Goal: Task Accomplishment & Management: Manage account settings

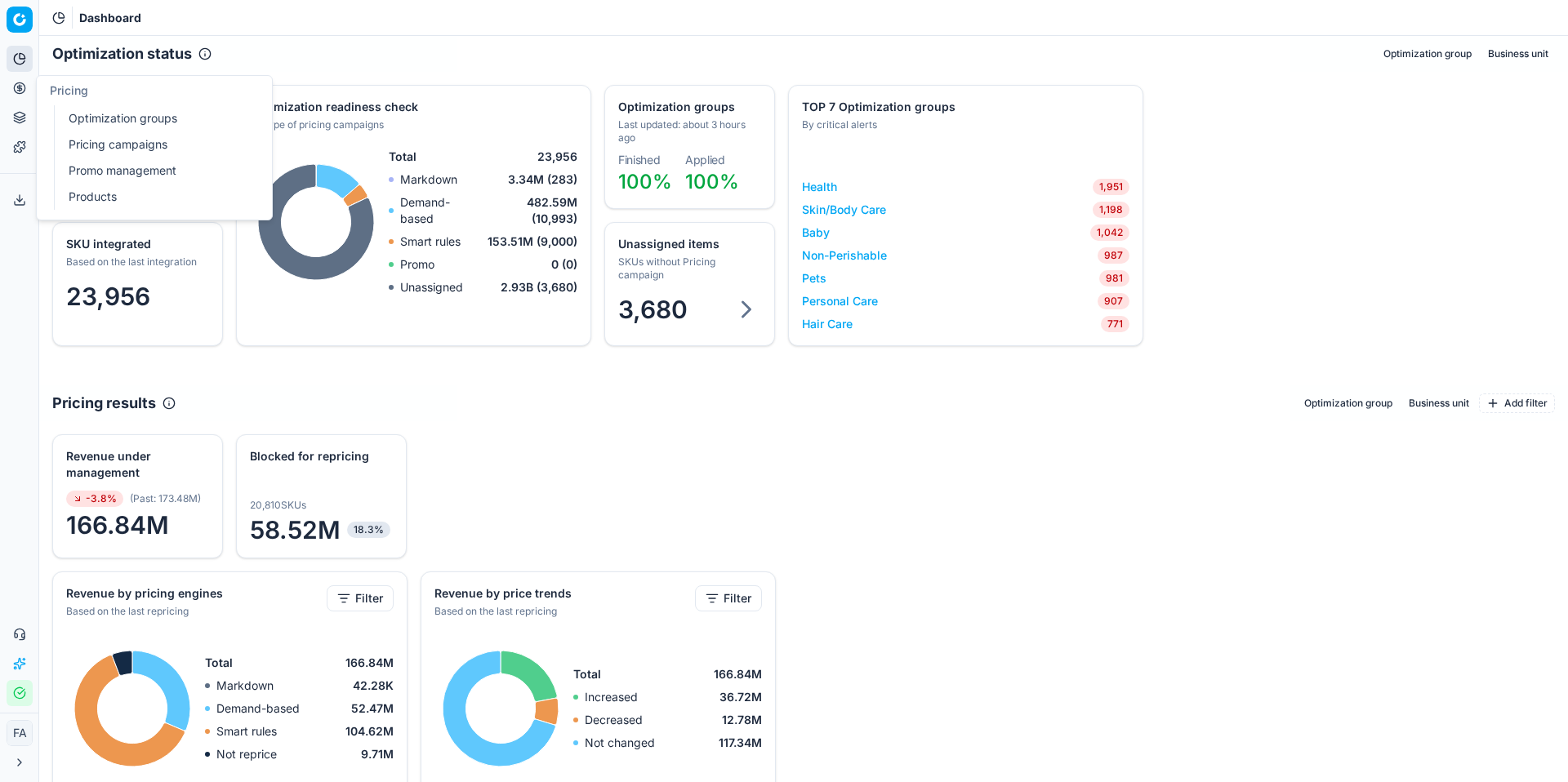
click at [160, 146] on link "Pricing campaigns" at bounding box center [157, 144] width 190 height 23
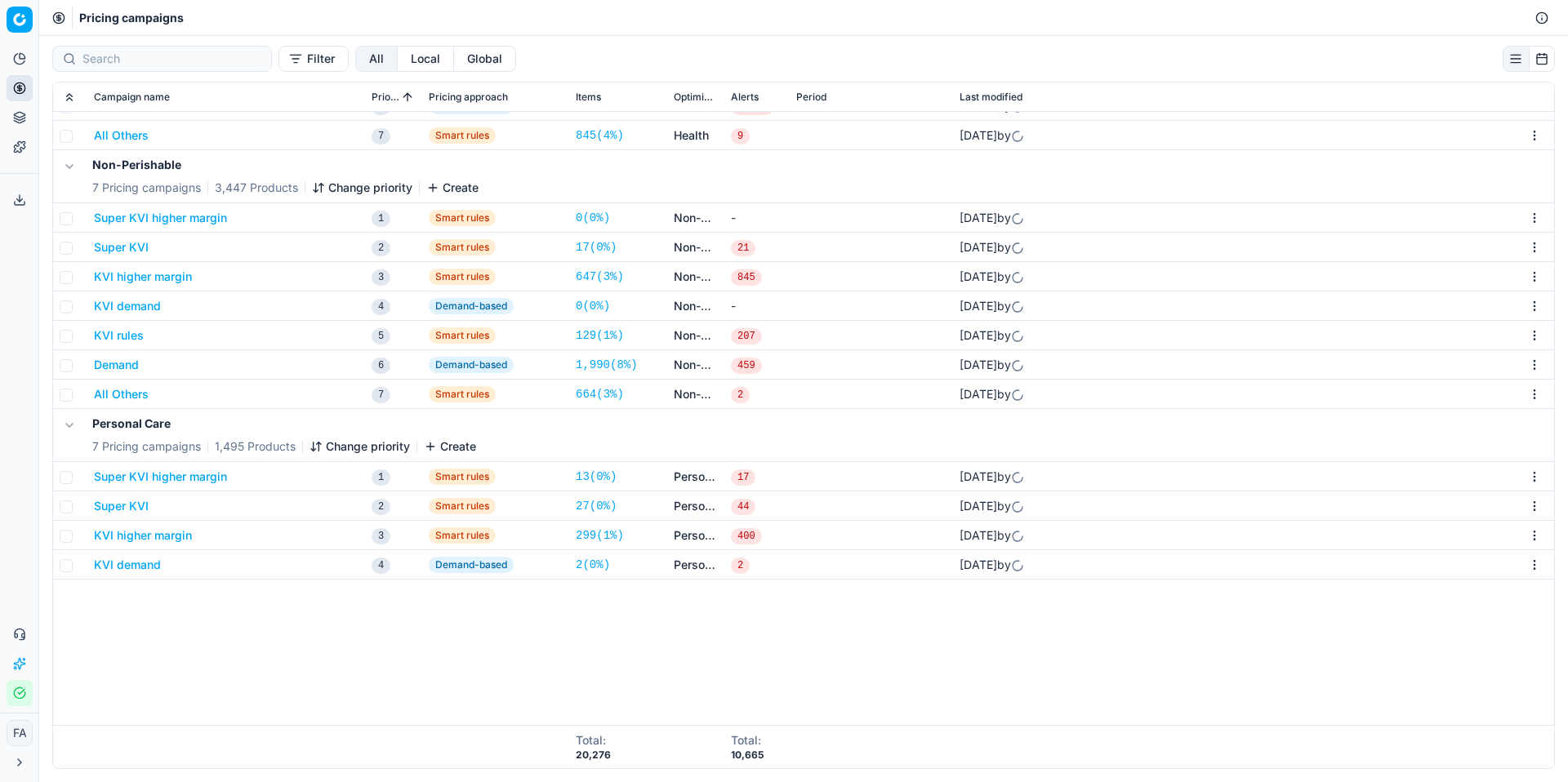
scroll to position [576, 0]
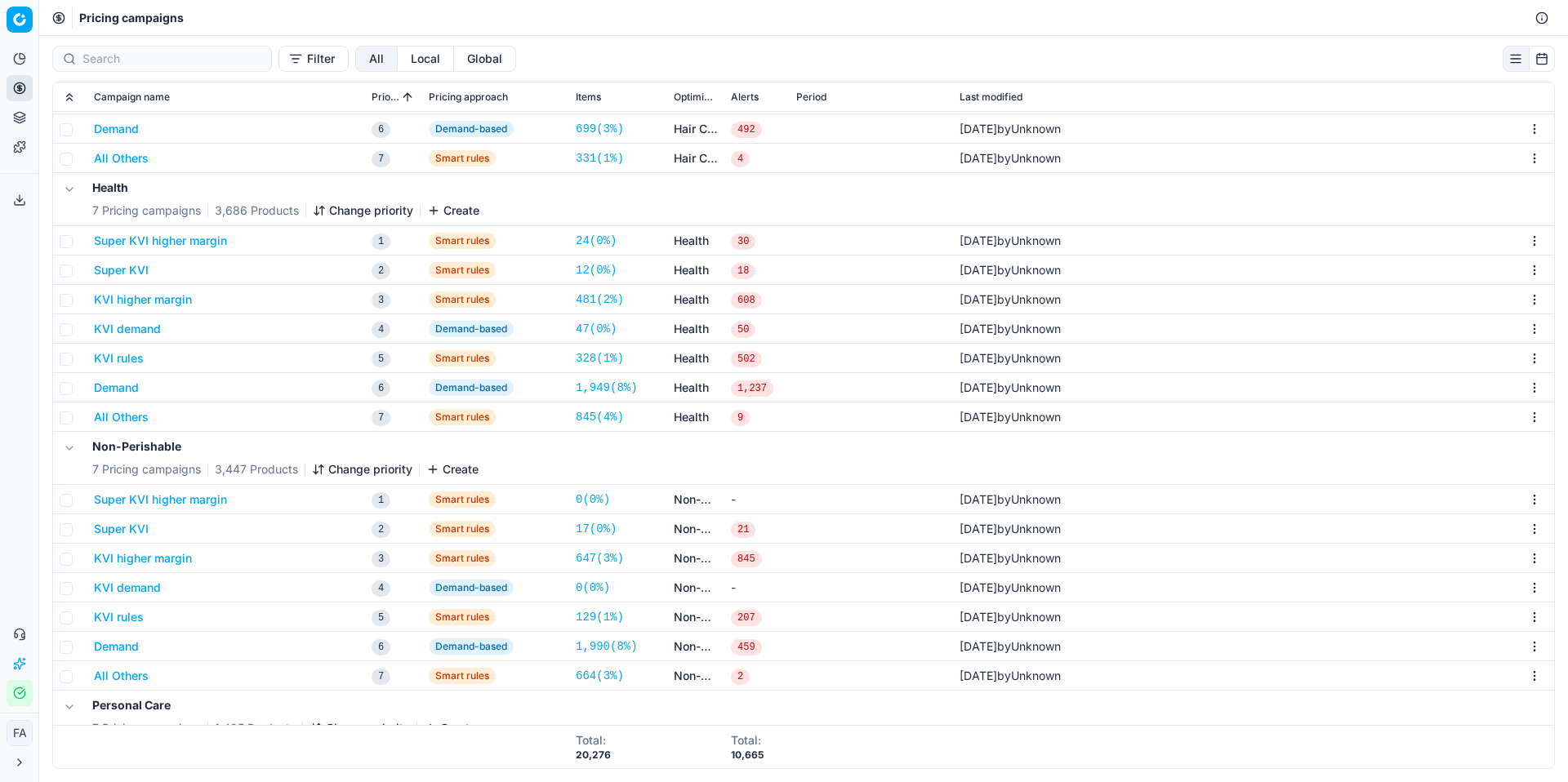
click at [194, 243] on button "Super KVI higher margin" at bounding box center [160, 240] width 133 height 16
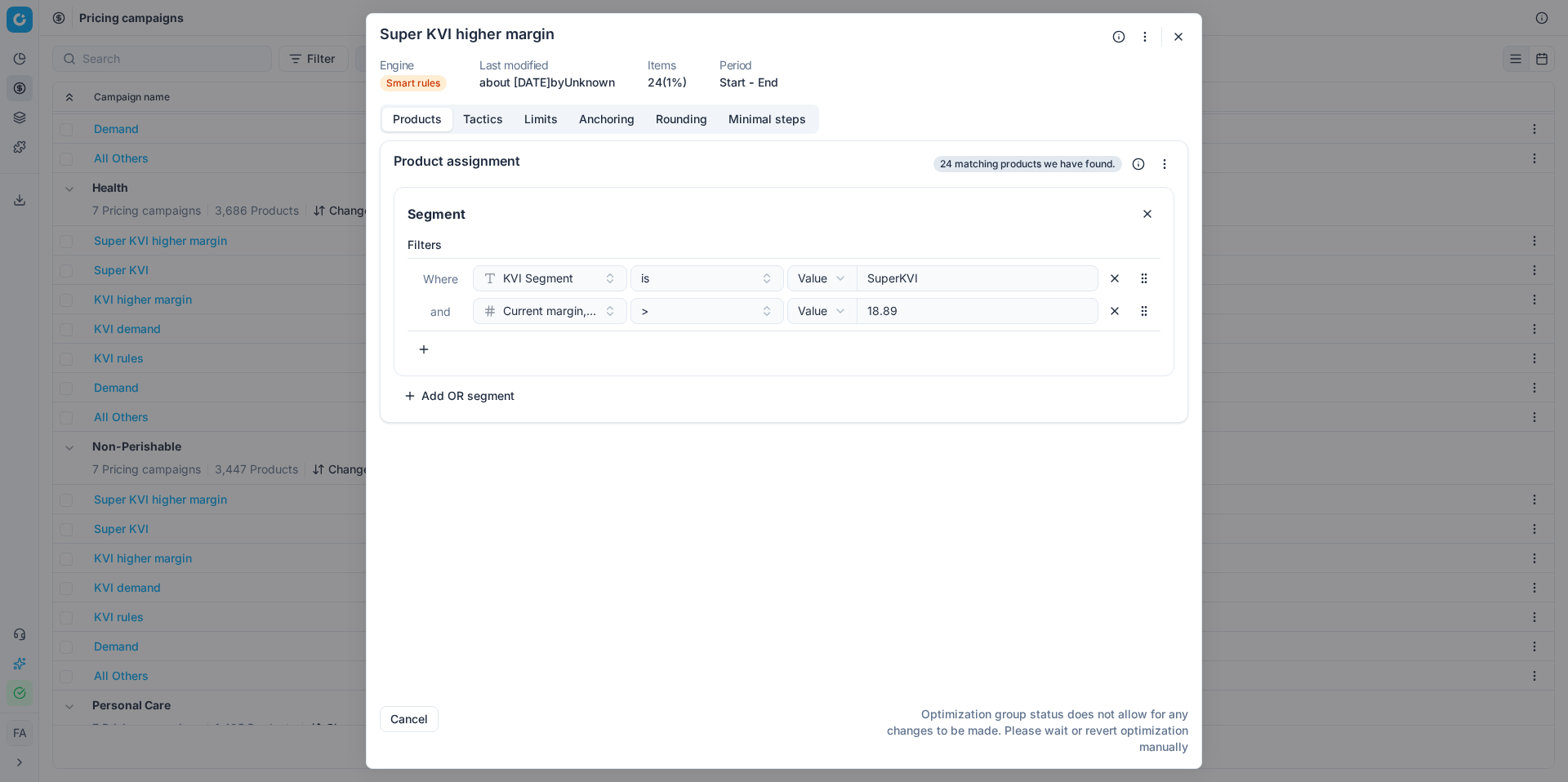
click at [540, 120] on button "Limits" at bounding box center [541, 120] width 55 height 24
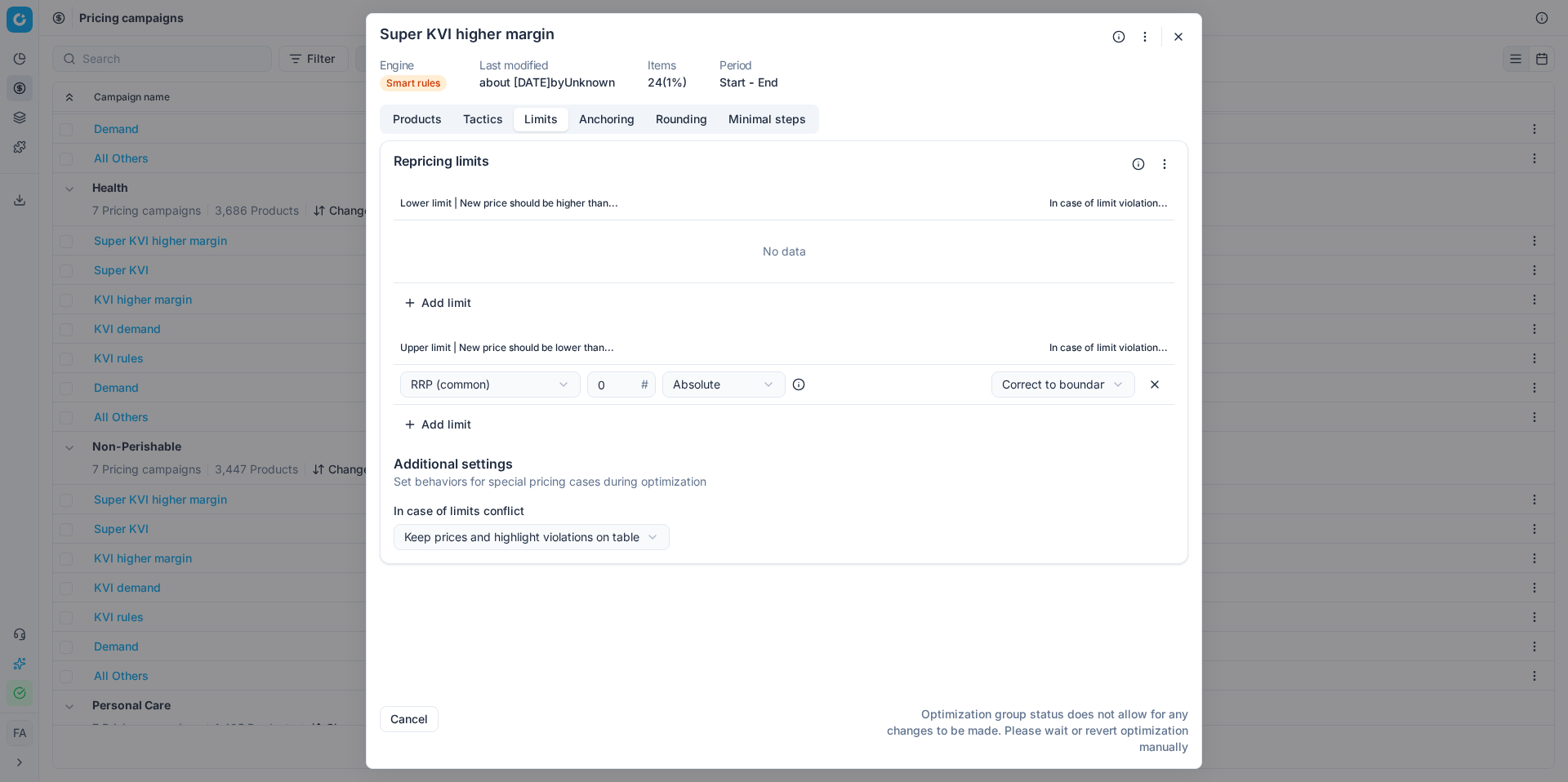
click at [599, 120] on button "Anchoring" at bounding box center [607, 120] width 76 height 24
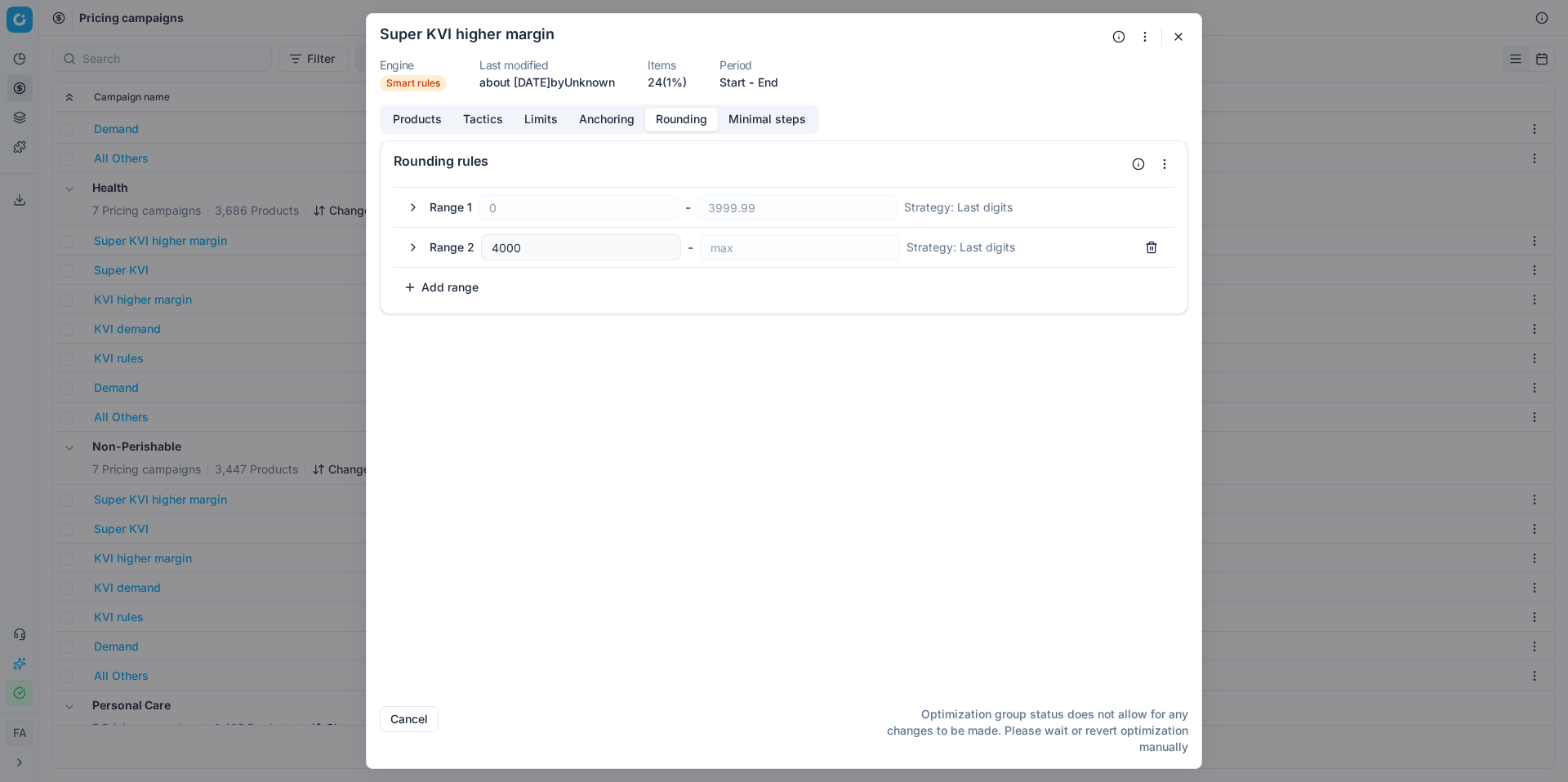
click at [671, 125] on button "Rounding" at bounding box center [682, 120] width 73 height 24
click at [522, 117] on button "Limits" at bounding box center [541, 120] width 55 height 24
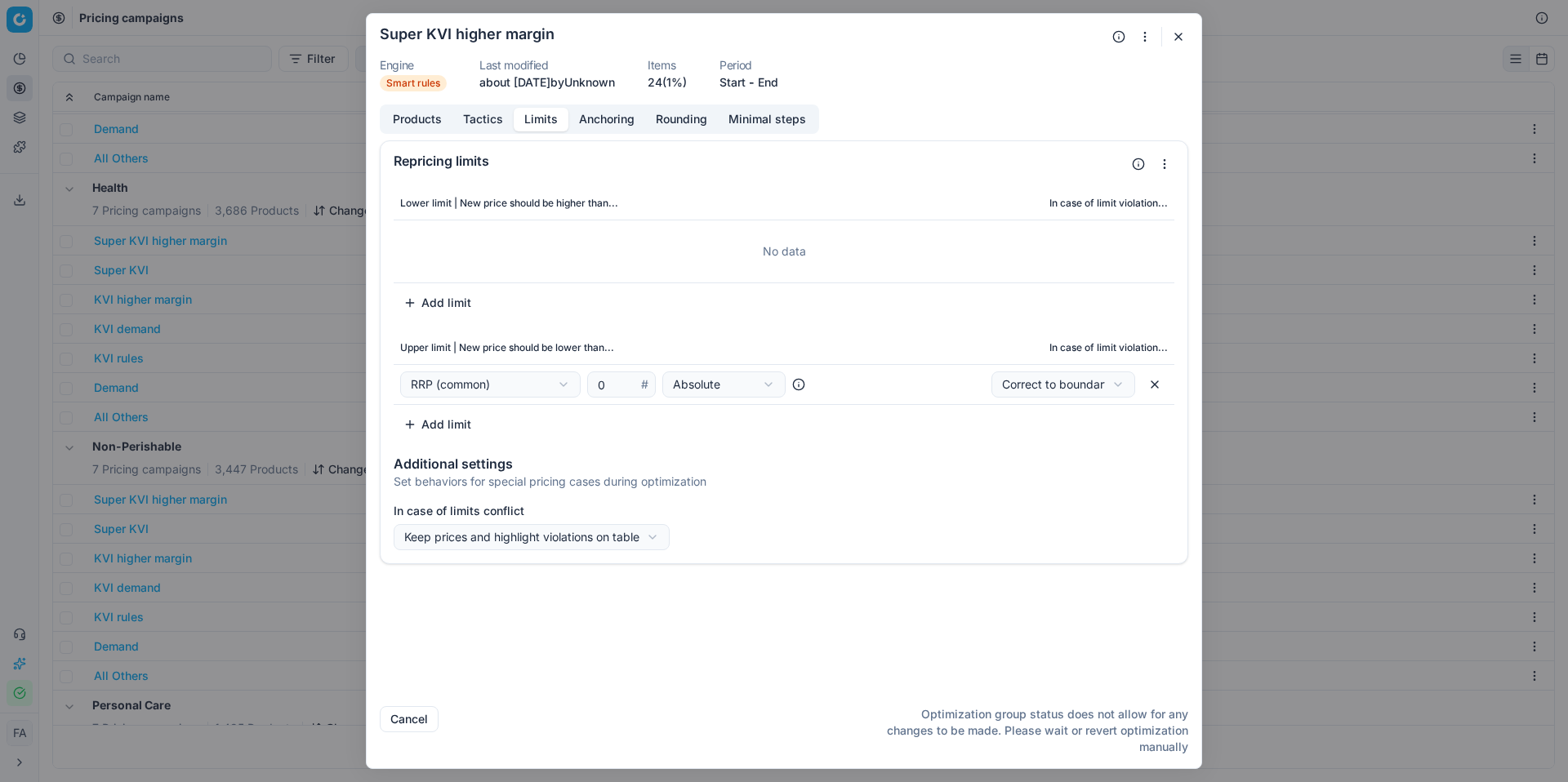
click at [489, 120] on button "Tactics" at bounding box center [483, 120] width 61 height 24
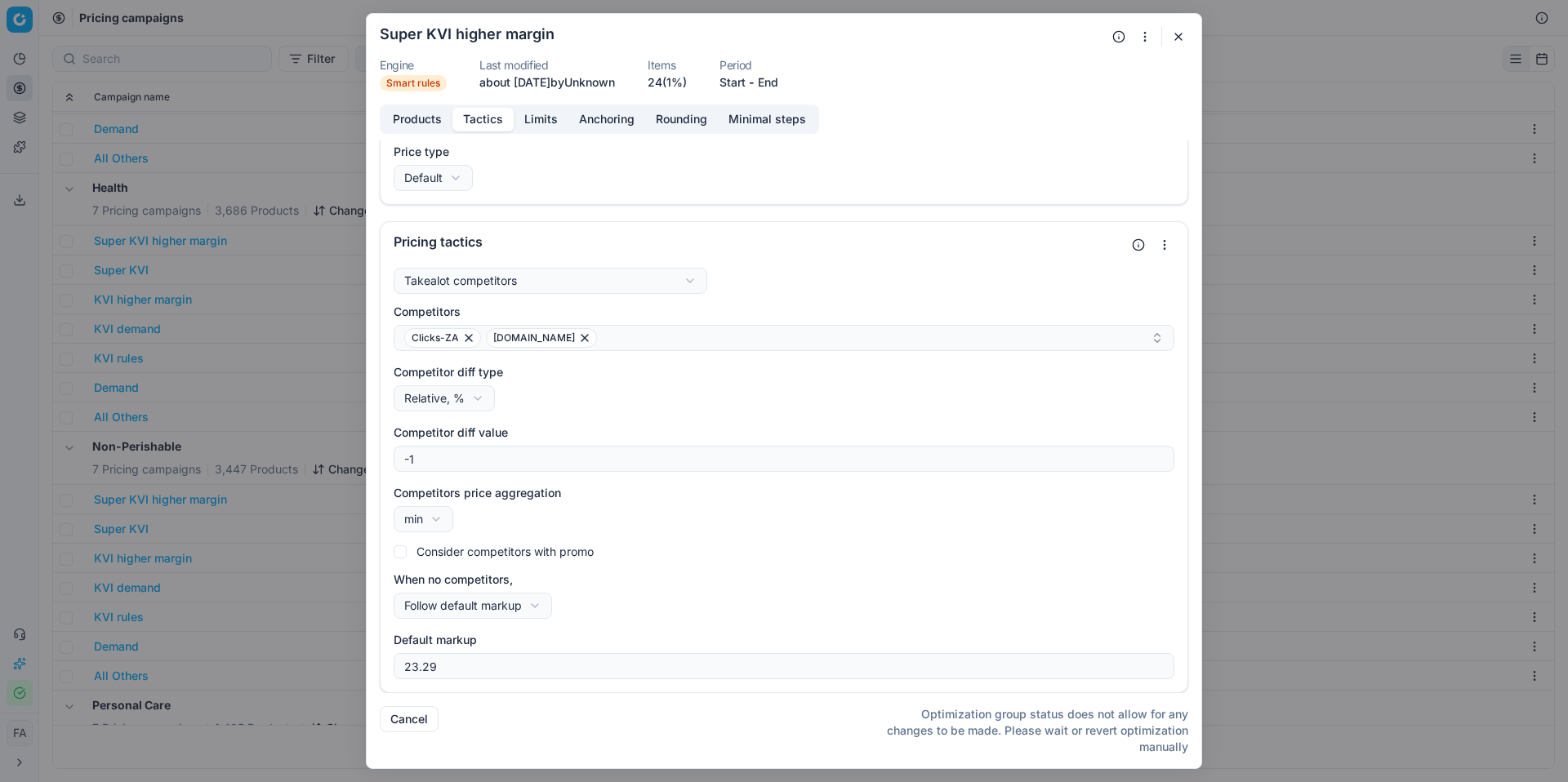
scroll to position [0, 0]
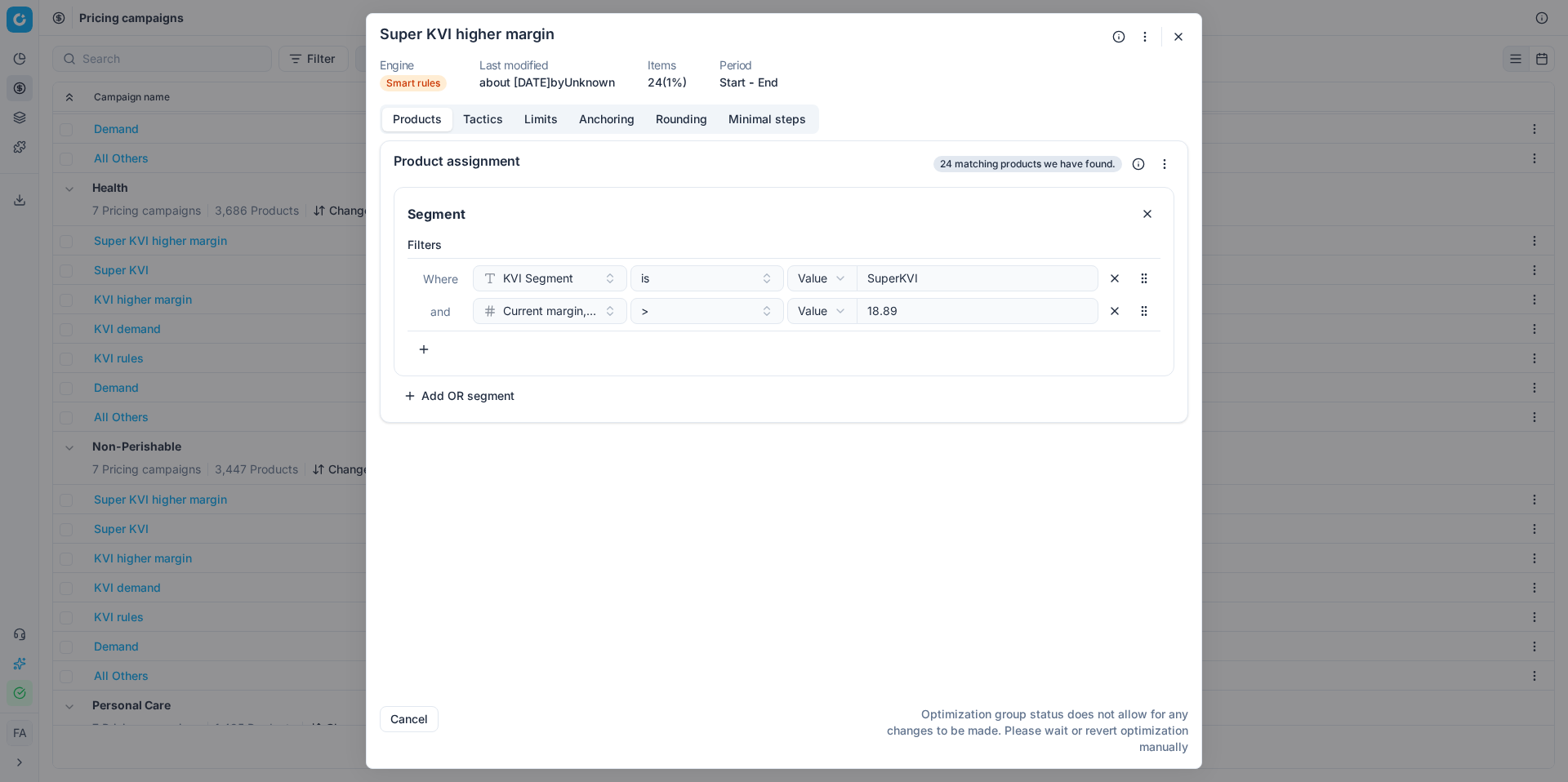
click at [428, 124] on button "Products" at bounding box center [417, 120] width 70 height 24
click at [1179, 40] on button "button" at bounding box center [1179, 36] width 20 height 20
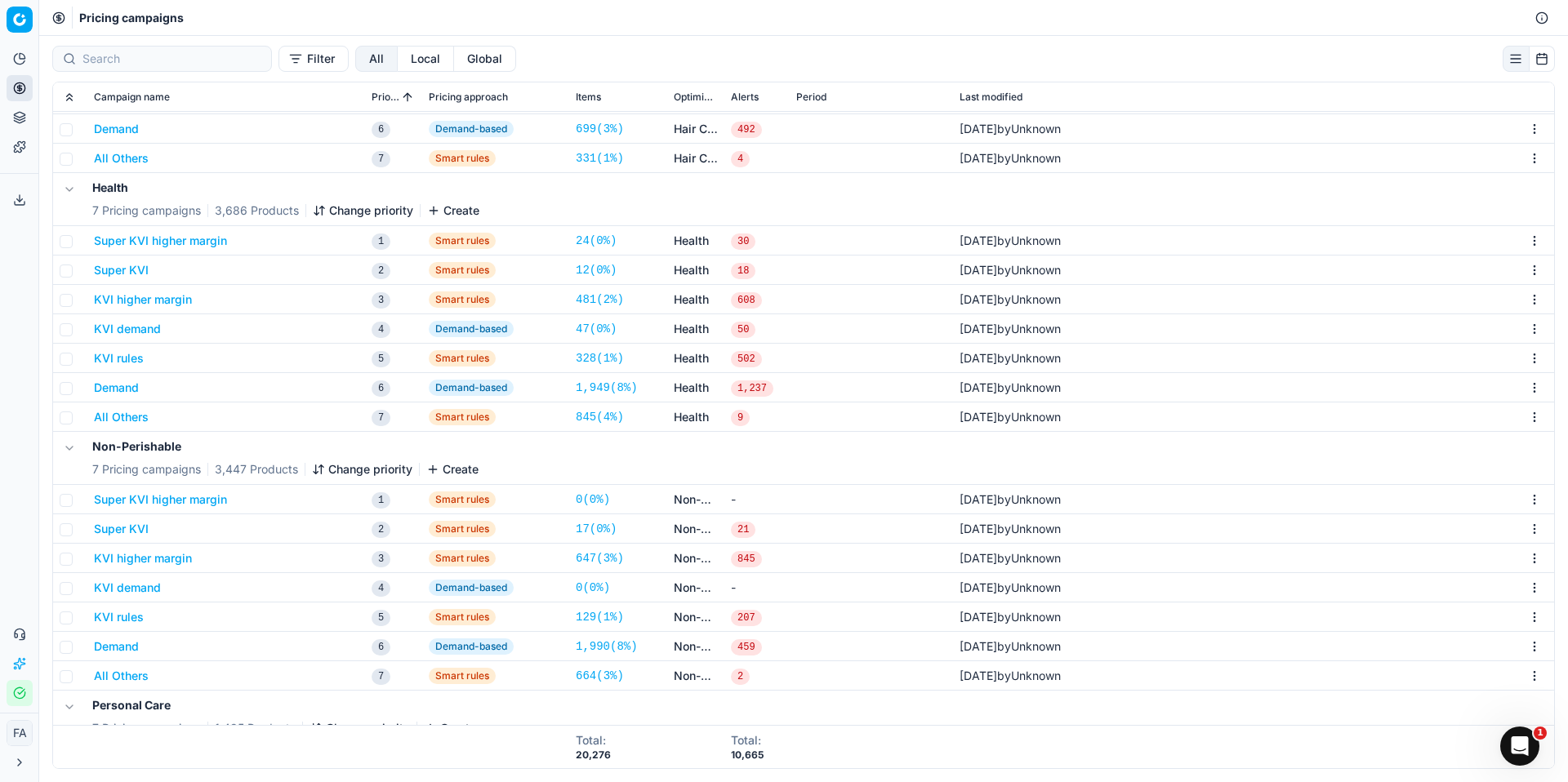
click at [13, 62] on icon at bounding box center [19, 59] width 13 height 13
click at [20, 61] on icon at bounding box center [19, 59] width 13 height 13
click at [115, 93] on link "Dashboard" at bounding box center [157, 88] width 190 height 23
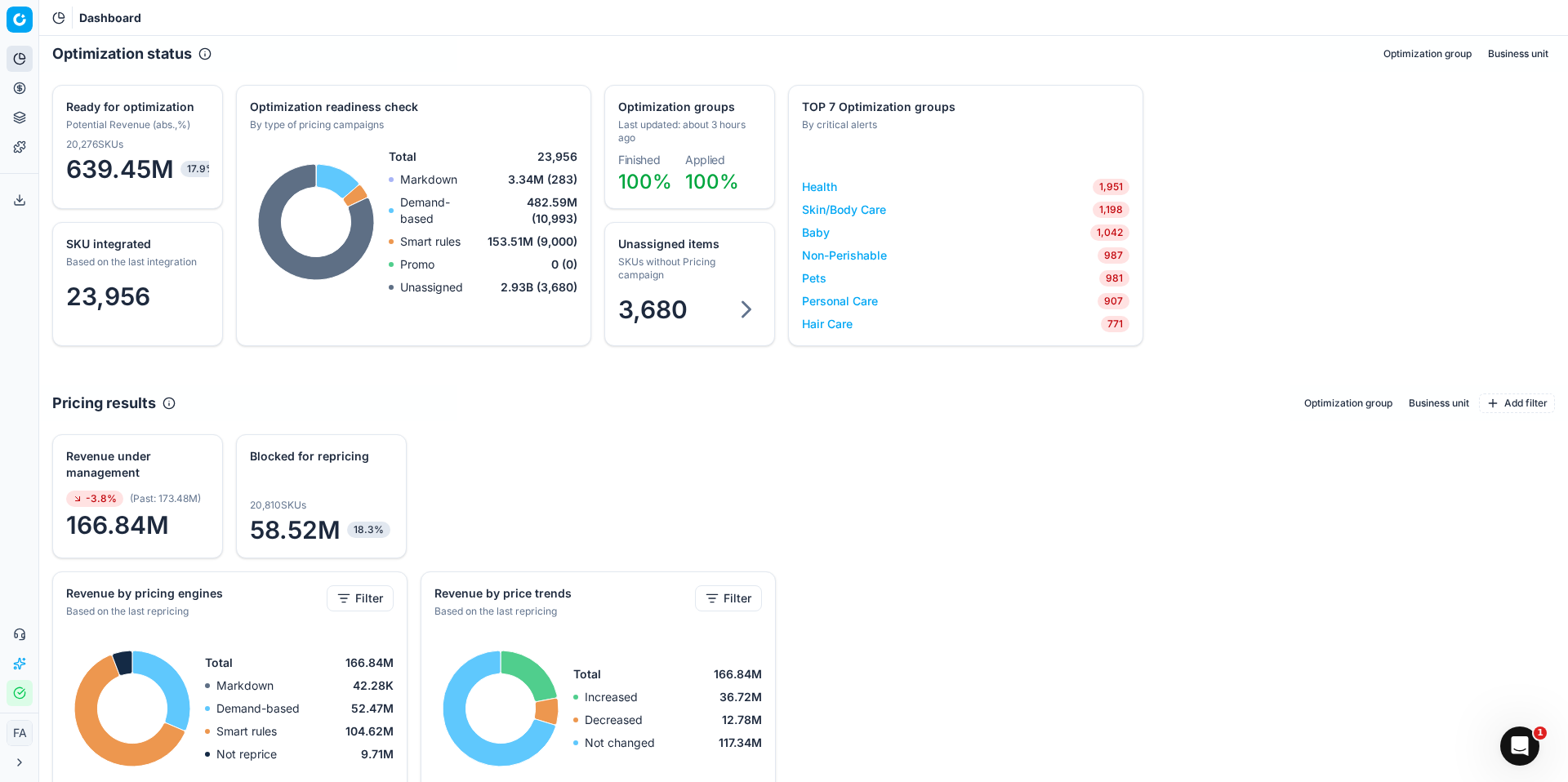
click at [823, 187] on link "Health" at bounding box center [819, 187] width 35 height 16
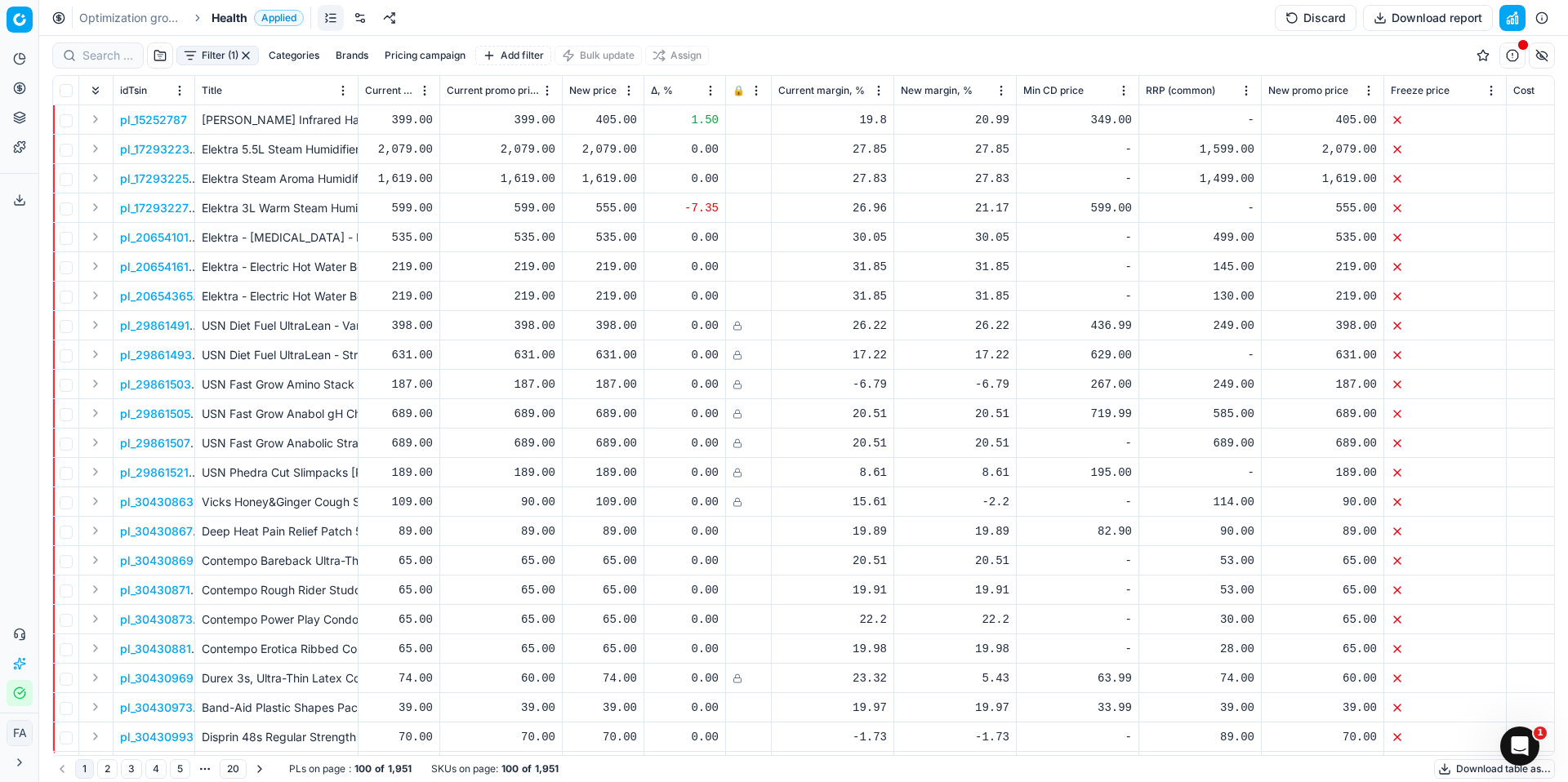
click at [680, 93] on div "Δ, %" at bounding box center [685, 90] width 68 height 16
click at [654, 90] on span "Δ, %" at bounding box center [662, 90] width 22 height 13
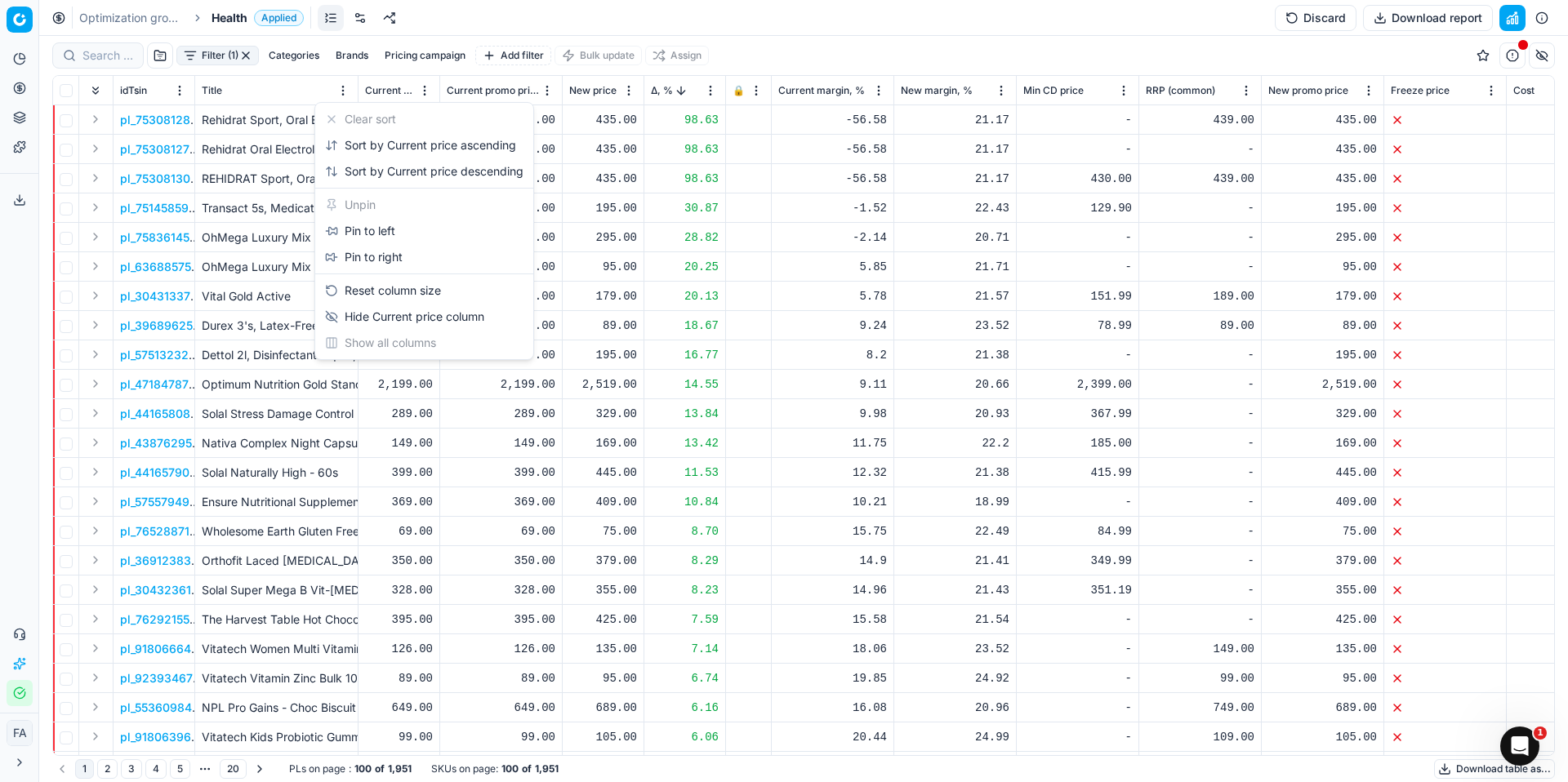
click at [422, 88] on html "Pricing platform Analytics Pricing Product portfolio Templates Export service 0…" at bounding box center [784, 391] width 1568 height 782
click at [360, 87] on html "Pricing platform Analytics Pricing Product portfolio Templates Export service 0…" at bounding box center [784, 391] width 1568 height 782
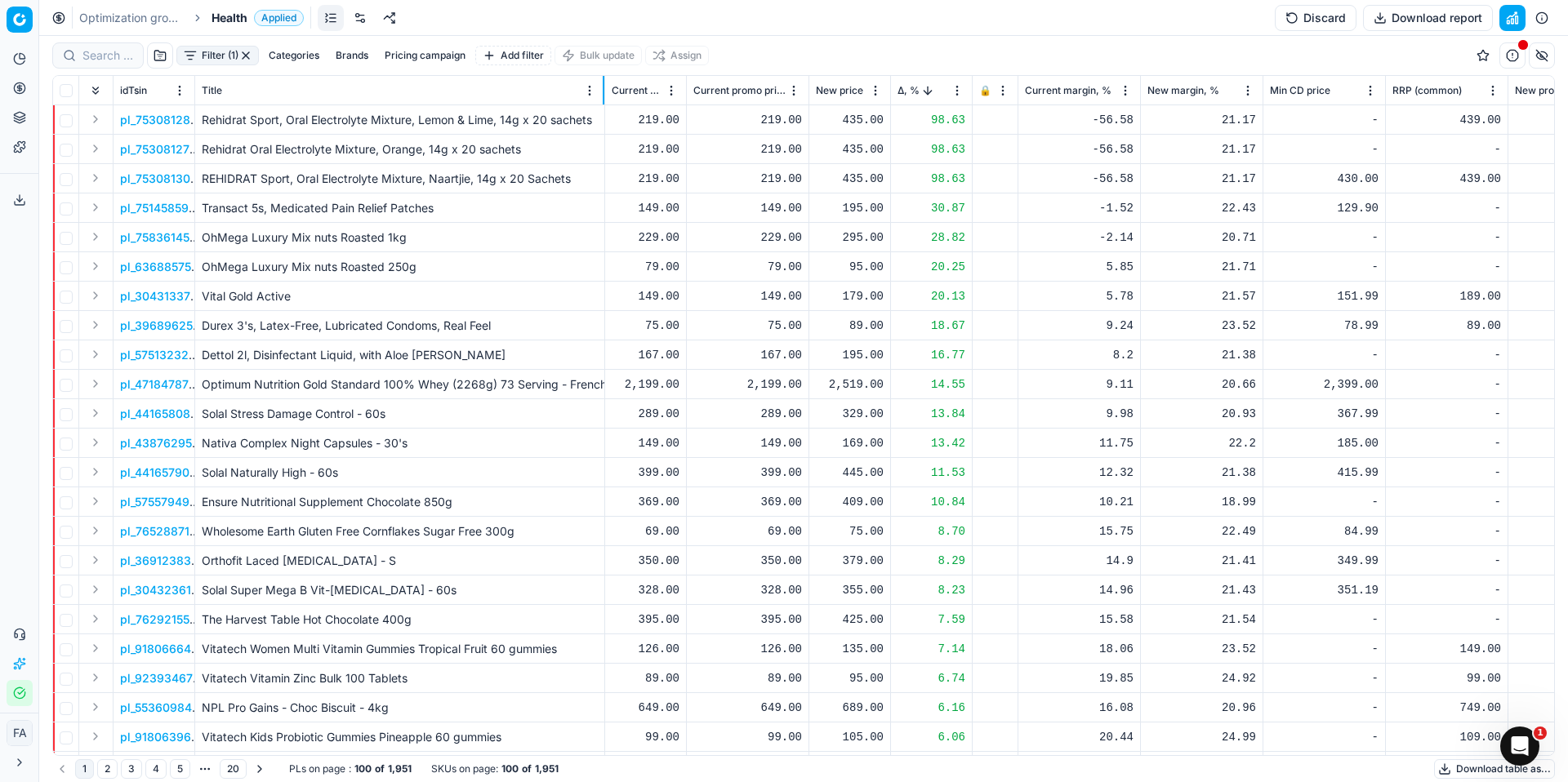
drag, startPoint x: 356, startPoint y: 89, endPoint x: 603, endPoint y: 101, distance: 247.3
click at [603, 102] on div at bounding box center [604, 91] width 2 height 29
click at [906, 88] on span "Δ, %" at bounding box center [909, 90] width 22 height 13
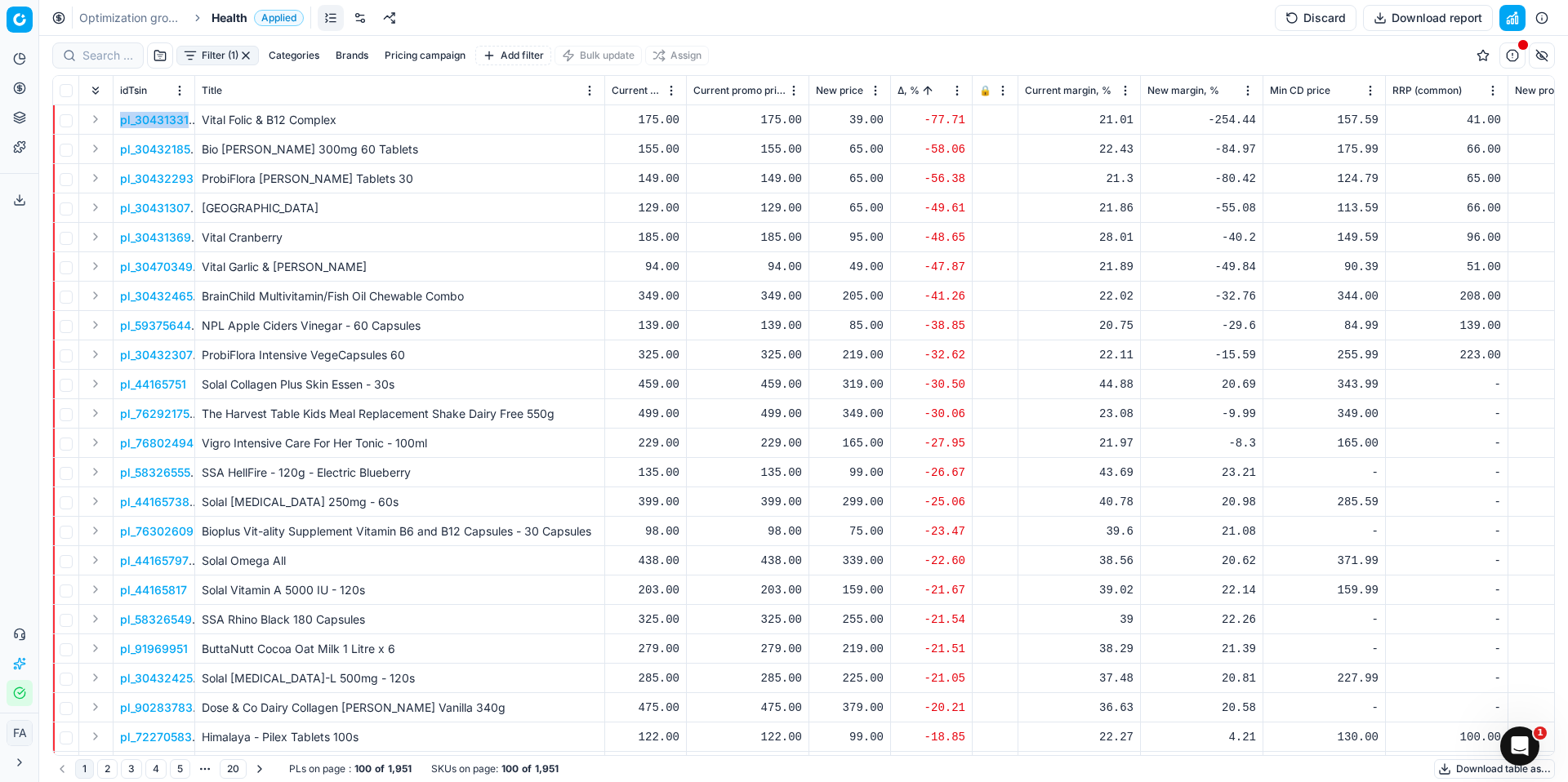
click at [168, 120] on p "pl_30431331" at bounding box center [154, 120] width 69 height 16
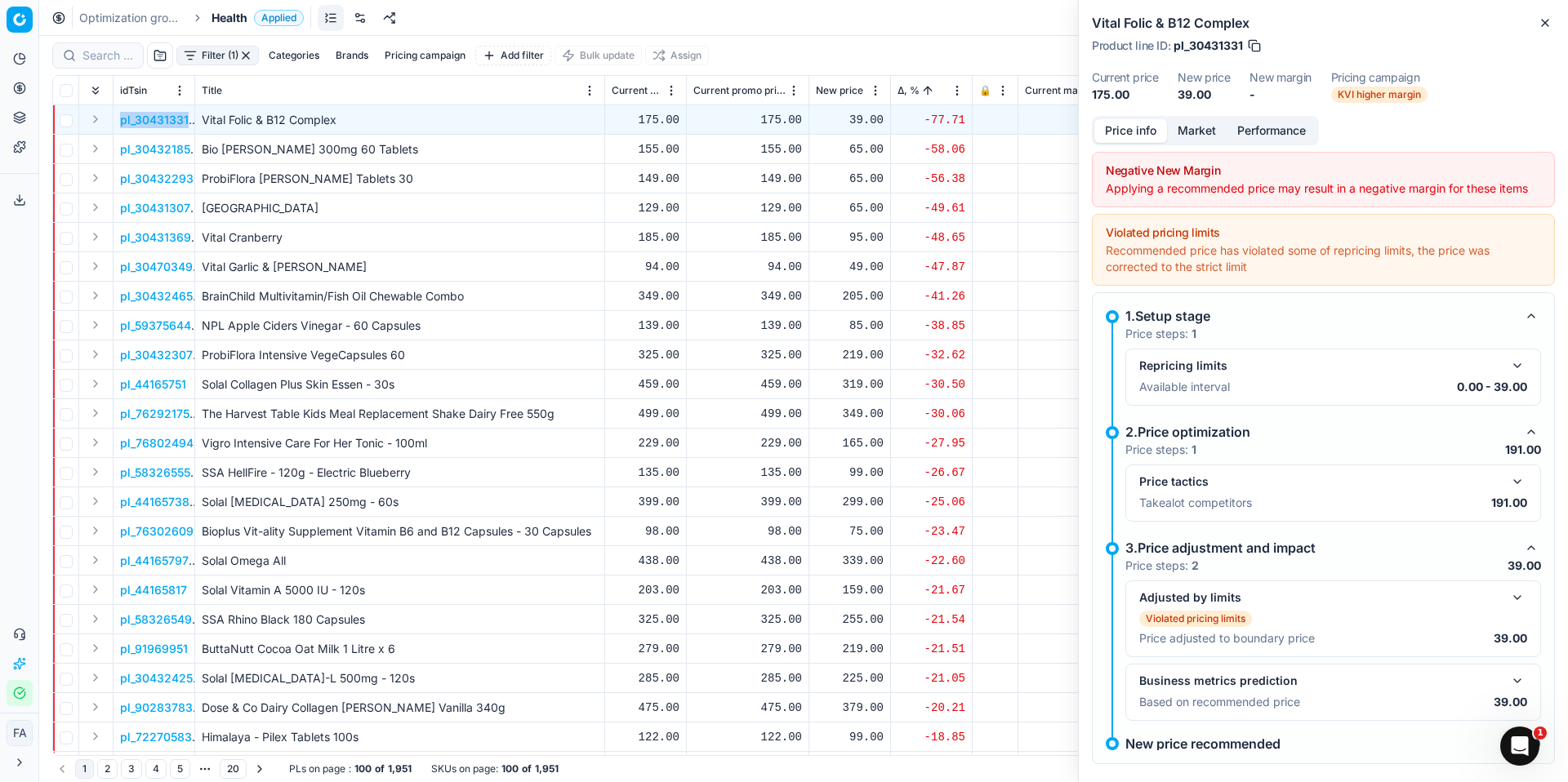
scroll to position [37, 0]
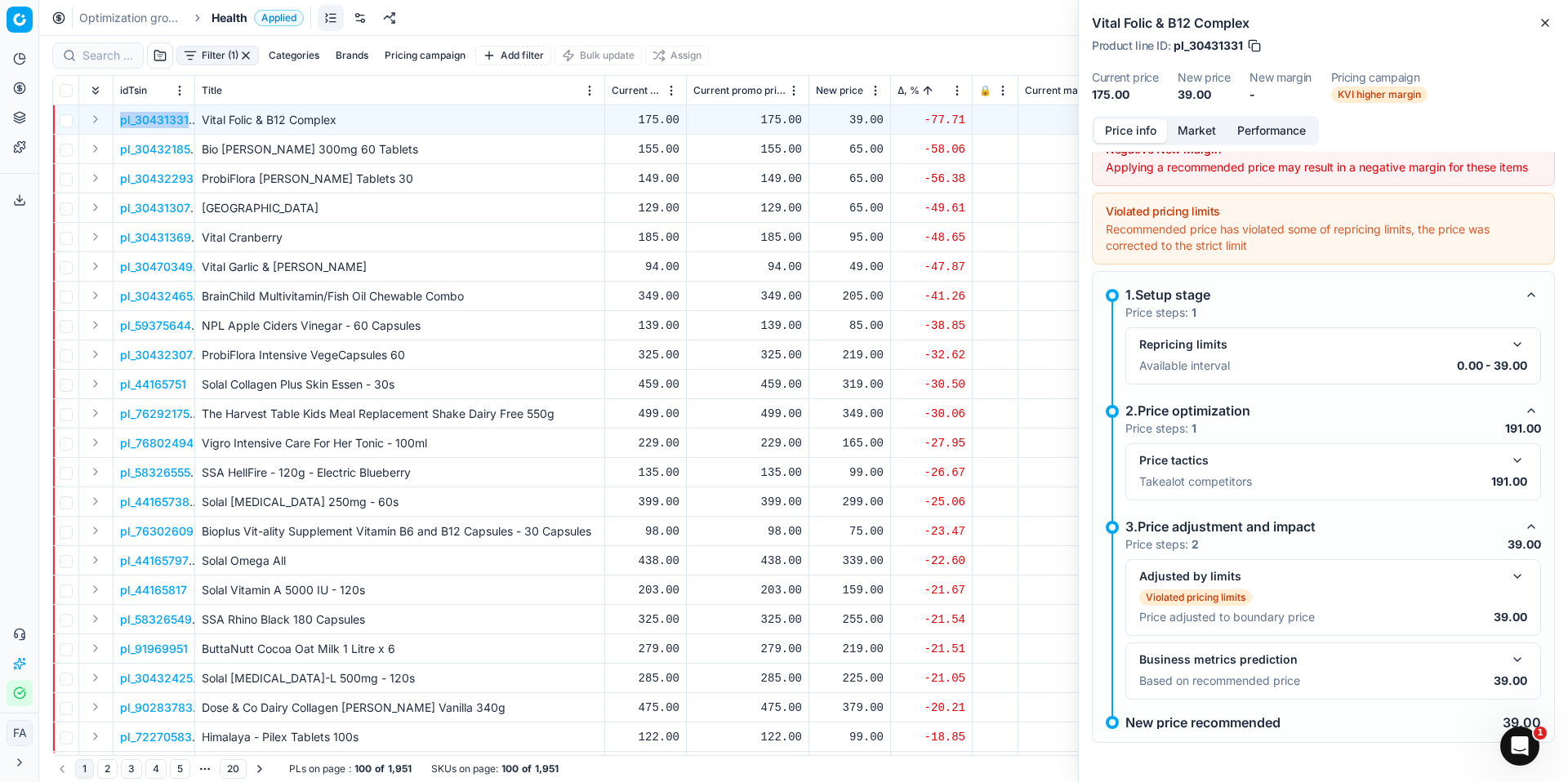
click at [1195, 128] on button "Market" at bounding box center [1197, 131] width 59 height 24
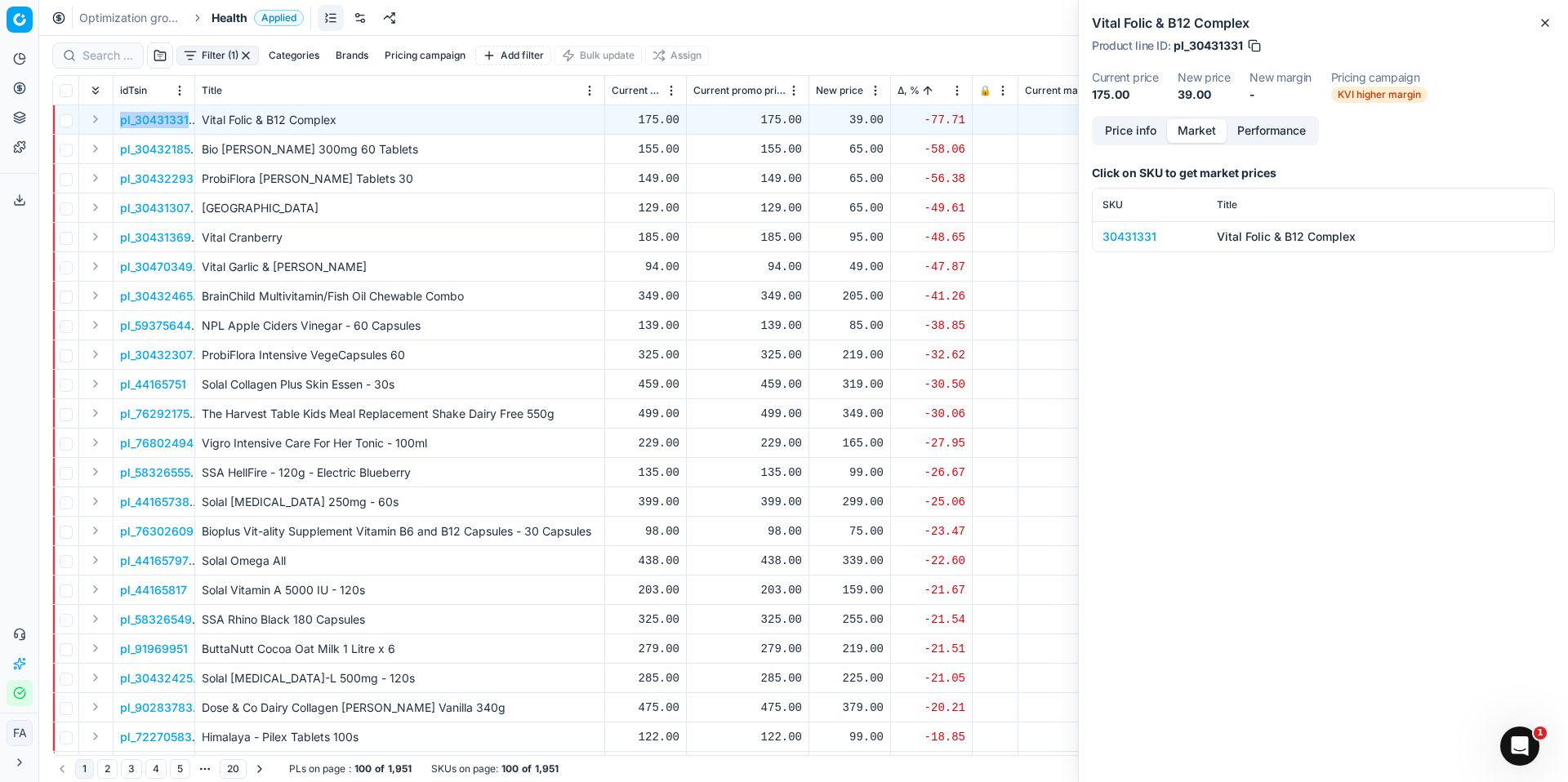
click at [1150, 236] on div "30431331" at bounding box center [1151, 237] width 95 height 16
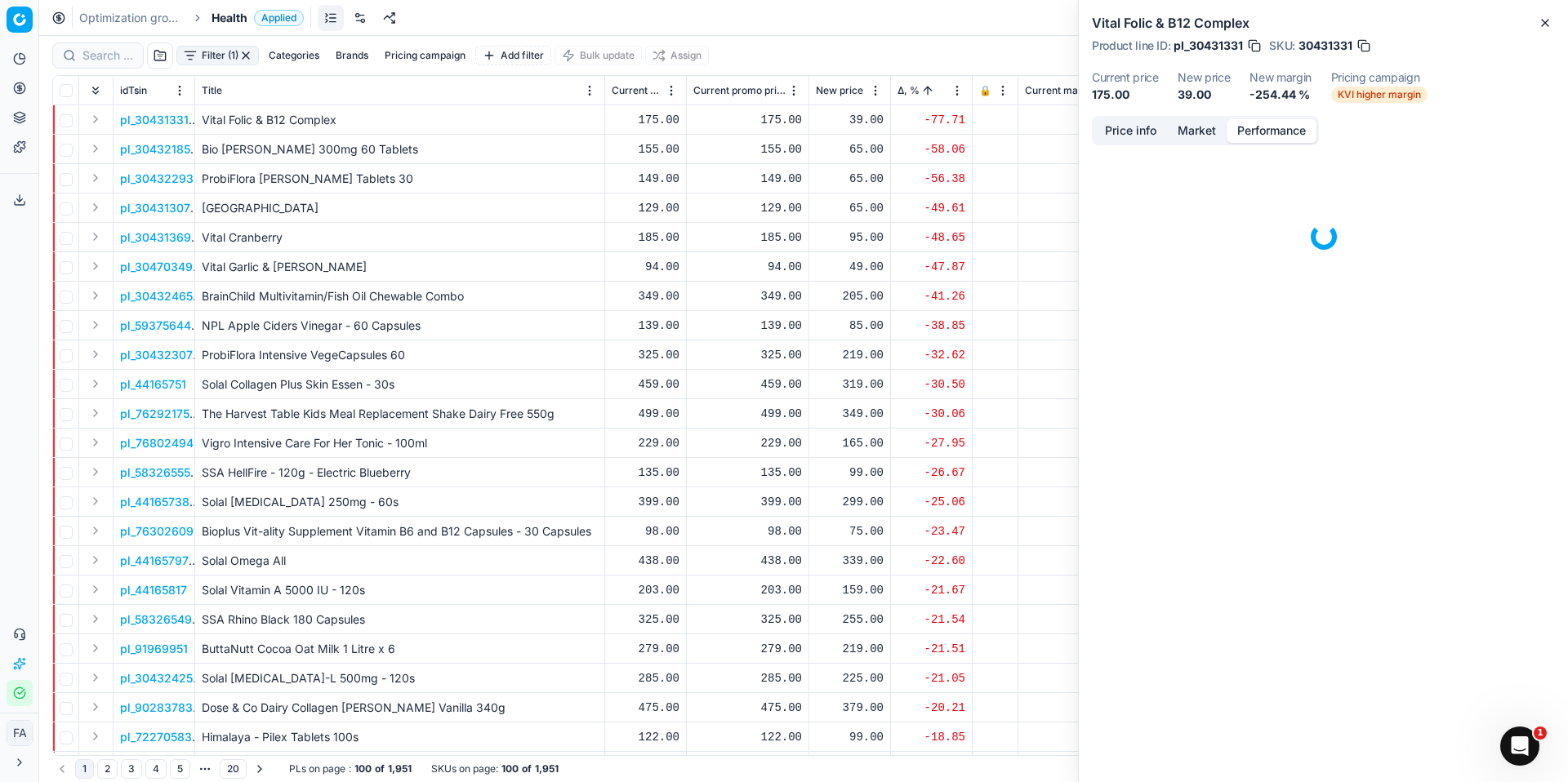
click at [1274, 131] on button "Performance" at bounding box center [1272, 131] width 90 height 24
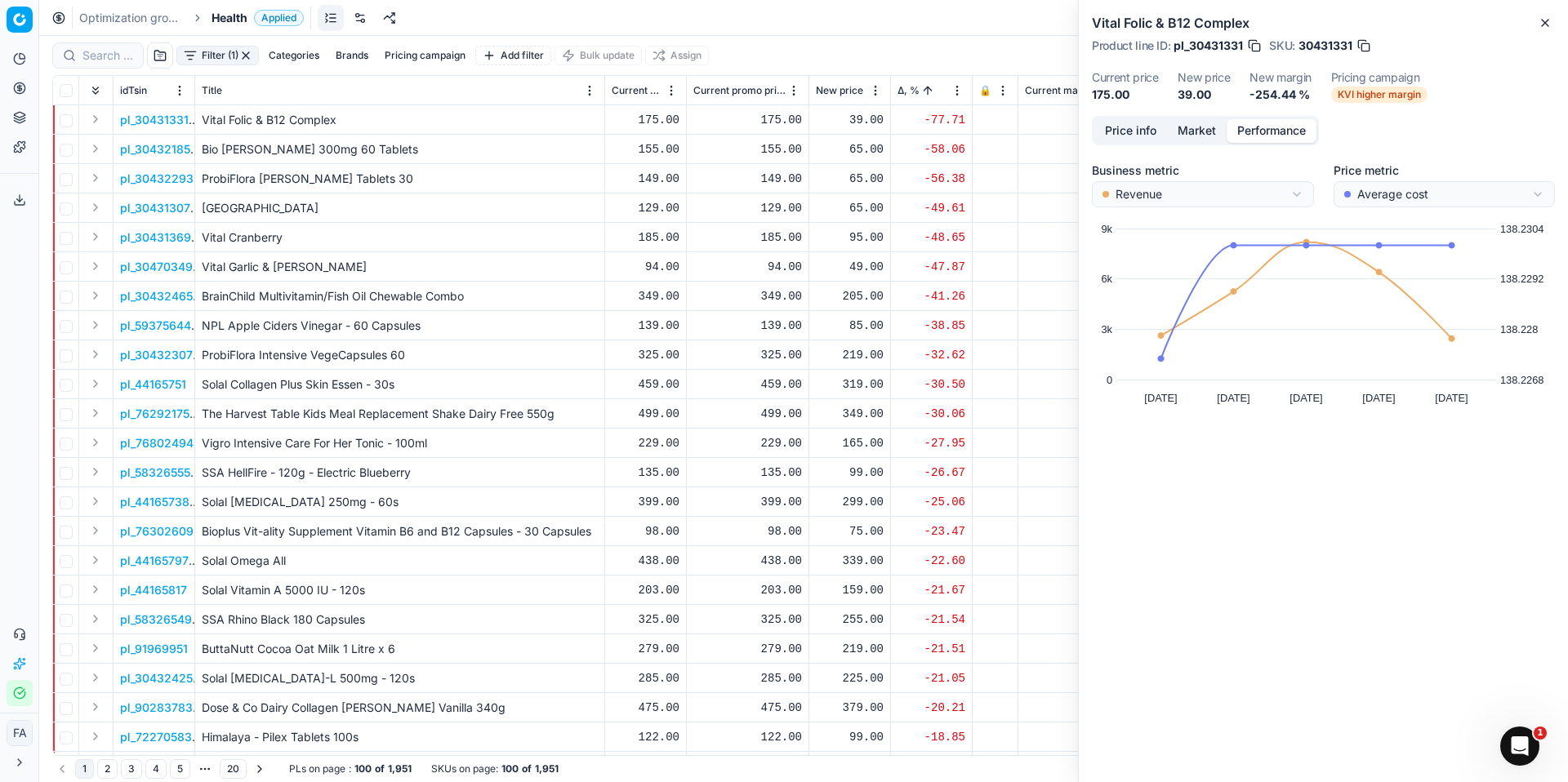
click at [1199, 132] on button "Market" at bounding box center [1197, 131] width 59 height 24
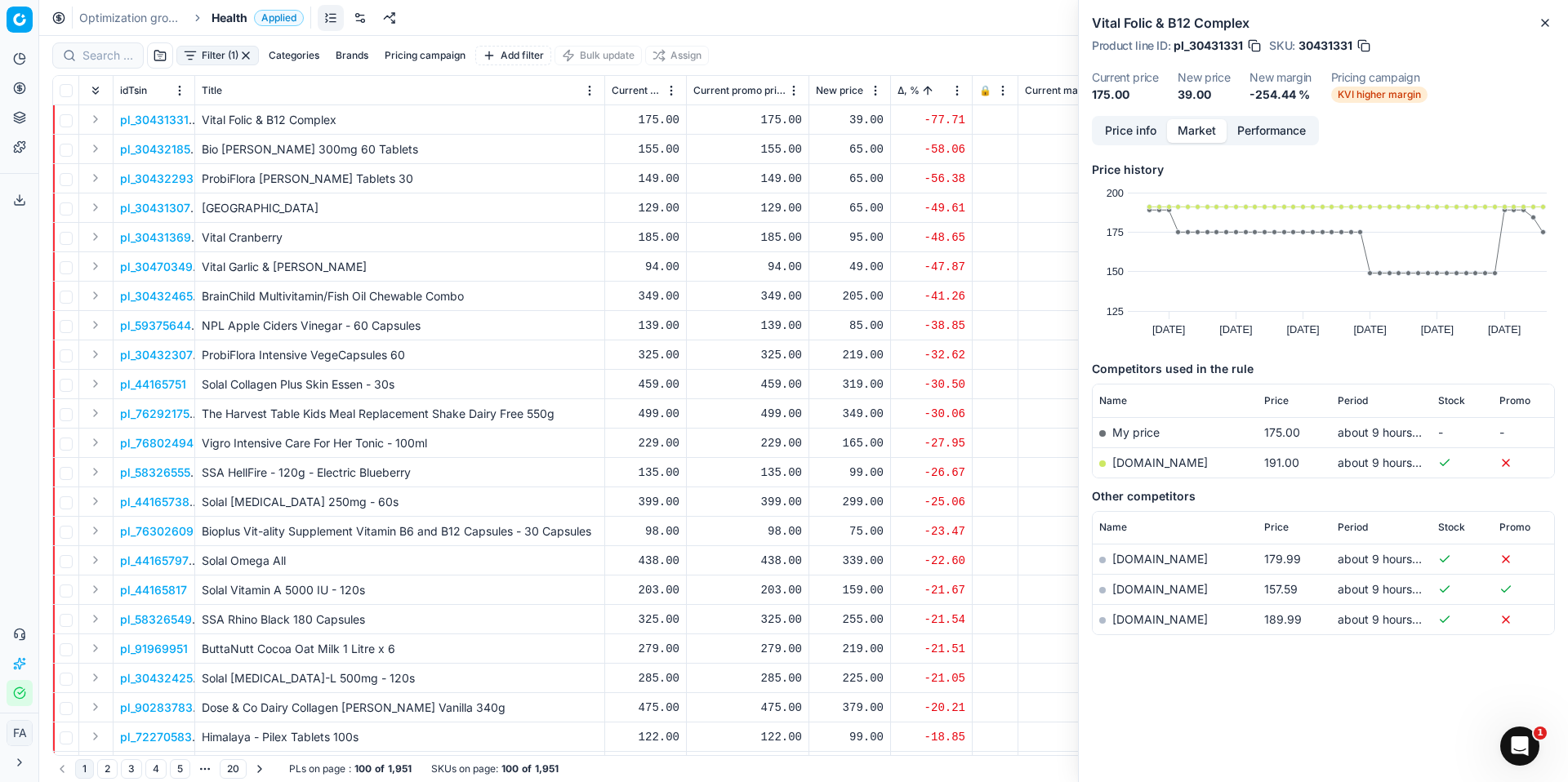
click at [1141, 137] on button "Price info" at bounding box center [1131, 131] width 73 height 24
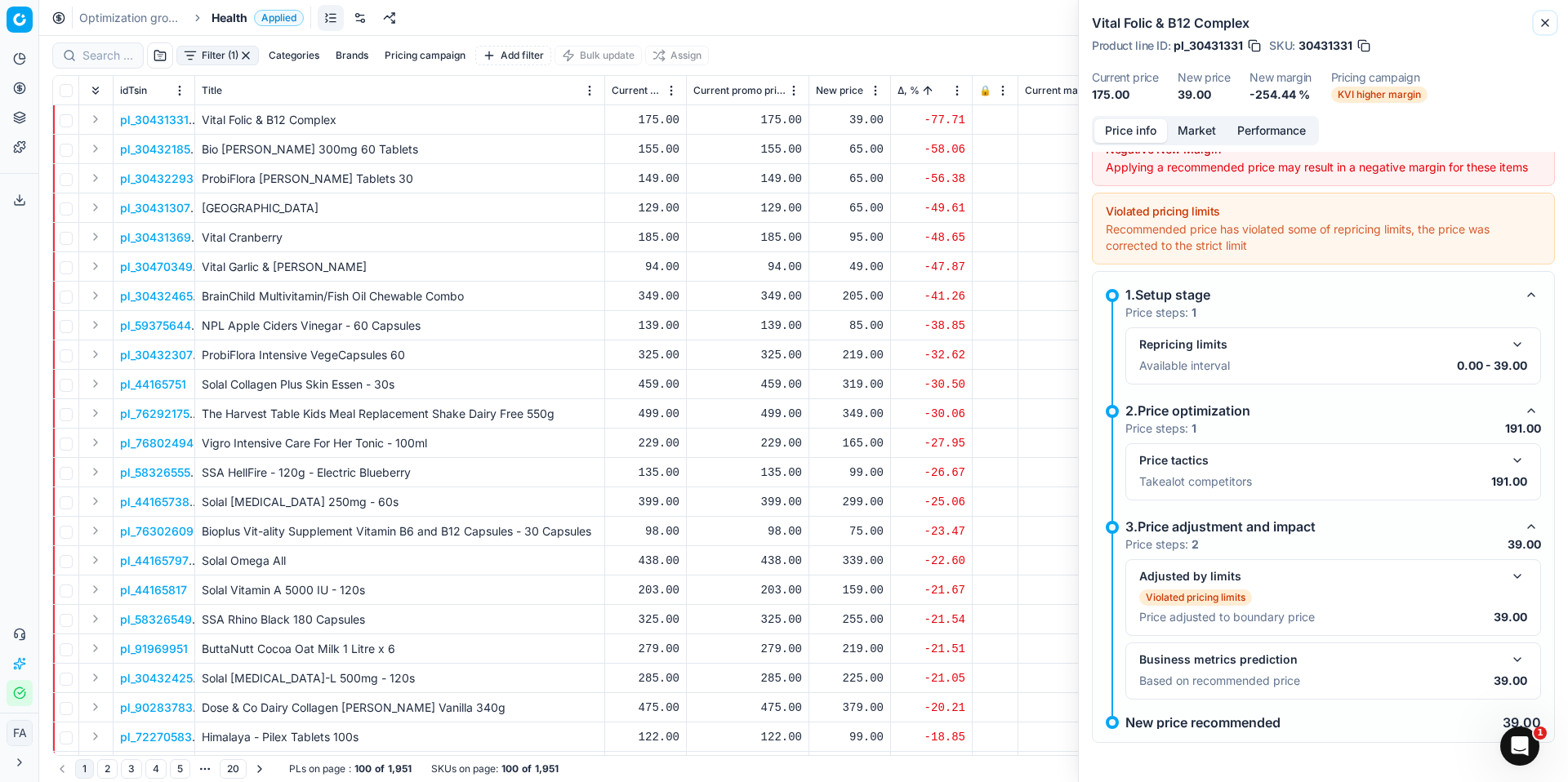
click at [1545, 25] on icon "button" at bounding box center [1545, 22] width 13 height 13
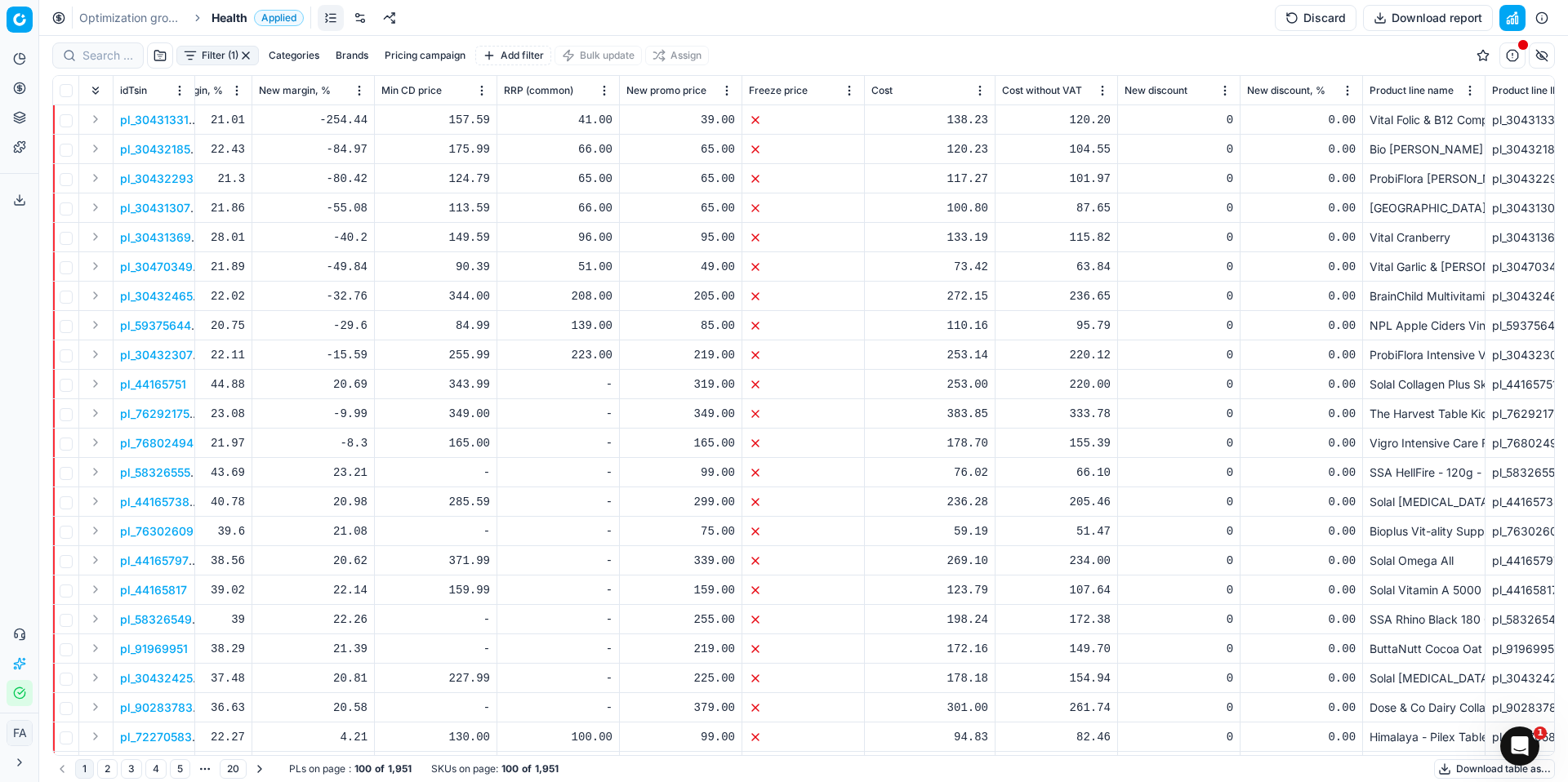
scroll to position [0, 910]
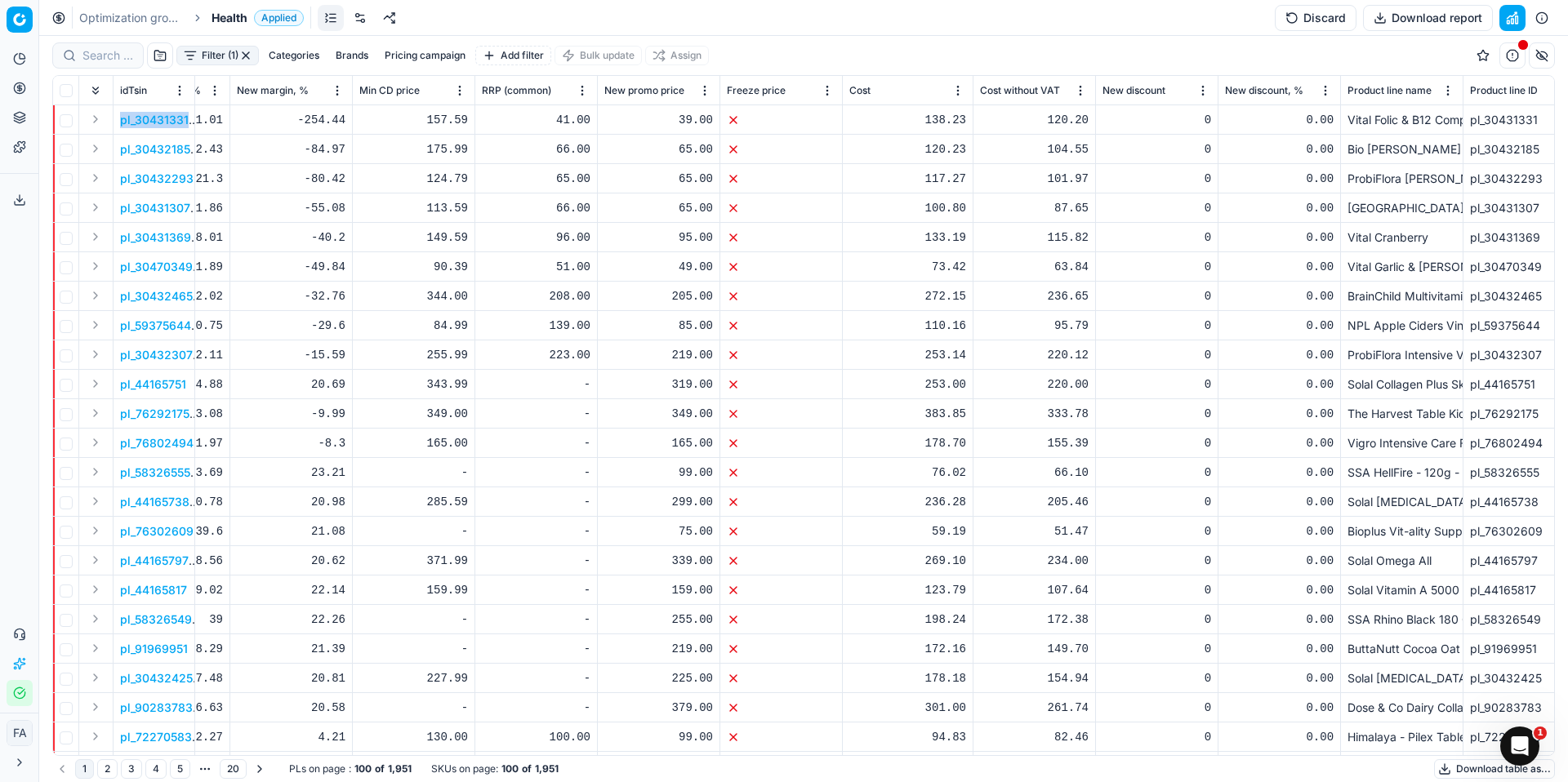
click at [152, 120] on p "pl_30431331" at bounding box center [154, 120] width 69 height 16
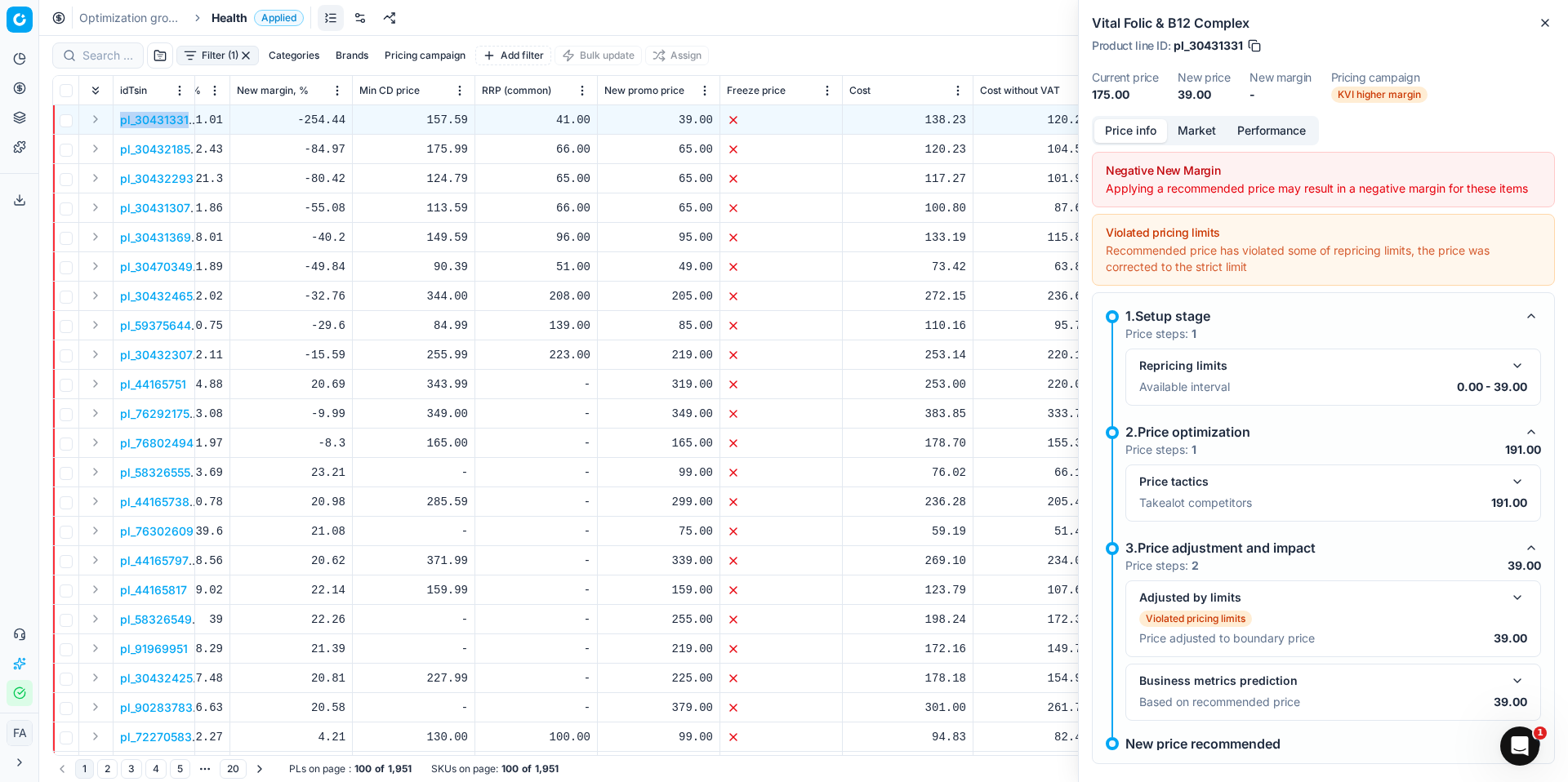
click at [1198, 130] on button "Market" at bounding box center [1197, 131] width 59 height 24
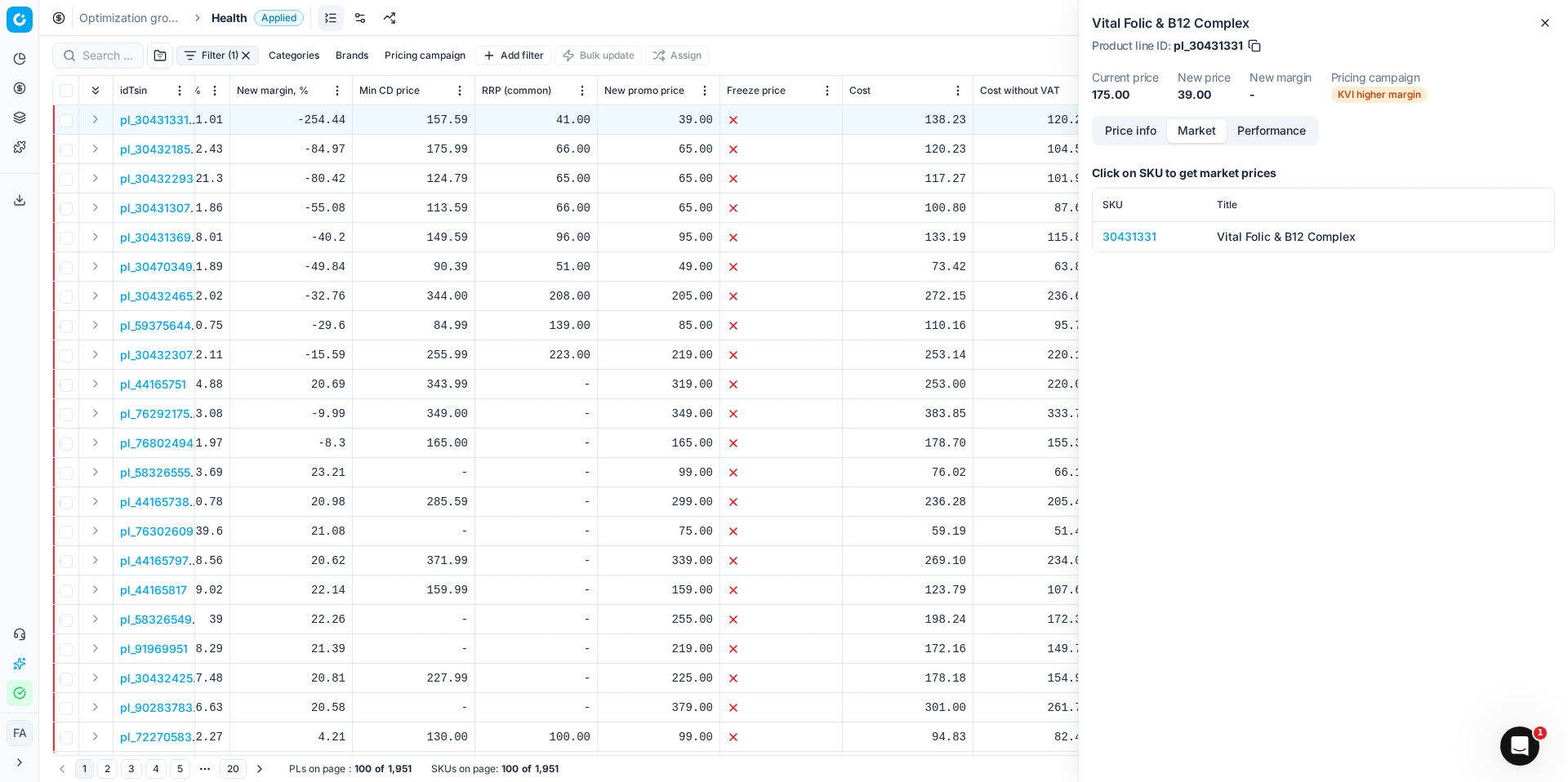
click at [1148, 237] on div "30431331" at bounding box center [1151, 237] width 95 height 16
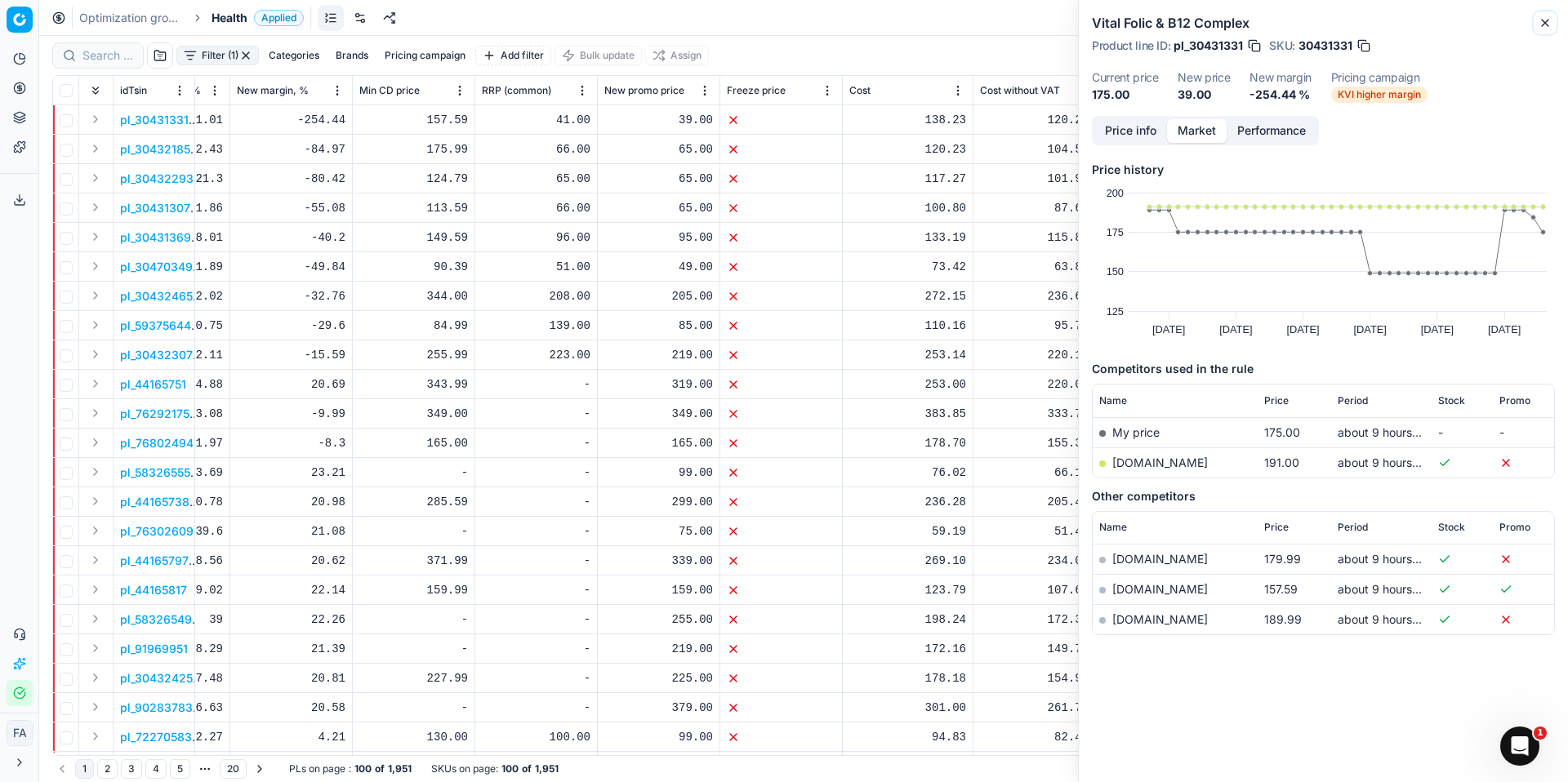
click at [1542, 30] on button "Close" at bounding box center [1545, 22] width 20 height 20
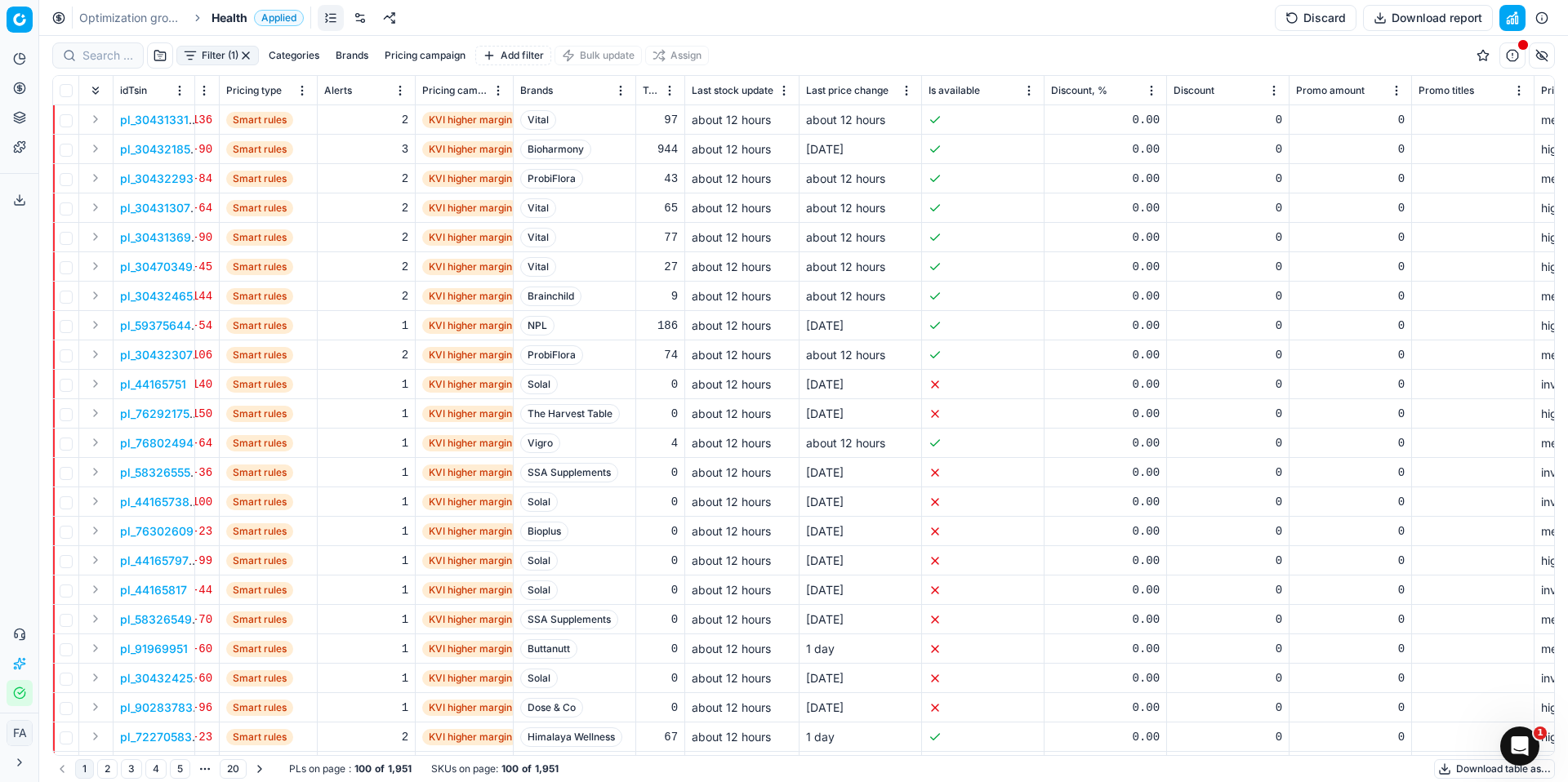
scroll to position [0, 2443]
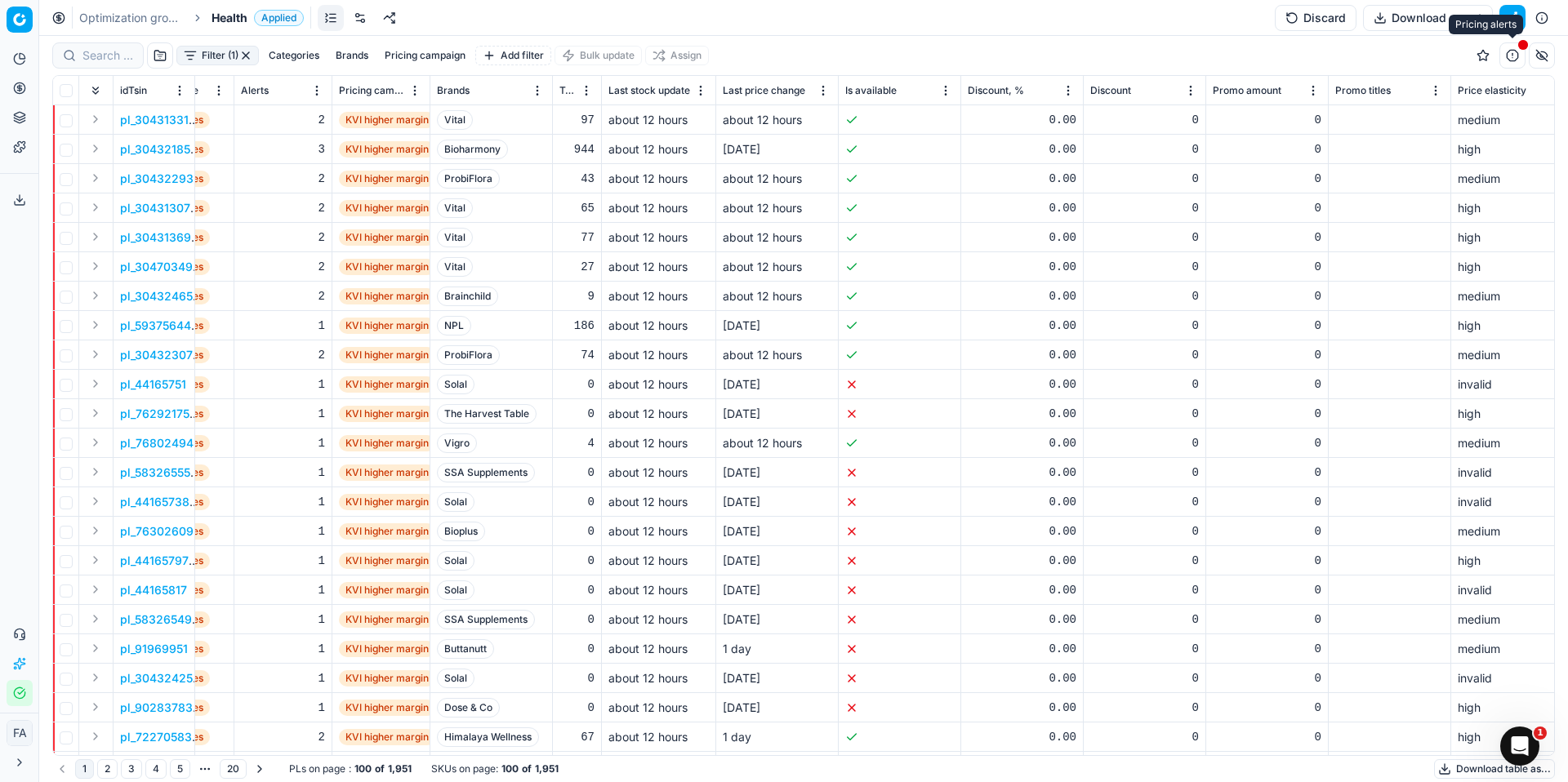
click at [1513, 59] on button "button" at bounding box center [1513, 55] width 26 height 26
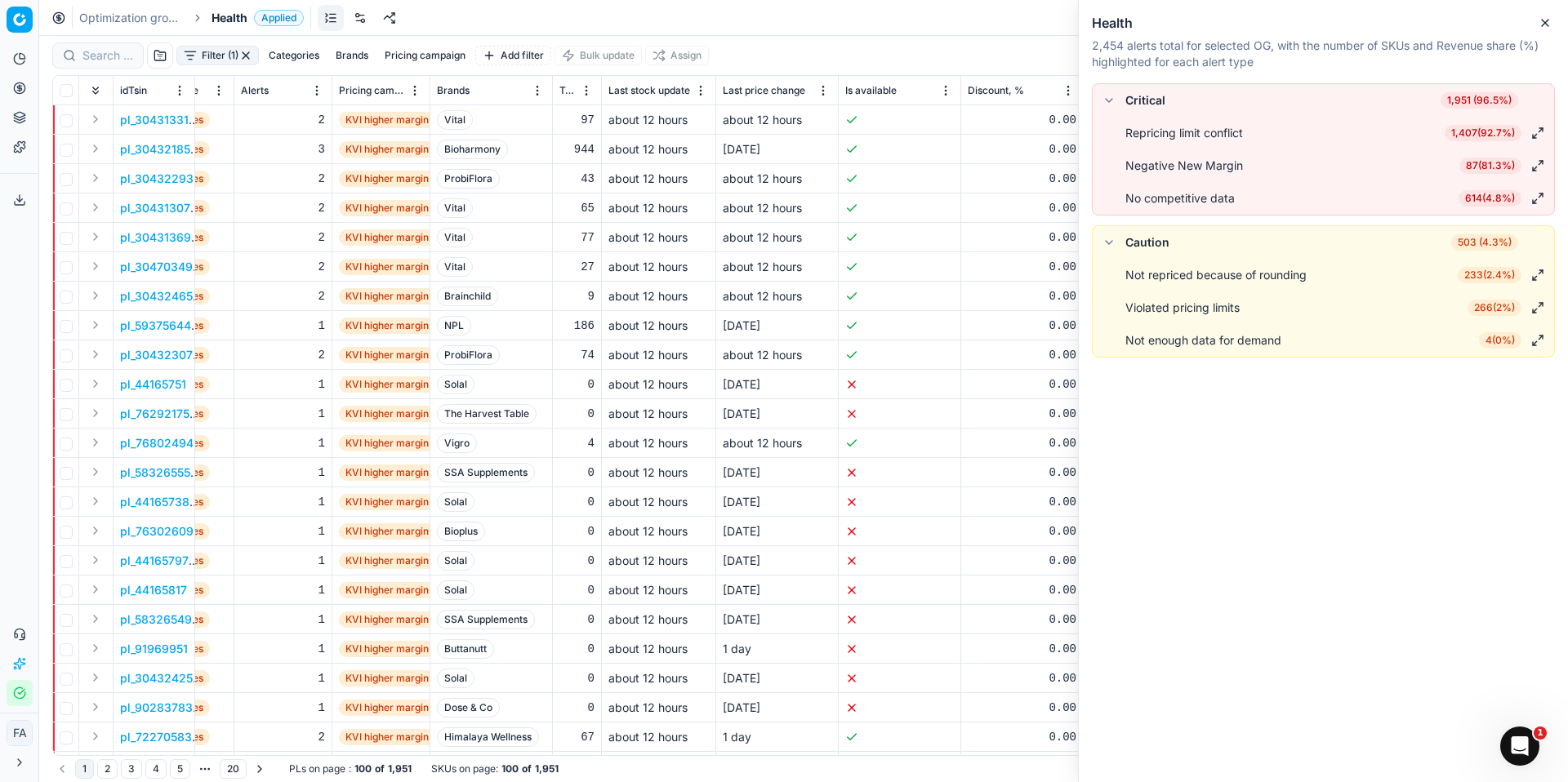
click at [1541, 30] on button "Close" at bounding box center [1545, 22] width 20 height 20
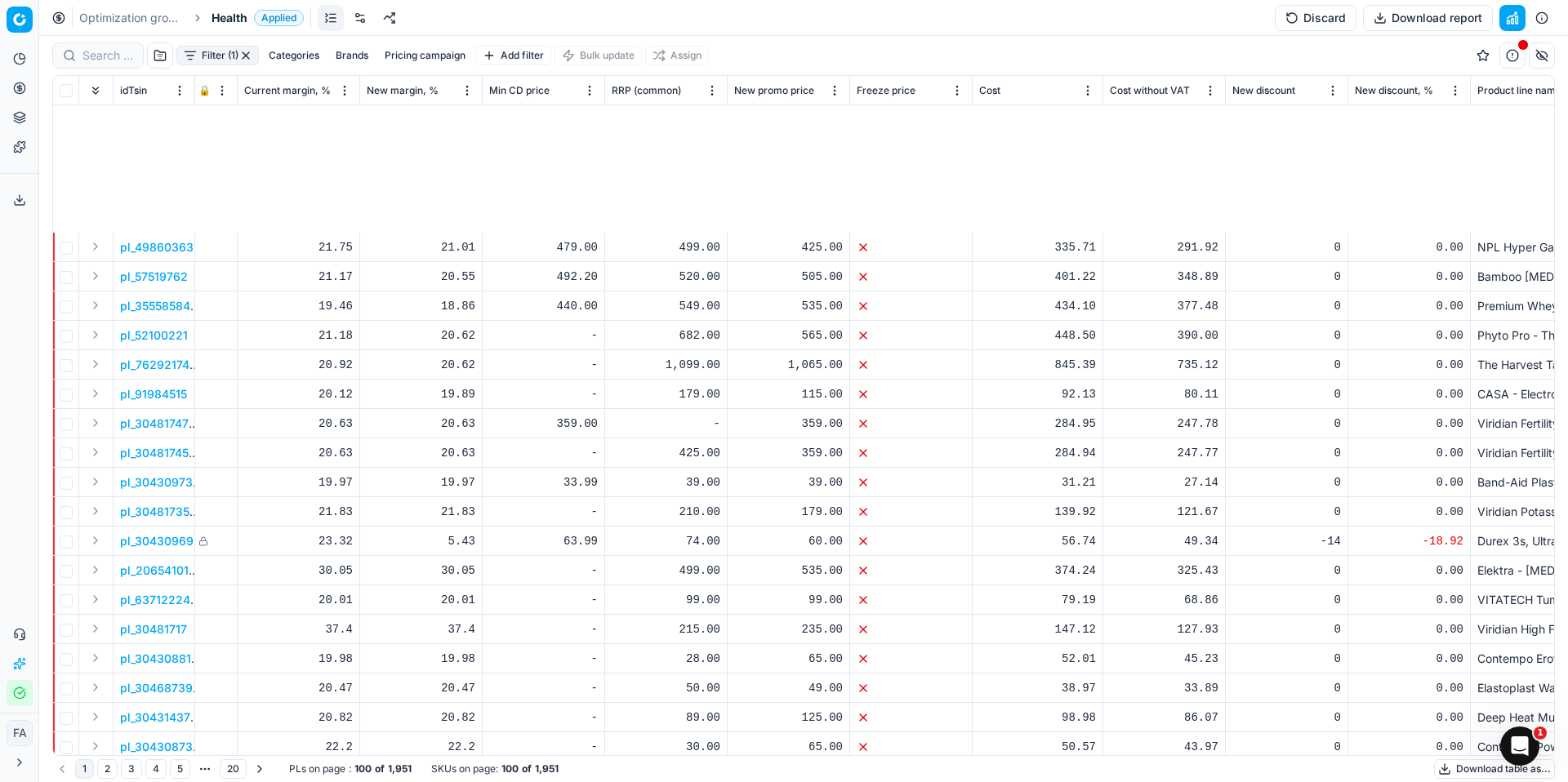
scroll to position [2302, 781]
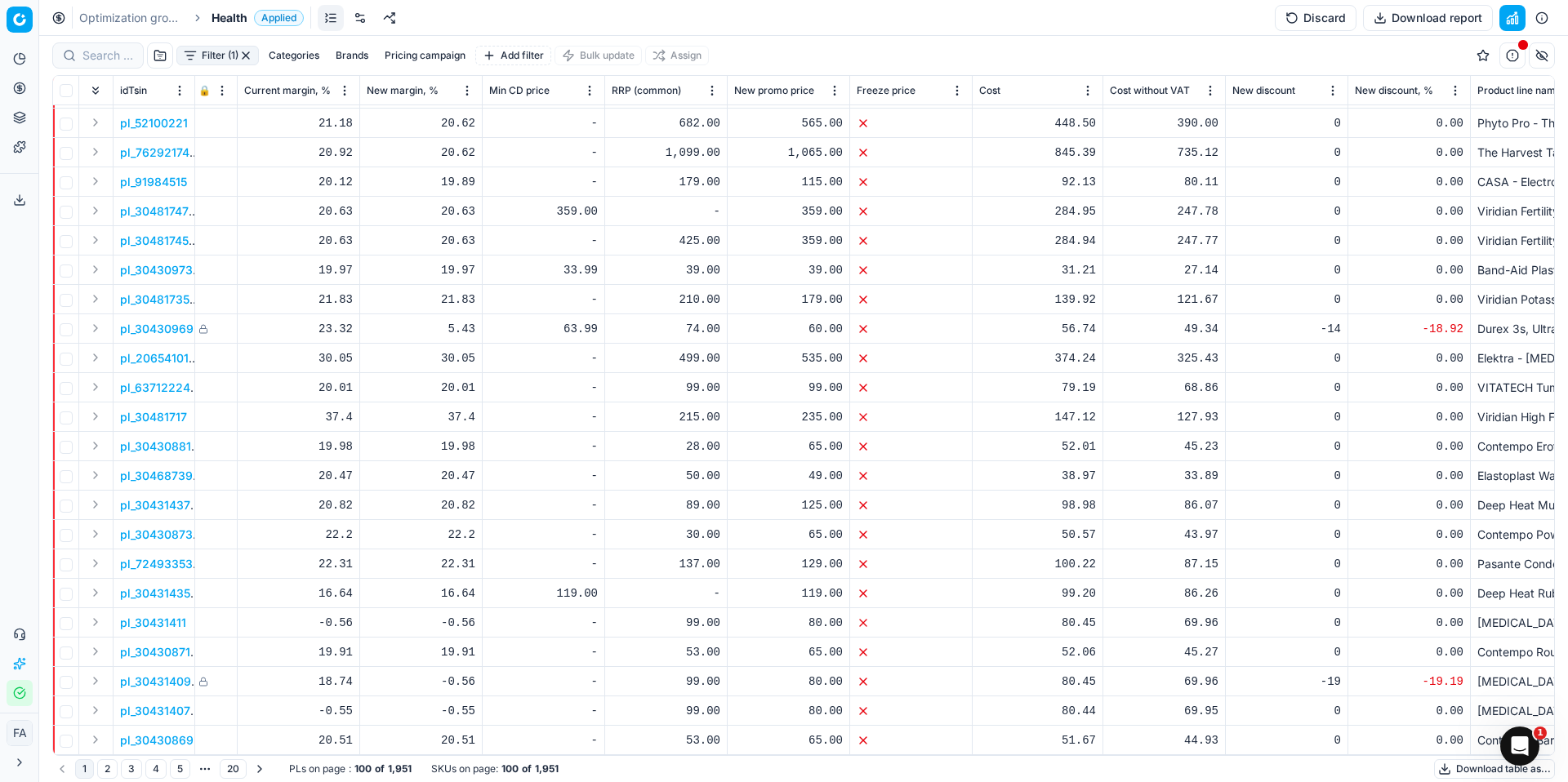
click at [109, 772] on button "2" at bounding box center [108, 768] width 20 height 20
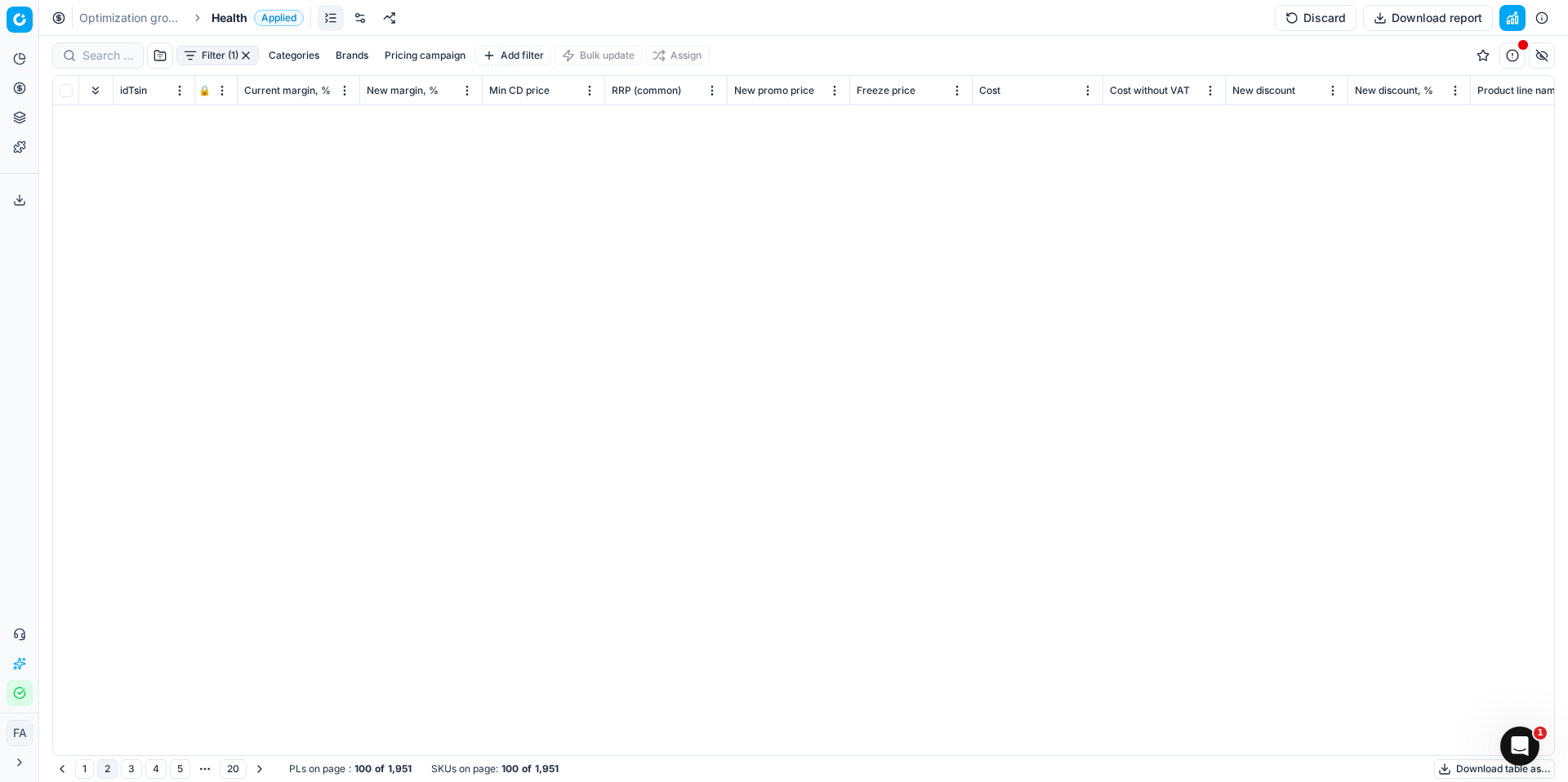
scroll to position [2302, 781]
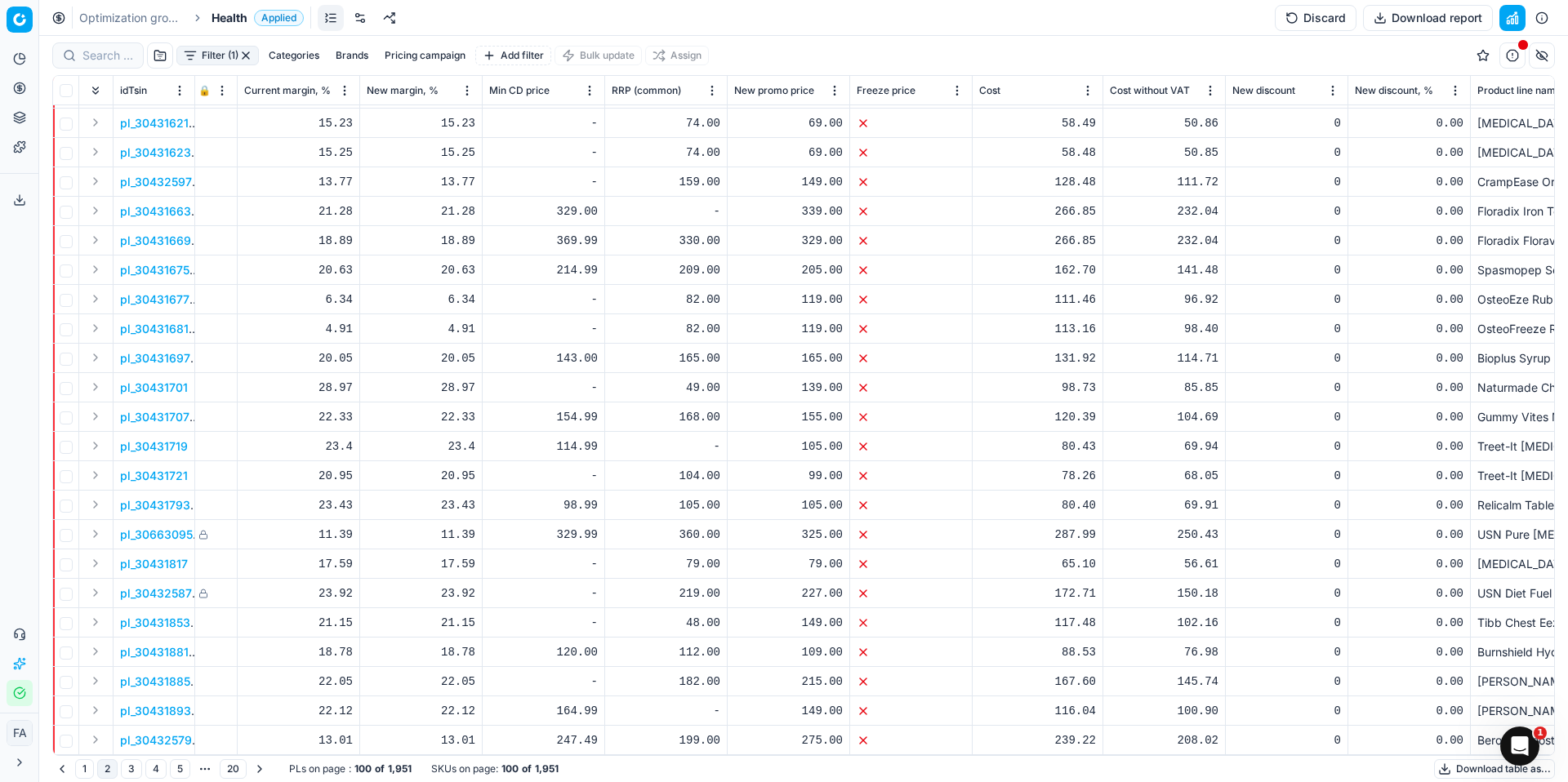
click at [135, 770] on button "3" at bounding box center [131, 768] width 21 height 20
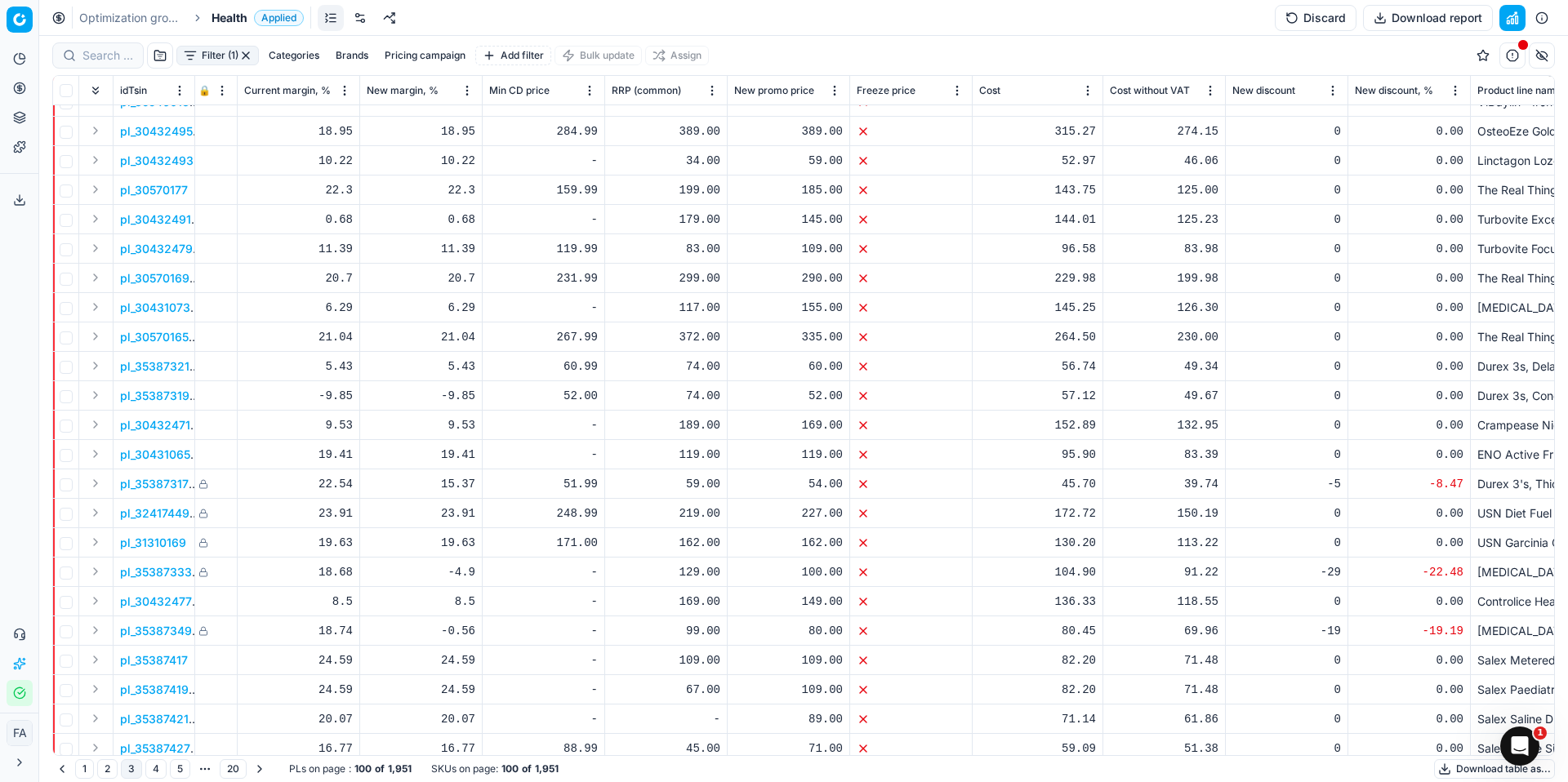
scroll to position [2302, 781]
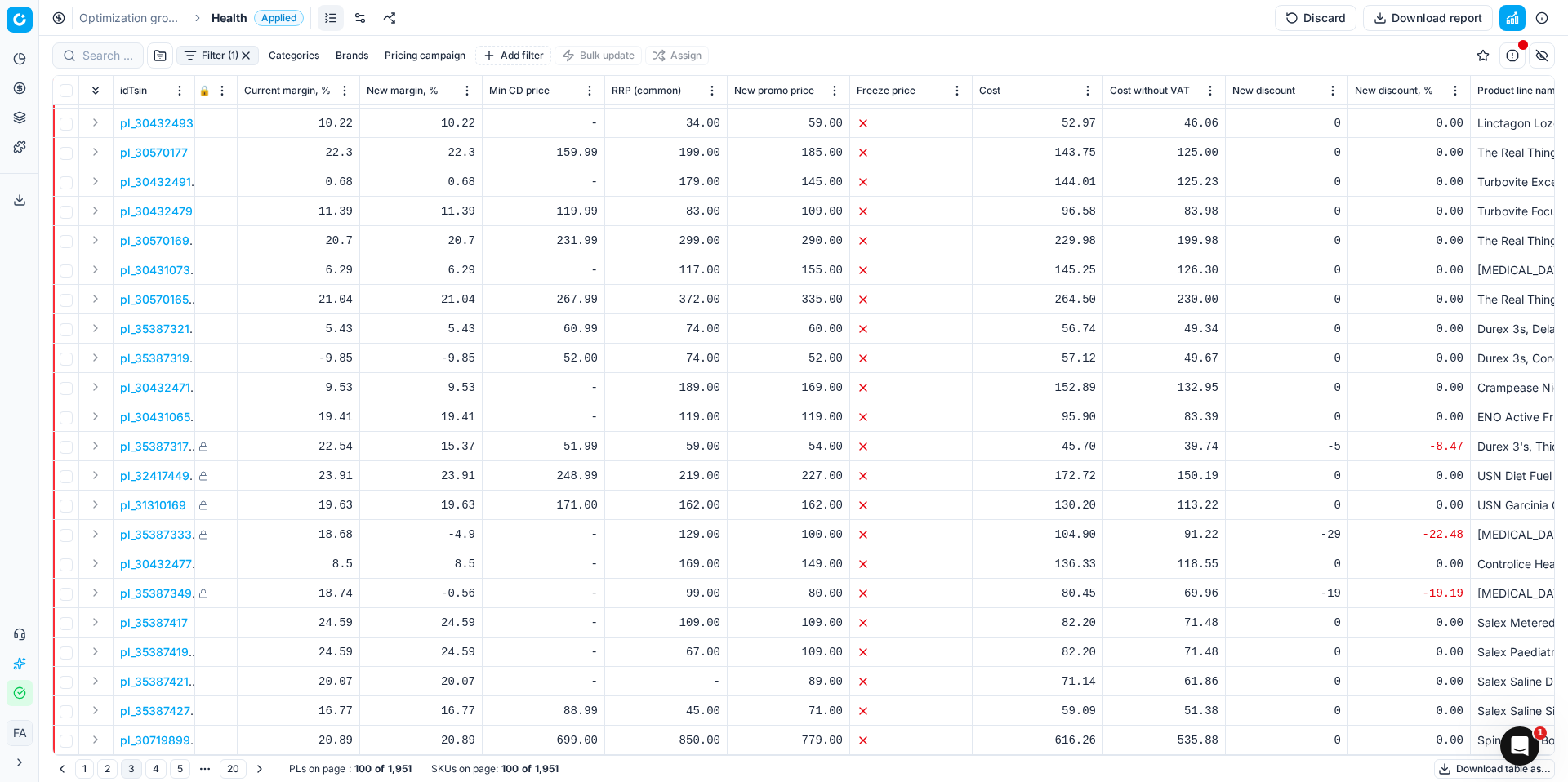
click at [158, 772] on button "4" at bounding box center [155, 768] width 21 height 20
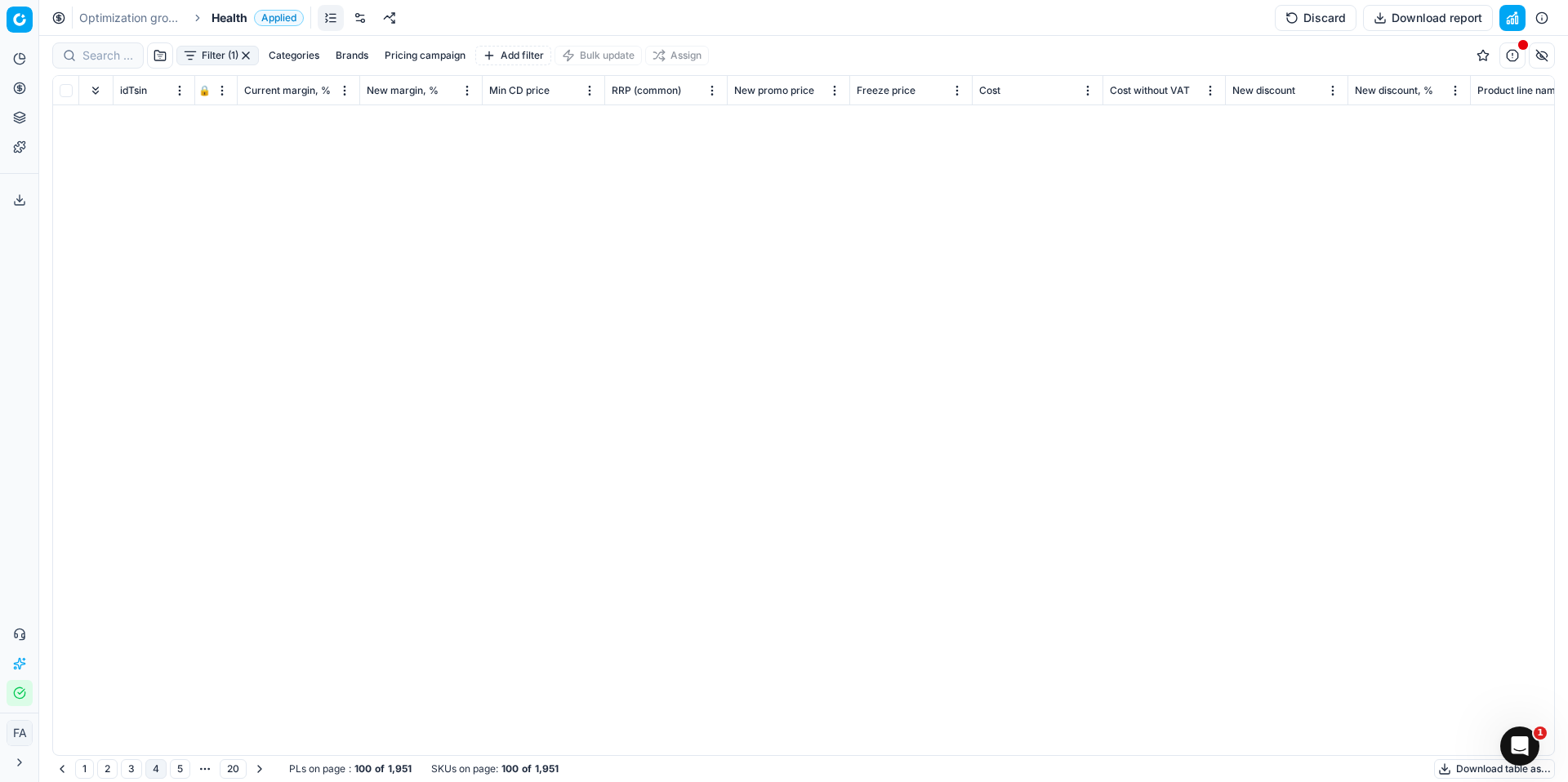
scroll to position [2302, 781]
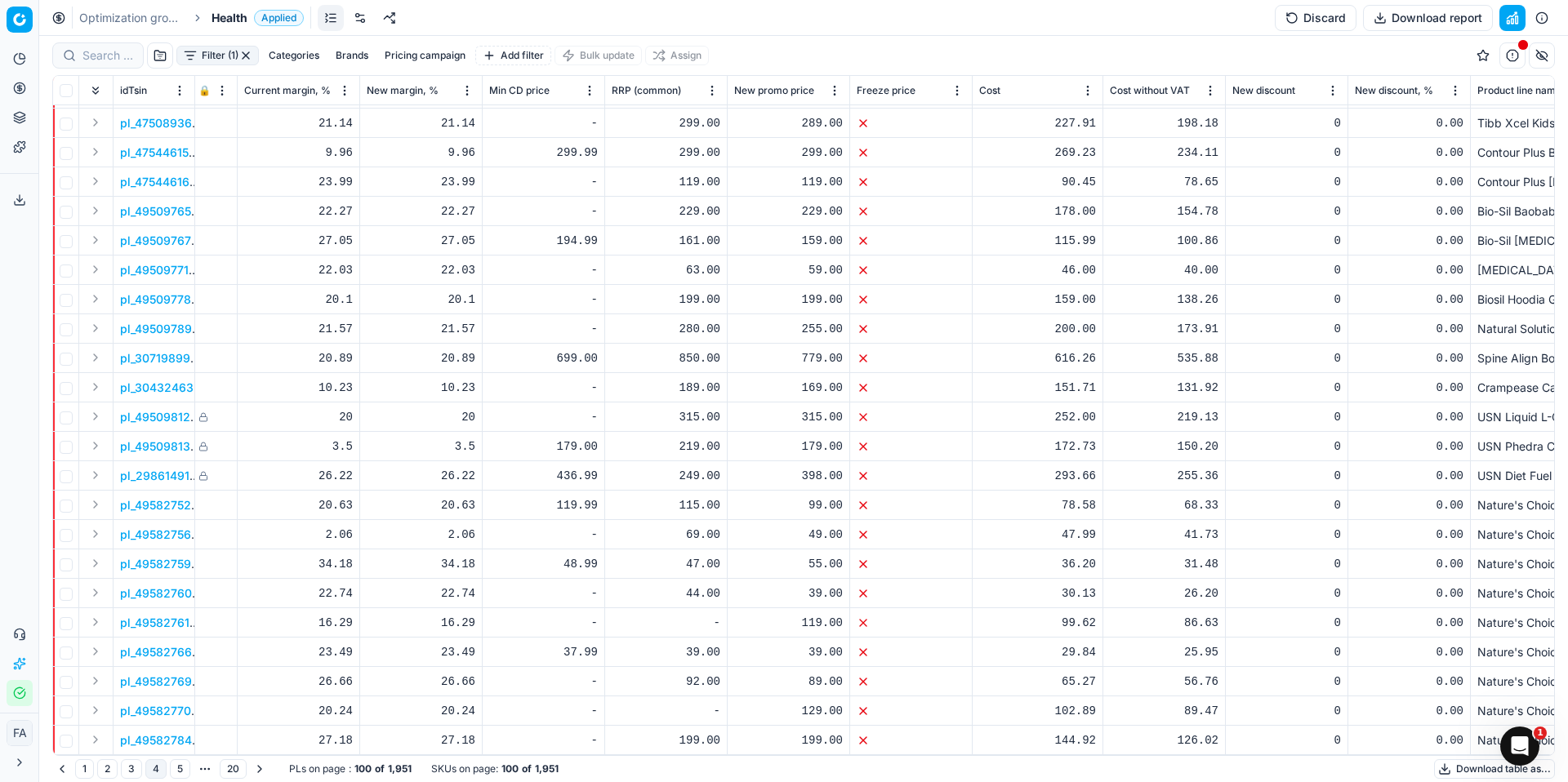
click at [182, 773] on button "5" at bounding box center [180, 768] width 20 height 20
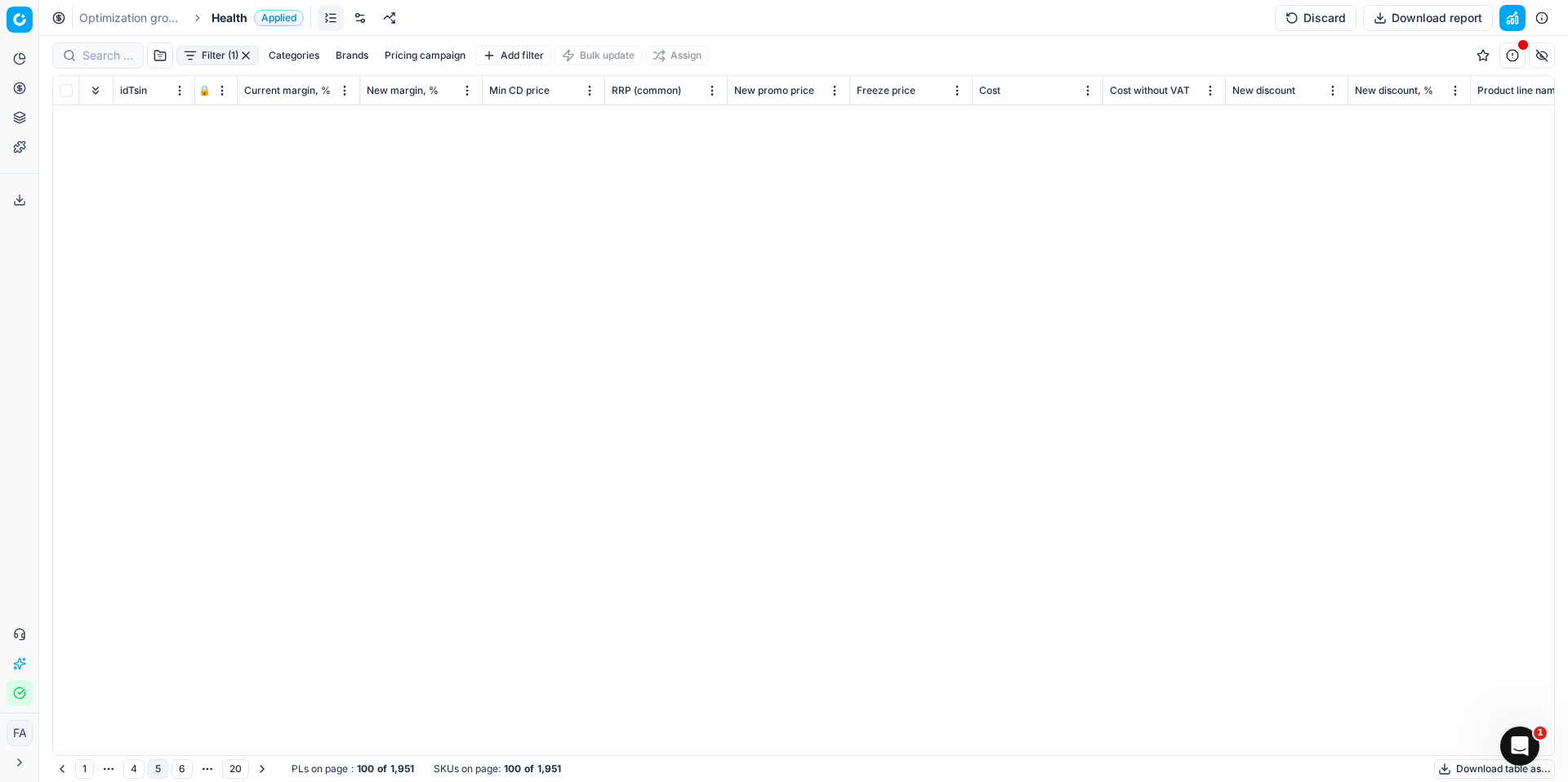
scroll to position [2302, 781]
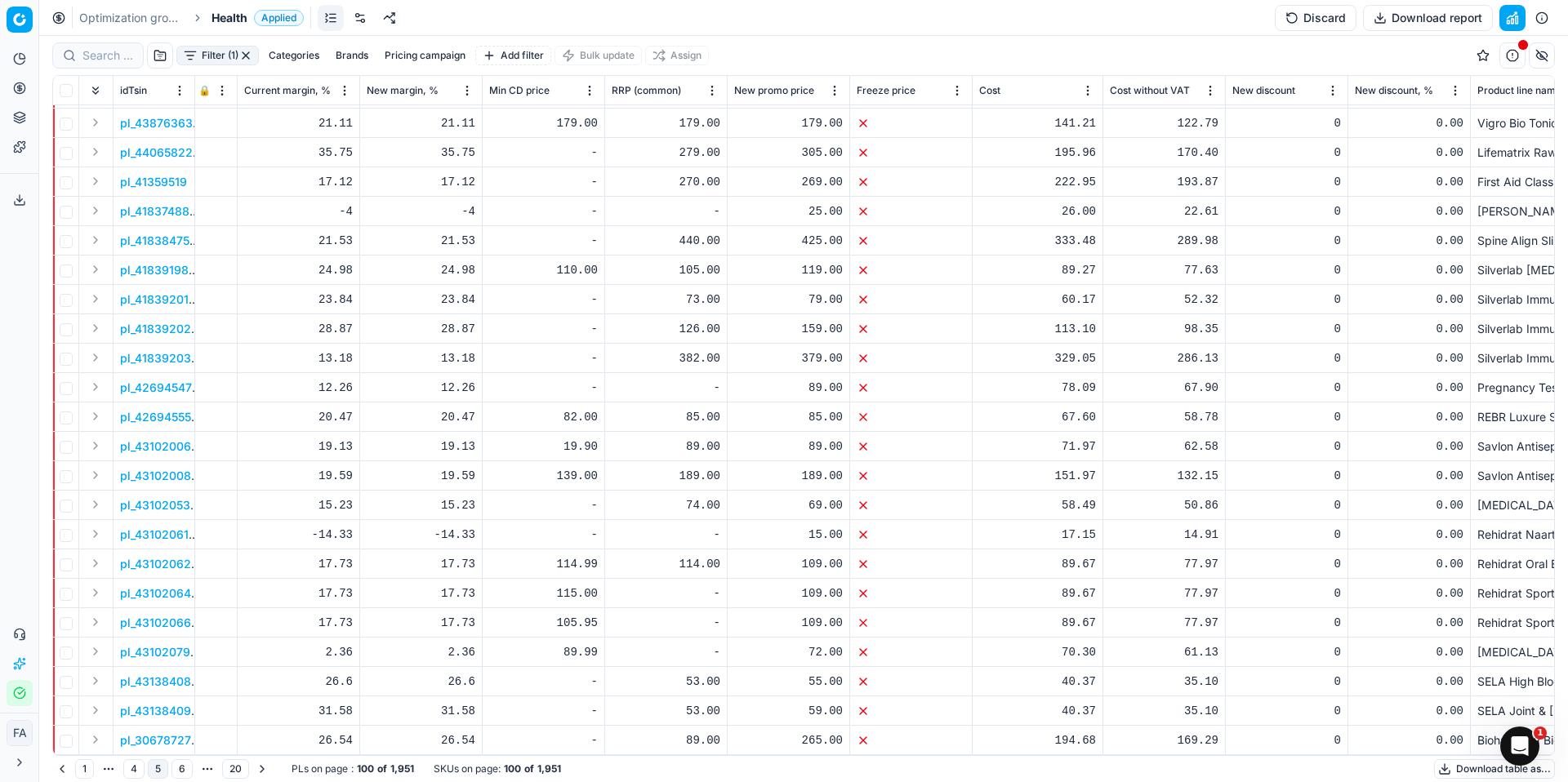
click at [258, 768] on button "Go to next page" at bounding box center [261, 768] width 20 height 20
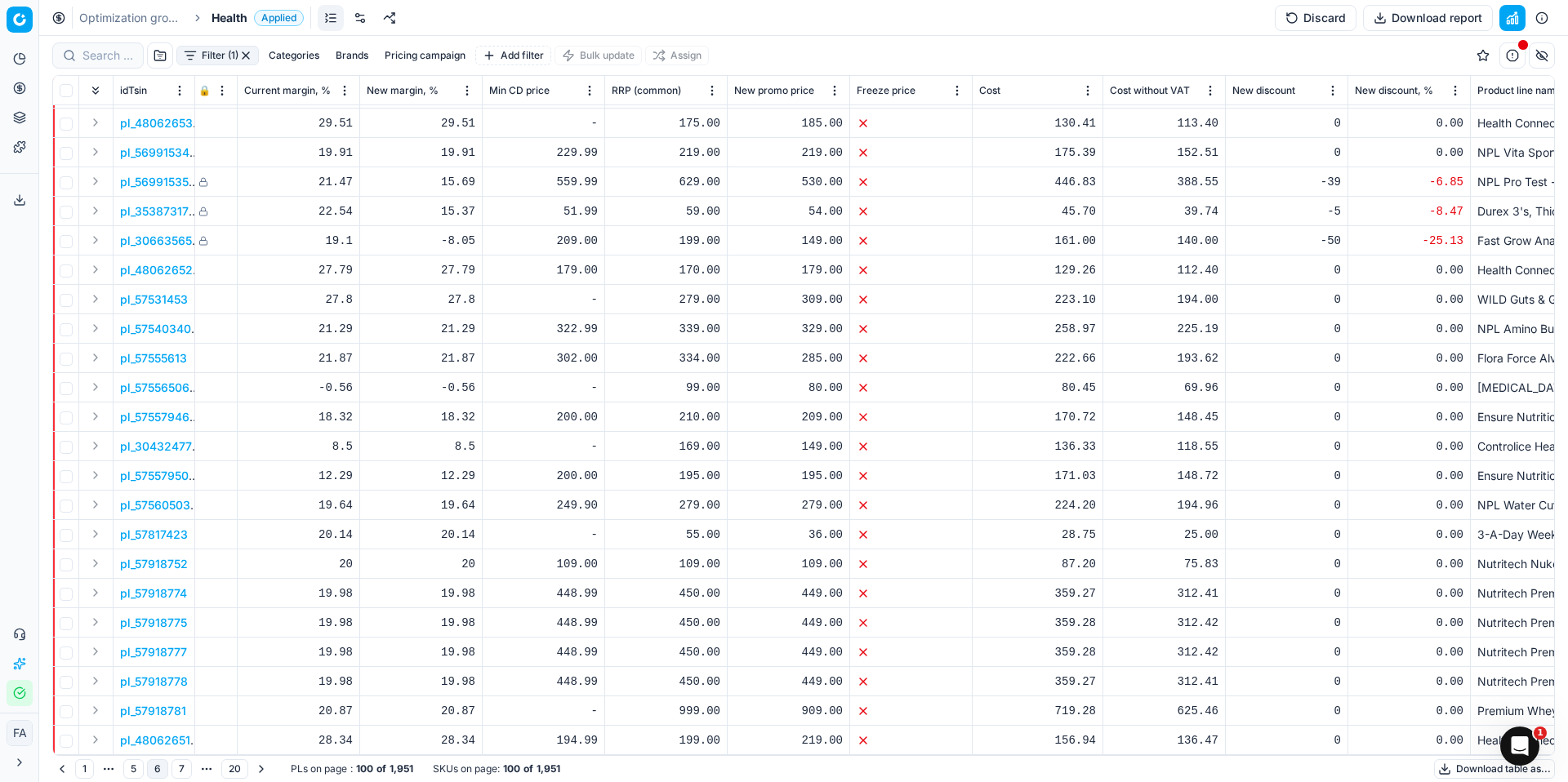
click at [259, 771] on button "Go to next page" at bounding box center [261, 768] width 20 height 20
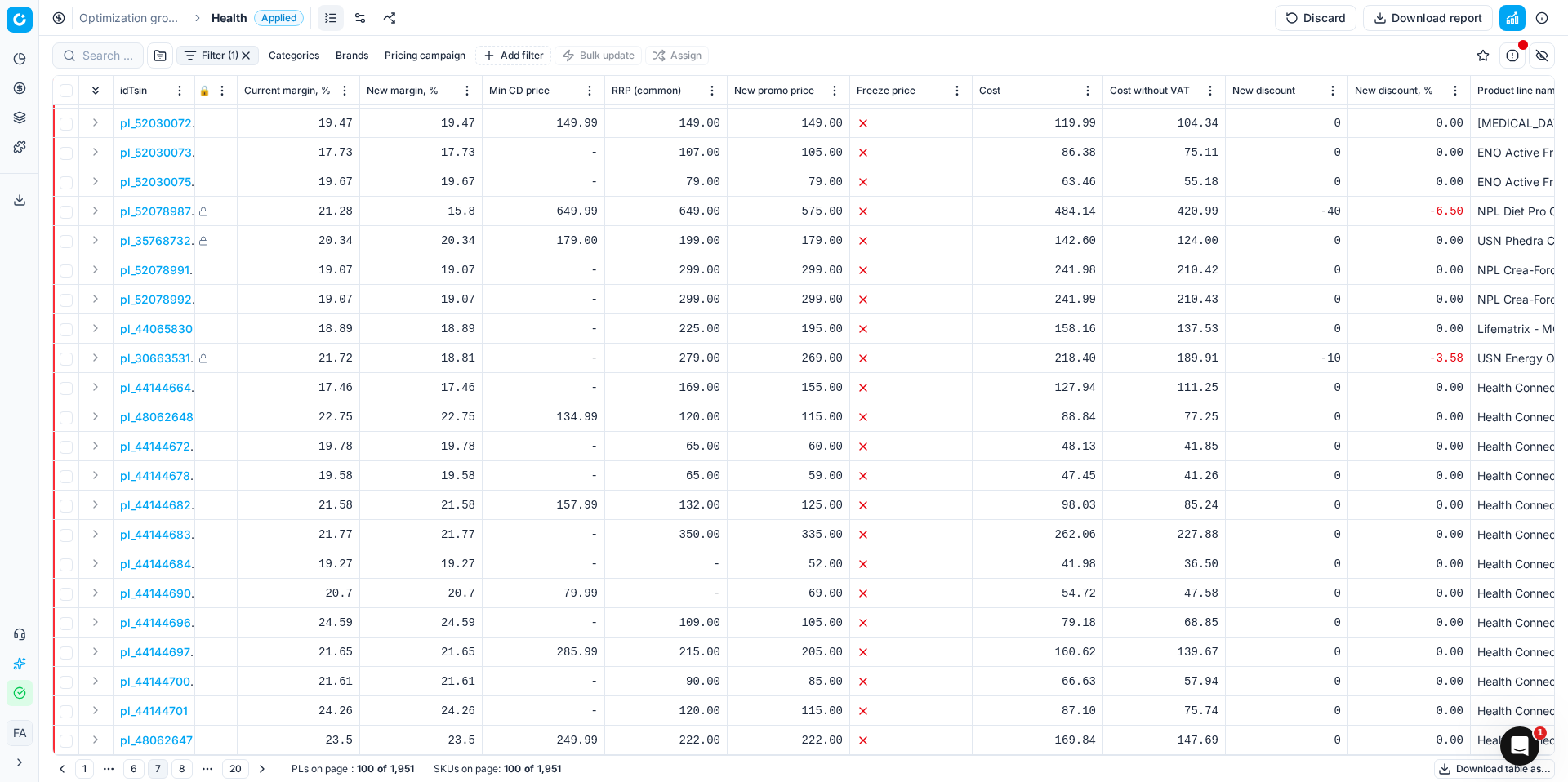
click at [259, 770] on button "Go to next page" at bounding box center [261, 768] width 20 height 20
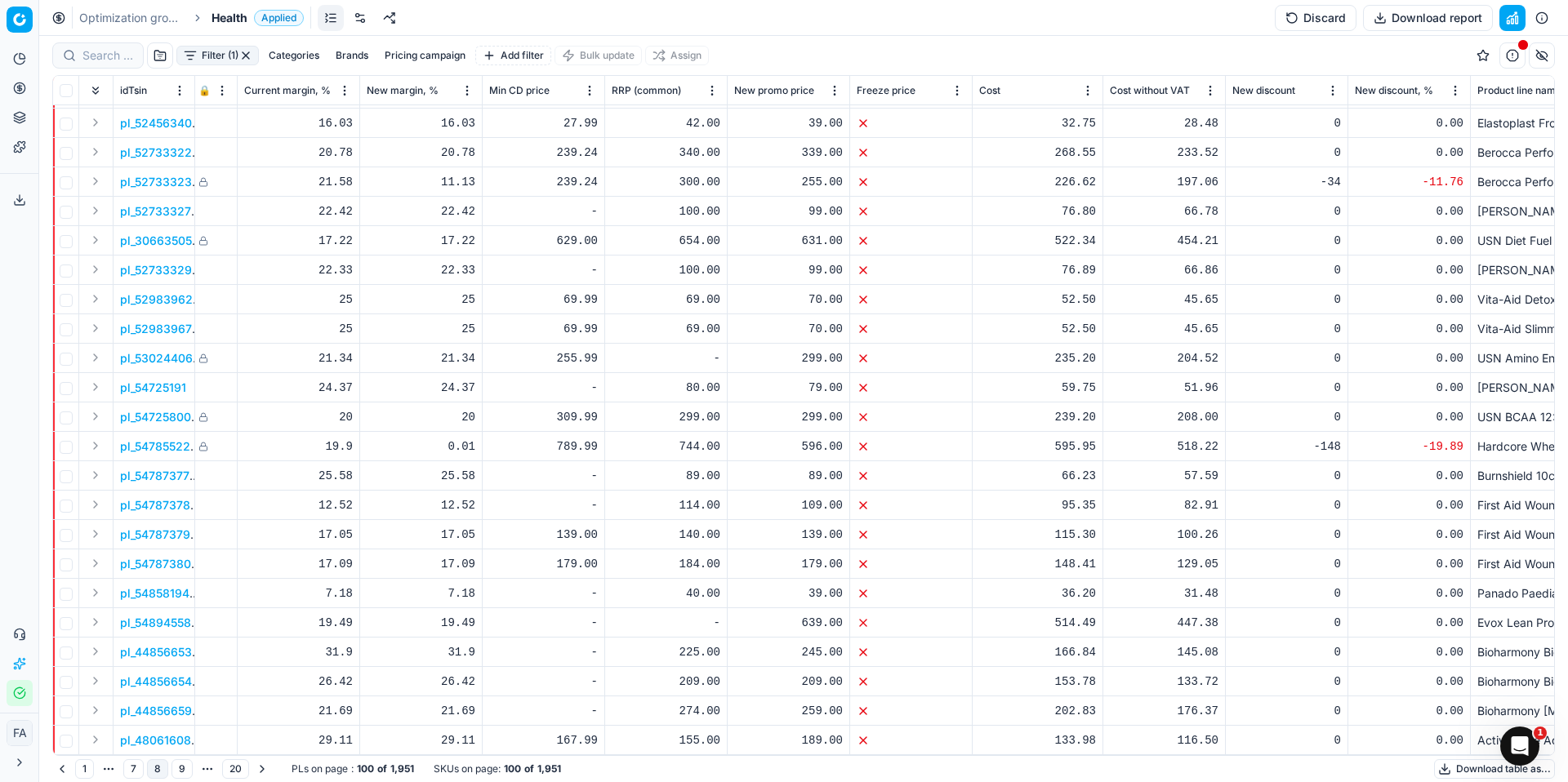
click at [259, 770] on button "Go to next page" at bounding box center [261, 768] width 20 height 20
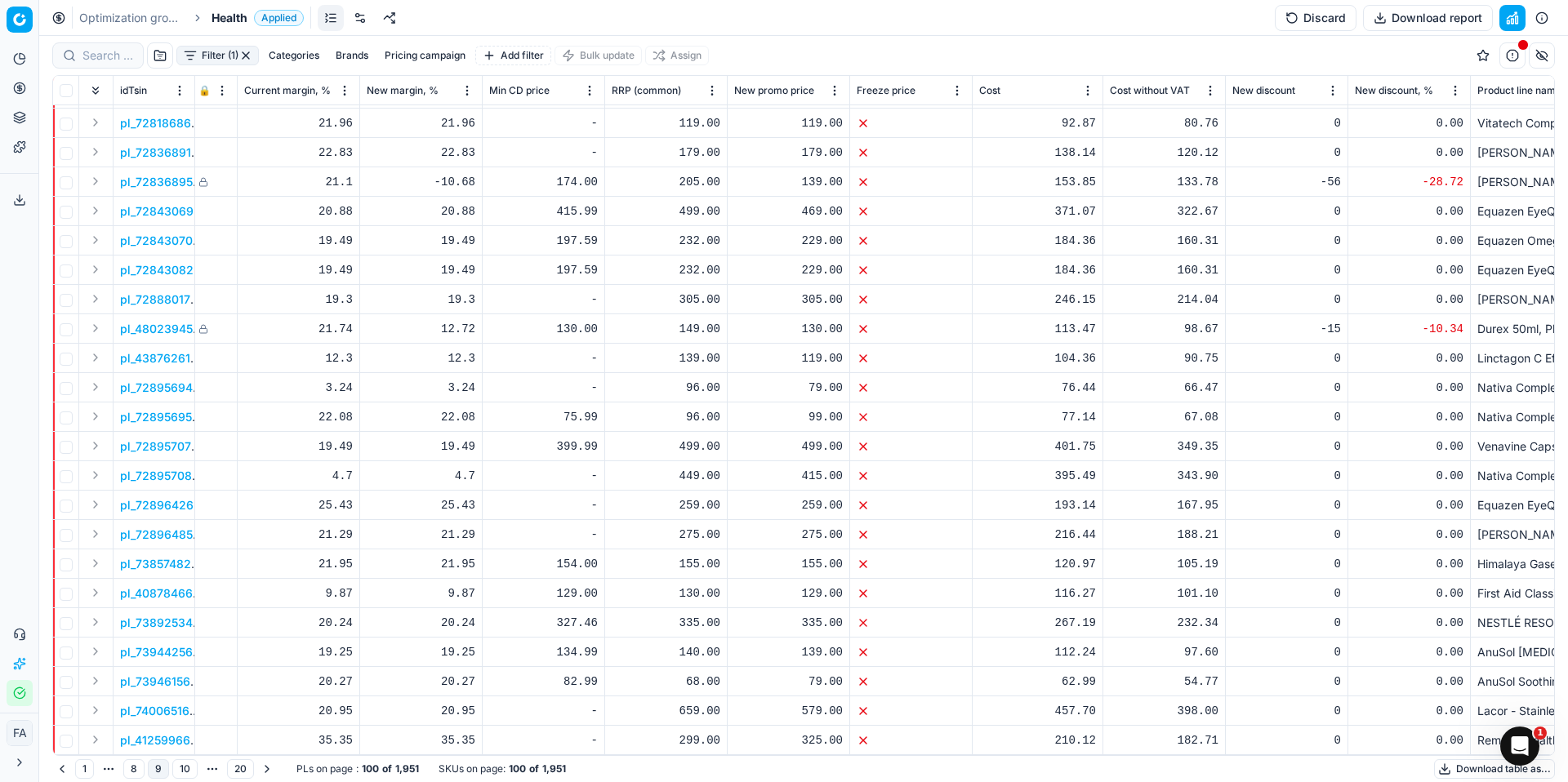
click at [264, 772] on button "Go to next page" at bounding box center [266, 768] width 20 height 20
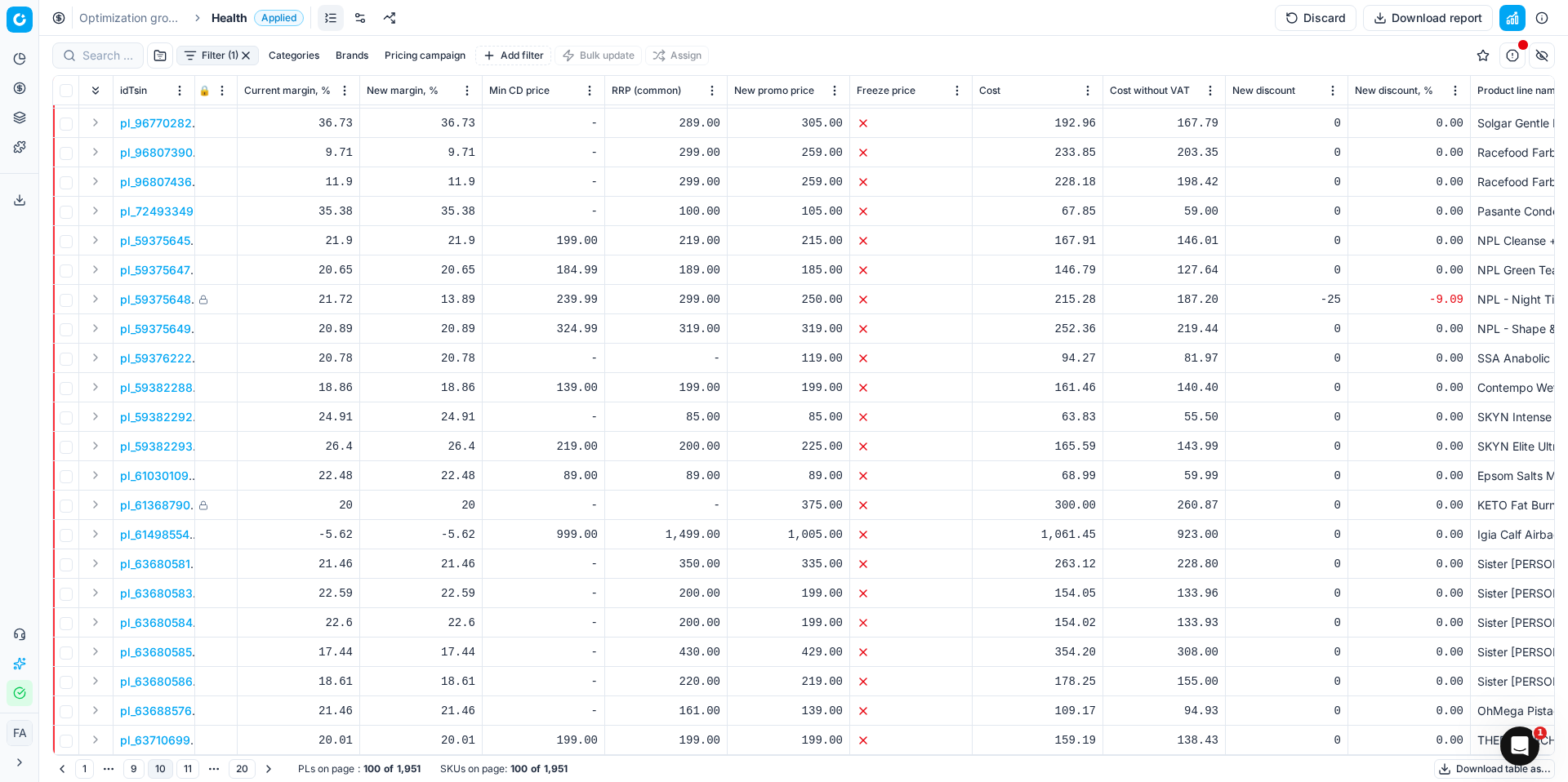
click at [265, 771] on button "Go to next page" at bounding box center [268, 768] width 20 height 20
click at [274, 771] on button "Go to next page" at bounding box center [272, 768] width 20 height 20
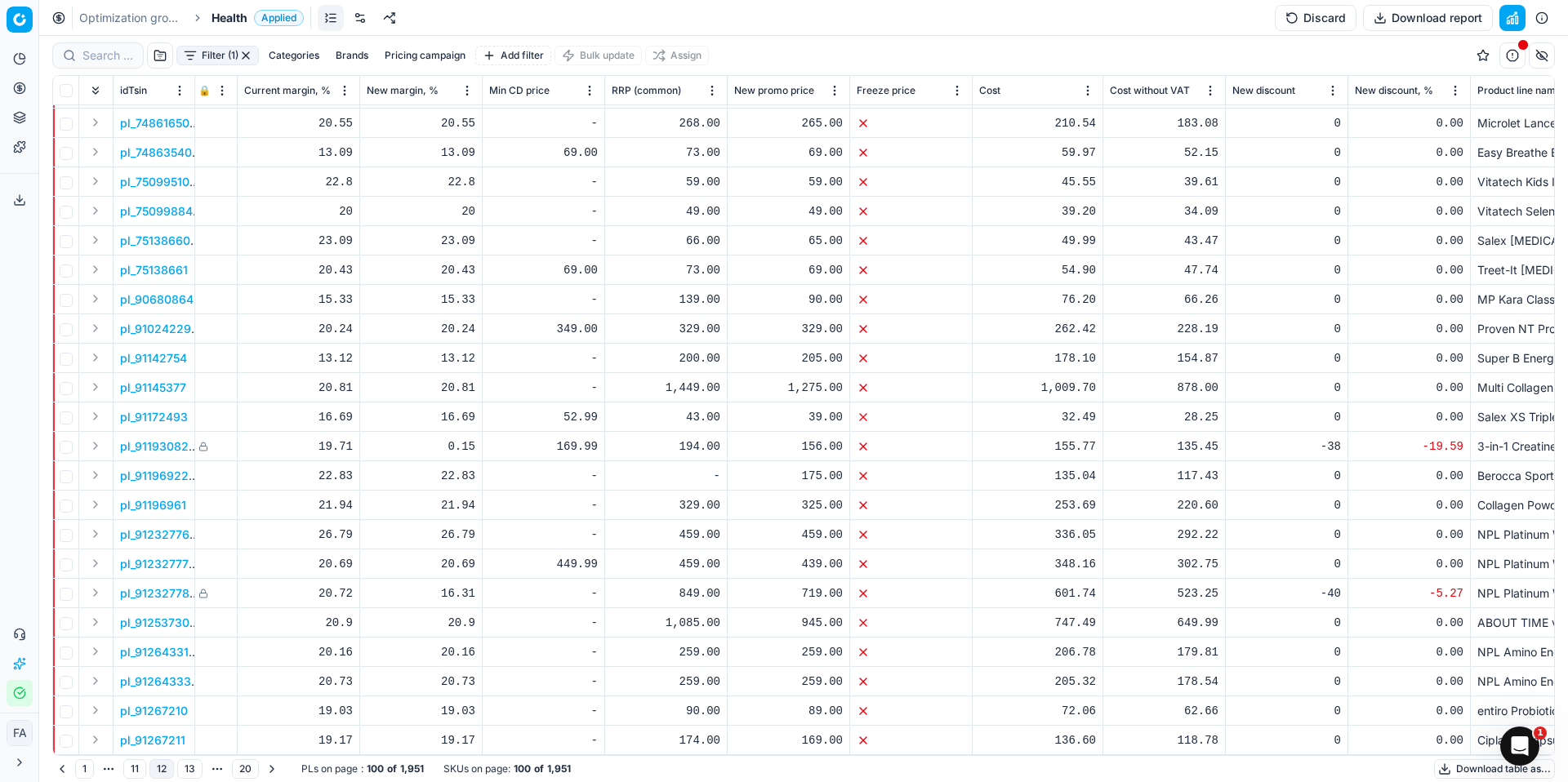
click at [274, 771] on button "Go to next page" at bounding box center [272, 768] width 20 height 20
click at [274, 770] on button "Go to next page" at bounding box center [274, 768] width 20 height 20
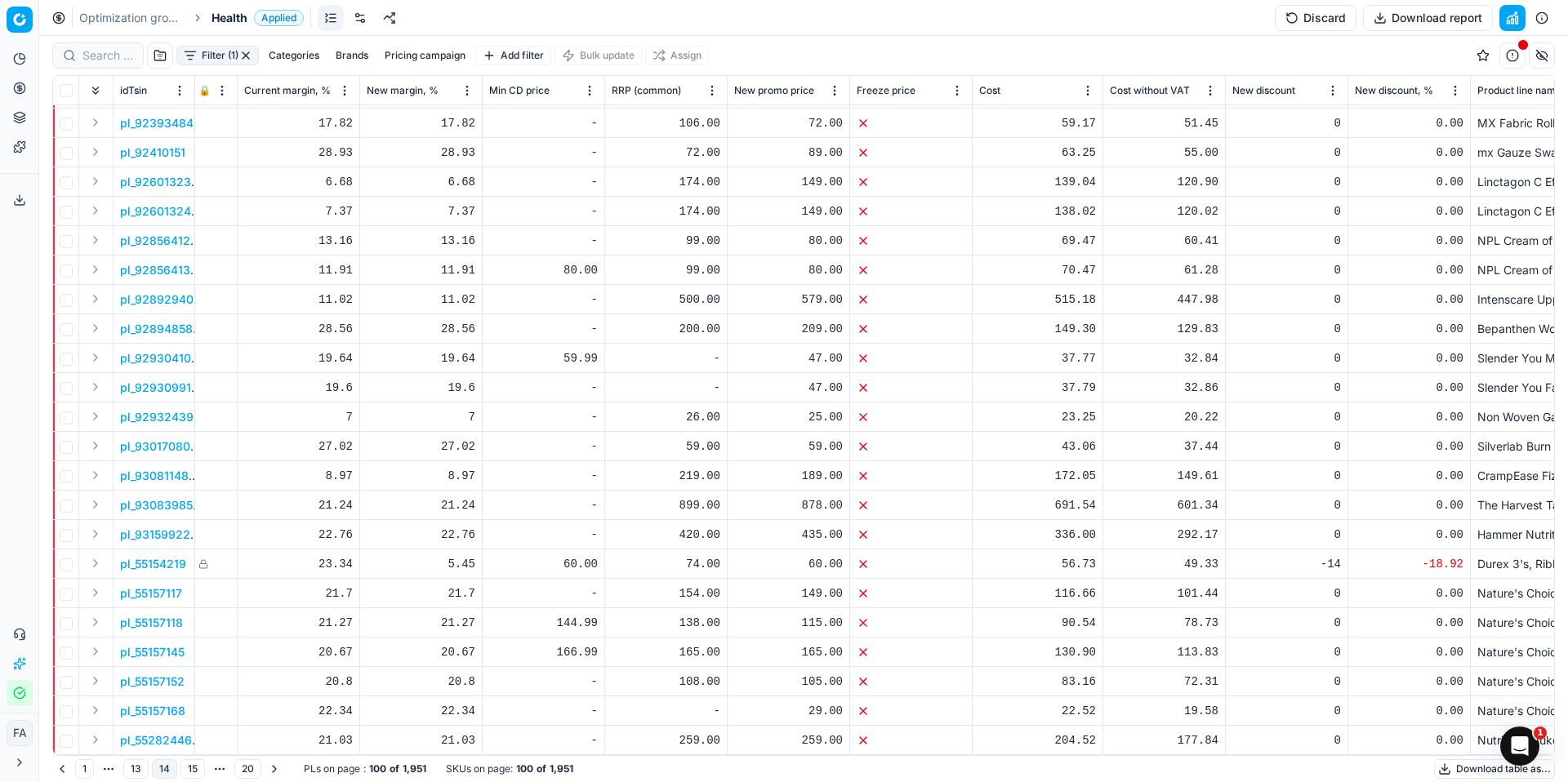
click at [274, 770] on button "Go to next page" at bounding box center [274, 768] width 20 height 20
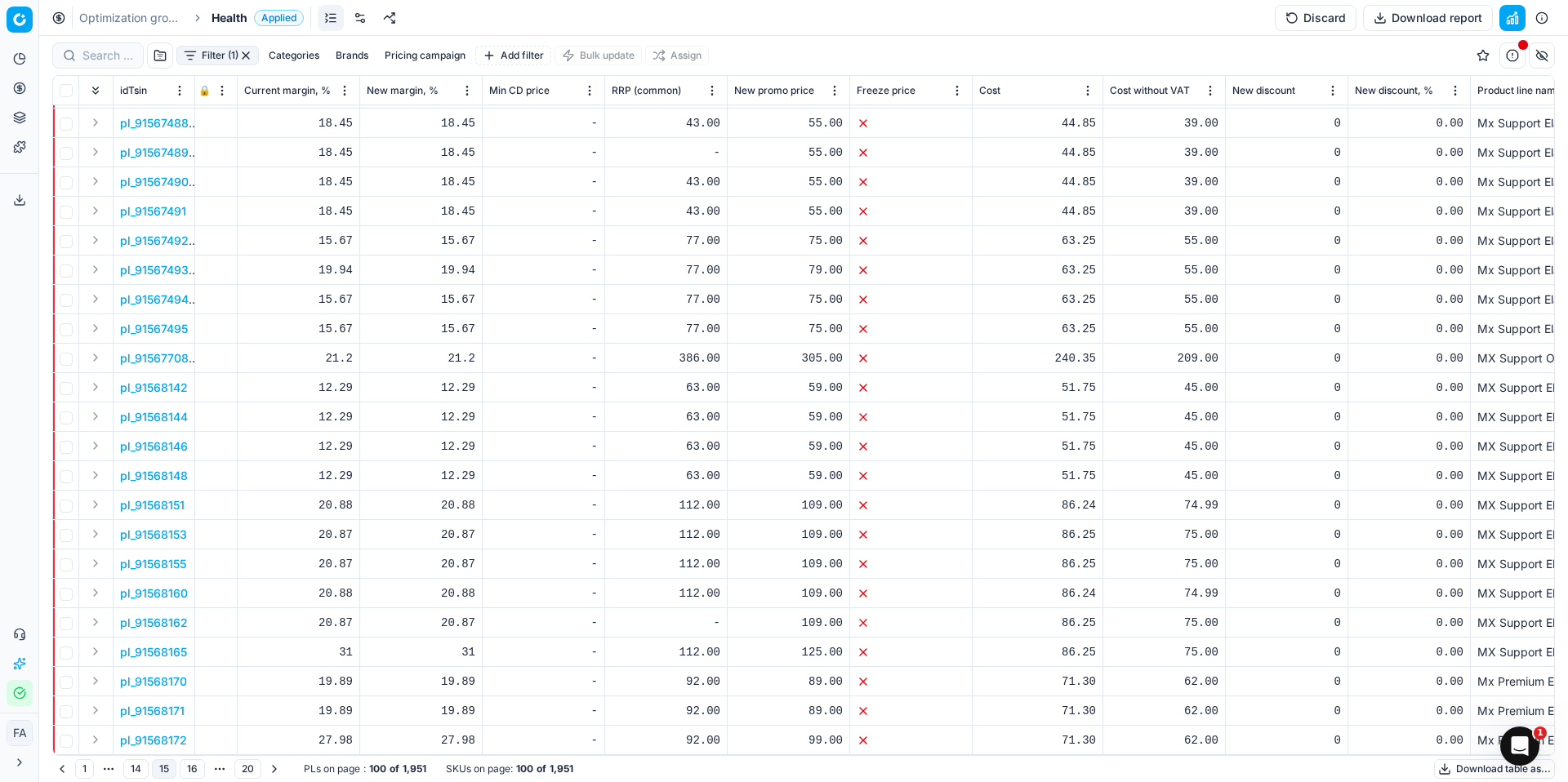
click at [274, 770] on button "Go to next page" at bounding box center [274, 768] width 20 height 20
click at [274, 770] on button "Go to next page" at bounding box center [273, 768] width 20 height 20
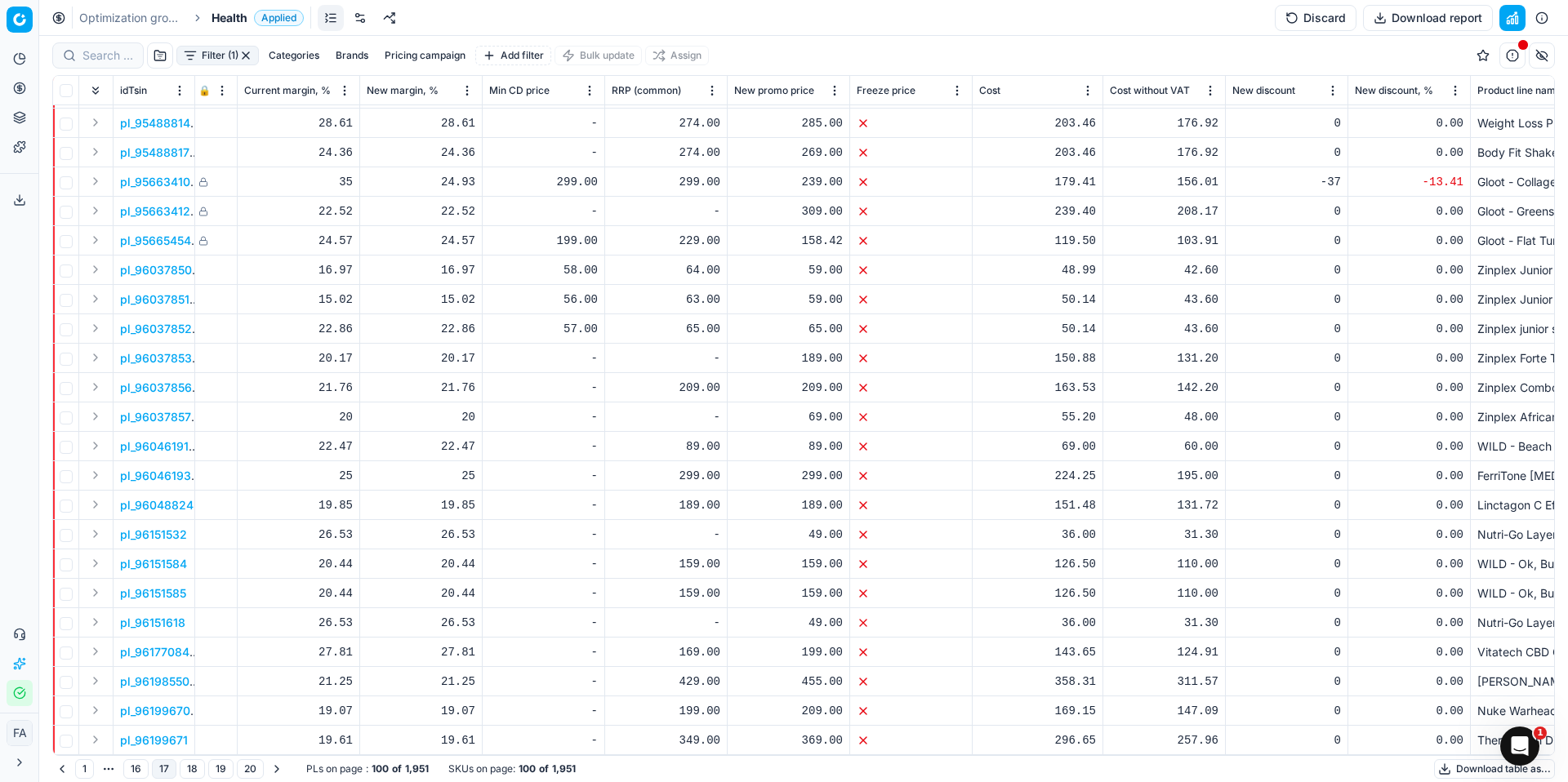
click at [274, 770] on button "Go to next page" at bounding box center [277, 768] width 20 height 20
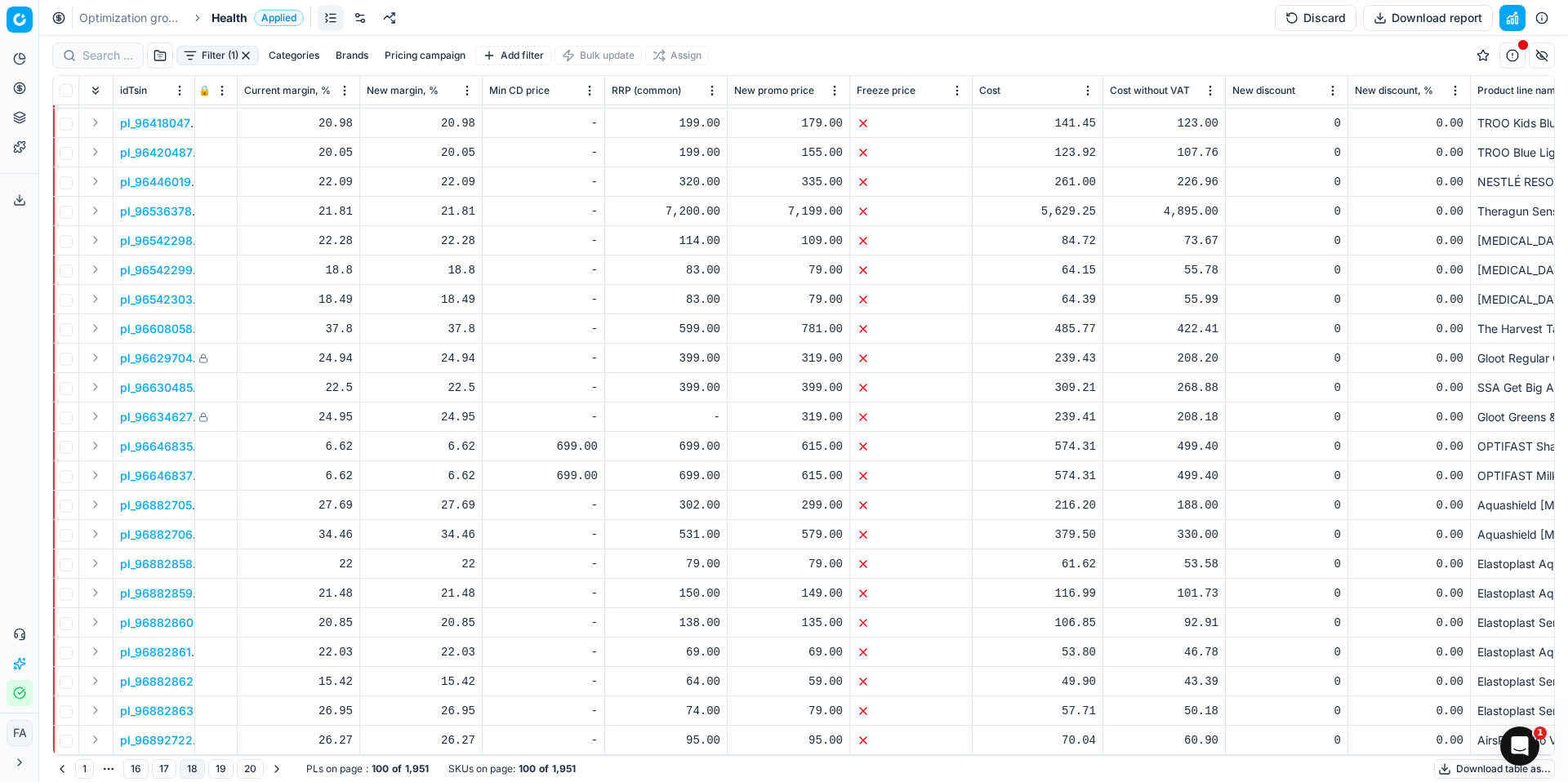
click at [274, 770] on button "Go to next page" at bounding box center [277, 768] width 20 height 20
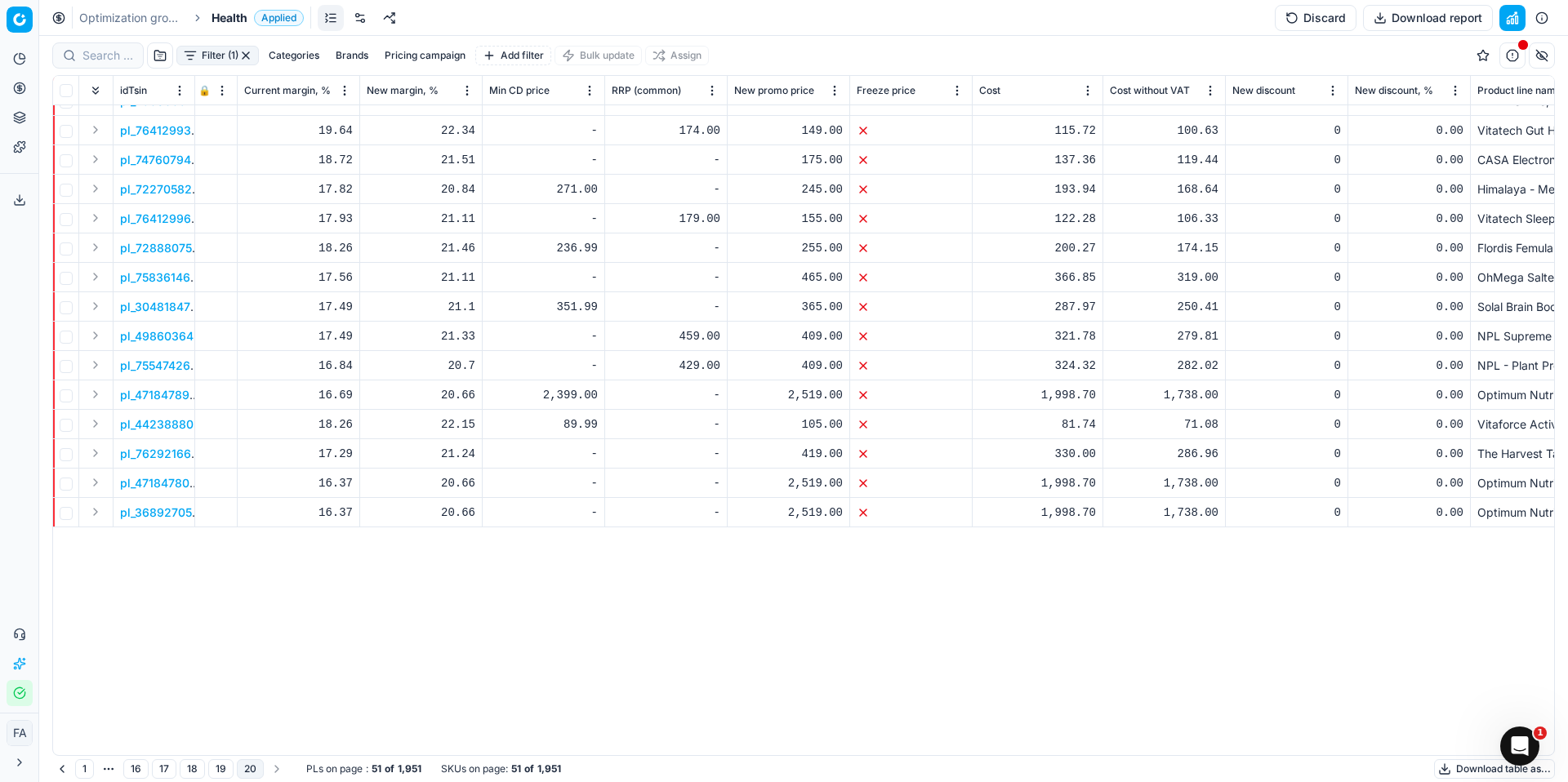
scroll to position [0, 781]
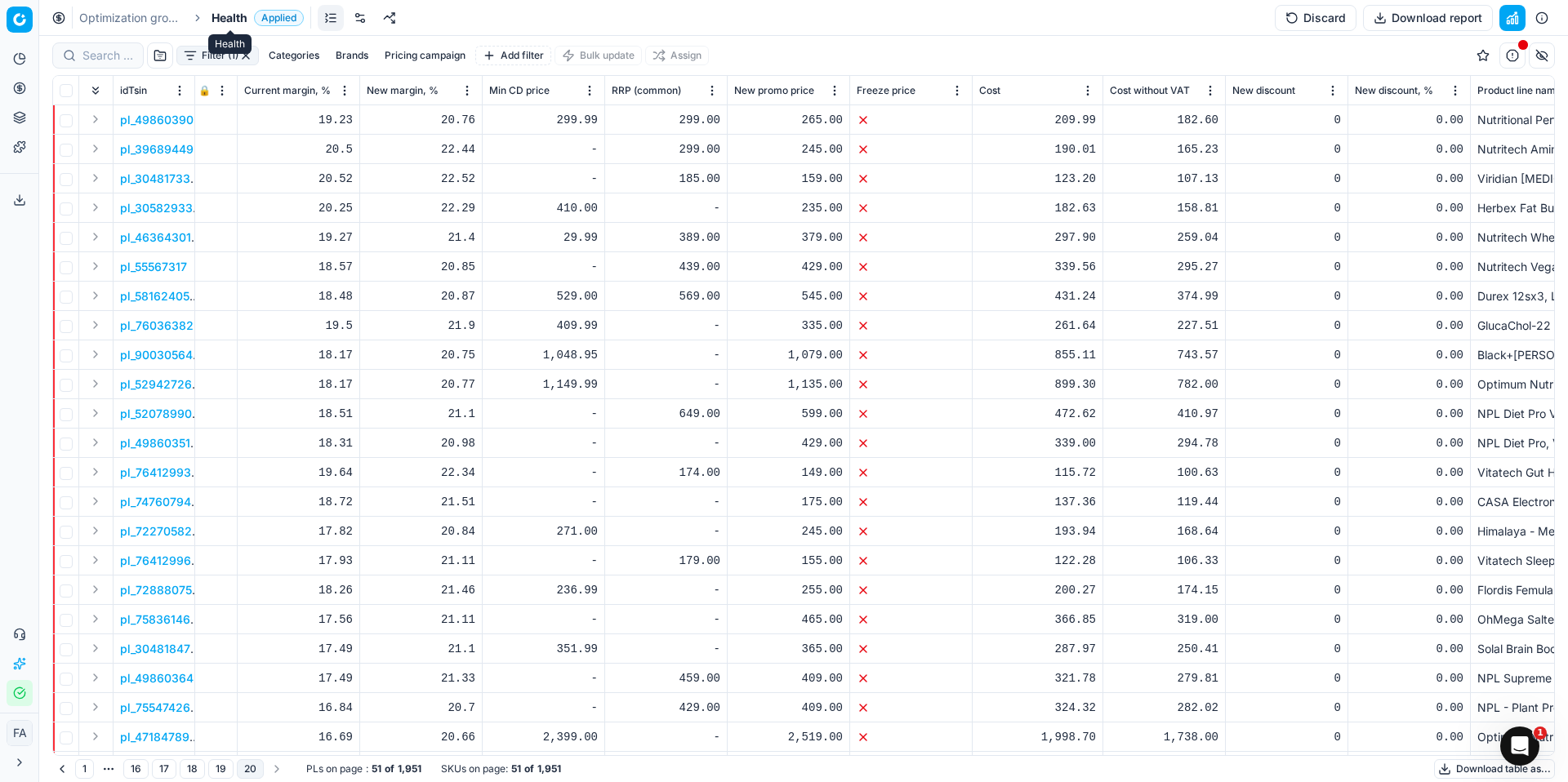
click at [227, 23] on span "Health" at bounding box center [229, 18] width 36 height 16
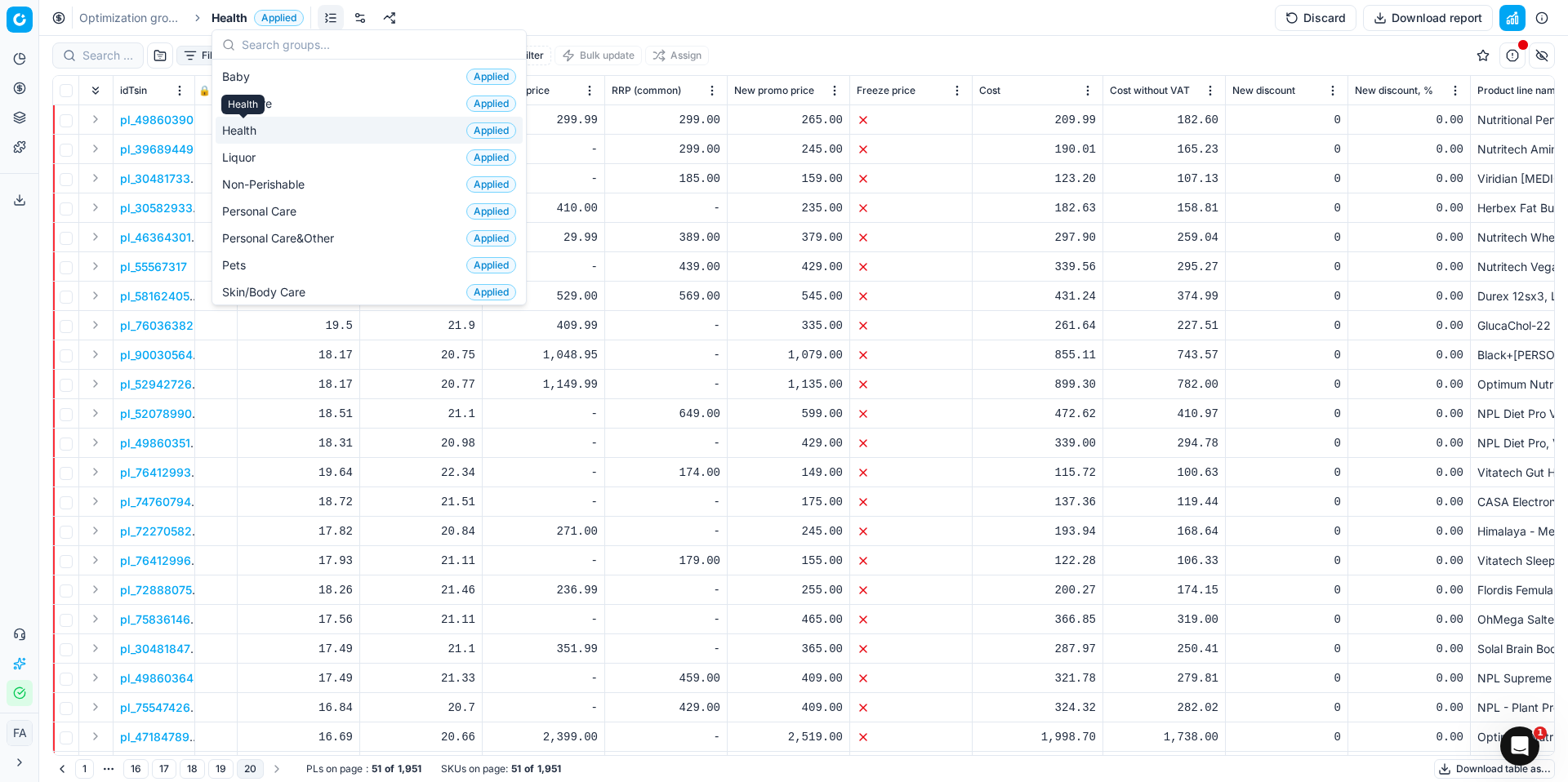
click at [252, 125] on span "Health" at bounding box center [243, 130] width 41 height 16
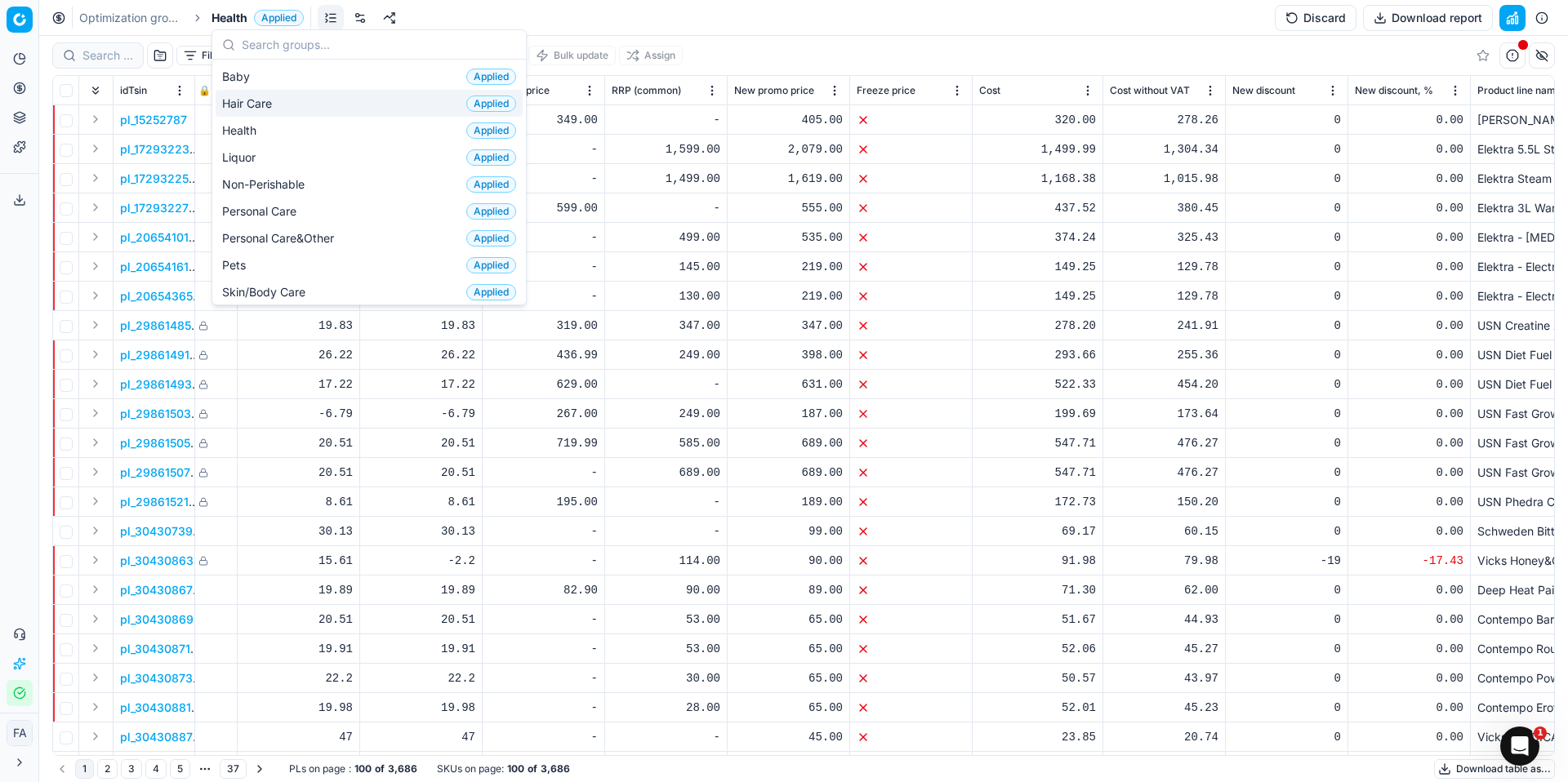
click at [797, 53] on div "Filter Categories Brands Pricing campaign Add filter Bulk update Assign" at bounding box center [804, 55] width 1503 height 39
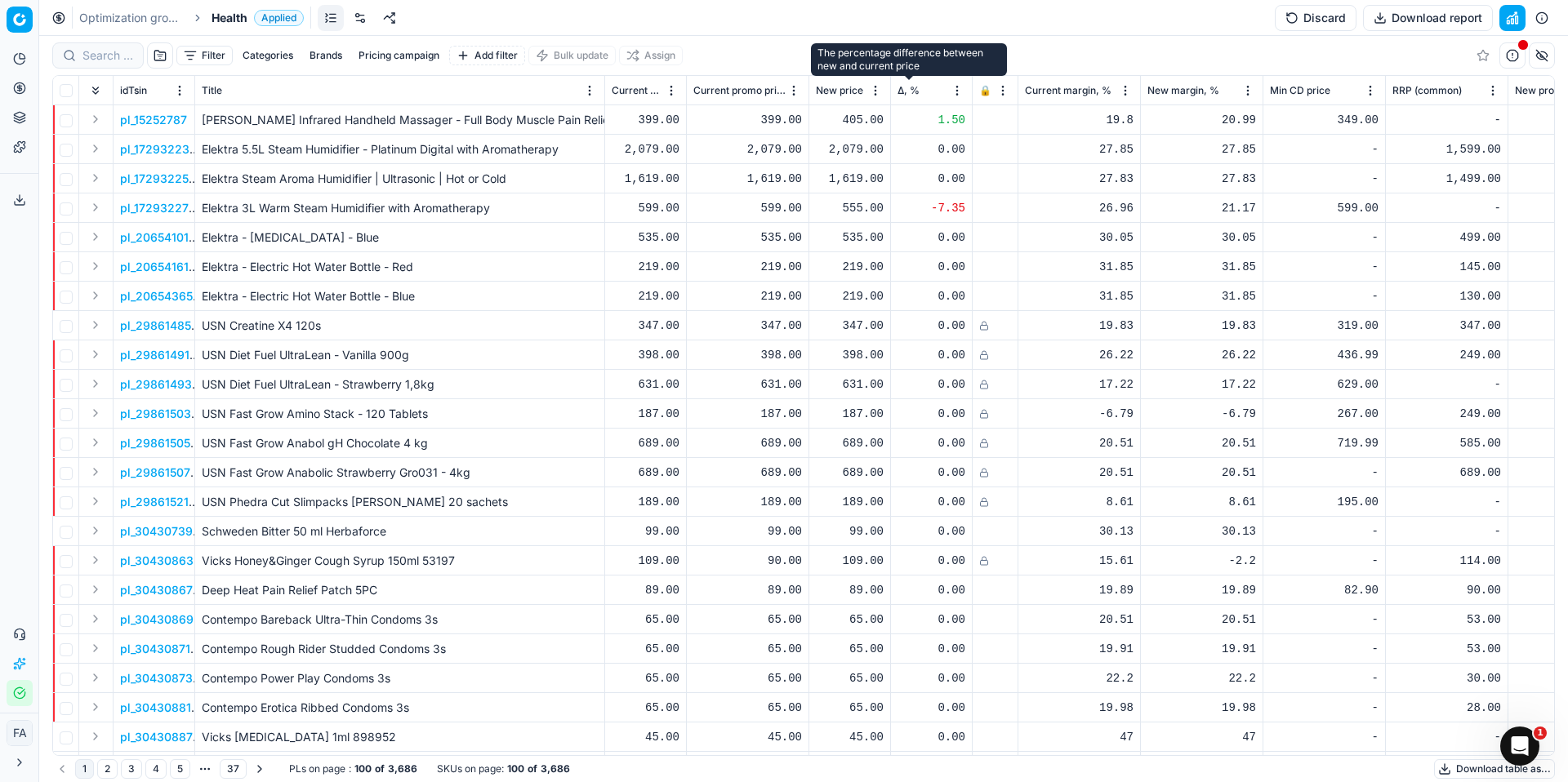
click at [907, 90] on span "Δ, %" at bounding box center [909, 90] width 22 height 13
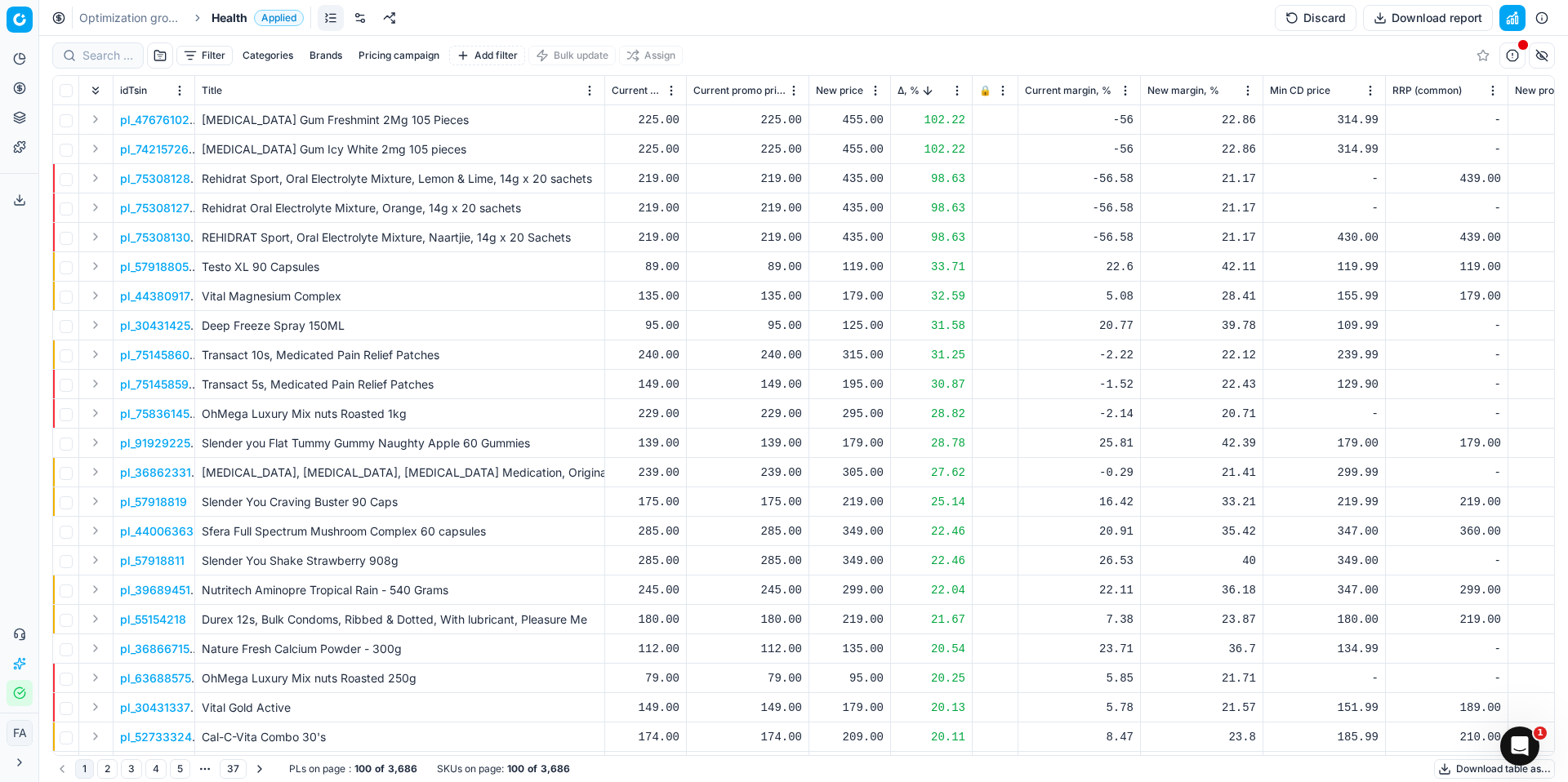
click at [907, 85] on span "Δ, %" at bounding box center [909, 90] width 22 height 13
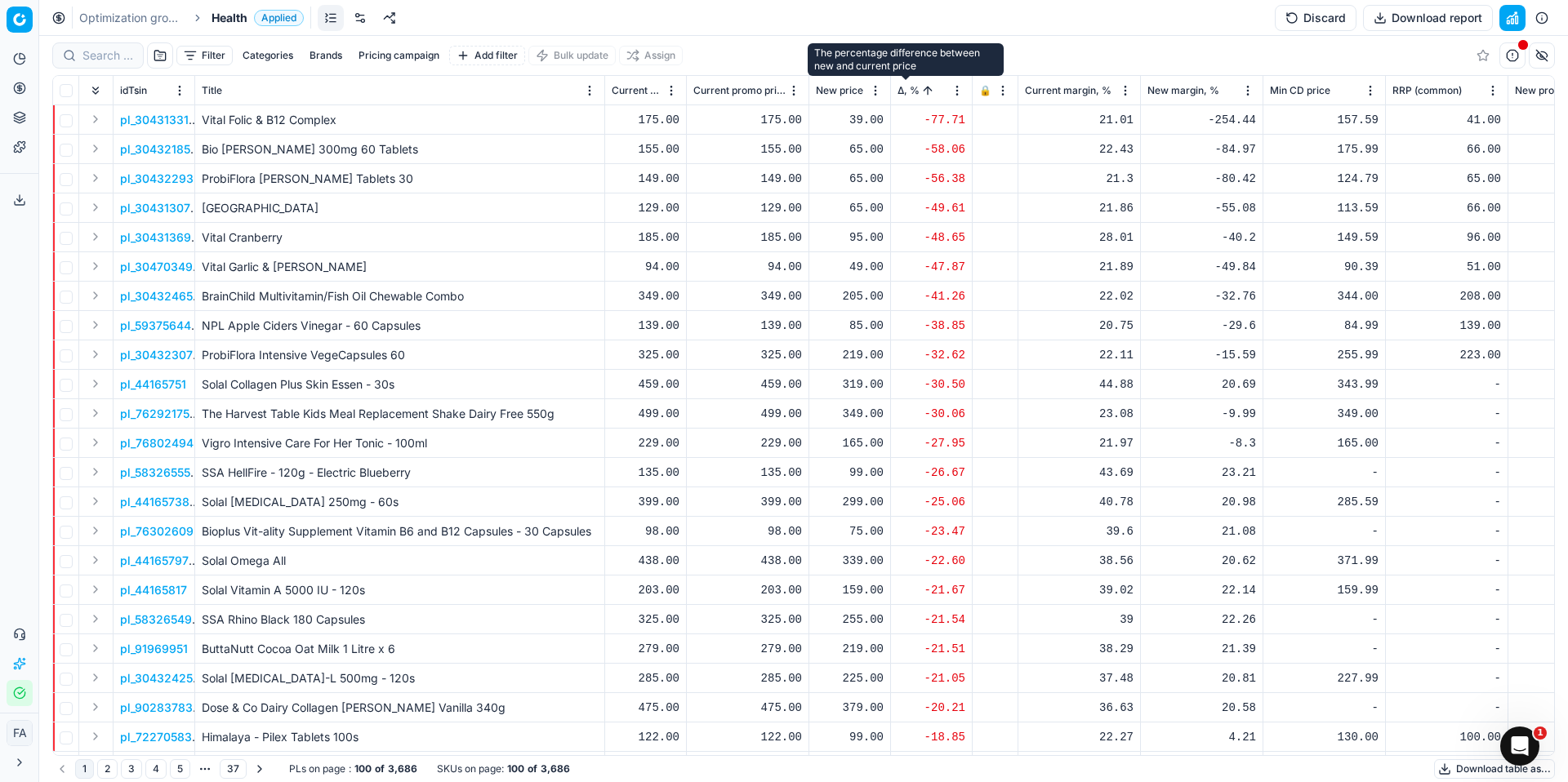
click at [903, 91] on span "Δ, %" at bounding box center [909, 90] width 22 height 13
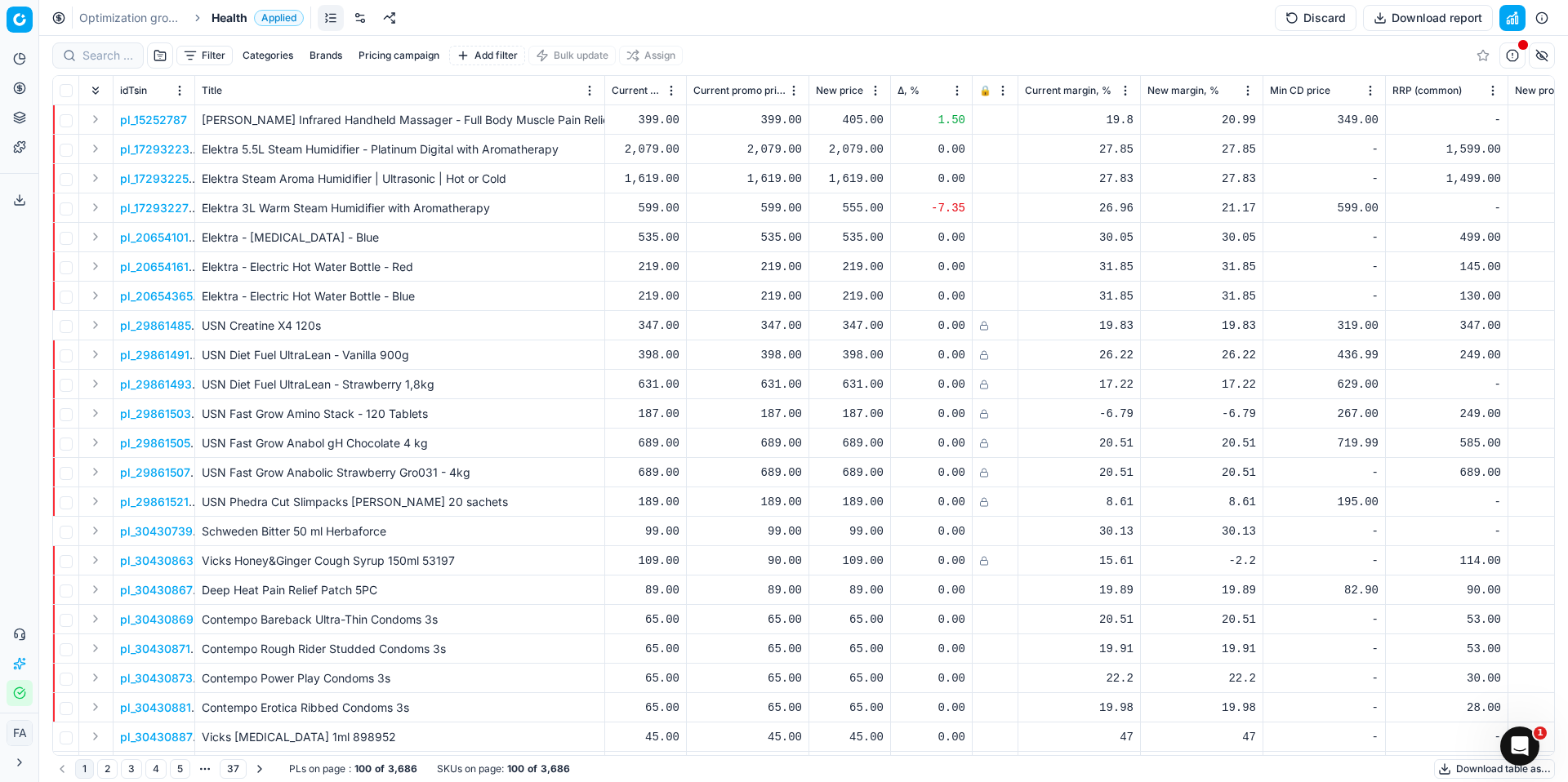
click at [901, 92] on span "Δ, %" at bounding box center [909, 90] width 22 height 13
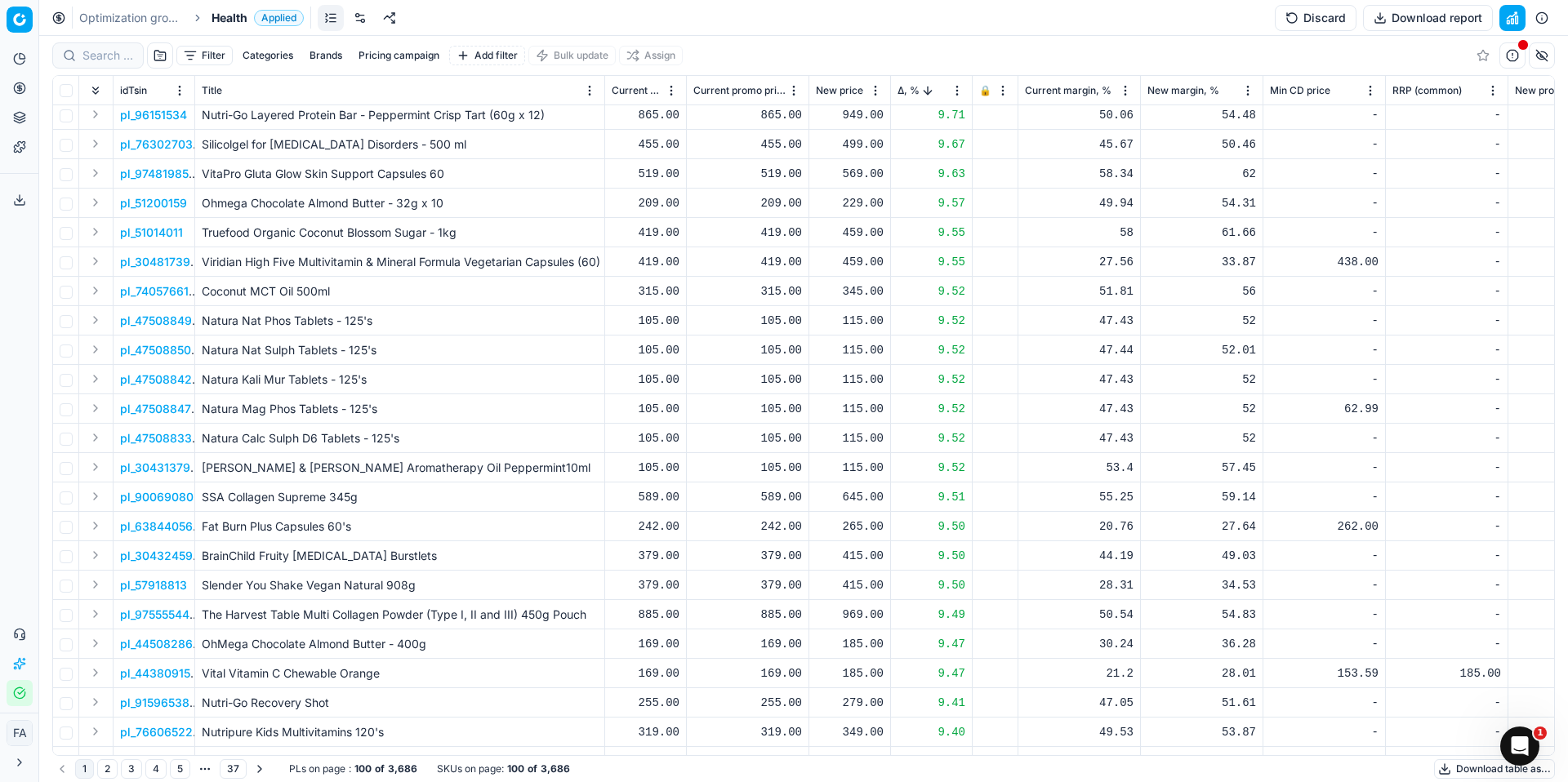
scroll to position [1597, 0]
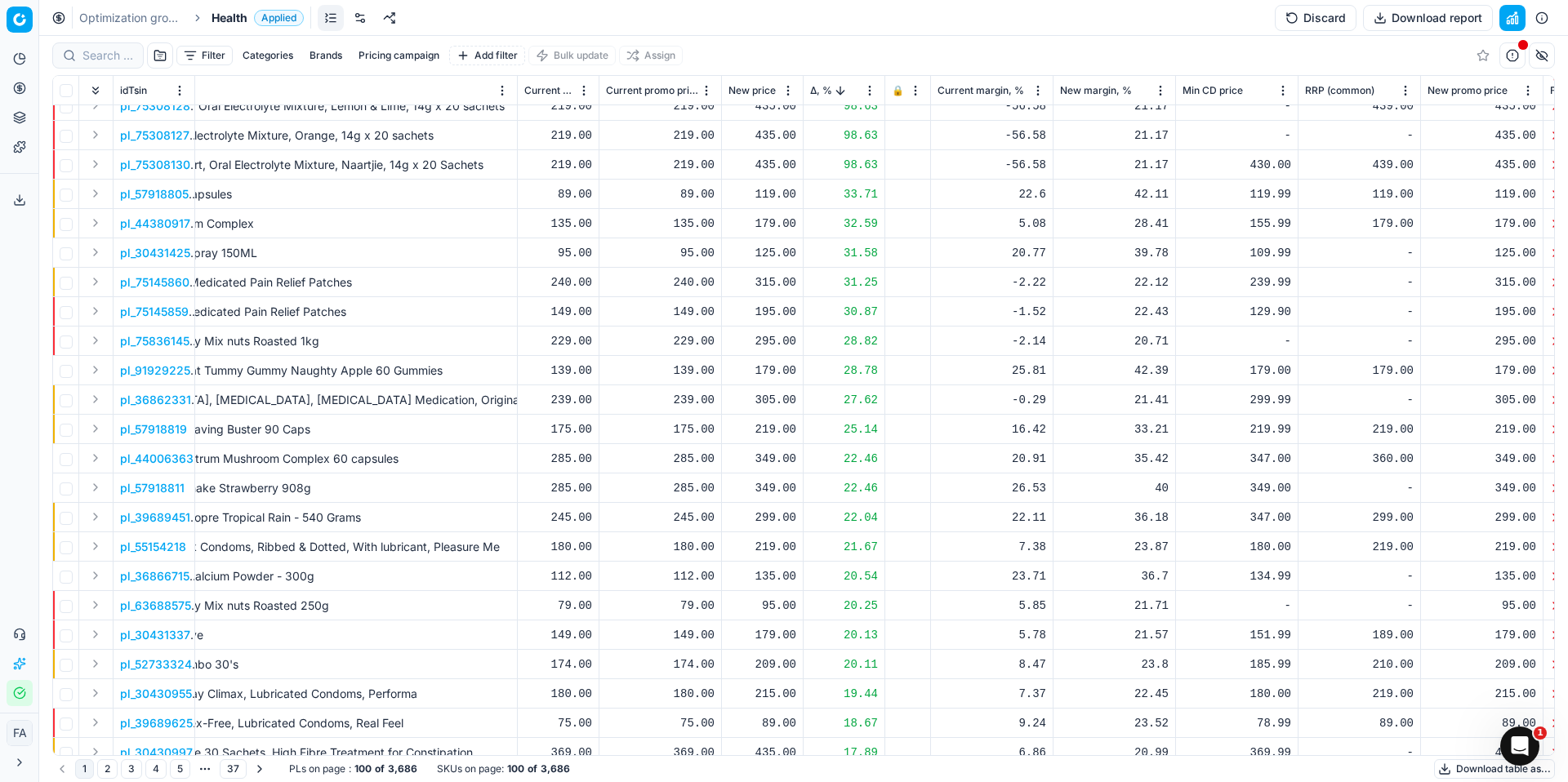
scroll to position [73, 90]
click at [77, 90] on link "Dashboard" at bounding box center [157, 88] width 190 height 23
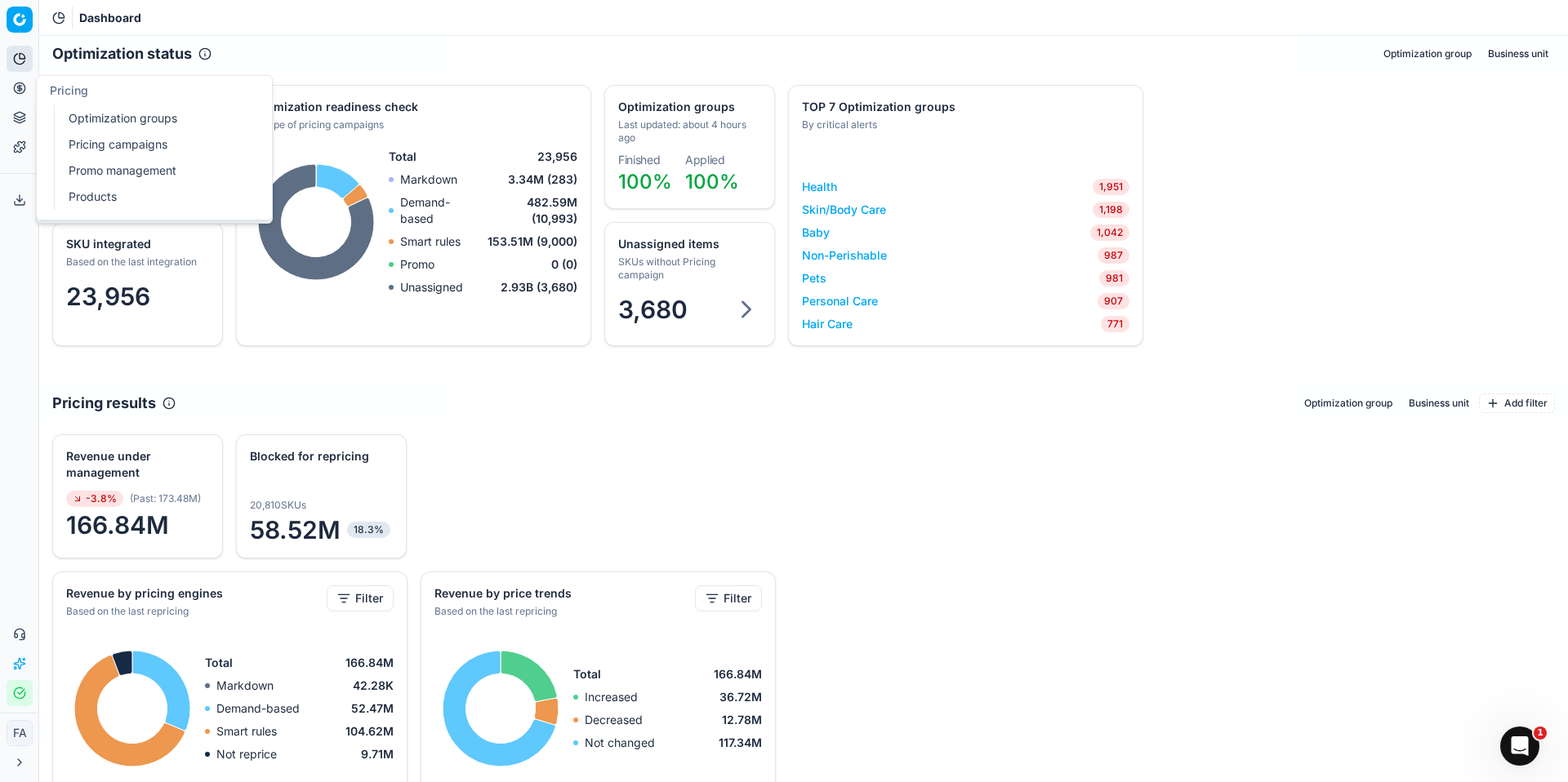
click at [25, 91] on circle at bounding box center [19, 87] width 11 height 11
click at [125, 142] on link "Pricing campaigns" at bounding box center [157, 144] width 190 height 23
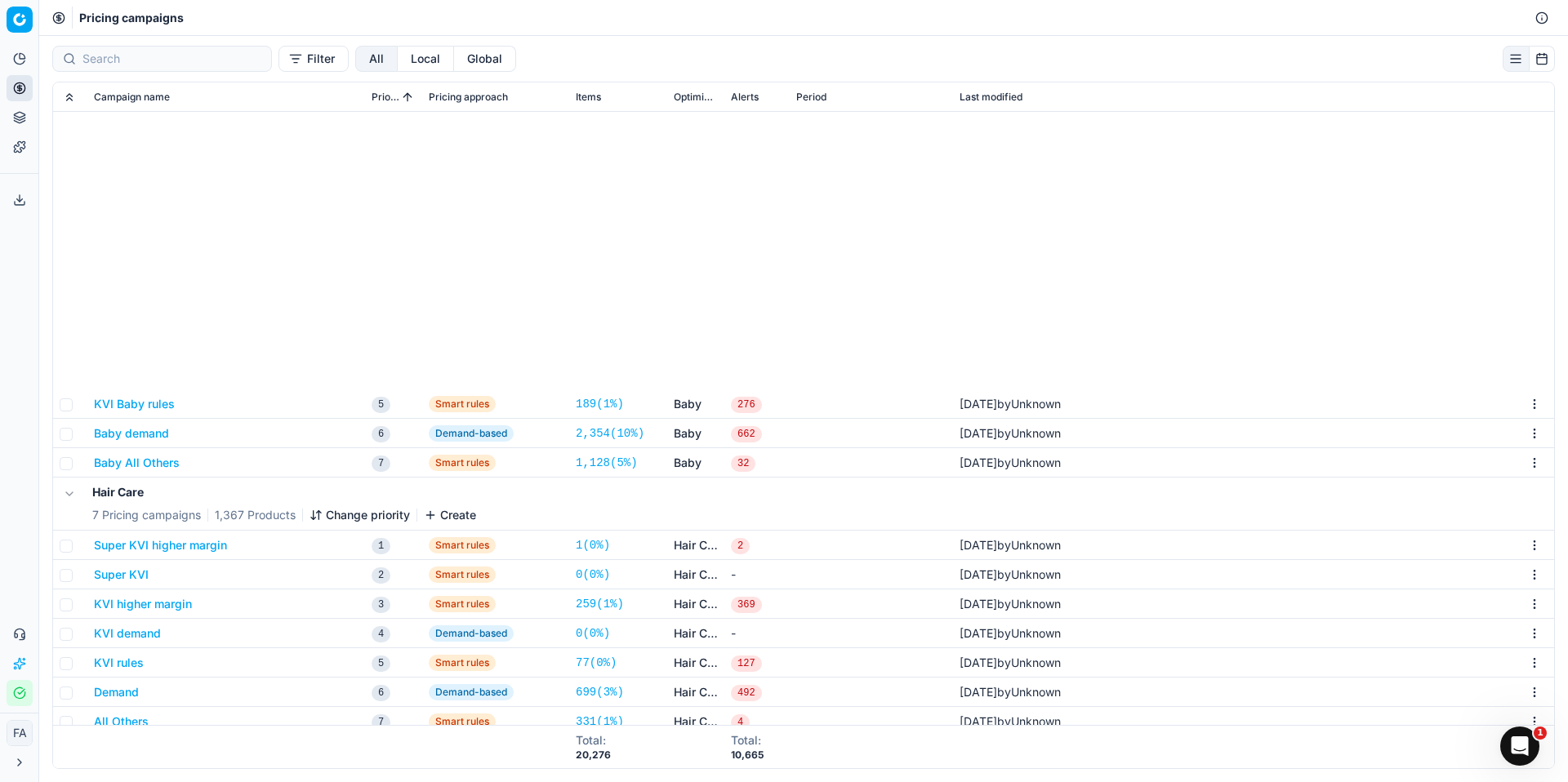
scroll to position [483, 0]
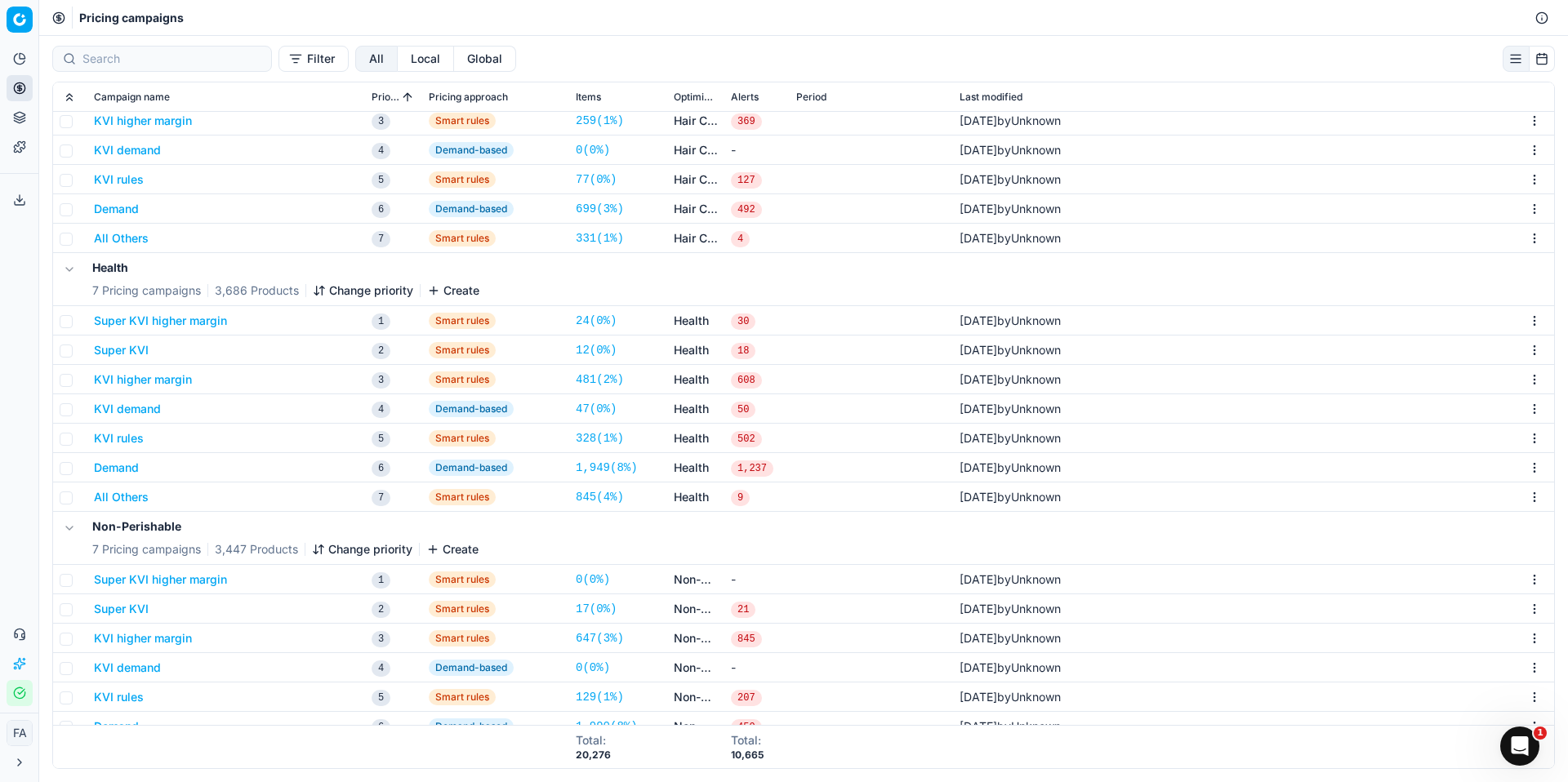
click at [202, 322] on button "Super KVI higher margin" at bounding box center [160, 321] width 133 height 16
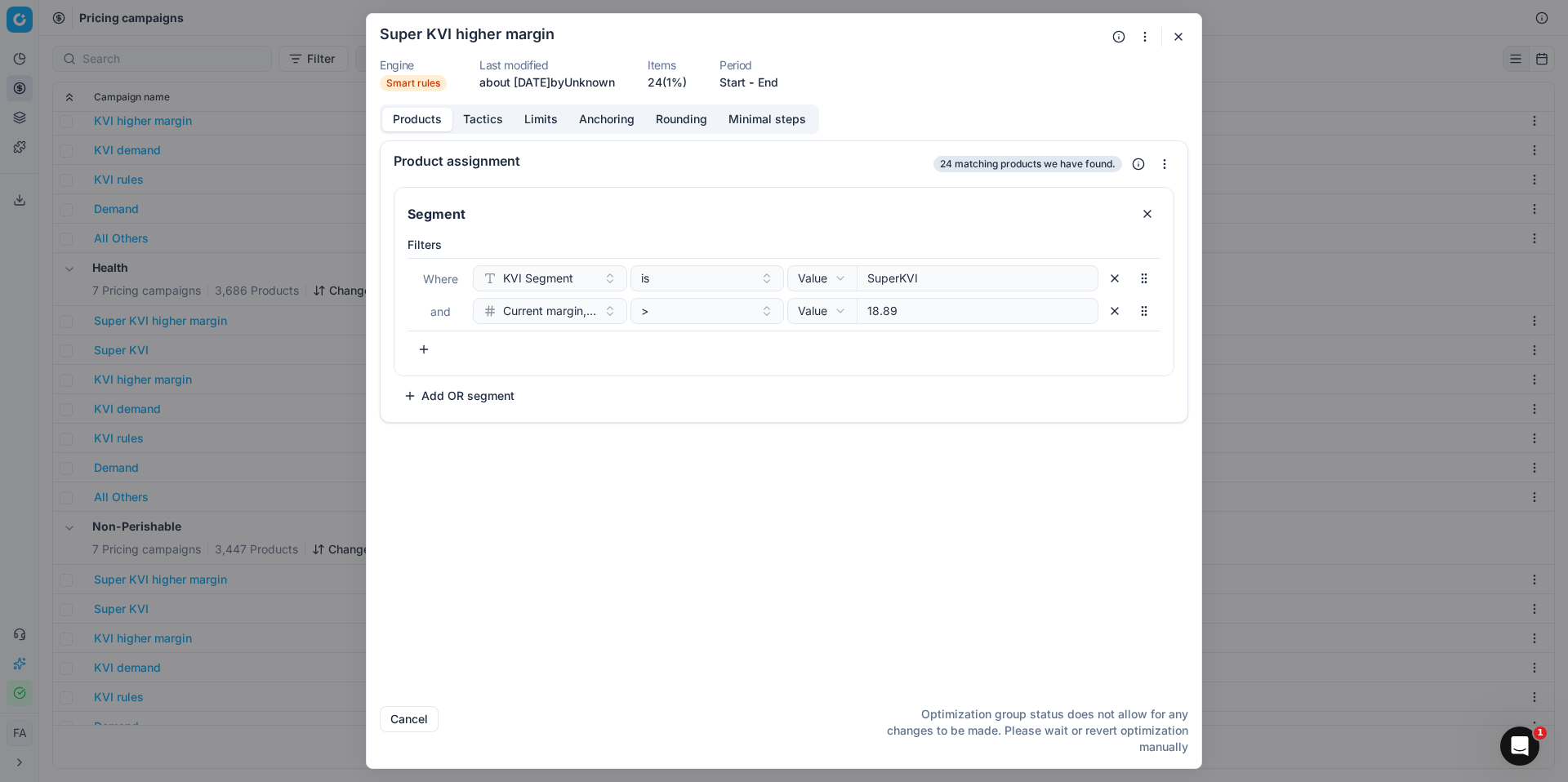
click at [492, 120] on button "Tactics" at bounding box center [483, 120] width 61 height 24
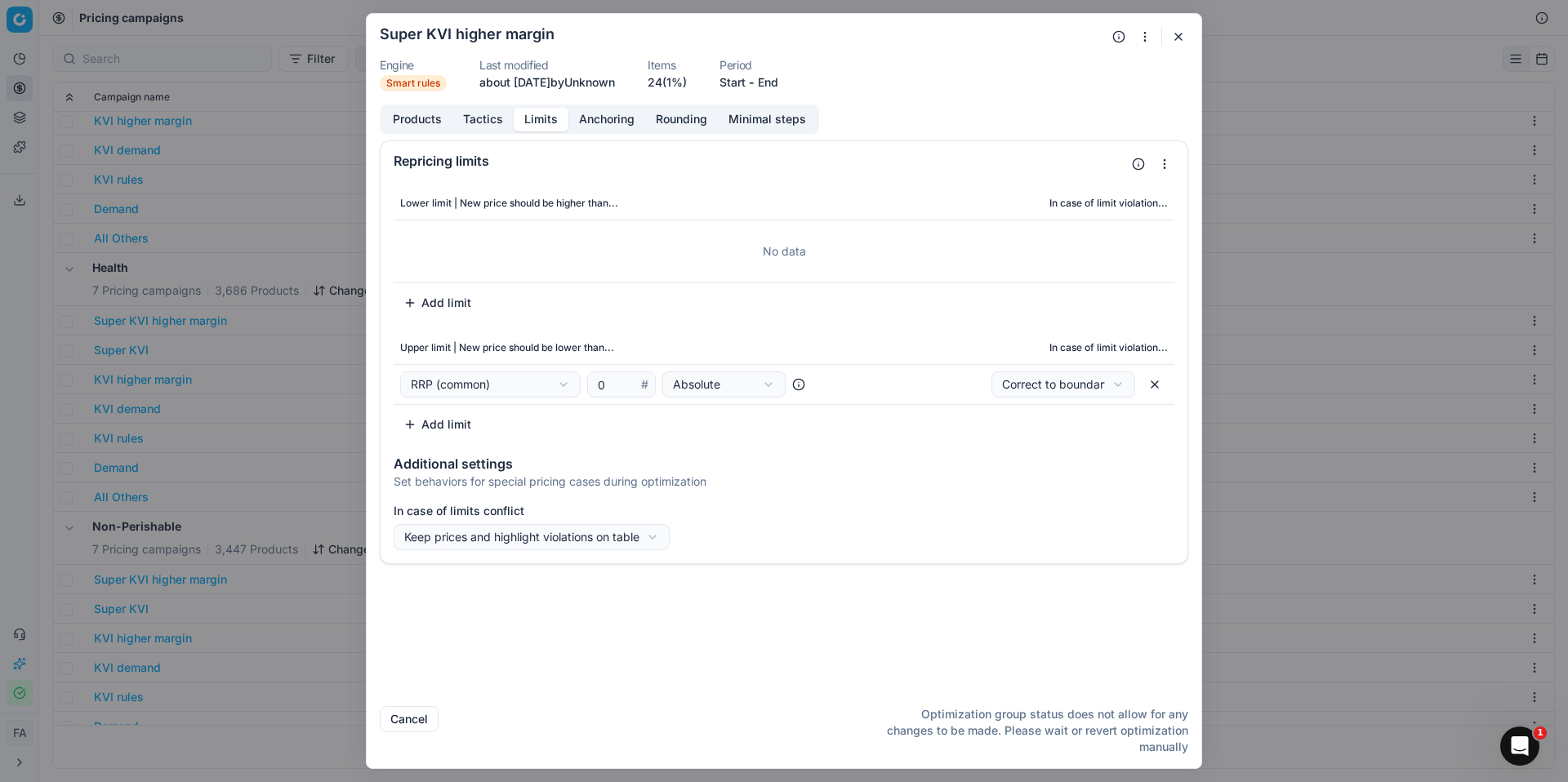
click at [559, 124] on button "Limits" at bounding box center [541, 120] width 55 height 24
click at [597, 124] on button "Anchoring" at bounding box center [607, 120] width 76 height 24
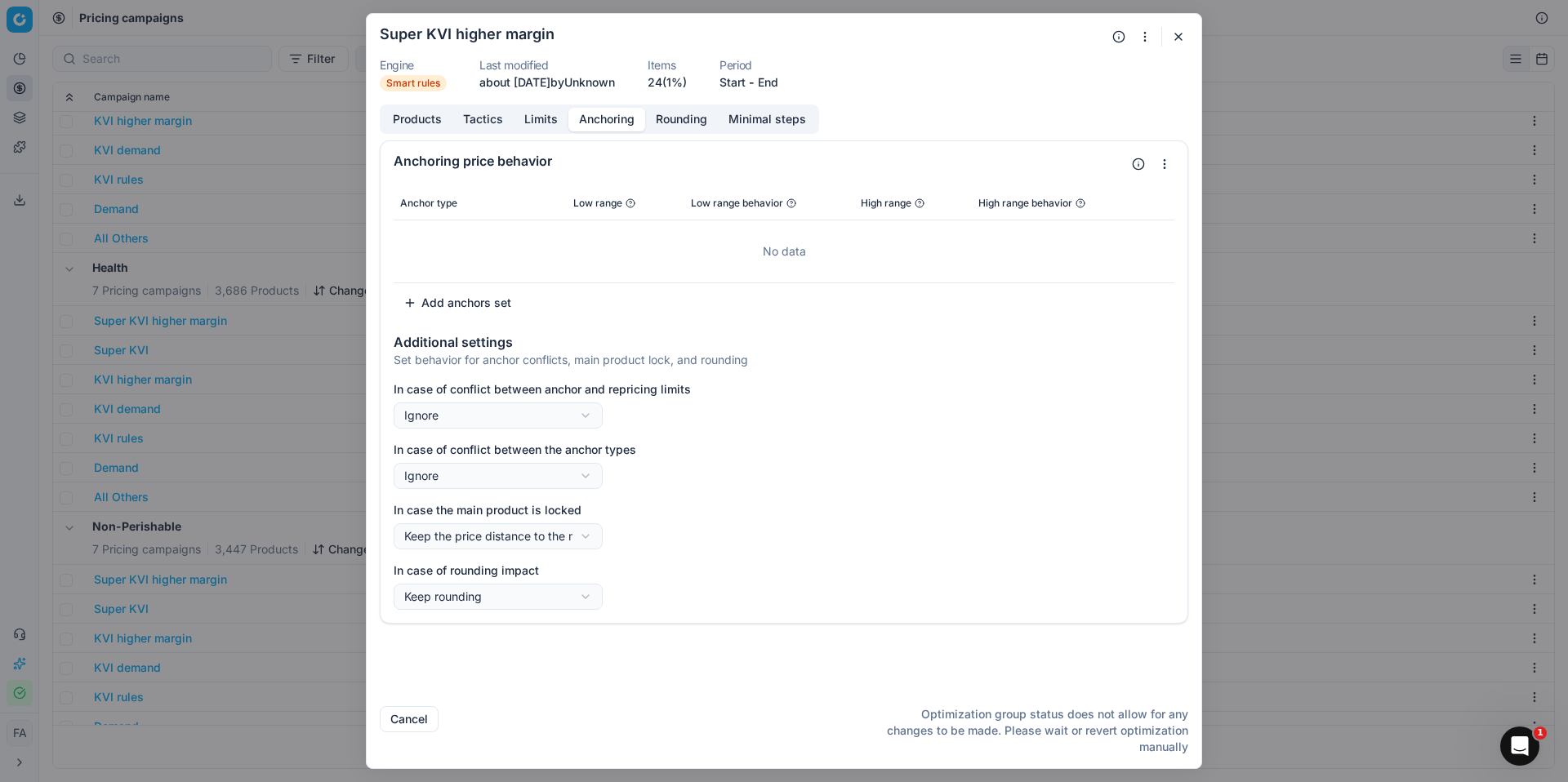
click at [688, 119] on button "Rounding" at bounding box center [682, 120] width 73 height 24
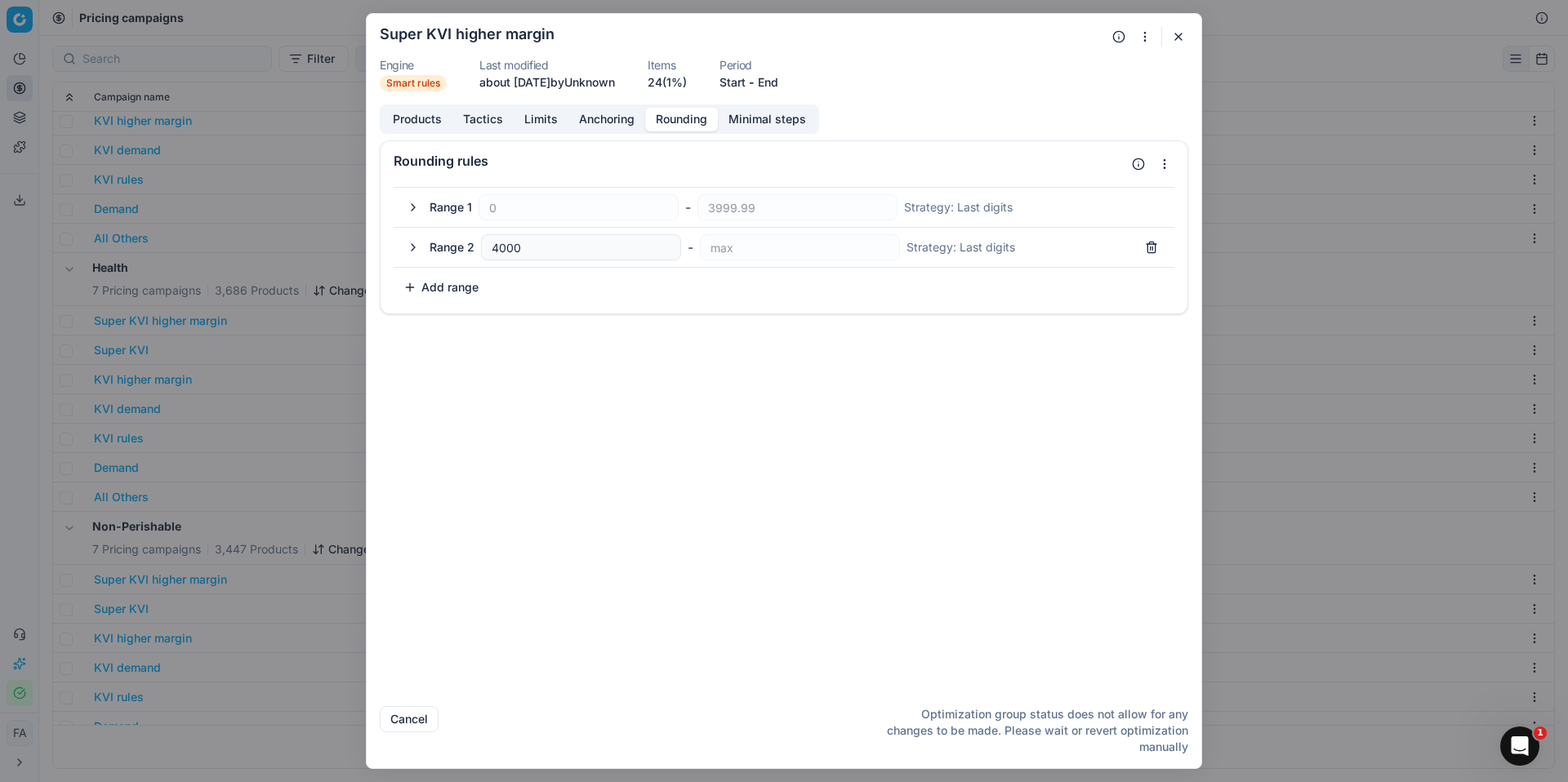
click at [762, 123] on button "Minimal steps" at bounding box center [767, 120] width 98 height 24
click at [535, 120] on button "Limits" at bounding box center [541, 120] width 55 height 24
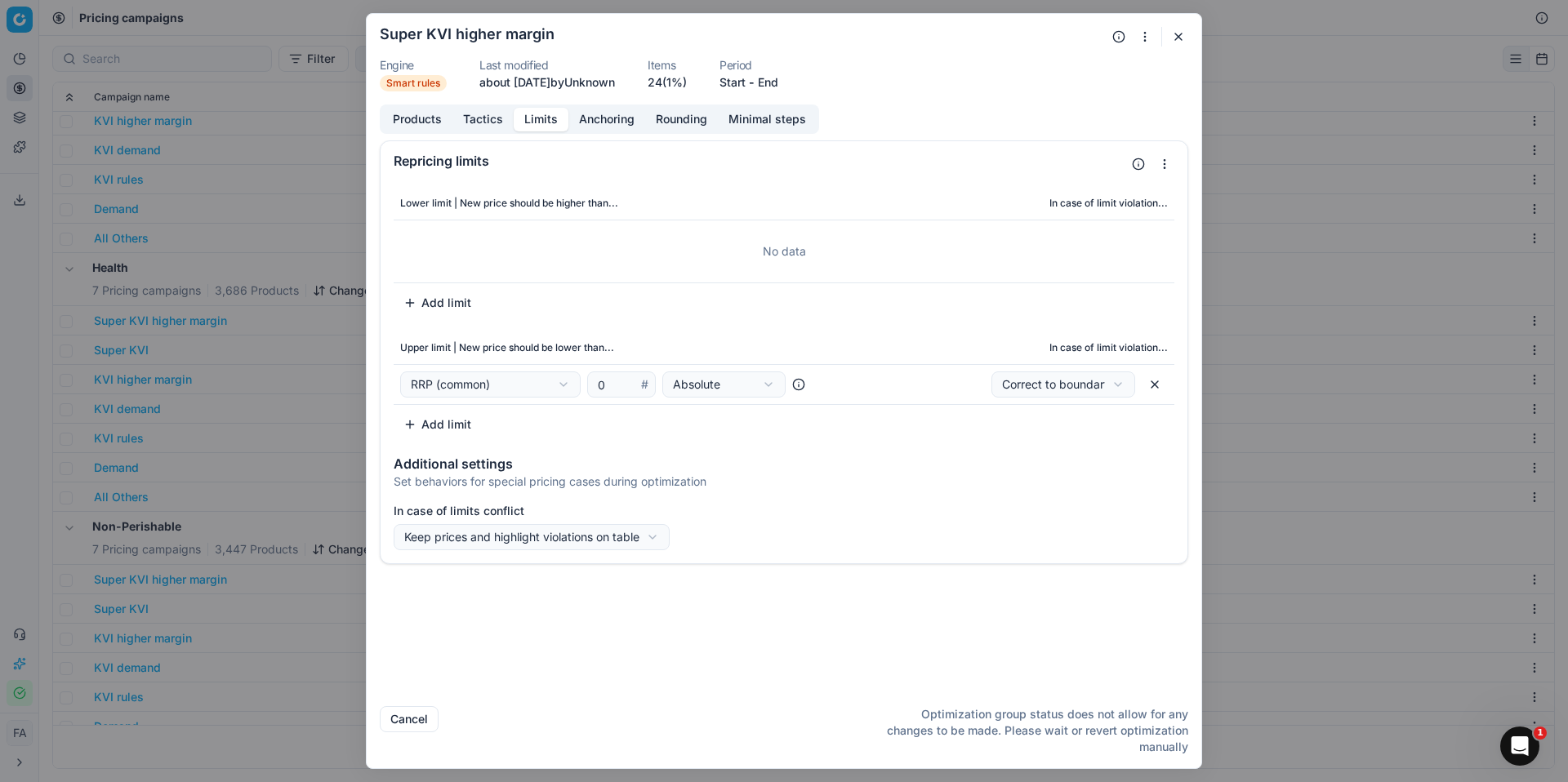
click at [490, 131] on button "Tactics" at bounding box center [483, 120] width 61 height 24
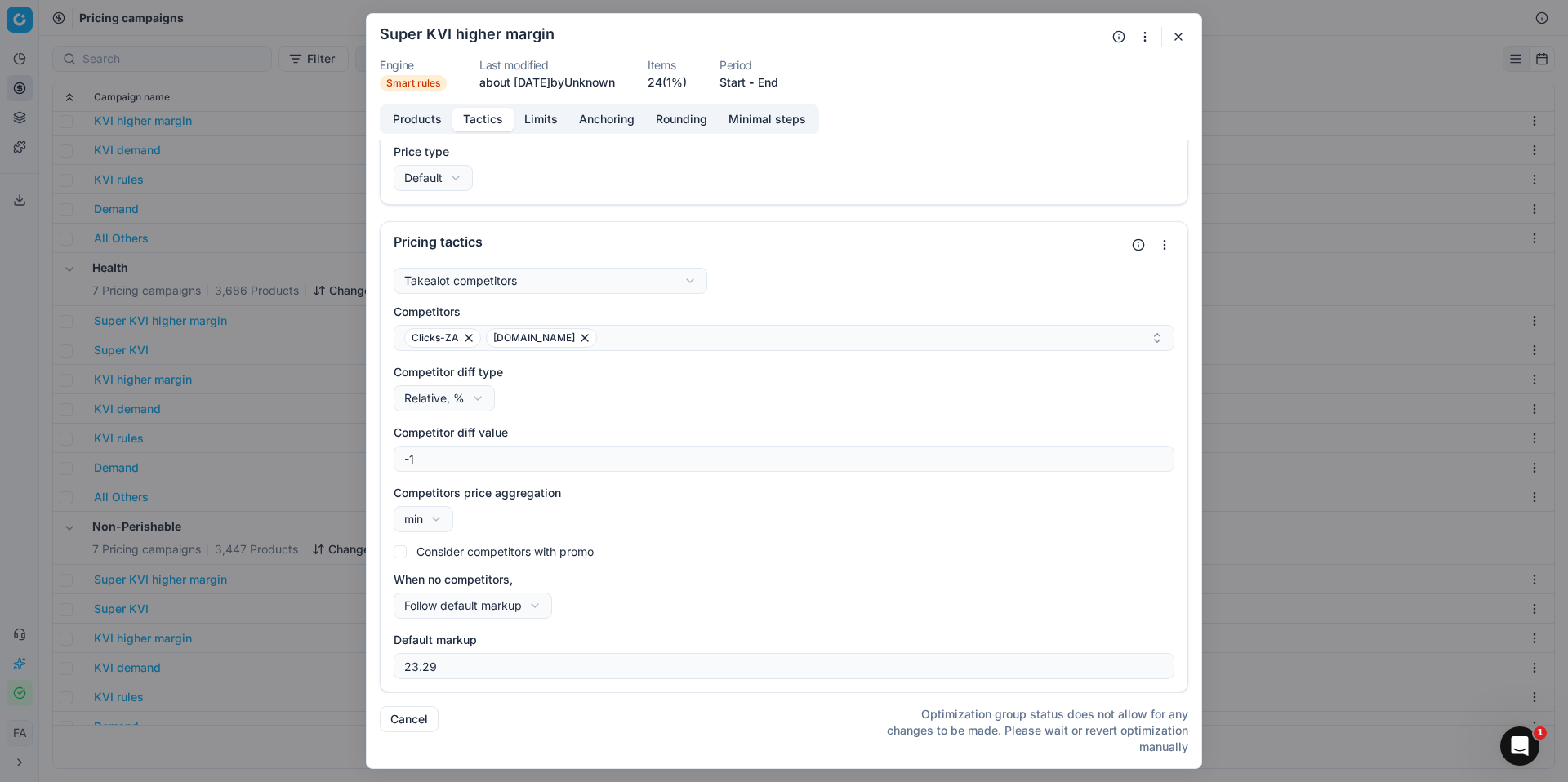
scroll to position [0, 0]
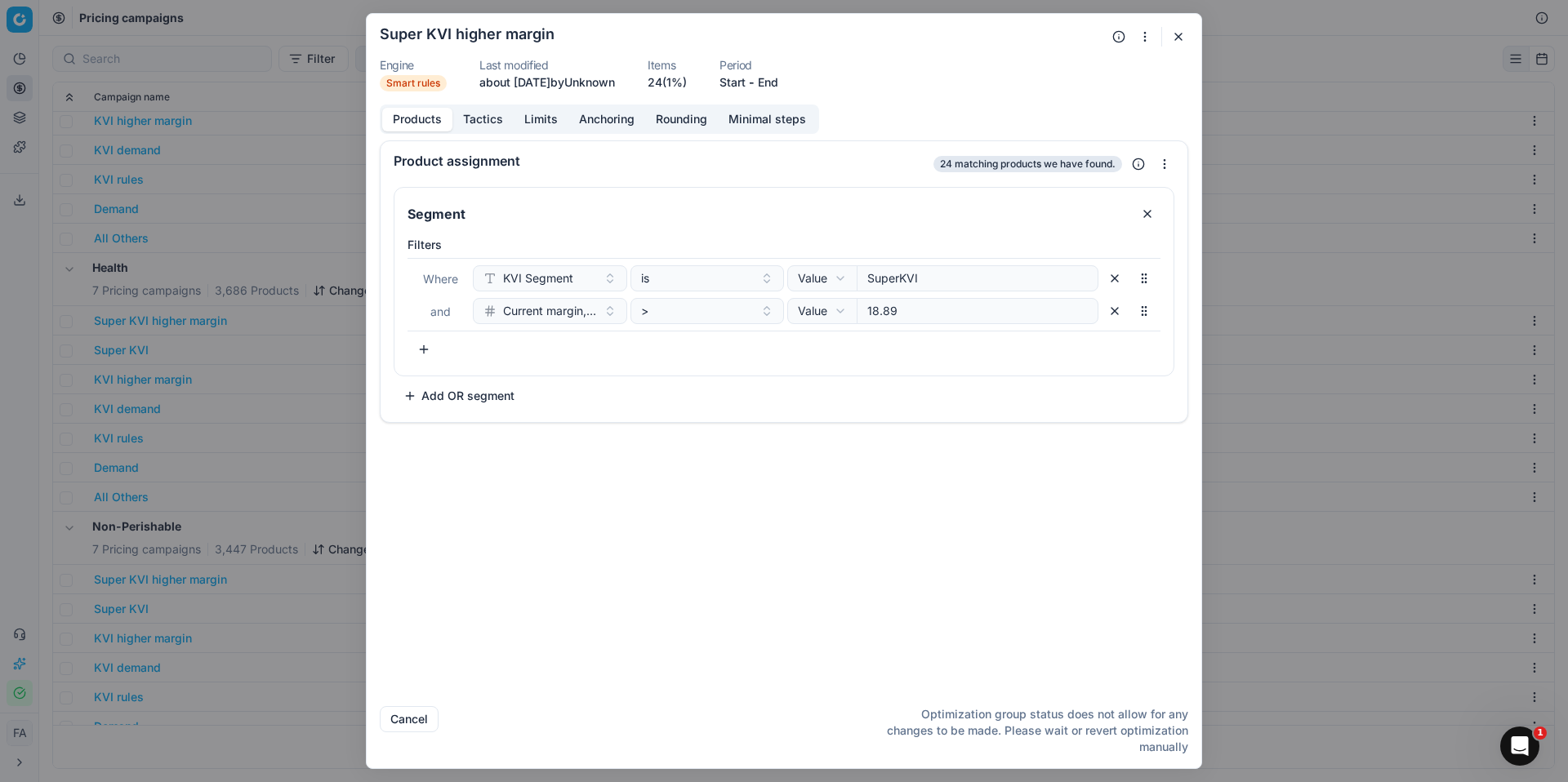
click at [423, 110] on button "Products" at bounding box center [417, 120] width 70 height 24
click at [417, 119] on button "Products" at bounding box center [417, 120] width 70 height 24
click at [503, 120] on button "Tactics" at bounding box center [483, 120] width 61 height 24
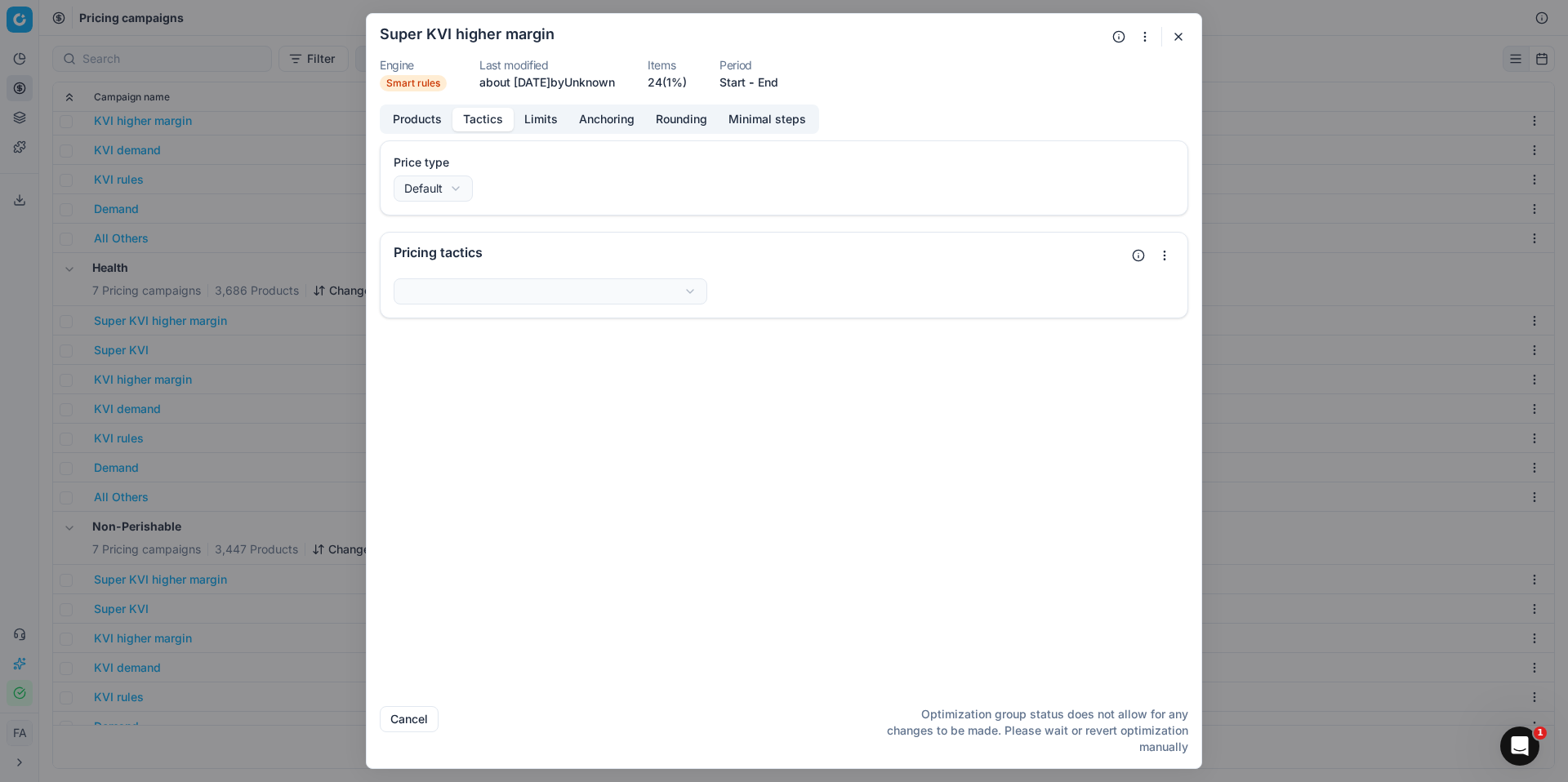
click at [537, 116] on button "Limits" at bounding box center [541, 120] width 55 height 24
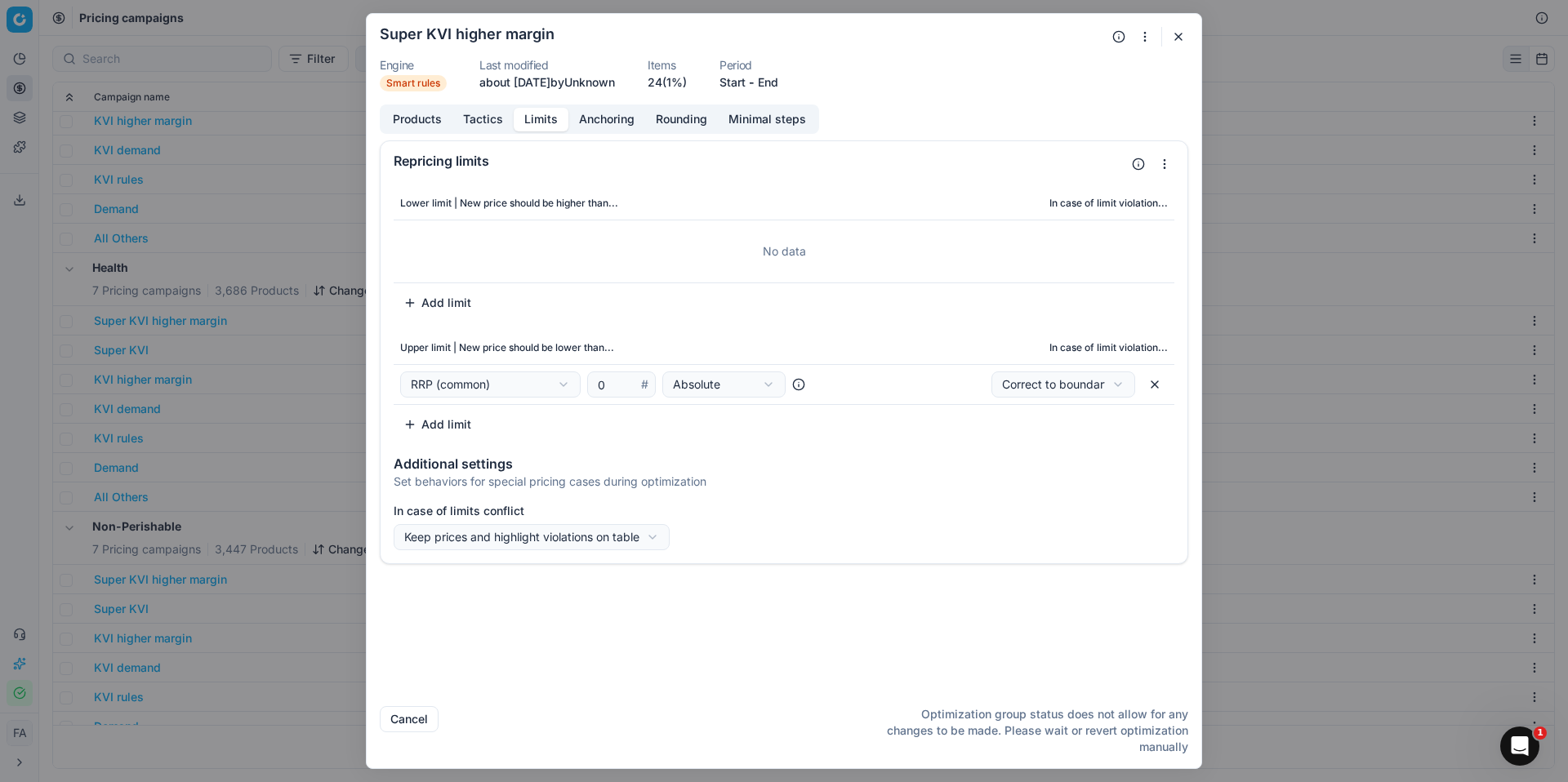
click at [624, 120] on button "Anchoring" at bounding box center [607, 120] width 76 height 24
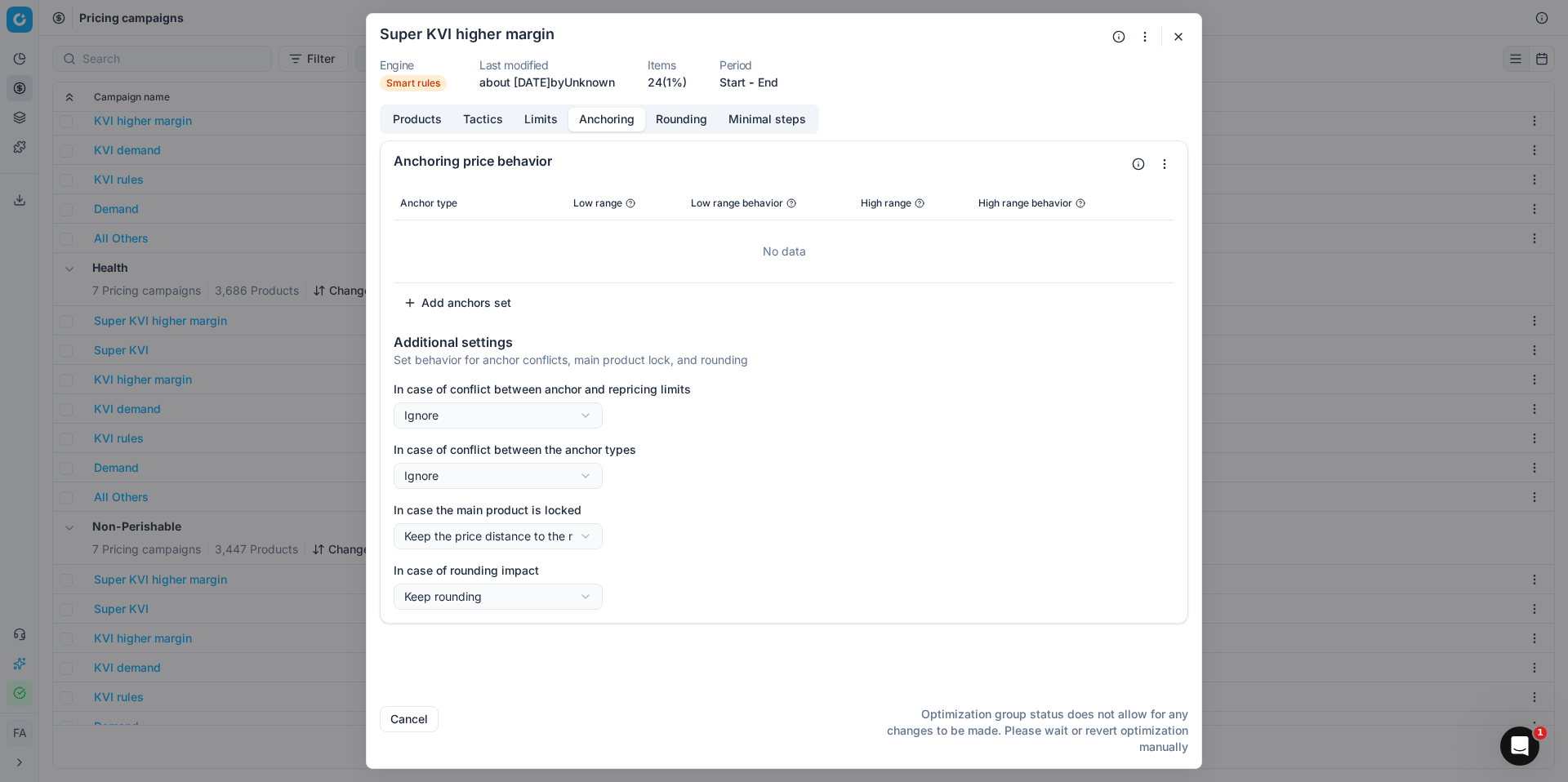
click at [680, 122] on button "Rounding" at bounding box center [682, 120] width 73 height 24
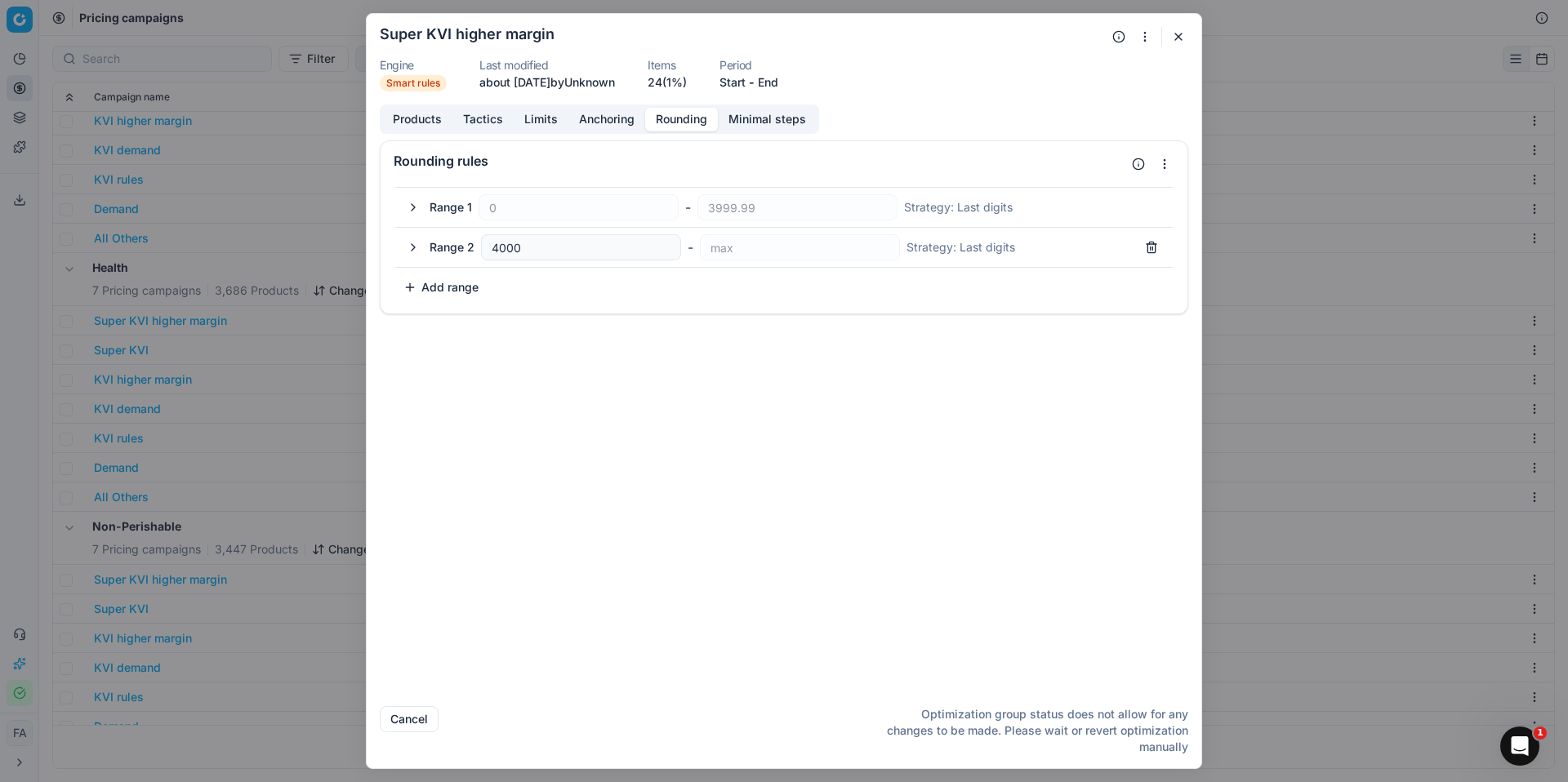
click at [1184, 41] on button "button" at bounding box center [1179, 36] width 20 height 20
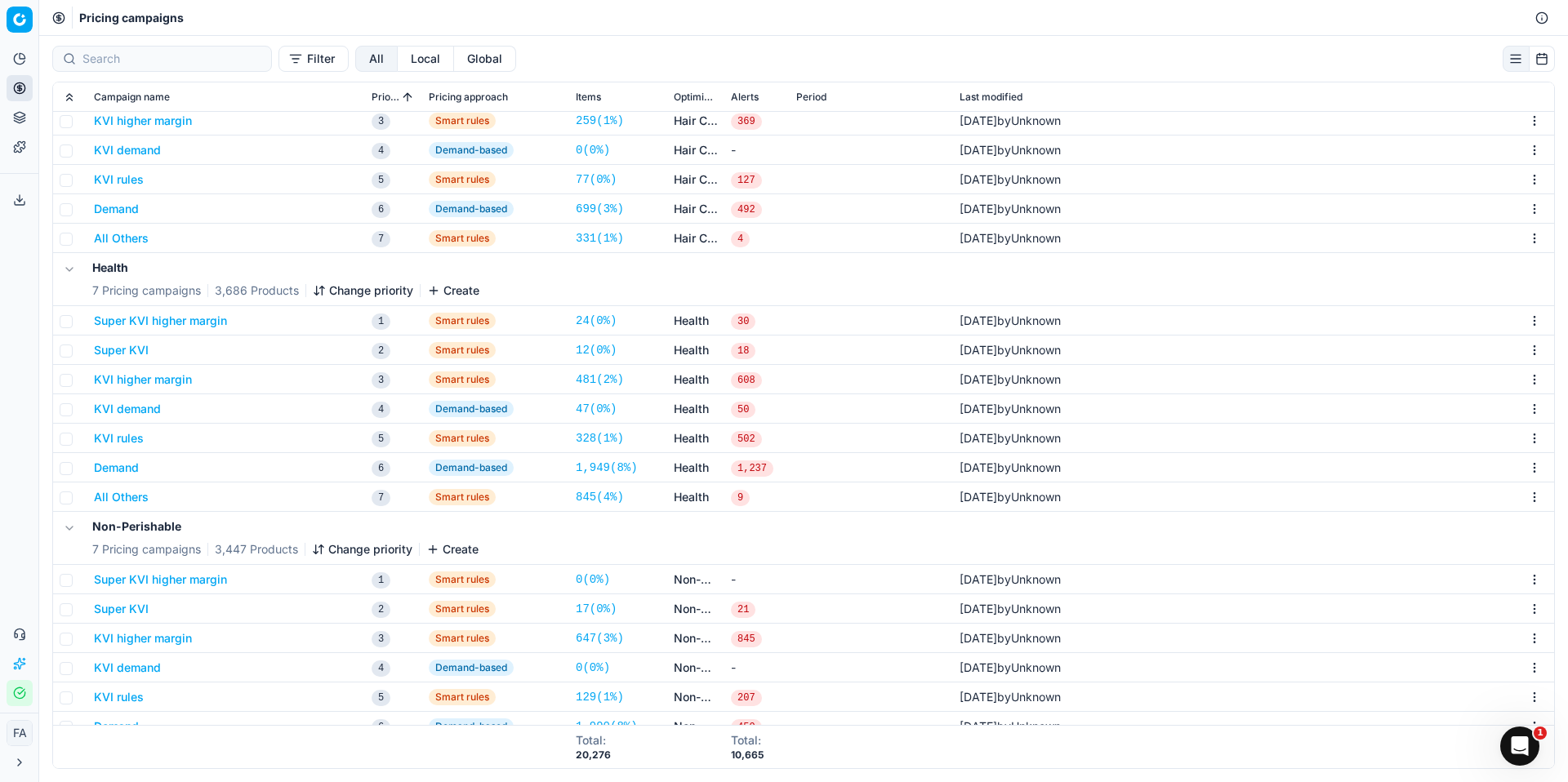
click at [173, 382] on button "KVI higher margin" at bounding box center [143, 379] width 98 height 16
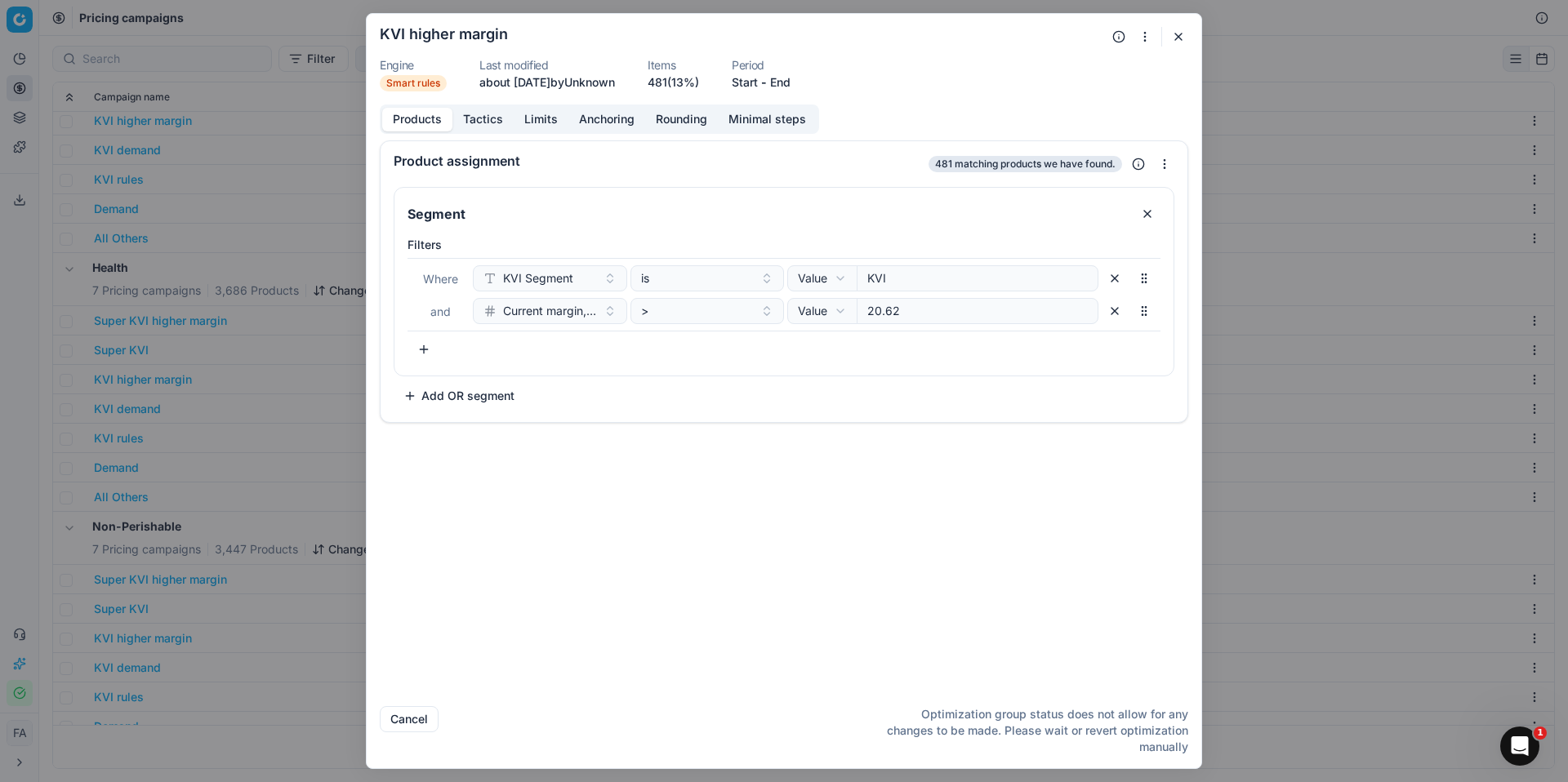
click at [558, 122] on button "Limits" at bounding box center [541, 120] width 55 height 24
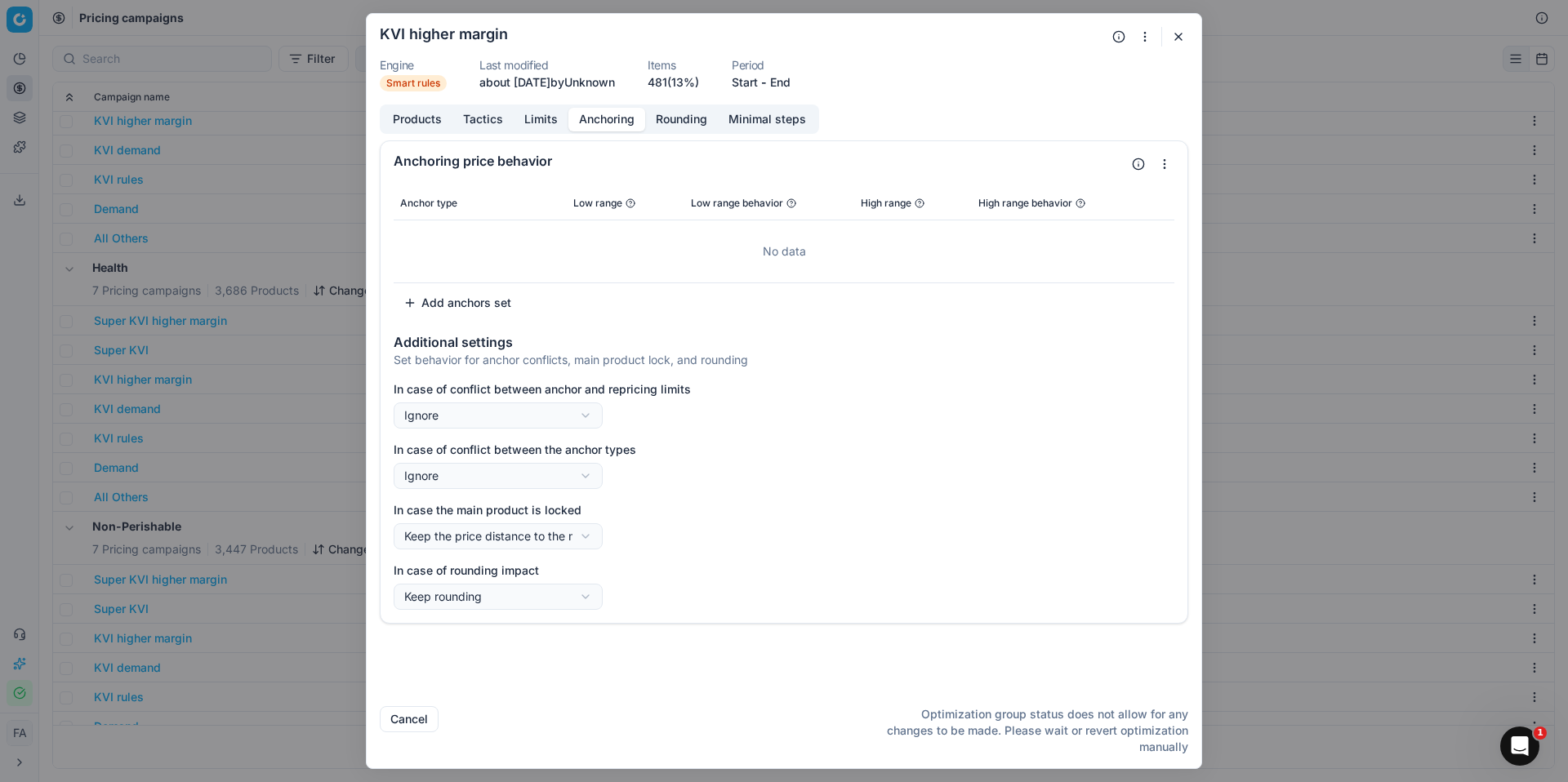
click at [590, 122] on button "Anchoring" at bounding box center [607, 120] width 76 height 24
click at [551, 123] on button "Limits" at bounding box center [541, 120] width 55 height 24
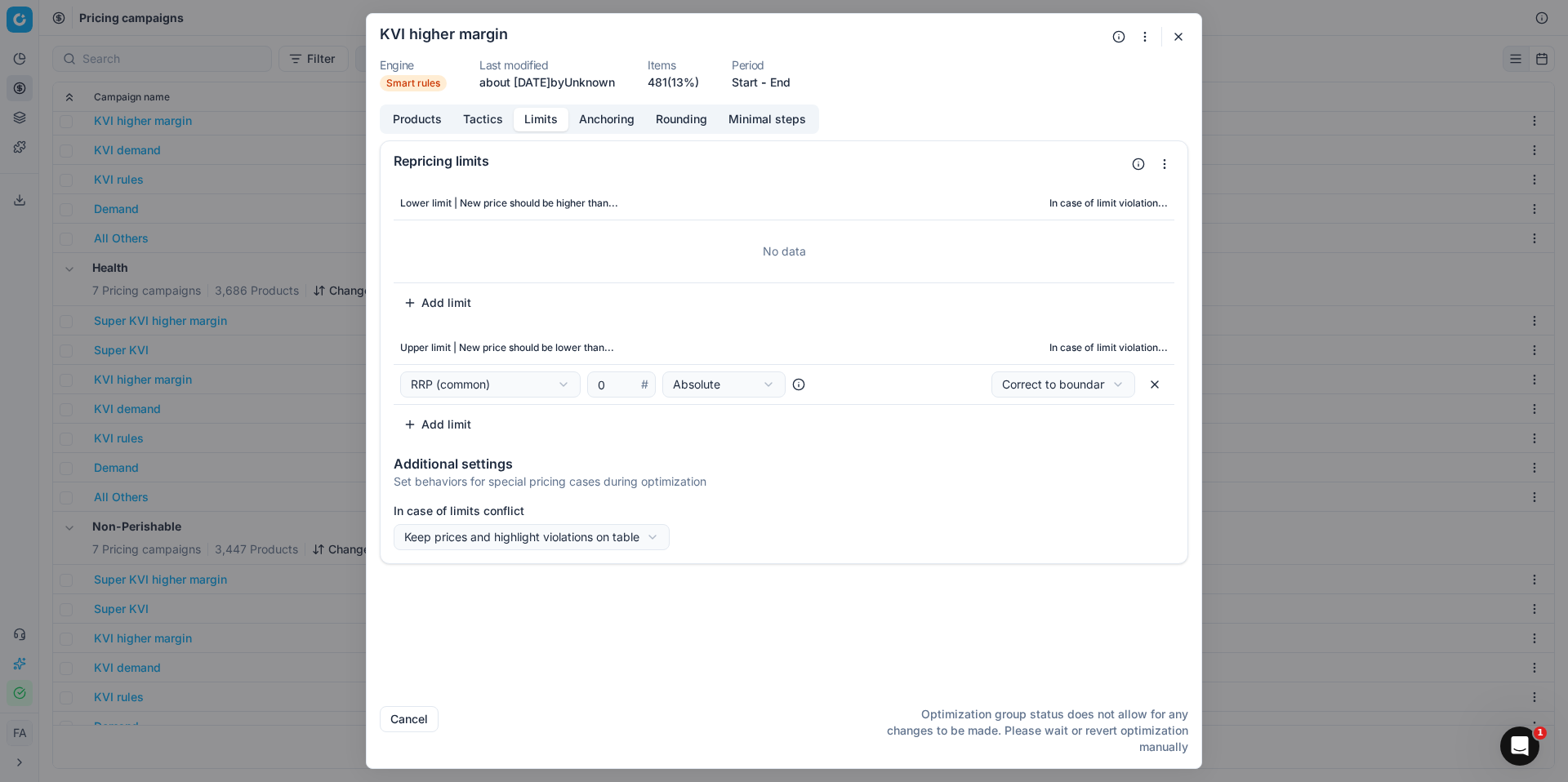
click at [1174, 39] on button "button" at bounding box center [1179, 36] width 20 height 20
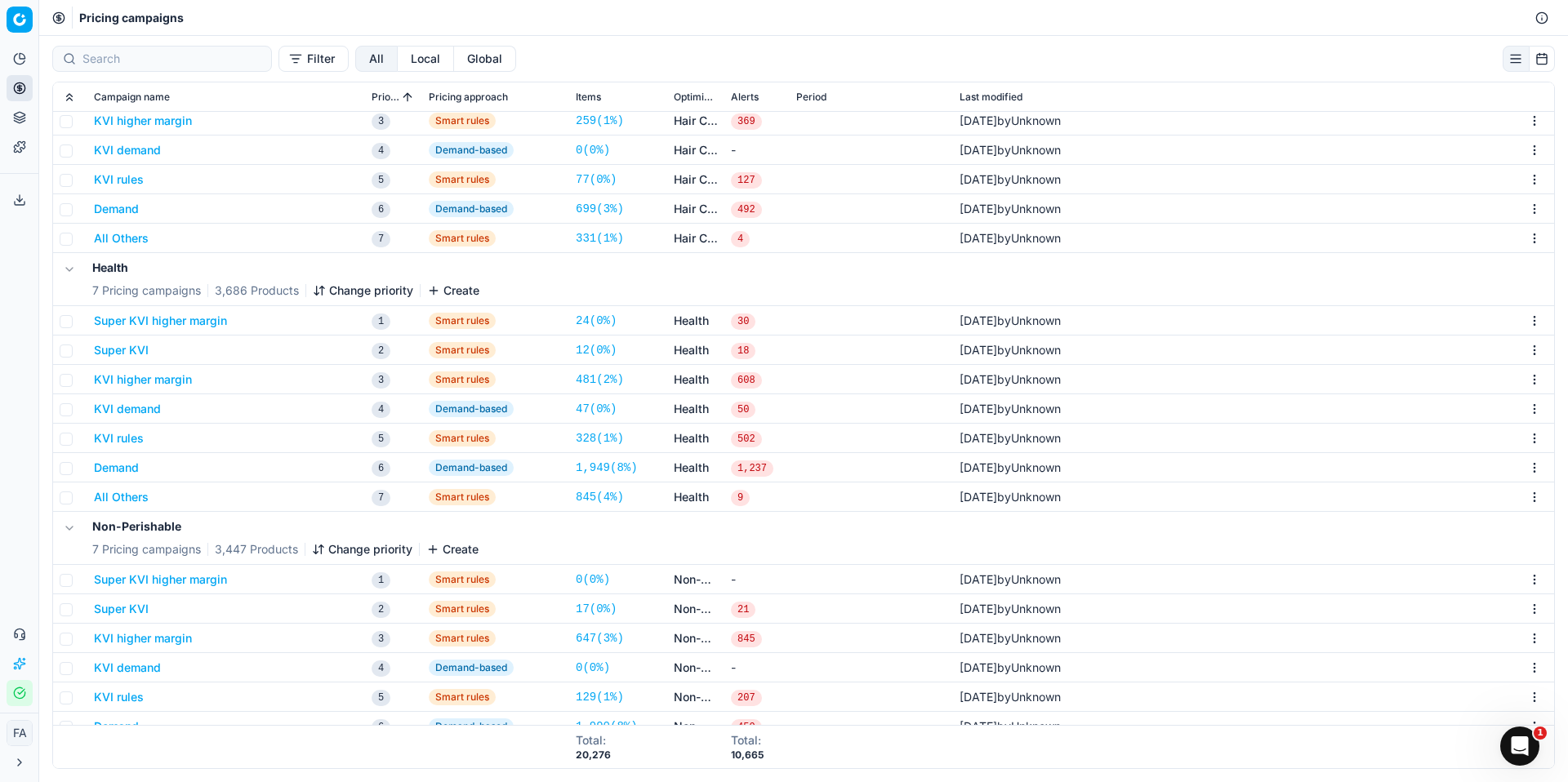
click at [163, 381] on button "KVI higher margin" at bounding box center [143, 379] width 98 height 16
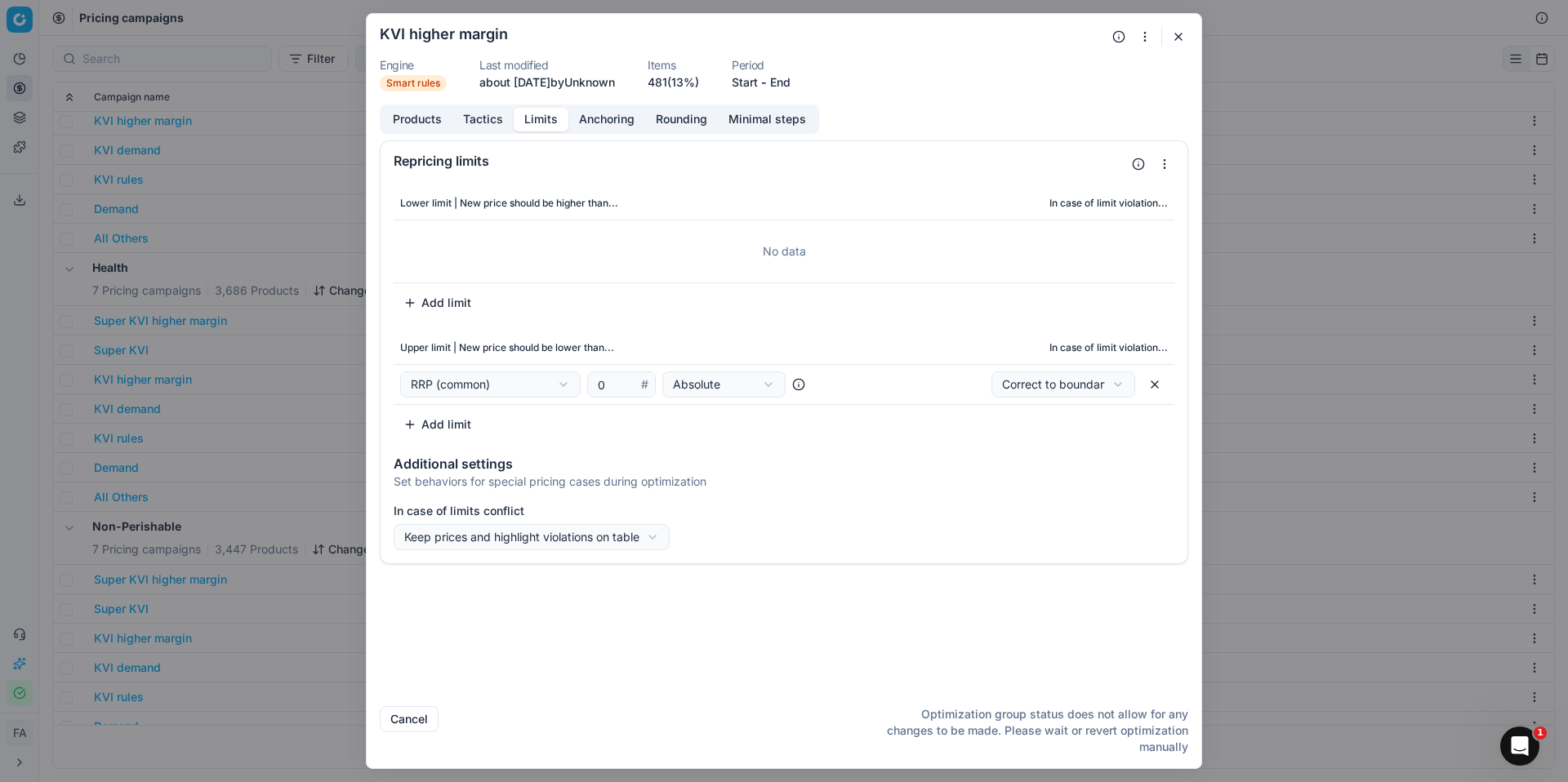
click at [541, 129] on button "Limits" at bounding box center [541, 120] width 55 height 24
click at [1177, 38] on button "button" at bounding box center [1179, 36] width 20 height 20
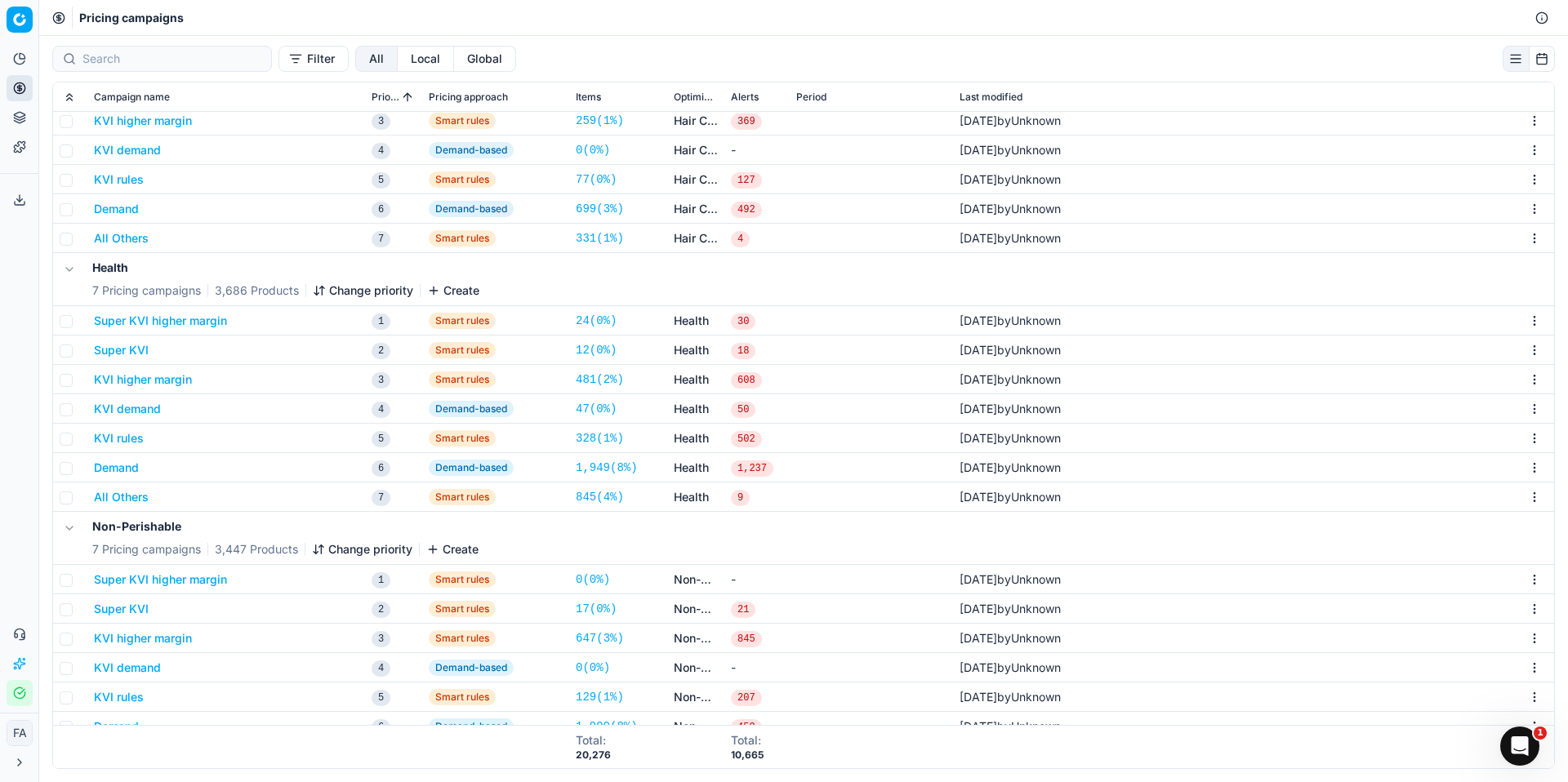
click at [132, 411] on button "KVI demand" at bounding box center [127, 409] width 67 height 16
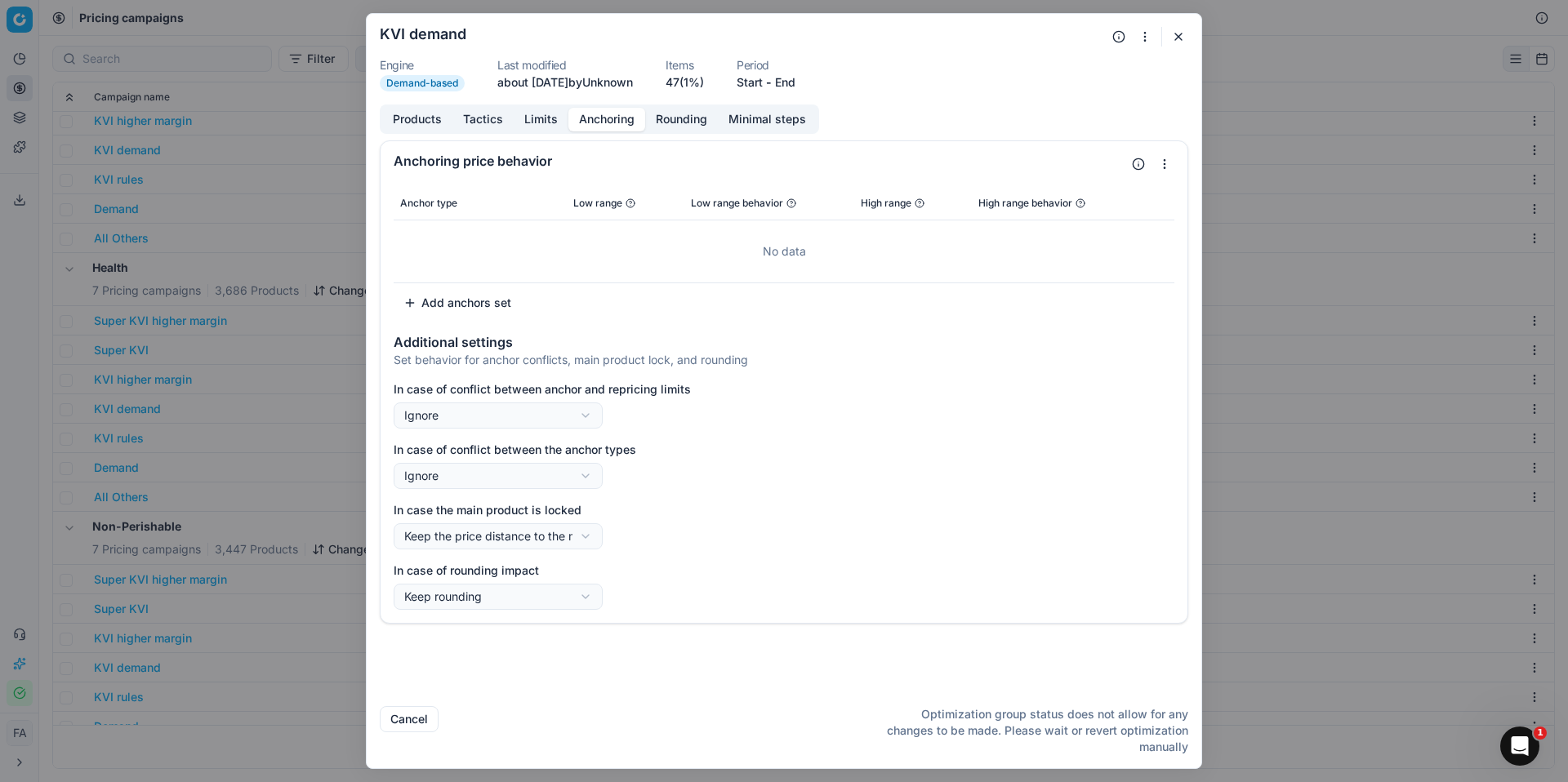
click at [594, 131] on div "Products Tactics Limits Anchoring Rounding Minimal steps" at bounding box center [600, 119] width 440 height 30
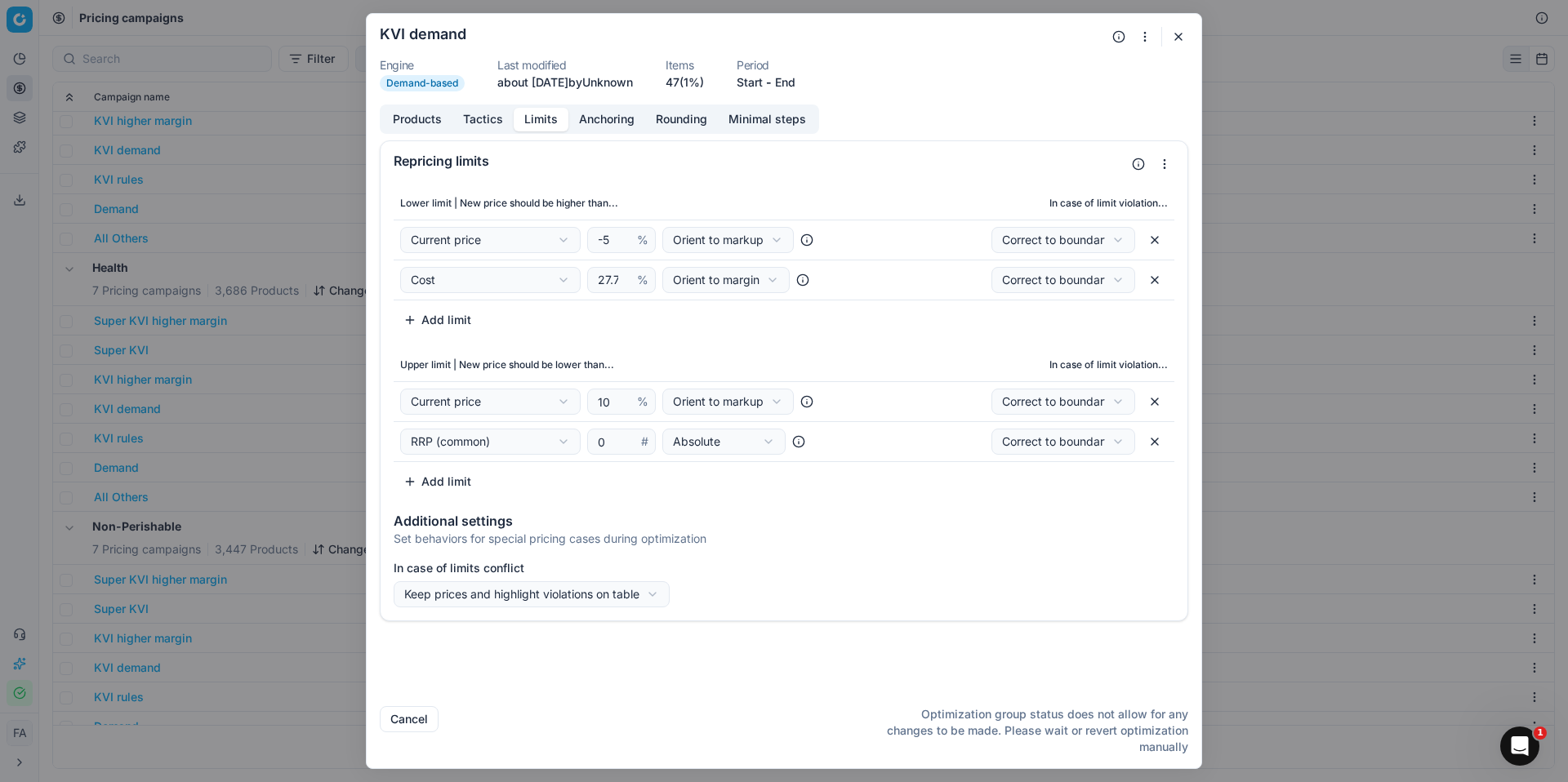
click at [548, 120] on button "Limits" at bounding box center [541, 120] width 55 height 24
click at [715, 280] on div "We are saving PC settings. Please wait, it should take a few minutes KVI demand…" at bounding box center [784, 391] width 1568 height 782
click at [713, 282] on div "We are saving PC settings. Please wait, it should take a few minutes KVI demand…" at bounding box center [784, 391] width 1568 height 782
click at [778, 240] on div "We are saving PC settings. Please wait, it should take a few minutes KVI demand…" at bounding box center [784, 391] width 1568 height 782
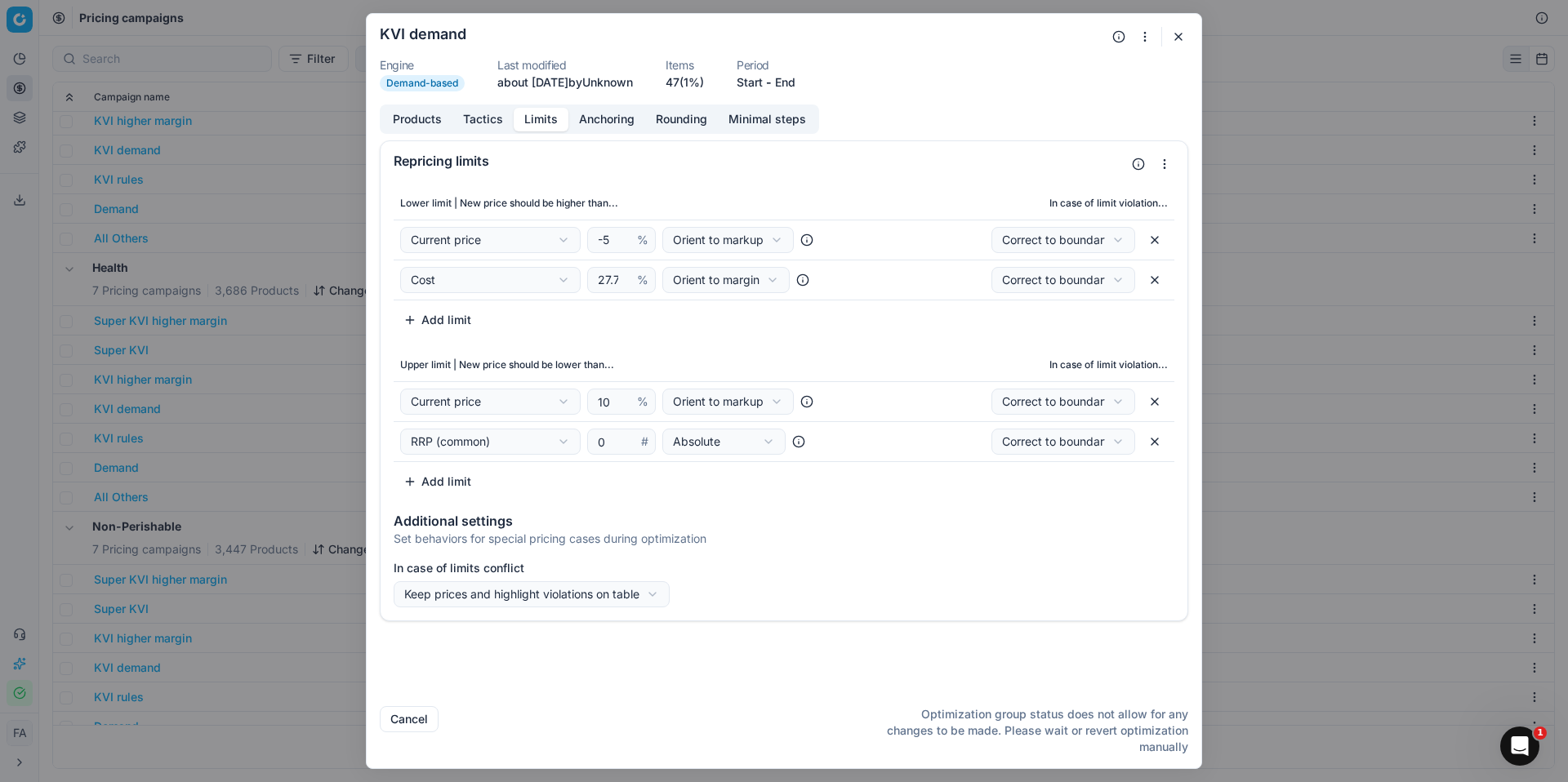
click at [1184, 36] on button "button" at bounding box center [1179, 36] width 20 height 20
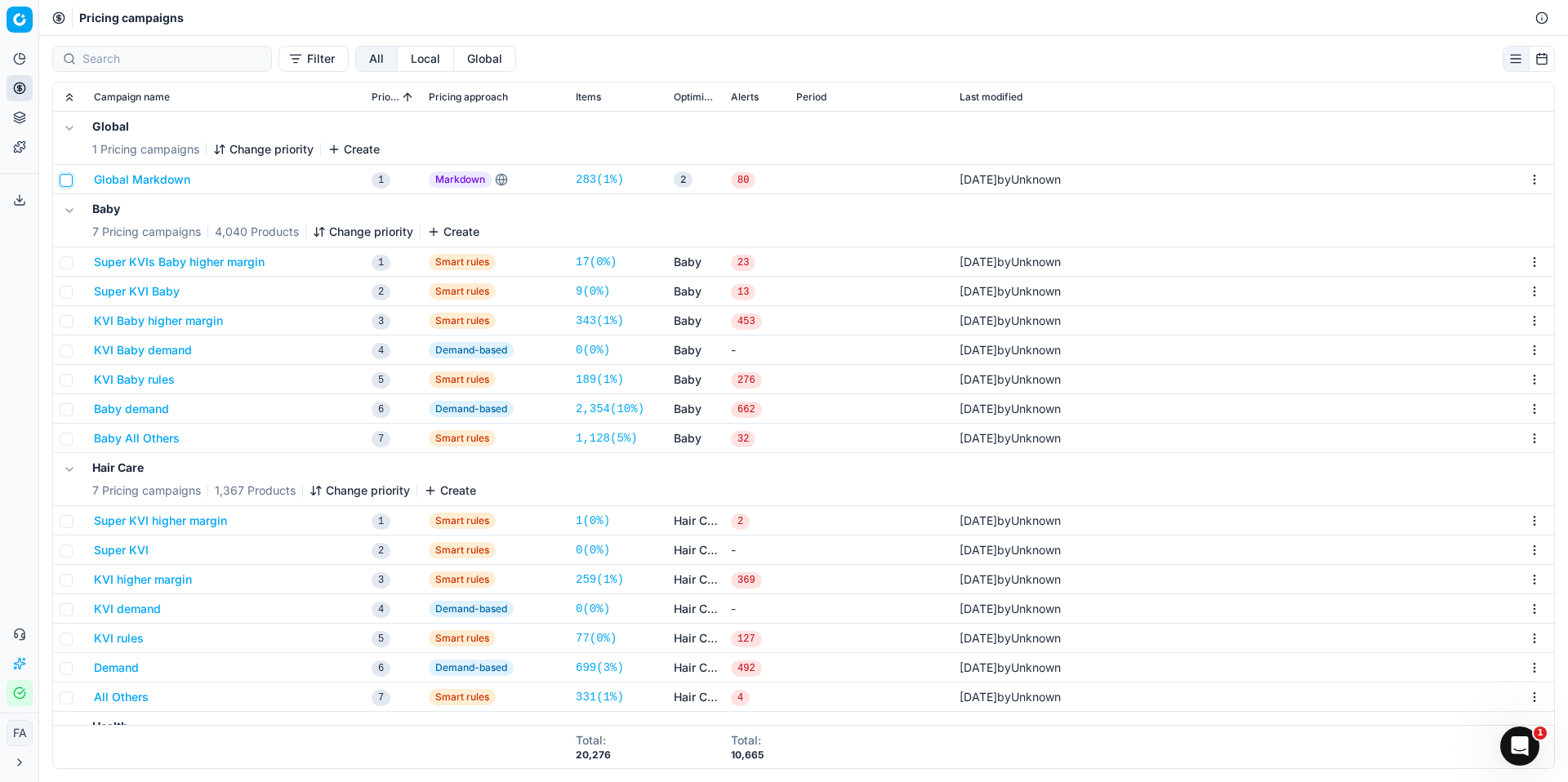
click at [68, 179] on input "checkbox" at bounding box center [65, 180] width 13 height 13
checkbox input "false"
click at [68, 256] on input "checkbox" at bounding box center [65, 262] width 13 height 13
checkbox input "true"
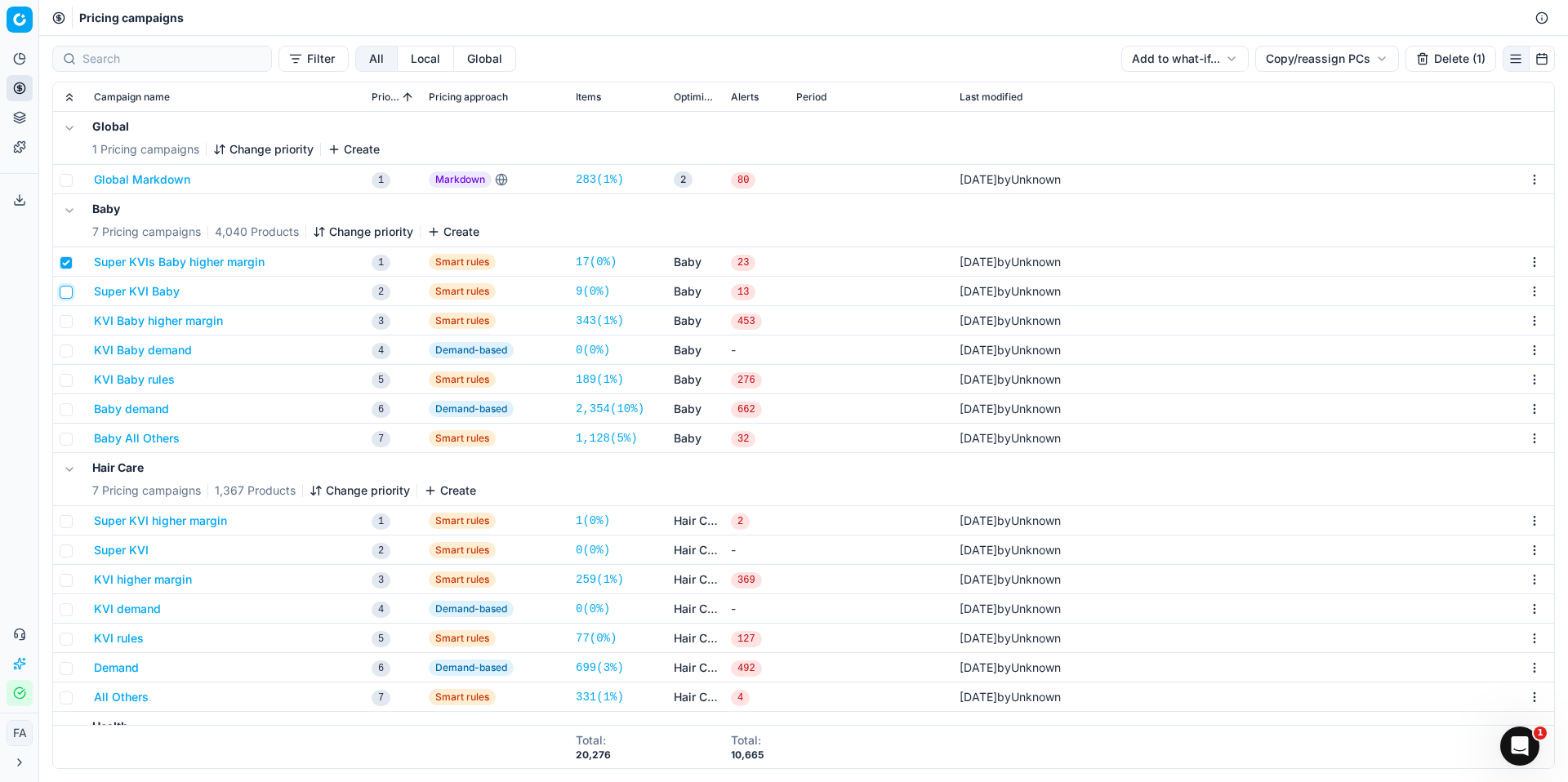
click at [64, 290] on input "checkbox" at bounding box center [65, 292] width 13 height 13
checkbox input "true"
click at [64, 325] on input "checkbox" at bounding box center [65, 321] width 13 height 13
checkbox input "true"
click at [64, 350] on input "checkbox" at bounding box center [65, 350] width 13 height 13
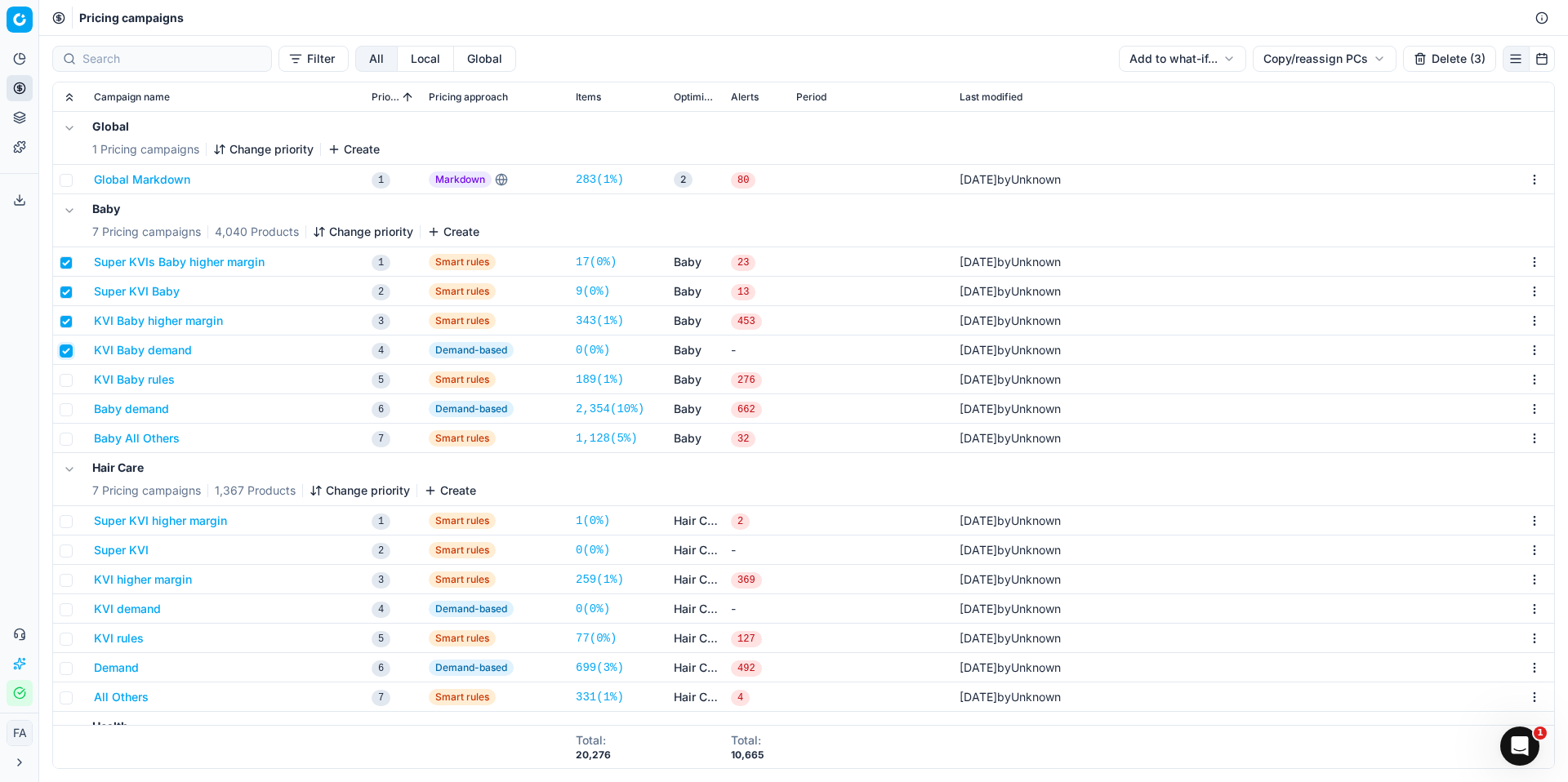
checkbox input "true"
click at [69, 383] on input "checkbox" at bounding box center [65, 380] width 13 height 13
checkbox input "true"
click at [69, 407] on input "checkbox" at bounding box center [65, 410] width 13 height 13
checkbox input "true"
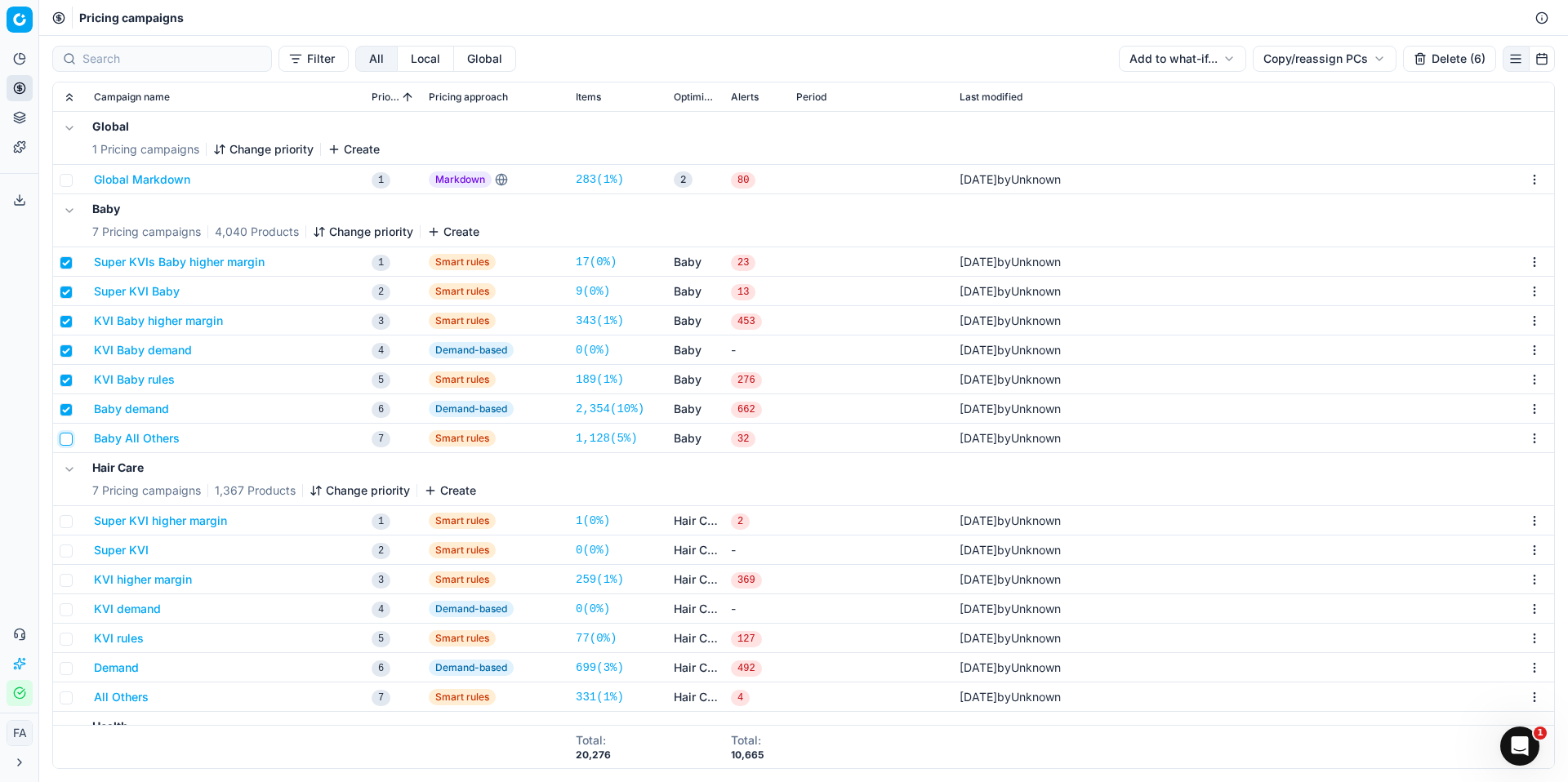
click at [71, 437] on input "checkbox" at bounding box center [65, 438] width 13 height 13
checkbox input "true"
click at [70, 265] on input "checkbox" at bounding box center [65, 262] width 13 height 13
checkbox input "false"
click at [69, 293] on input "checkbox" at bounding box center [65, 292] width 13 height 13
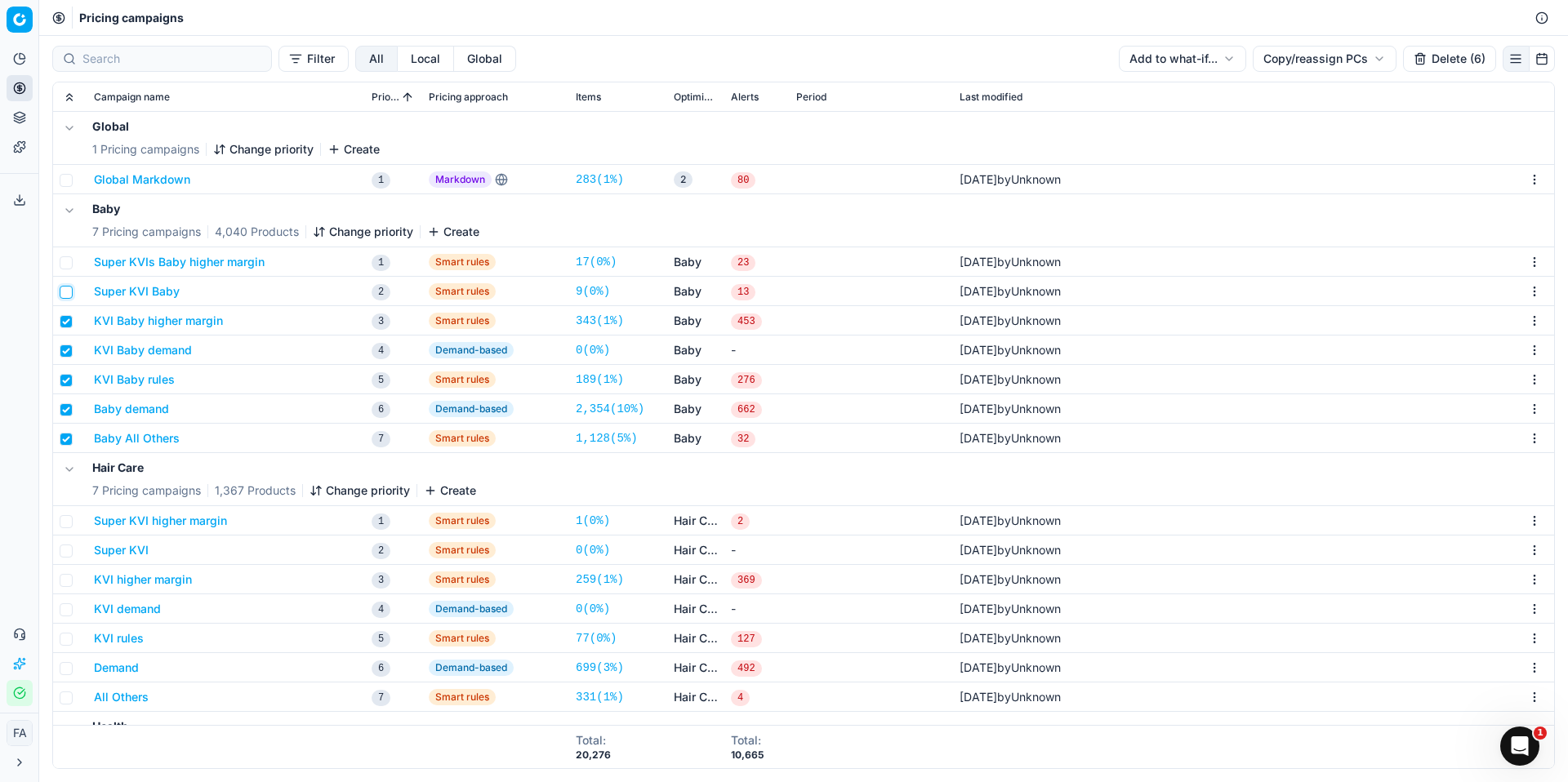
checkbox input "false"
click at [67, 322] on input "checkbox" at bounding box center [65, 321] width 13 height 13
checkbox input "false"
click at [67, 346] on input "checkbox" at bounding box center [65, 350] width 13 height 13
checkbox input "false"
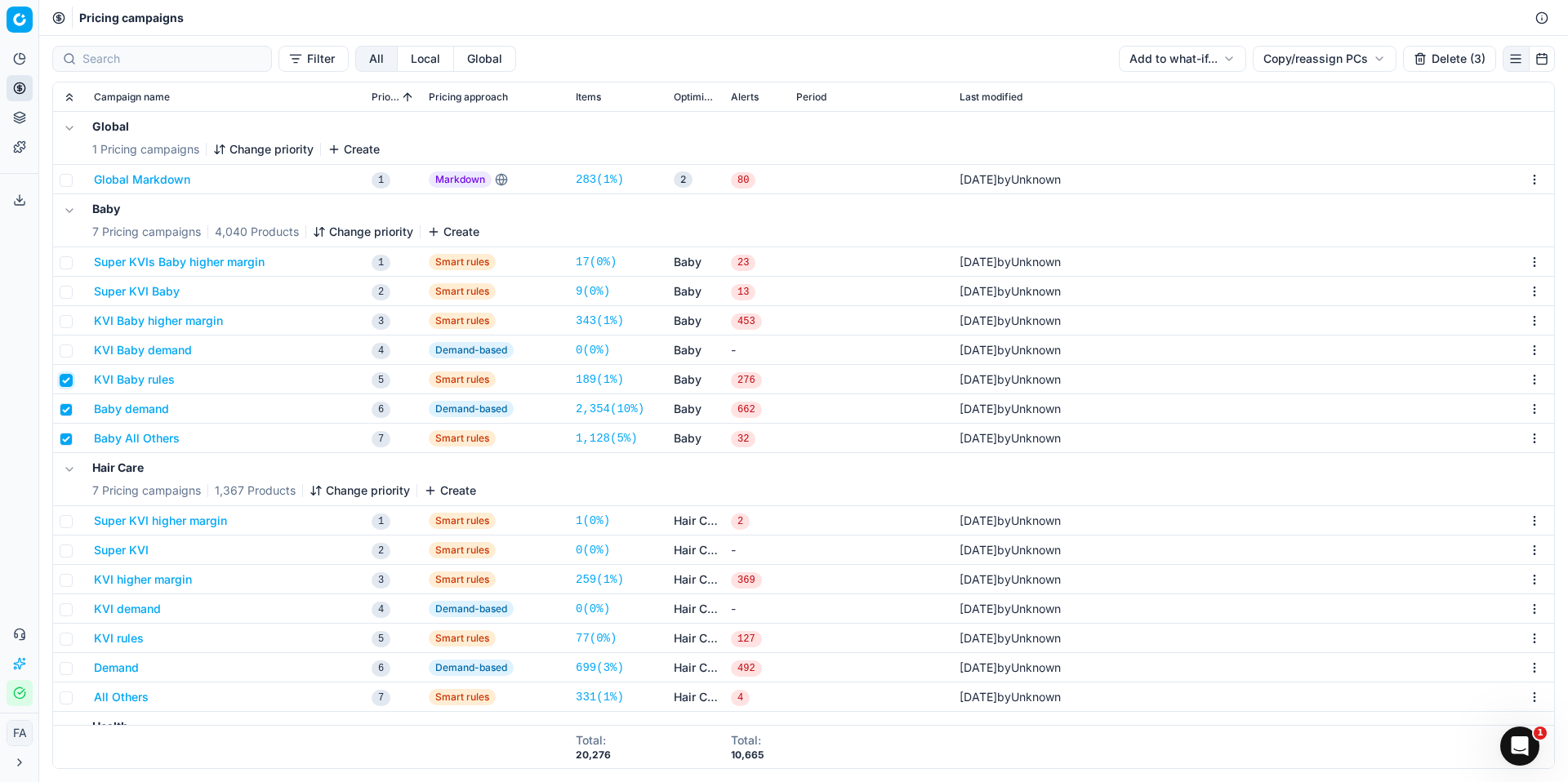
drag, startPoint x: 68, startPoint y: 379, endPoint x: 70, endPoint y: 415, distance: 36.1
click at [68, 379] on input "checkbox" at bounding box center [65, 380] width 13 height 13
checkbox input "false"
click at [67, 412] on input "checkbox" at bounding box center [65, 410] width 13 height 13
checkbox input "false"
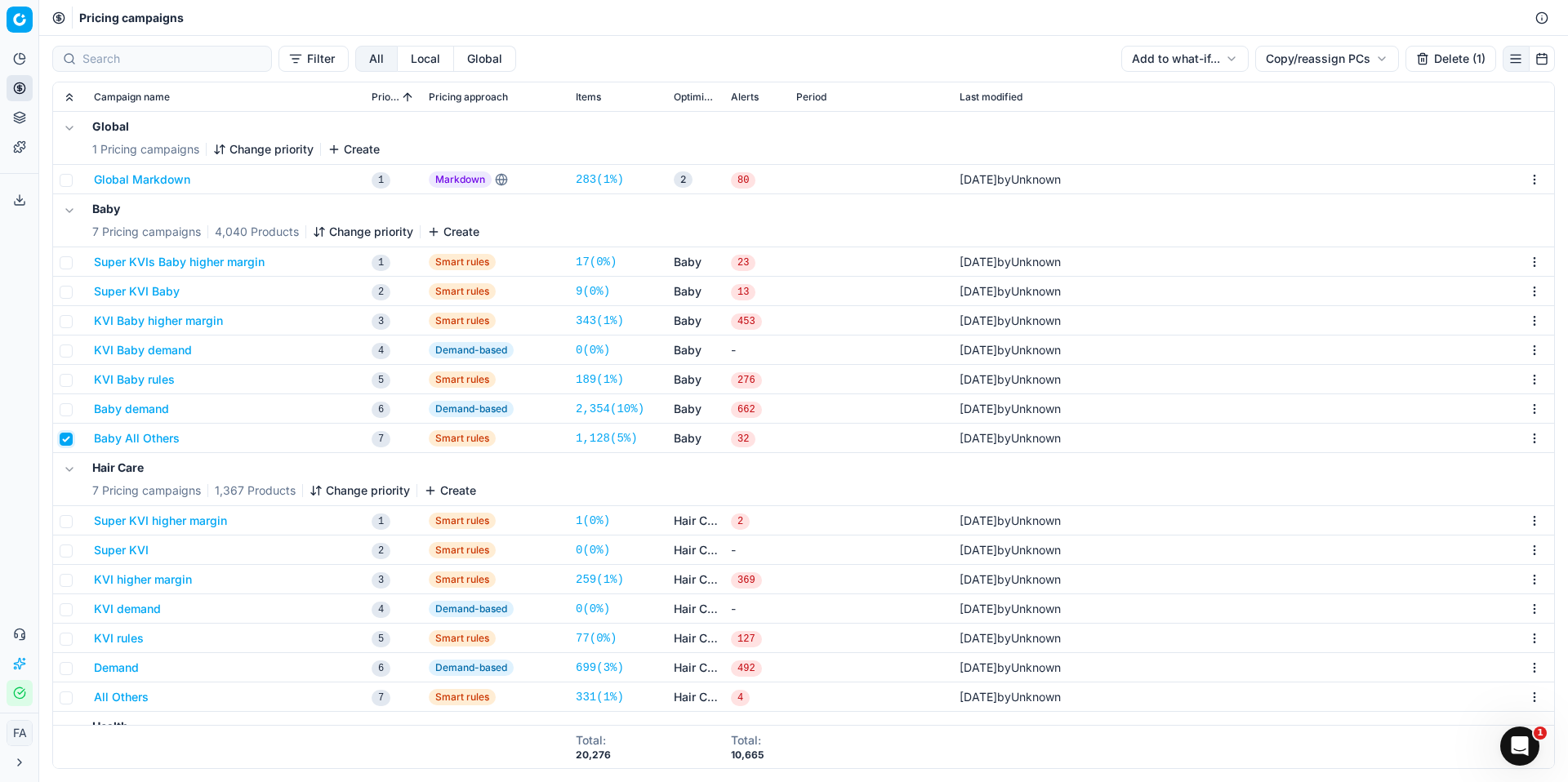
click at [67, 435] on input "checkbox" at bounding box center [65, 438] width 13 height 13
checkbox input "false"
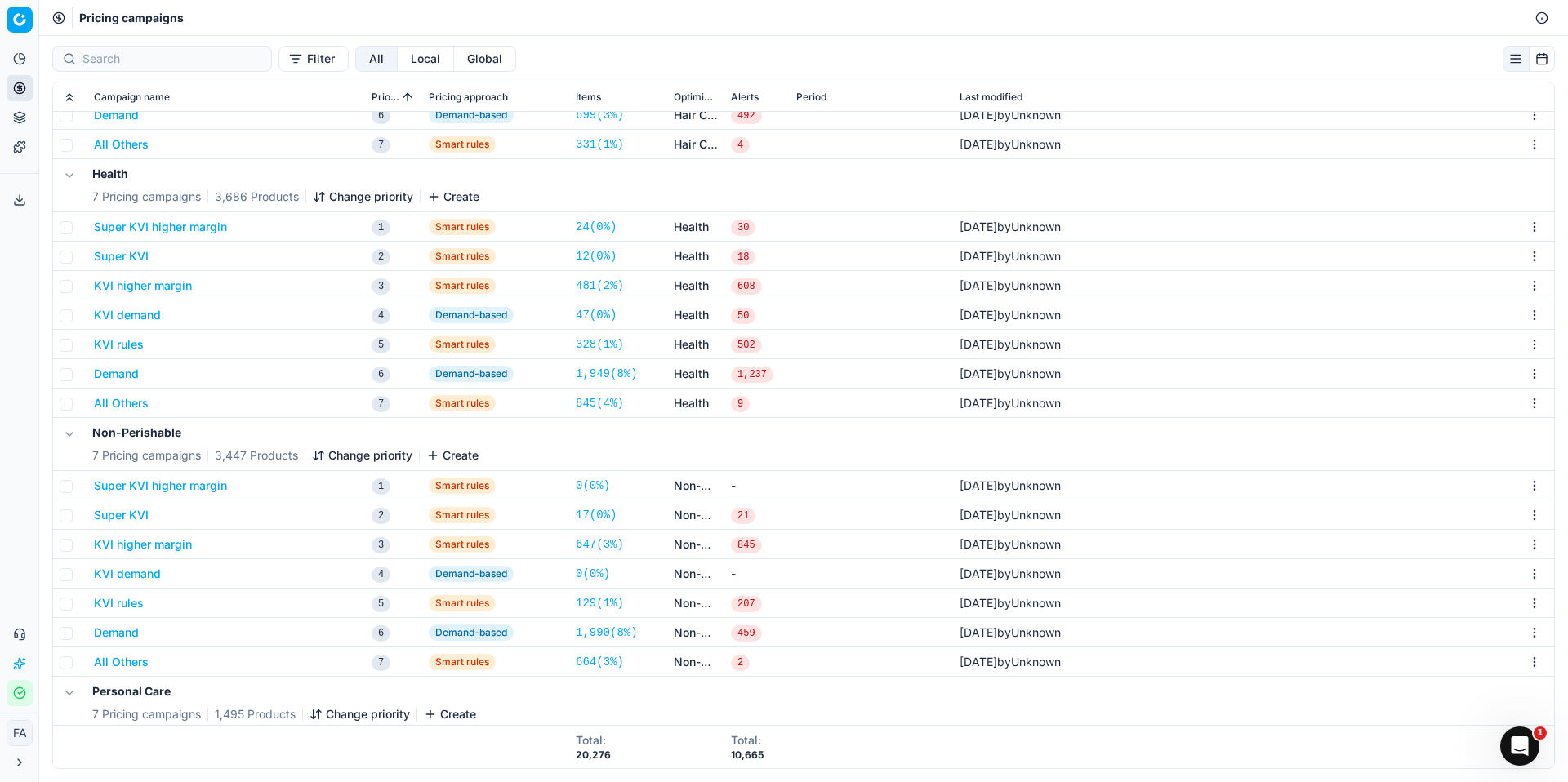
scroll to position [568, 0]
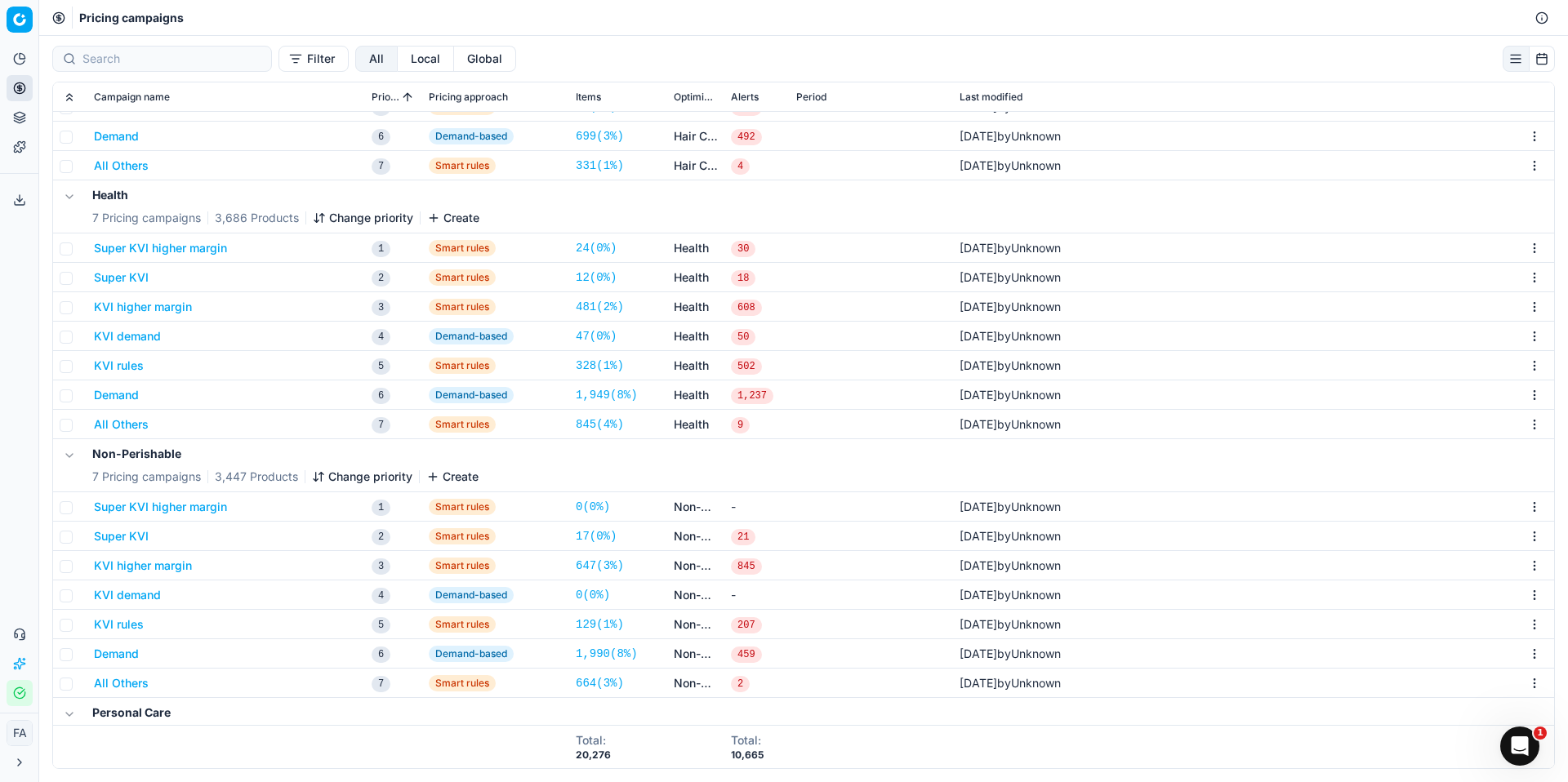
click at [144, 251] on button "Super KVI higher margin" at bounding box center [160, 248] width 133 height 16
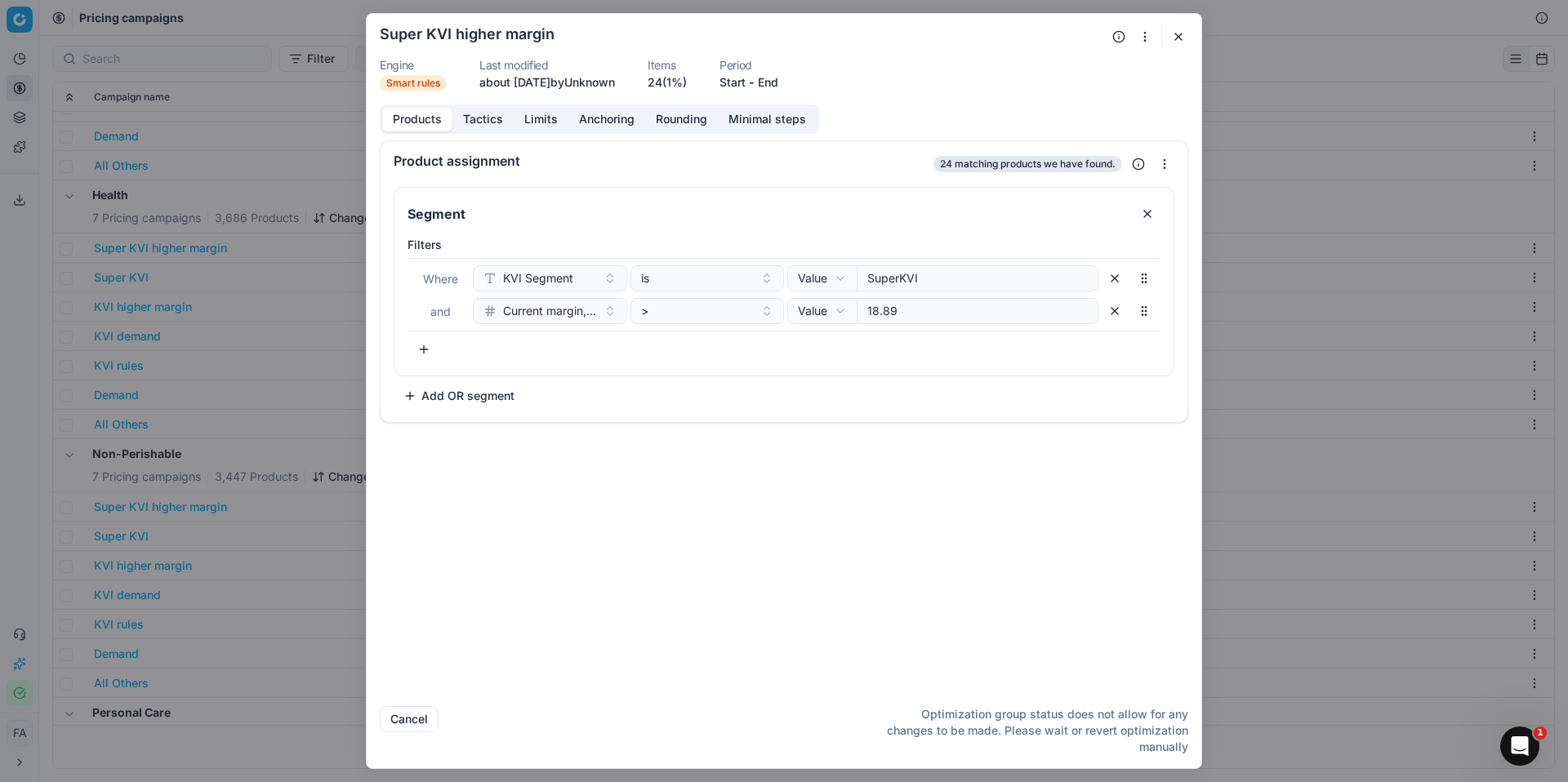
click at [1190, 36] on form "We are saving PC settings. Please wait, it should take a few minutes Super KVI …" at bounding box center [784, 391] width 835 height 755
click at [1184, 37] on button "button" at bounding box center [1179, 36] width 20 height 20
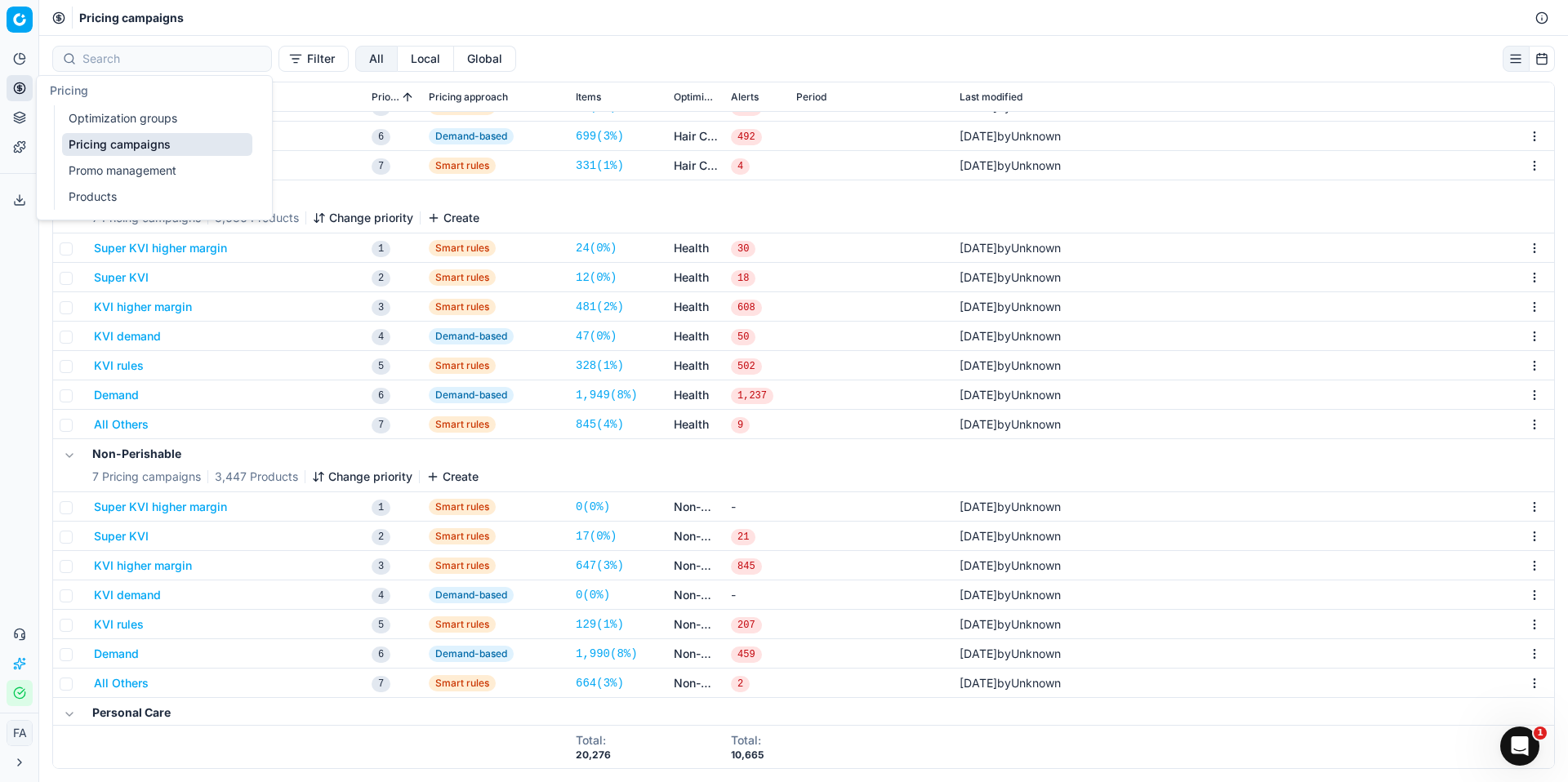
click at [89, 127] on link "Optimization groups" at bounding box center [157, 118] width 190 height 23
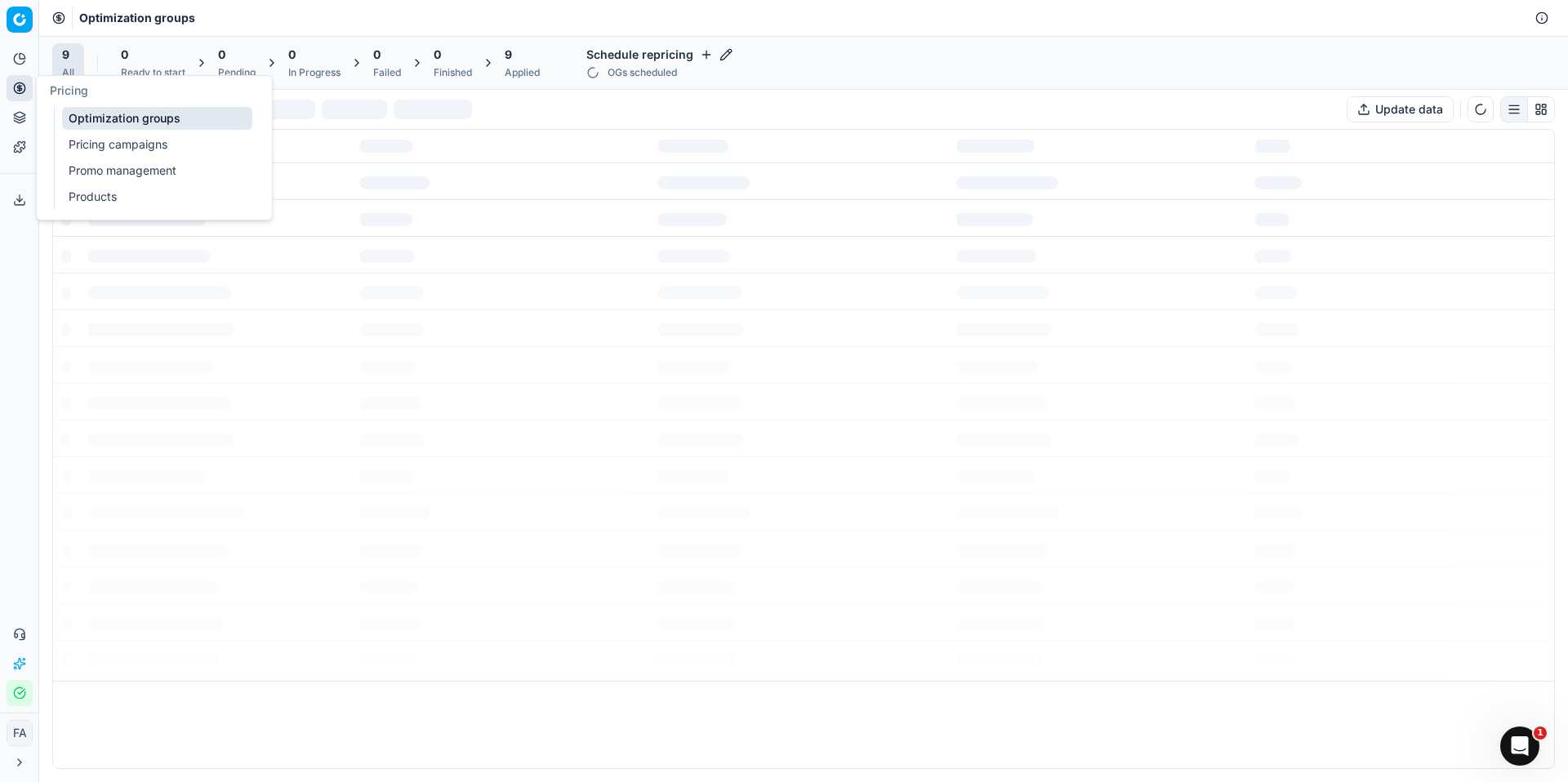
click at [89, 127] on link "Optimization groups" at bounding box center [157, 118] width 190 height 23
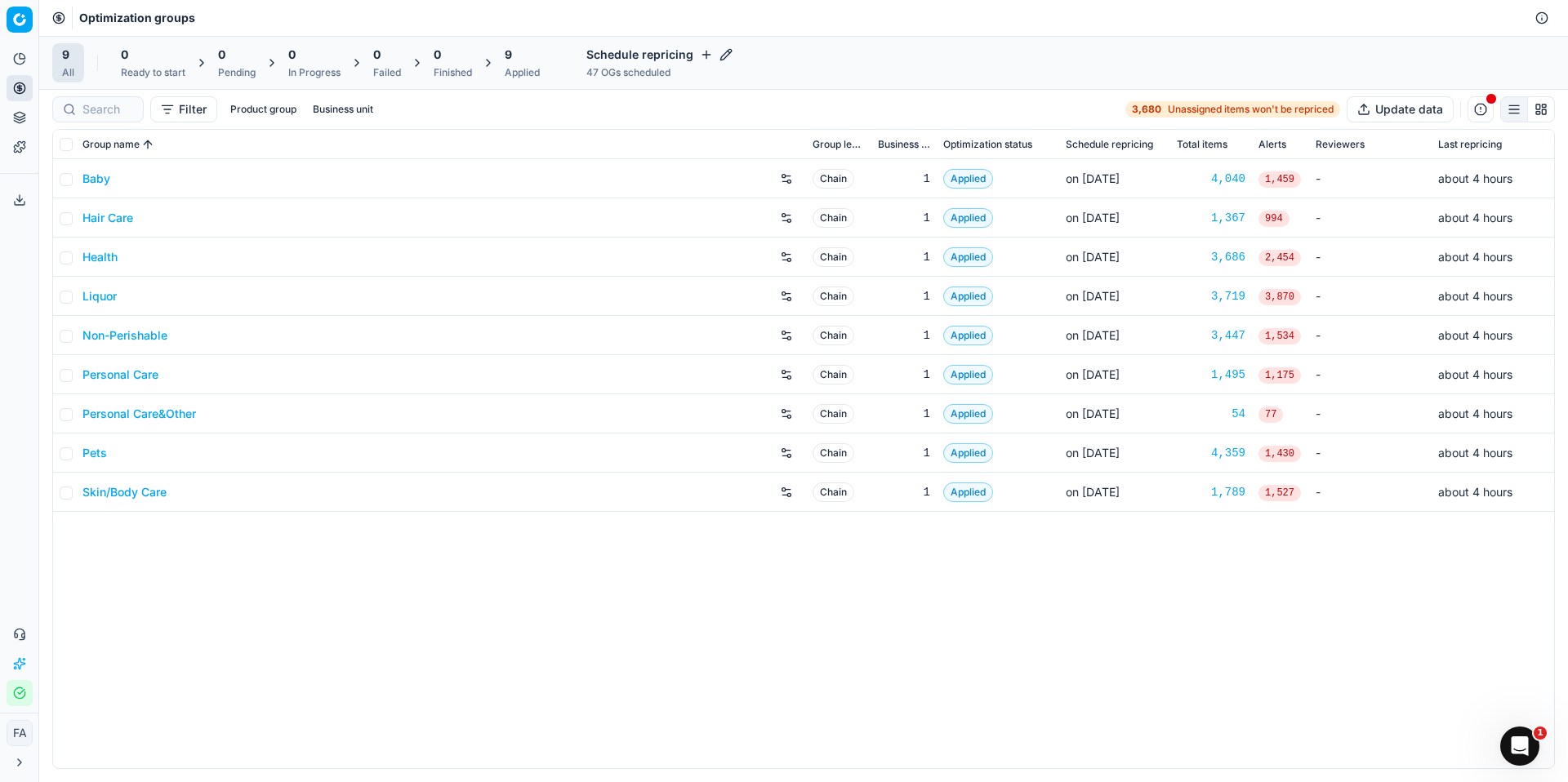
click at [521, 69] on div "Applied" at bounding box center [522, 72] width 35 height 13
click at [69, 252] on input "checkbox" at bounding box center [65, 258] width 13 height 13
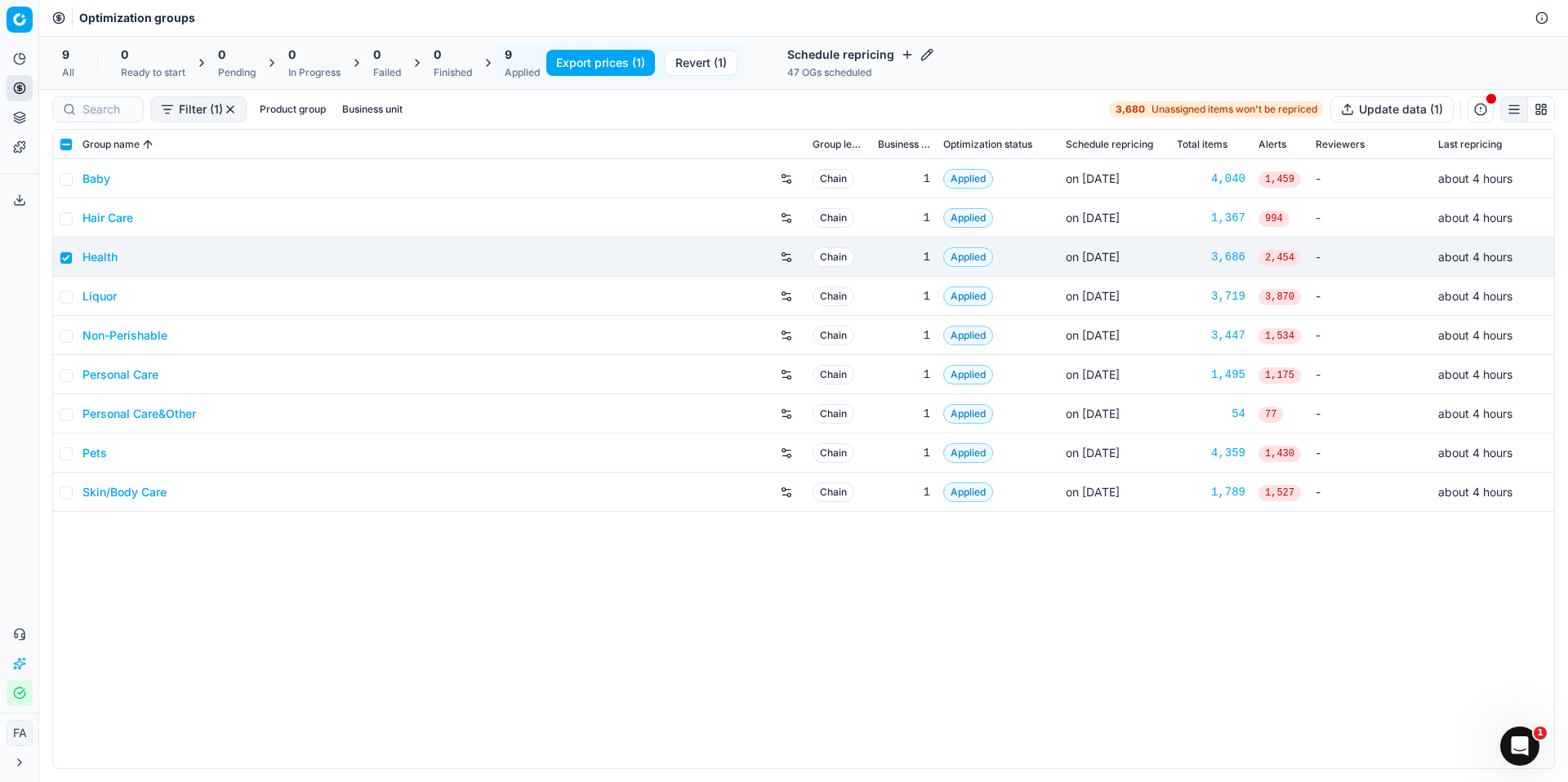
click at [692, 63] on button "Revert (1)" at bounding box center [702, 63] width 73 height 26
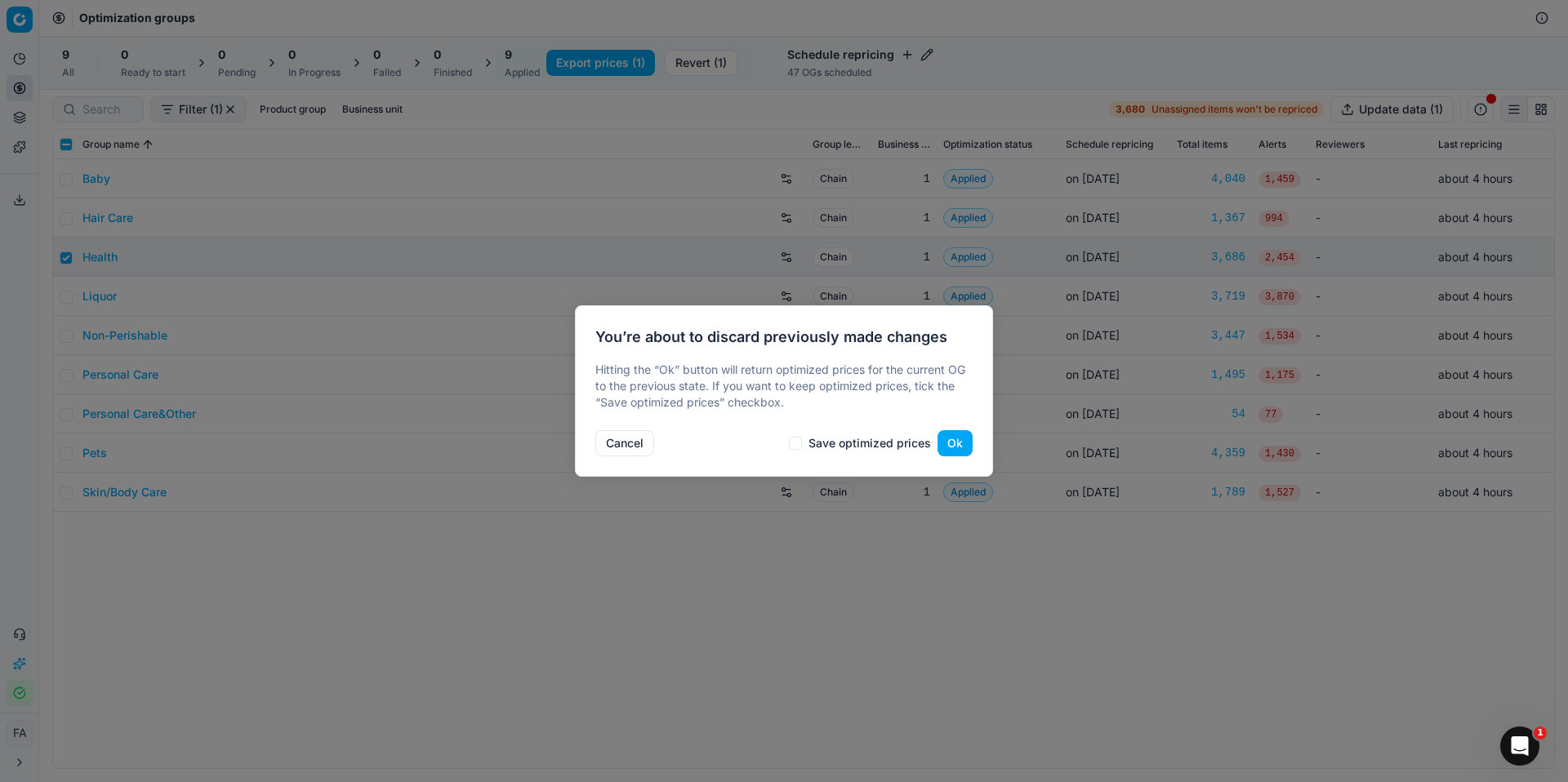
click at [949, 444] on button "Ok" at bounding box center [955, 443] width 35 height 26
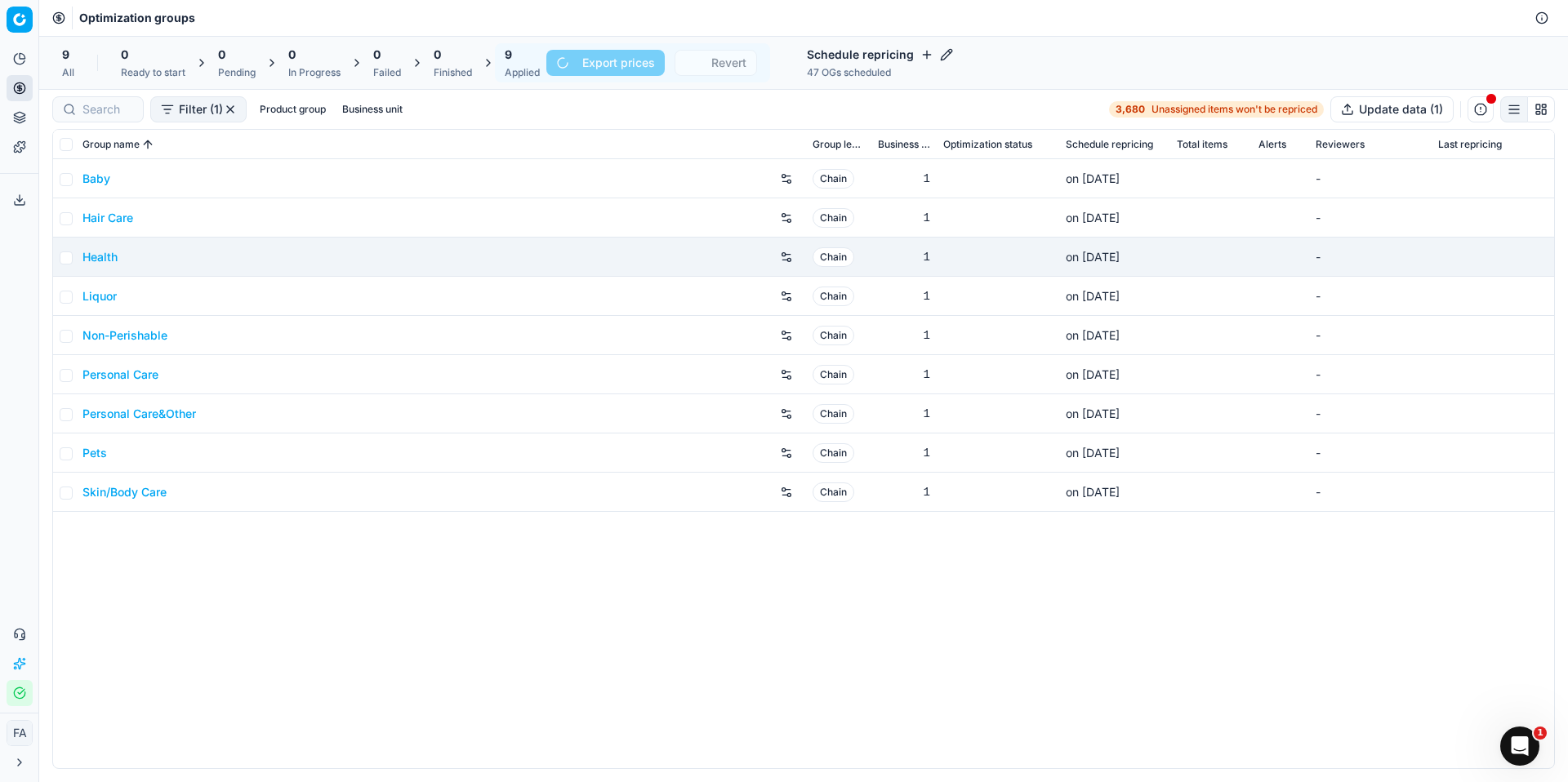
checkbox input "false"
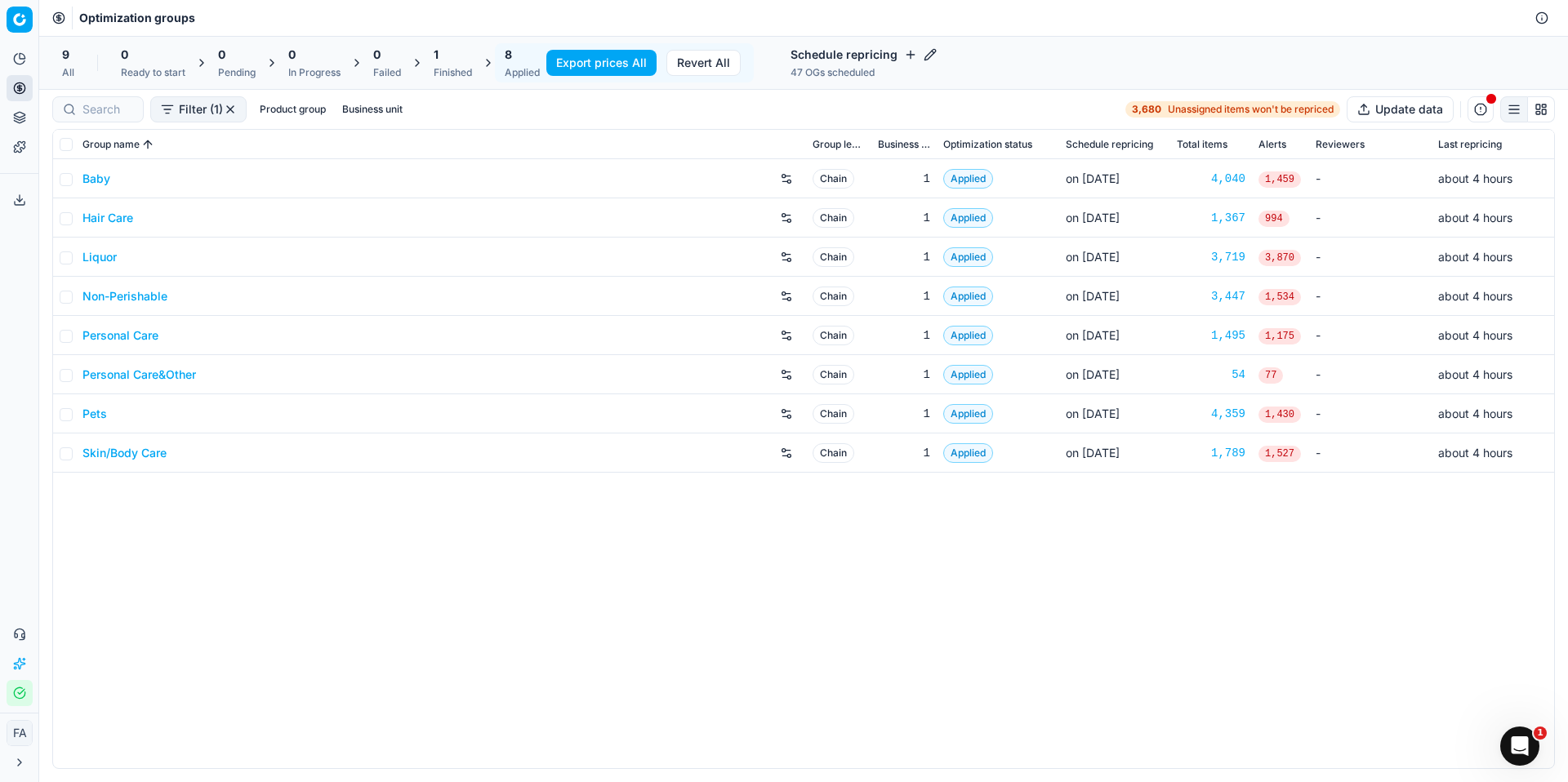
click at [451, 70] on div "Finished" at bounding box center [452, 72] width 38 height 13
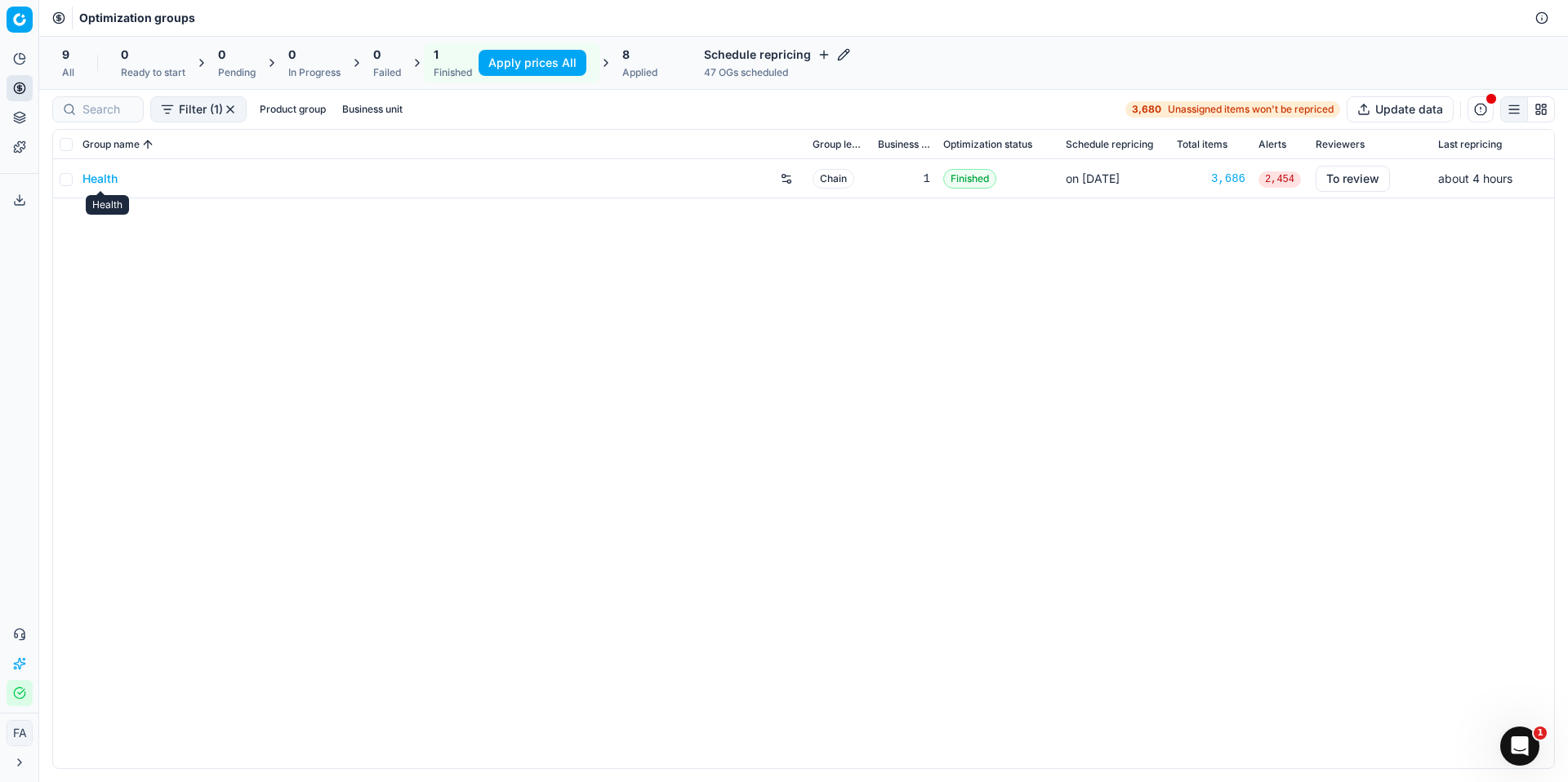
click at [114, 179] on link "Health" at bounding box center [99, 178] width 35 height 16
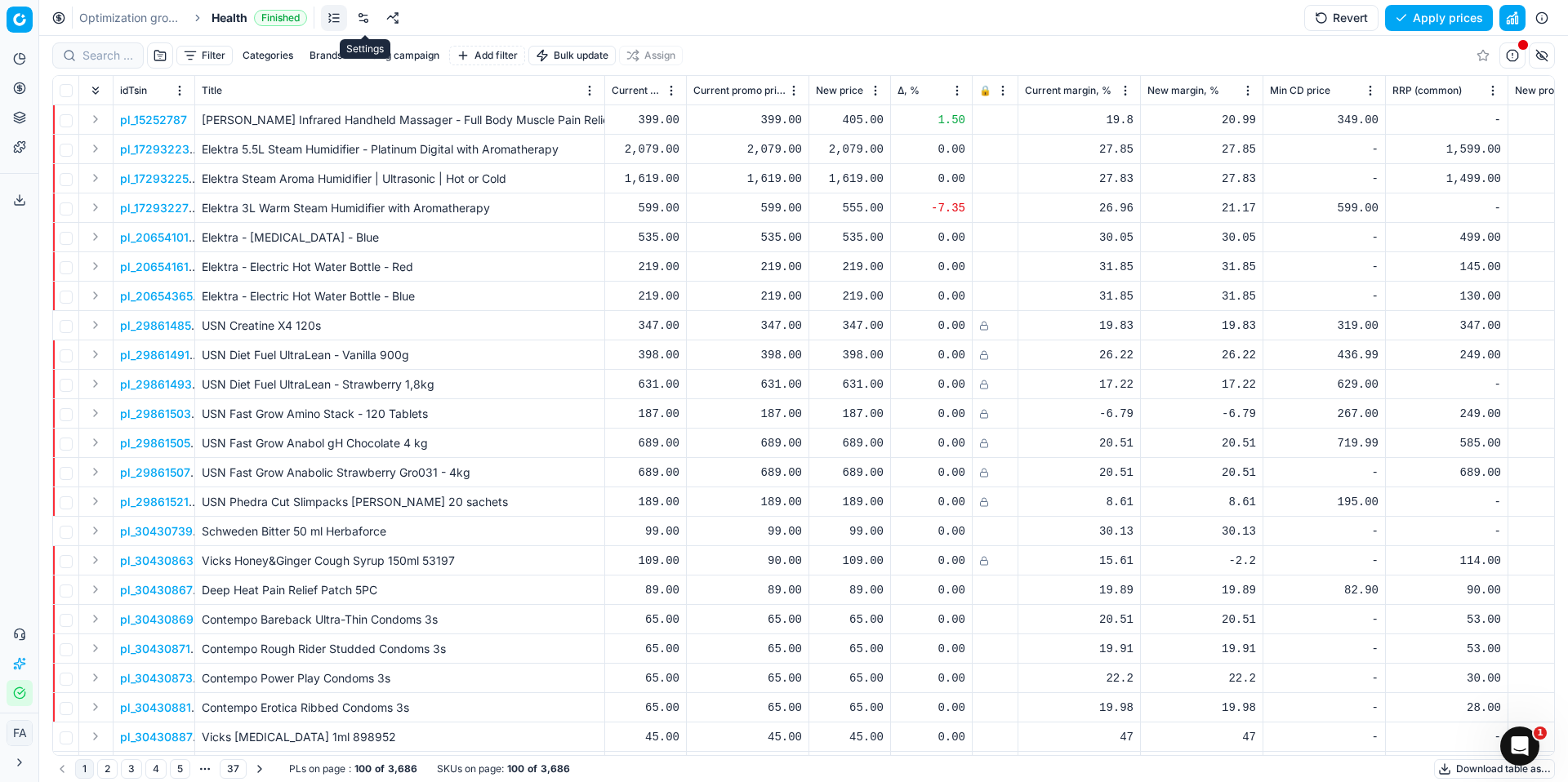
click at [365, 20] on link at bounding box center [363, 18] width 26 height 26
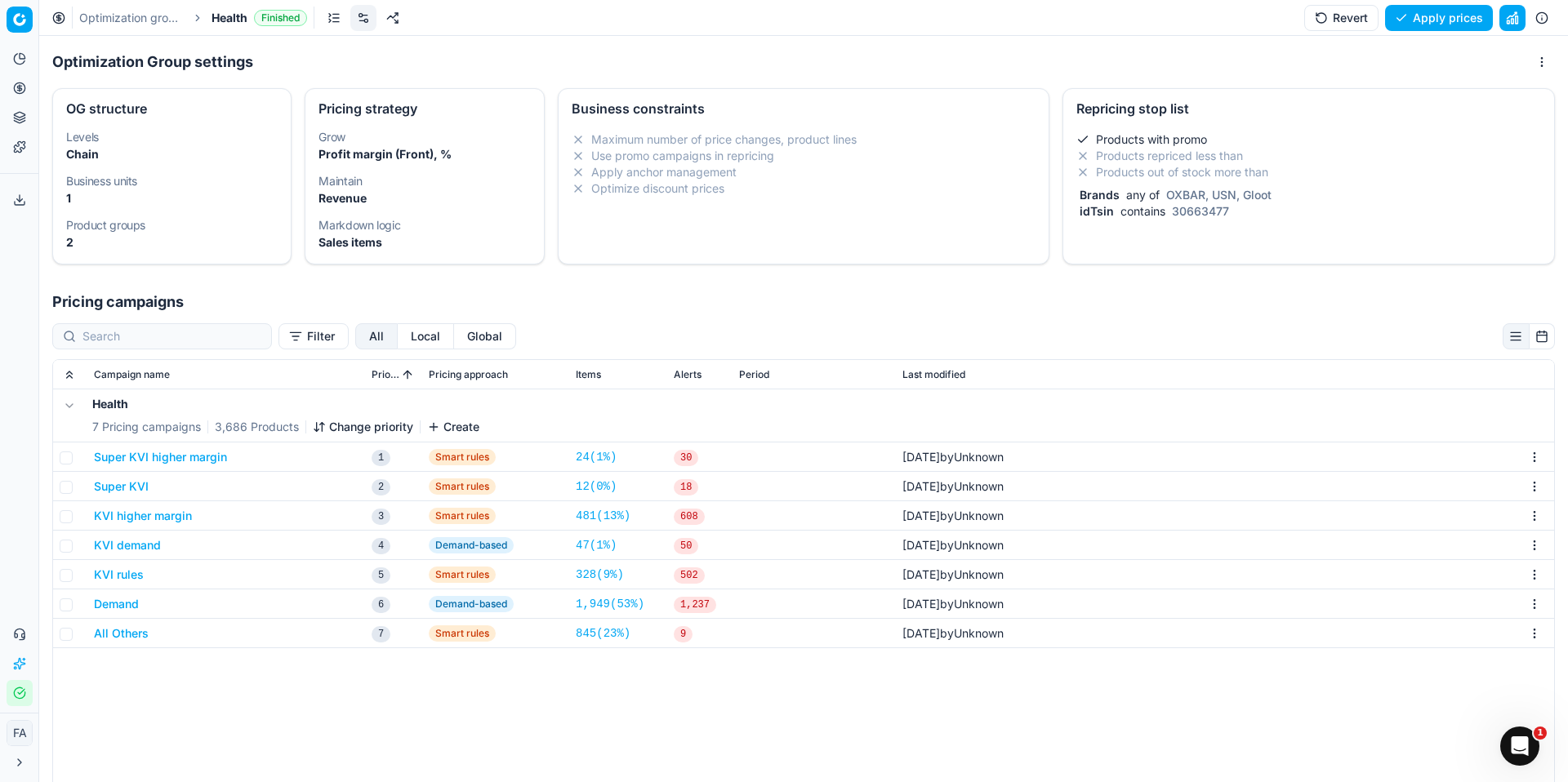
click at [404, 150] on strong "Profit margin (Front), %" at bounding box center [384, 154] width 133 height 14
select select "gross_profit_margin"
select select "revenue"
select select "sales_items"
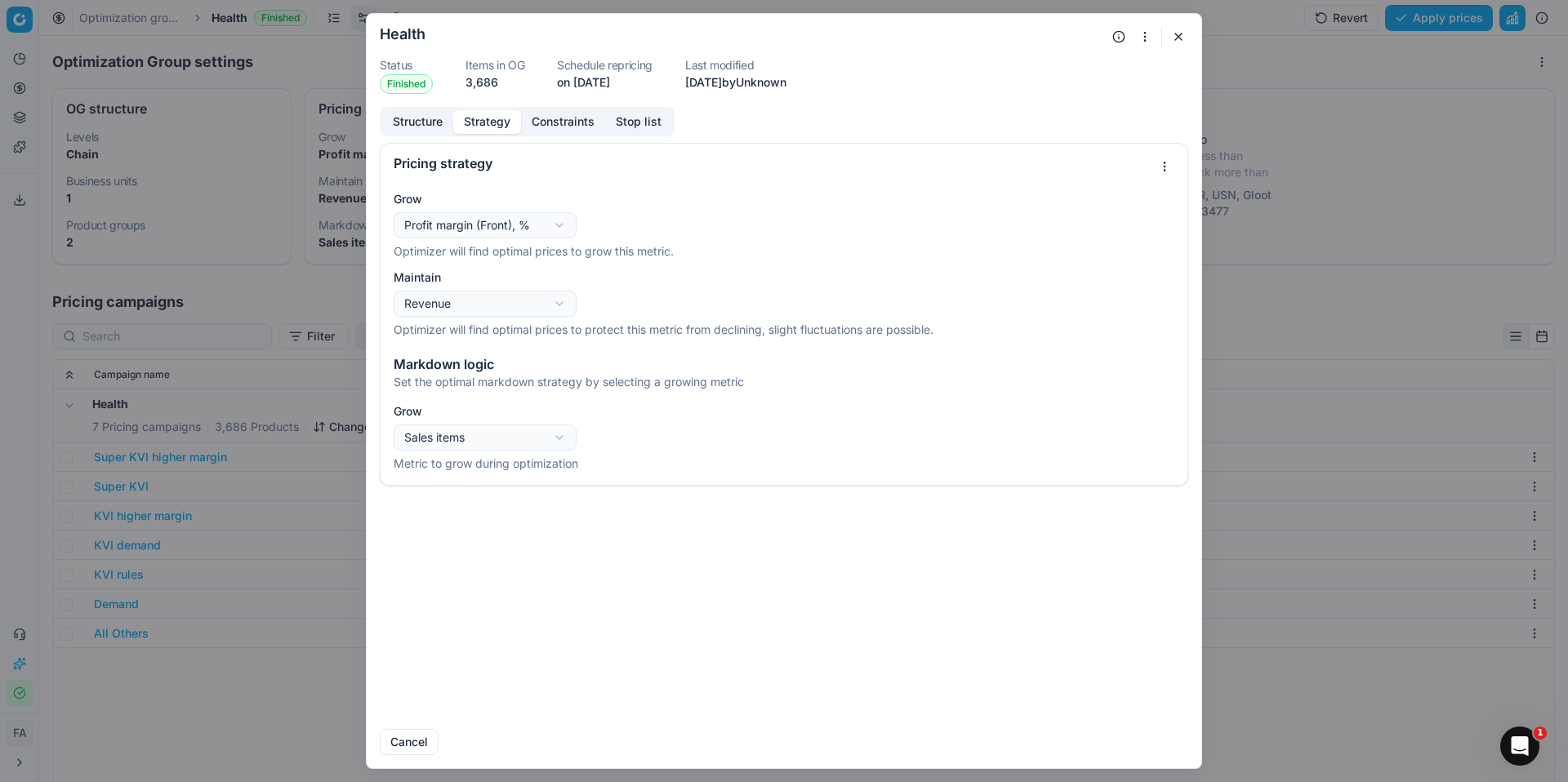
click at [1192, 36] on form "Oprimization group is saving... Health Status Finished Items in OG 3,686 Schedu…" at bounding box center [784, 391] width 835 height 755
click at [1186, 36] on button "button" at bounding box center [1179, 36] width 20 height 20
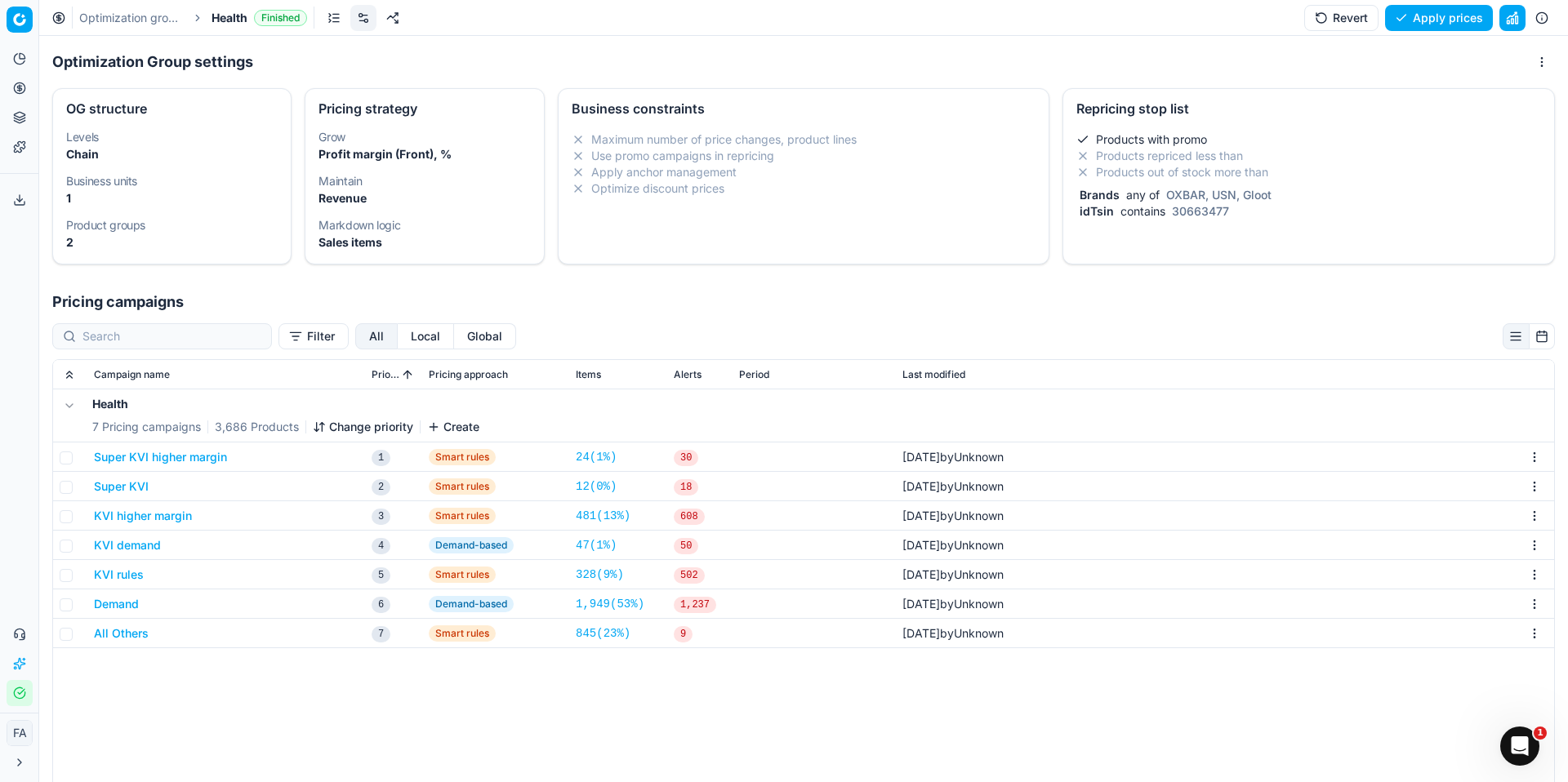
click at [201, 454] on button "Super KVI higher margin" at bounding box center [160, 457] width 133 height 16
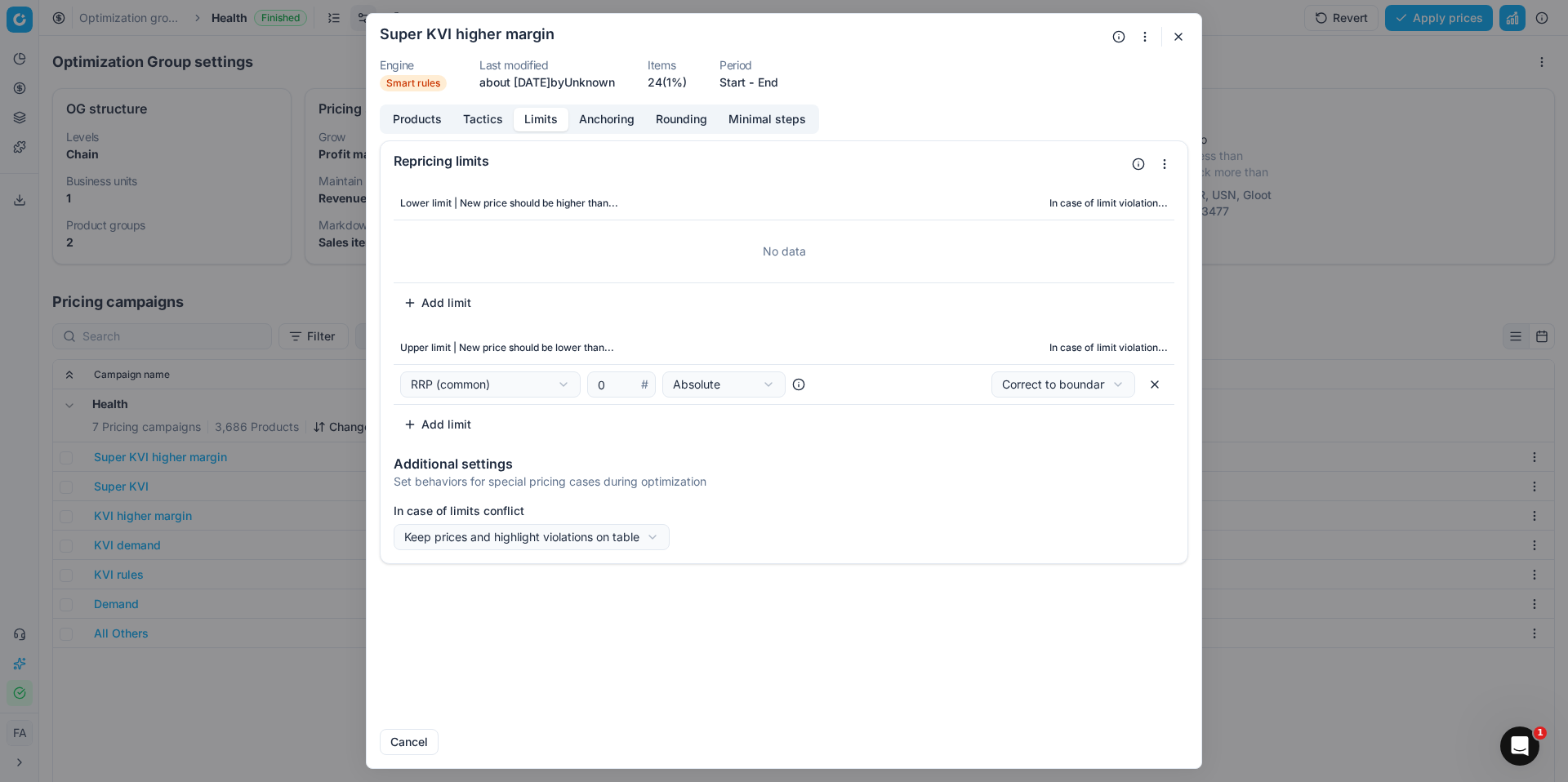
click at [535, 128] on button "Limits" at bounding box center [541, 120] width 55 height 24
click at [433, 305] on button "Add limit" at bounding box center [437, 303] width 87 height 26
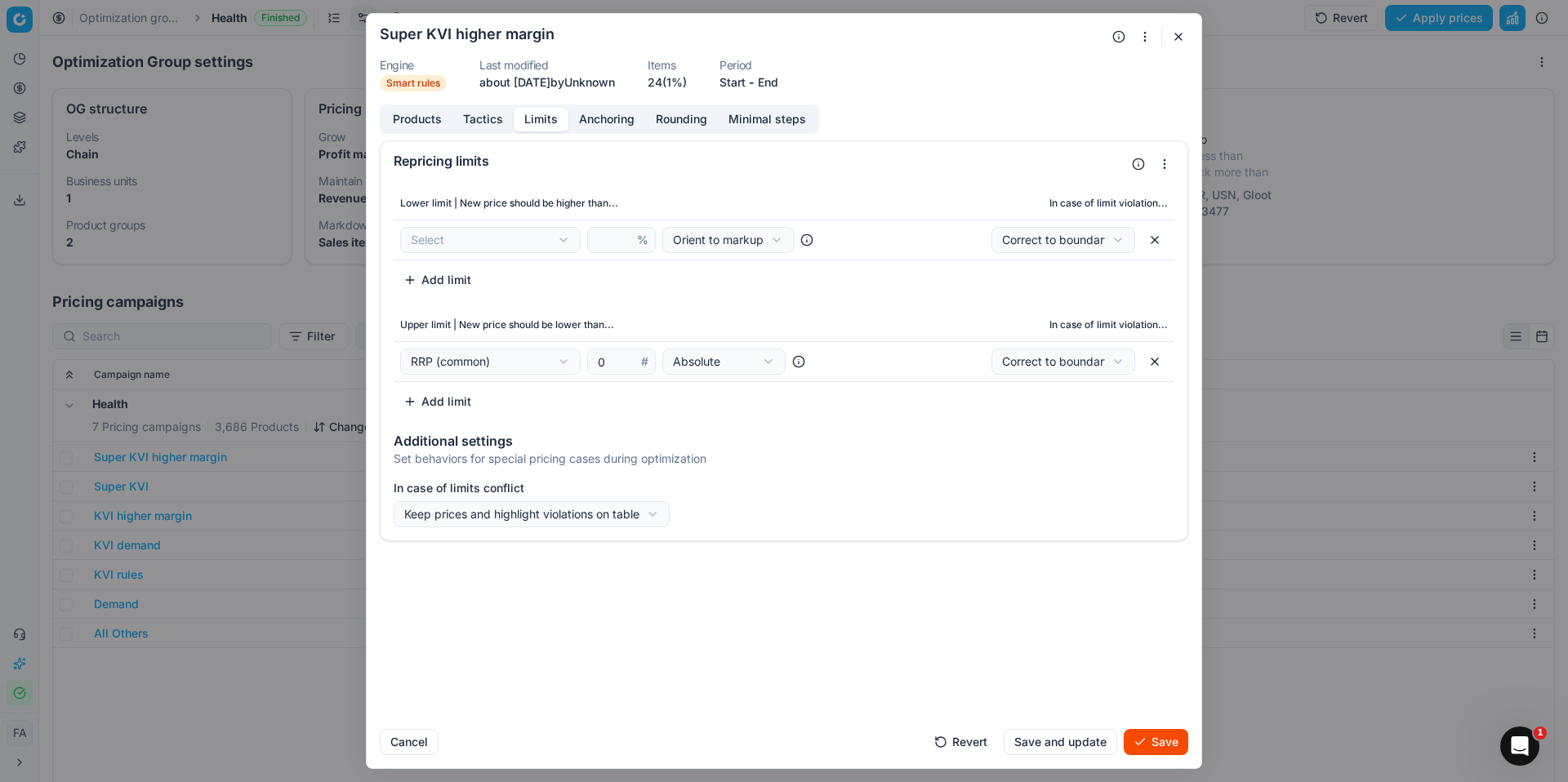
click at [572, 238] on div "We are saving PC settings. Please wait, it should take a few minutes Super KVI …" at bounding box center [784, 391] width 1568 height 782
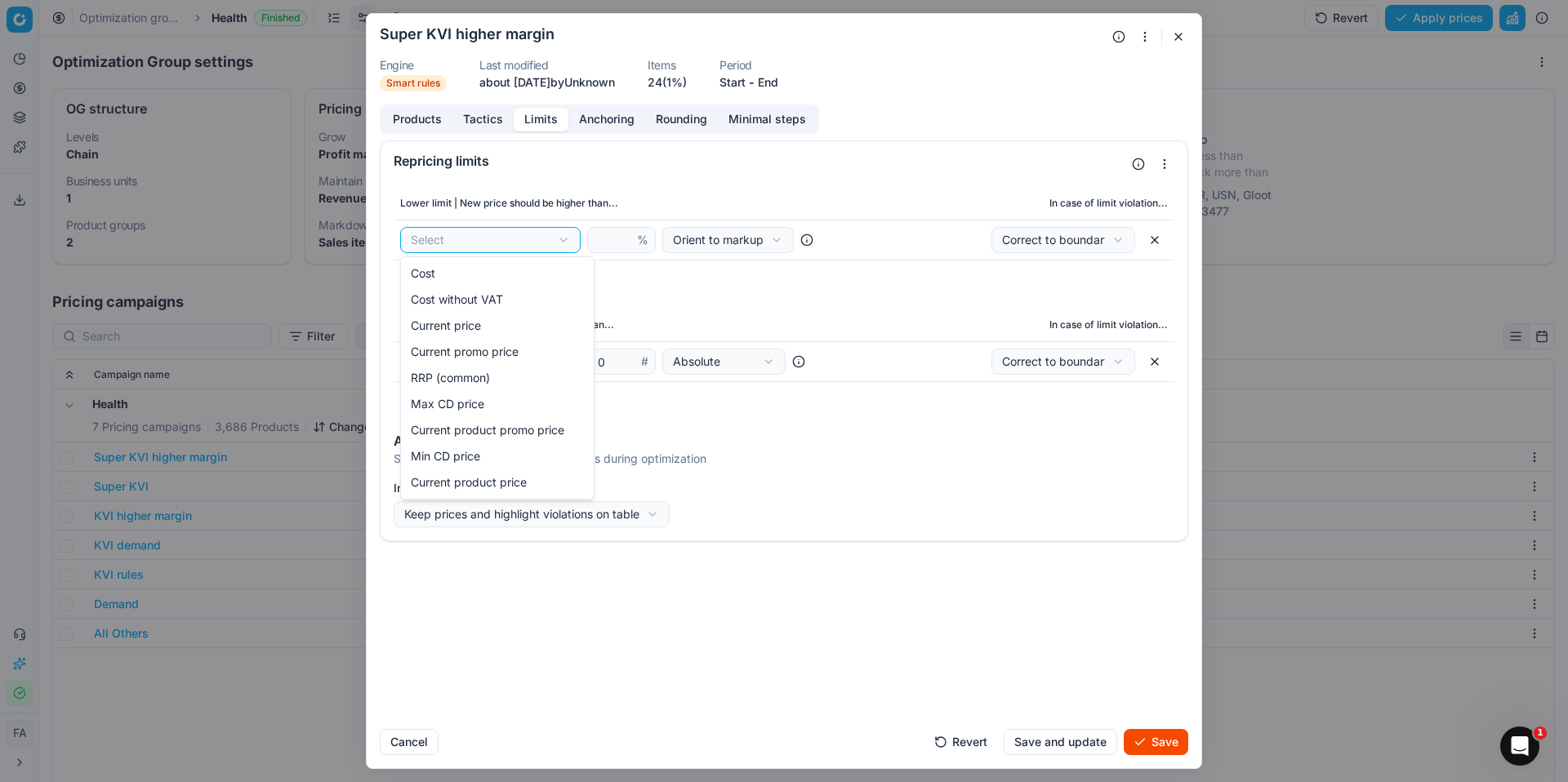
select select "cost"
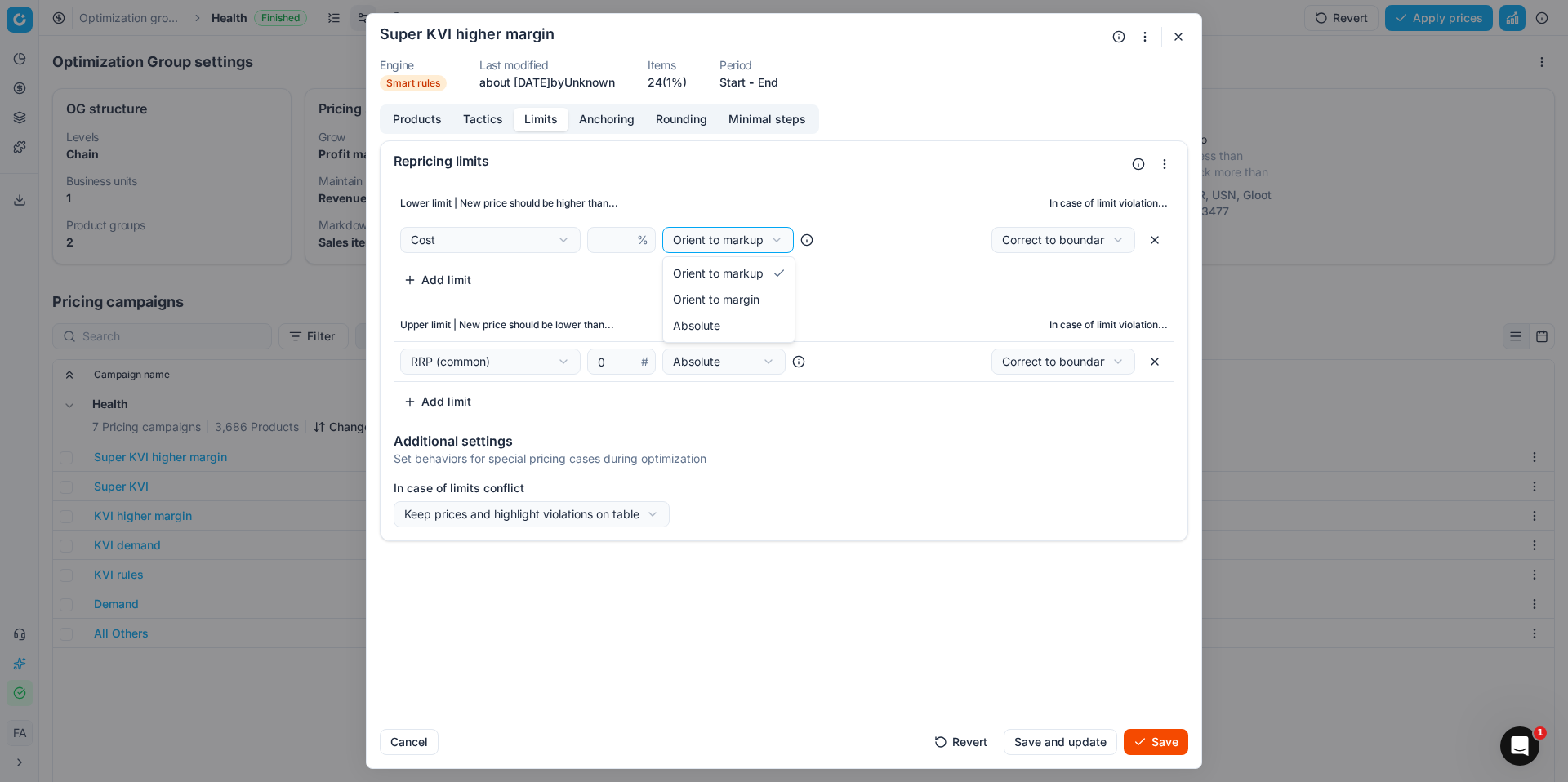
click at [758, 237] on div "We are saving PC settings. Please wait, it should take a few minutes Super KVI …" at bounding box center [784, 391] width 1568 height 782
select select "margin"
click at [608, 241] on input "number" at bounding box center [614, 240] width 39 height 25
click at [1179, 36] on button "button" at bounding box center [1179, 36] width 20 height 20
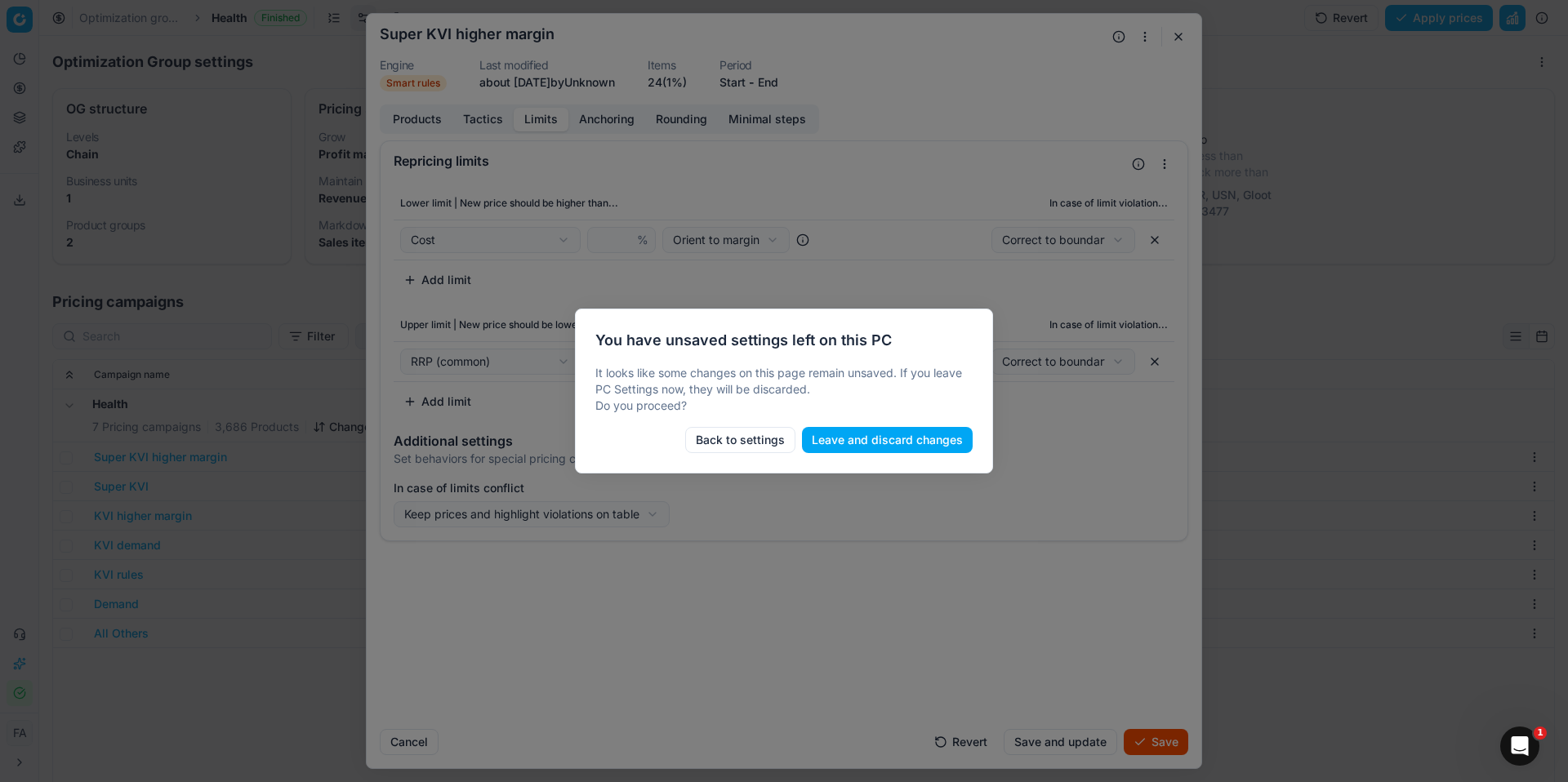
click at [893, 444] on button "Leave and discard changes" at bounding box center [887, 440] width 171 height 26
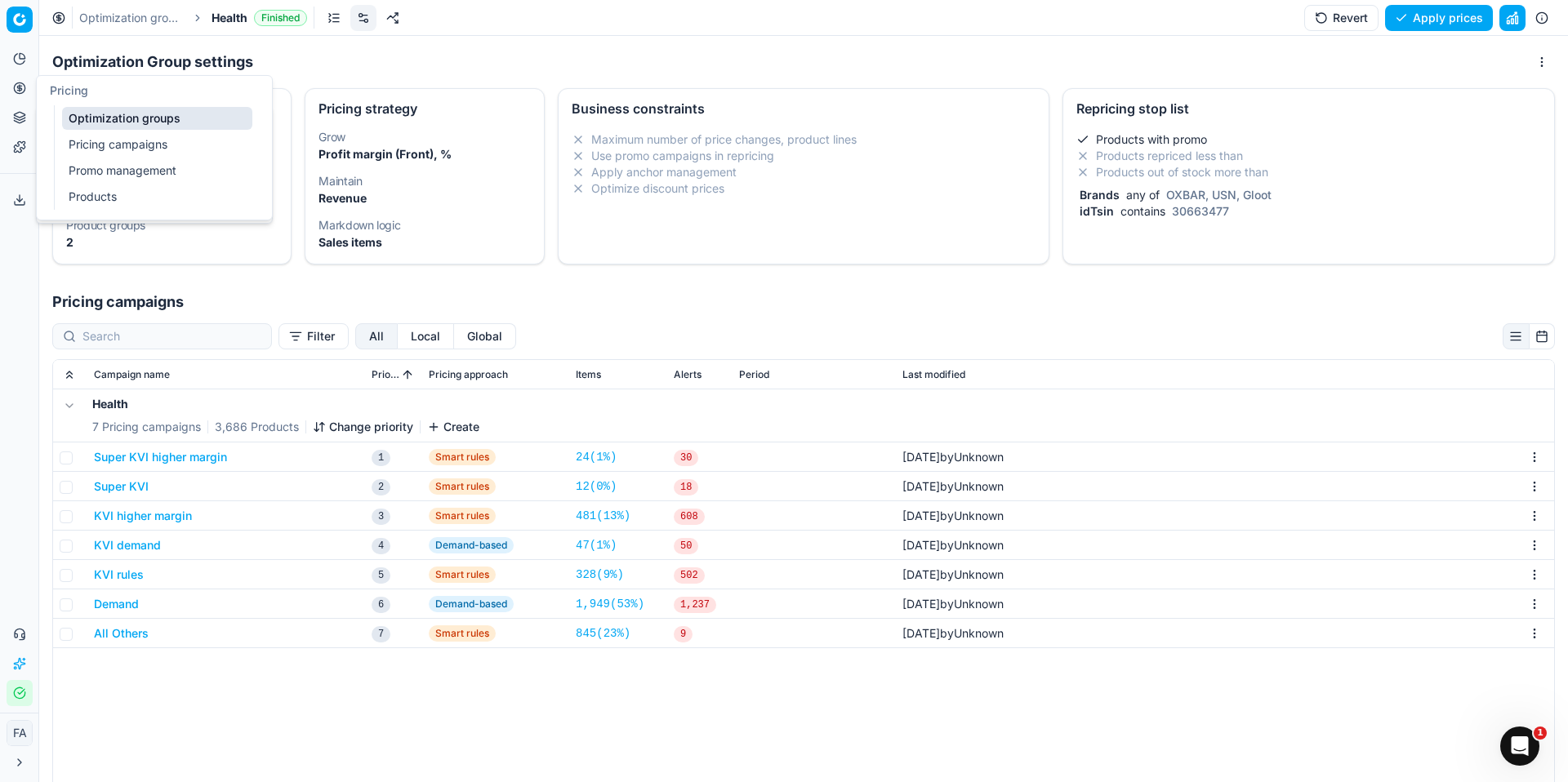
click at [21, 89] on icon at bounding box center [19, 87] width 4 height 4
click at [115, 140] on link "Pricing campaigns" at bounding box center [157, 144] width 190 height 23
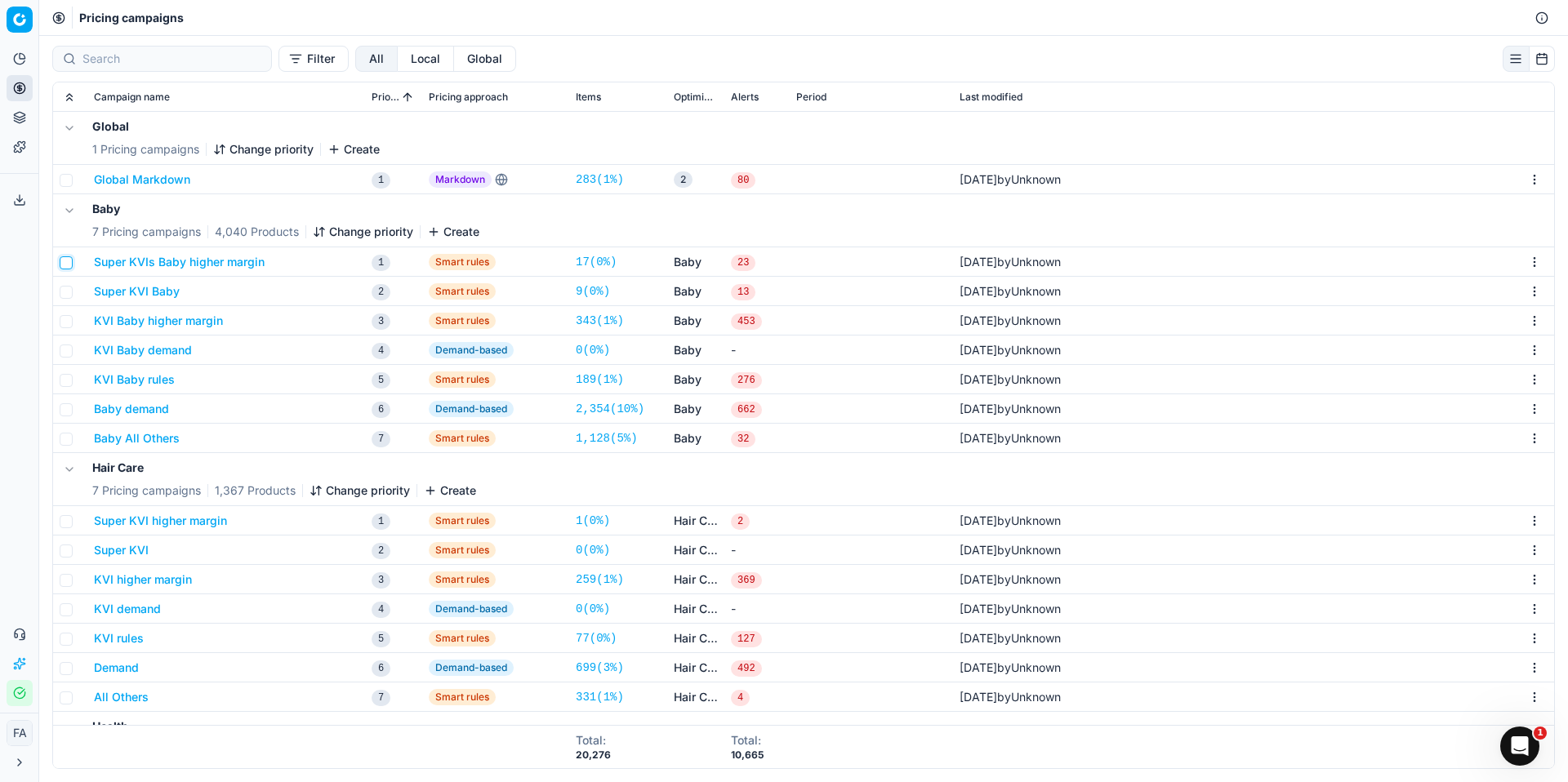
click at [63, 265] on input "checkbox" at bounding box center [65, 262] width 13 height 13
checkbox input "true"
click at [69, 283] on td at bounding box center [70, 291] width 34 height 30
click at [64, 293] on input "checkbox" at bounding box center [65, 292] width 13 height 13
checkbox input "true"
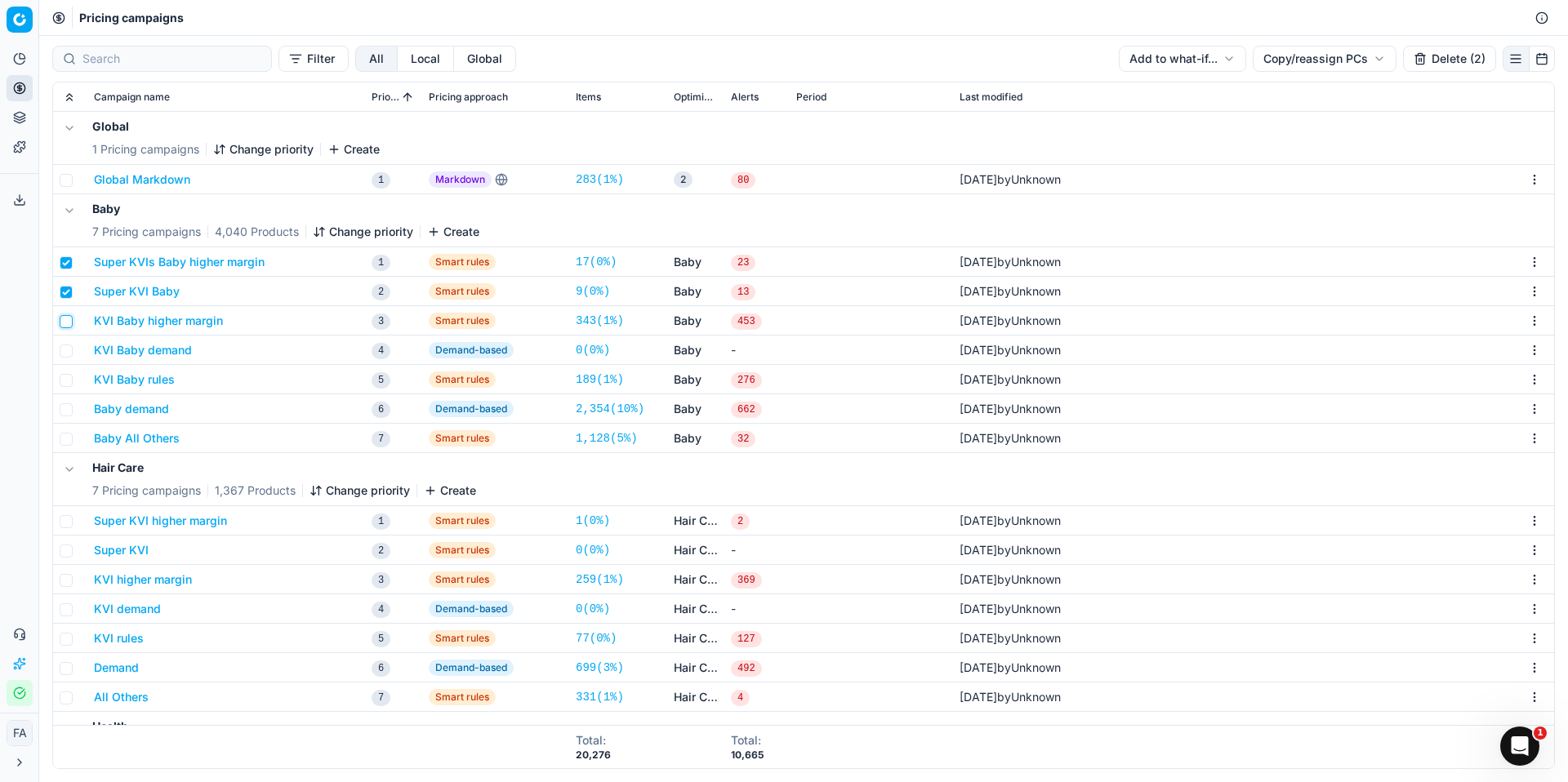
click at [67, 319] on input "checkbox" at bounding box center [65, 321] width 13 height 13
checkbox input "true"
drag, startPoint x: 65, startPoint y: 346, endPoint x: 71, endPoint y: 369, distance: 23.8
click at [65, 346] on input "checkbox" at bounding box center [65, 350] width 13 height 13
checkbox input "true"
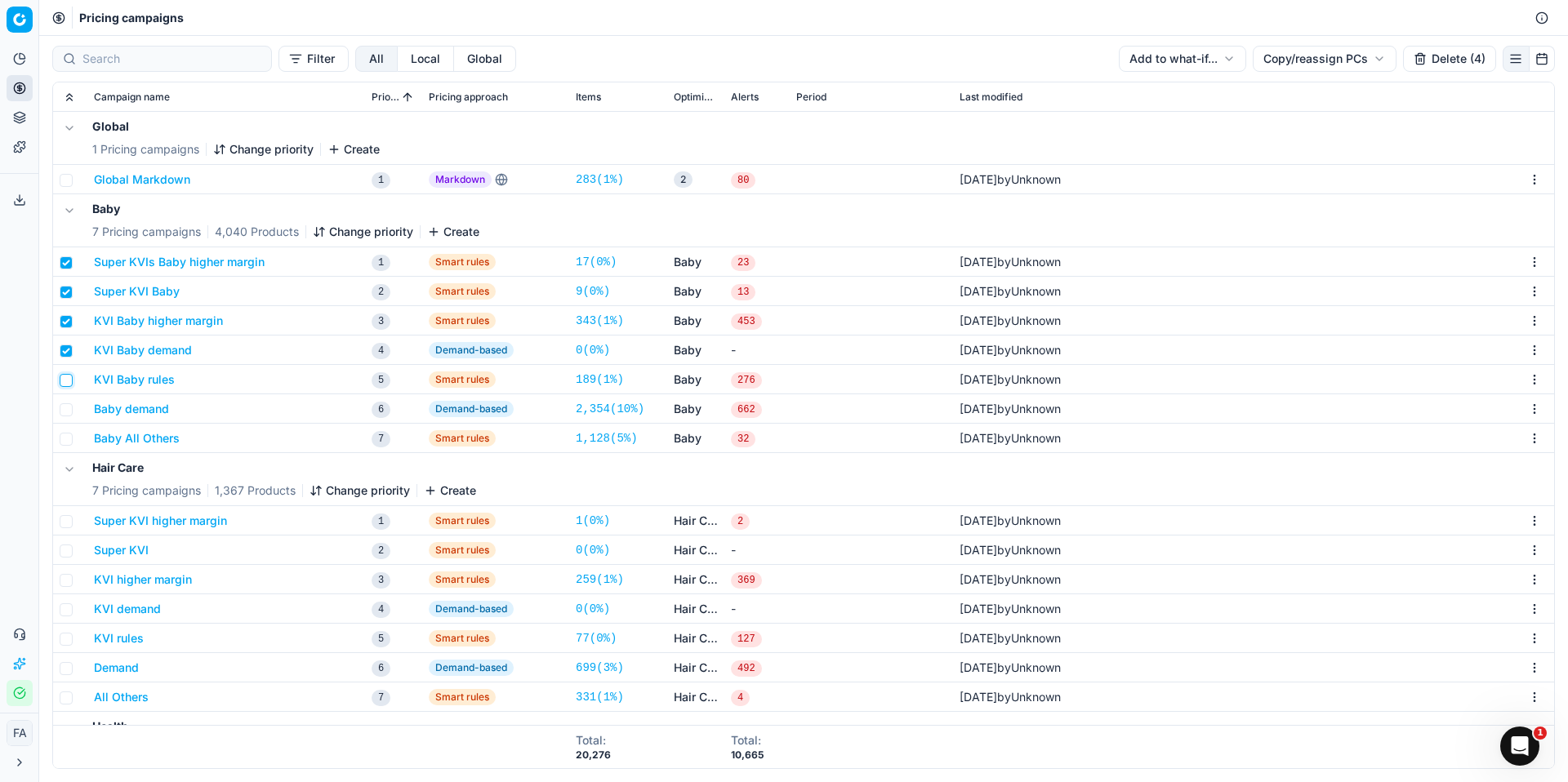
click at [70, 382] on input "checkbox" at bounding box center [65, 380] width 13 height 13
checkbox input "true"
drag, startPoint x: 68, startPoint y: 404, endPoint x: 67, endPoint y: 423, distance: 19.0
click at [67, 404] on input "checkbox" at bounding box center [65, 410] width 13 height 13
checkbox input "true"
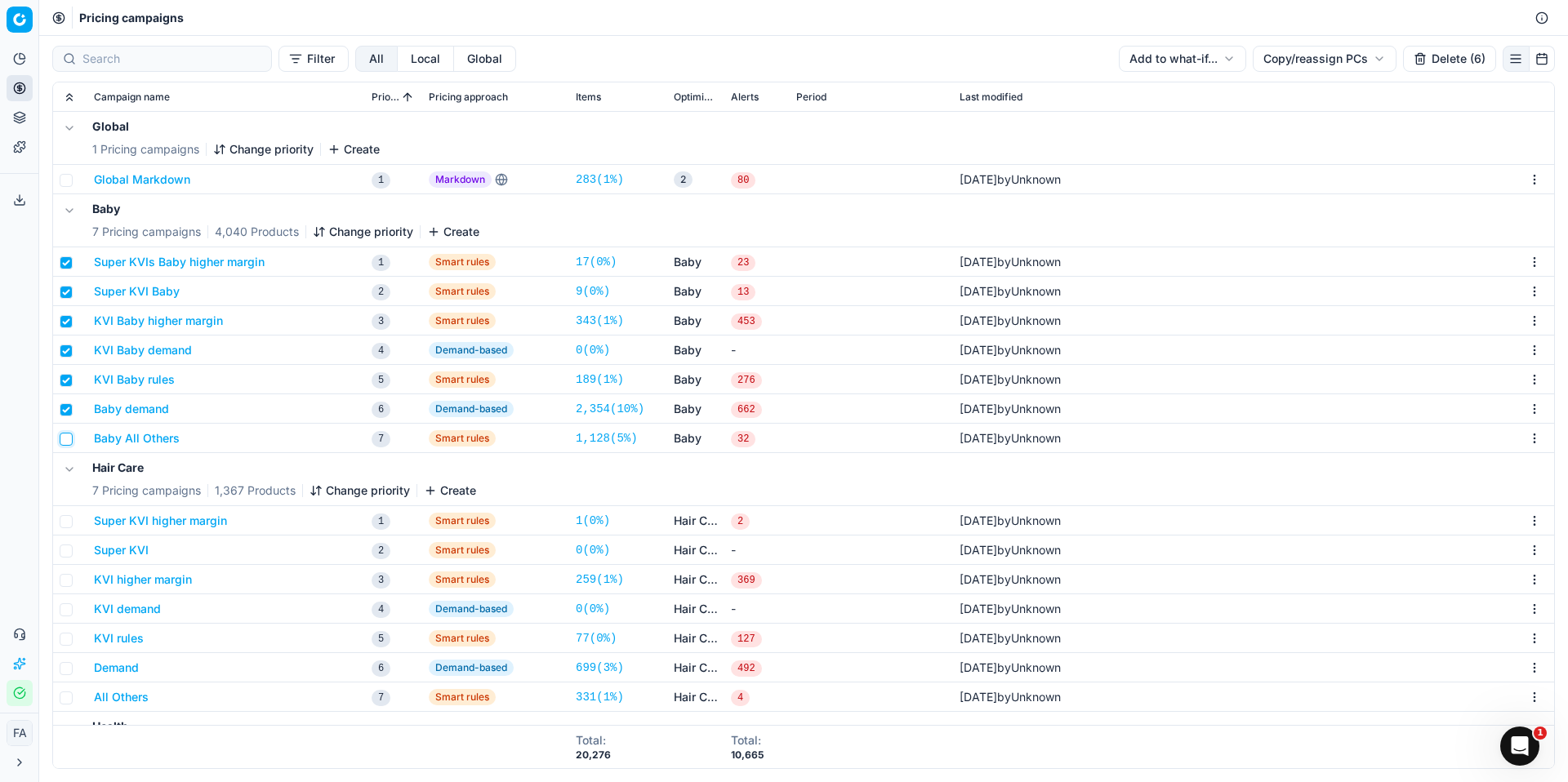
drag, startPoint x: 67, startPoint y: 441, endPoint x: 221, endPoint y: 380, distance: 165.6
click at [67, 441] on input "checkbox" at bounding box center [65, 438] width 13 height 13
checkbox input "true"
click at [67, 516] on input "checkbox" at bounding box center [65, 521] width 13 height 13
checkbox input "true"
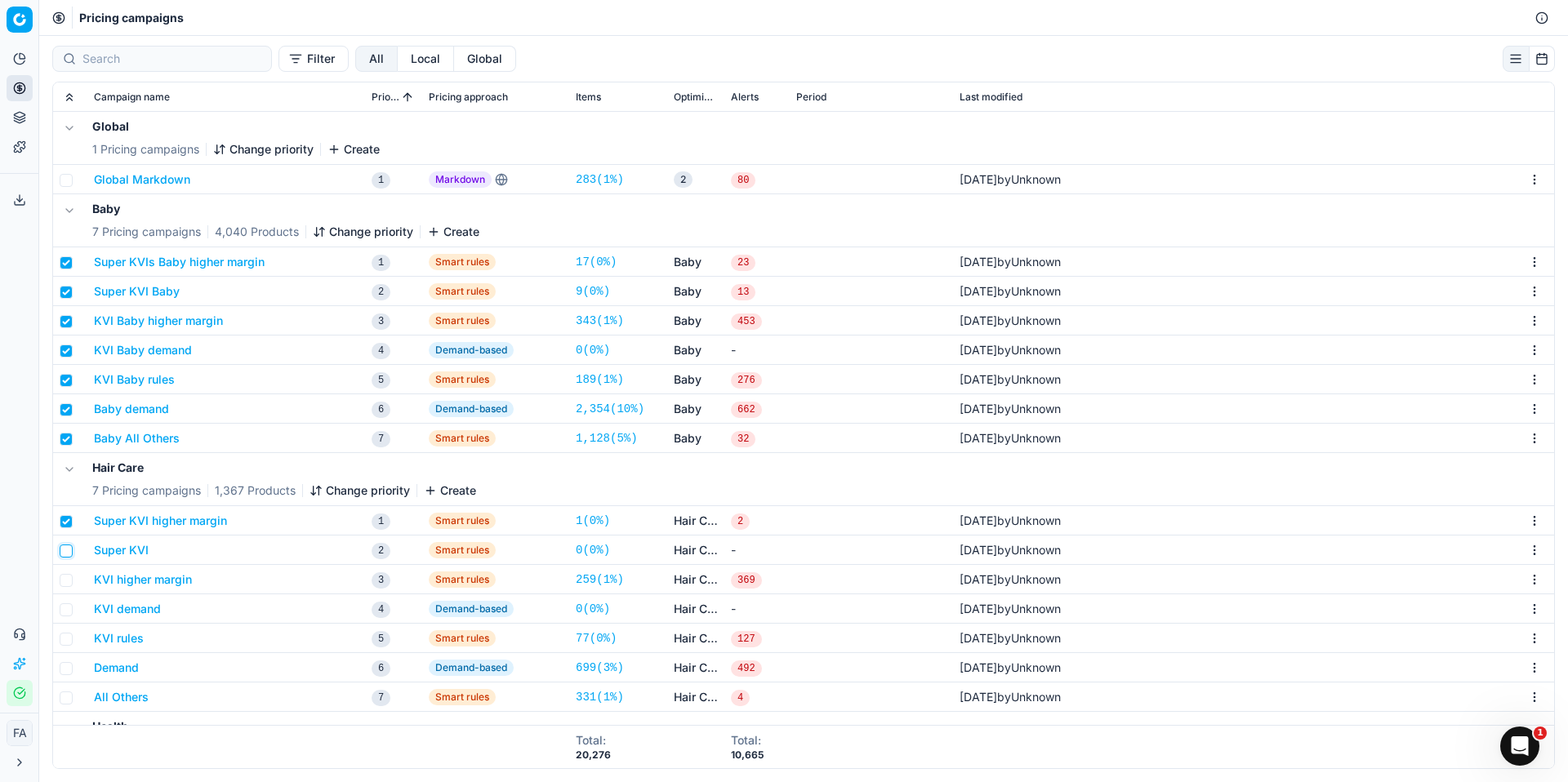
click at [66, 556] on input "checkbox" at bounding box center [65, 550] width 13 height 13
checkbox input "true"
click at [67, 583] on input "checkbox" at bounding box center [65, 580] width 13 height 13
checkbox input "true"
click at [68, 615] on input "checkbox" at bounding box center [65, 609] width 13 height 13
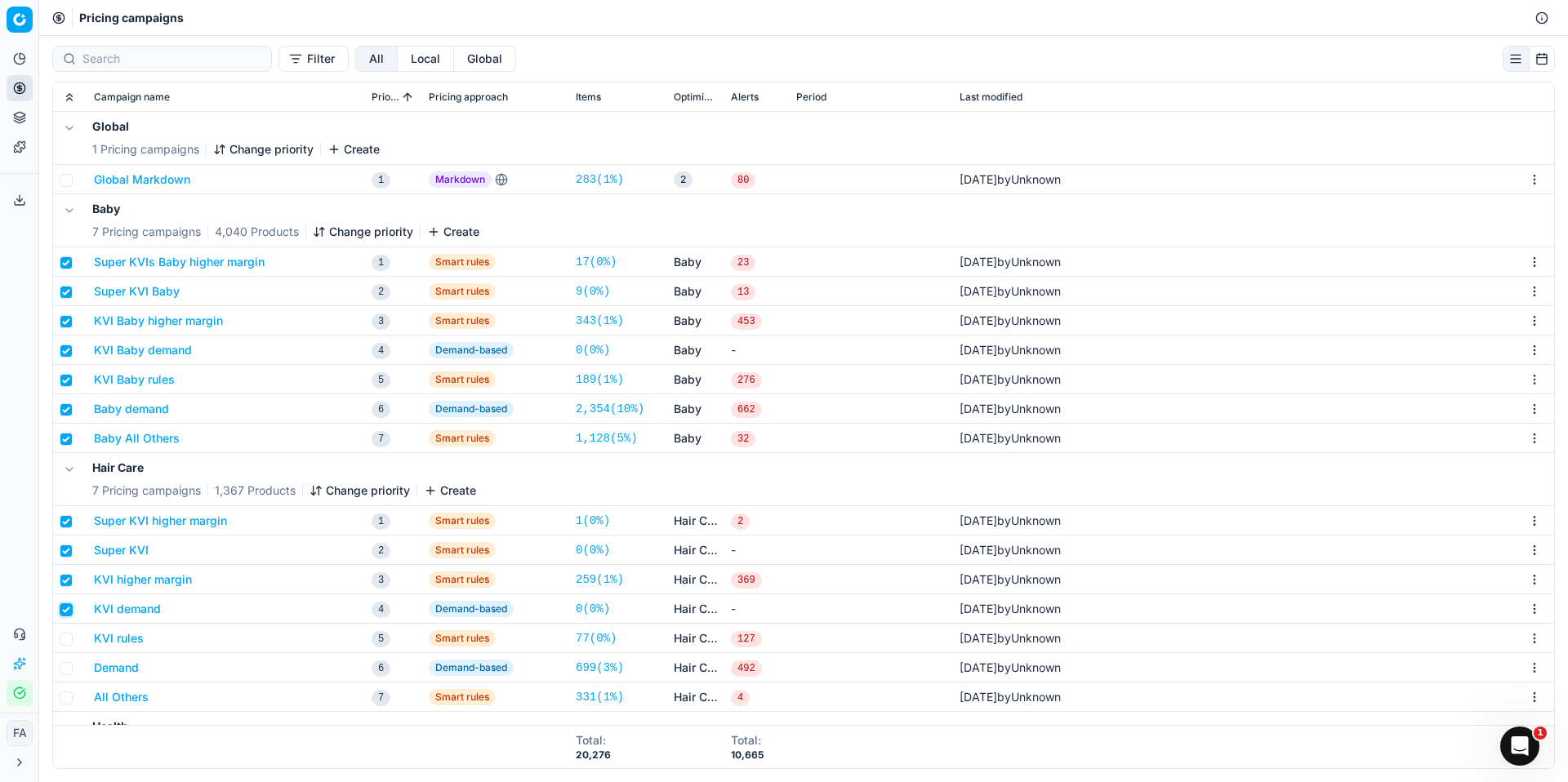
checkbox input "true"
click at [68, 640] on input "checkbox" at bounding box center [65, 639] width 13 height 13
checkbox input "true"
click at [65, 661] on td at bounding box center [70, 667] width 34 height 30
click at [65, 668] on input "checkbox" at bounding box center [65, 668] width 13 height 13
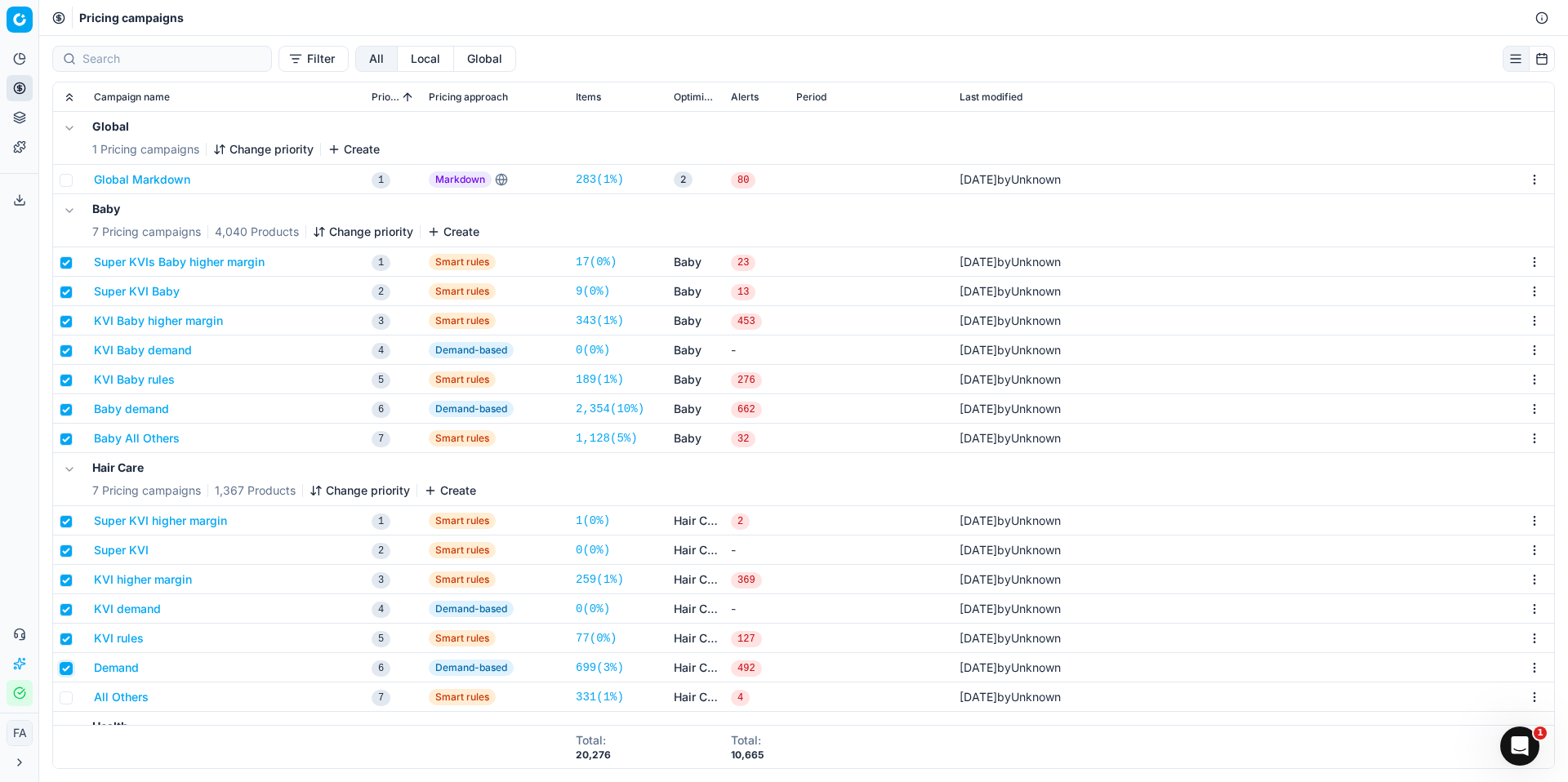
checkbox input "true"
click at [67, 694] on input "checkbox" at bounding box center [65, 697] width 13 height 13
checkbox input "true"
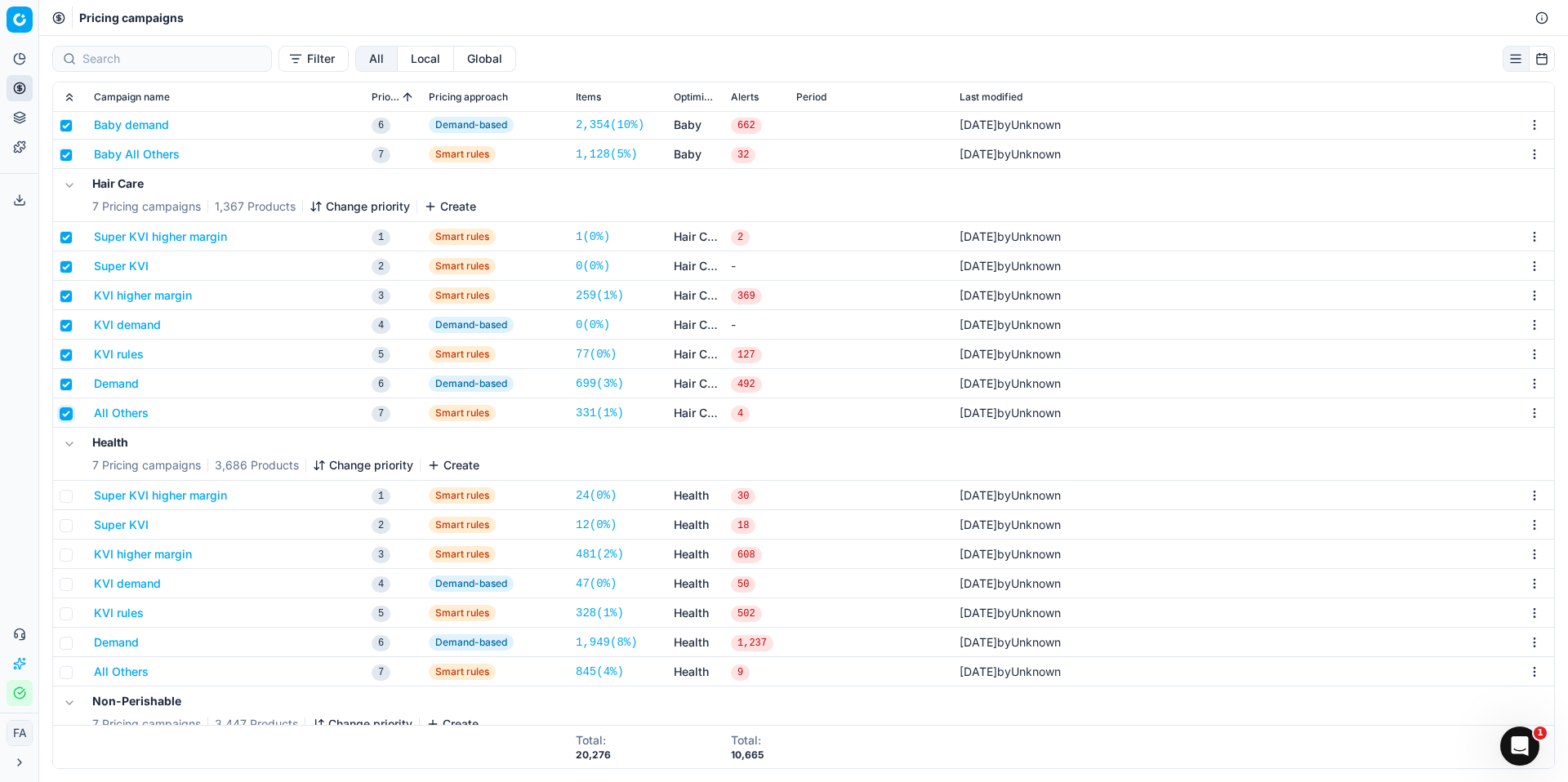
scroll to position [319, 0]
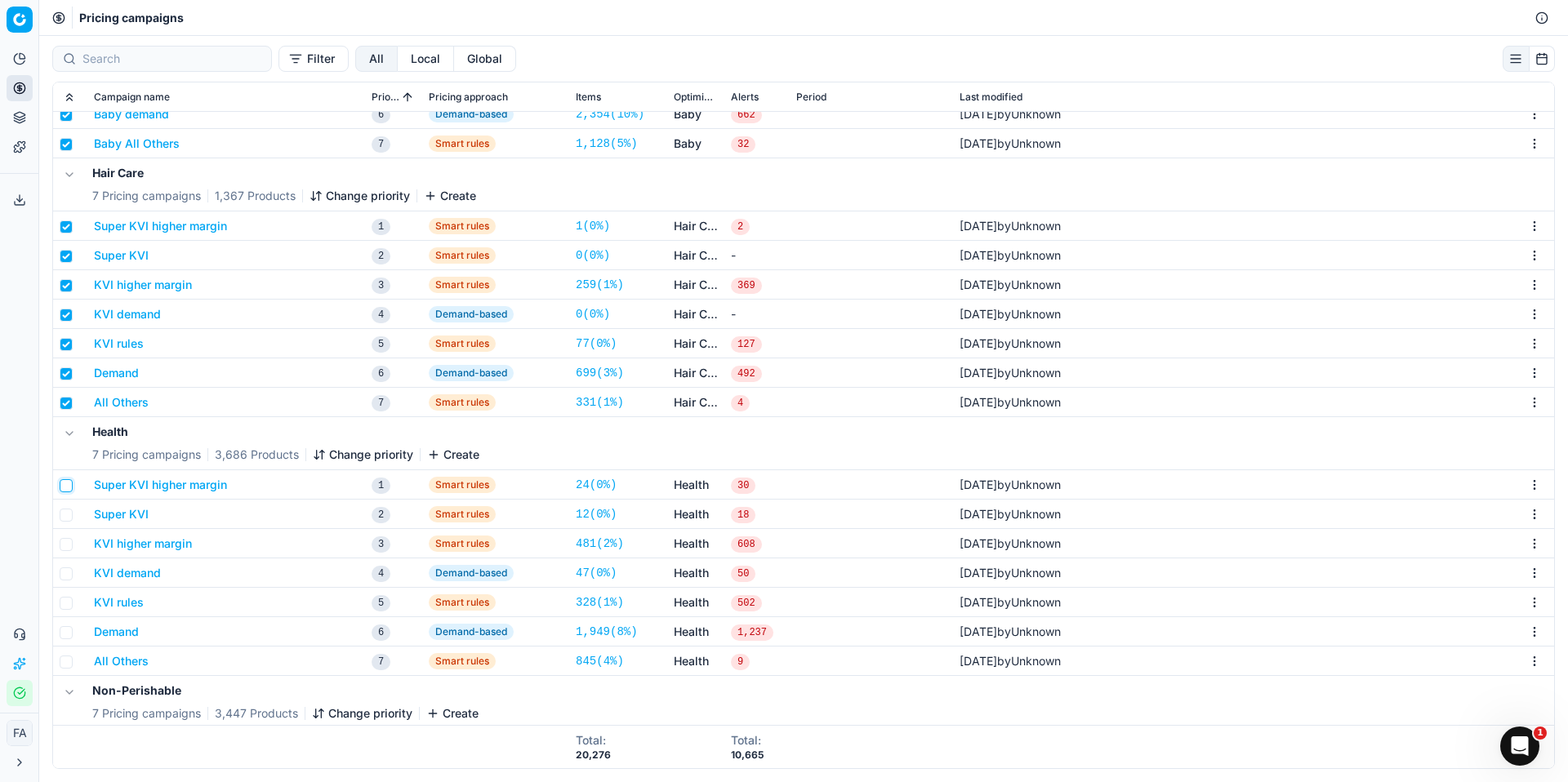
click at [68, 487] on input "checkbox" at bounding box center [65, 485] width 13 height 13
checkbox input "true"
click at [67, 522] on td at bounding box center [70, 514] width 34 height 30
click at [66, 520] on input "checkbox" at bounding box center [65, 515] width 13 height 13
checkbox input "true"
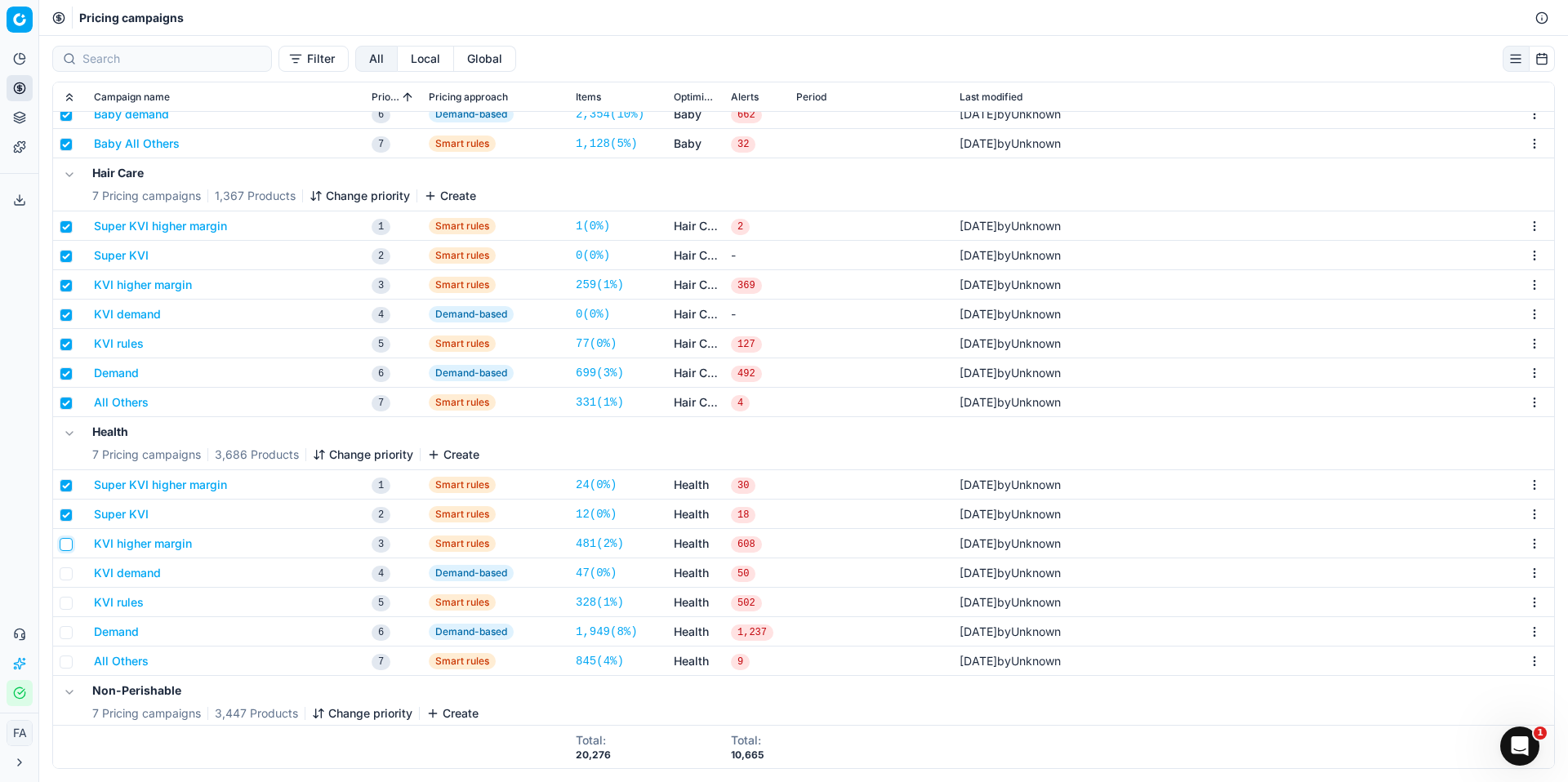
click at [68, 550] on input "checkbox" at bounding box center [65, 544] width 13 height 13
checkbox input "true"
click at [67, 574] on input "checkbox" at bounding box center [65, 573] width 13 height 13
checkbox input "true"
click at [68, 601] on input "checkbox" at bounding box center [65, 603] width 13 height 13
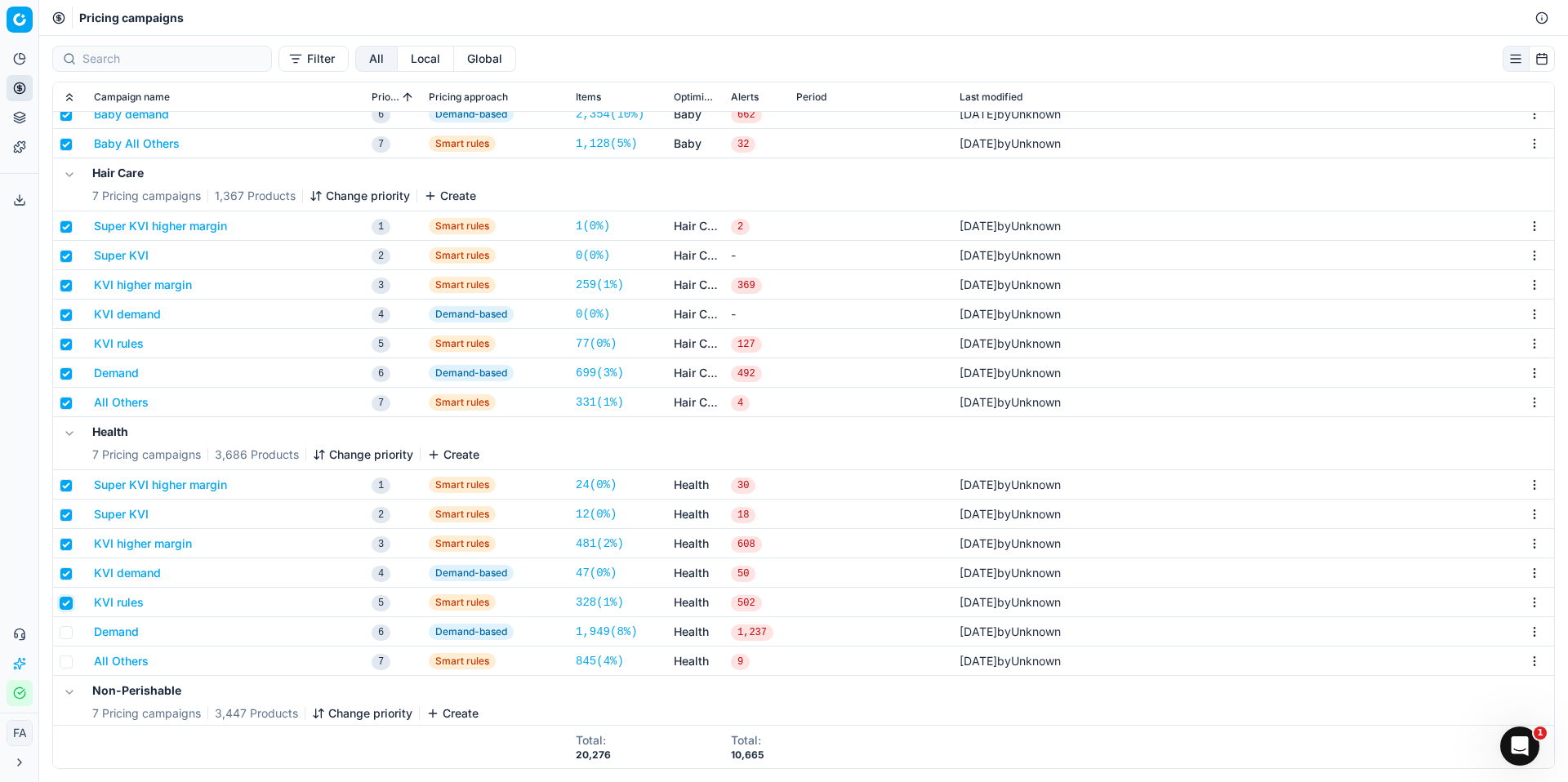
checkbox input "true"
click at [68, 627] on input "checkbox" at bounding box center [65, 632] width 13 height 13
checkbox input "true"
click at [70, 659] on input "checkbox" at bounding box center [65, 662] width 13 height 13
checkbox input "true"
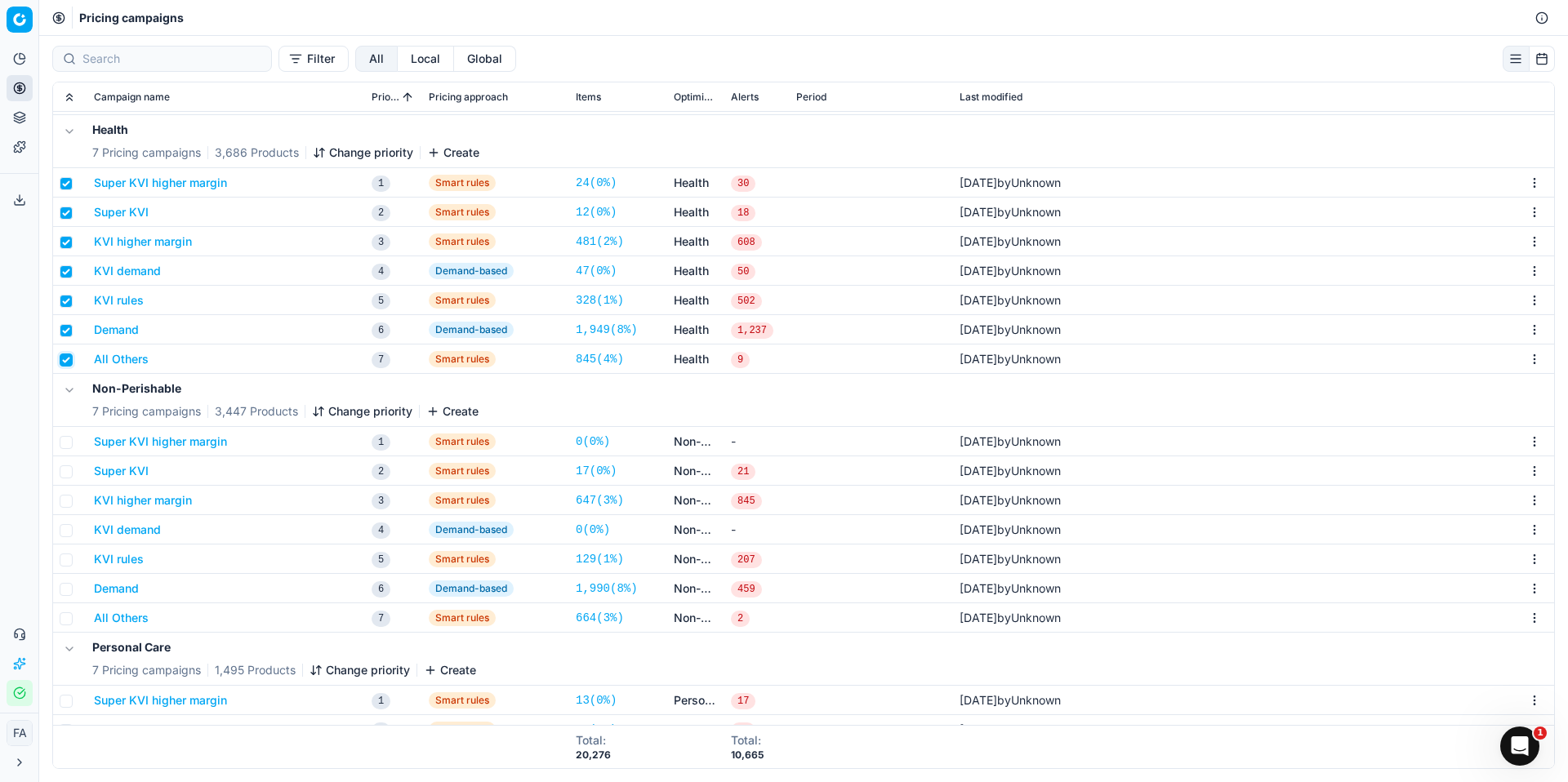
scroll to position [645, 0]
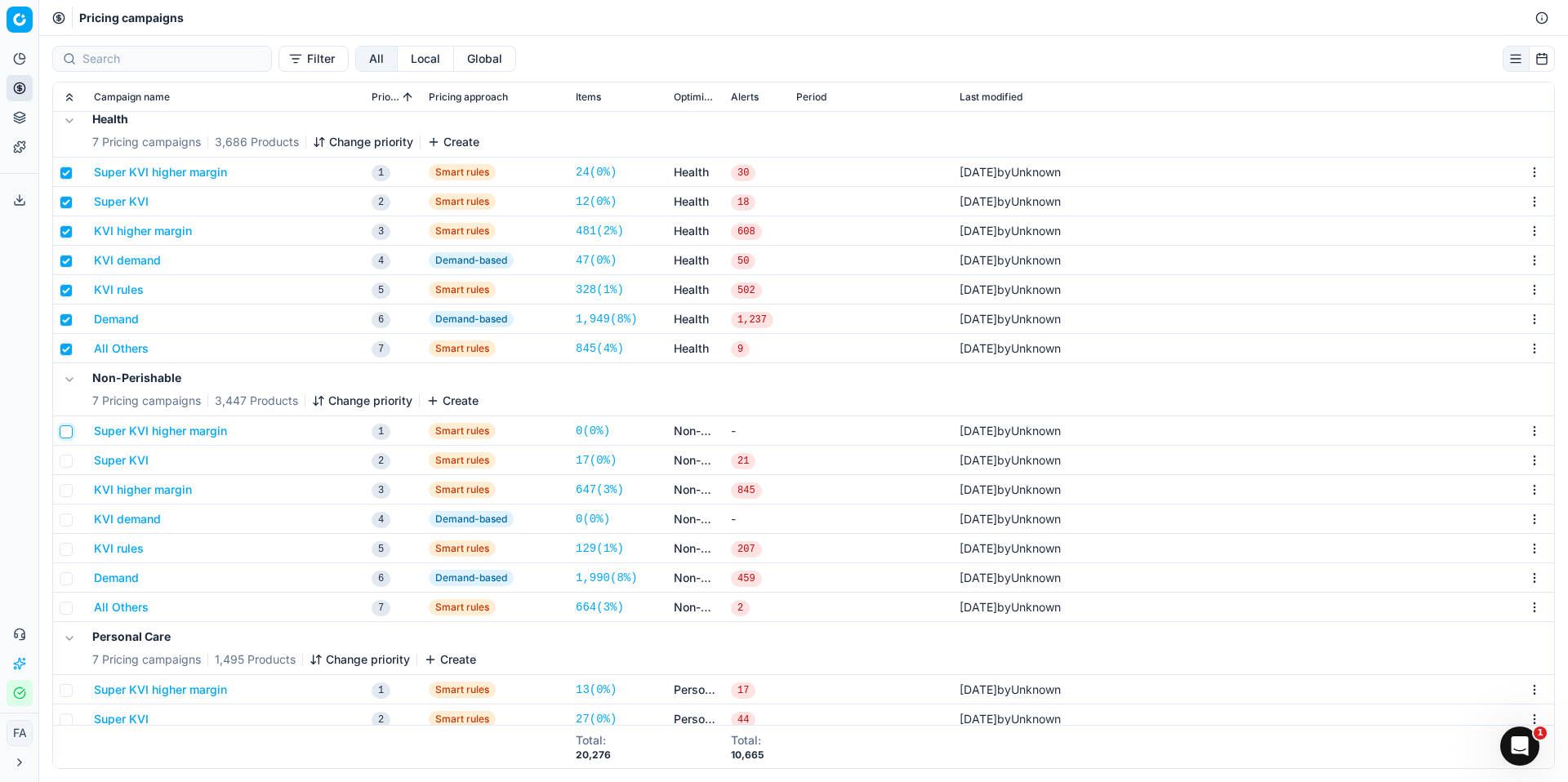
click at [66, 428] on input "checkbox" at bounding box center [65, 432] width 13 height 13
checkbox input "true"
click at [64, 472] on td at bounding box center [70, 461] width 34 height 30
click at [64, 465] on input "checkbox" at bounding box center [65, 461] width 13 height 13
checkbox input "true"
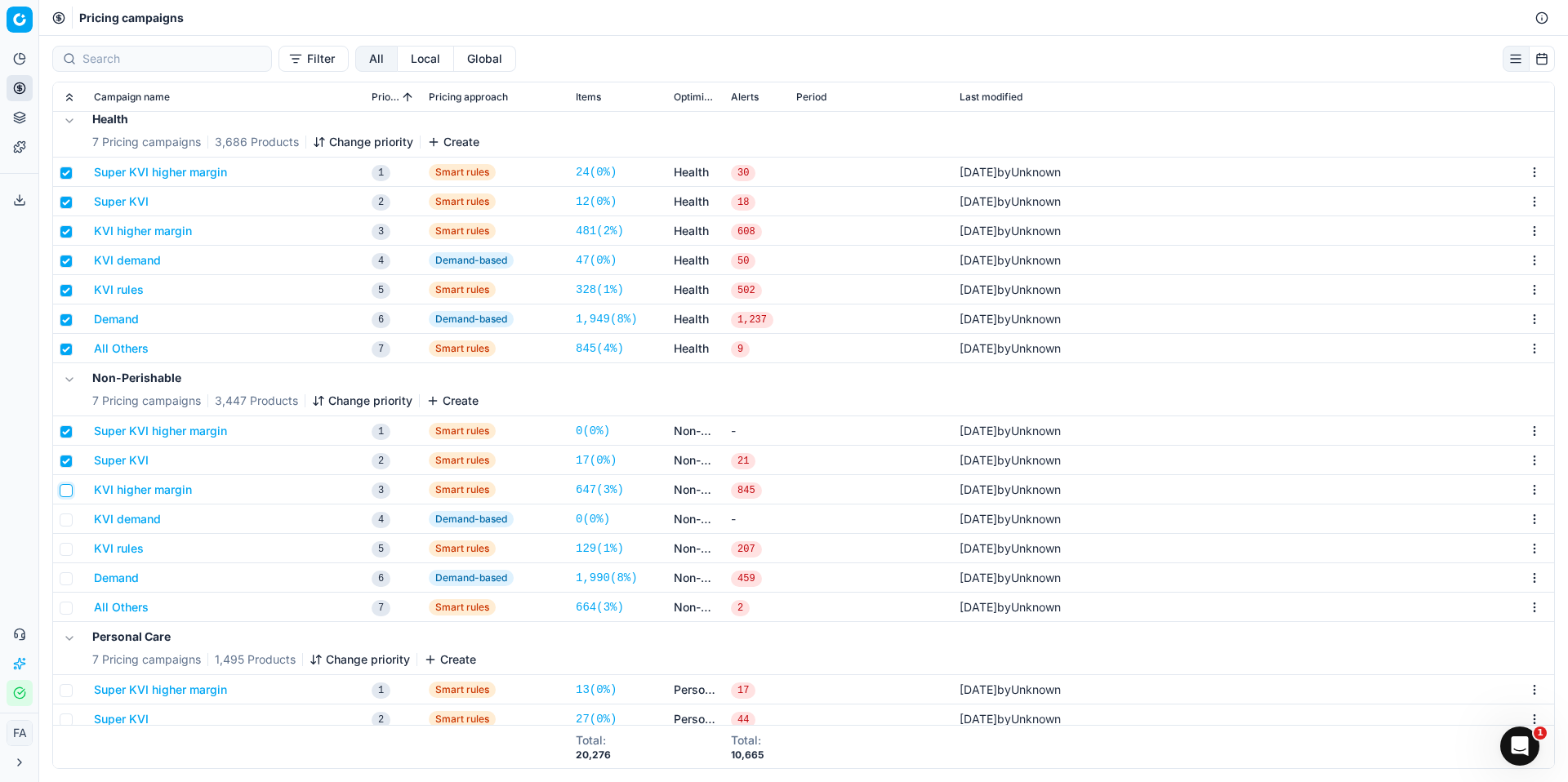
click at [64, 490] on input "checkbox" at bounding box center [65, 490] width 13 height 13
checkbox input "true"
click at [67, 515] on input "checkbox" at bounding box center [65, 520] width 13 height 13
checkbox input "true"
drag, startPoint x: 65, startPoint y: 545, endPoint x: 72, endPoint y: 583, distance: 38.6
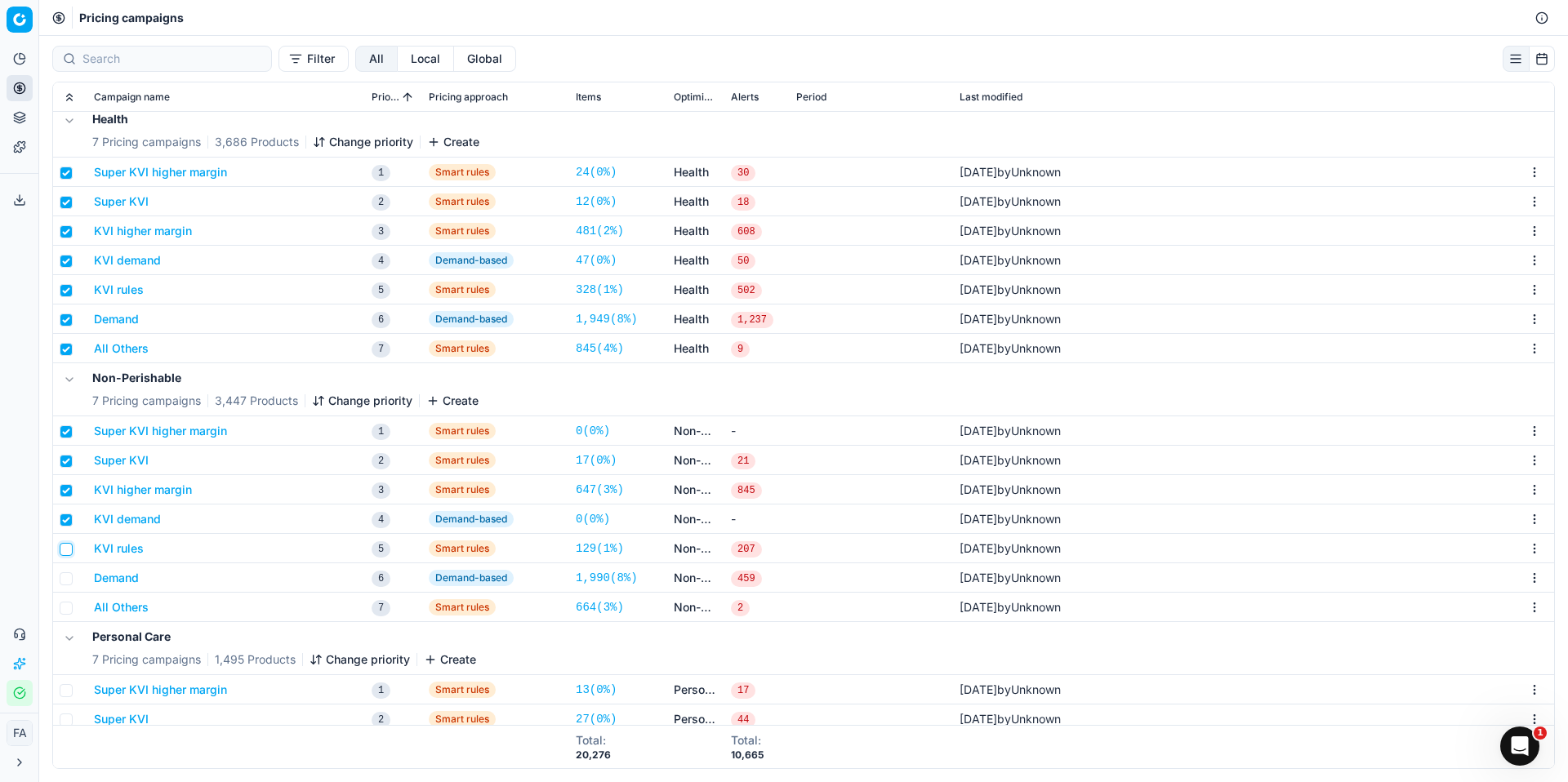
click at [65, 546] on input "checkbox" at bounding box center [65, 549] width 13 height 13
checkbox input "true"
click at [70, 578] on input "checkbox" at bounding box center [65, 578] width 13 height 13
checkbox input "true"
click at [70, 613] on input "checkbox" at bounding box center [65, 608] width 13 height 13
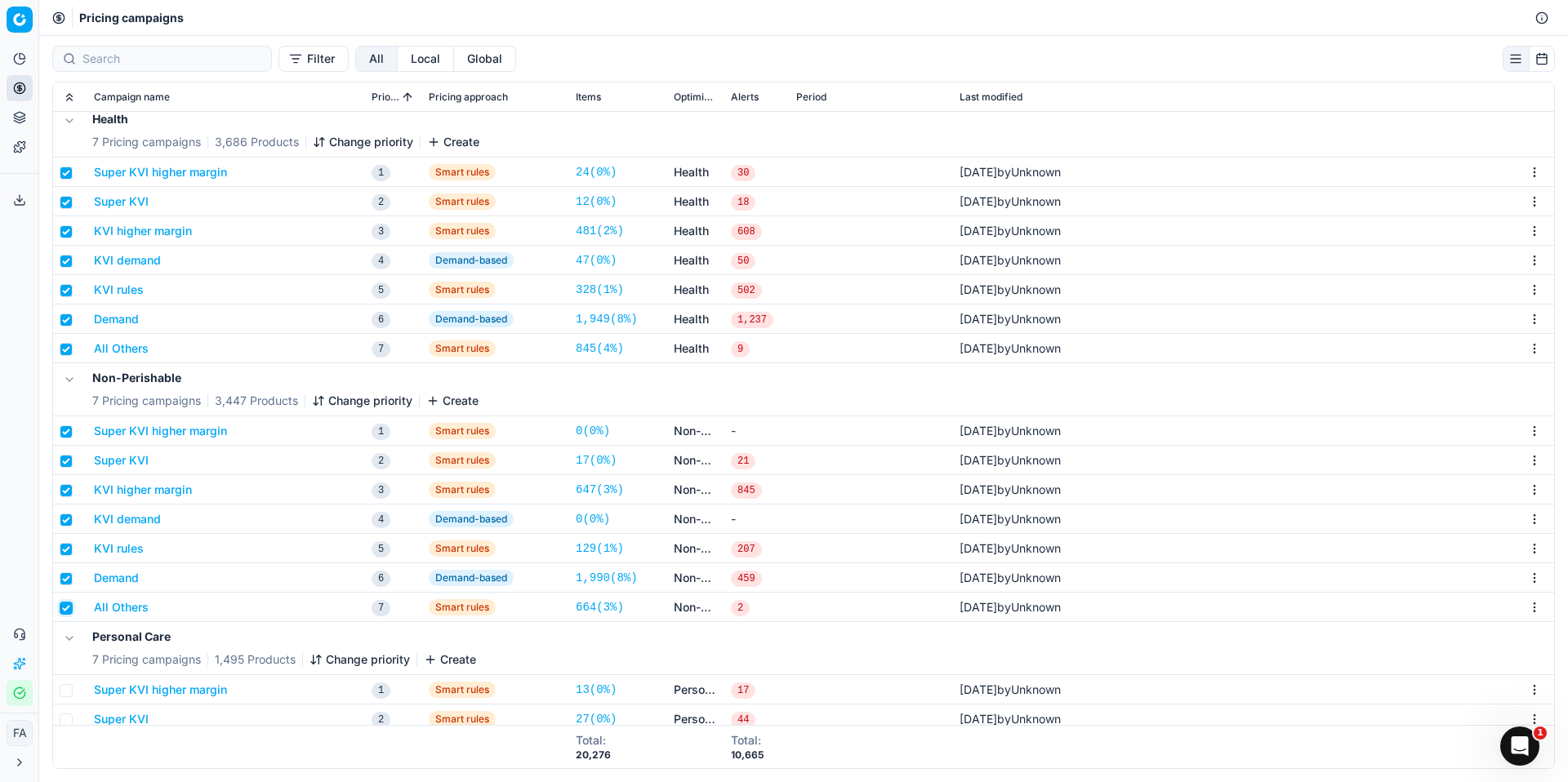
checkbox input "true"
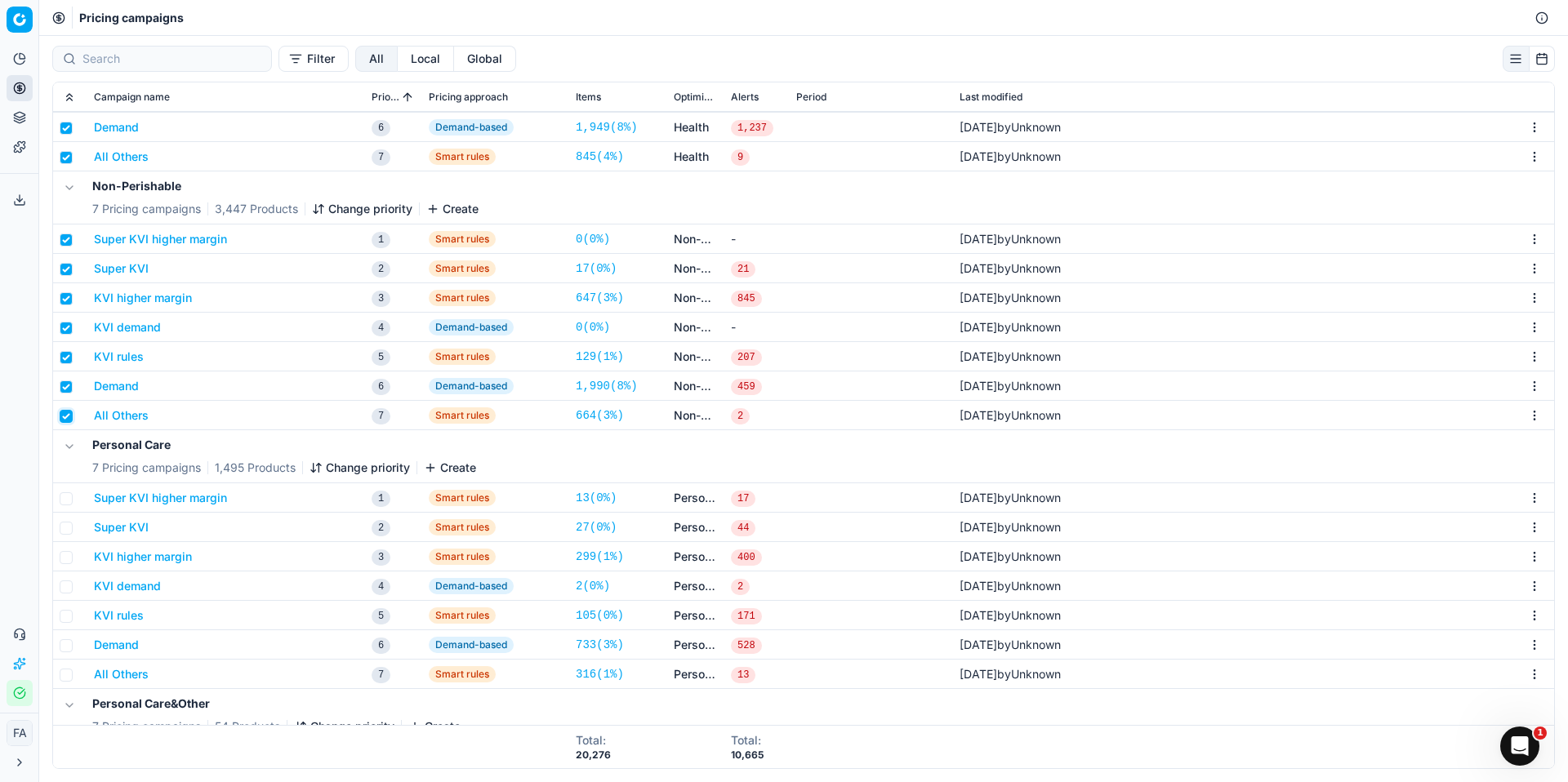
scroll to position [1030, 0]
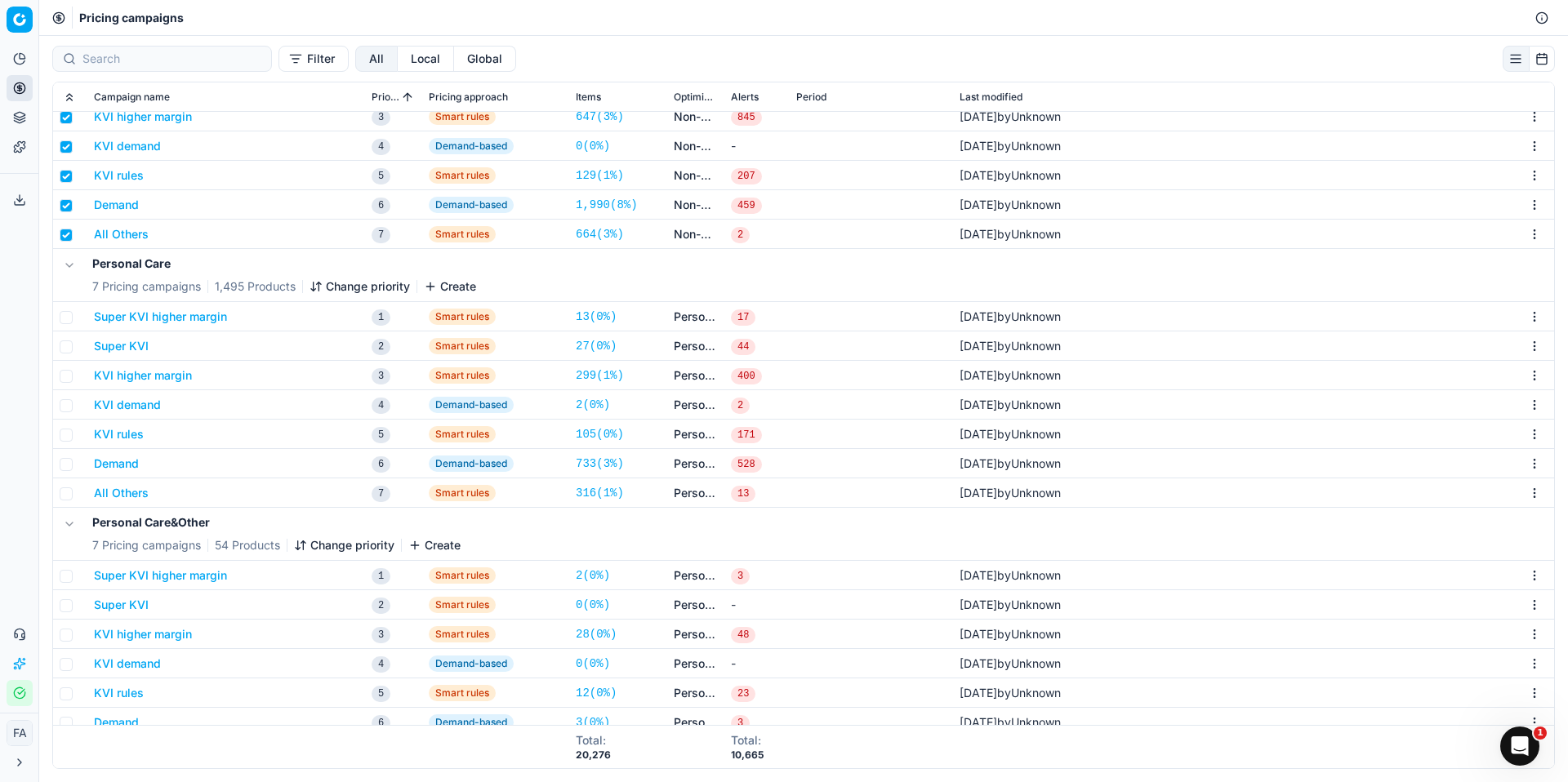
click at [65, 324] on td at bounding box center [70, 316] width 34 height 30
click at [66, 321] on input "checkbox" at bounding box center [65, 317] width 13 height 13
checkbox input "true"
click at [68, 340] on input "checkbox" at bounding box center [65, 346] width 13 height 13
checkbox input "true"
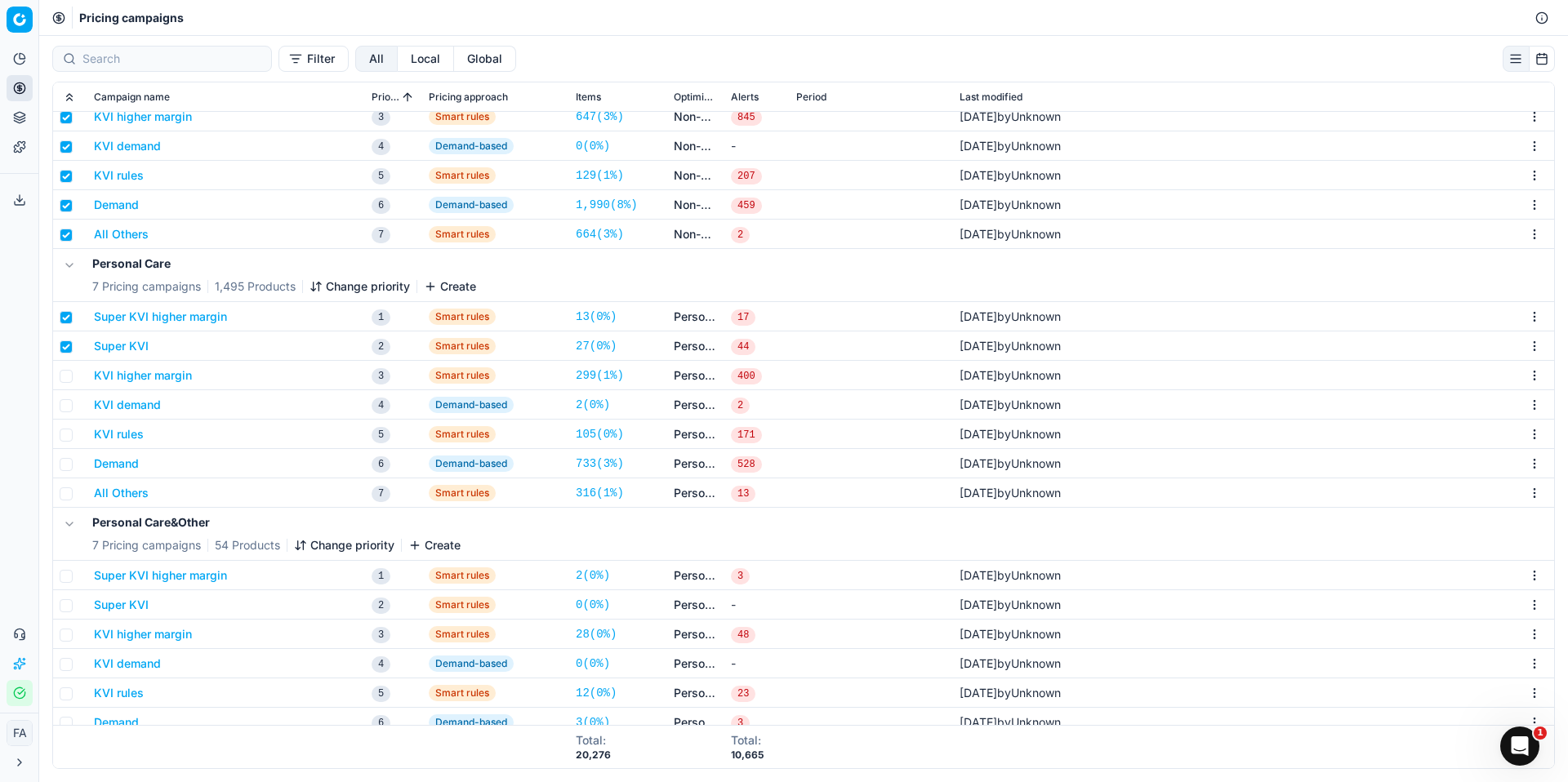
click at [64, 383] on td at bounding box center [70, 376] width 34 height 30
click at [66, 378] on input "checkbox" at bounding box center [65, 376] width 13 height 13
checkbox input "true"
click at [66, 402] on input "checkbox" at bounding box center [65, 405] width 13 height 13
checkbox input "true"
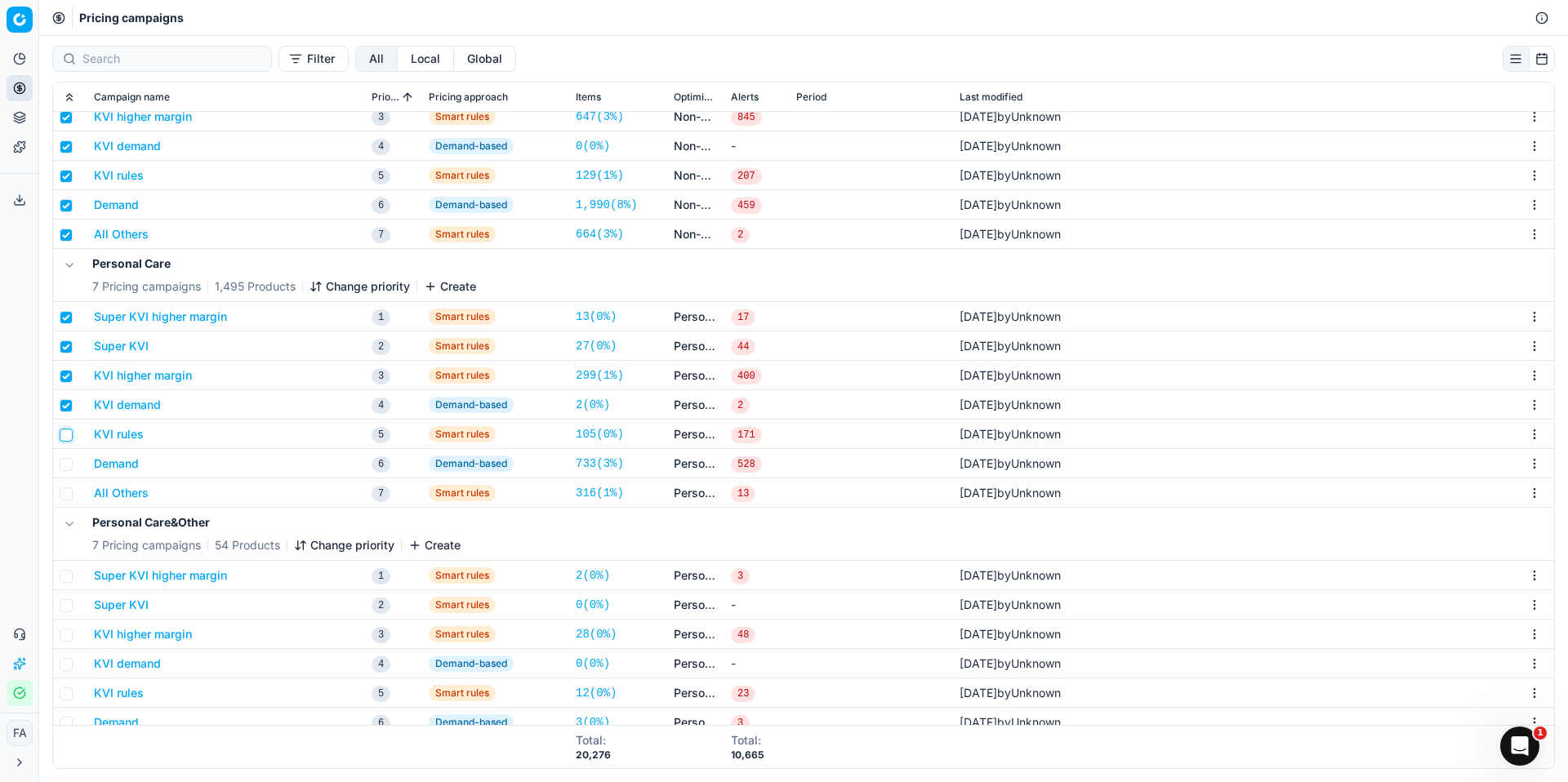
click at [66, 436] on input "checkbox" at bounding box center [65, 434] width 13 height 13
checkbox input "true"
click at [67, 463] on input "checkbox" at bounding box center [65, 464] width 13 height 13
checkbox input "true"
click at [67, 489] on input "checkbox" at bounding box center [65, 494] width 13 height 13
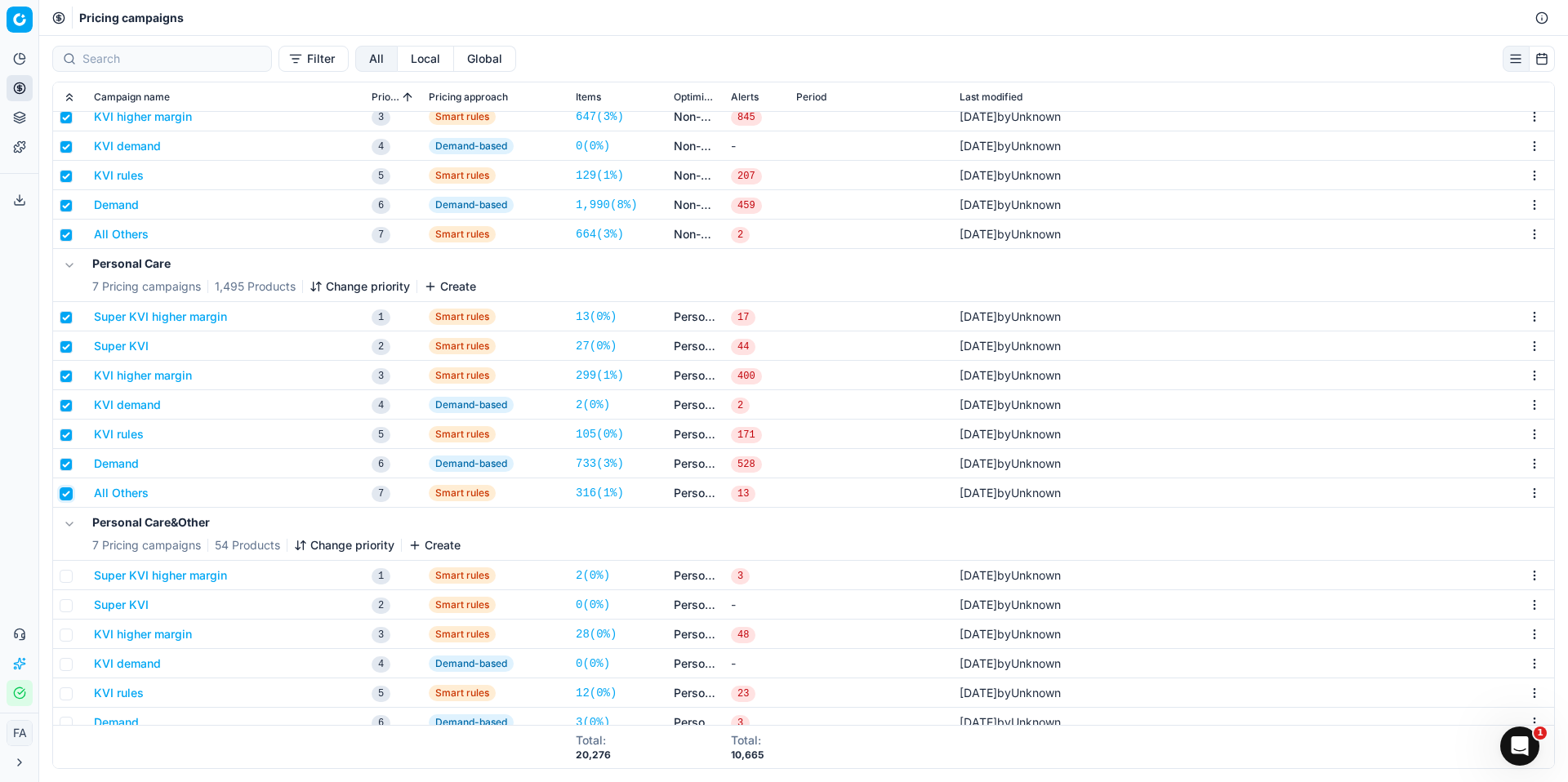
checkbox input "true"
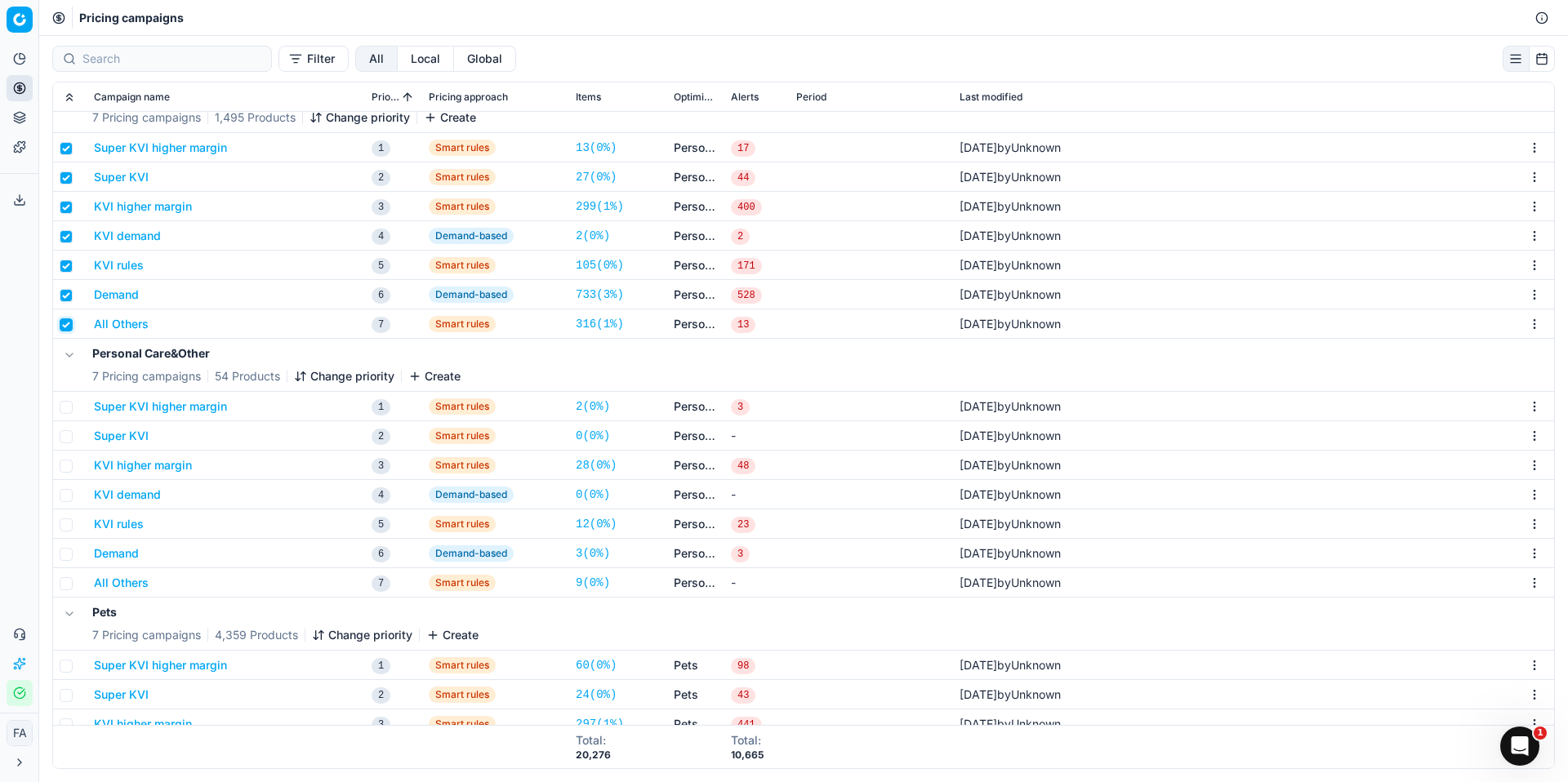
scroll to position [1232, 0]
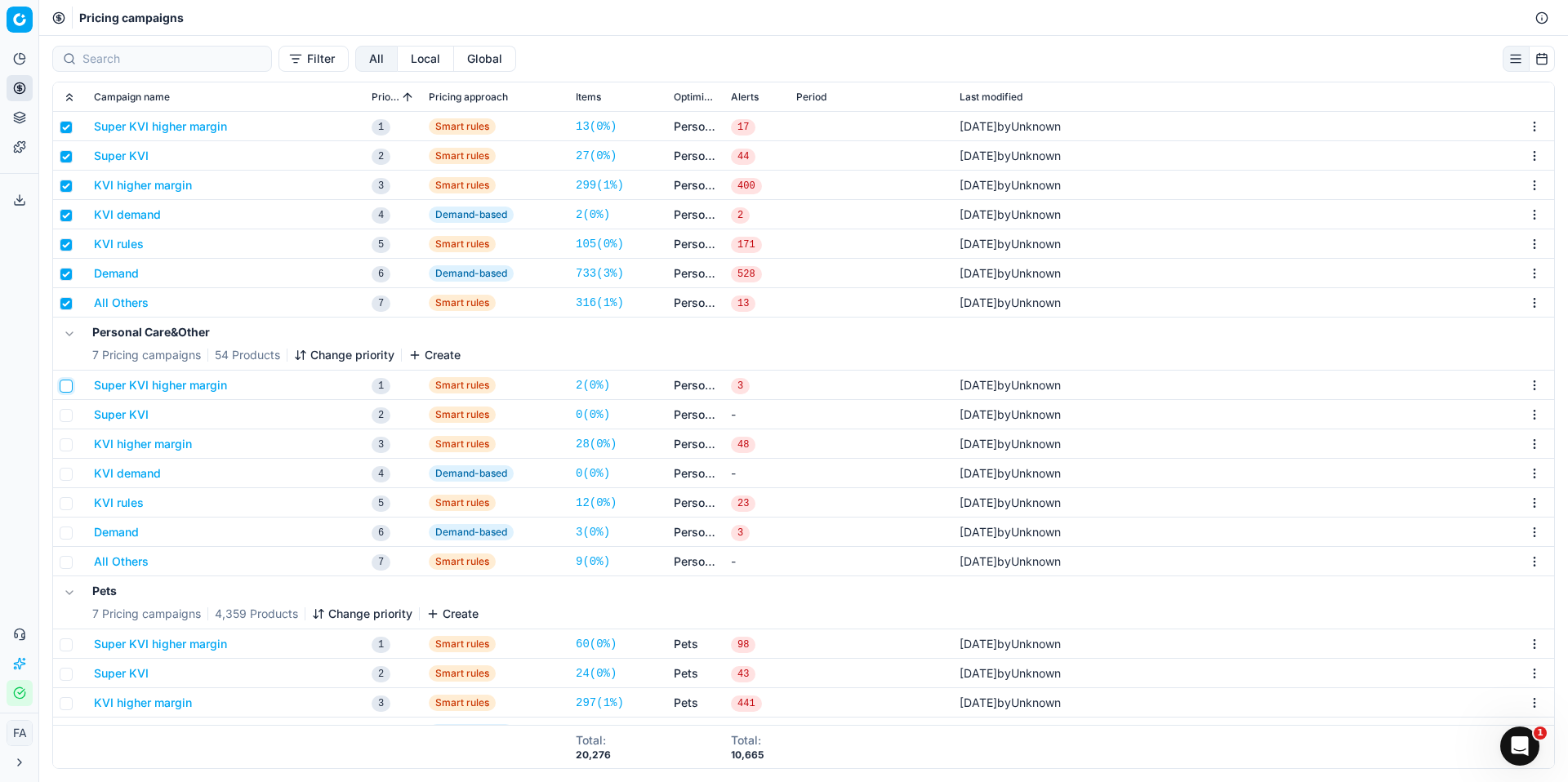
click at [69, 391] on input "checkbox" at bounding box center [65, 386] width 13 height 13
checkbox input "true"
click at [68, 409] on input "checkbox" at bounding box center [65, 415] width 13 height 13
checkbox input "true"
click at [59, 444] on td at bounding box center [70, 444] width 34 height 30
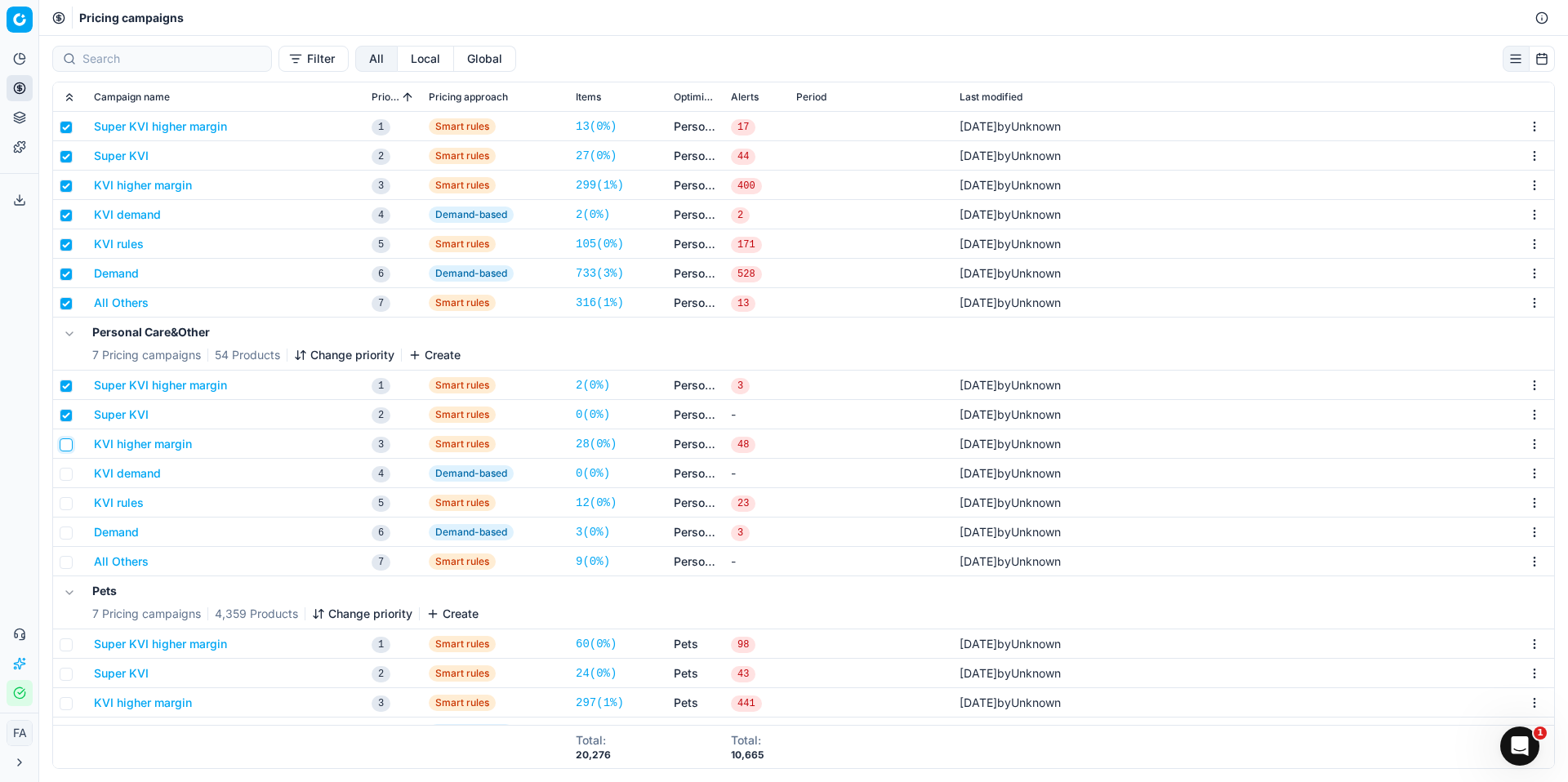
click at [60, 448] on input "checkbox" at bounding box center [65, 444] width 13 height 13
checkbox input "true"
click at [64, 475] on input "checkbox" at bounding box center [65, 474] width 13 height 13
checkbox input "true"
click at [70, 510] on input "checkbox" at bounding box center [65, 503] width 13 height 13
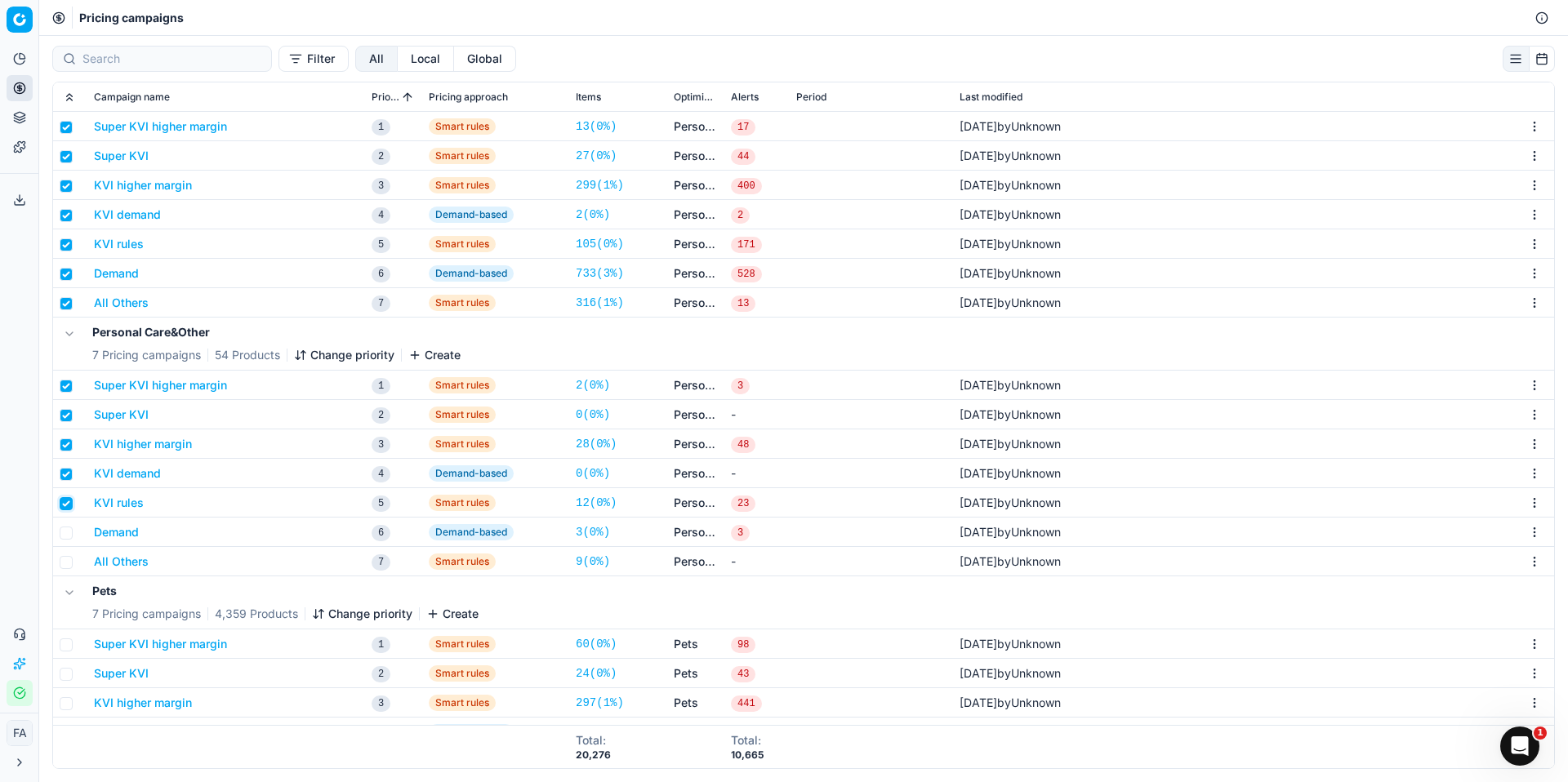
checkbox input "true"
click at [67, 527] on input "checkbox" at bounding box center [65, 533] width 13 height 13
checkbox input "true"
click at [65, 556] on input "checkbox" at bounding box center [65, 562] width 13 height 13
checkbox input "true"
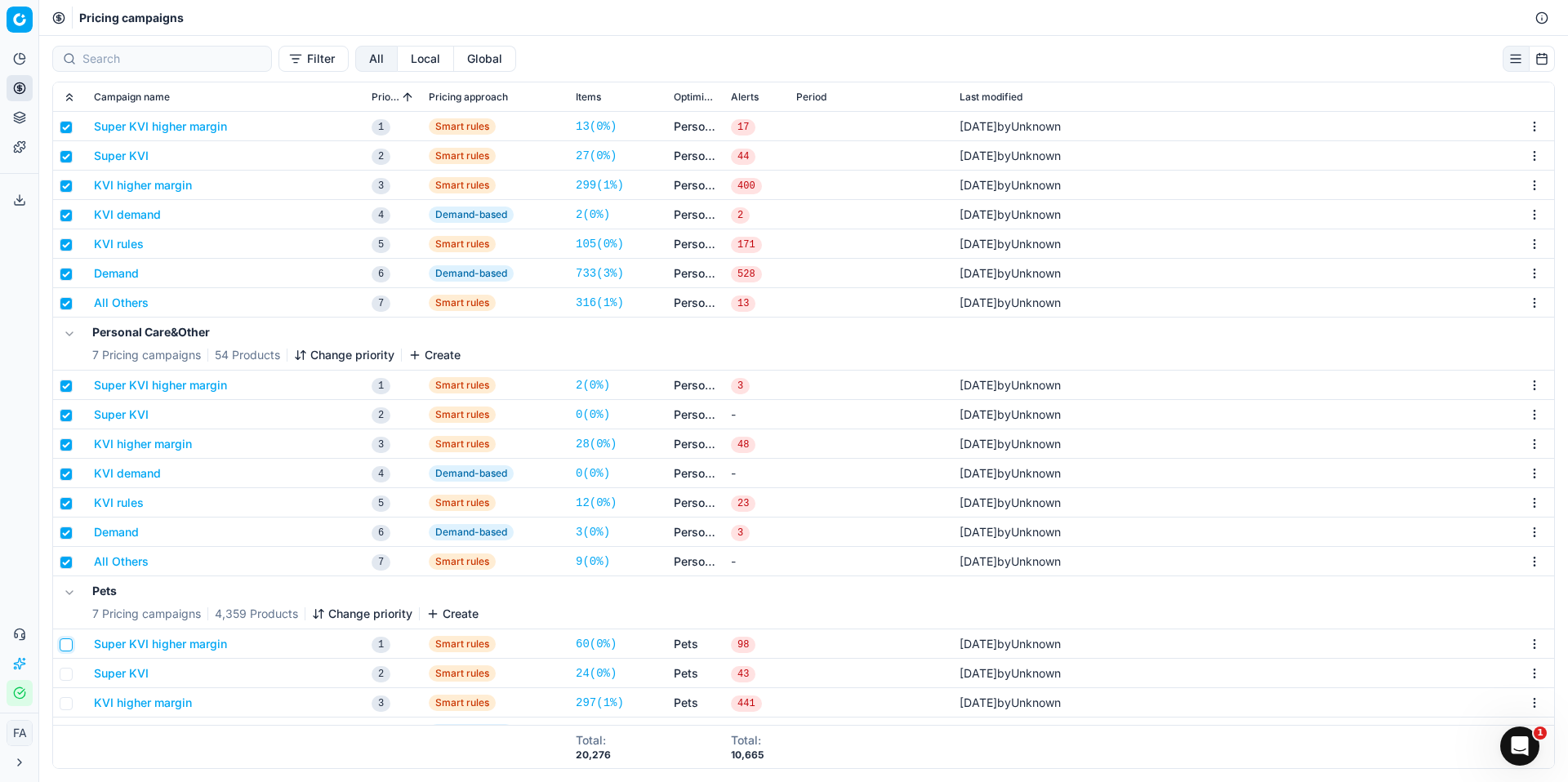
click at [71, 641] on input "checkbox" at bounding box center [65, 645] width 13 height 13
checkbox input "true"
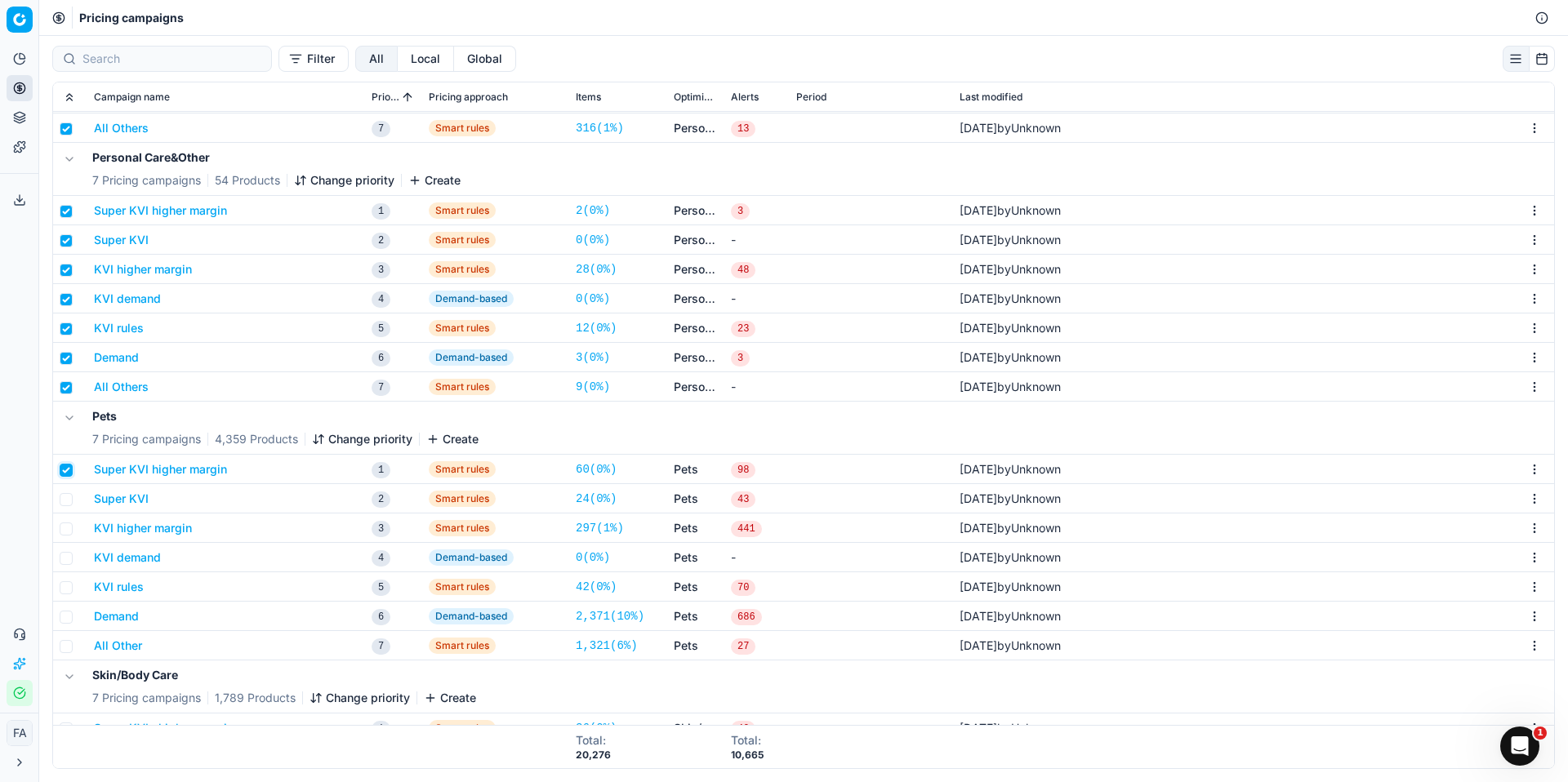
scroll to position [1440, 0]
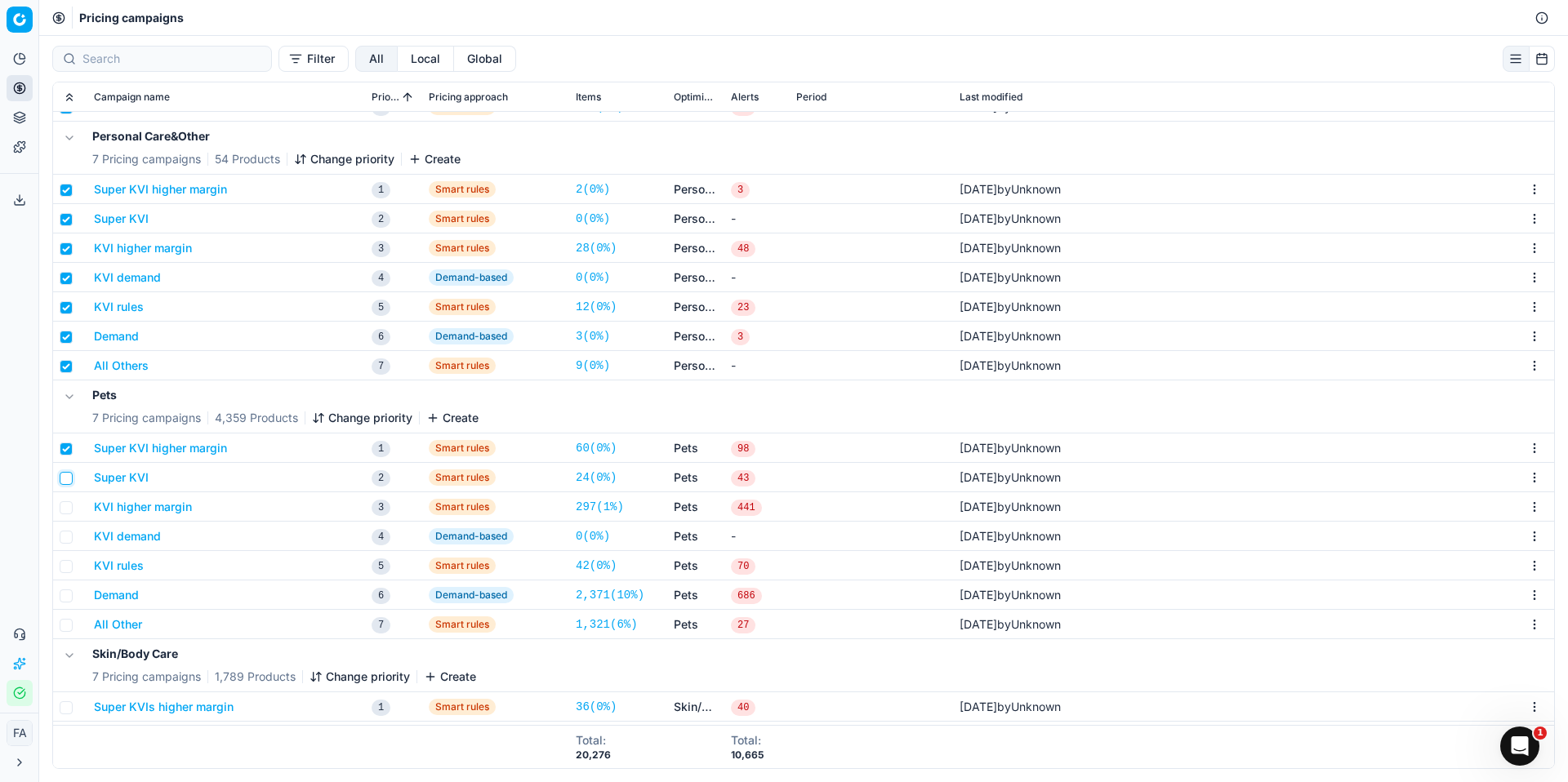
drag, startPoint x: 70, startPoint y: 472, endPoint x: 65, endPoint y: 497, distance: 25.5
click at [70, 472] on input "checkbox" at bounding box center [65, 478] width 13 height 13
checkbox input "true"
click at [68, 509] on input "checkbox" at bounding box center [65, 507] width 13 height 13
checkbox input "true"
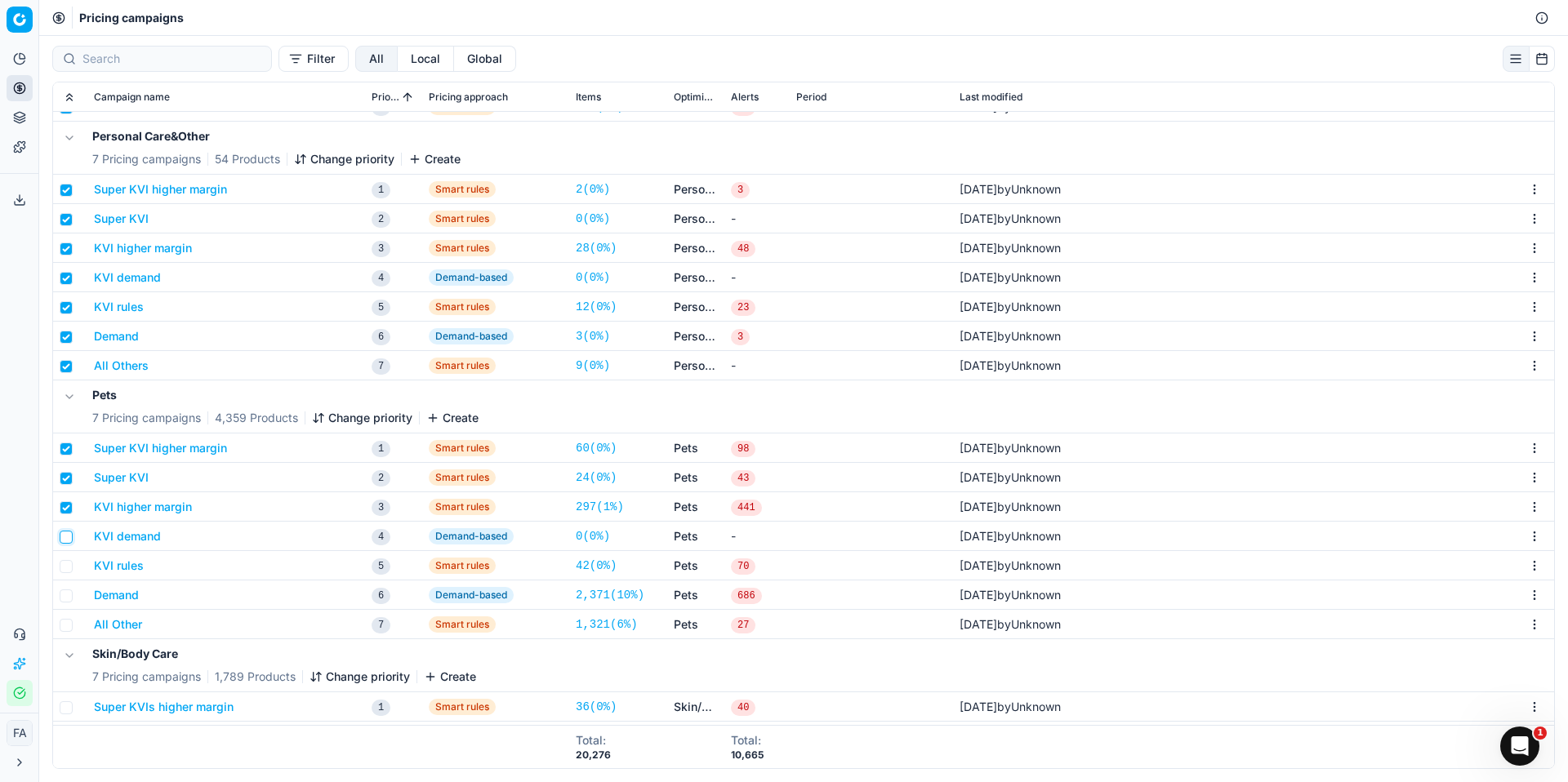
click at [70, 537] on input "checkbox" at bounding box center [65, 537] width 13 height 13
checkbox input "true"
click at [69, 577] on td at bounding box center [70, 566] width 34 height 30
drag, startPoint x: 70, startPoint y: 559, endPoint x: 73, endPoint y: 573, distance: 14.3
click at [71, 561] on input "checkbox" at bounding box center [65, 566] width 13 height 13
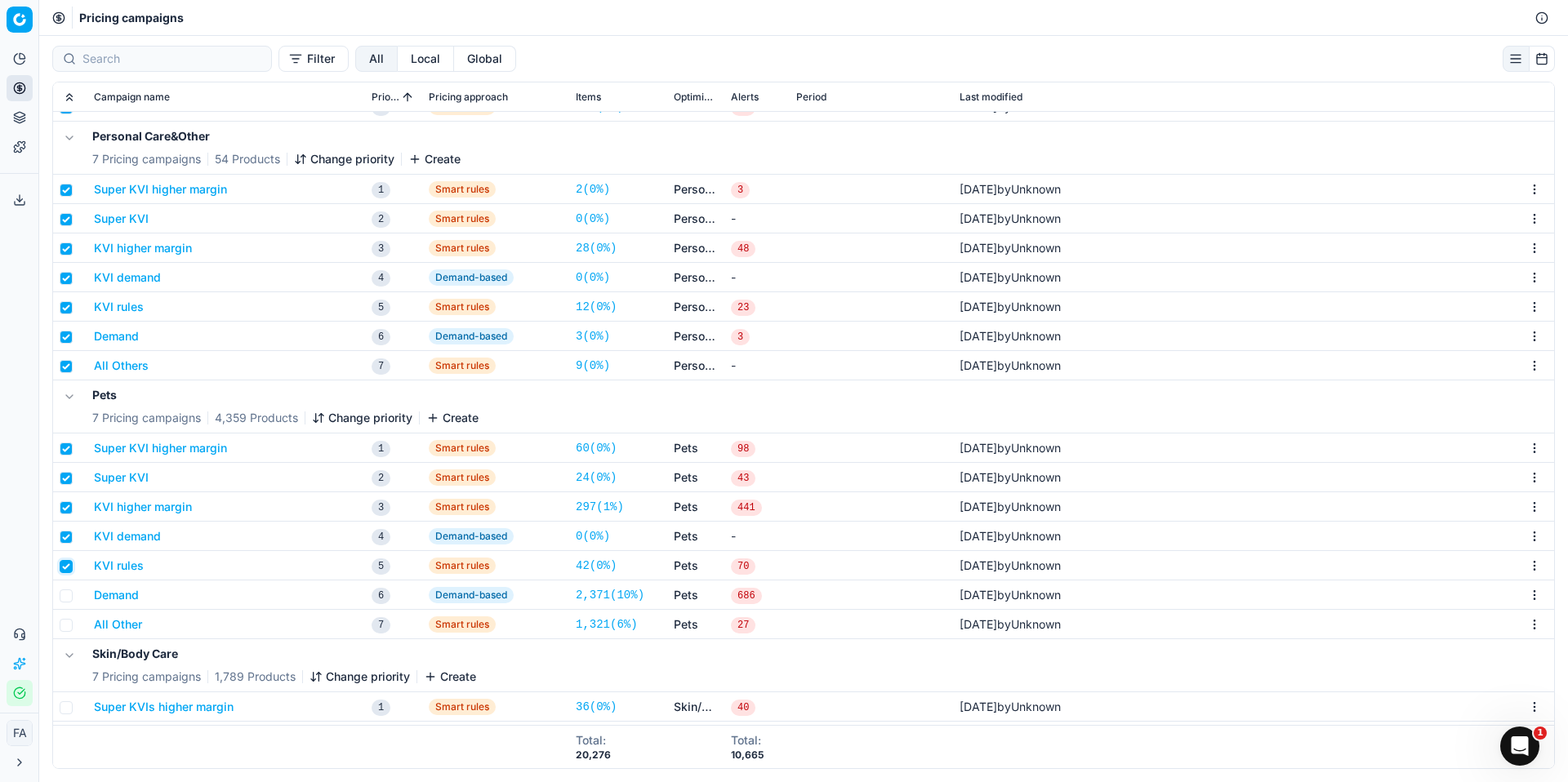
checkbox input "true"
click at [64, 596] on input "checkbox" at bounding box center [65, 595] width 13 height 13
checkbox input "true"
click at [66, 628] on input "checkbox" at bounding box center [65, 625] width 13 height 13
checkbox input "true"
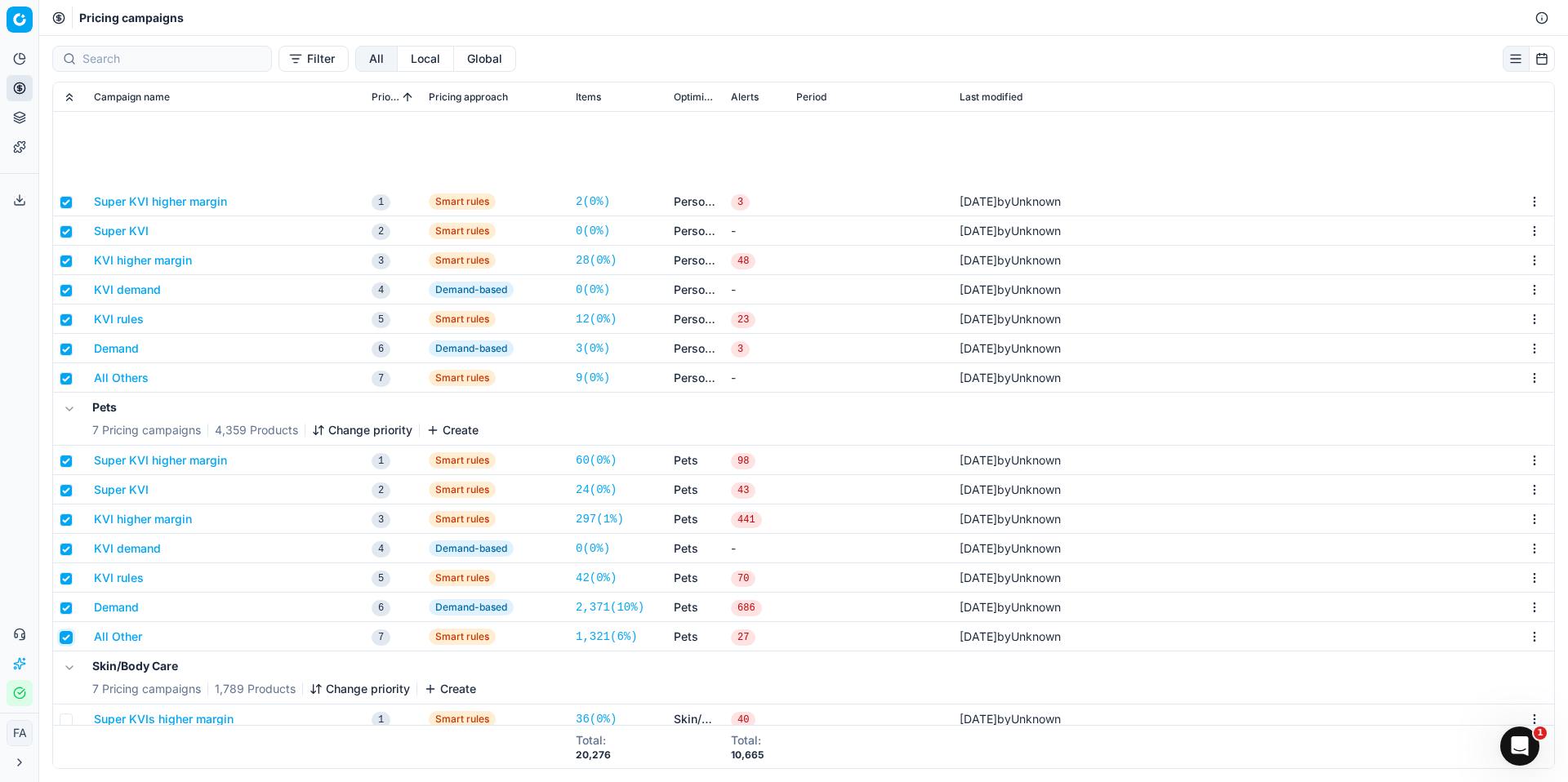
scroll to position [1626, 0]
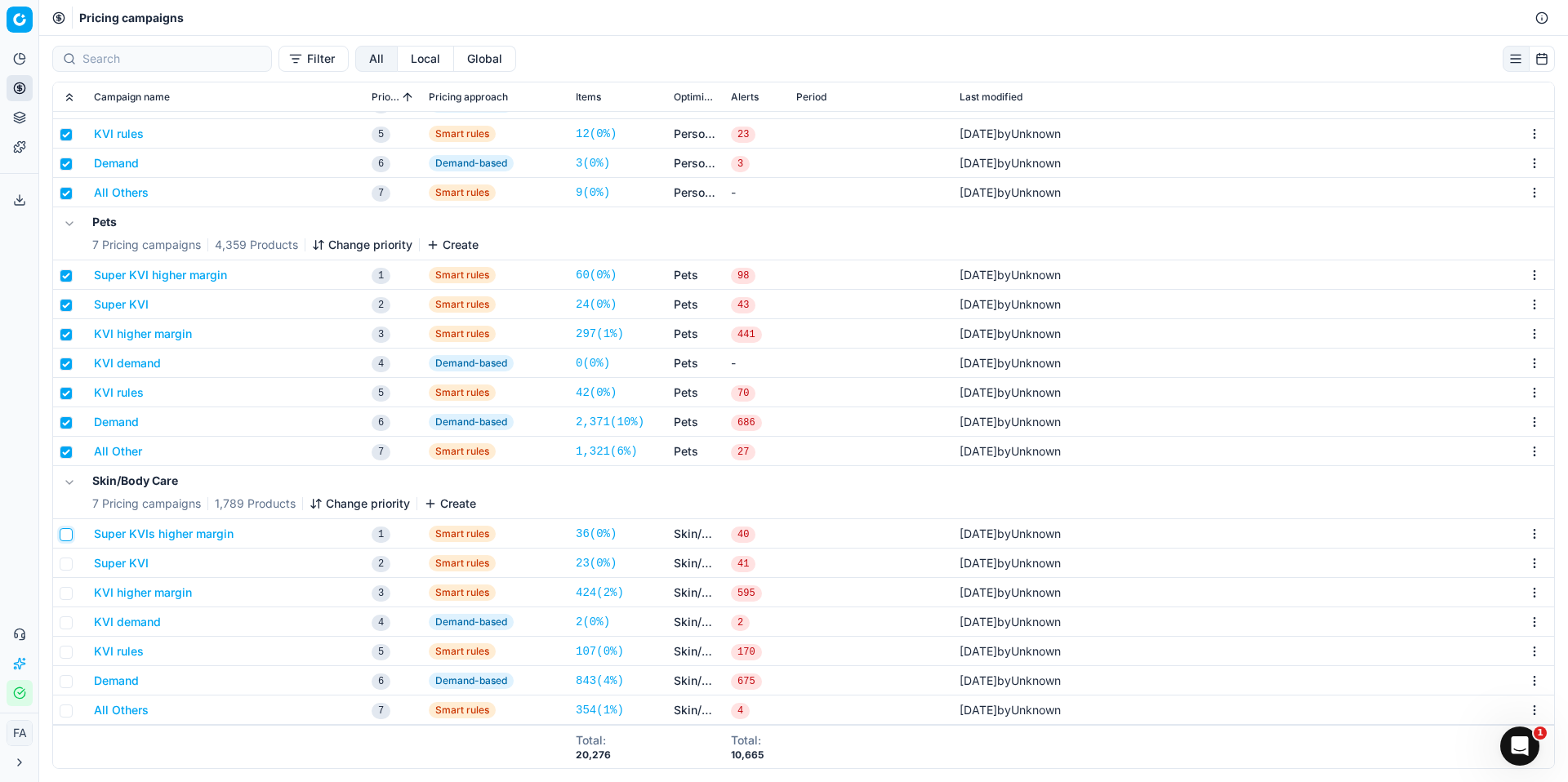
click at [71, 533] on input "checkbox" at bounding box center [65, 534] width 13 height 13
checkbox input "true"
click at [67, 564] on input "checkbox" at bounding box center [65, 564] width 13 height 13
checkbox input "true"
click at [67, 597] on input "checkbox" at bounding box center [65, 593] width 13 height 13
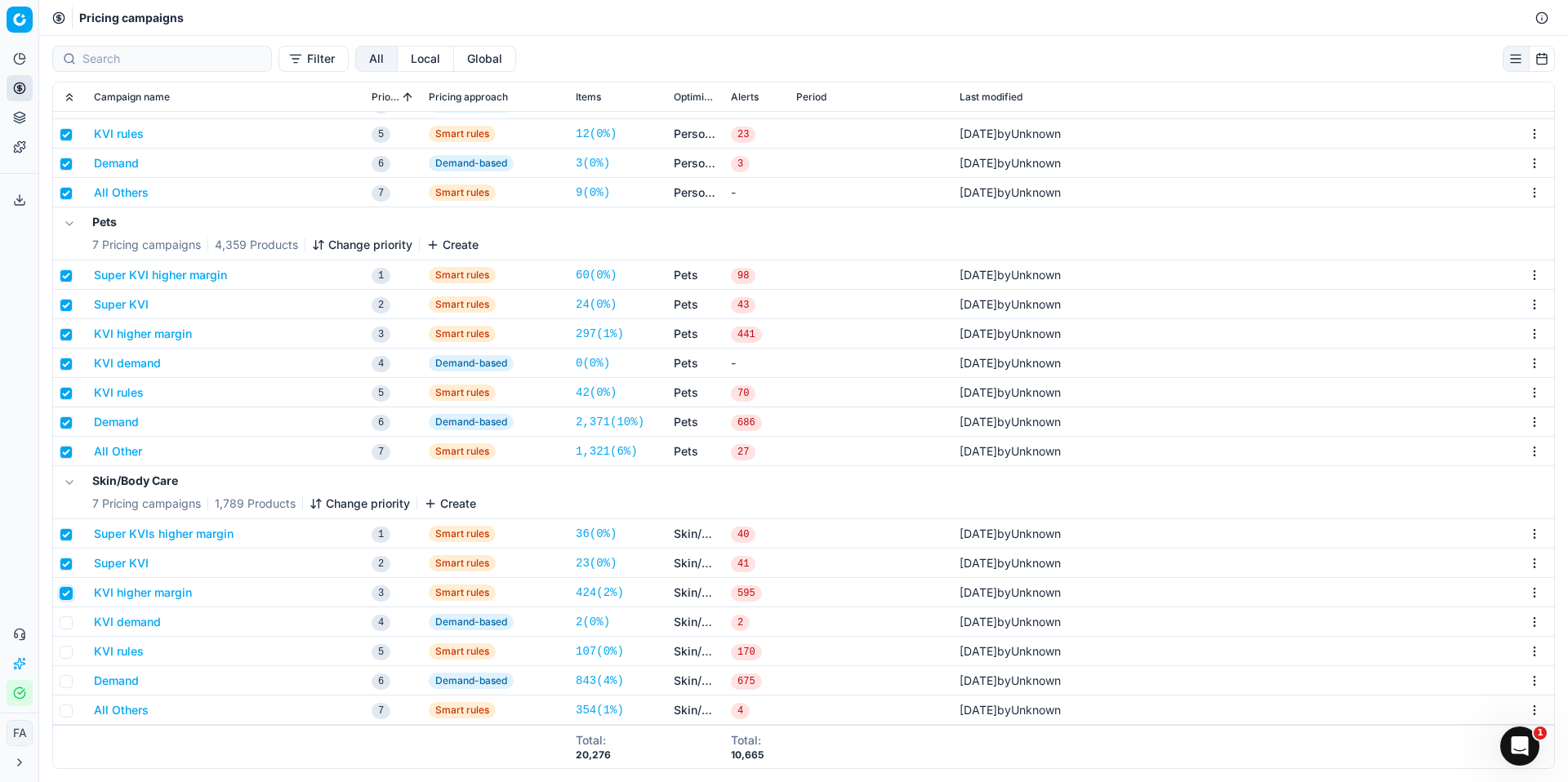
checkbox input "true"
drag, startPoint x: 65, startPoint y: 617, endPoint x: 69, endPoint y: 627, distance: 10.8
click at [65, 617] on input "checkbox" at bounding box center [65, 623] width 13 height 13
checkbox input "true"
drag, startPoint x: 64, startPoint y: 658, endPoint x: 67, endPoint y: 667, distance: 9.5
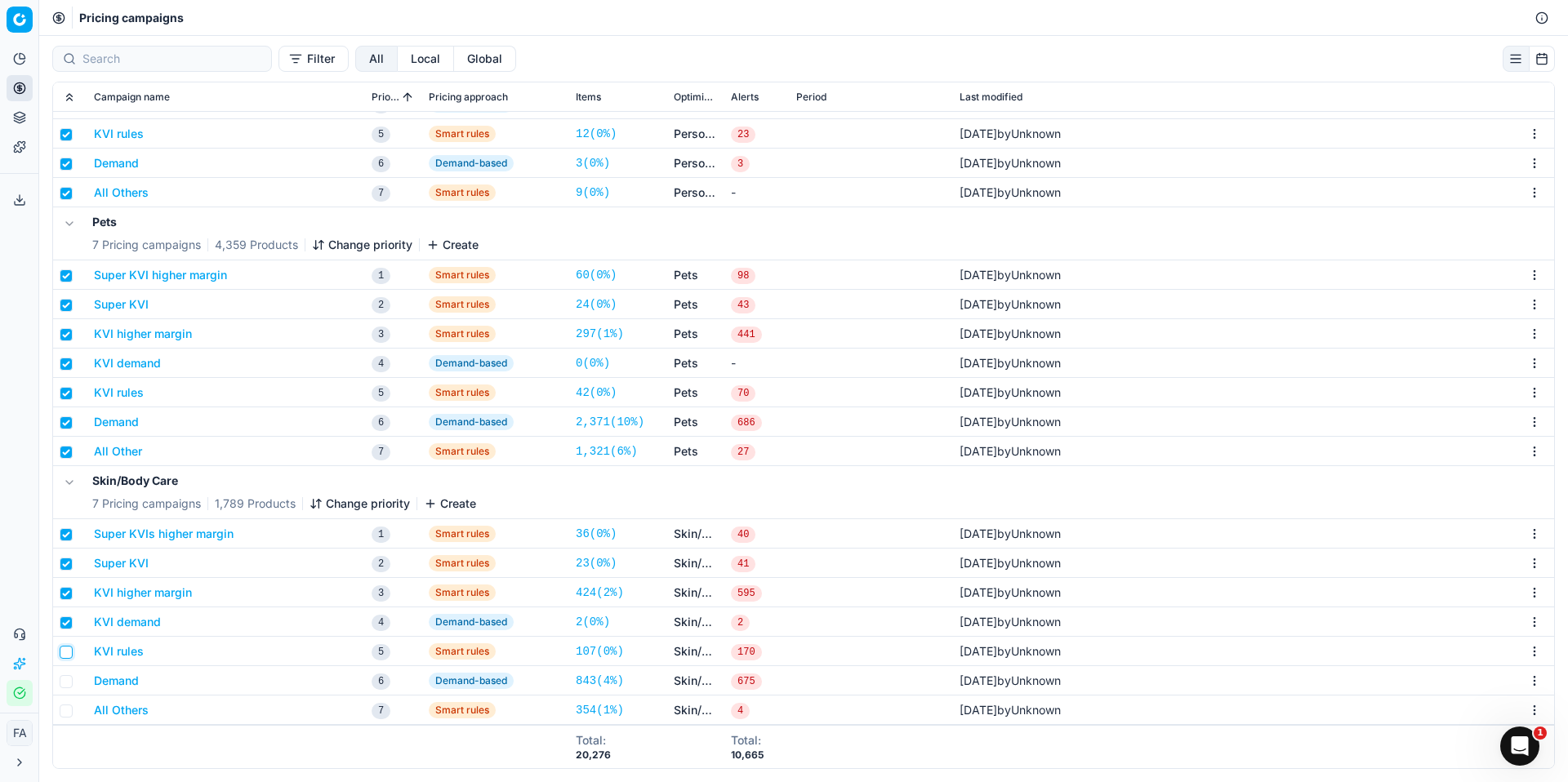
click at [64, 658] on input "checkbox" at bounding box center [65, 652] width 13 height 13
checkbox input "true"
click at [67, 673] on td at bounding box center [70, 681] width 34 height 30
click at [65, 684] on input "checkbox" at bounding box center [65, 681] width 13 height 13
checkbox input "true"
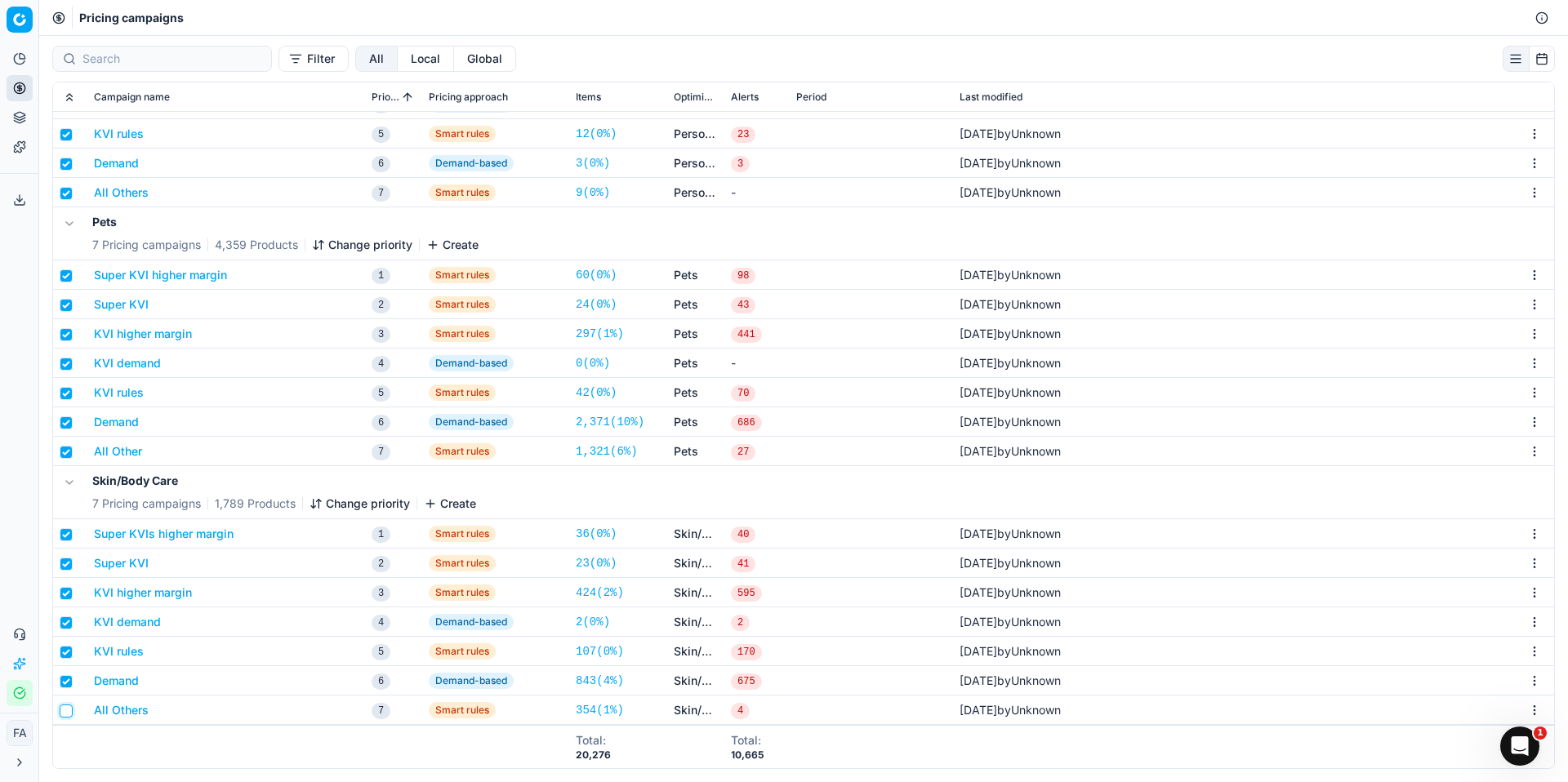
click at [67, 712] on input "checkbox" at bounding box center [65, 711] width 13 height 13
checkbox input "true"
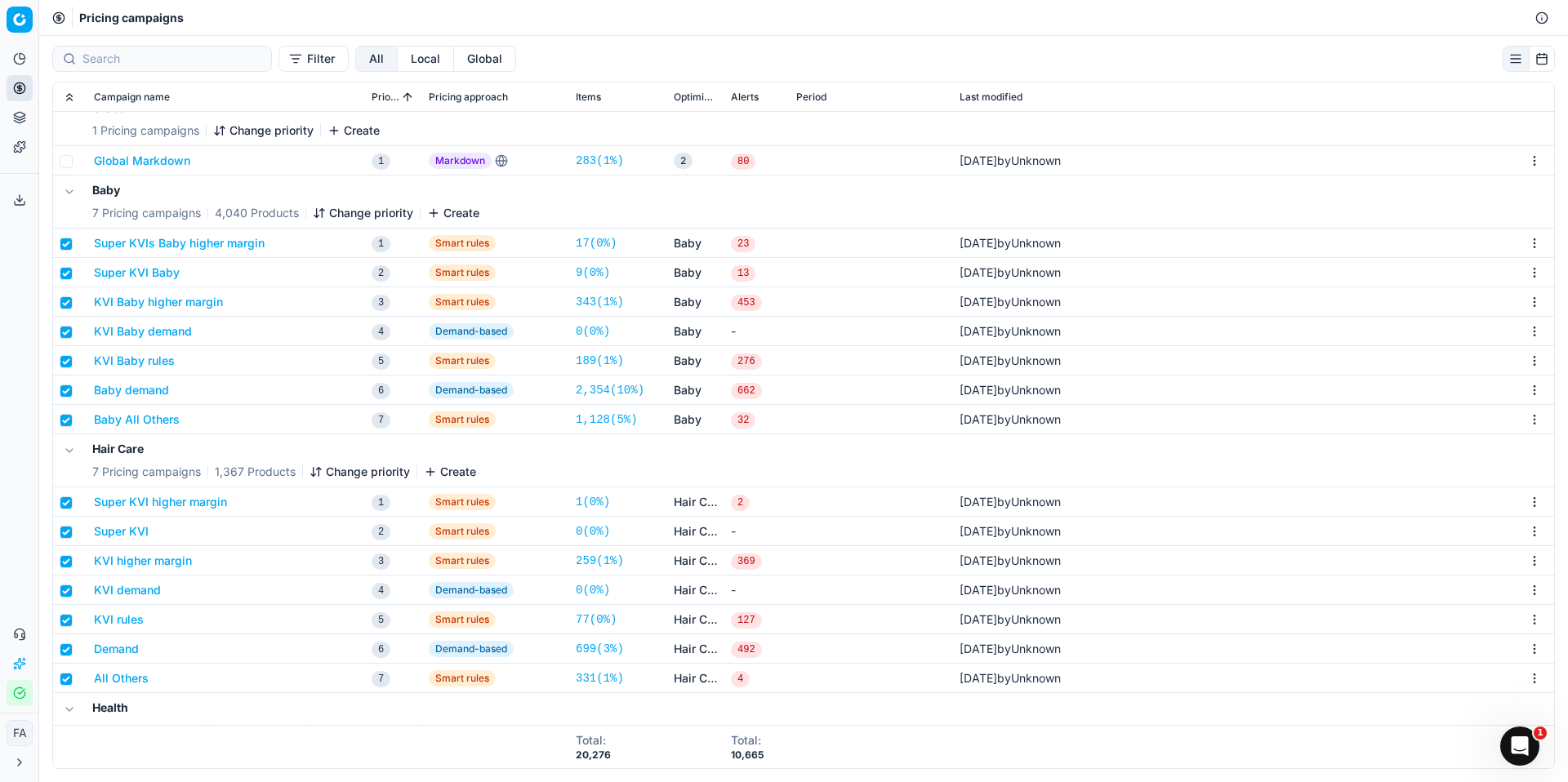
scroll to position [0, 0]
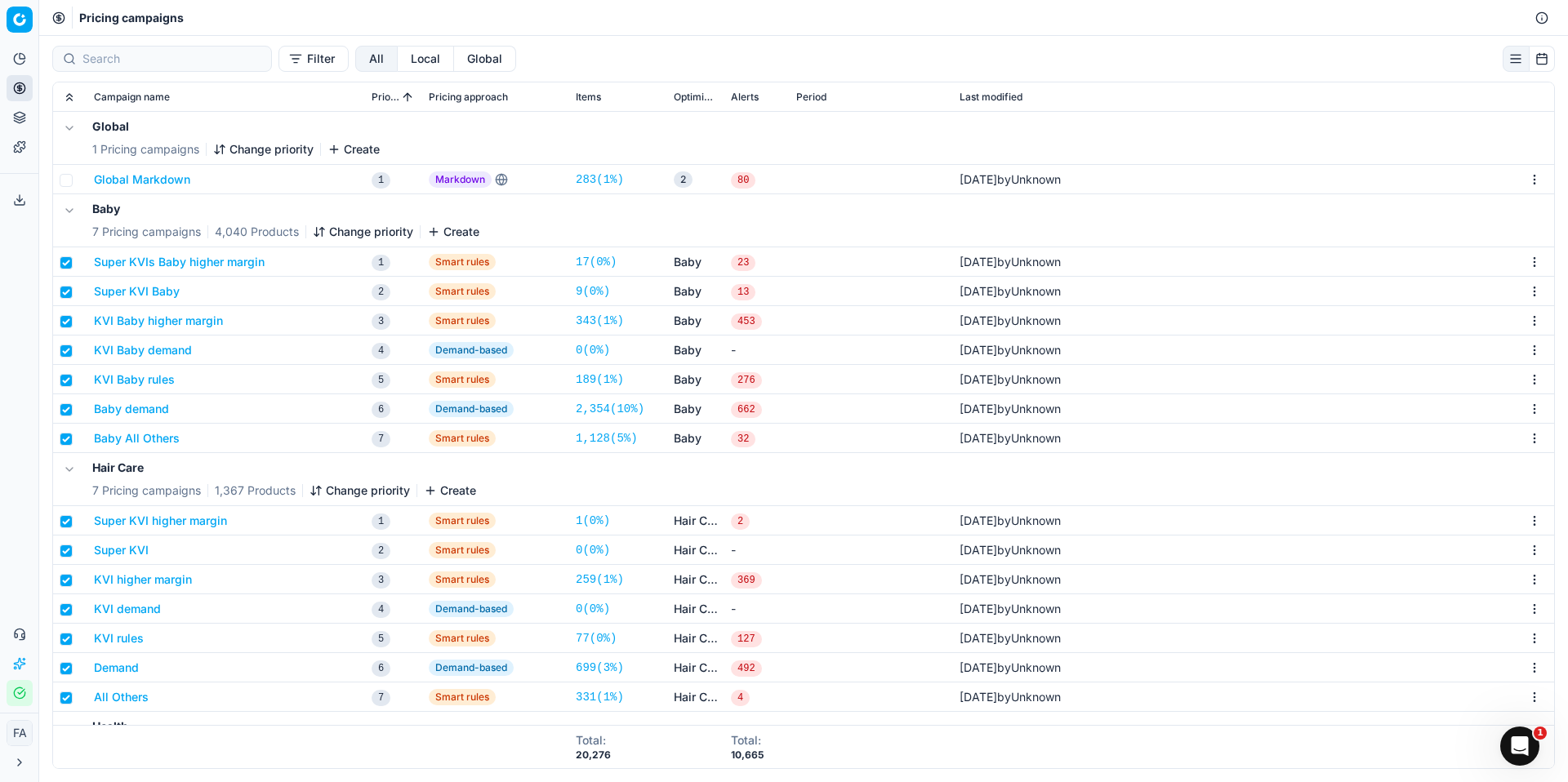
click at [1512, 60] on button "button" at bounding box center [1516, 59] width 27 height 26
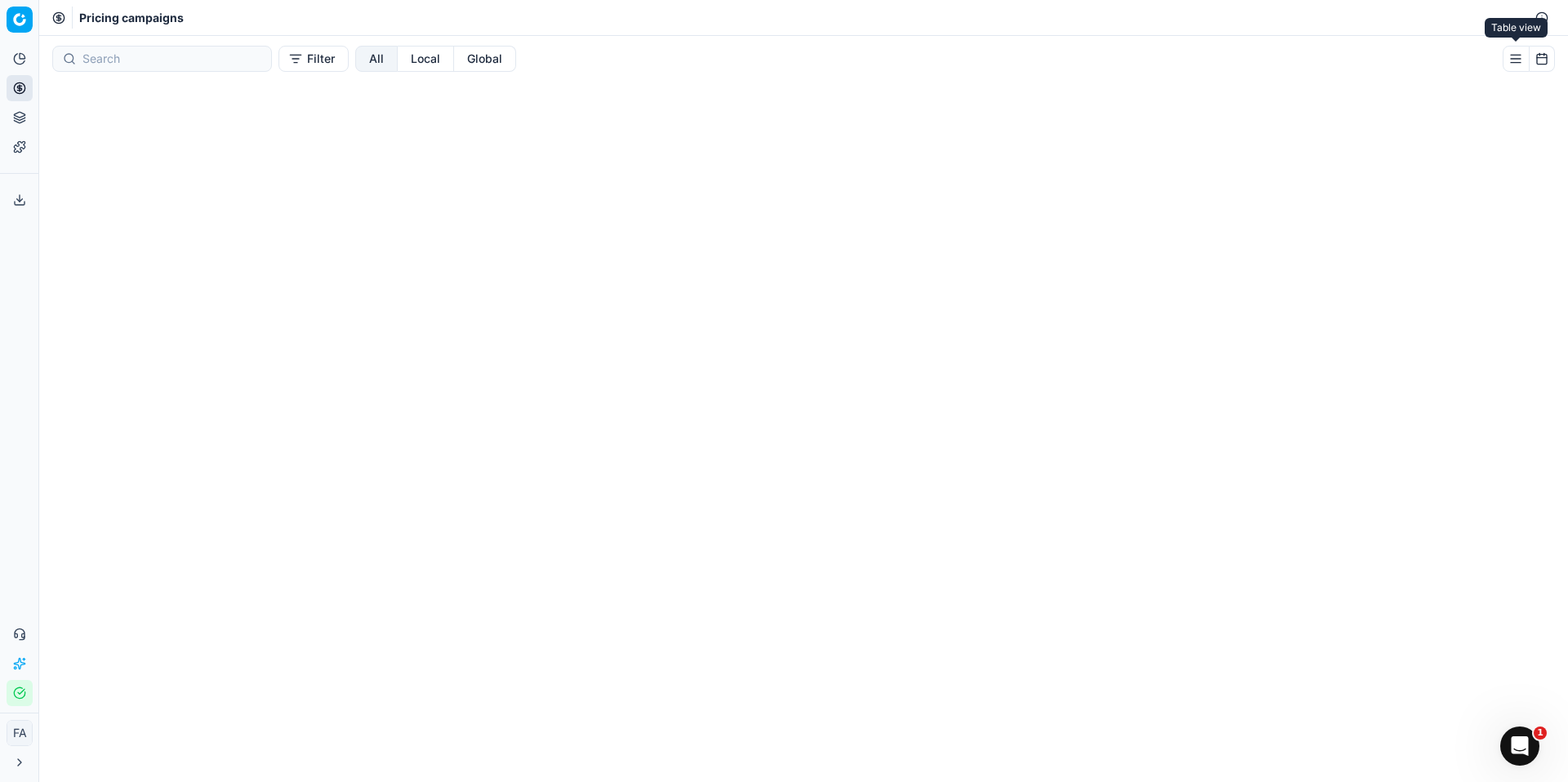
click at [1512, 59] on button "button" at bounding box center [1516, 59] width 27 height 26
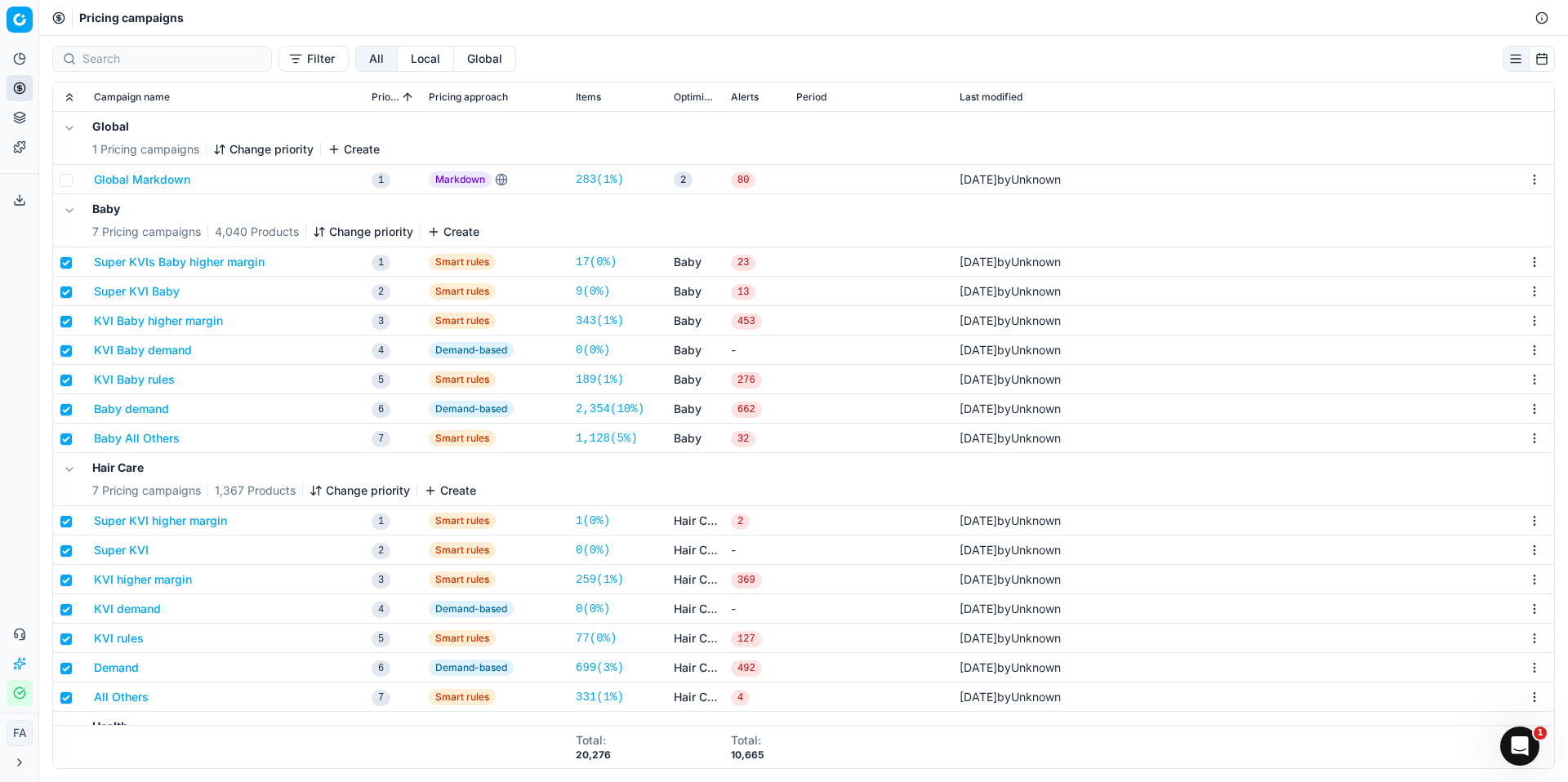
click at [14, 16] on html "Pricing platform Analytics Pricing Product portfolio Templates Export service 0…" at bounding box center [784, 391] width 1568 height 782
click at [276, 18] on html "Pricing platform Analytics Pricing Product portfolio Templates Export service 0…" at bounding box center [784, 391] width 1568 height 782
click at [17, 59] on icon at bounding box center [19, 59] width 13 height 13
click at [81, 89] on link "Dashboard" at bounding box center [157, 88] width 190 height 23
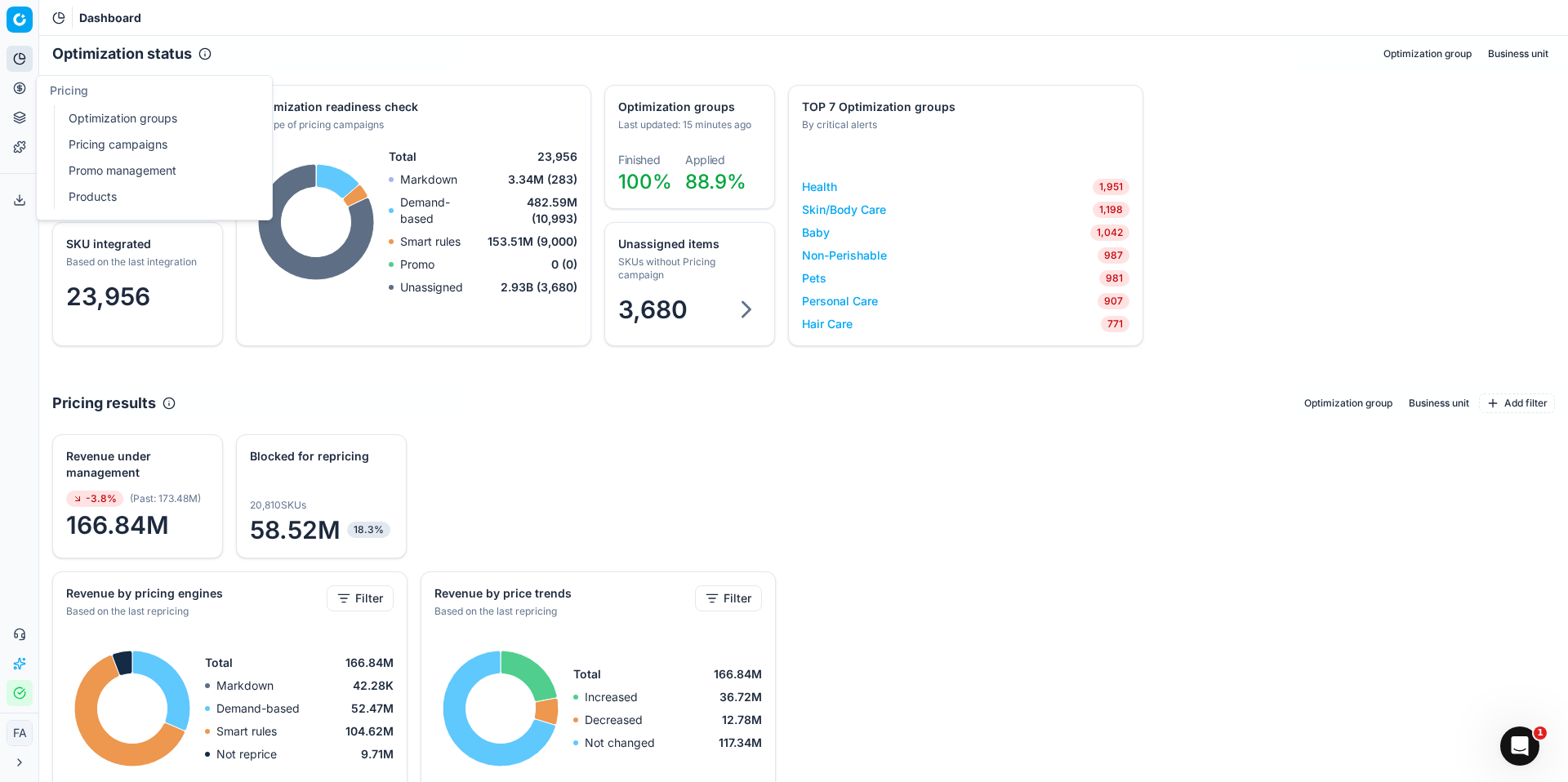
click at [25, 89] on circle at bounding box center [19, 87] width 11 height 11
click at [132, 141] on link "Pricing campaigns" at bounding box center [157, 144] width 190 height 23
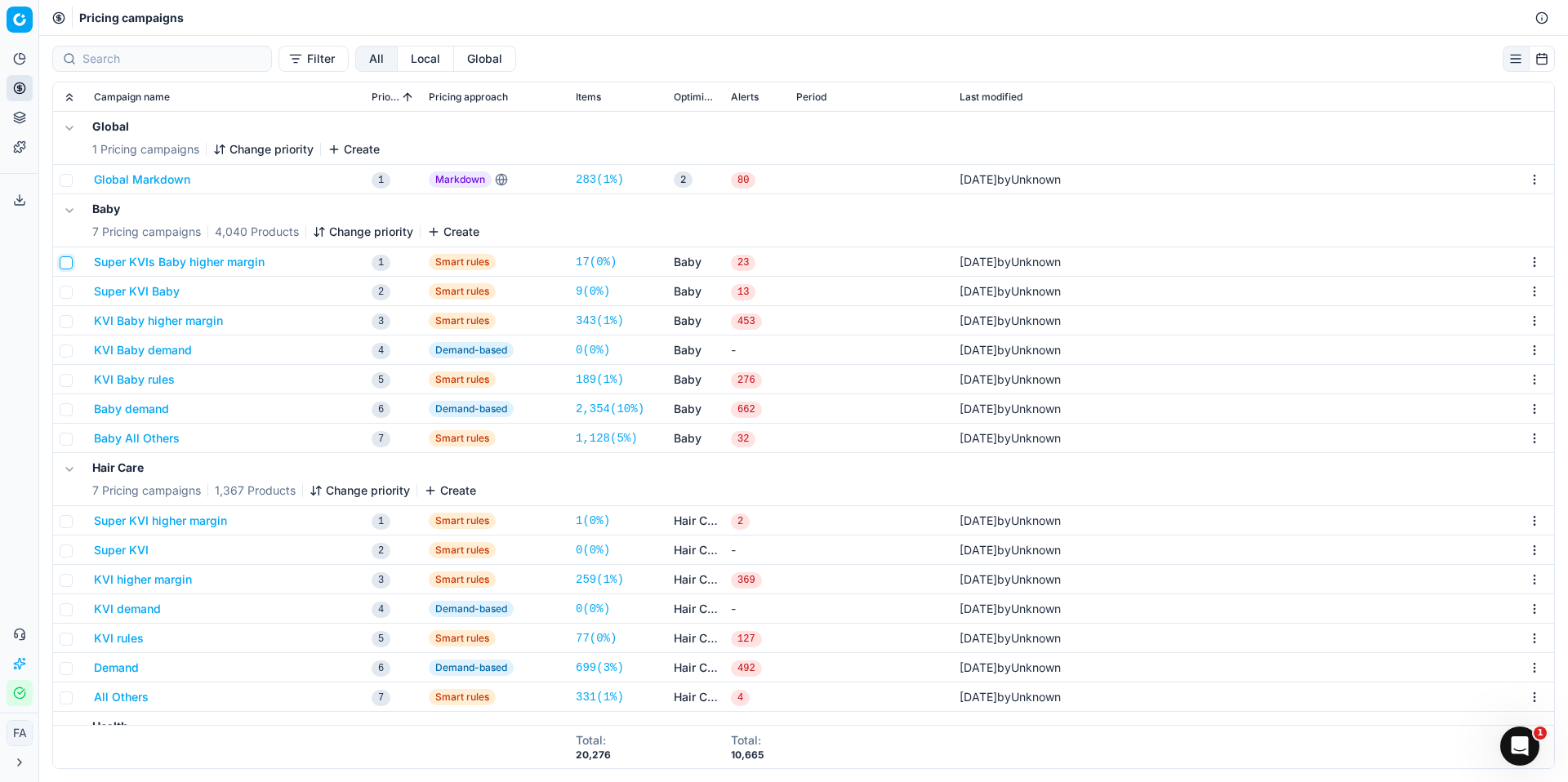
click at [68, 265] on input "checkbox" at bounding box center [65, 262] width 13 height 13
checkbox input "true"
drag, startPoint x: 64, startPoint y: 293, endPoint x: 65, endPoint y: 302, distance: 9.1
click at [64, 293] on input "checkbox" at bounding box center [65, 292] width 13 height 13
checkbox input "true"
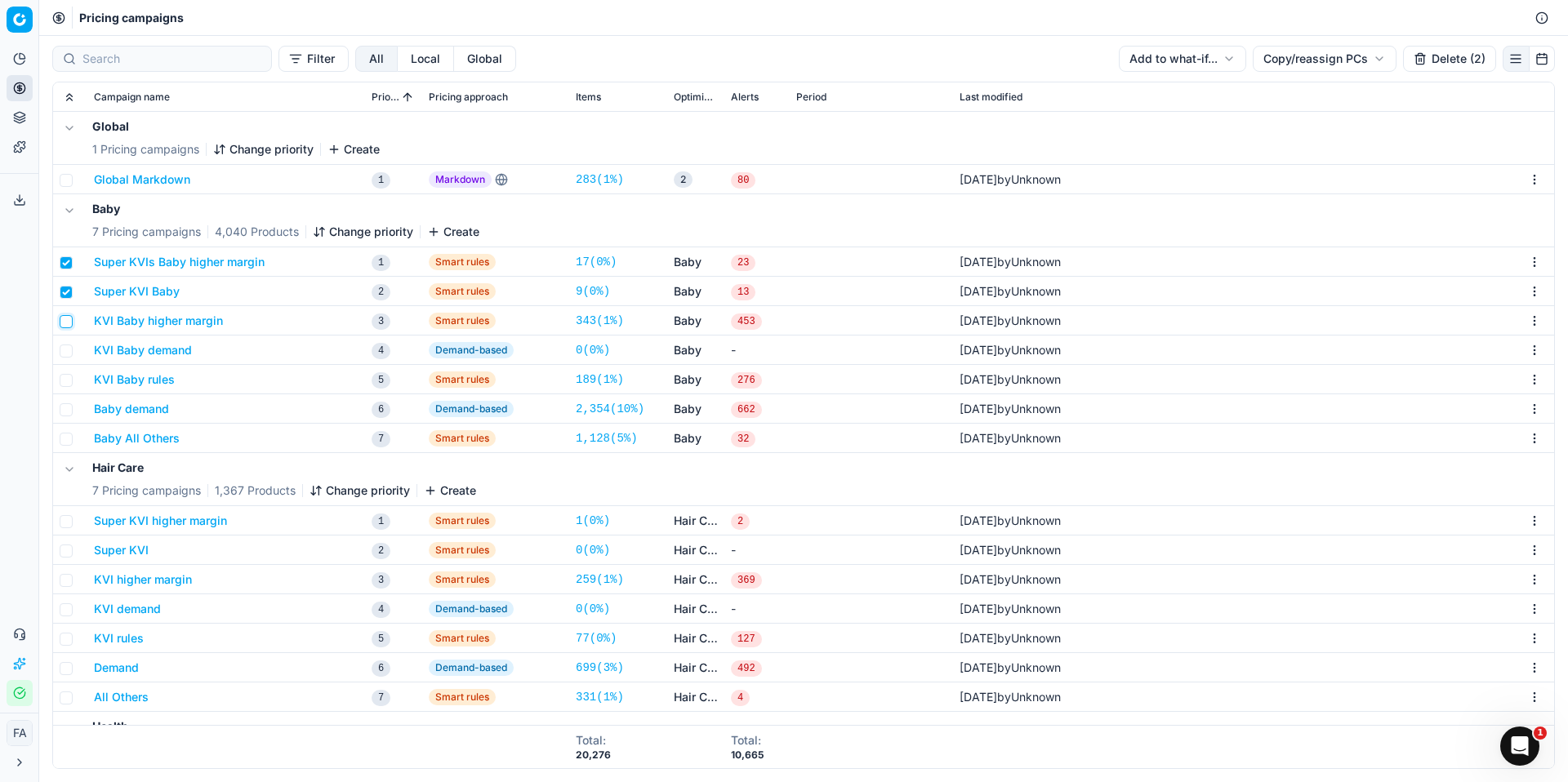
click at [67, 319] on input "checkbox" at bounding box center [65, 321] width 13 height 13
checkbox input "true"
click at [66, 351] on input "checkbox" at bounding box center [65, 350] width 13 height 13
checkbox input "true"
click at [65, 383] on input "checkbox" at bounding box center [65, 380] width 13 height 13
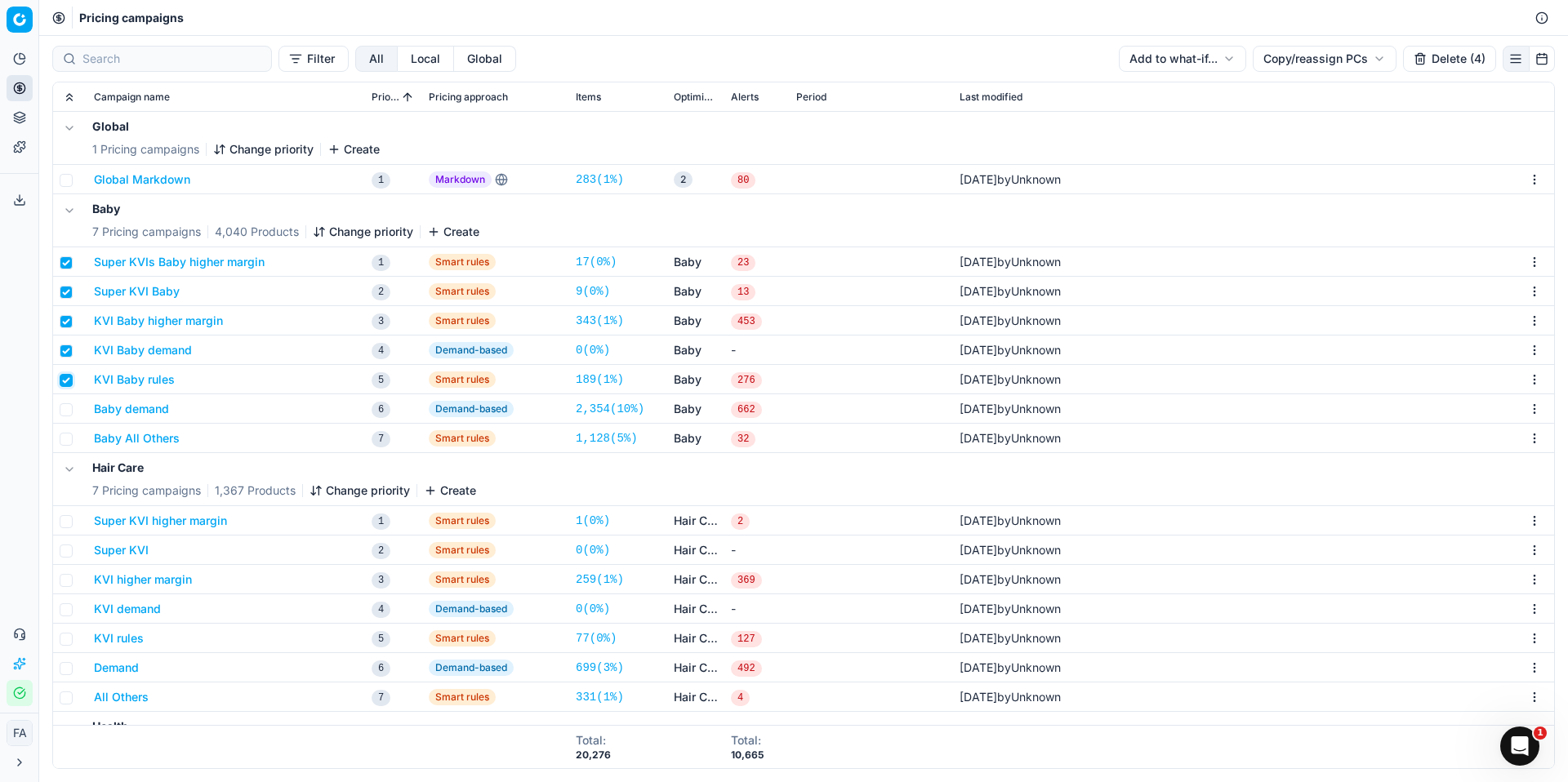
checkbox input "true"
drag, startPoint x: 64, startPoint y: 407, endPoint x: 65, endPoint y: 433, distance: 26.0
click at [64, 408] on input "checkbox" at bounding box center [65, 410] width 13 height 13
checkbox input "true"
click at [67, 442] on input "checkbox" at bounding box center [65, 438] width 13 height 13
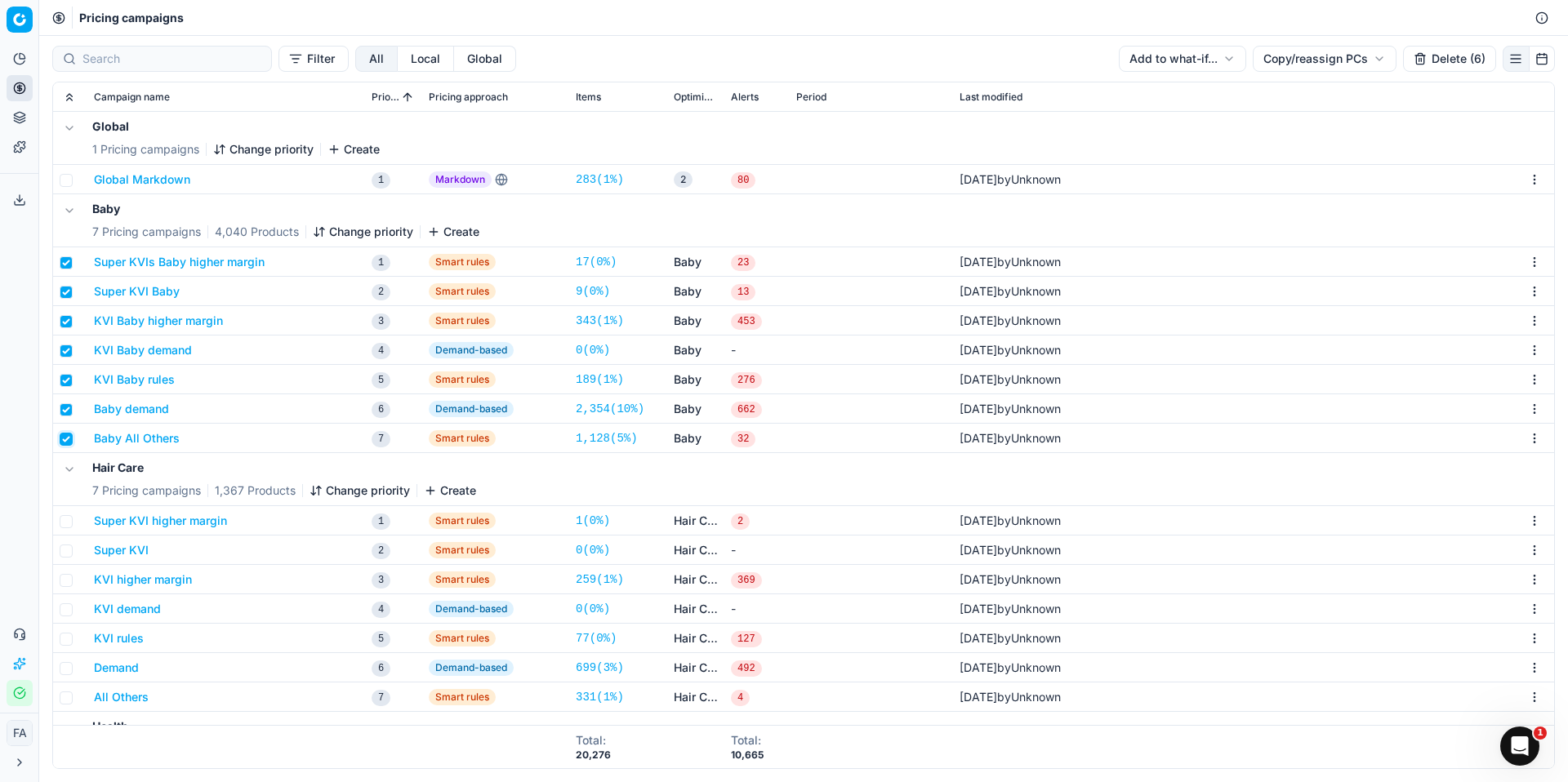
checkbox input "true"
click at [64, 523] on input "checkbox" at bounding box center [65, 521] width 13 height 13
click at [66, 522] on input "checkbox" at bounding box center [65, 521] width 13 height 13
checkbox input "false"
click at [1453, 57] on button "Delete (7)" at bounding box center [1450, 59] width 92 height 26
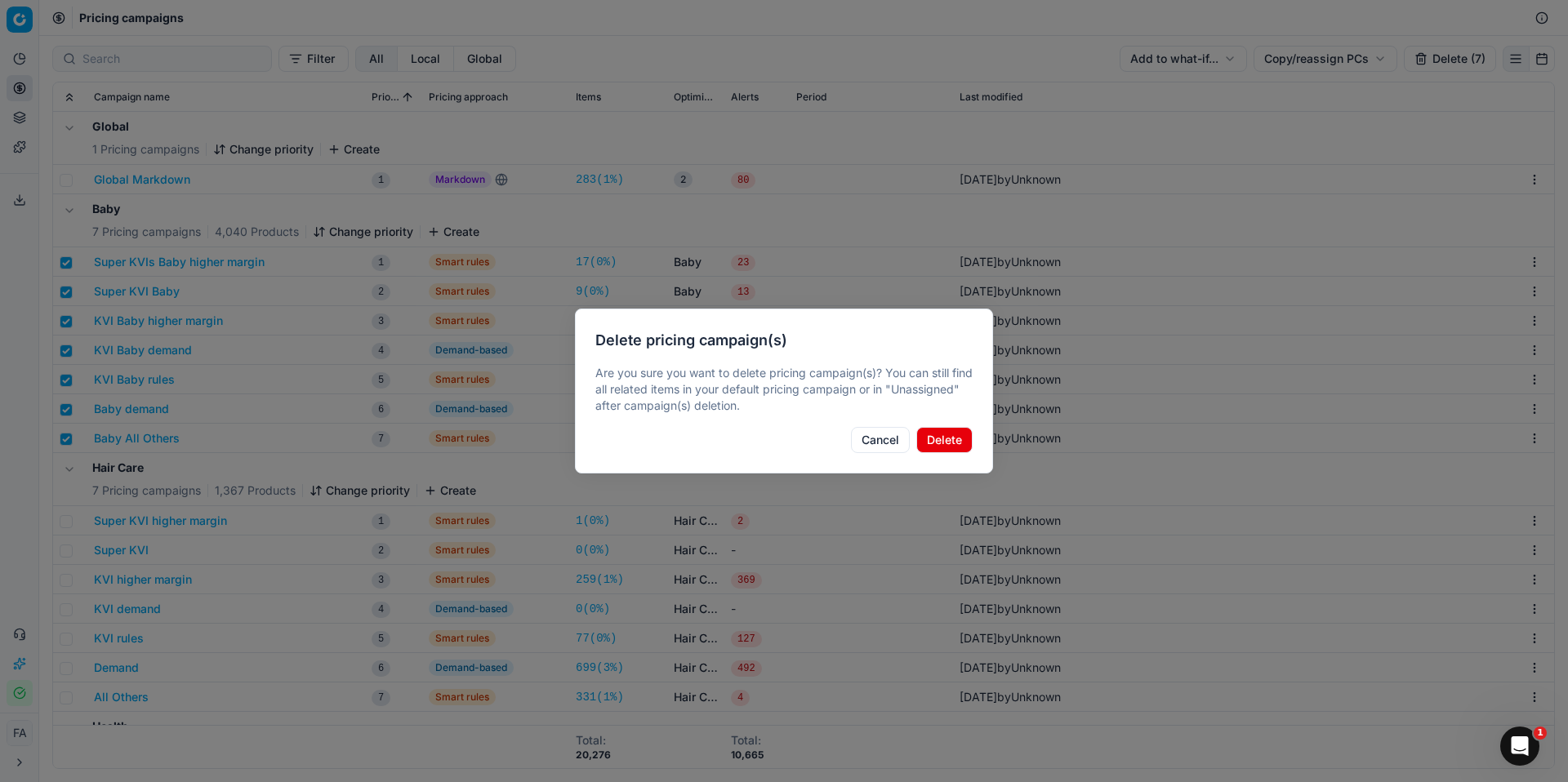
click at [951, 445] on button "Delete" at bounding box center [944, 440] width 56 height 26
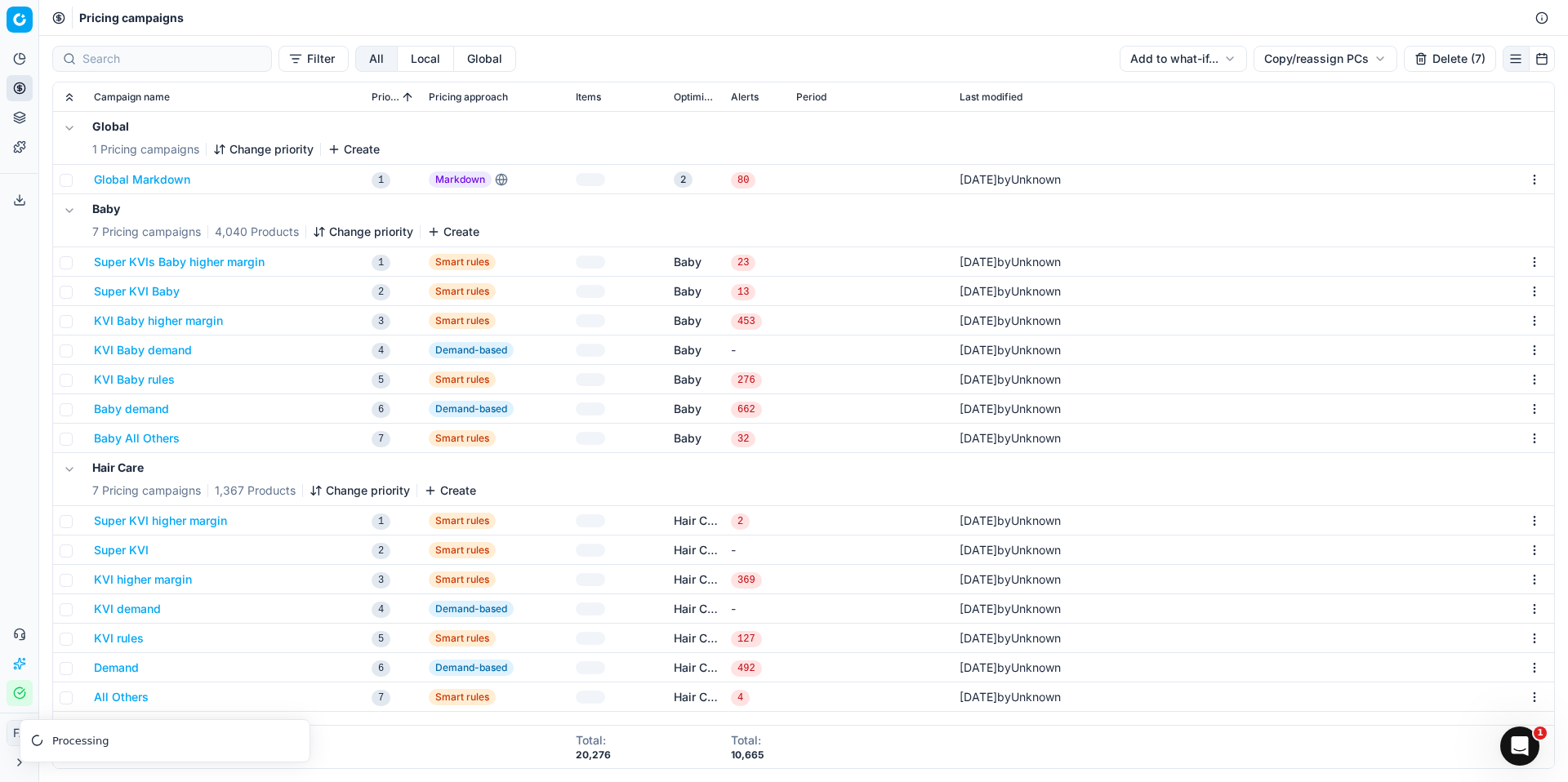
checkbox input "false"
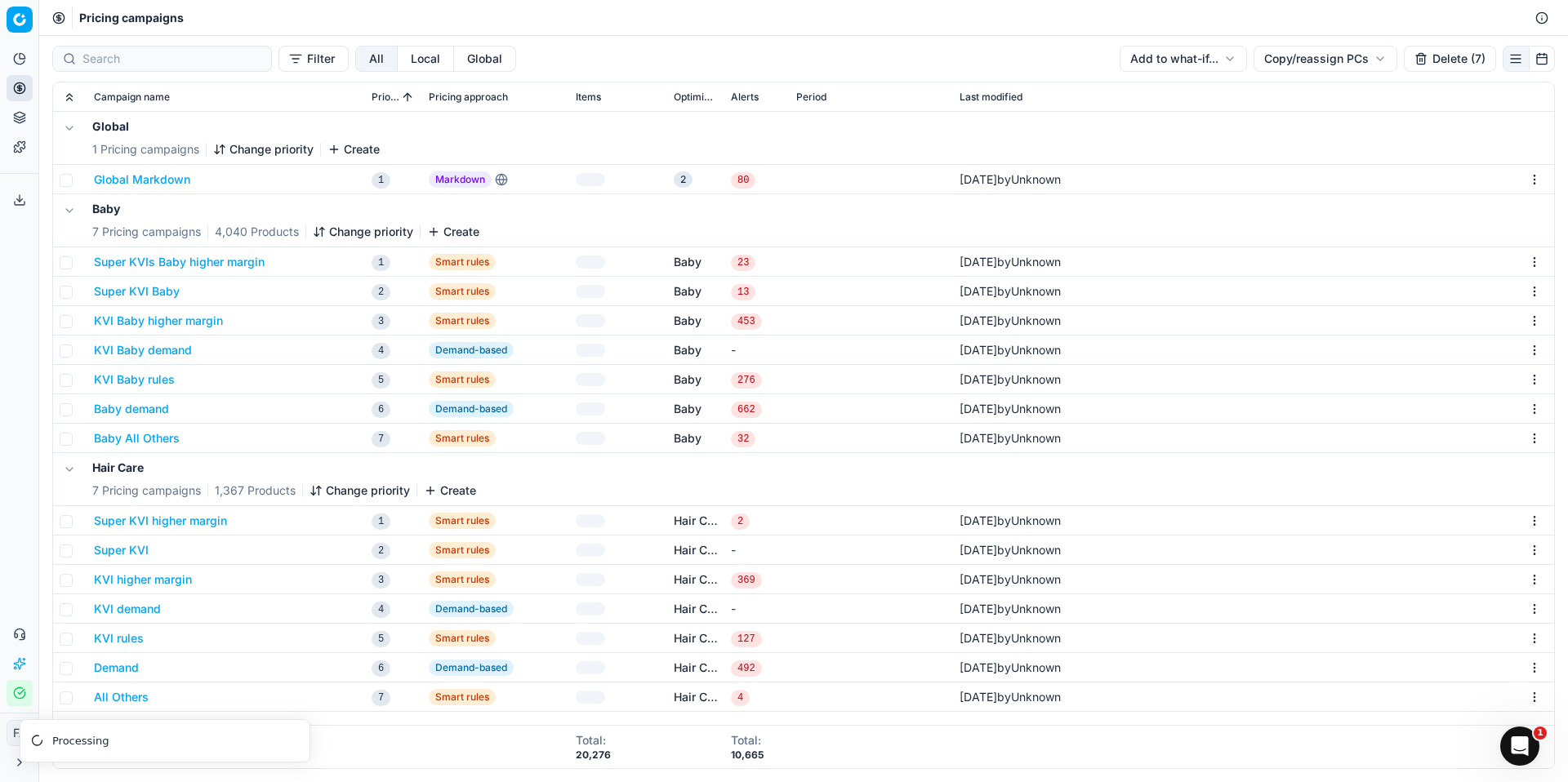
checkbox input "false"
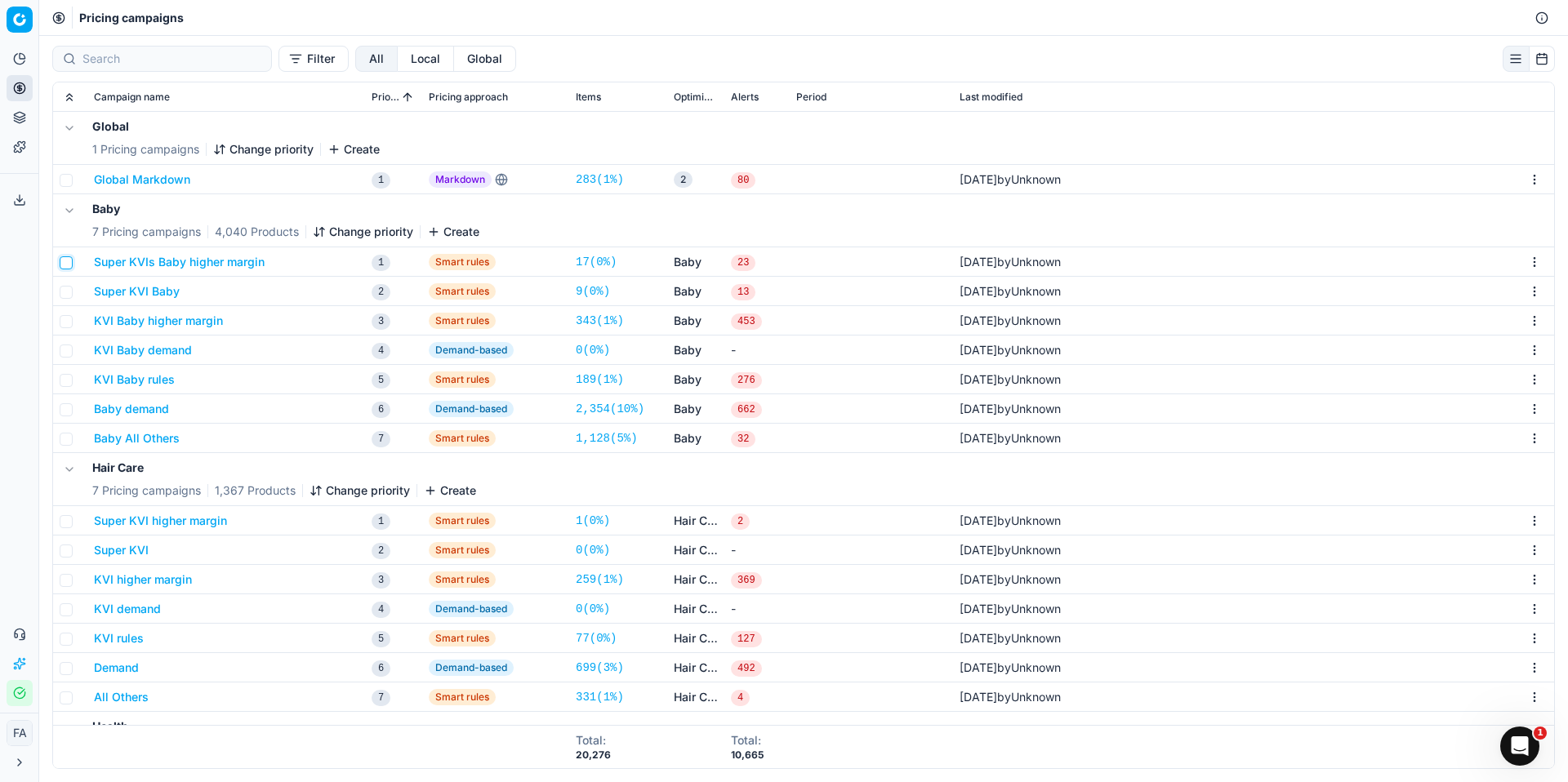
click at [69, 265] on input "checkbox" at bounding box center [65, 262] width 13 height 13
checkbox input "true"
click at [68, 289] on input "checkbox" at bounding box center [65, 292] width 13 height 13
checkbox input "true"
click at [64, 317] on input "checkbox" at bounding box center [65, 321] width 13 height 13
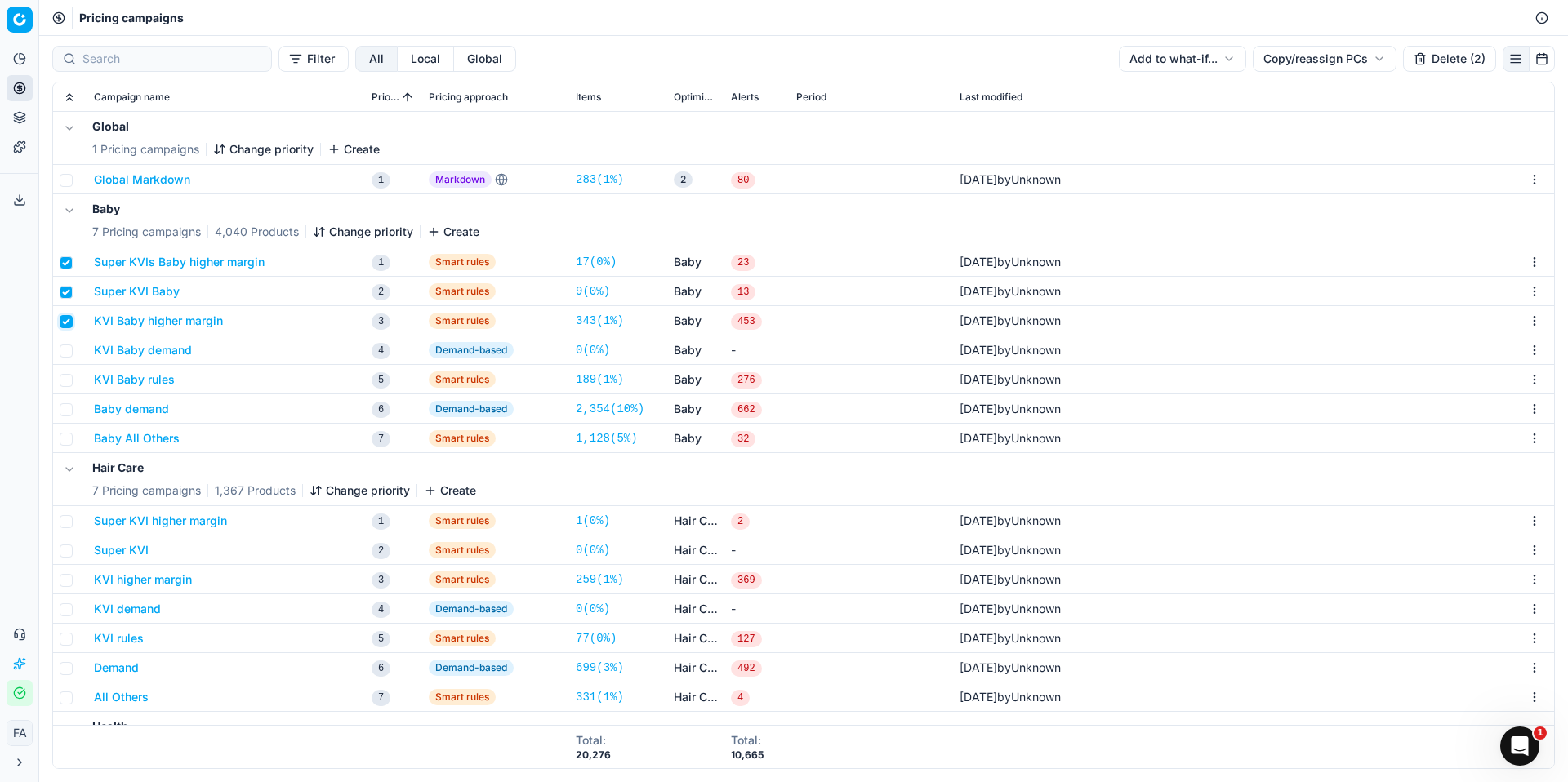
checkbox input "true"
click at [67, 352] on input "checkbox" at bounding box center [65, 350] width 13 height 13
checkbox input "true"
click at [67, 377] on input "checkbox" at bounding box center [65, 380] width 13 height 13
checkbox input "true"
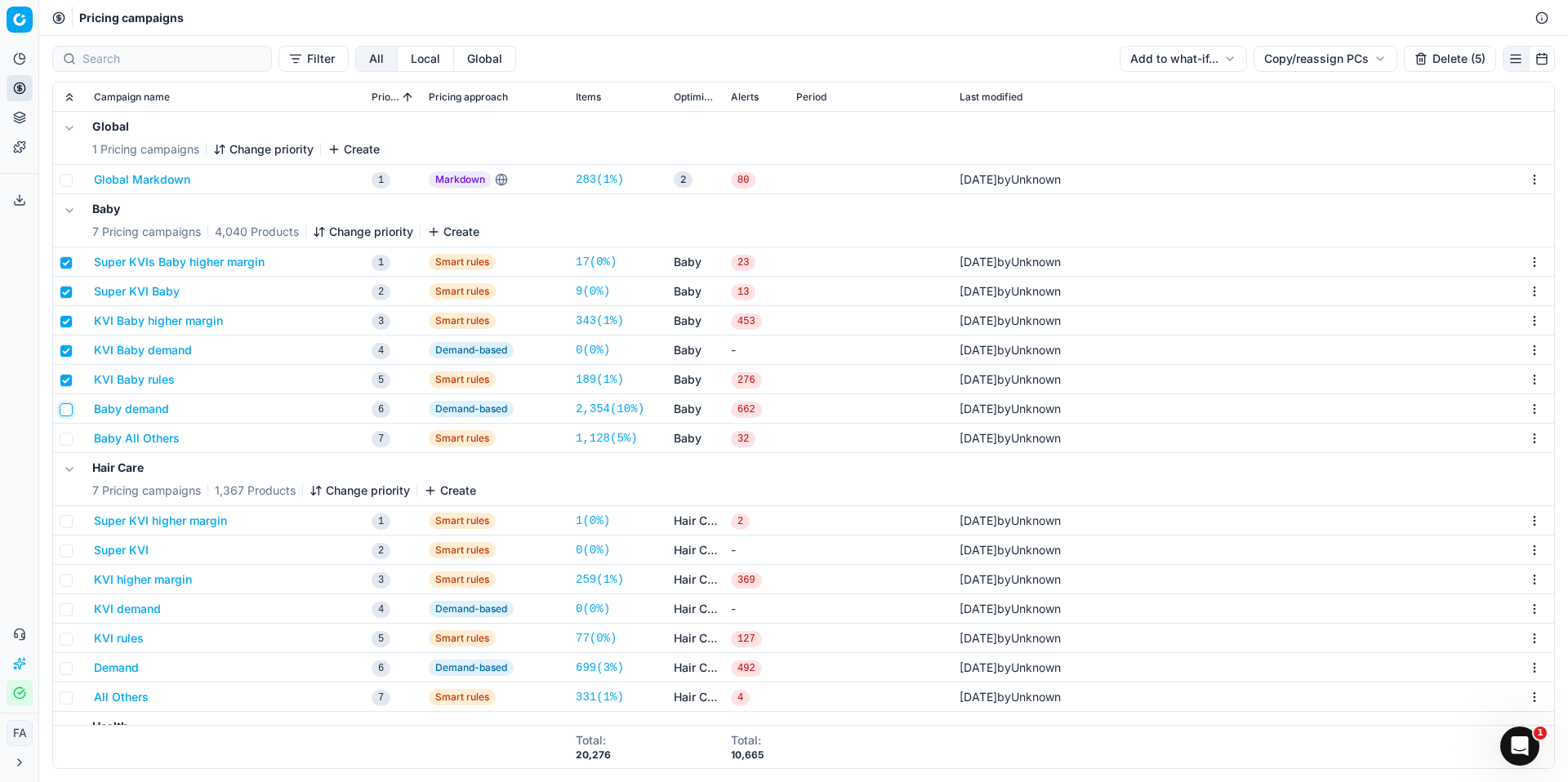
click at [69, 406] on input "checkbox" at bounding box center [65, 410] width 13 height 13
checkbox input "true"
click at [68, 439] on input "checkbox" at bounding box center [65, 438] width 13 height 13
checkbox input "true"
click at [1461, 55] on button "Delete (7)" at bounding box center [1450, 59] width 92 height 26
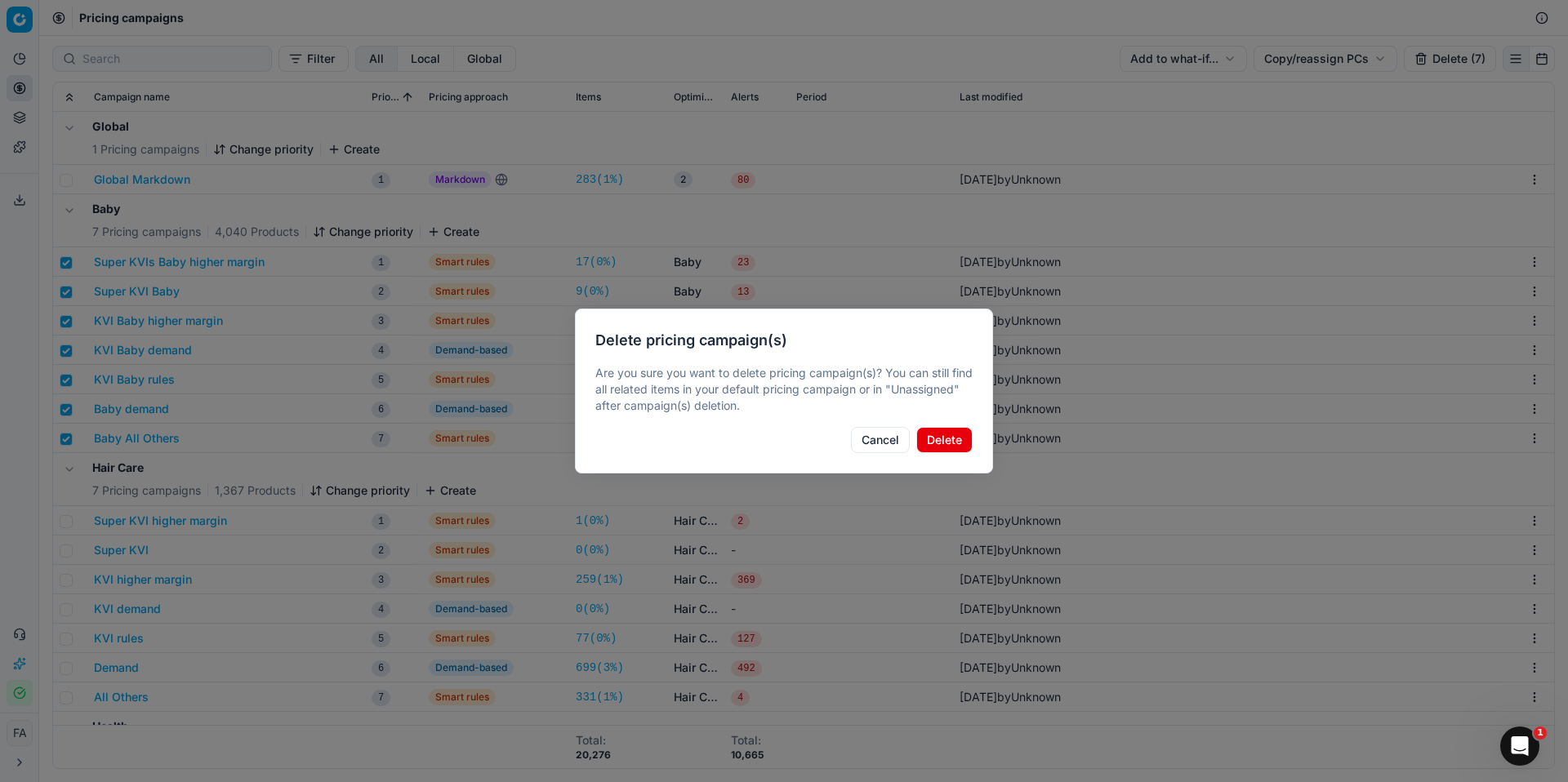
click at [945, 438] on button "Delete" at bounding box center [944, 440] width 56 height 26
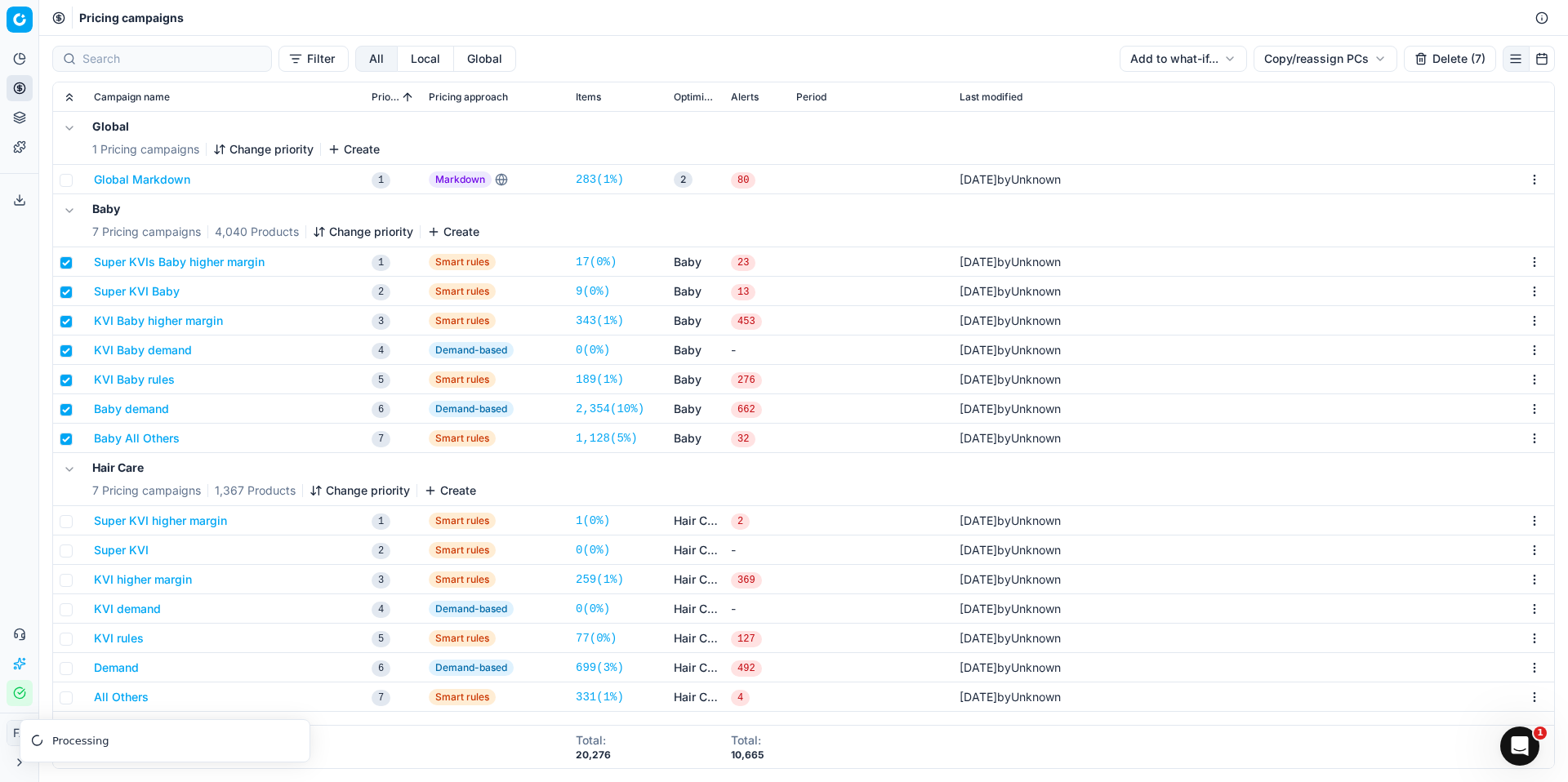
click at [1458, 62] on button "Delete (7)" at bounding box center [1450, 59] width 92 height 26
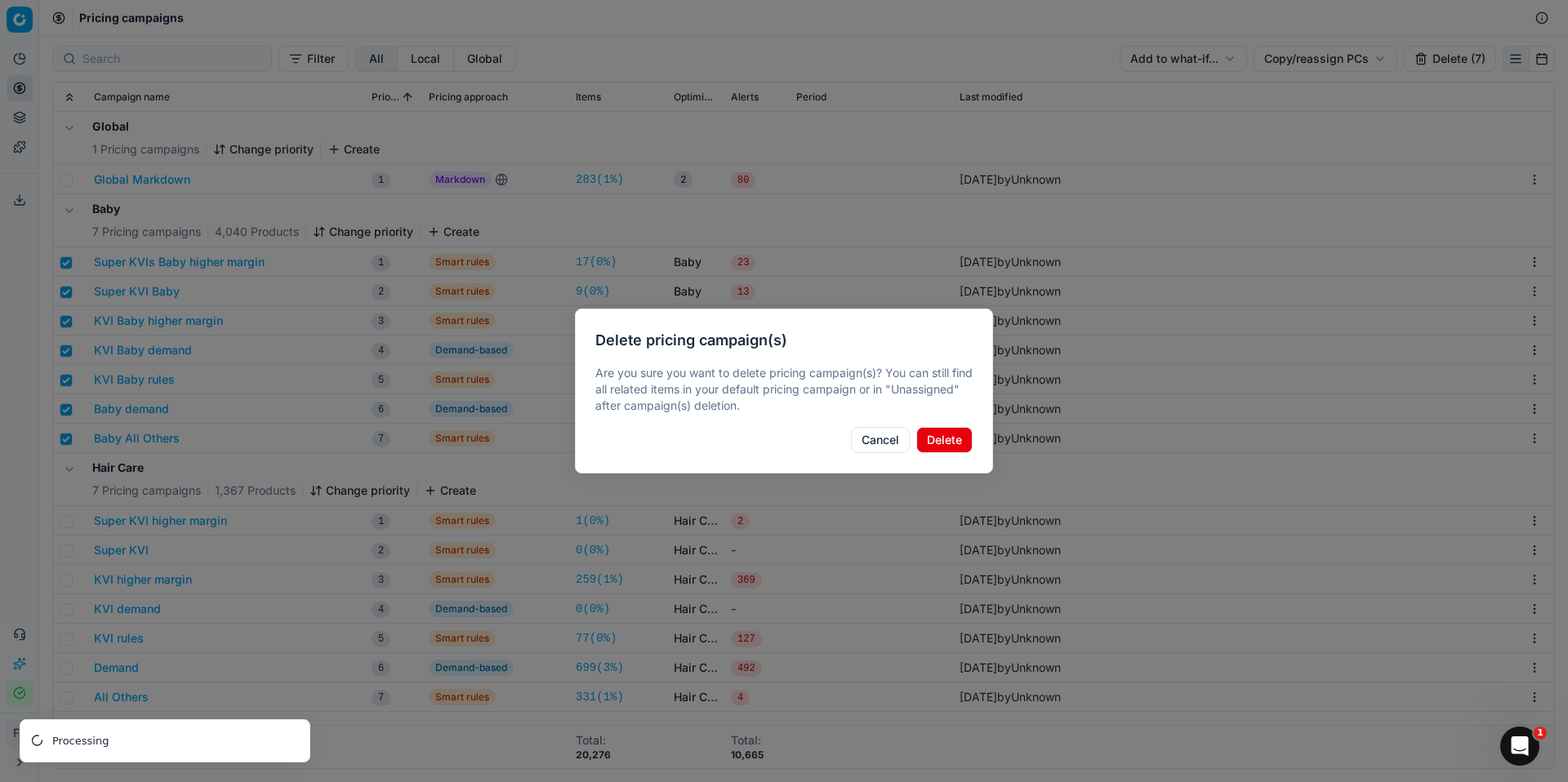
click at [945, 438] on button "Delete" at bounding box center [944, 440] width 56 height 26
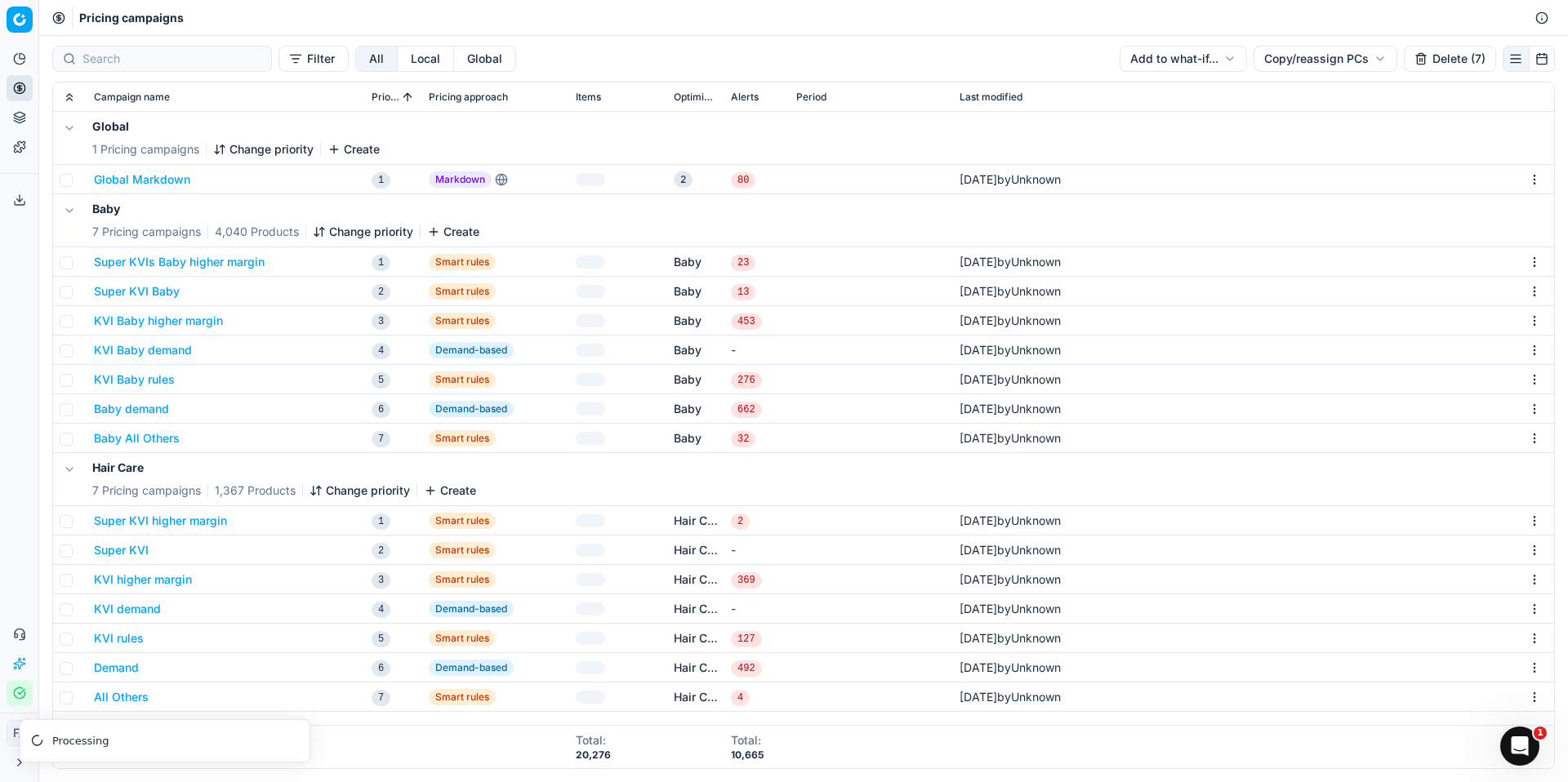
checkbox input "false"
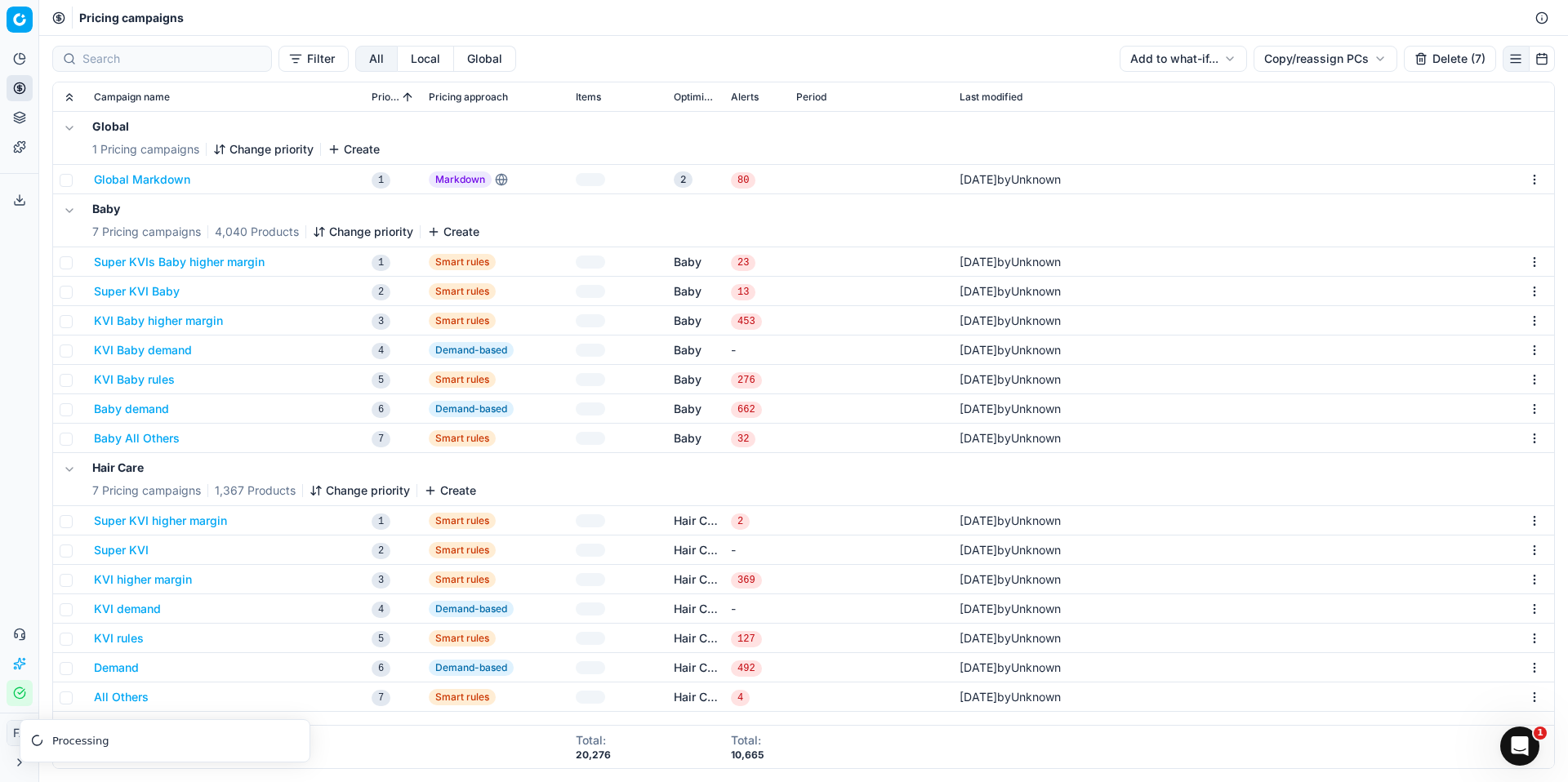
checkbox input "false"
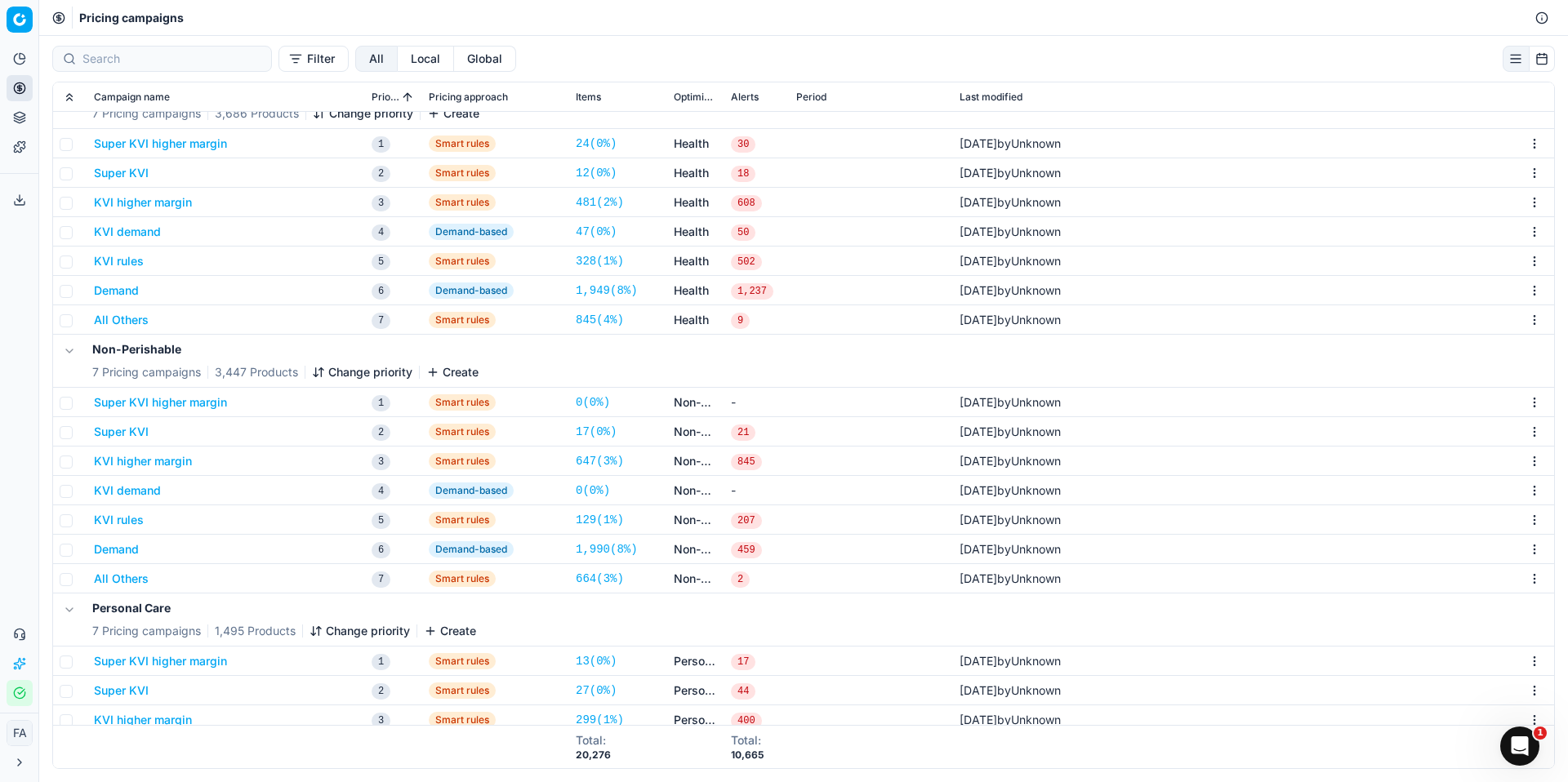
scroll to position [390, 0]
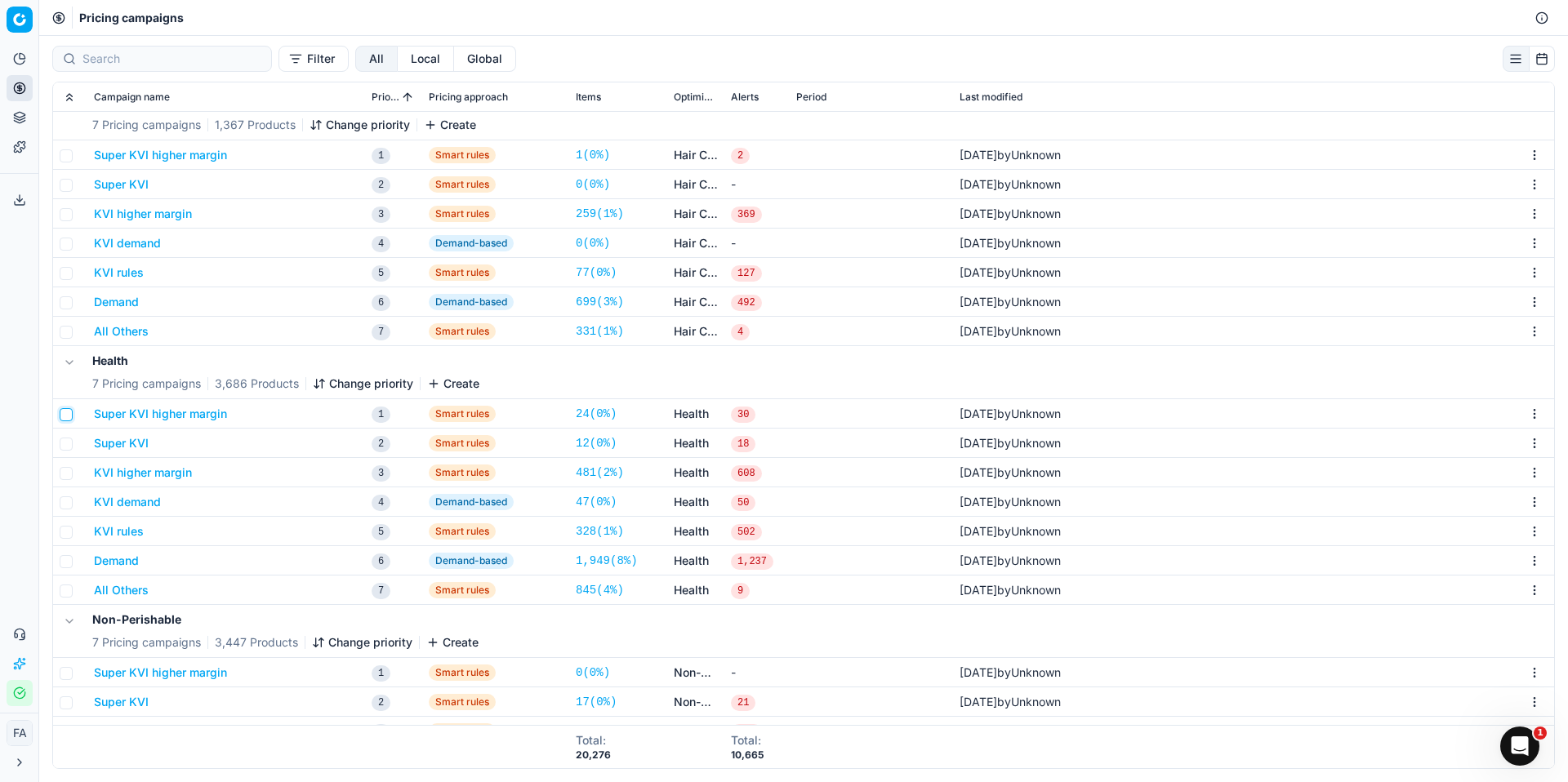
click at [72, 415] on input "checkbox" at bounding box center [65, 414] width 13 height 13
checkbox input "true"
click at [70, 445] on input "checkbox" at bounding box center [65, 444] width 13 height 13
checkbox input "true"
click at [66, 472] on input "checkbox" at bounding box center [65, 473] width 13 height 13
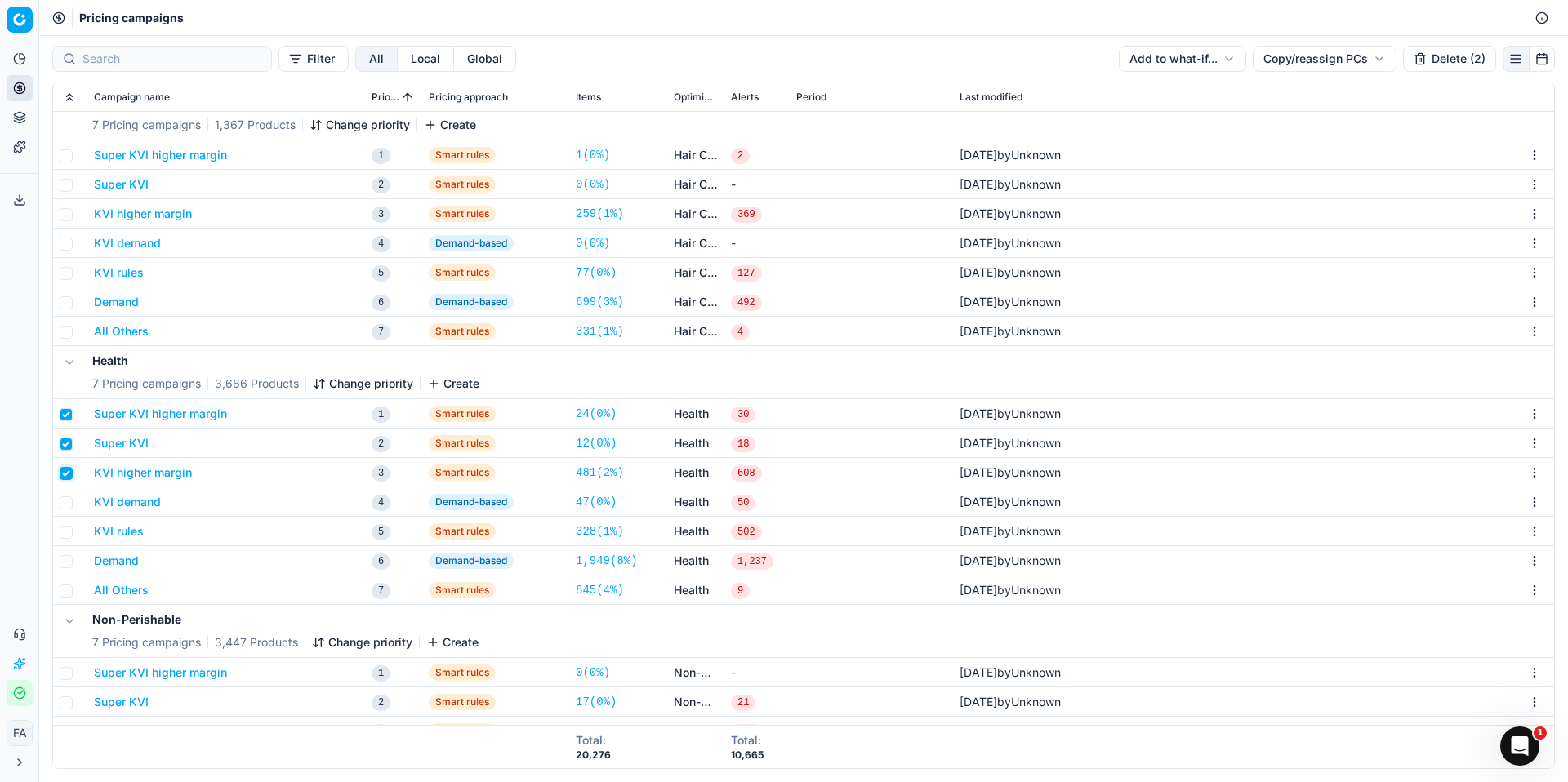
checkbox input "true"
click at [69, 503] on input "checkbox" at bounding box center [65, 502] width 13 height 13
checkbox input "true"
click at [70, 532] on input "checkbox" at bounding box center [65, 532] width 13 height 13
checkbox input "true"
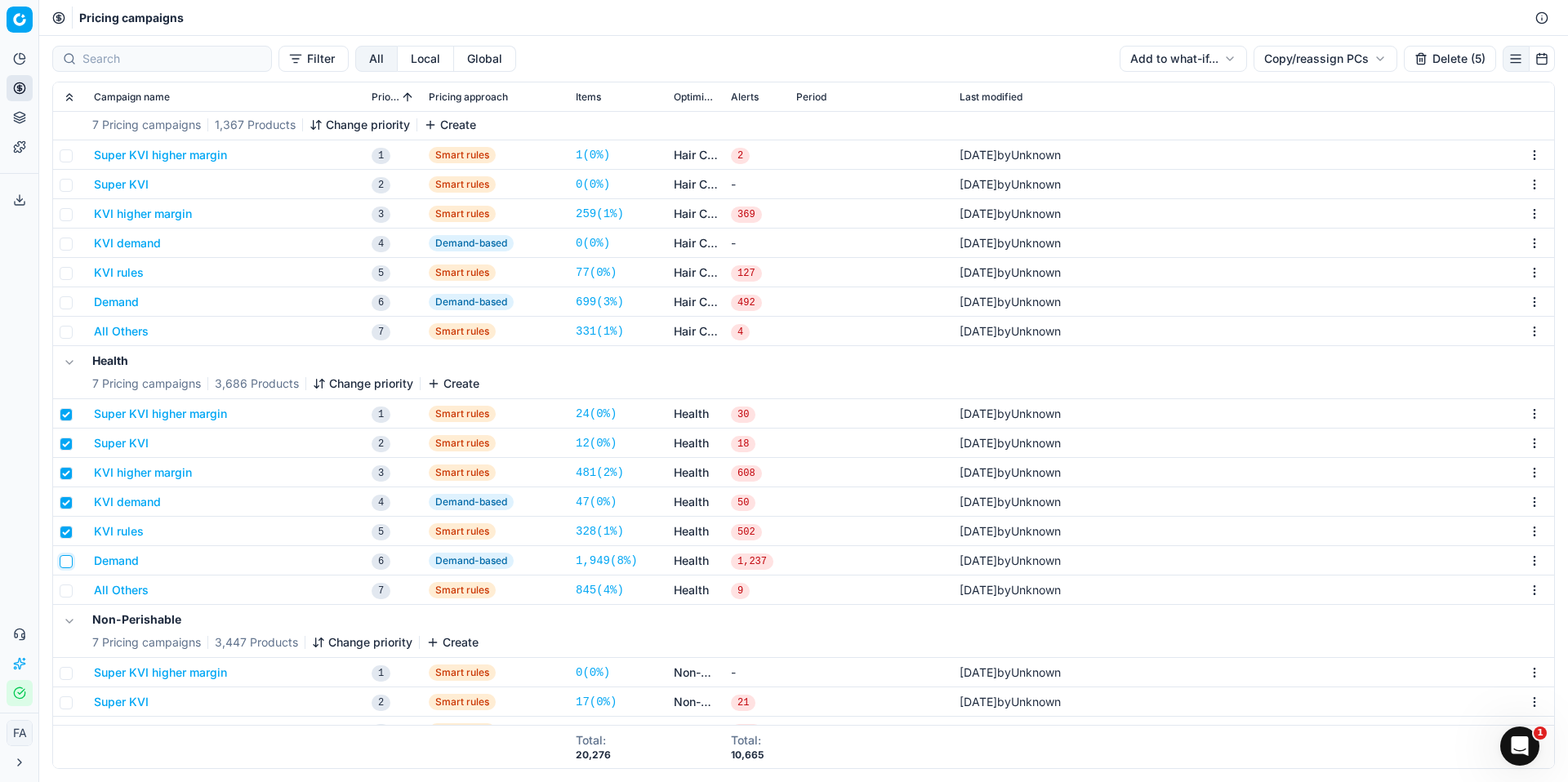
click at [68, 560] on input "checkbox" at bounding box center [65, 561] width 13 height 13
checkbox input "true"
click at [70, 595] on input "checkbox" at bounding box center [65, 590] width 13 height 13
checkbox input "true"
click at [1474, 47] on button "Delete (7)" at bounding box center [1450, 59] width 92 height 26
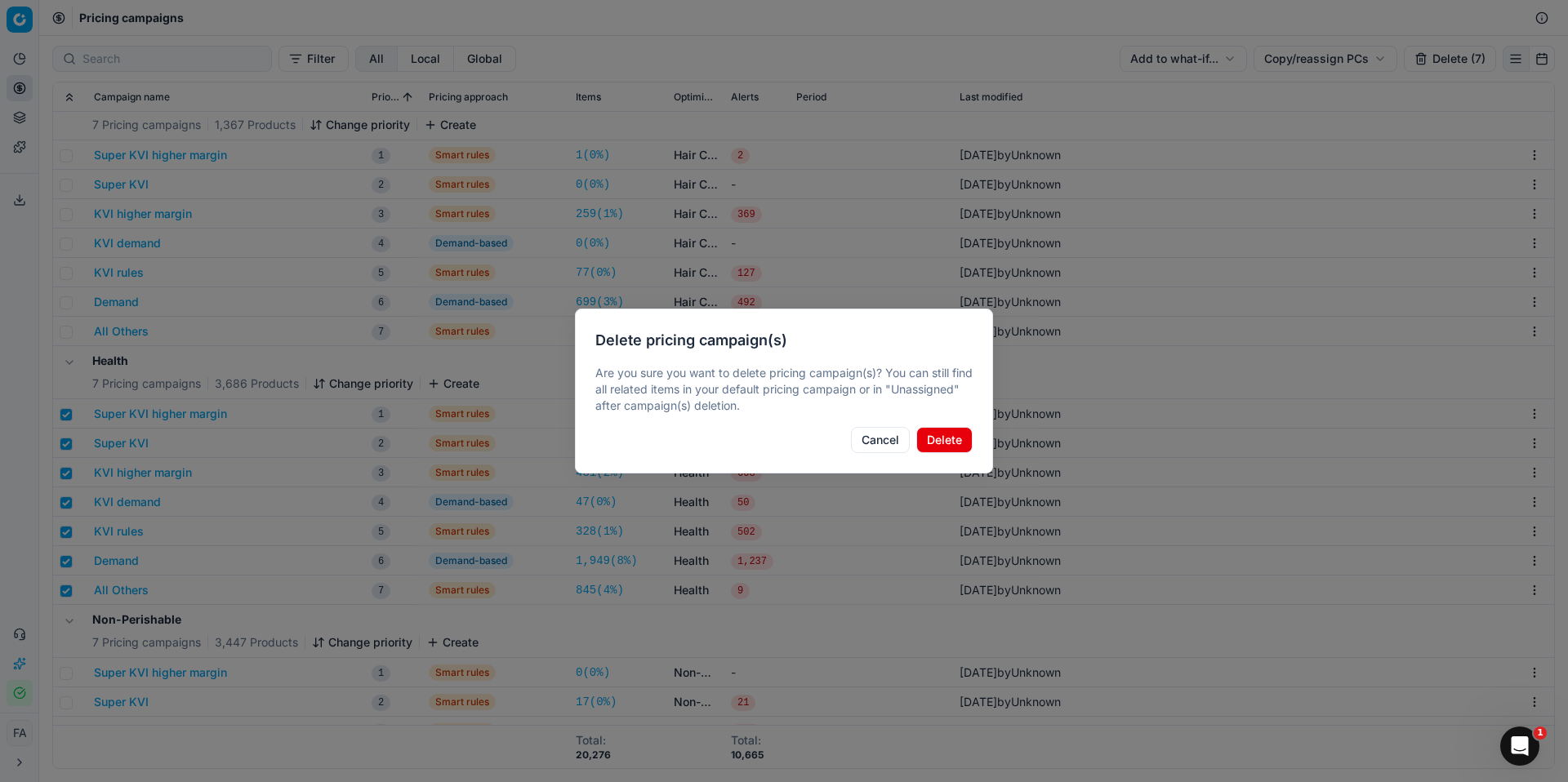
click at [949, 433] on button "Delete" at bounding box center [944, 440] width 56 height 26
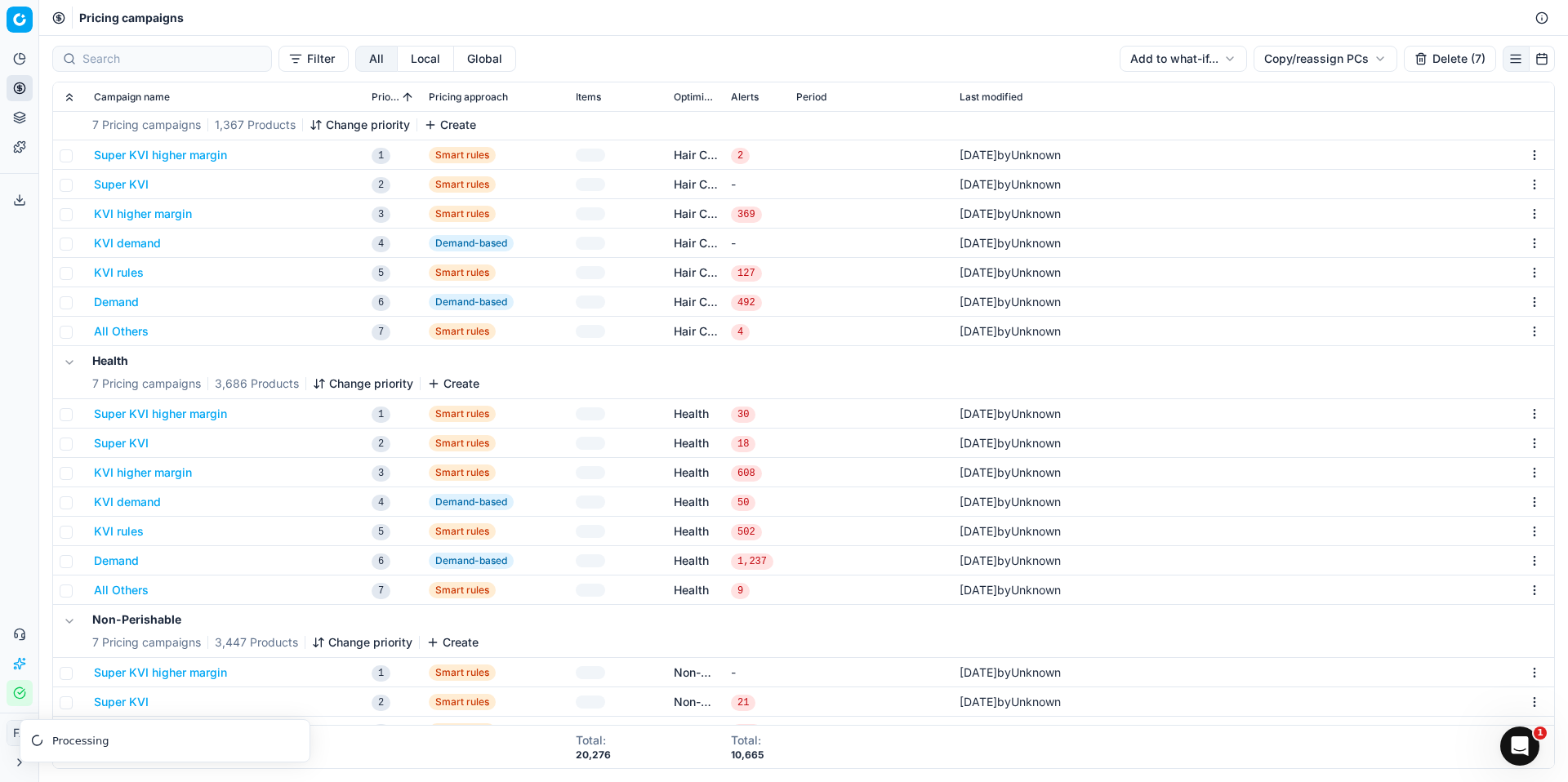
checkbox input "false"
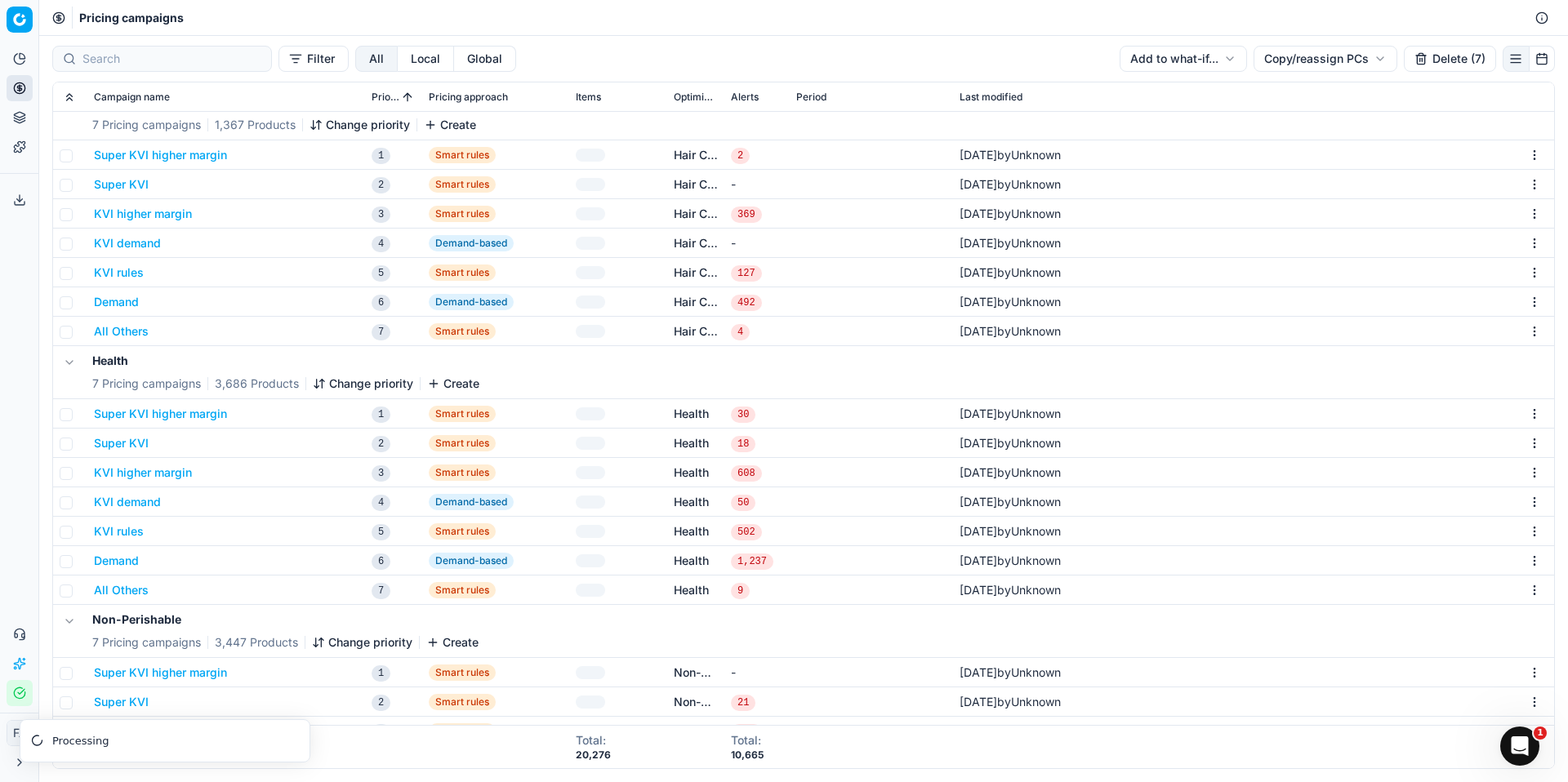
checkbox input "false"
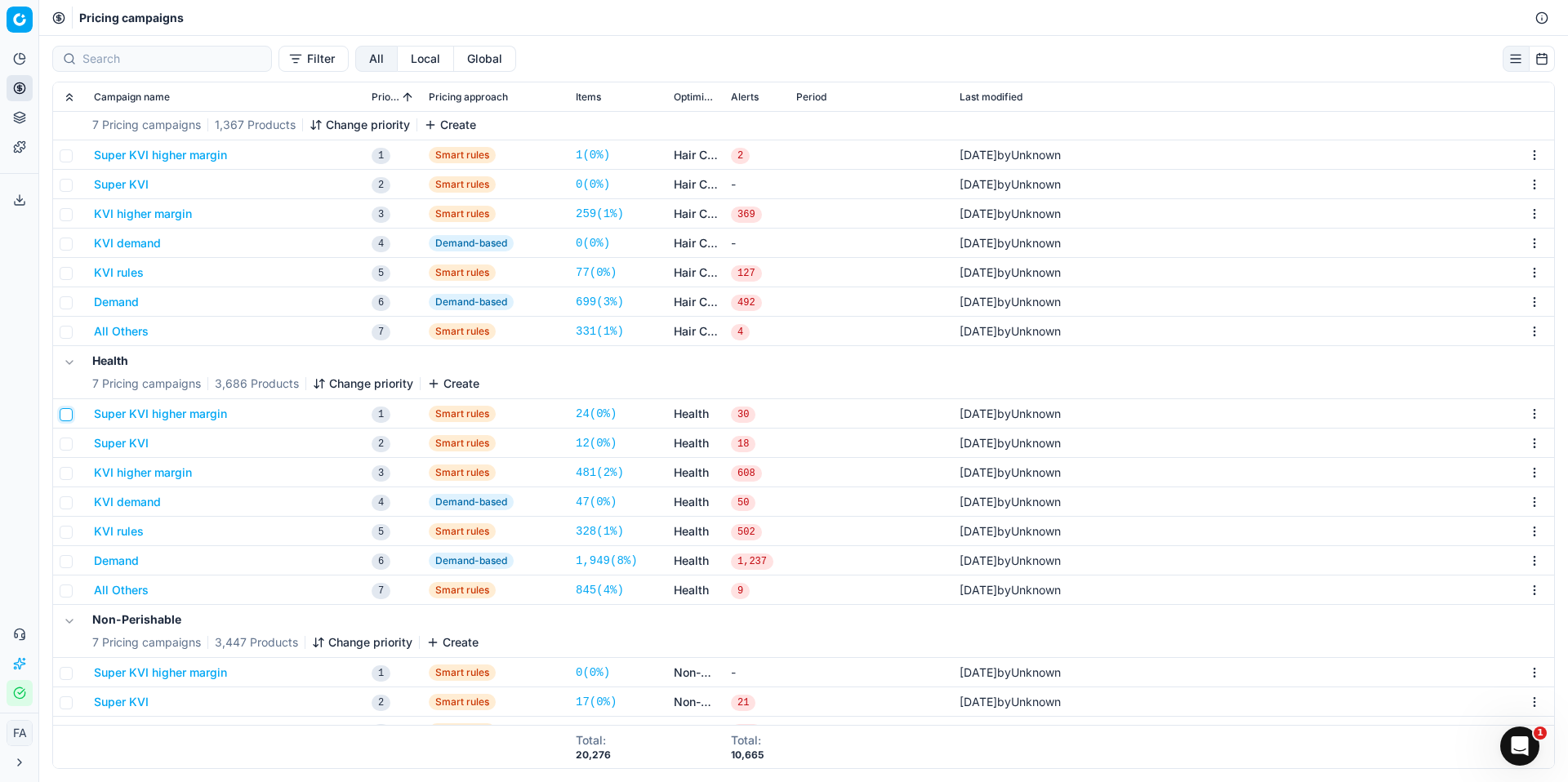
click at [70, 414] on input "checkbox" at bounding box center [65, 414] width 13 height 13
checkbox input "true"
click at [69, 450] on input "checkbox" at bounding box center [65, 444] width 13 height 13
checkbox input "true"
click at [70, 472] on input "checkbox" at bounding box center [65, 473] width 13 height 13
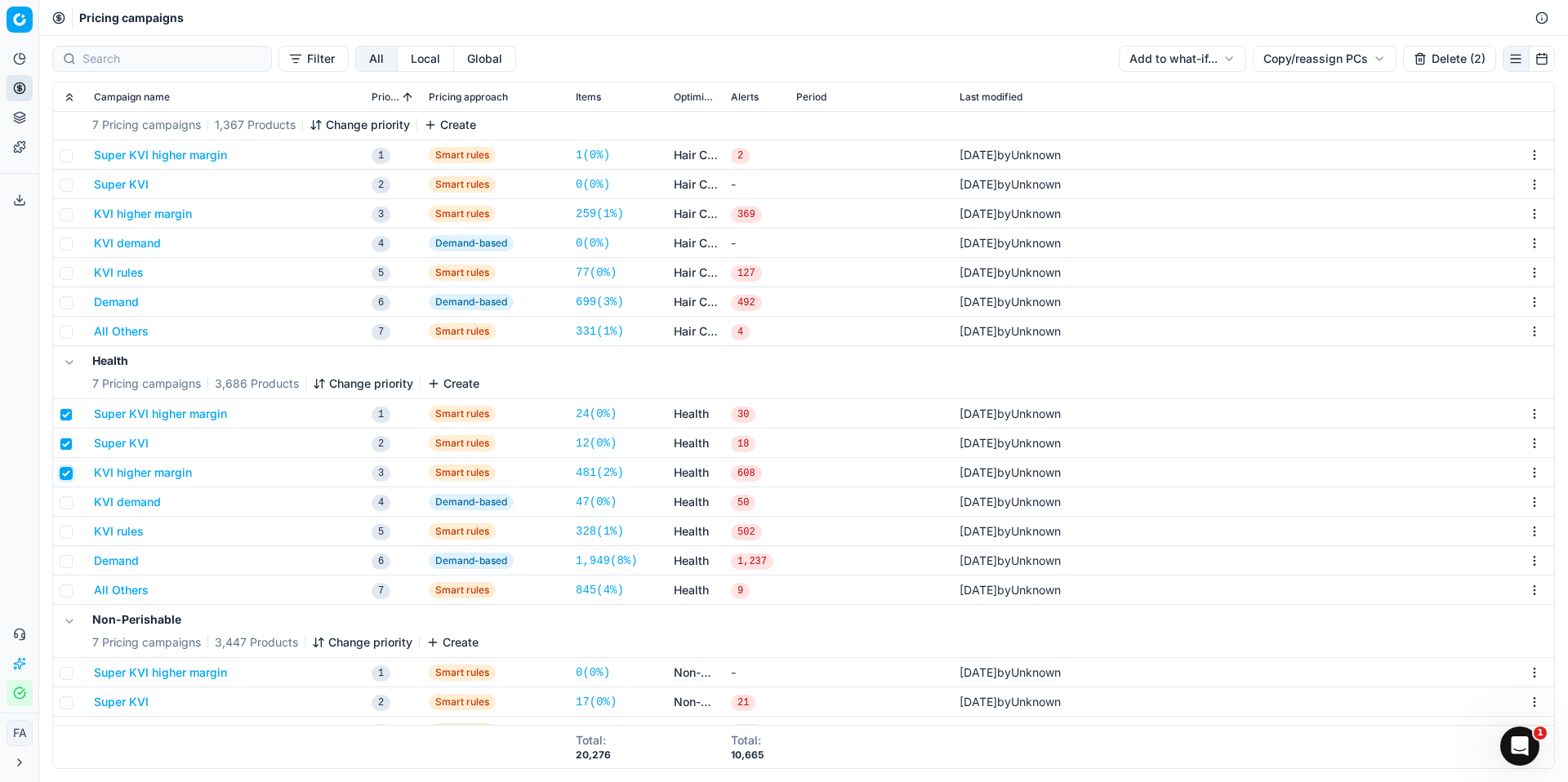
checkbox input "true"
click at [70, 506] on input "checkbox" at bounding box center [65, 502] width 13 height 13
checkbox input "true"
click at [69, 529] on input "checkbox" at bounding box center [65, 532] width 13 height 13
checkbox input "true"
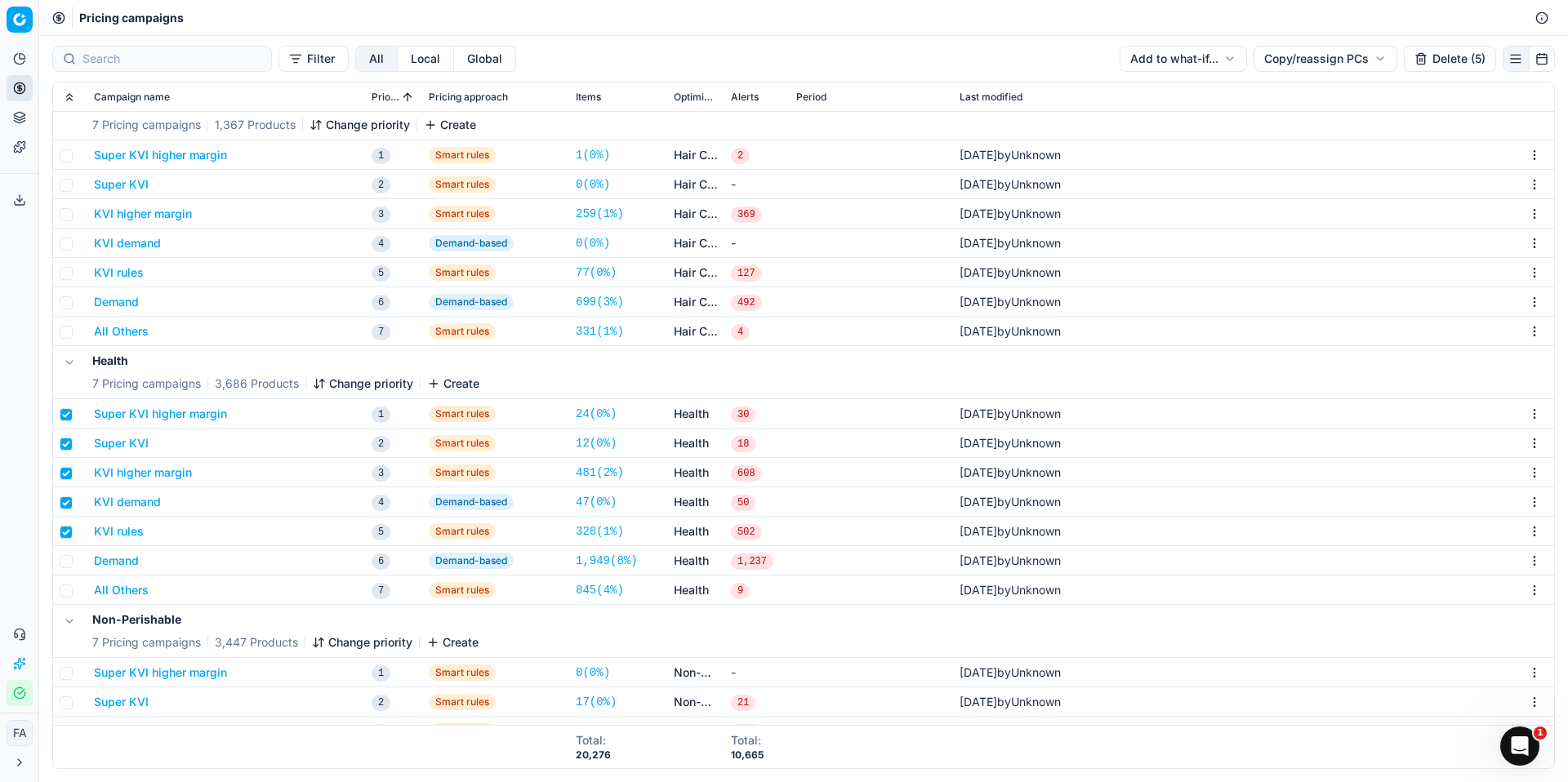
click at [69, 572] on td at bounding box center [70, 561] width 34 height 30
click at [68, 565] on input "checkbox" at bounding box center [65, 561] width 13 height 13
checkbox input "true"
click at [65, 587] on input "checkbox" at bounding box center [65, 590] width 13 height 13
checkbox input "true"
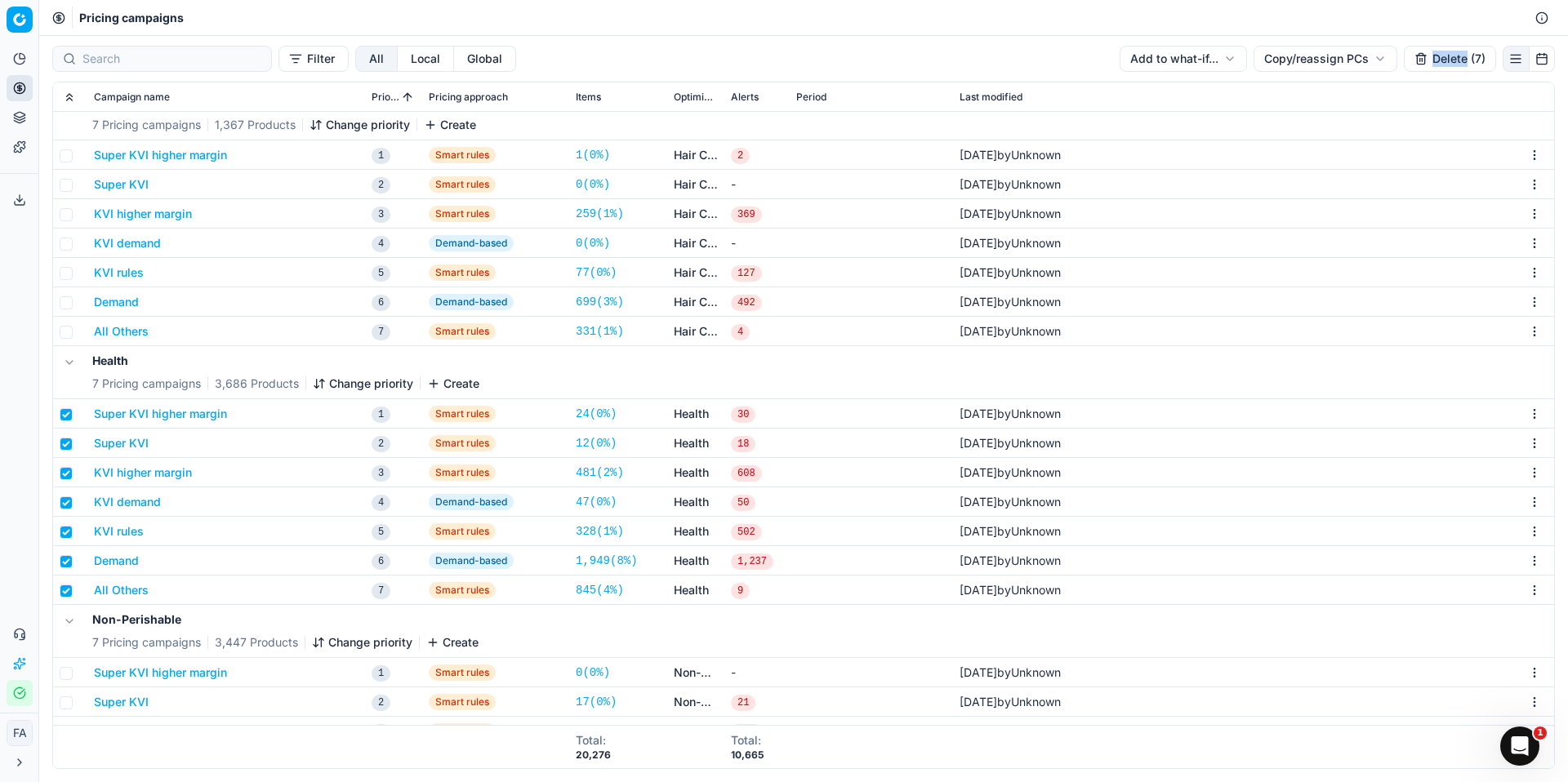
click at [1447, 58] on button "Delete (7)" at bounding box center [1450, 59] width 92 height 26
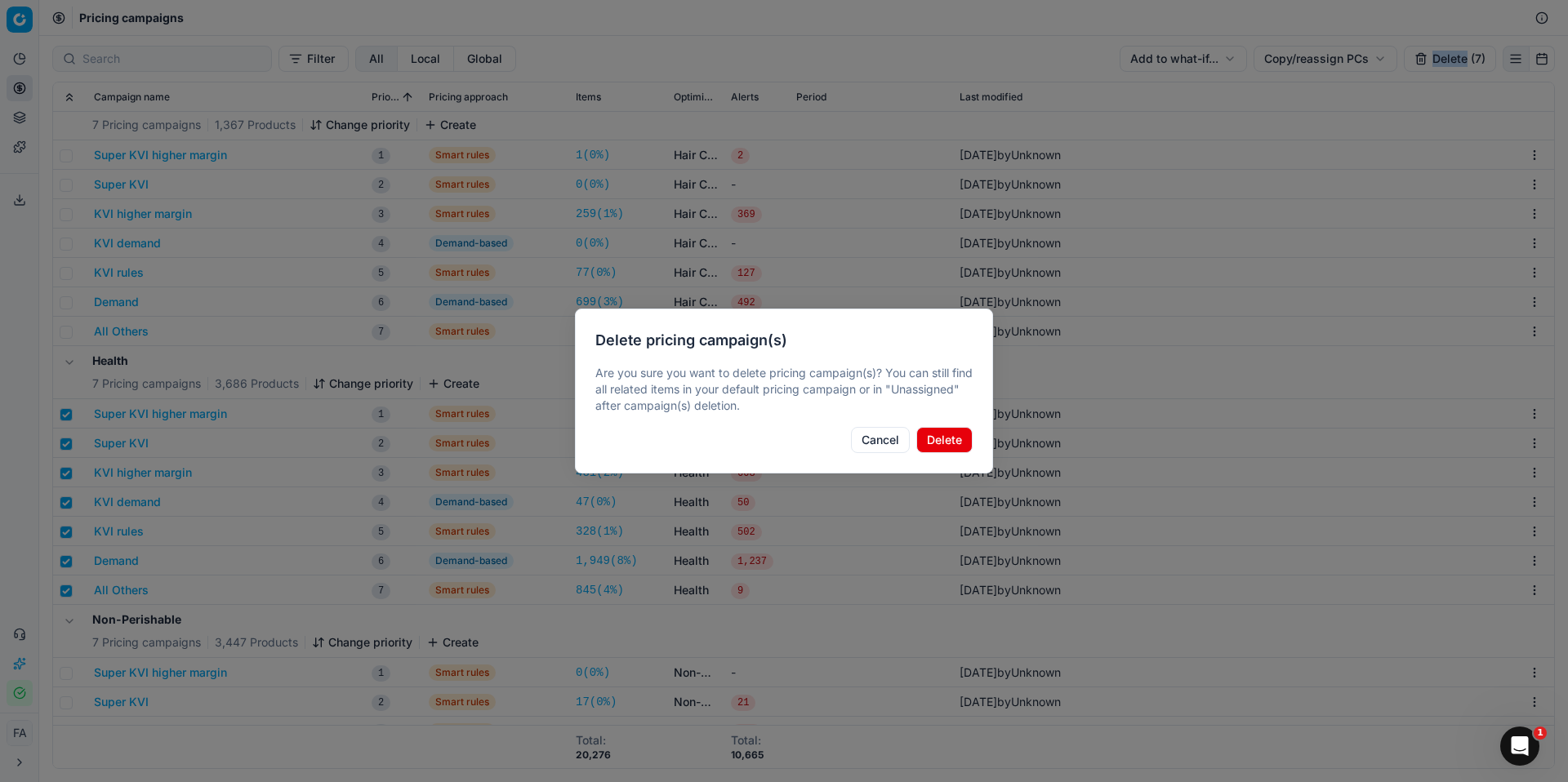
click at [959, 442] on button "Delete" at bounding box center [944, 440] width 56 height 26
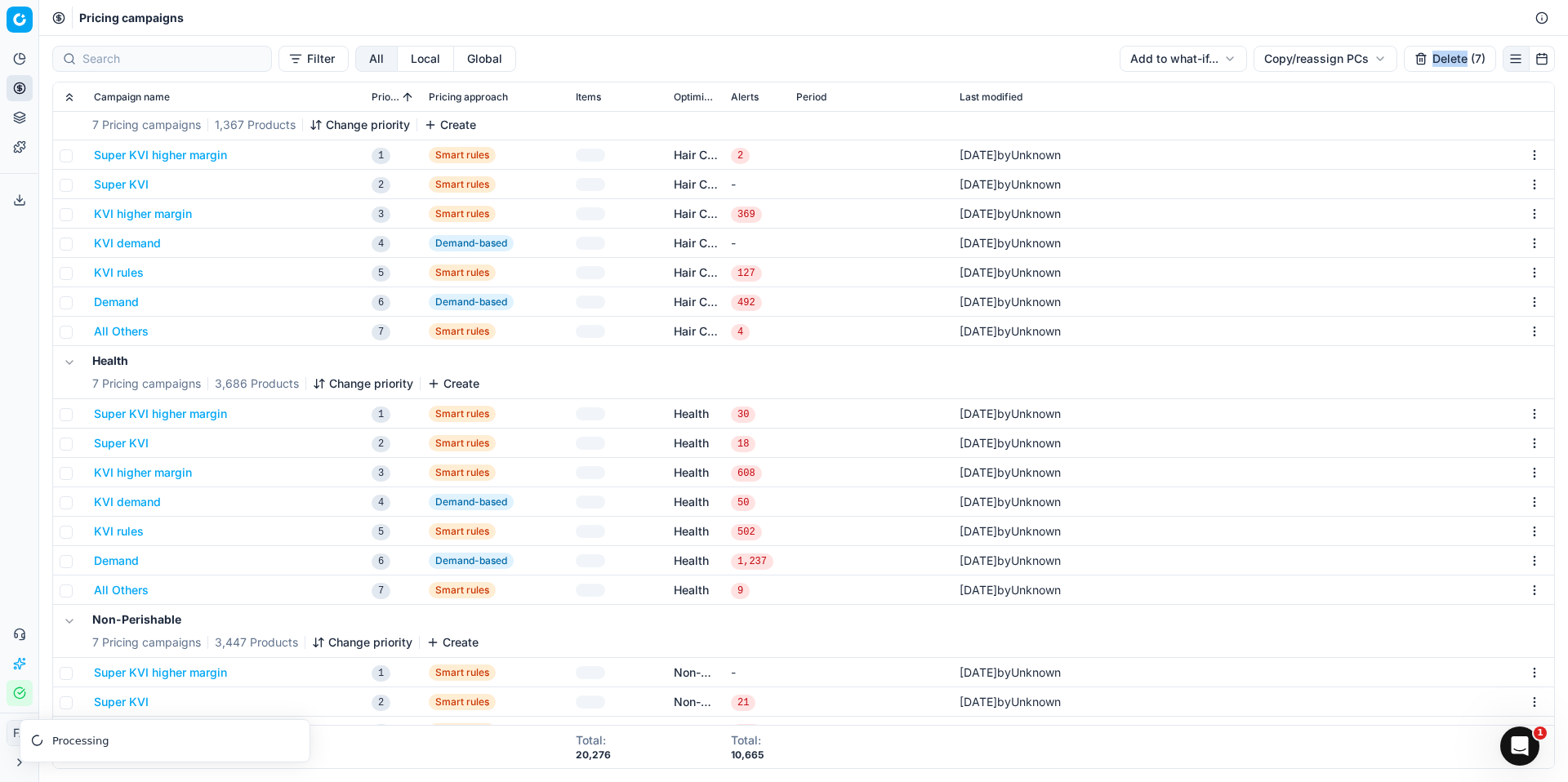
checkbox input "false"
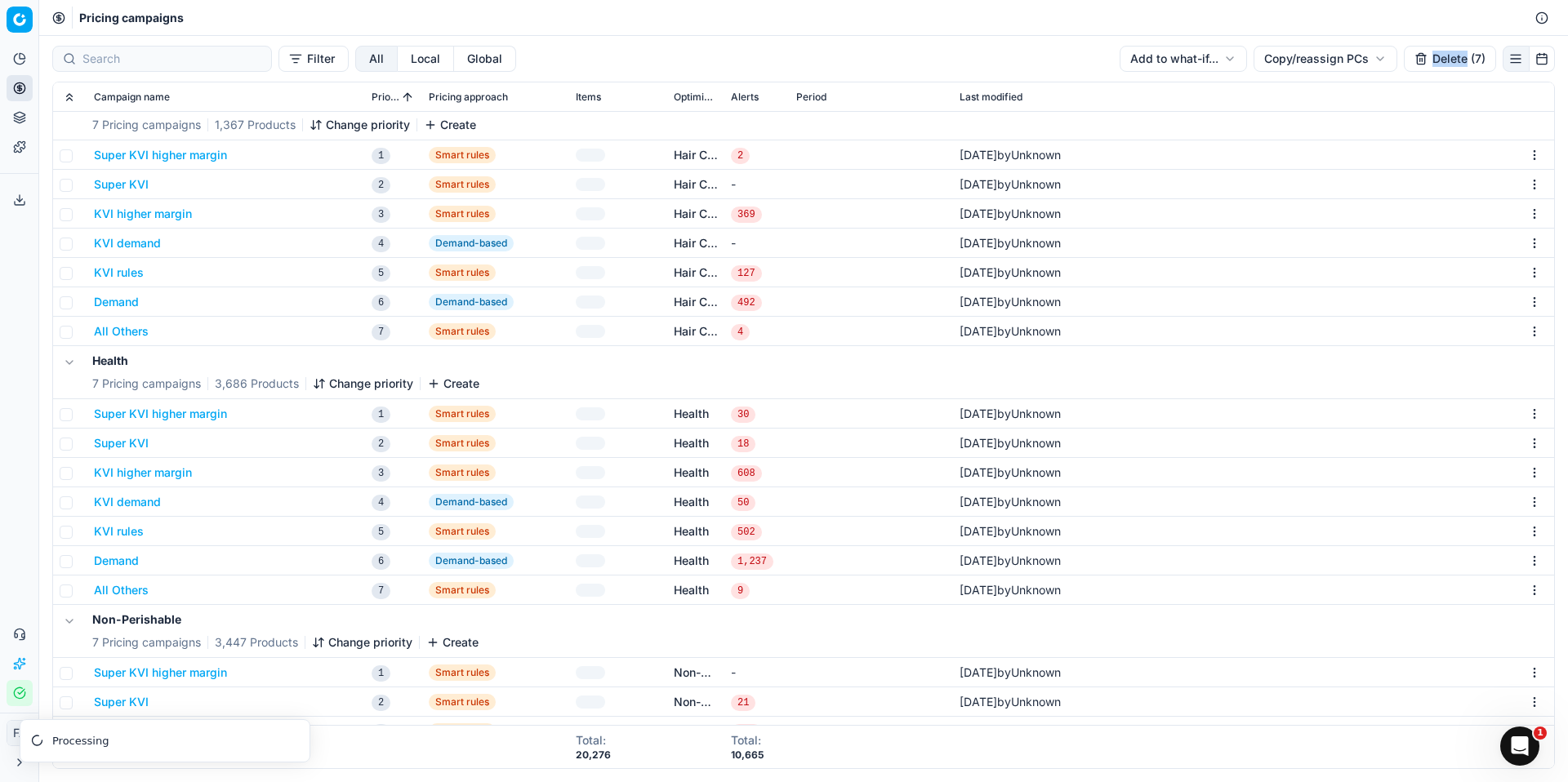
checkbox input "false"
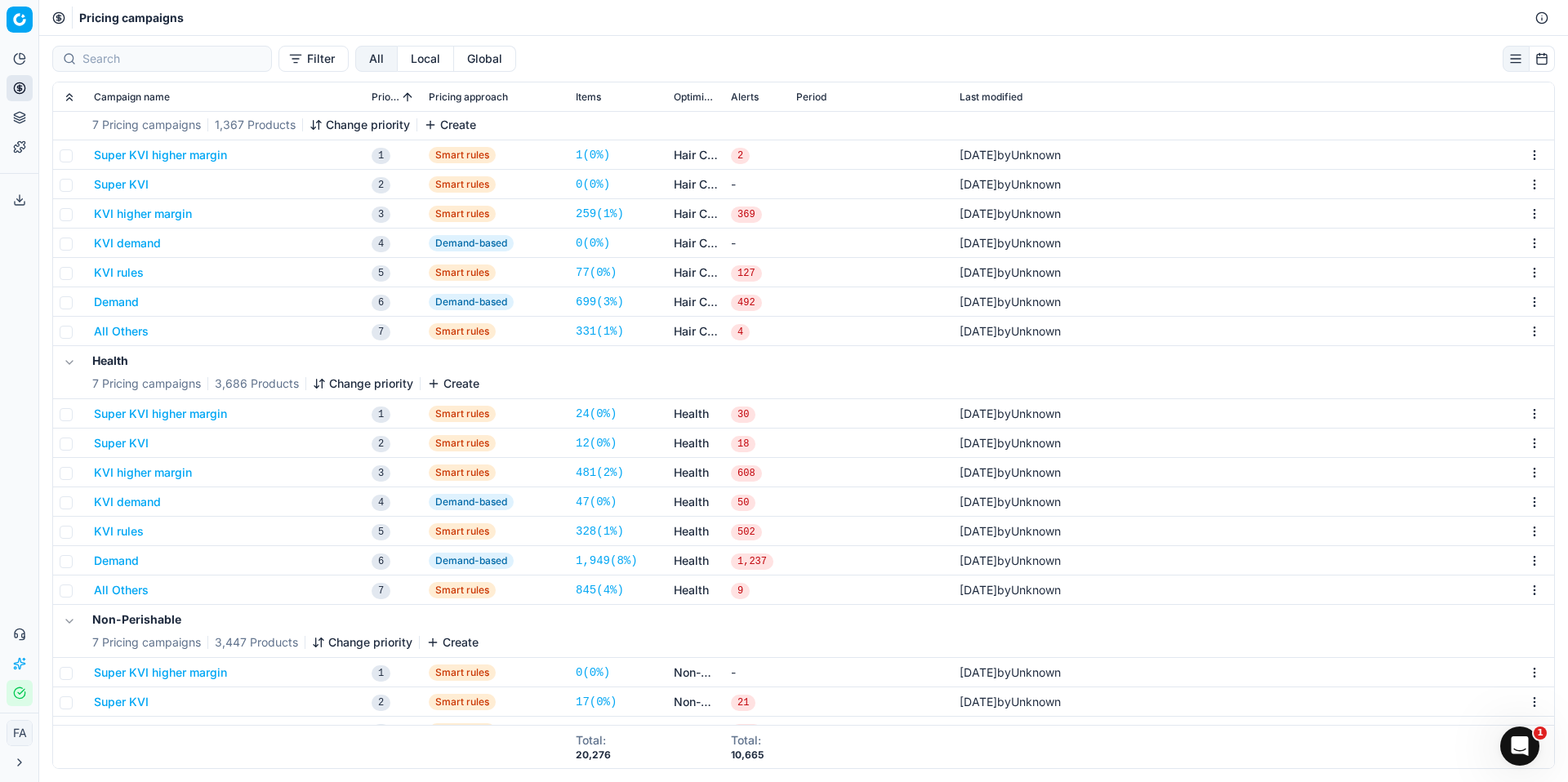
click at [1520, 415] on html "Pricing platform Analytics Pricing Product portfolio Templates Export service 0…" at bounding box center [784, 391] width 1568 height 782
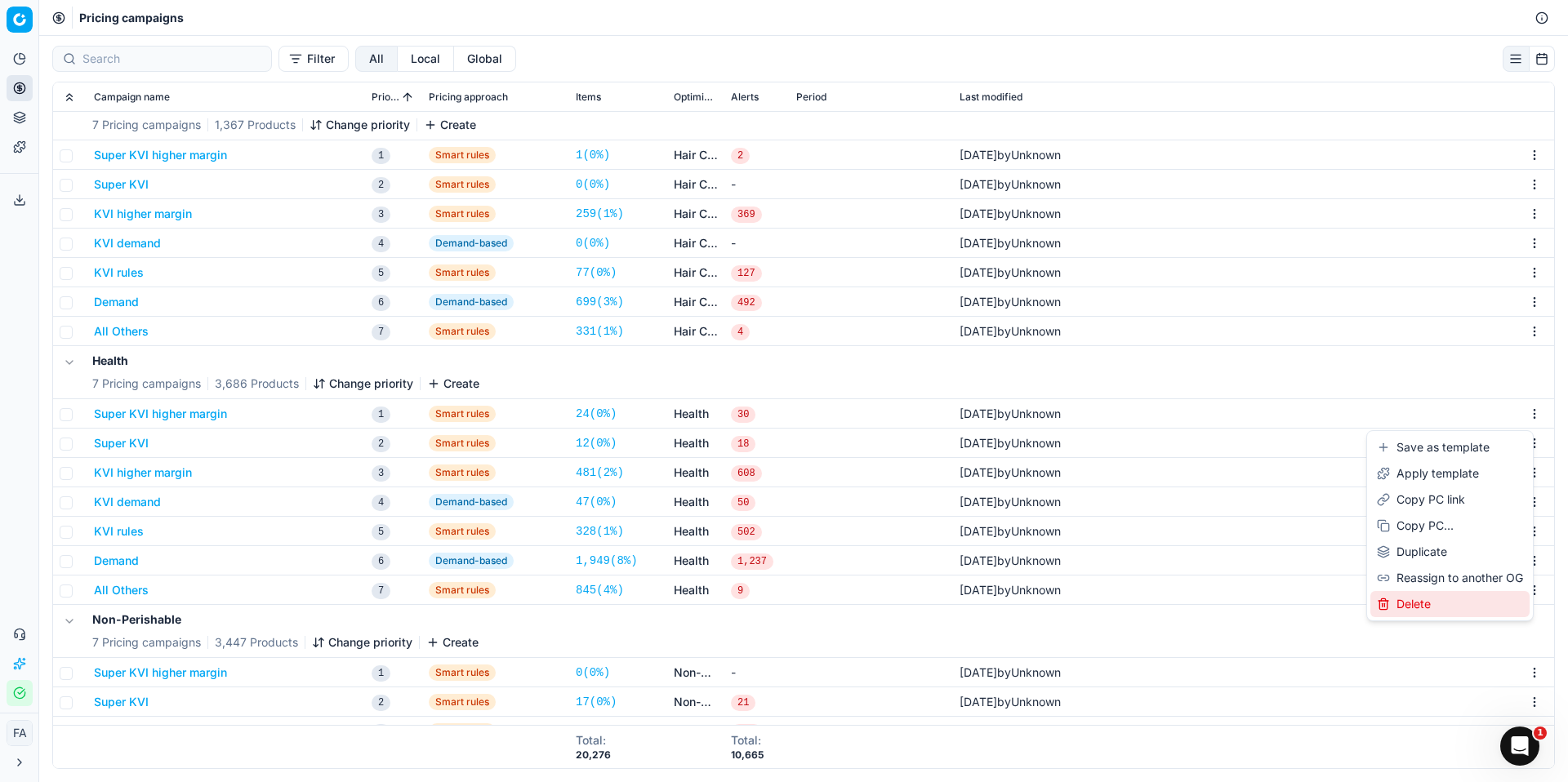
click at [1453, 602] on div "Delete" at bounding box center [1450, 604] width 160 height 26
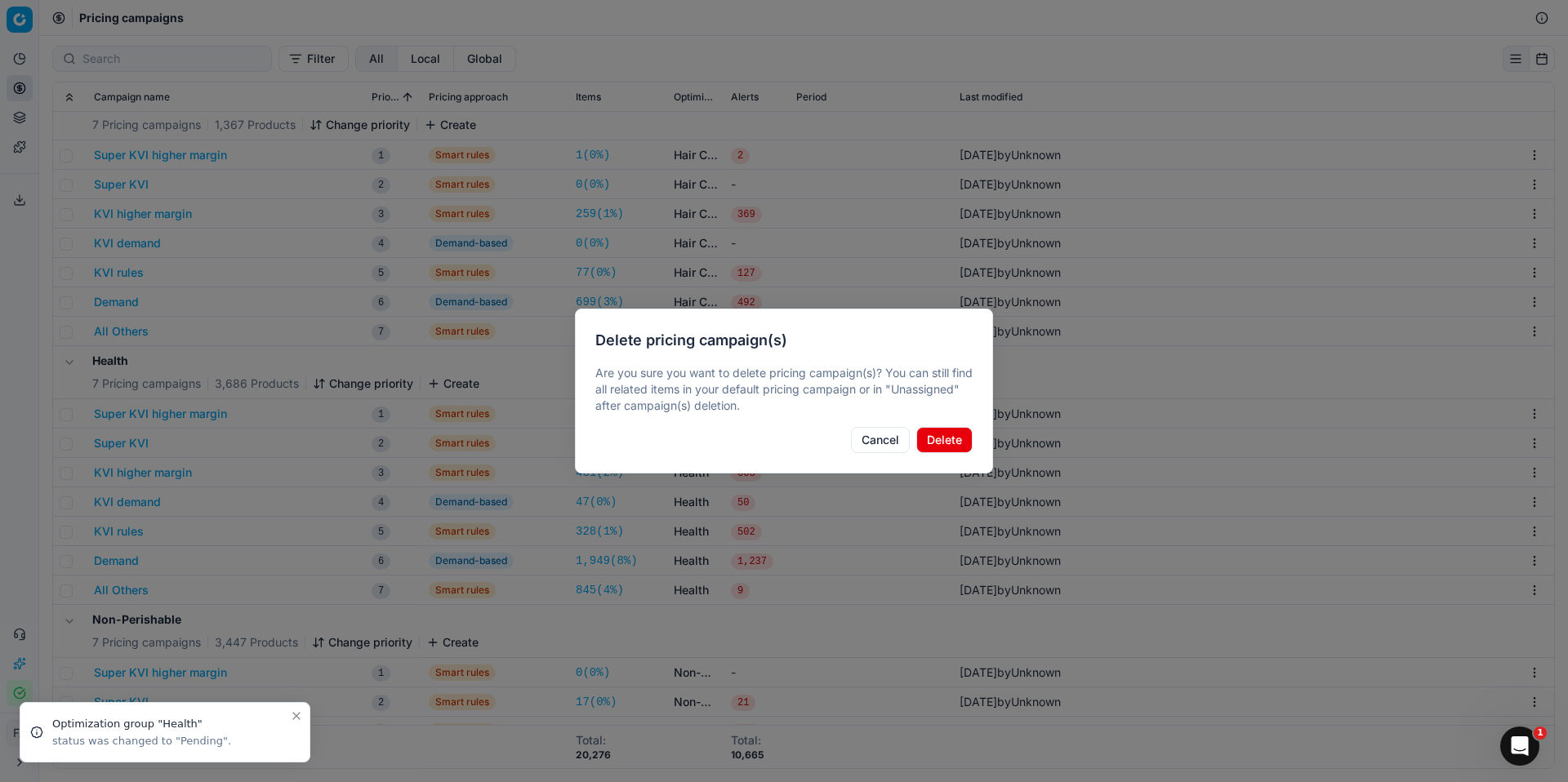
click at [957, 447] on button "Delete" at bounding box center [944, 440] width 56 height 26
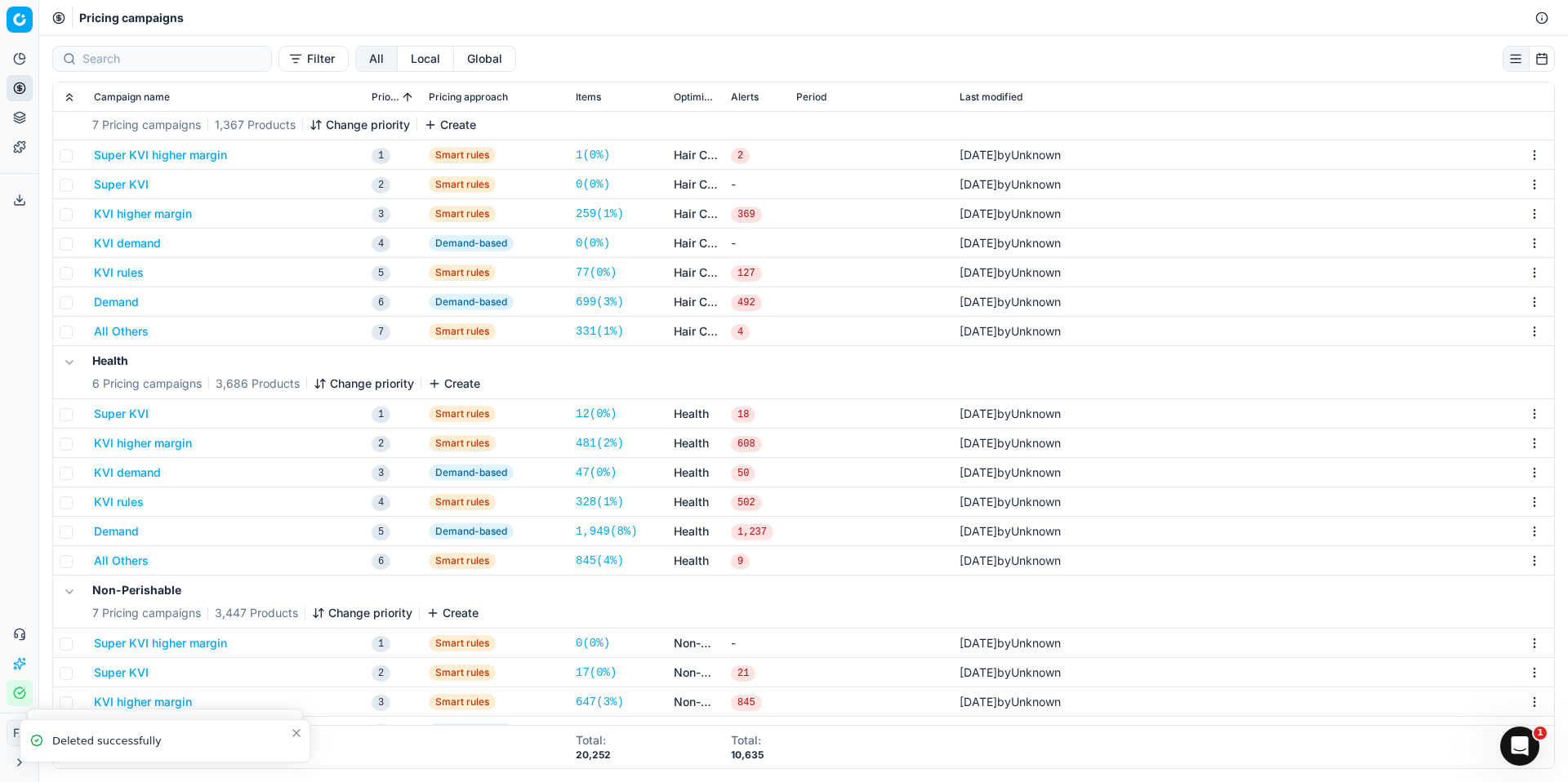
click at [1520, 416] on html "Pricing platform Analytics Pricing Product portfolio Templates Export service 0…" at bounding box center [784, 391] width 1568 height 782
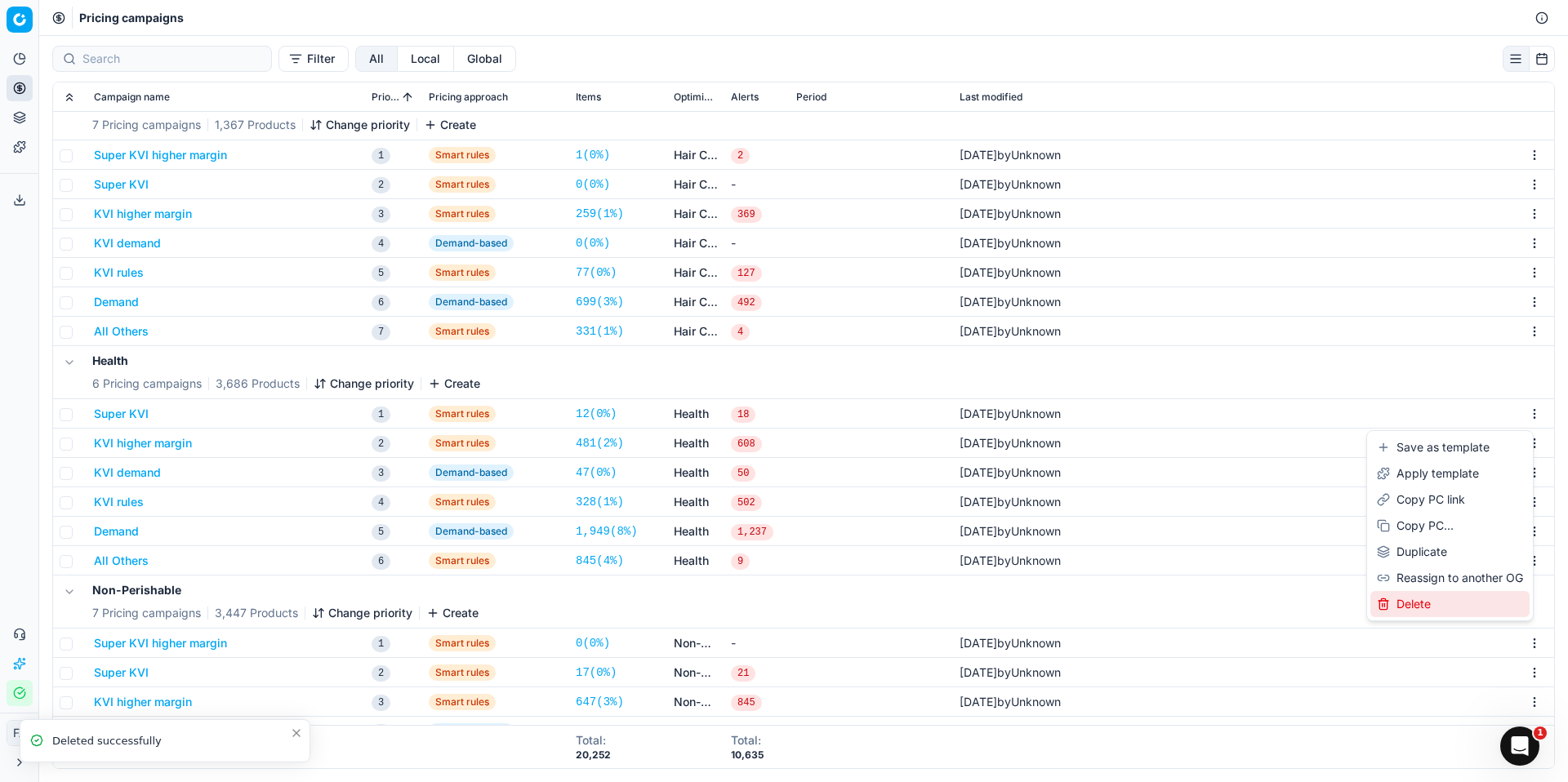
click at [1450, 599] on div "Delete" at bounding box center [1450, 604] width 160 height 26
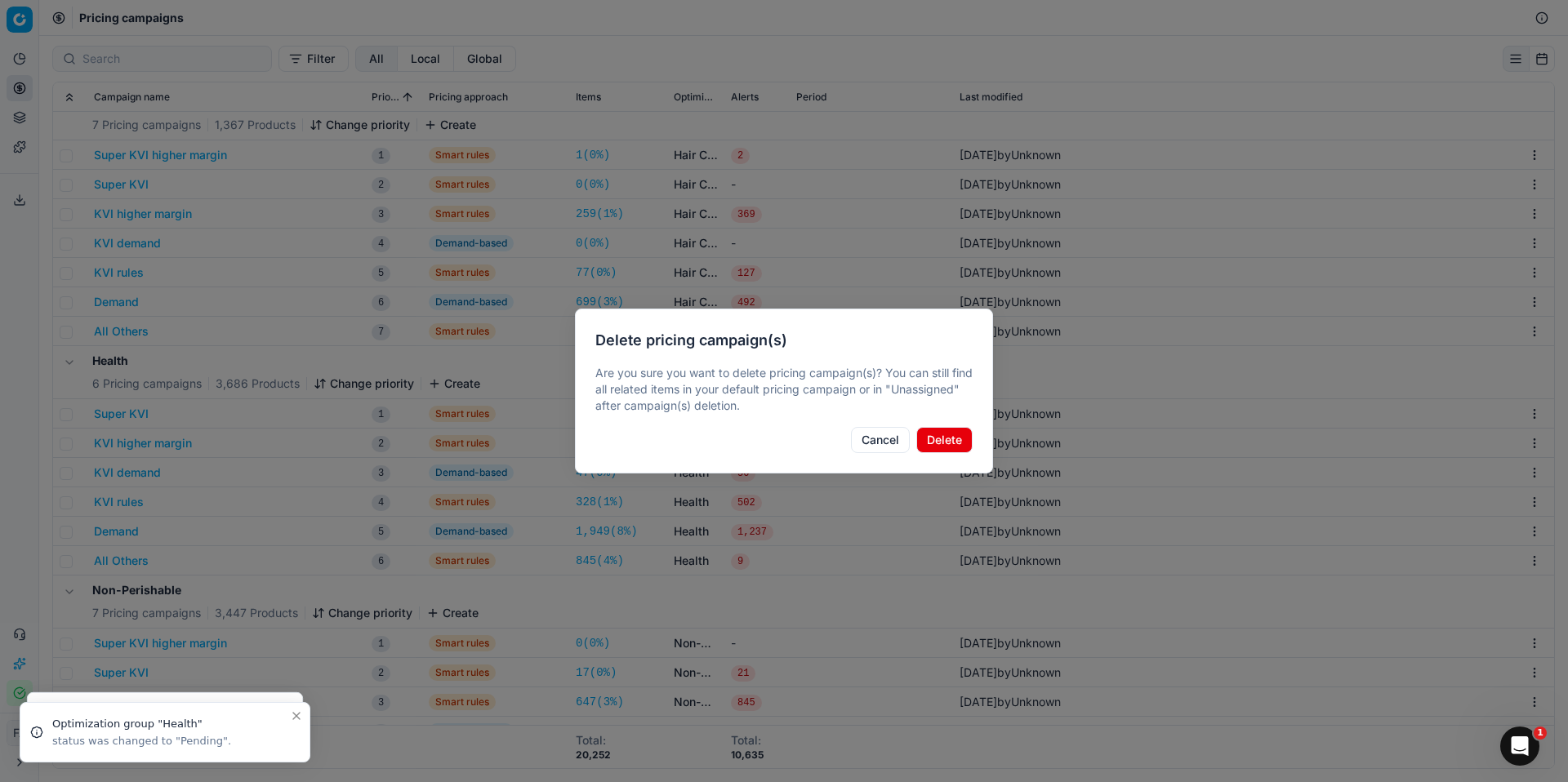
click at [949, 438] on button "Delete" at bounding box center [944, 440] width 56 height 26
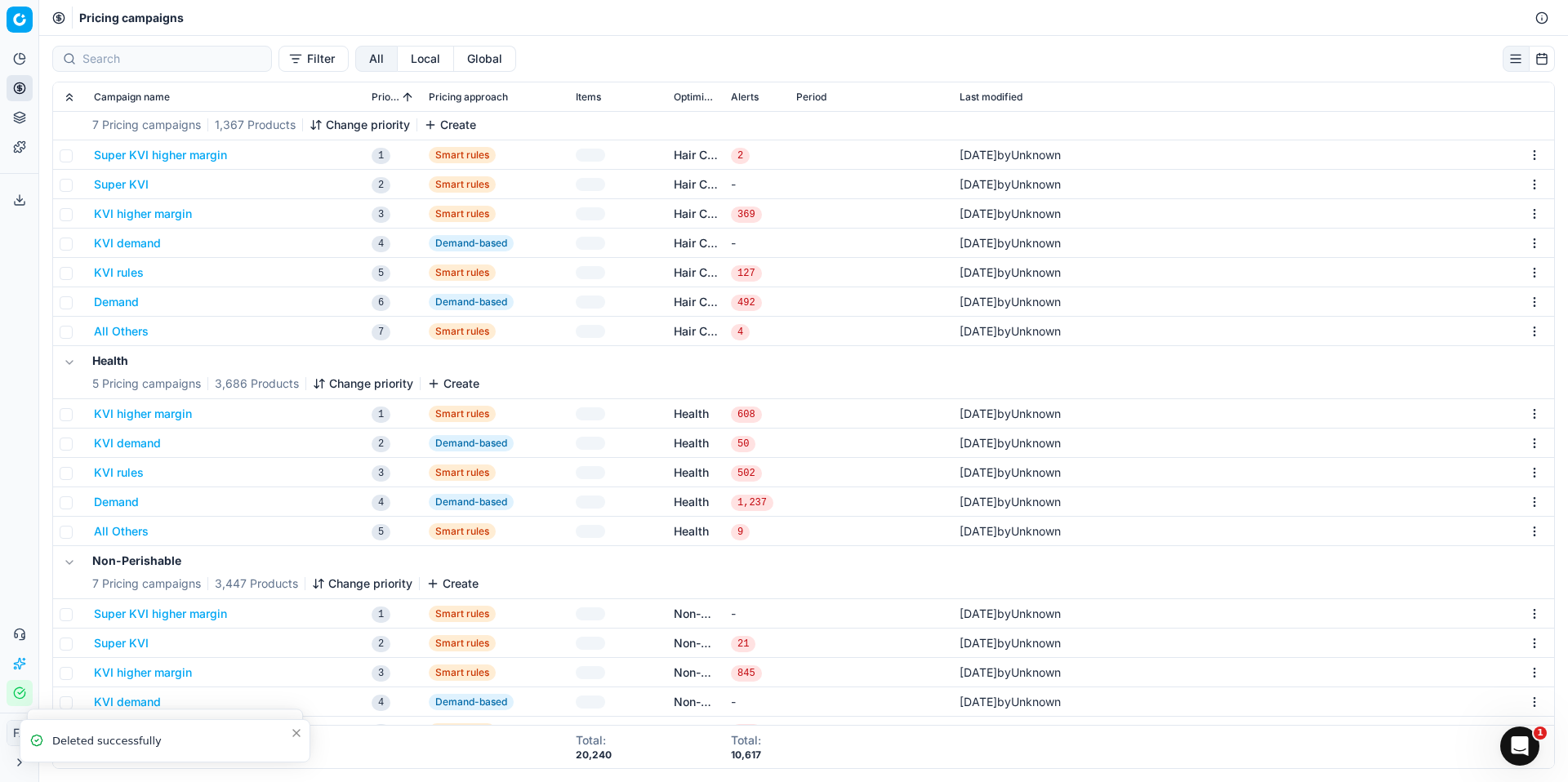
click at [1525, 420] on html "Pricing platform Analytics Pricing Product portfolio Templates Export service 0…" at bounding box center [784, 391] width 1568 height 782
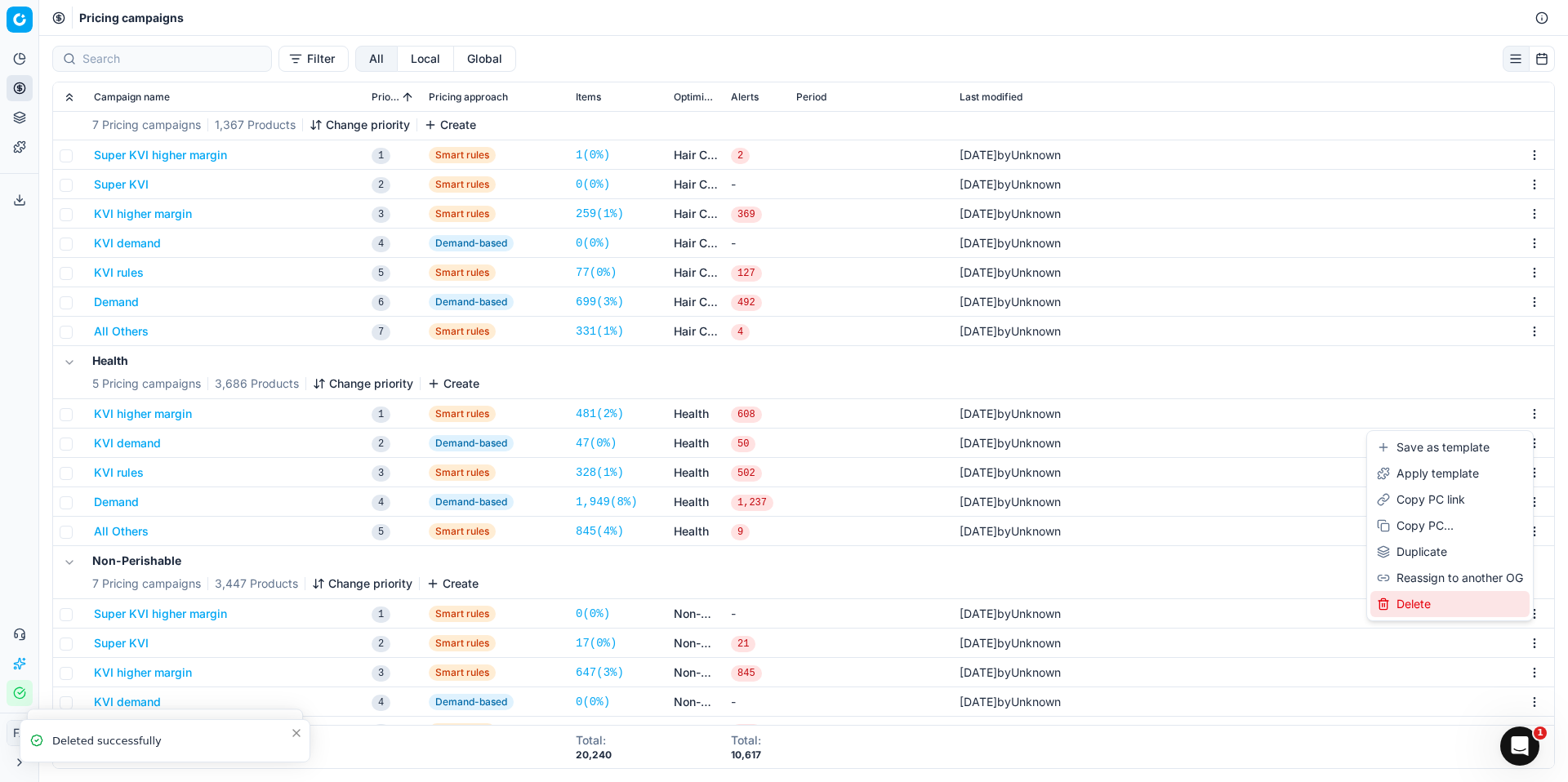
click at [1448, 601] on div "Delete" at bounding box center [1450, 604] width 160 height 26
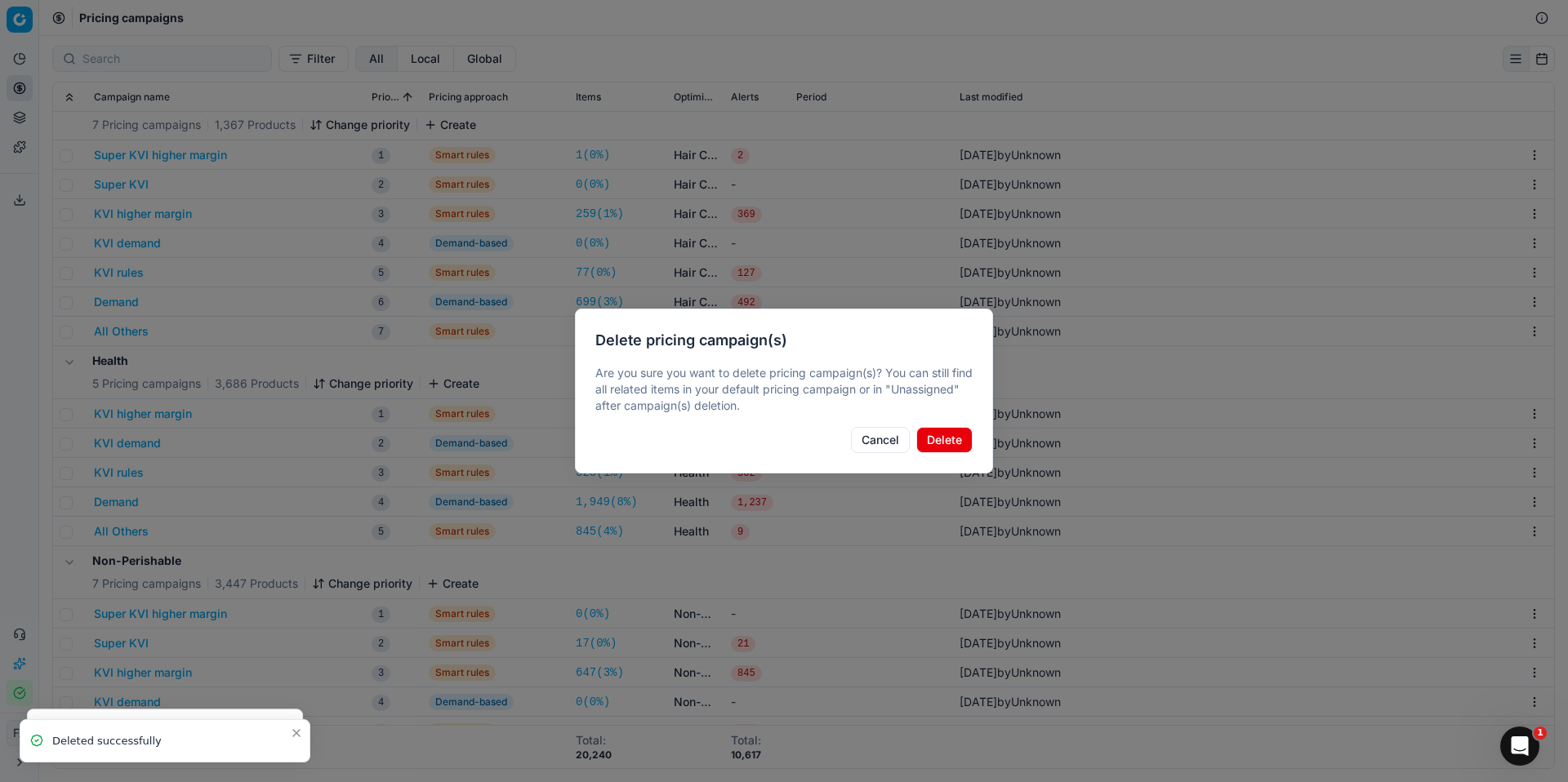
click at [938, 452] on button "Delete" at bounding box center [944, 440] width 56 height 26
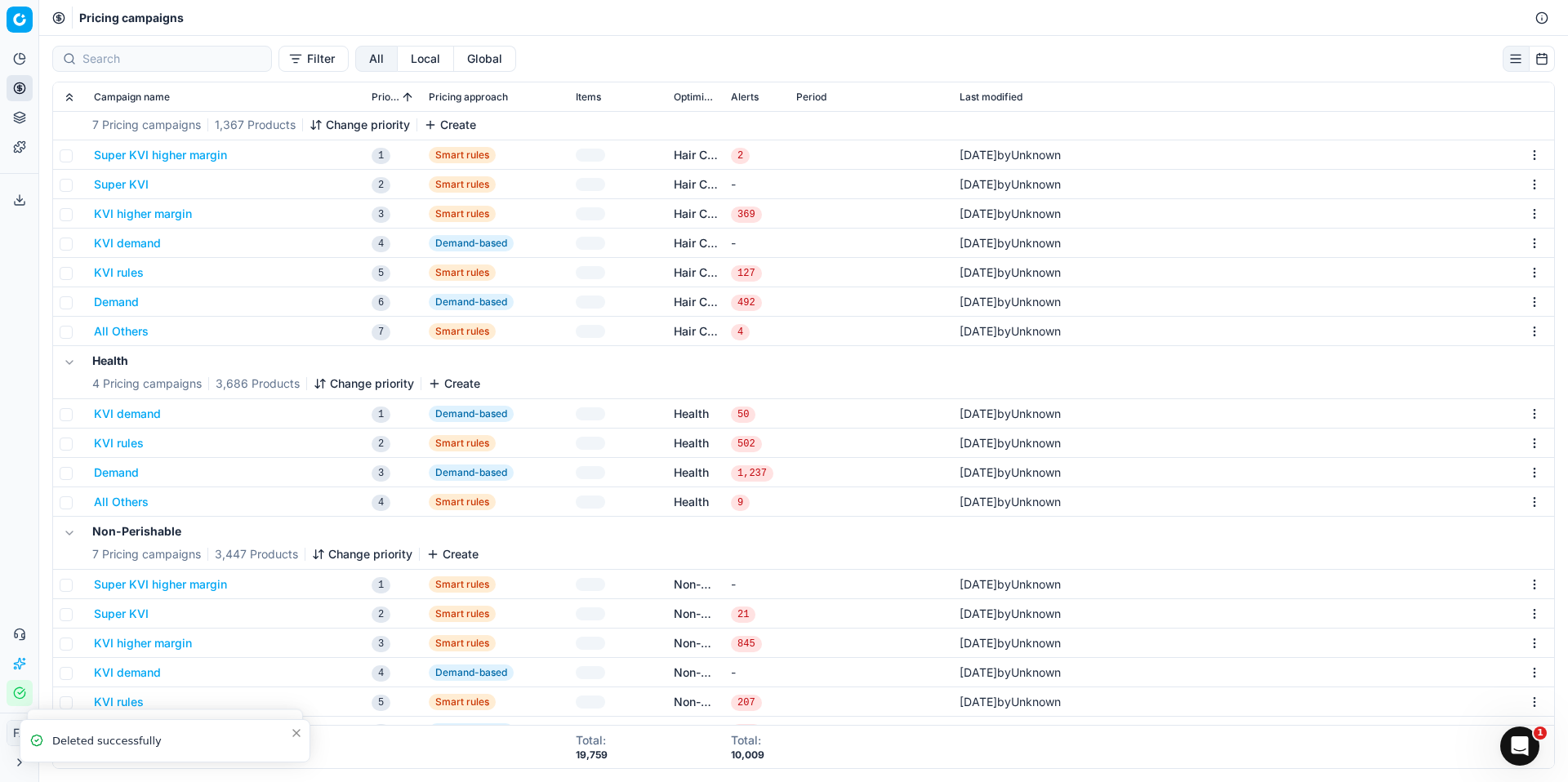
click at [1523, 413] on html "Pricing platform Analytics Pricing Product portfolio Templates Export service 0…" at bounding box center [784, 391] width 1568 height 782
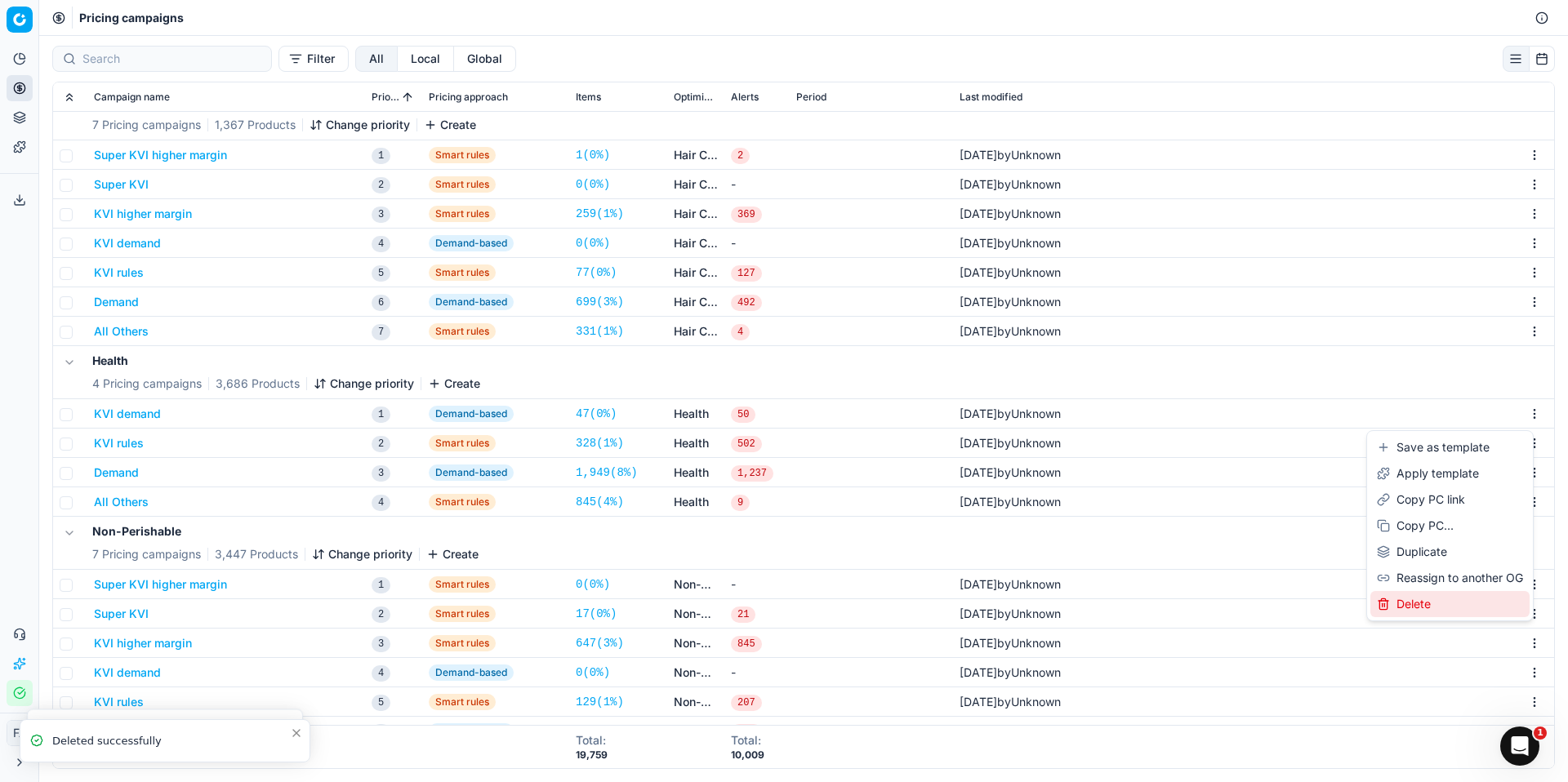
click at [1420, 594] on div "Delete" at bounding box center [1450, 604] width 160 height 26
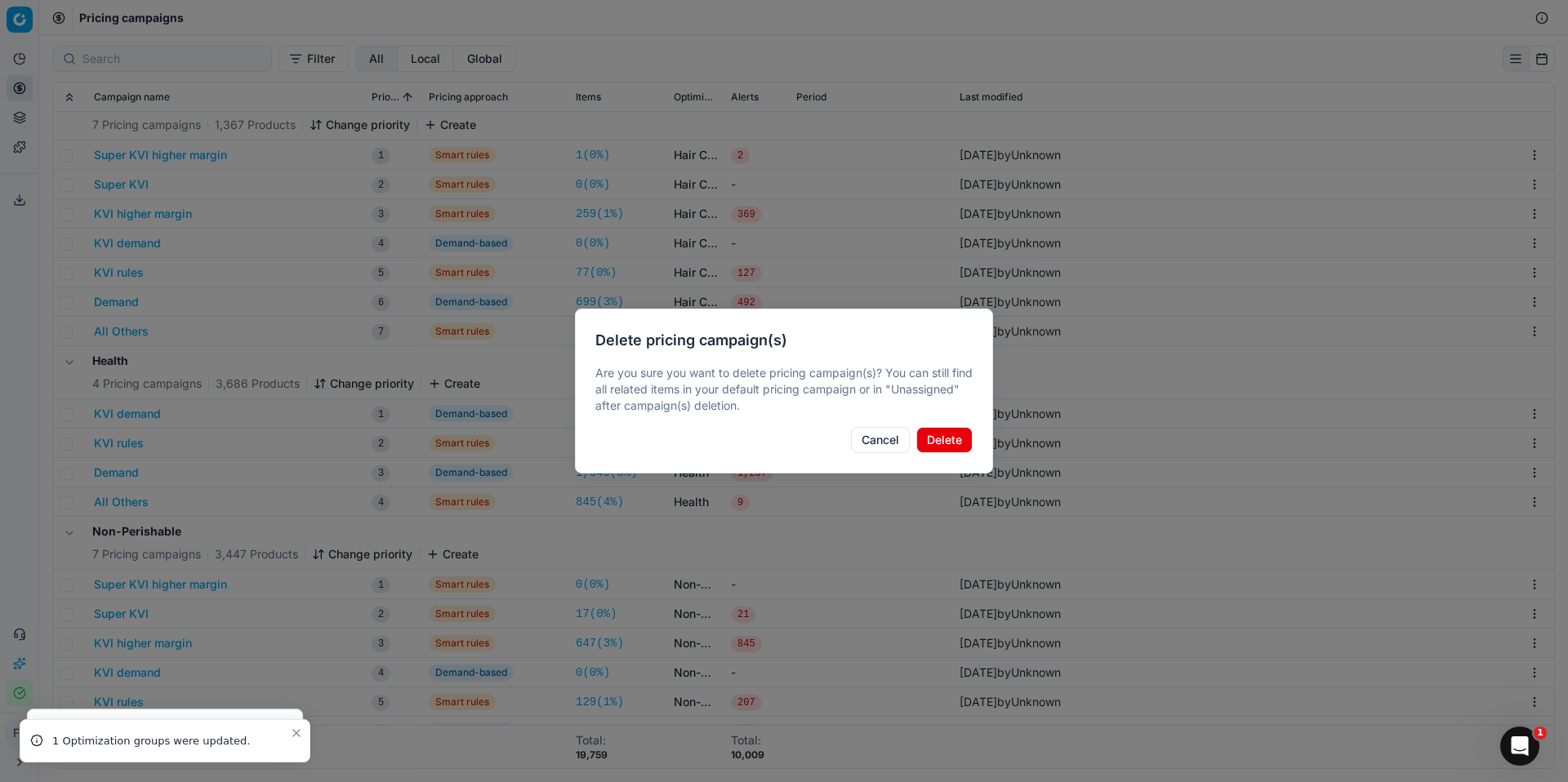
click at [946, 443] on button "Delete" at bounding box center [944, 440] width 56 height 26
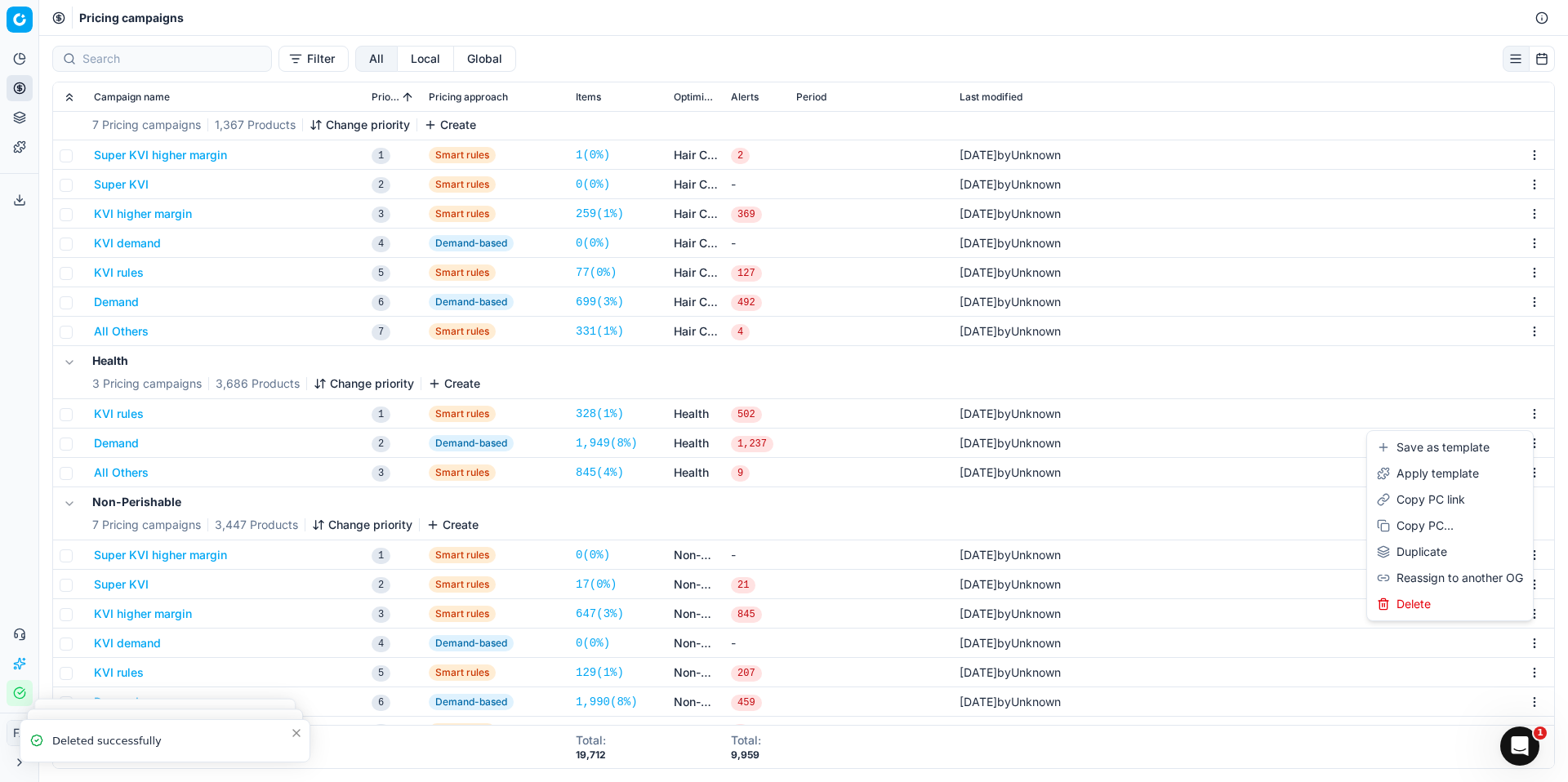
click at [1522, 415] on html "Pricing platform Analytics Pricing Product portfolio Templates Export service 0…" at bounding box center [784, 391] width 1568 height 782
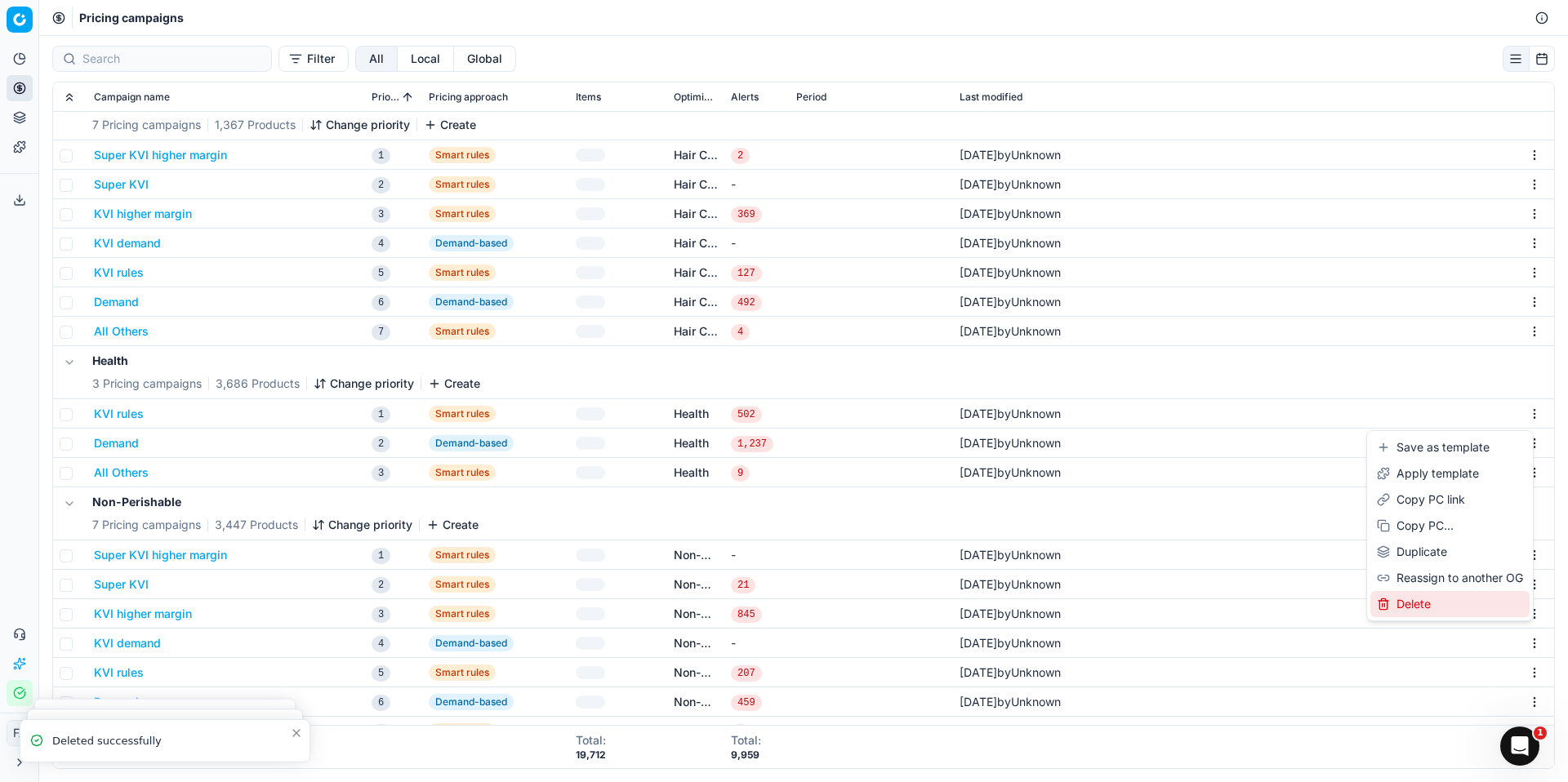
click at [1417, 607] on div "Delete" at bounding box center [1450, 604] width 160 height 26
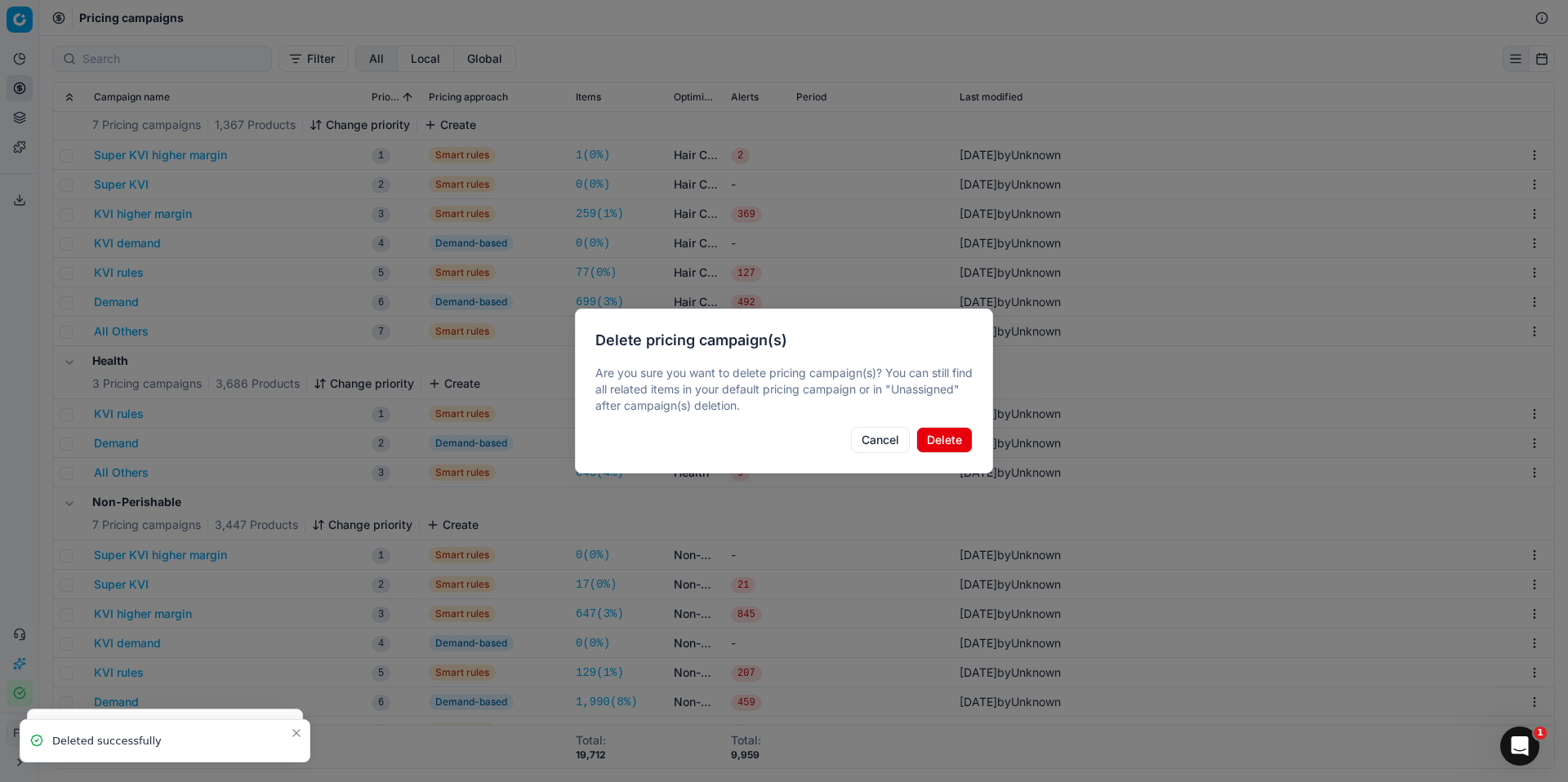
click at [926, 446] on button "Delete" at bounding box center [944, 440] width 56 height 26
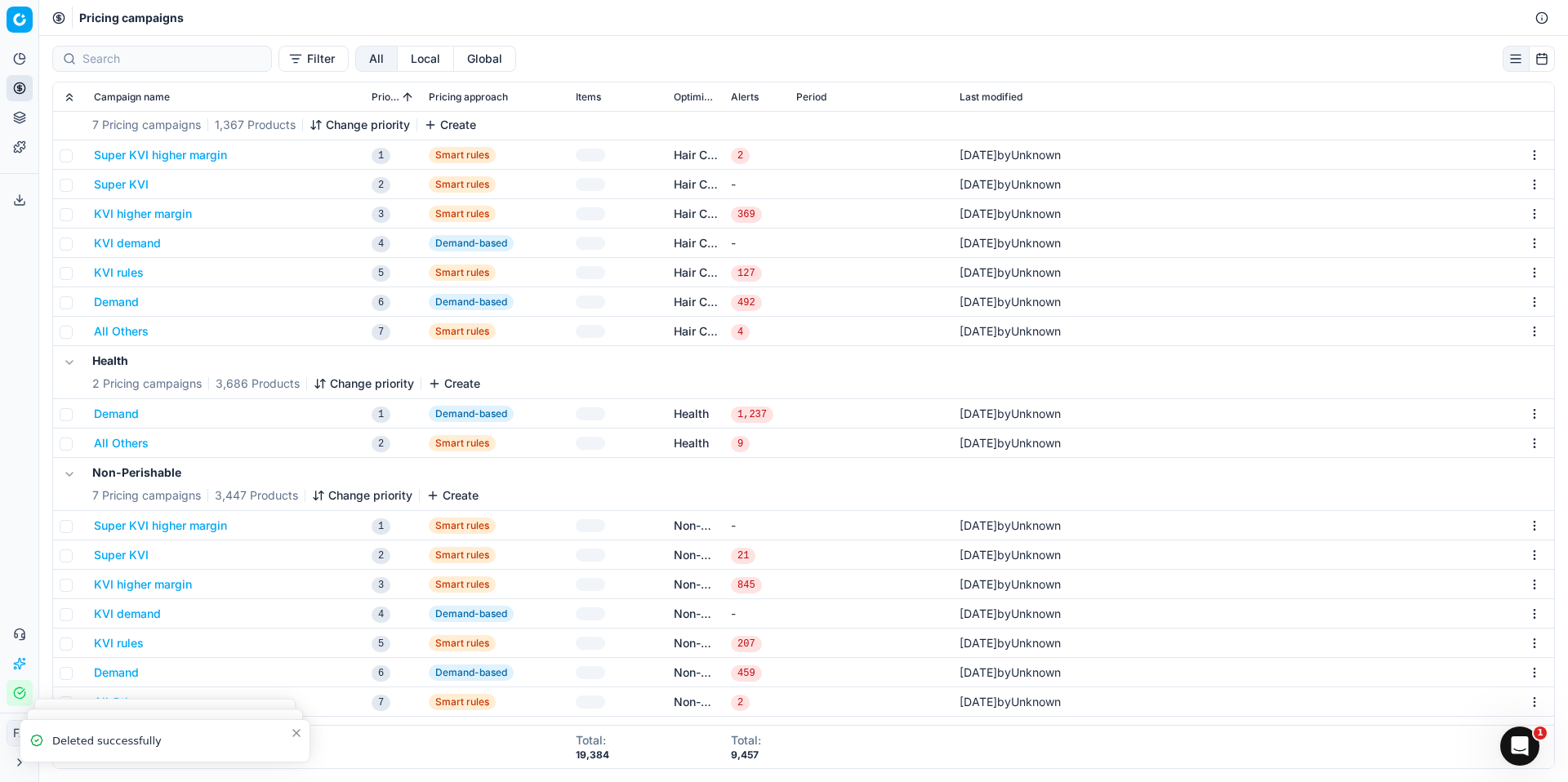
click at [1524, 423] on html "Pricing platform Analytics Pricing Product portfolio Templates Export service 0…" at bounding box center [784, 391] width 1568 height 782
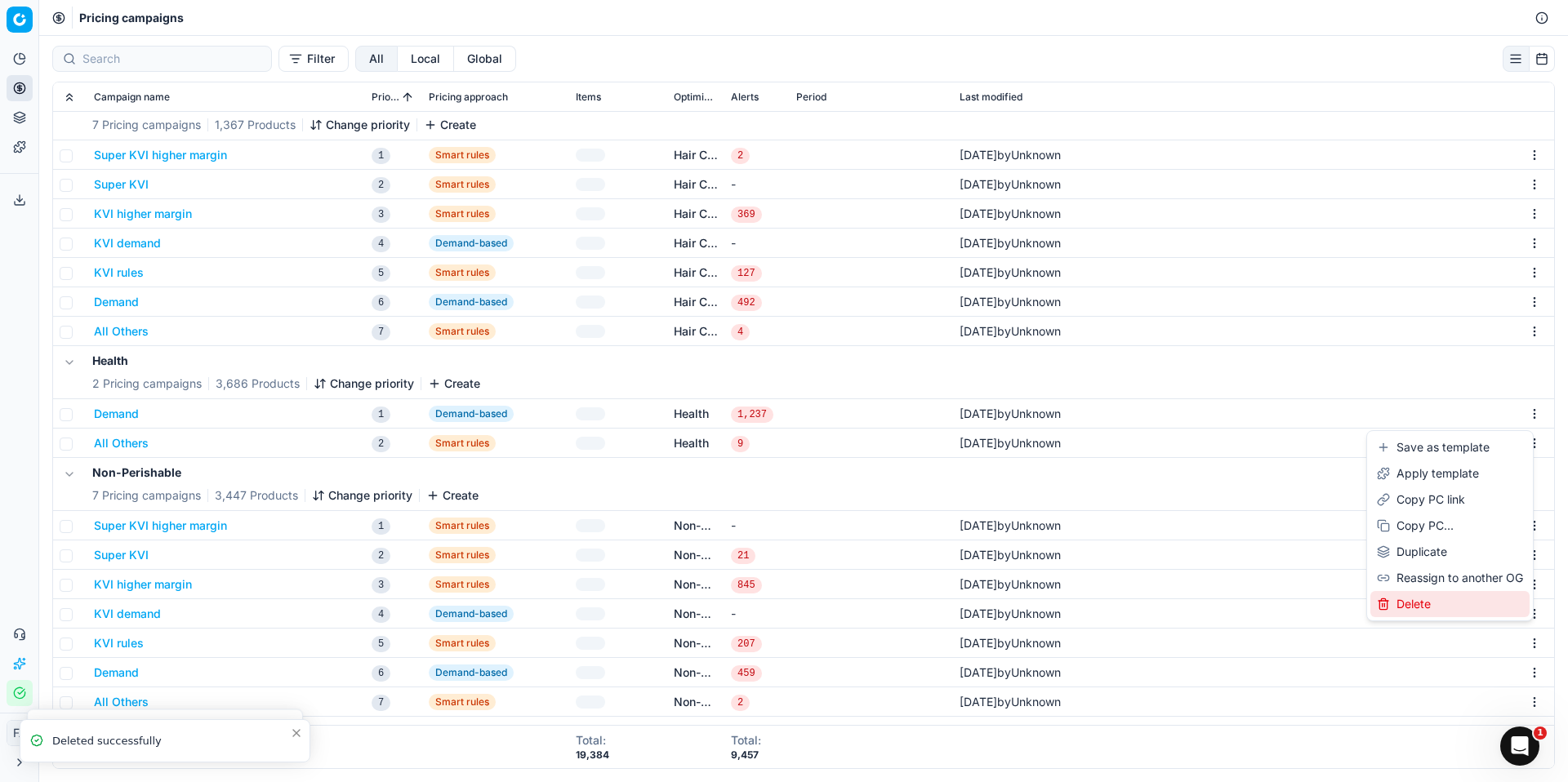
click at [1422, 599] on div "Delete" at bounding box center [1450, 604] width 160 height 26
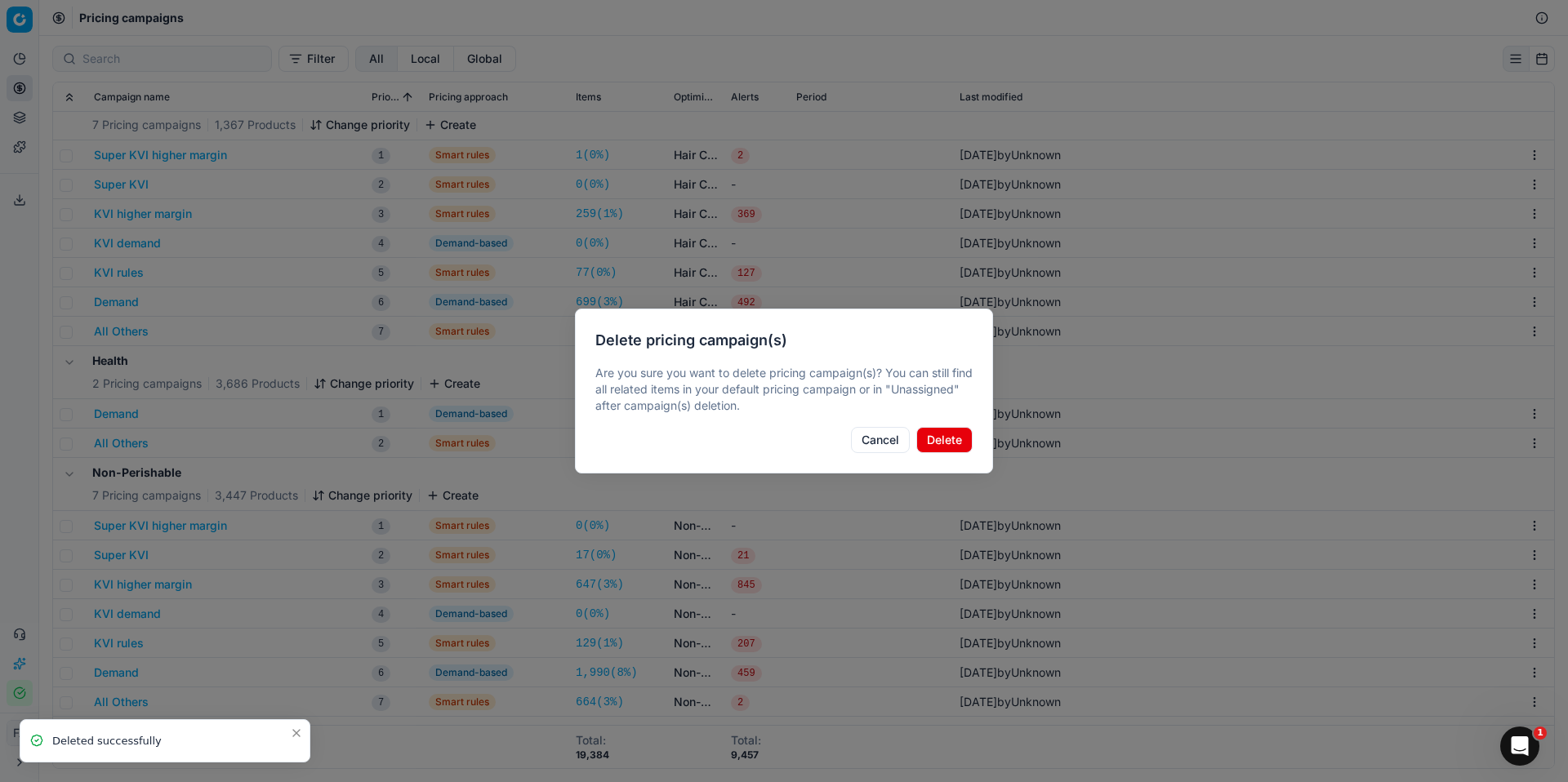
click at [957, 440] on button "Delete" at bounding box center [944, 440] width 56 height 26
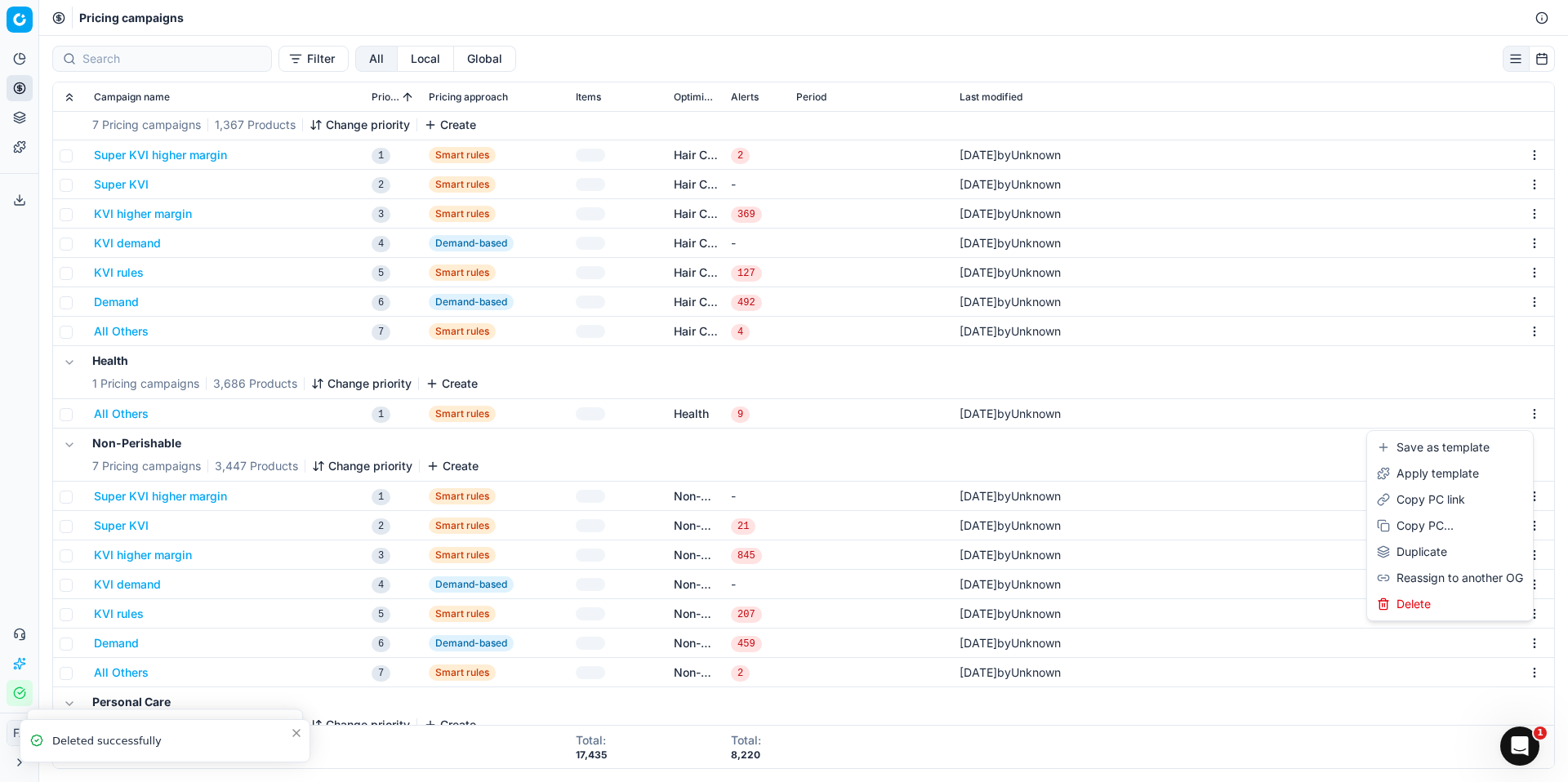
click at [1524, 414] on html "Pricing platform Analytics Pricing Product portfolio Templates Export service 0…" at bounding box center [784, 391] width 1568 height 782
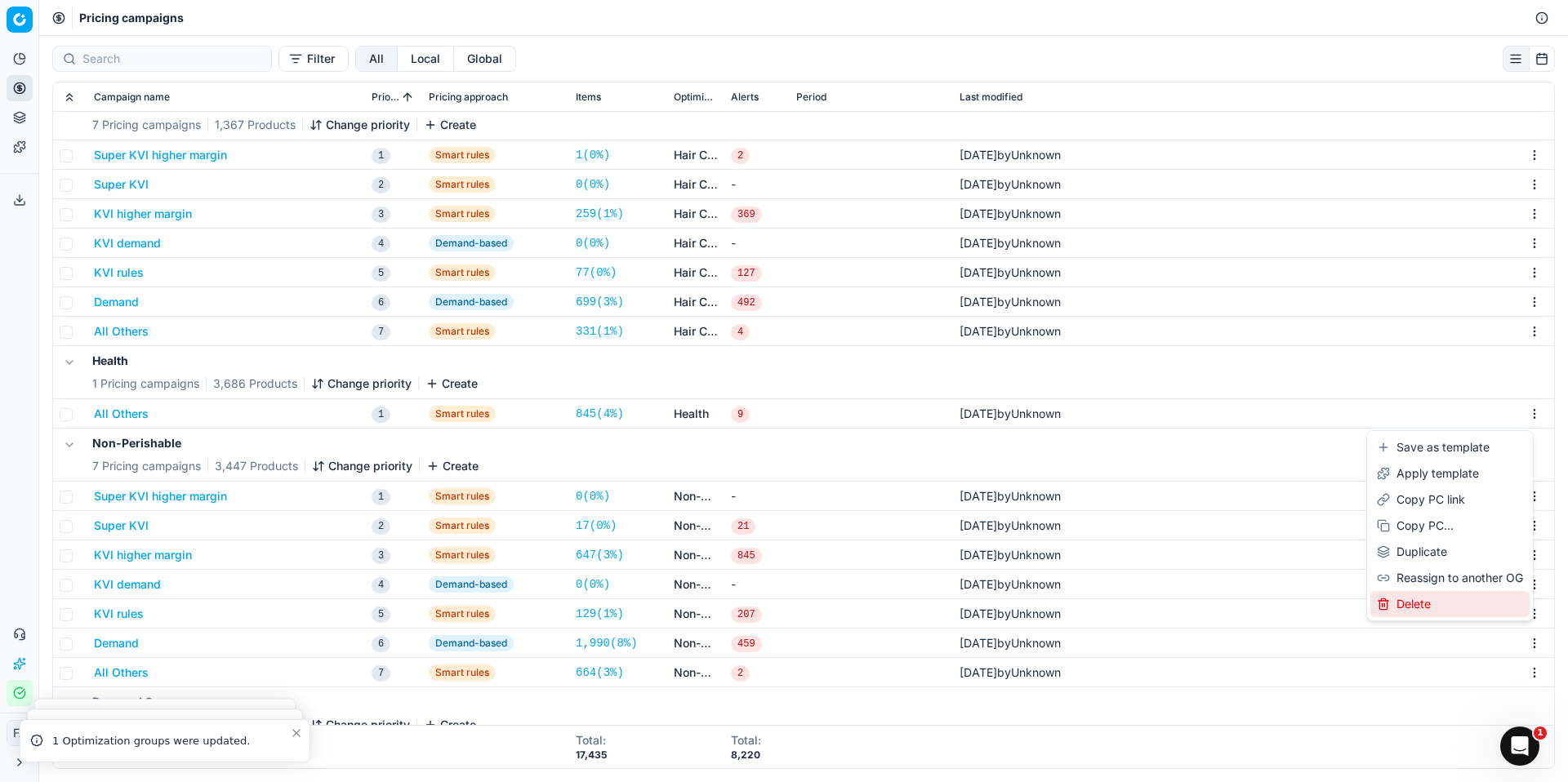
click at [1448, 603] on div "Delete" at bounding box center [1450, 604] width 160 height 26
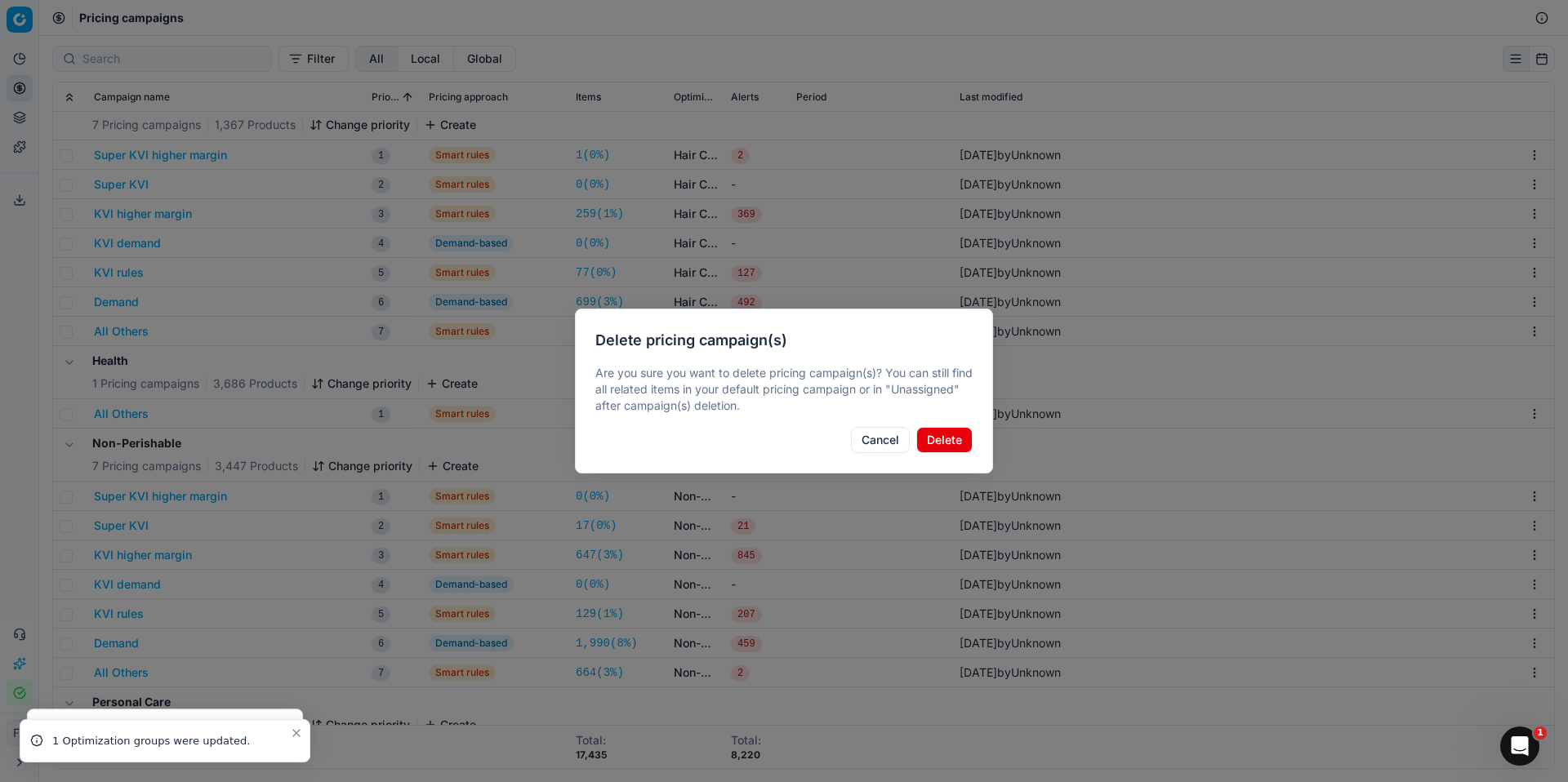
click at [933, 443] on button "Delete" at bounding box center [944, 440] width 56 height 26
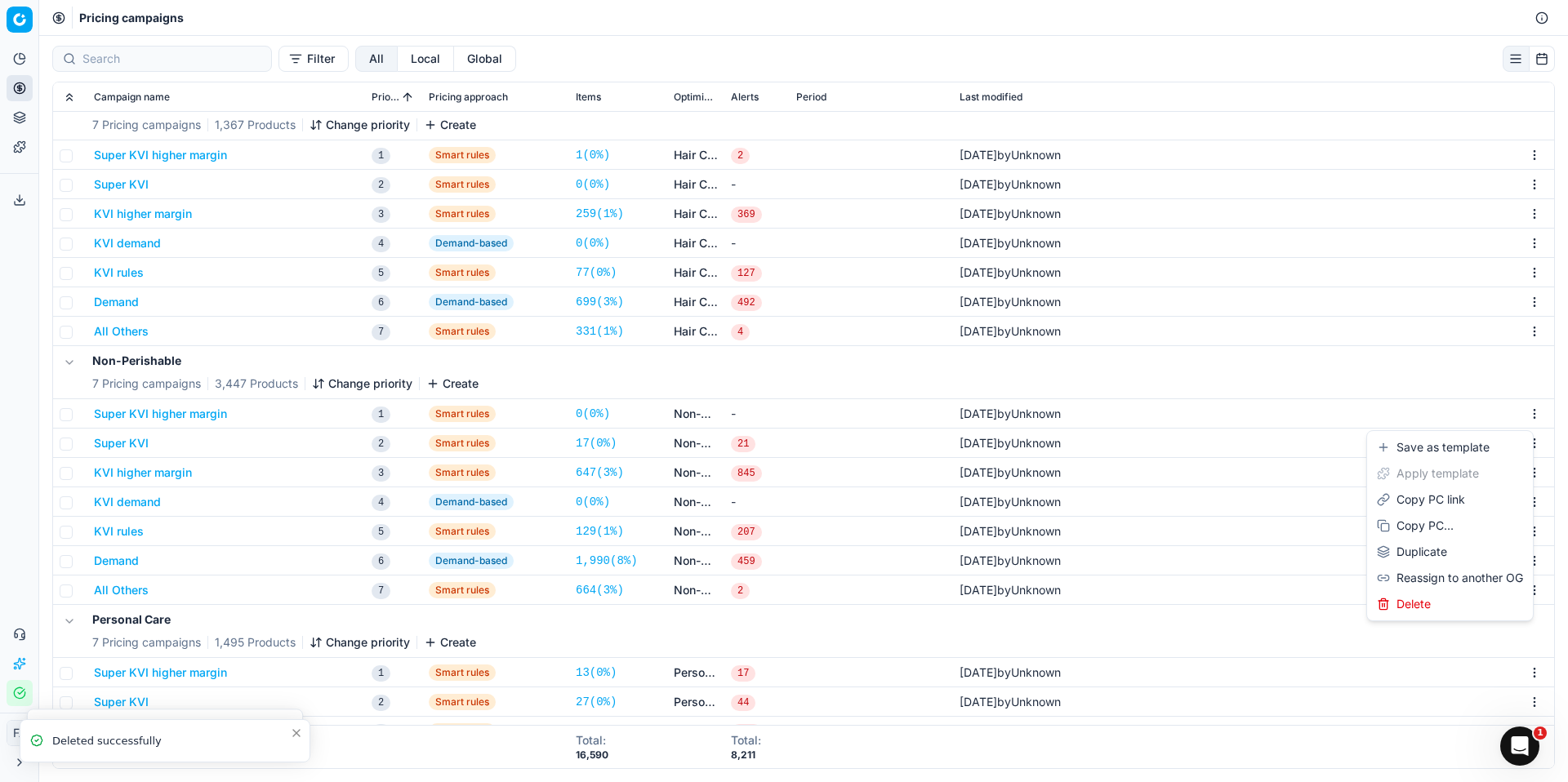
click at [1521, 416] on html "Pricing platform Analytics Pricing Product portfolio Templates Export service 0…" at bounding box center [784, 391] width 1568 height 782
drag, startPoint x: 1430, startPoint y: 589, endPoint x: 1430, endPoint y: 605, distance: 16.0
click at [1430, 605] on div "Save as template Apply template Copy PC link Copy PC... Duplicate Reassign to a…" at bounding box center [1450, 525] width 167 height 191
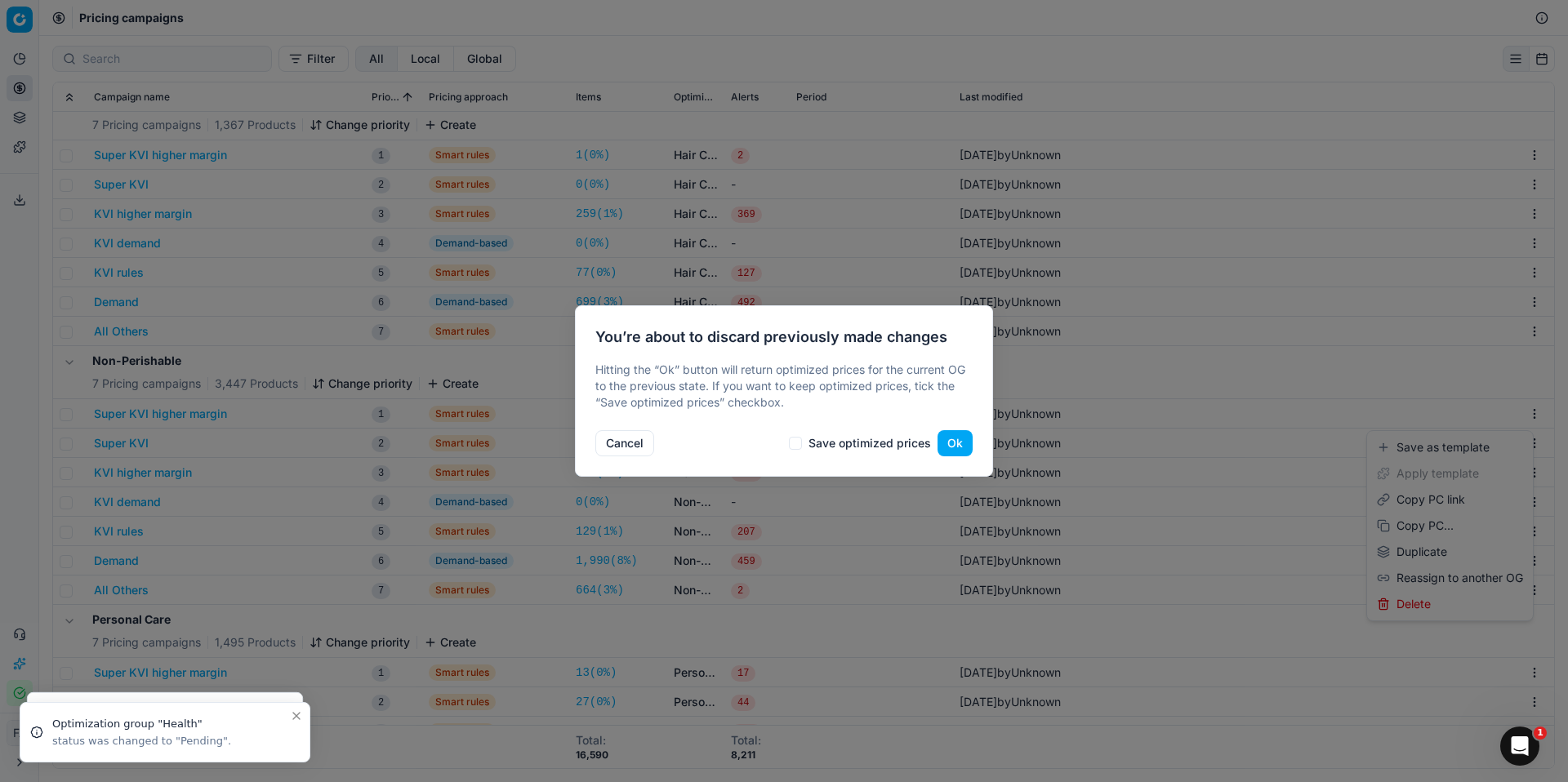
click at [1430, 605] on div at bounding box center [784, 391] width 1568 height 782
drag, startPoint x: 929, startPoint y: 445, endPoint x: 876, endPoint y: 445, distance: 53.0
click at [915, 445] on label "Save optimized prices" at bounding box center [870, 443] width 122 height 11
click at [628, 443] on button "Cancel" at bounding box center [624, 443] width 59 height 26
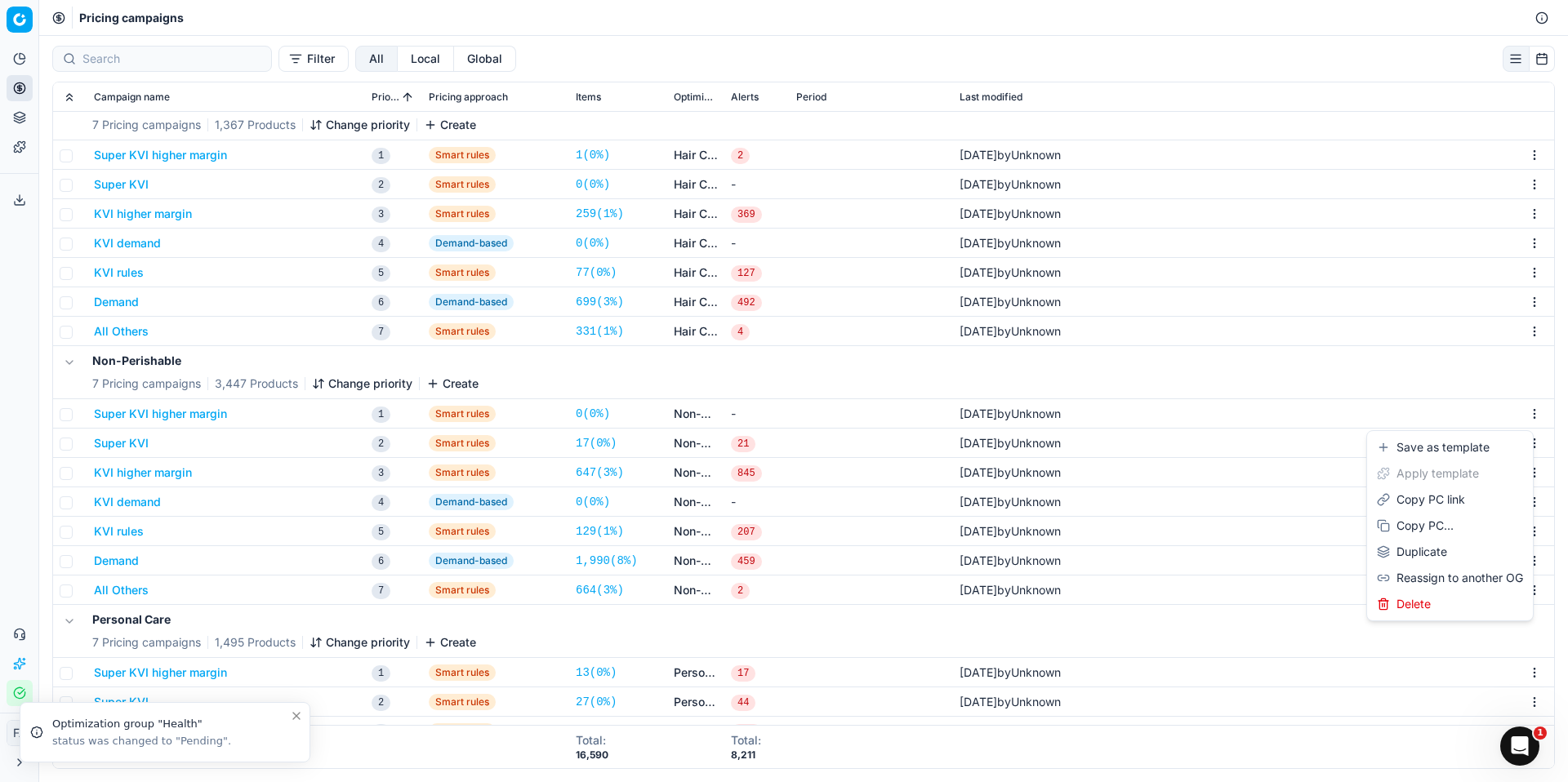
click at [1526, 422] on html "Pricing platform Analytics Pricing Product portfolio Templates Export service 0…" at bounding box center [784, 391] width 1568 height 782
click at [1439, 605] on div "Delete" at bounding box center [1450, 604] width 160 height 26
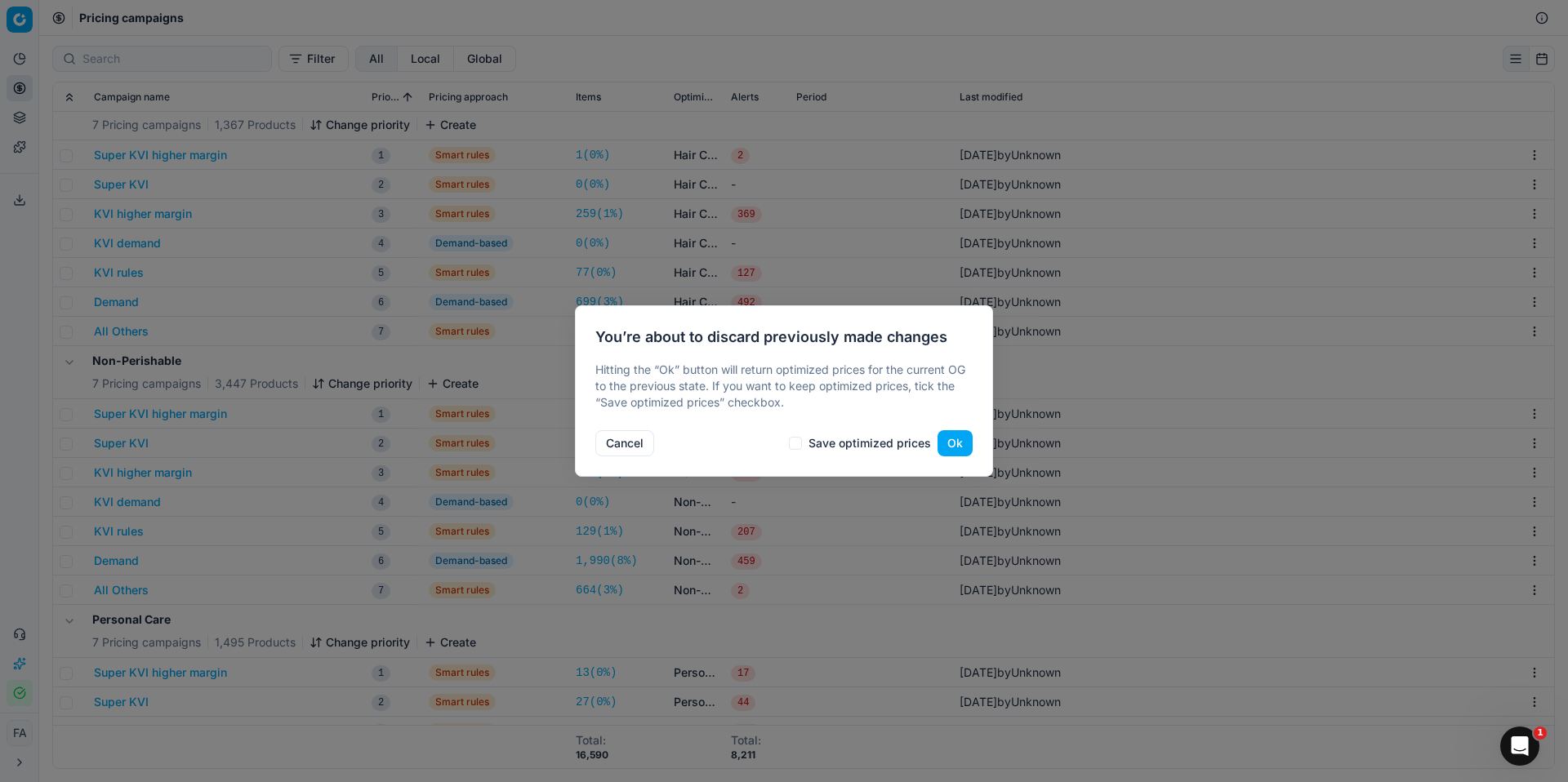
click at [942, 442] on button "Ok" at bounding box center [955, 443] width 35 height 26
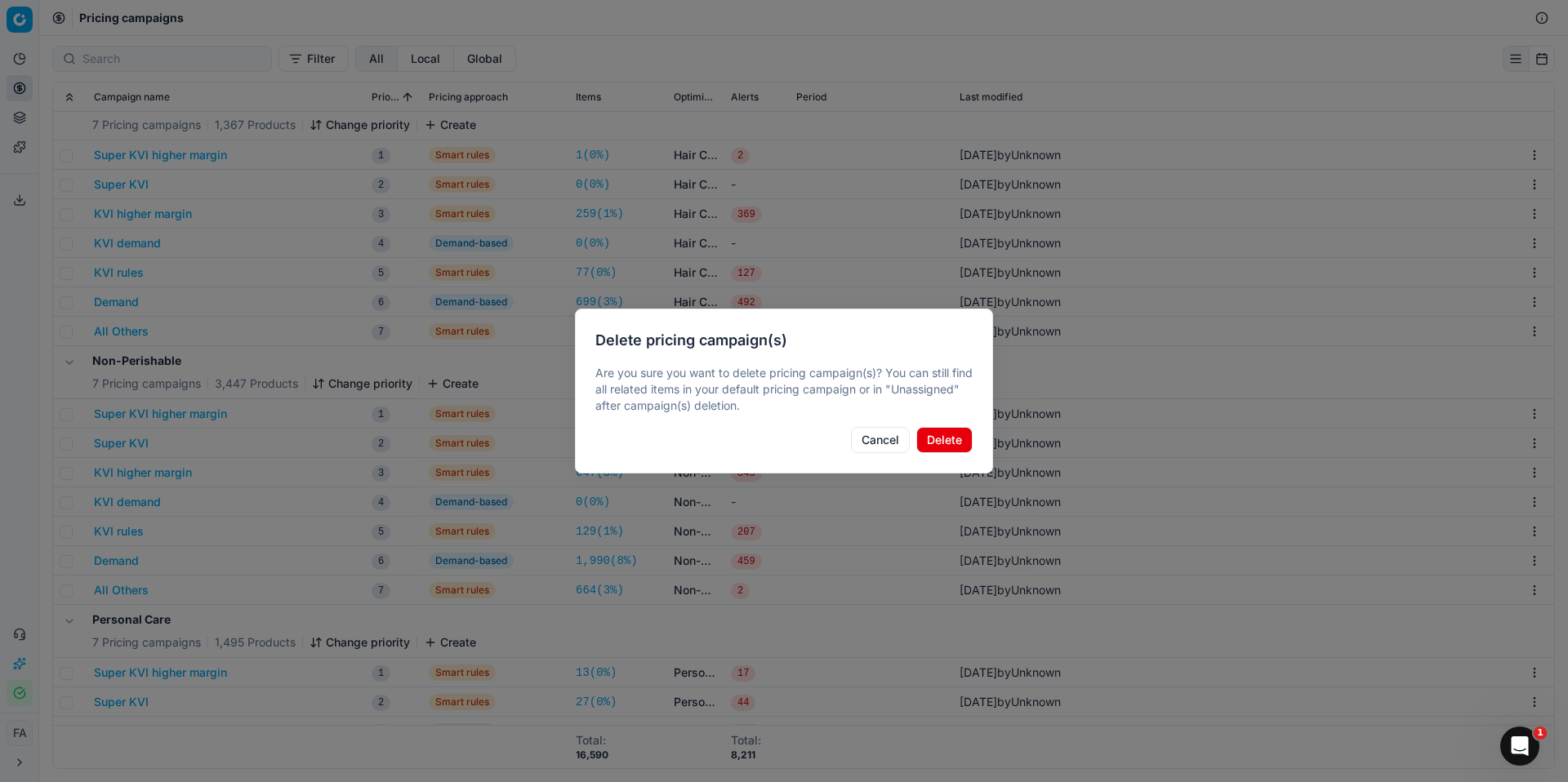
click at [937, 441] on button "Delete" at bounding box center [944, 440] width 56 height 26
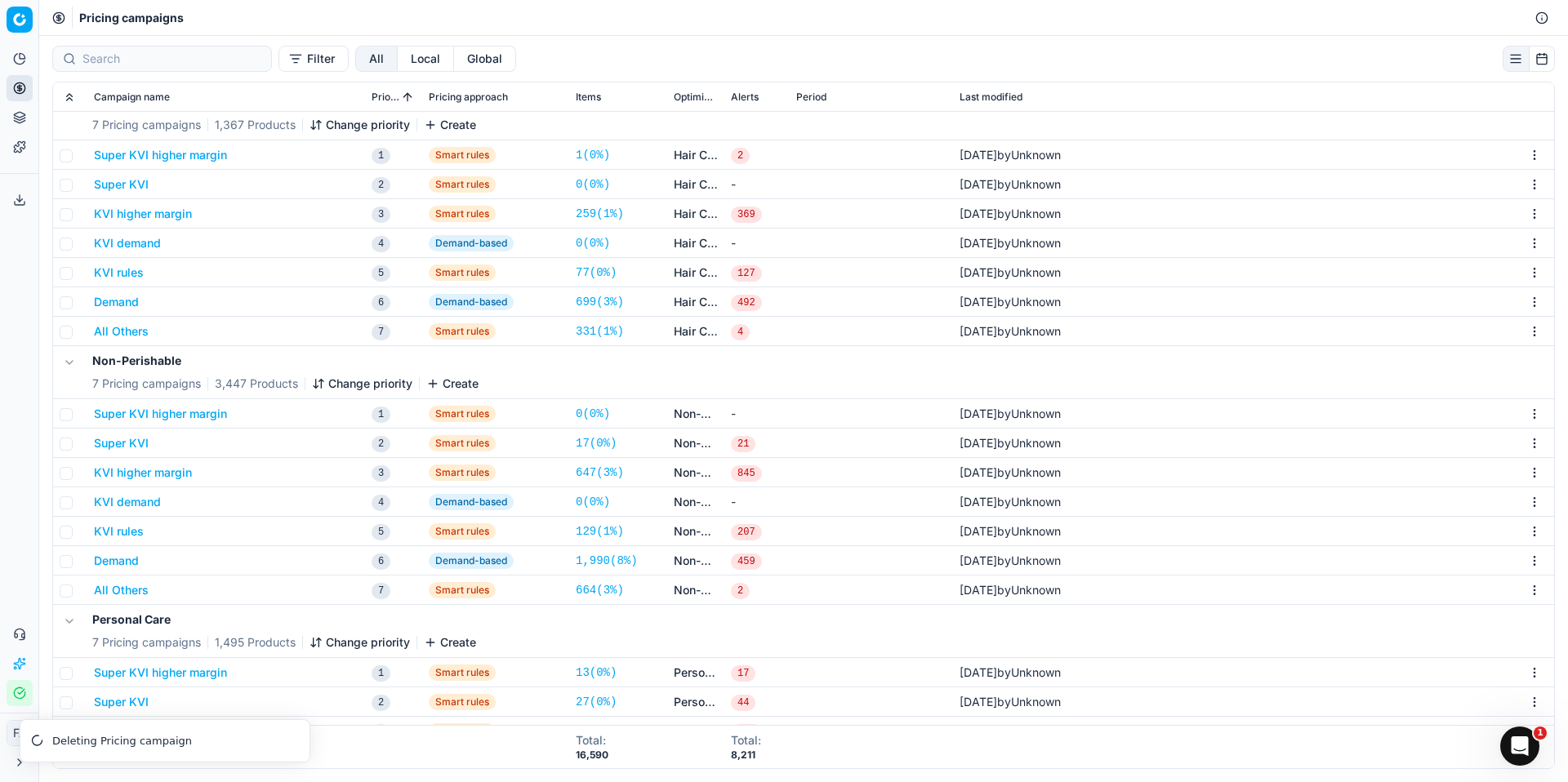
click at [1532, 411] on html "Pricing platform Analytics Pricing Product portfolio Templates Export service 0…" at bounding box center [784, 391] width 1568 height 782
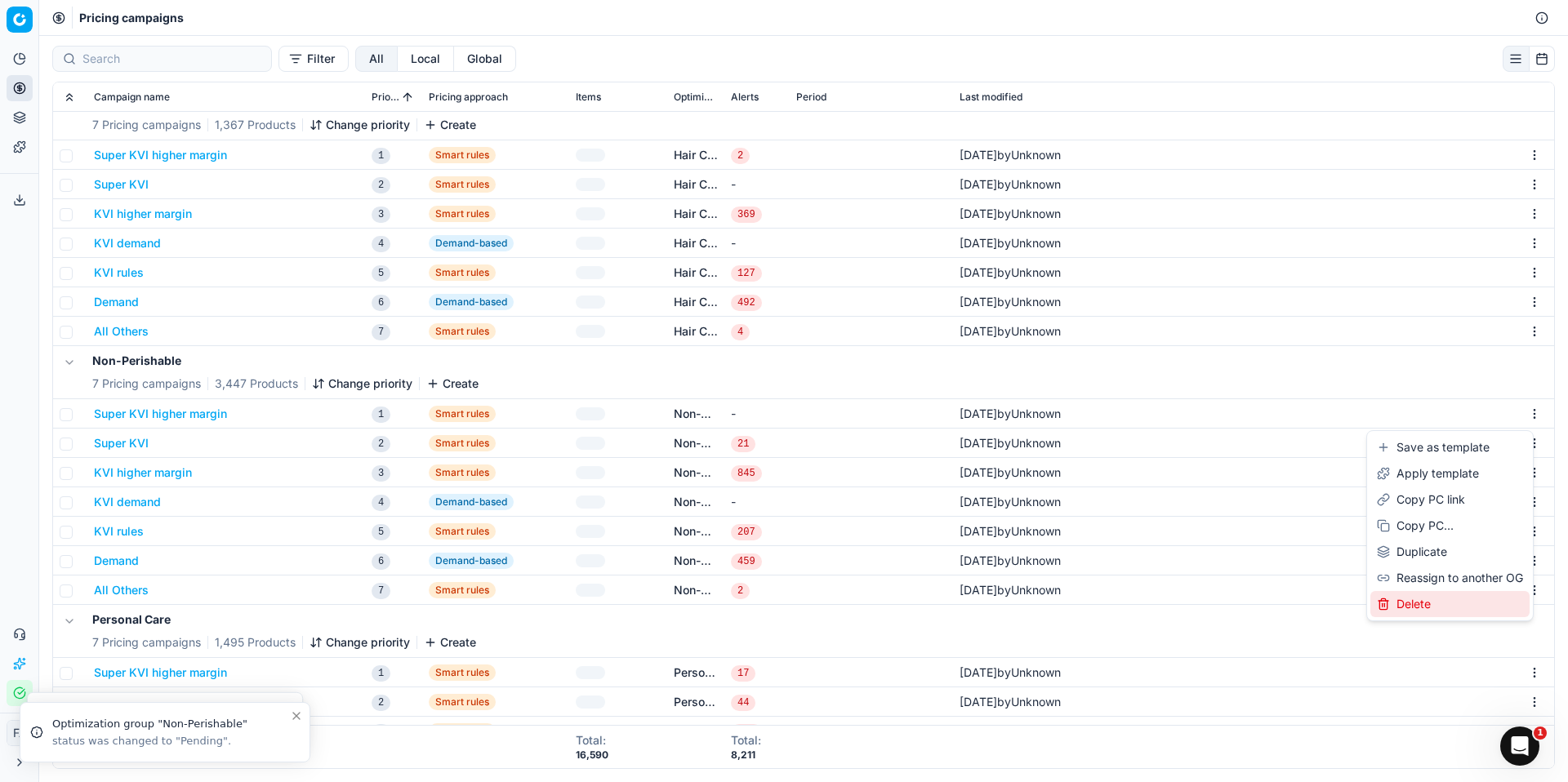
click at [1412, 605] on div "Delete" at bounding box center [1450, 604] width 160 height 26
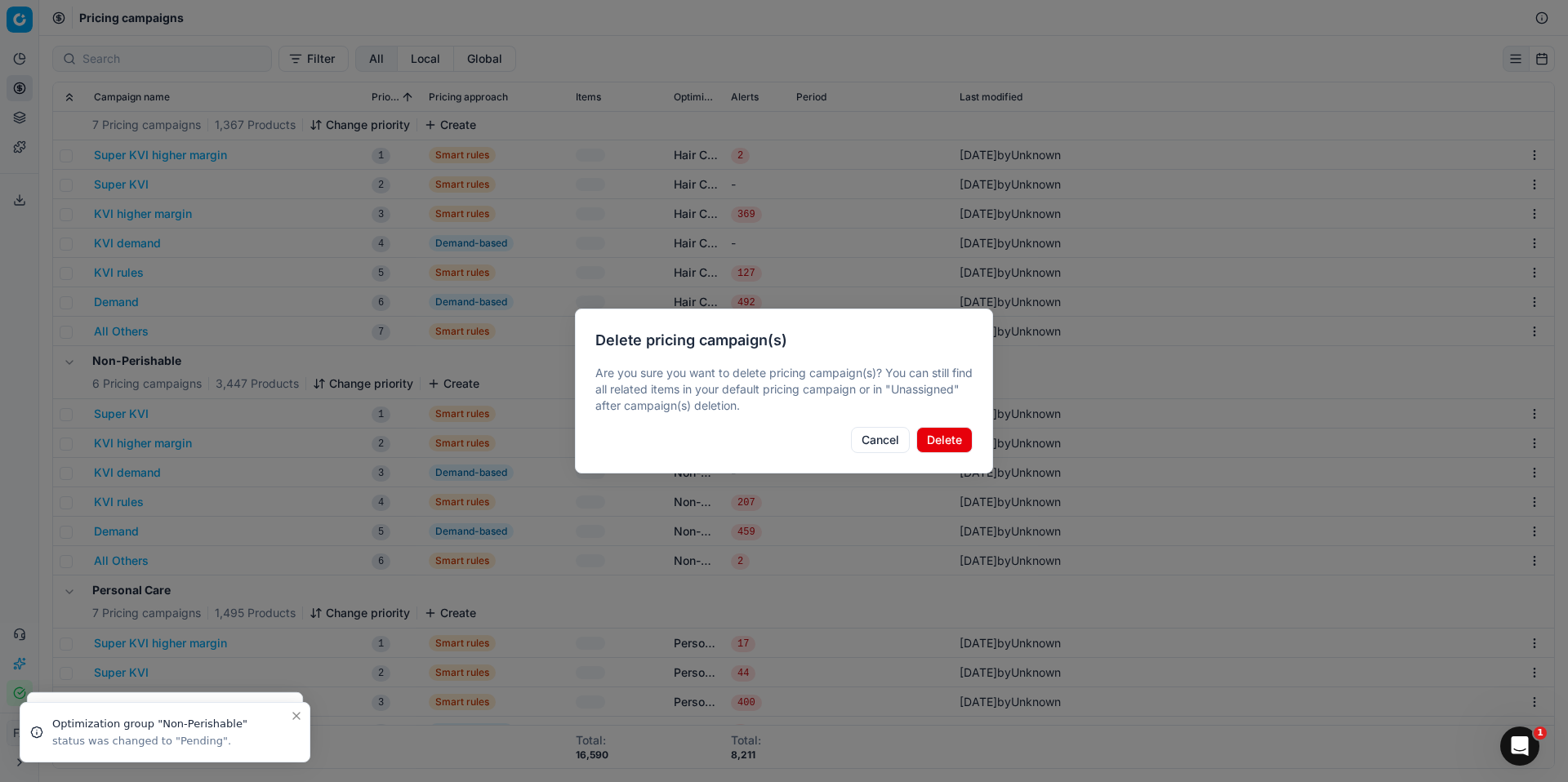
click at [954, 438] on button "Delete" at bounding box center [944, 440] width 56 height 26
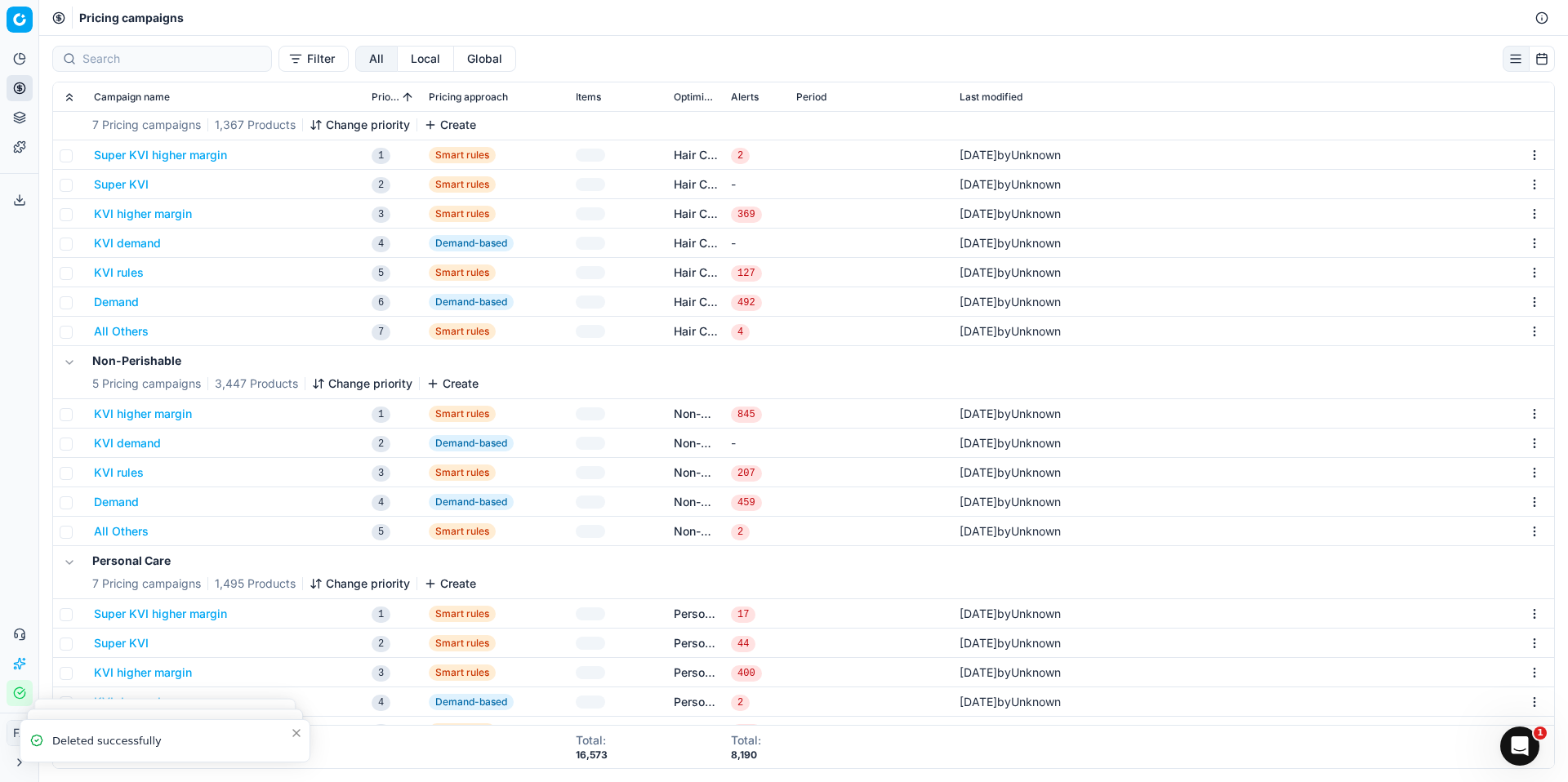
click at [1516, 415] on html "Pricing platform Analytics Pricing Product portfolio Templates Export service 0…" at bounding box center [784, 391] width 1568 height 782
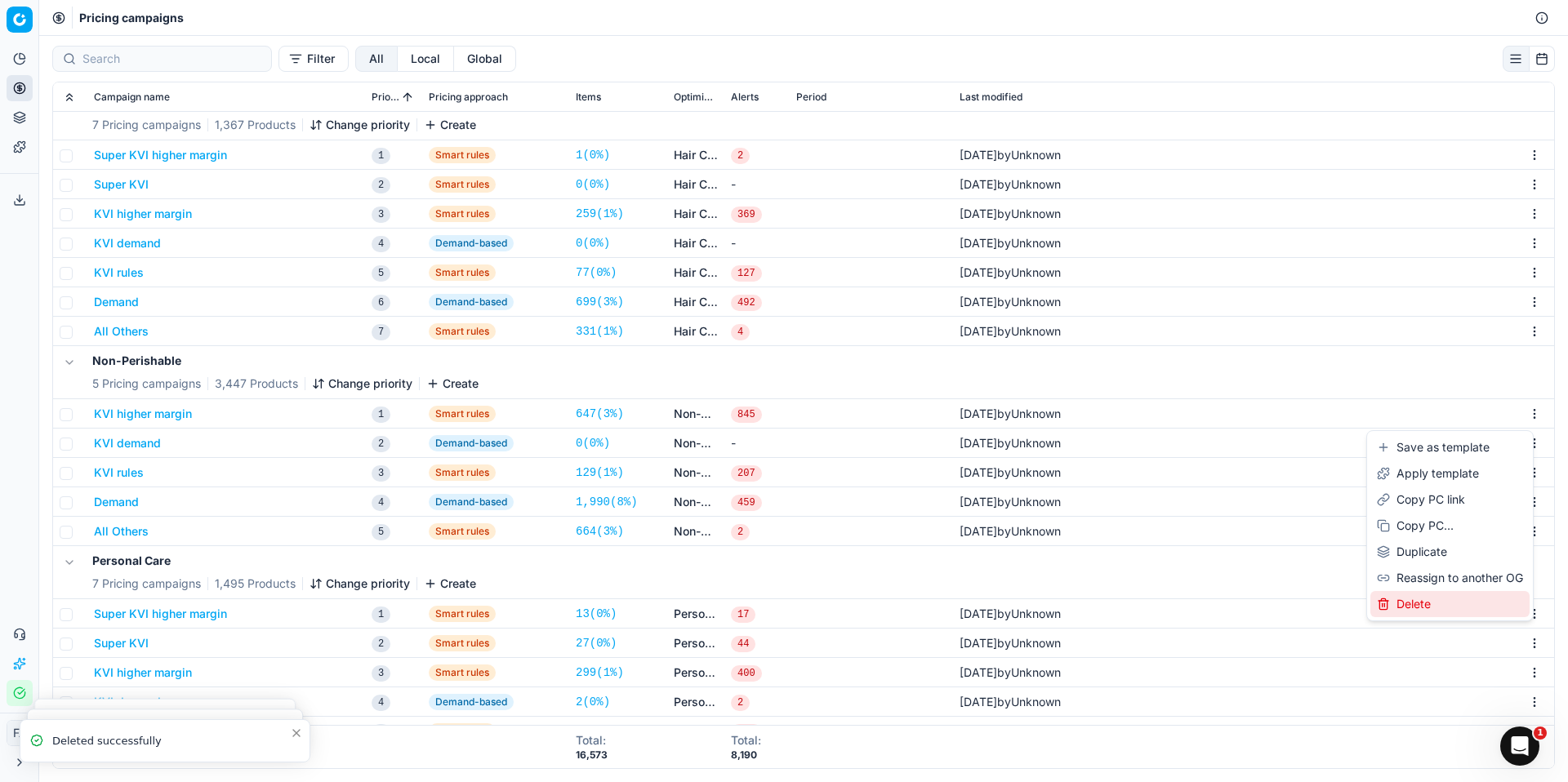
click at [1440, 594] on div "Delete" at bounding box center [1450, 604] width 160 height 26
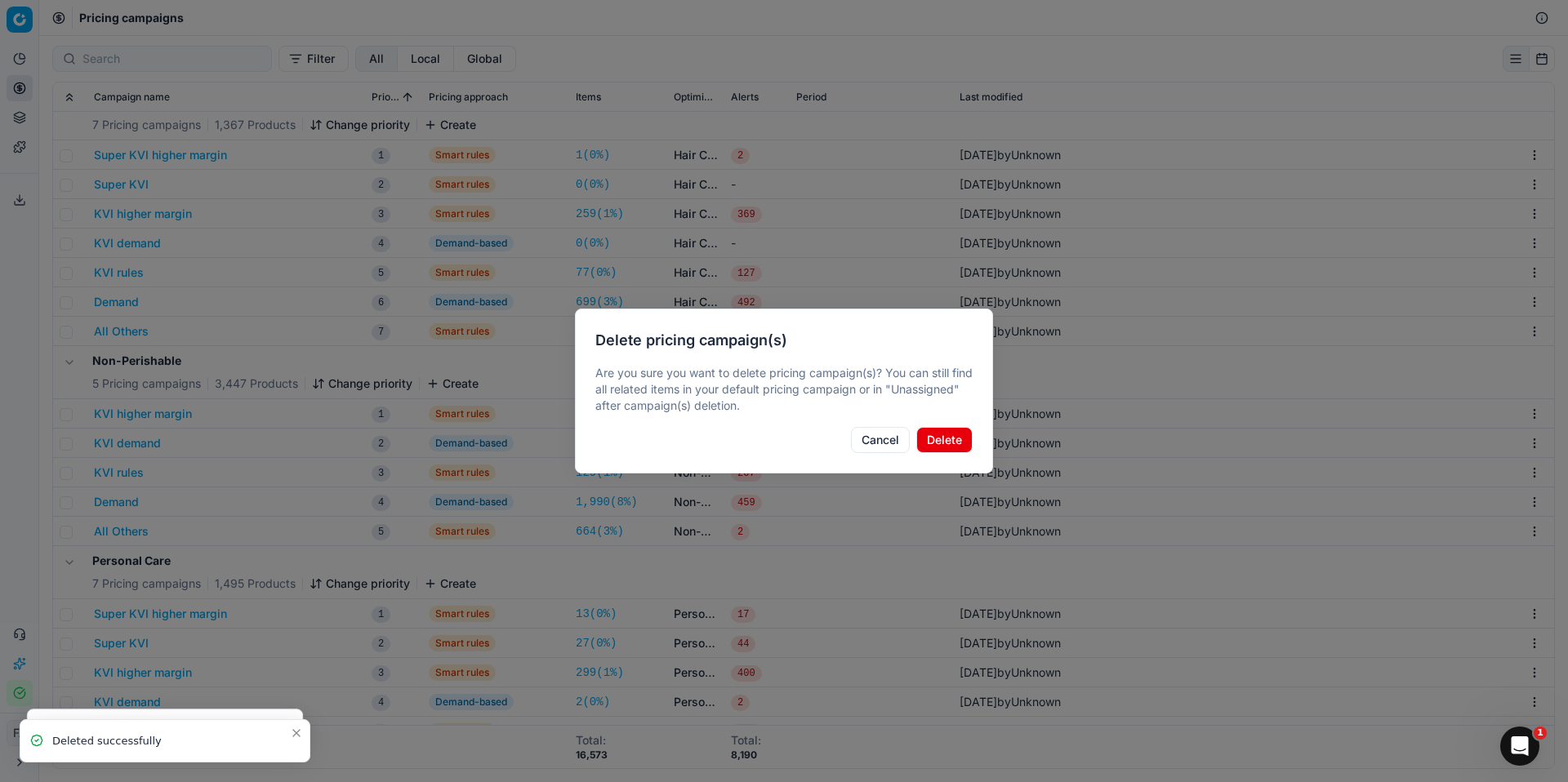
click at [957, 446] on button "Delete" at bounding box center [944, 440] width 56 height 26
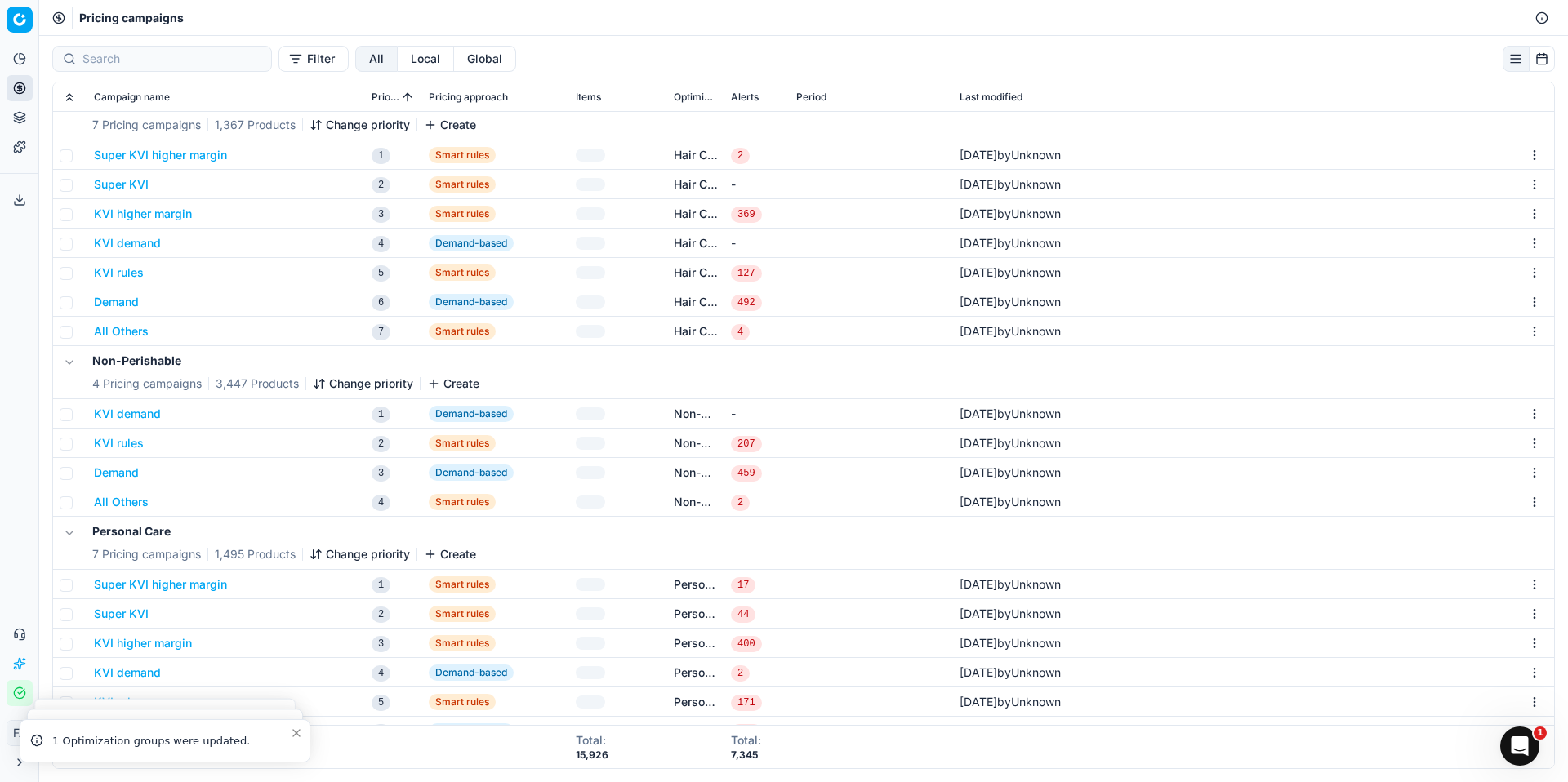
click at [1520, 419] on html "Pricing platform Analytics Pricing Product portfolio Templates Export service 0…" at bounding box center [784, 391] width 1568 height 782
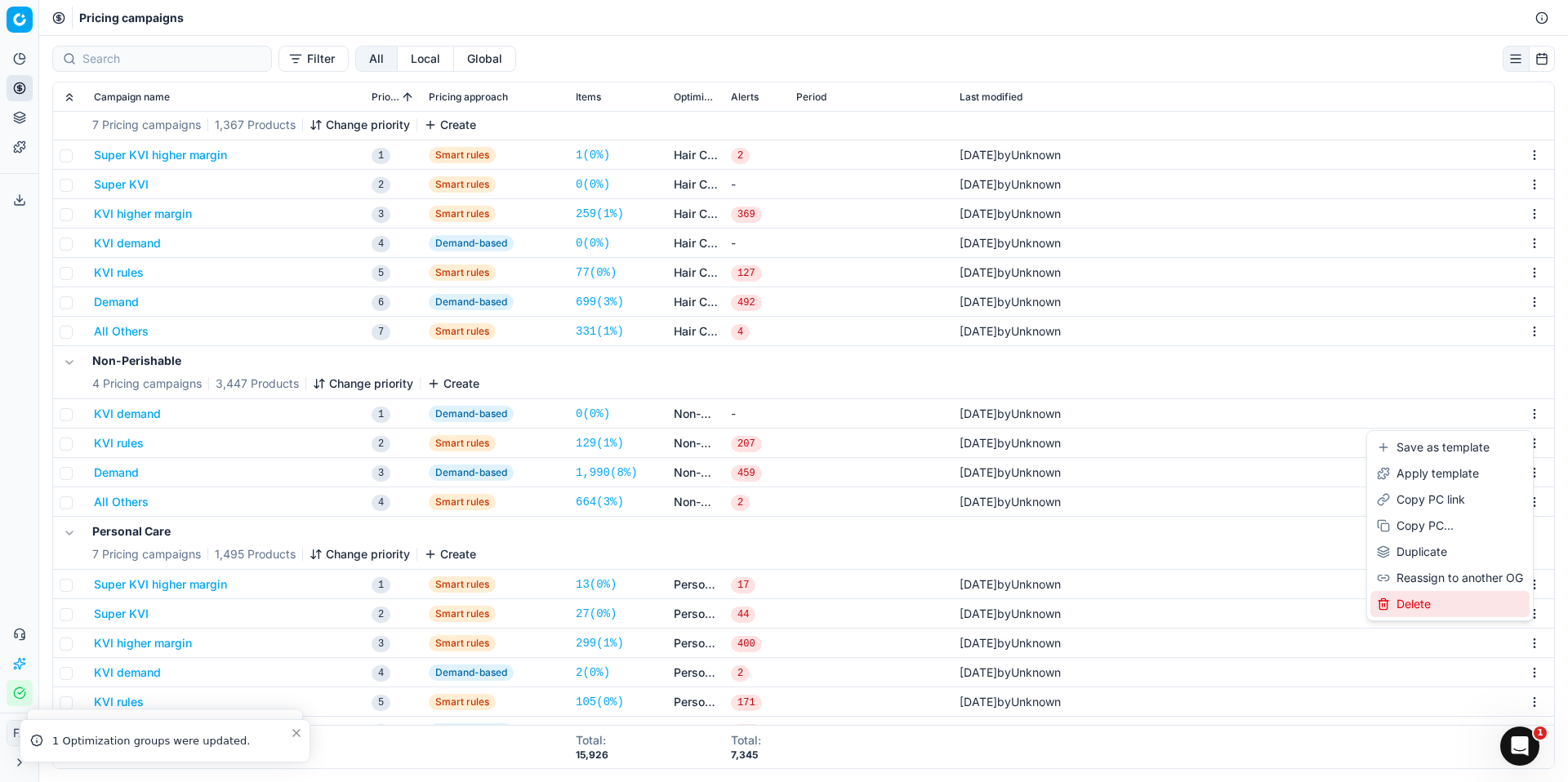
click at [1411, 591] on div "Delete" at bounding box center [1450, 604] width 160 height 26
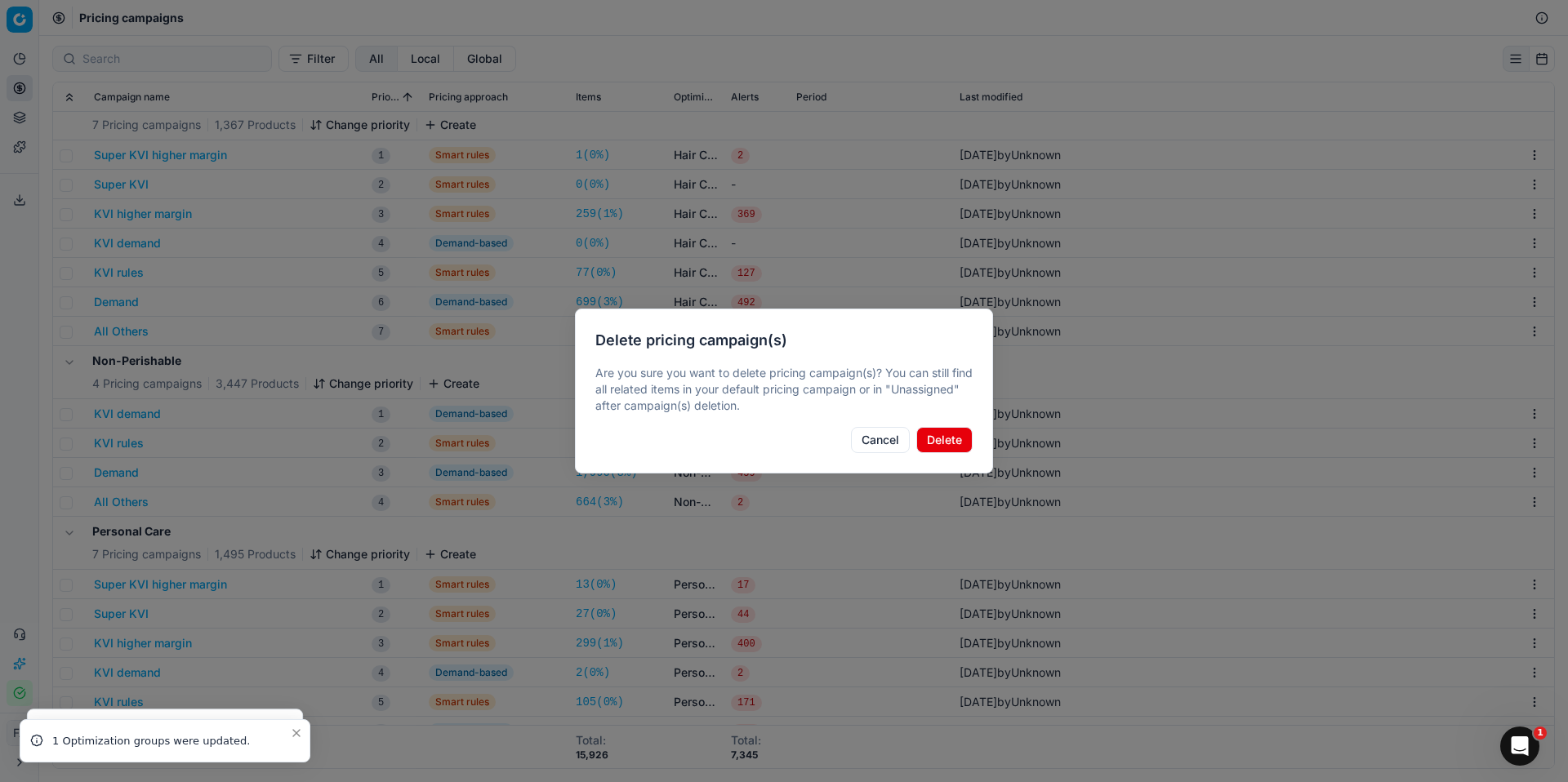
click at [951, 435] on button "Delete" at bounding box center [944, 440] width 56 height 26
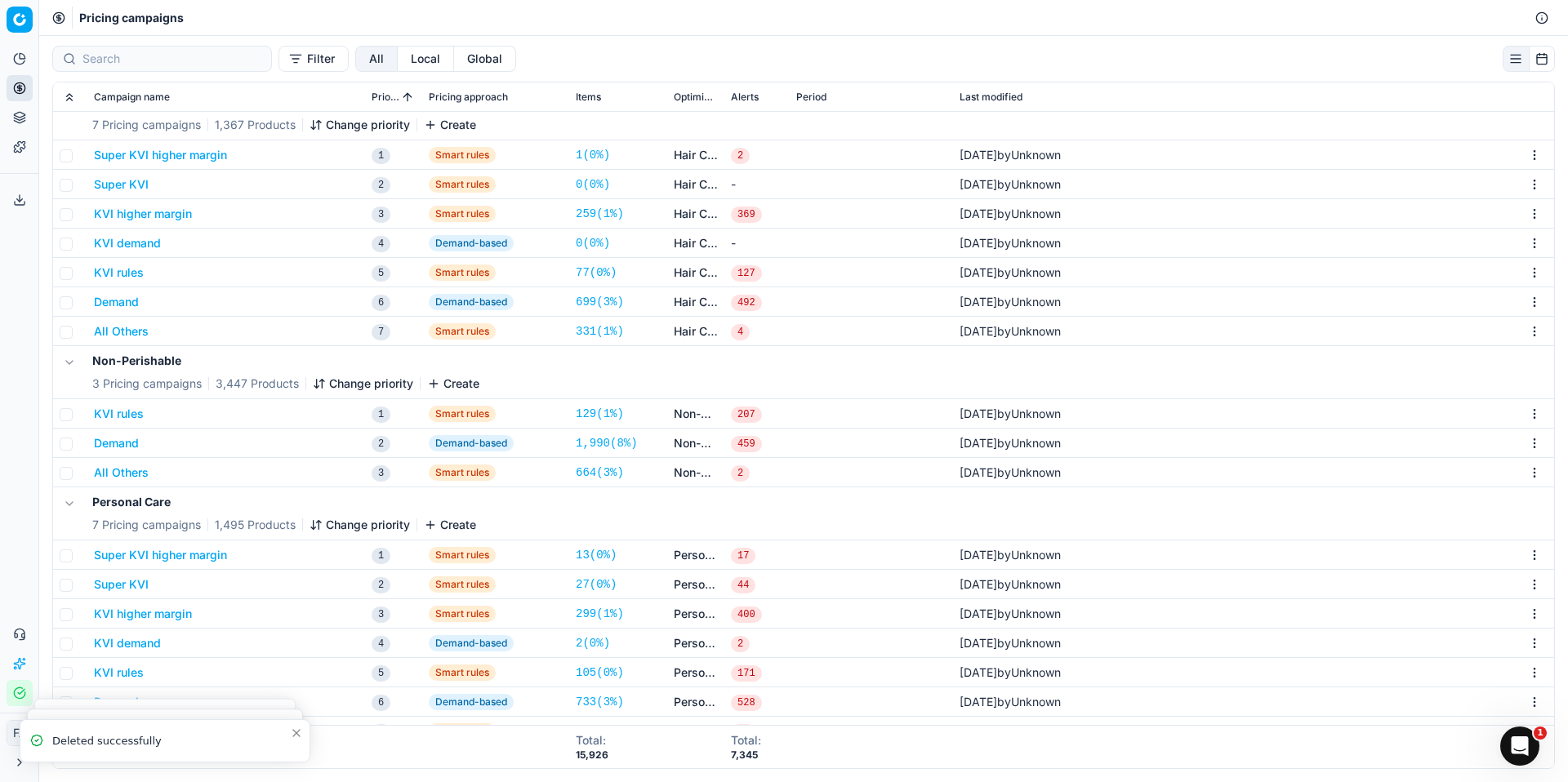
click at [1526, 417] on html "Pricing platform Analytics Pricing Product portfolio Templates Export service 0…" at bounding box center [784, 391] width 1568 height 782
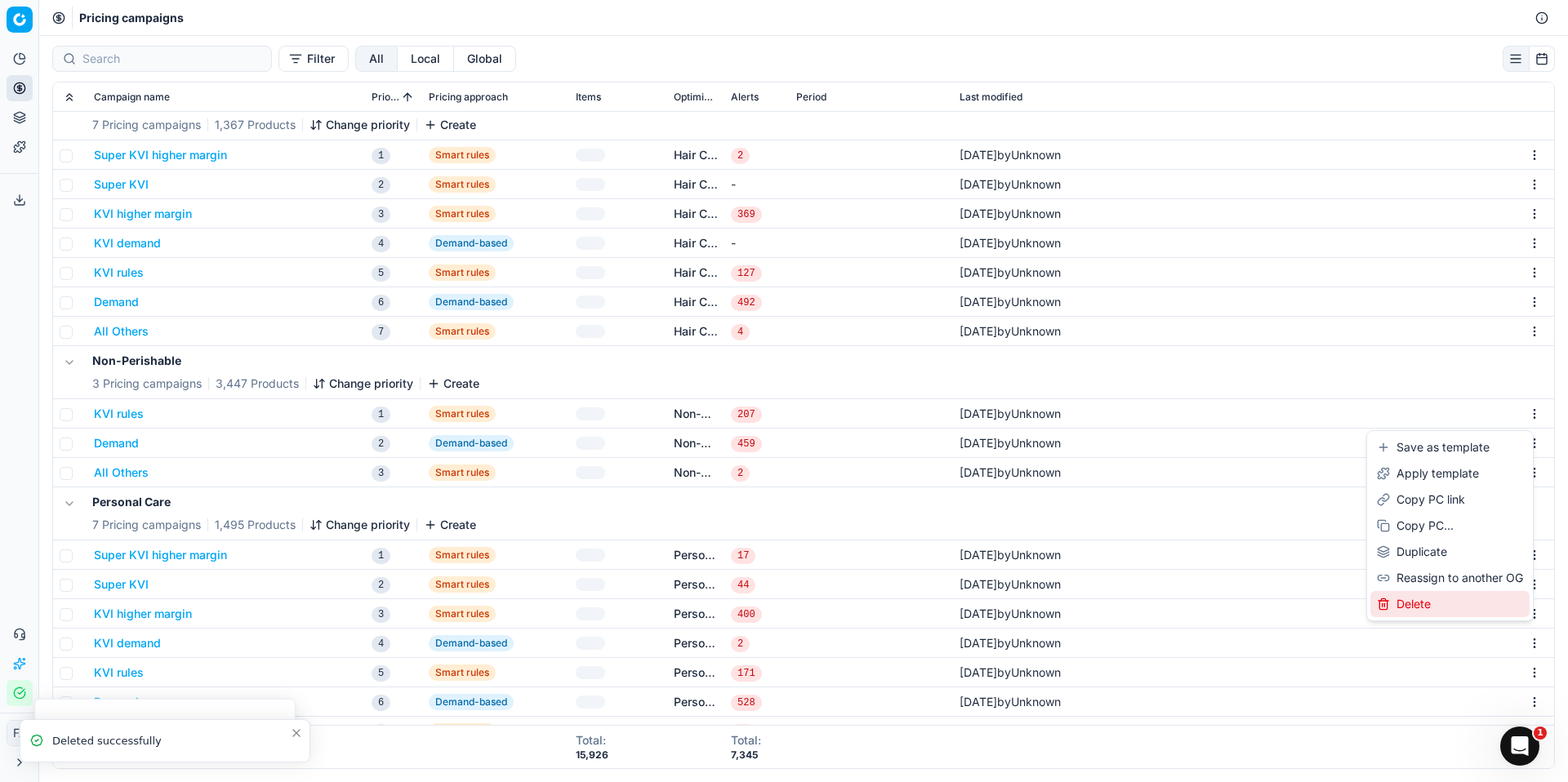
click at [1442, 600] on div "Delete" at bounding box center [1450, 604] width 160 height 26
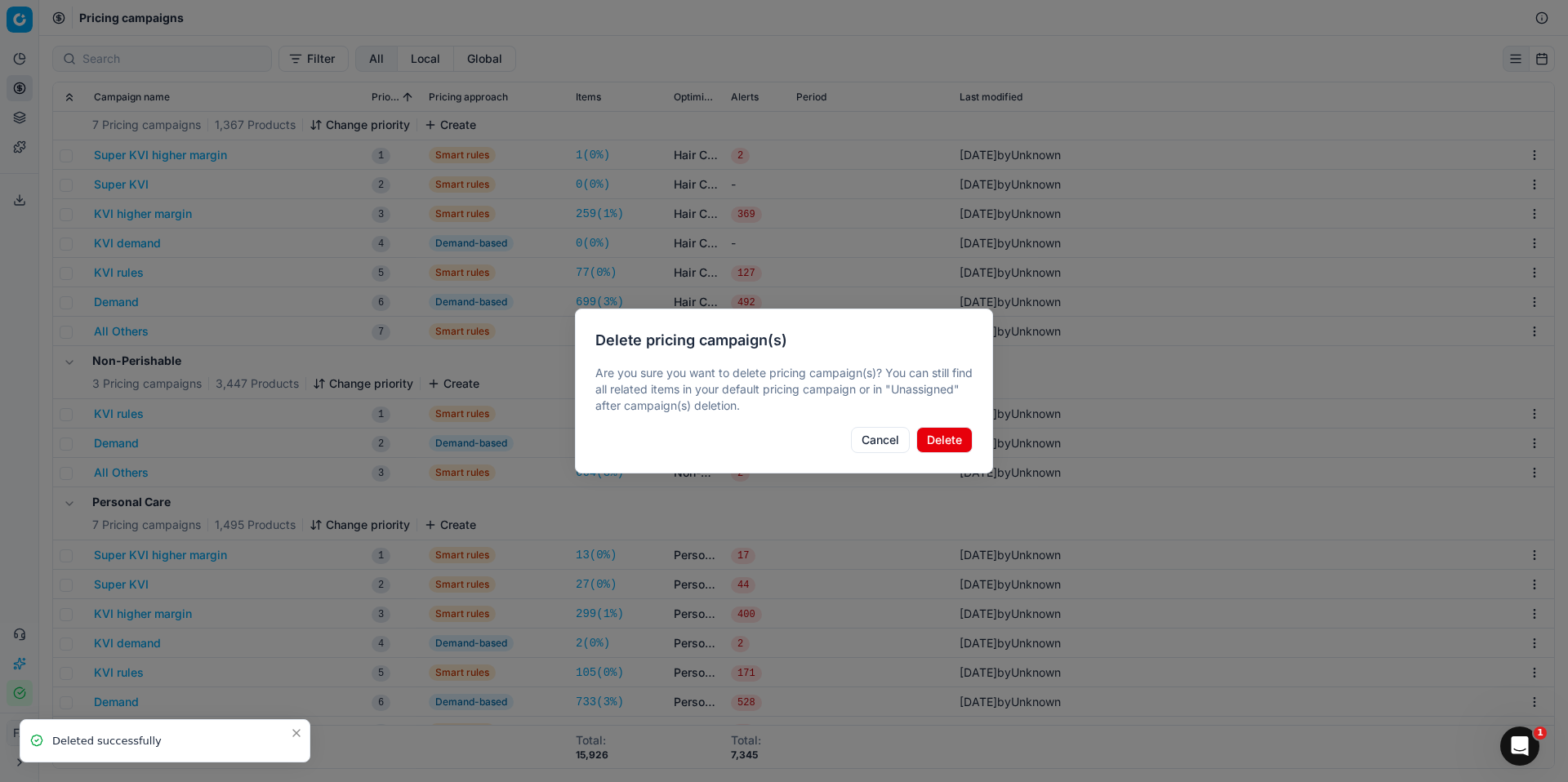
click at [956, 448] on button "Delete" at bounding box center [944, 440] width 56 height 26
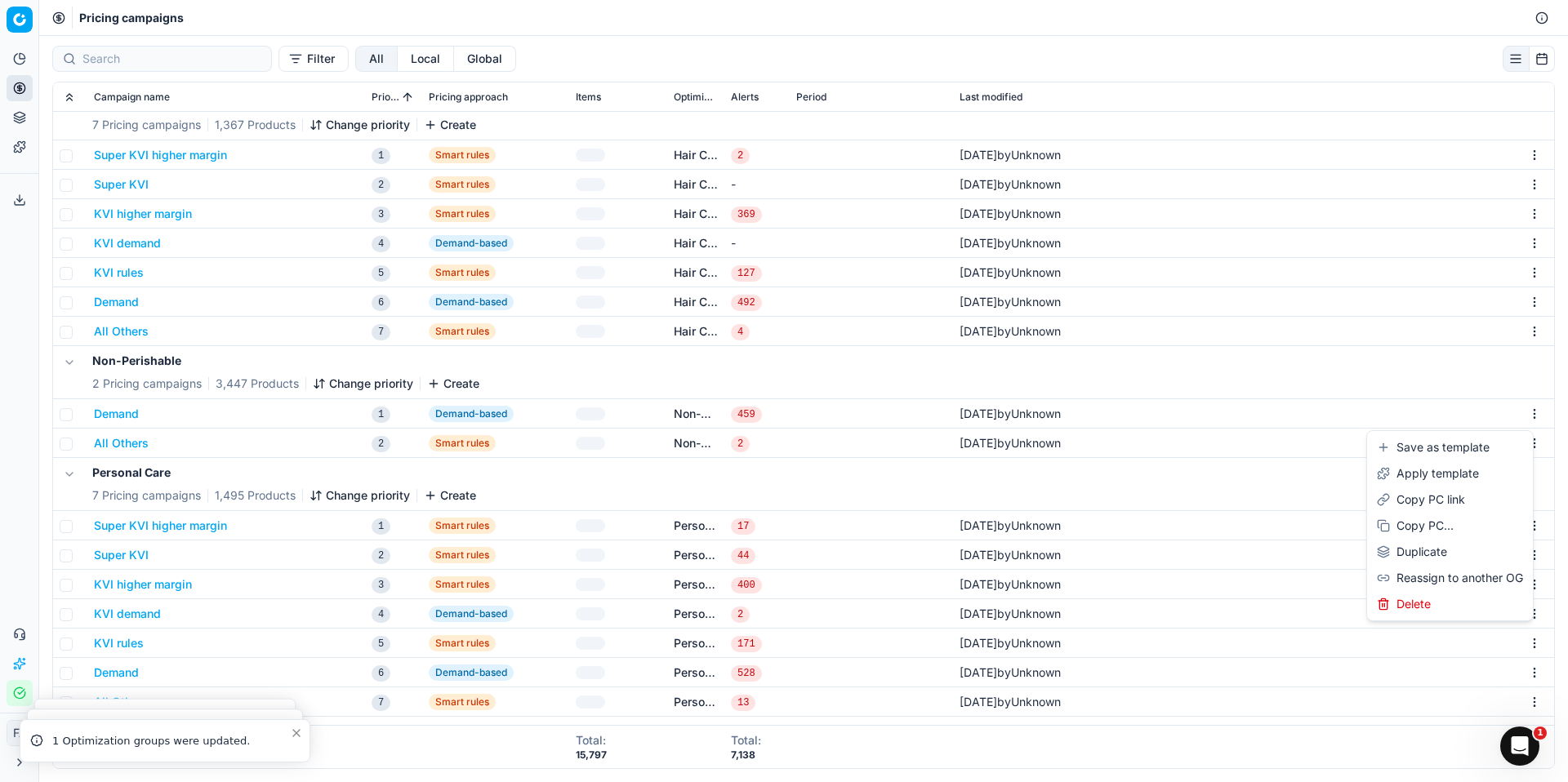
click at [1524, 413] on html "Pricing platform Analytics Pricing Product portfolio Templates Export service 0…" at bounding box center [784, 391] width 1568 height 782
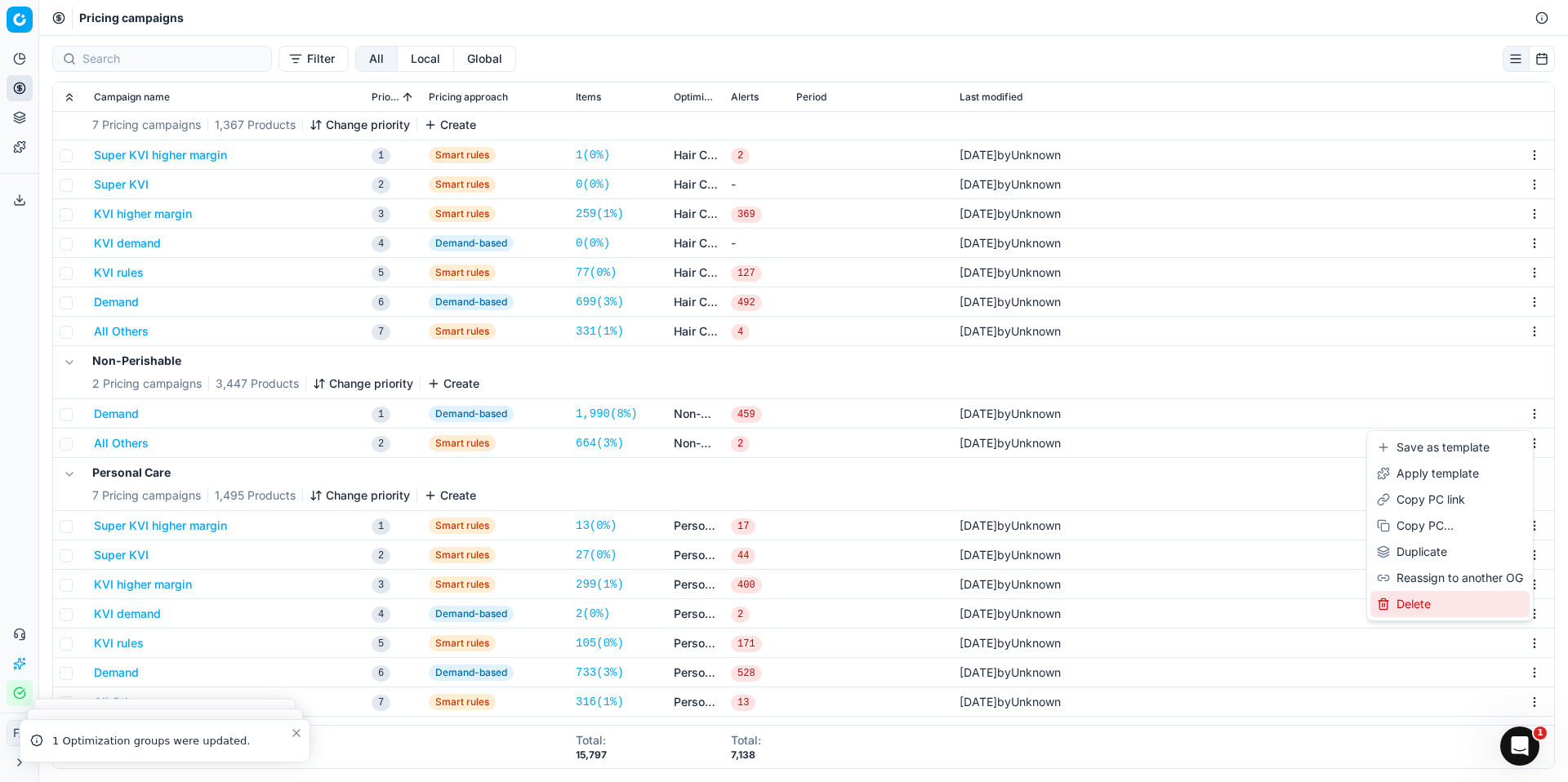
click at [1442, 603] on div "Delete" at bounding box center [1450, 604] width 160 height 26
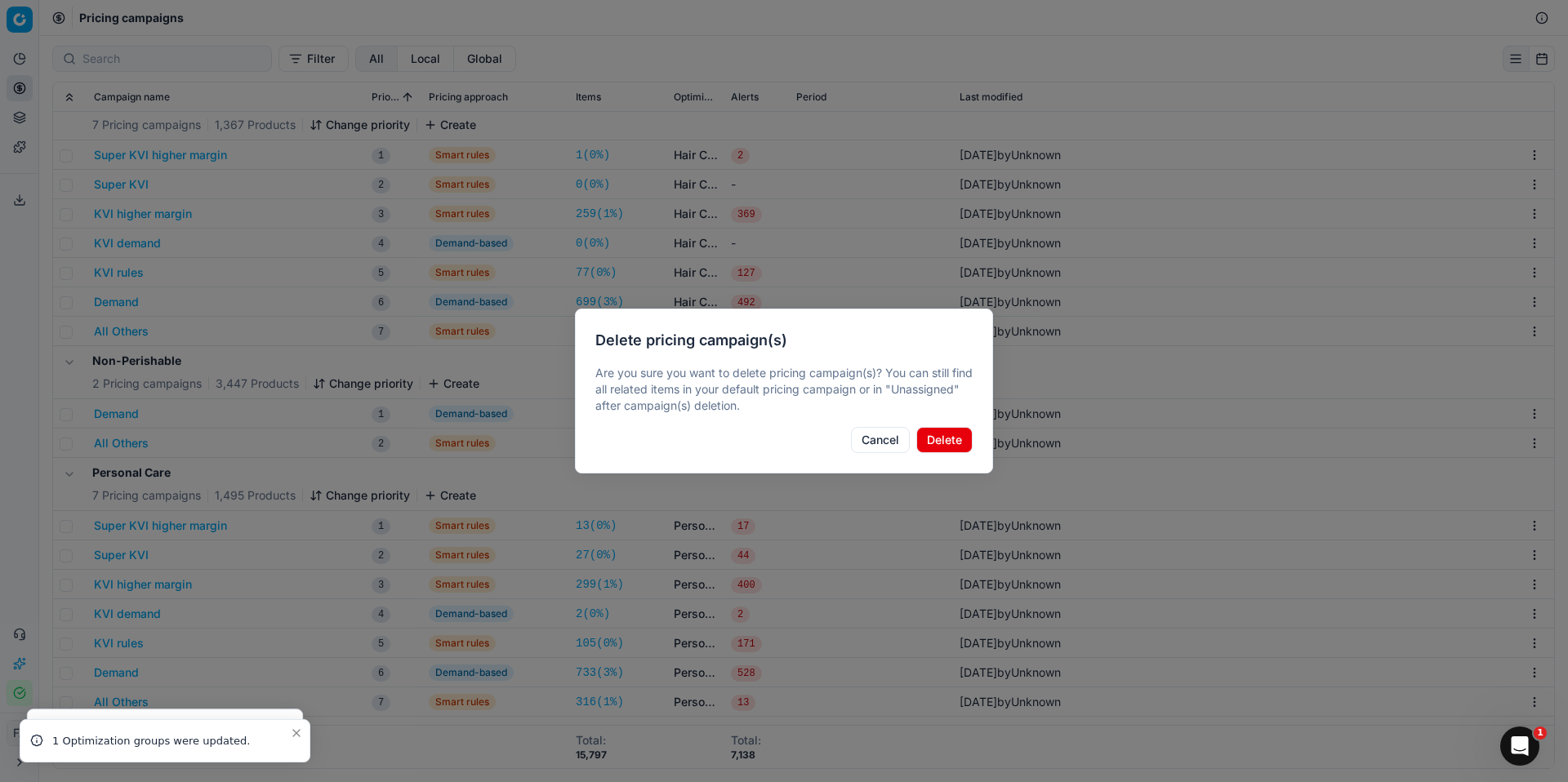
click at [942, 443] on button "Delete" at bounding box center [944, 440] width 56 height 26
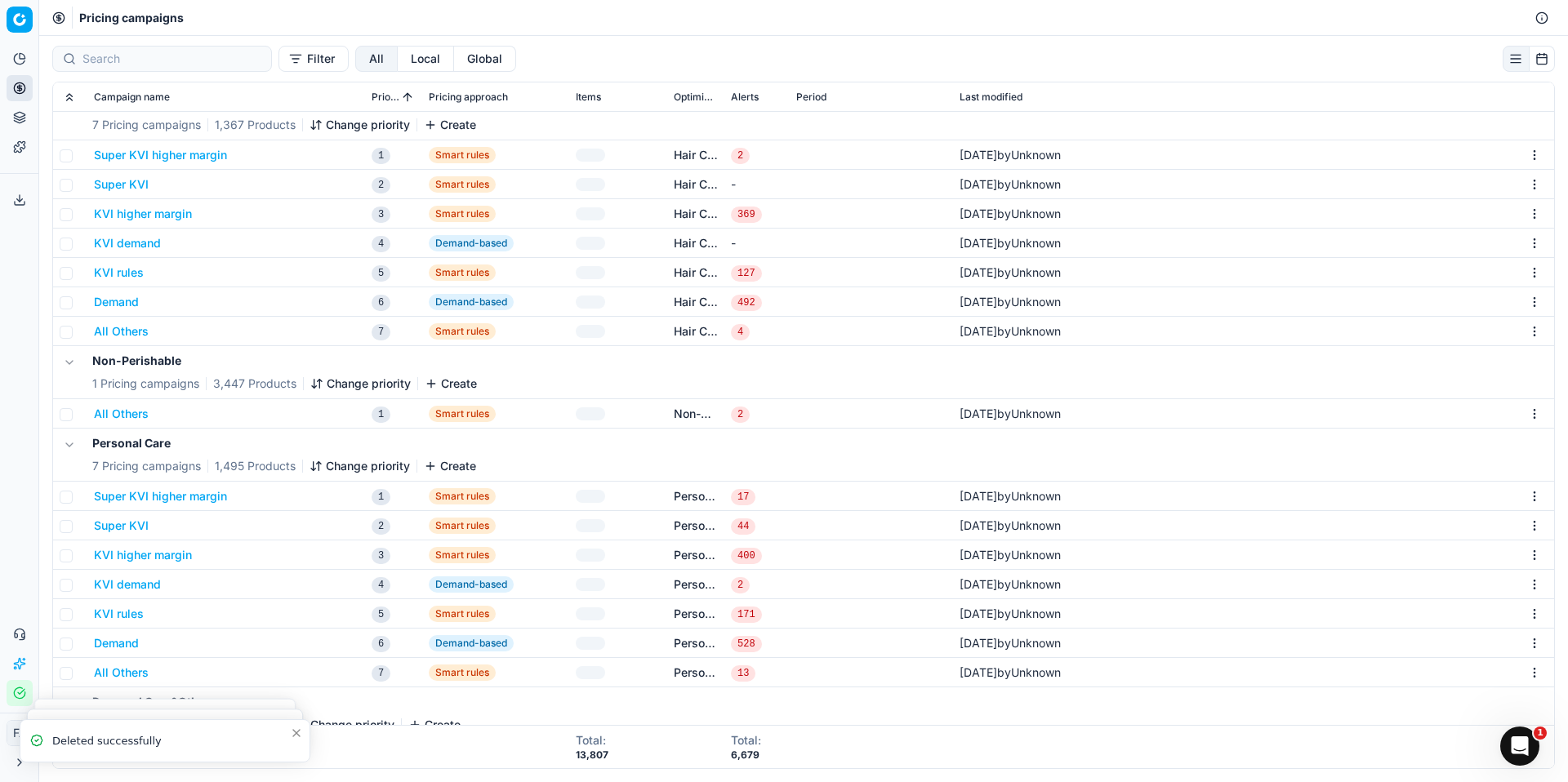
click at [1524, 415] on html "Pricing platform Analytics Pricing Product portfolio Templates Export service 0…" at bounding box center [784, 391] width 1568 height 782
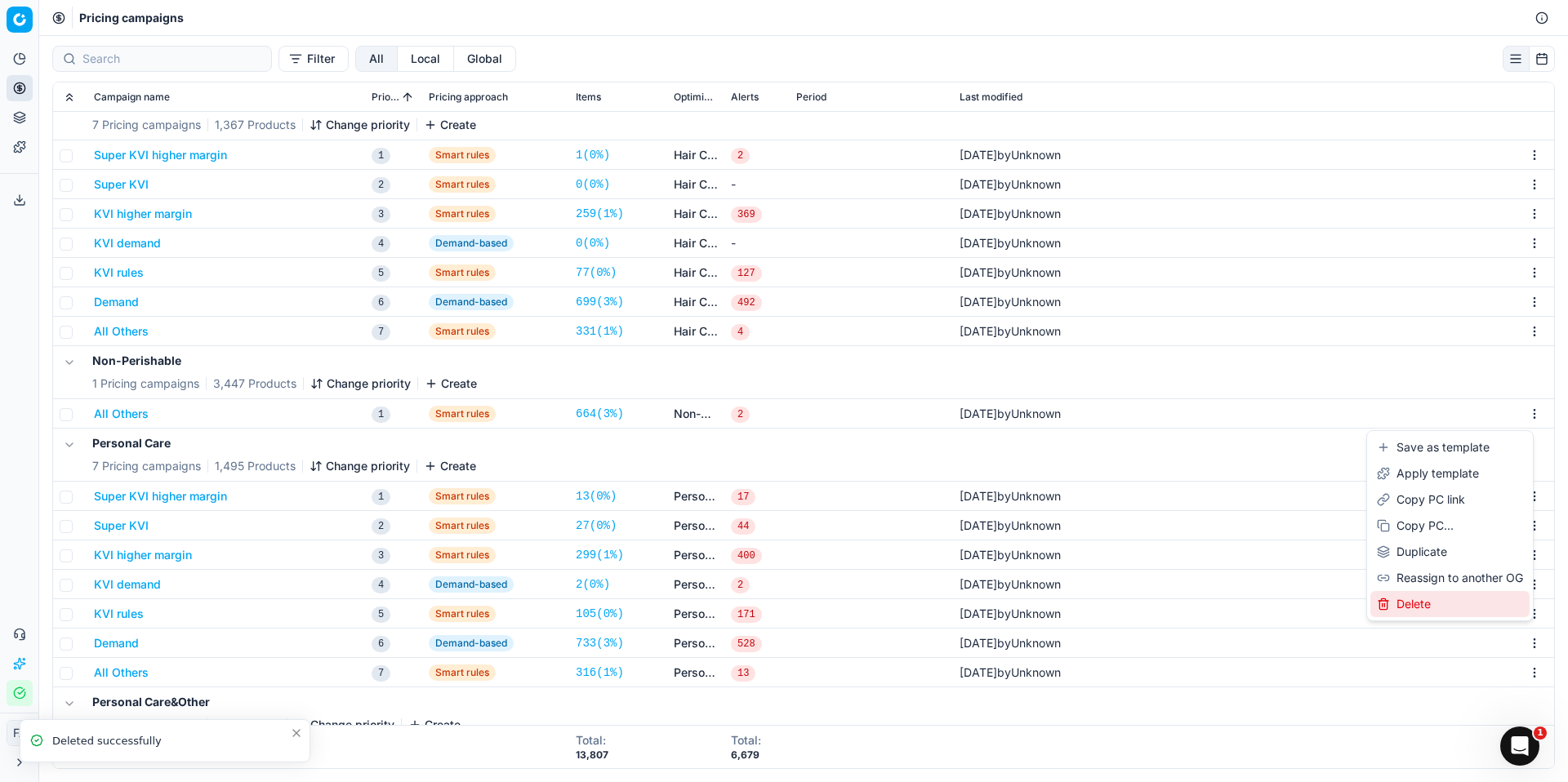
click at [1414, 603] on div "Delete" at bounding box center [1450, 604] width 160 height 26
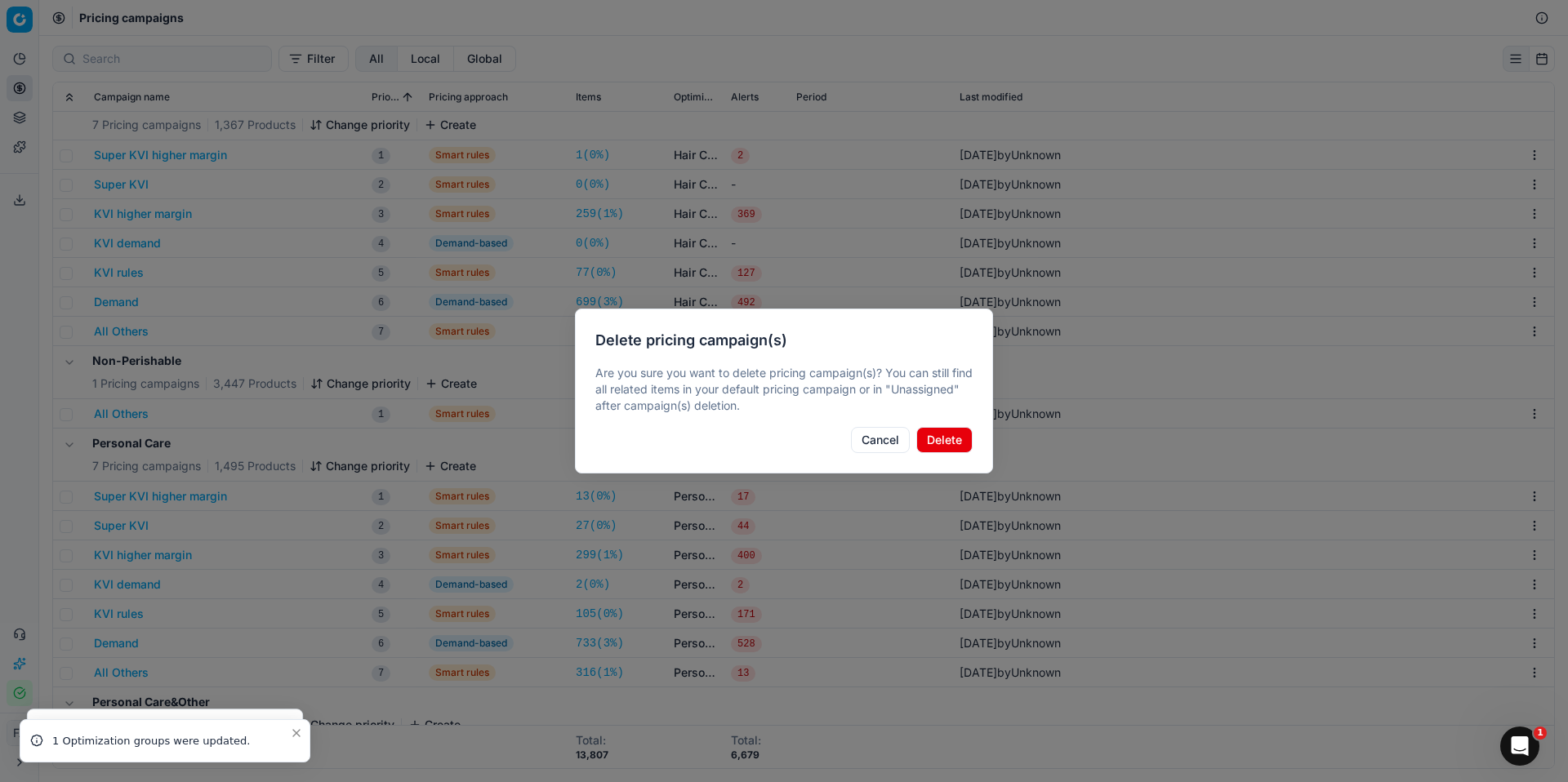
click at [966, 433] on button "Delete" at bounding box center [944, 440] width 56 height 26
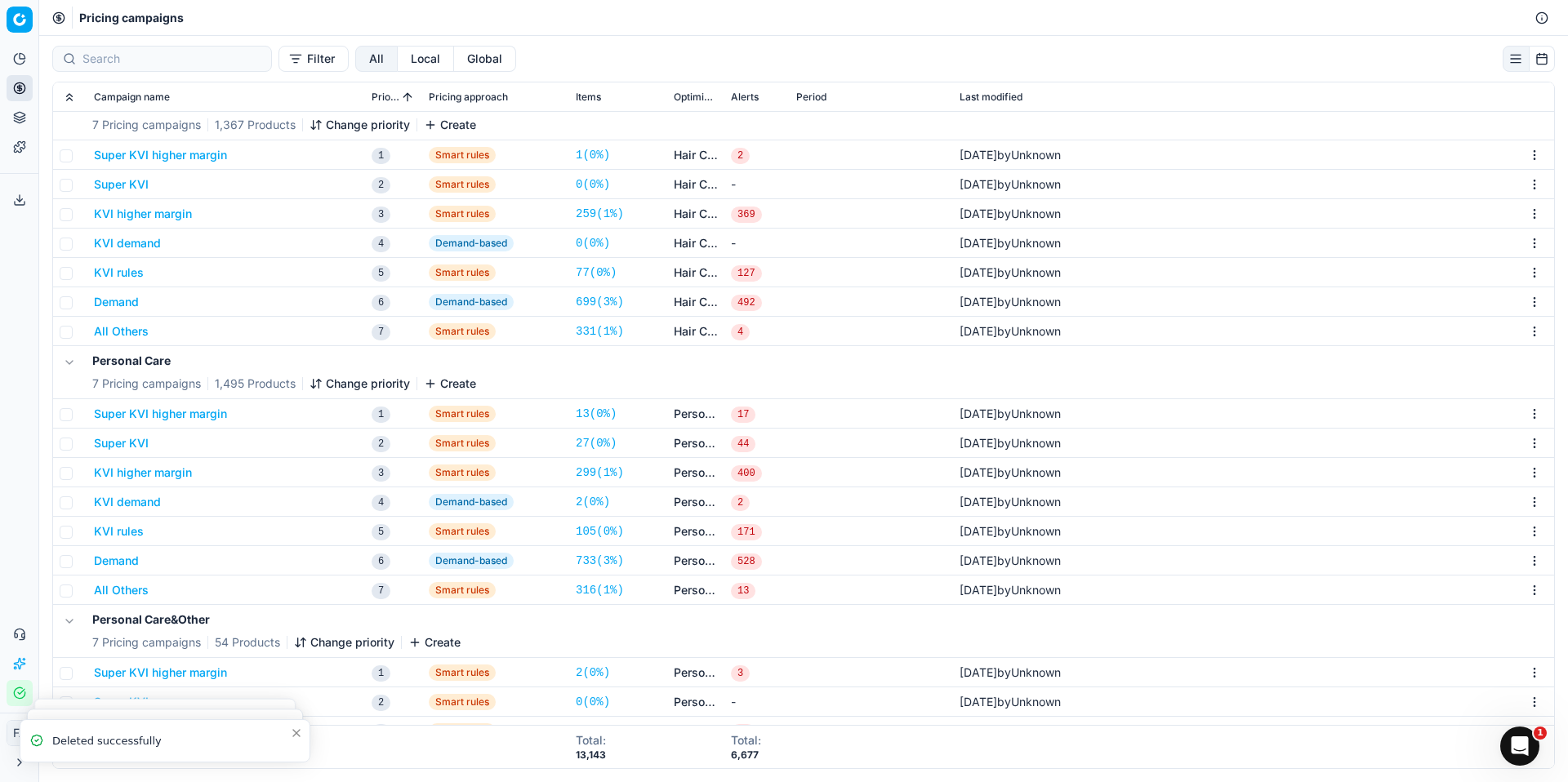
click at [1523, 405] on html "Pricing platform Analytics Pricing Product portfolio Templates Export service 0…" at bounding box center [784, 391] width 1568 height 782
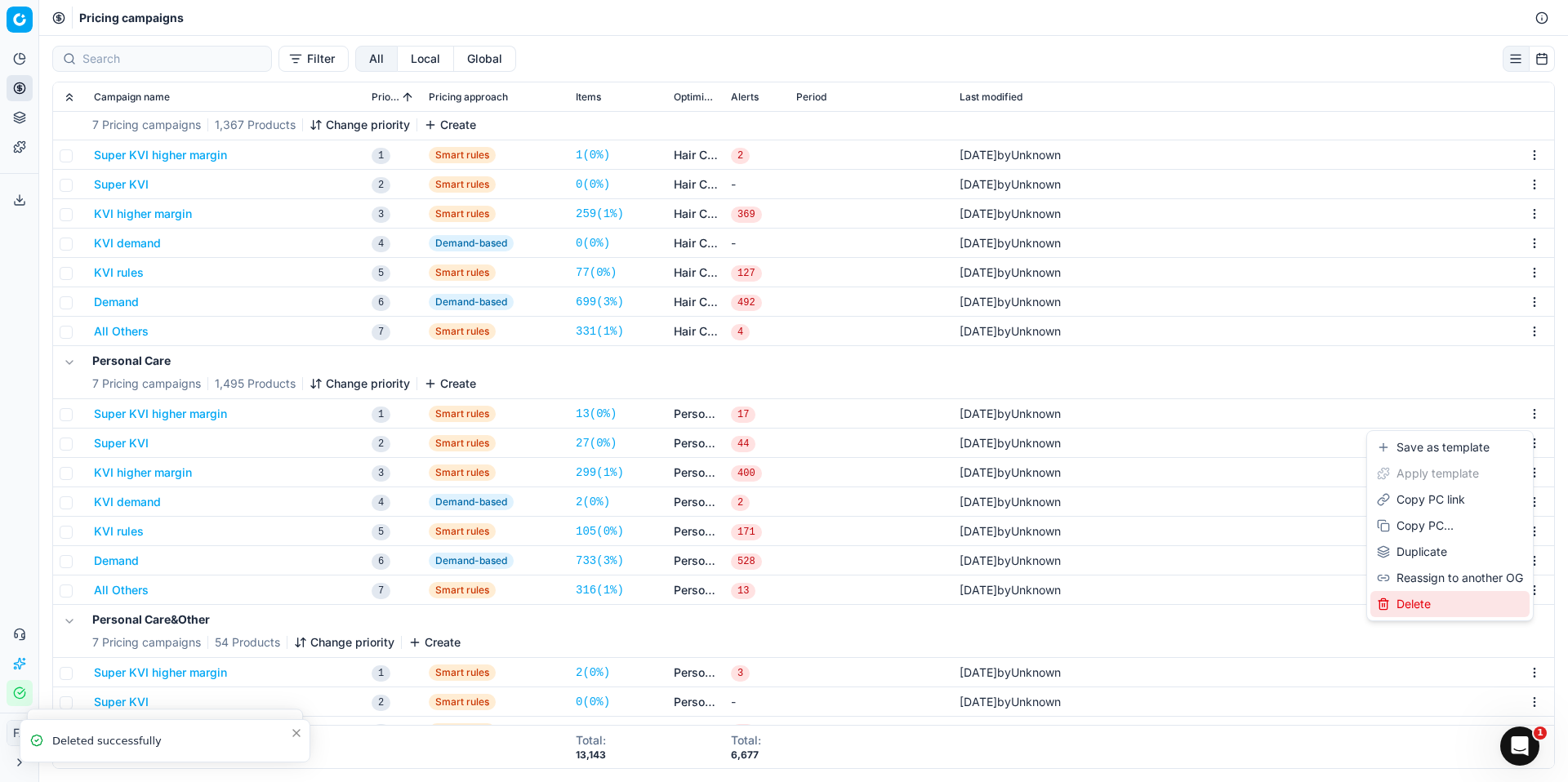
click at [1445, 600] on div "Delete" at bounding box center [1450, 604] width 160 height 26
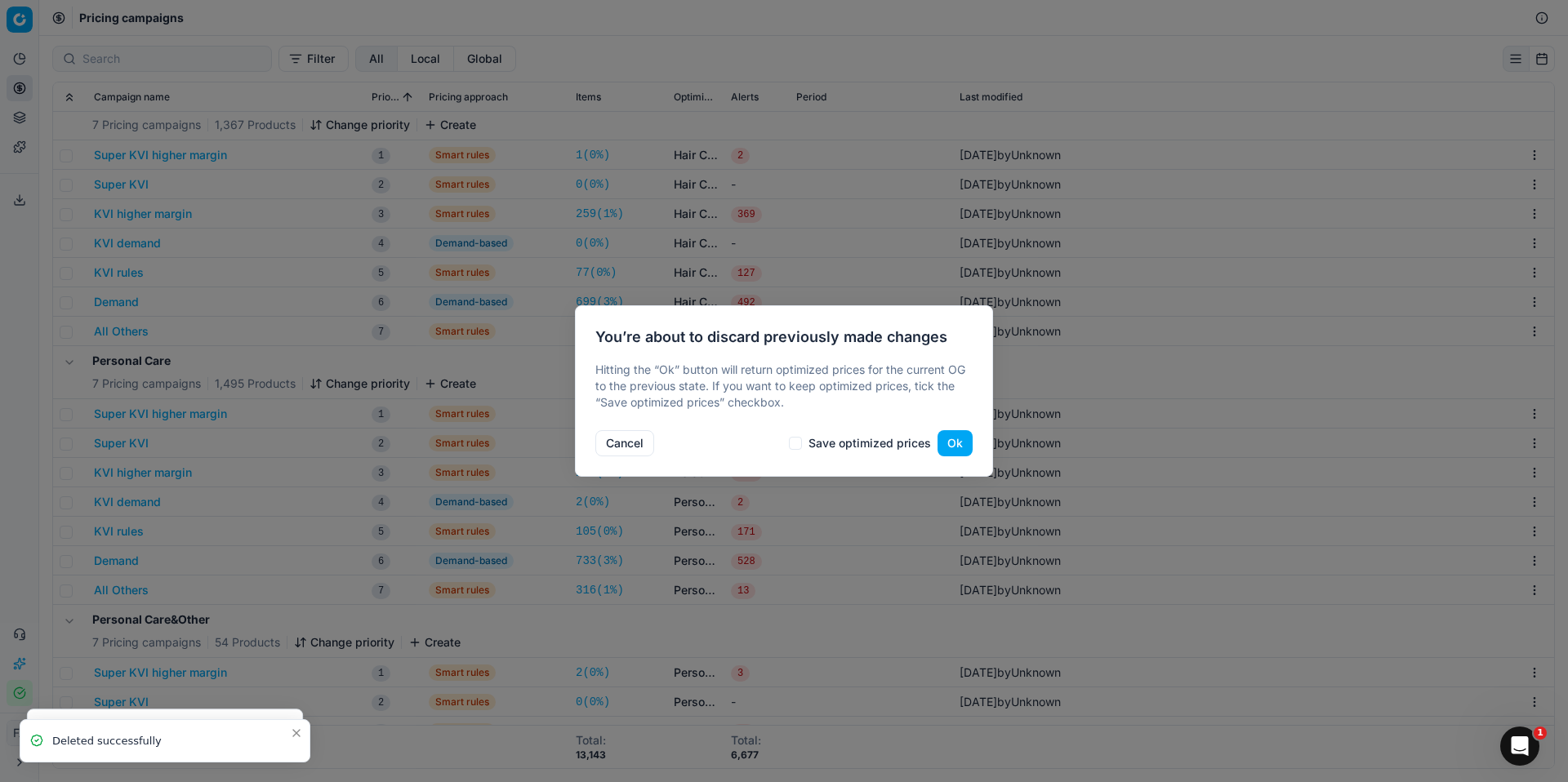
click at [954, 433] on button "Ok" at bounding box center [955, 443] width 35 height 26
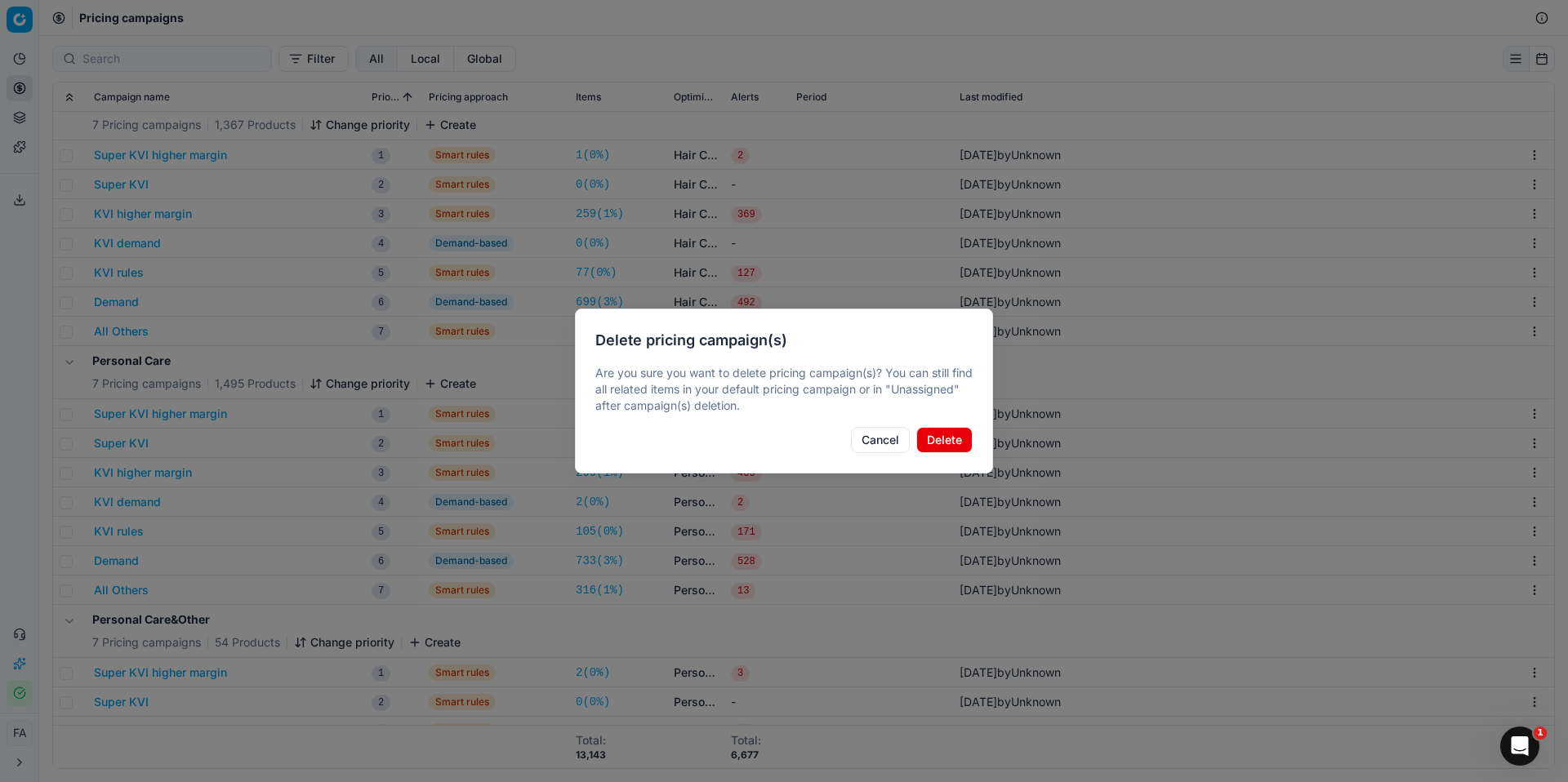
click at [953, 441] on button "Delete" at bounding box center [944, 440] width 56 height 26
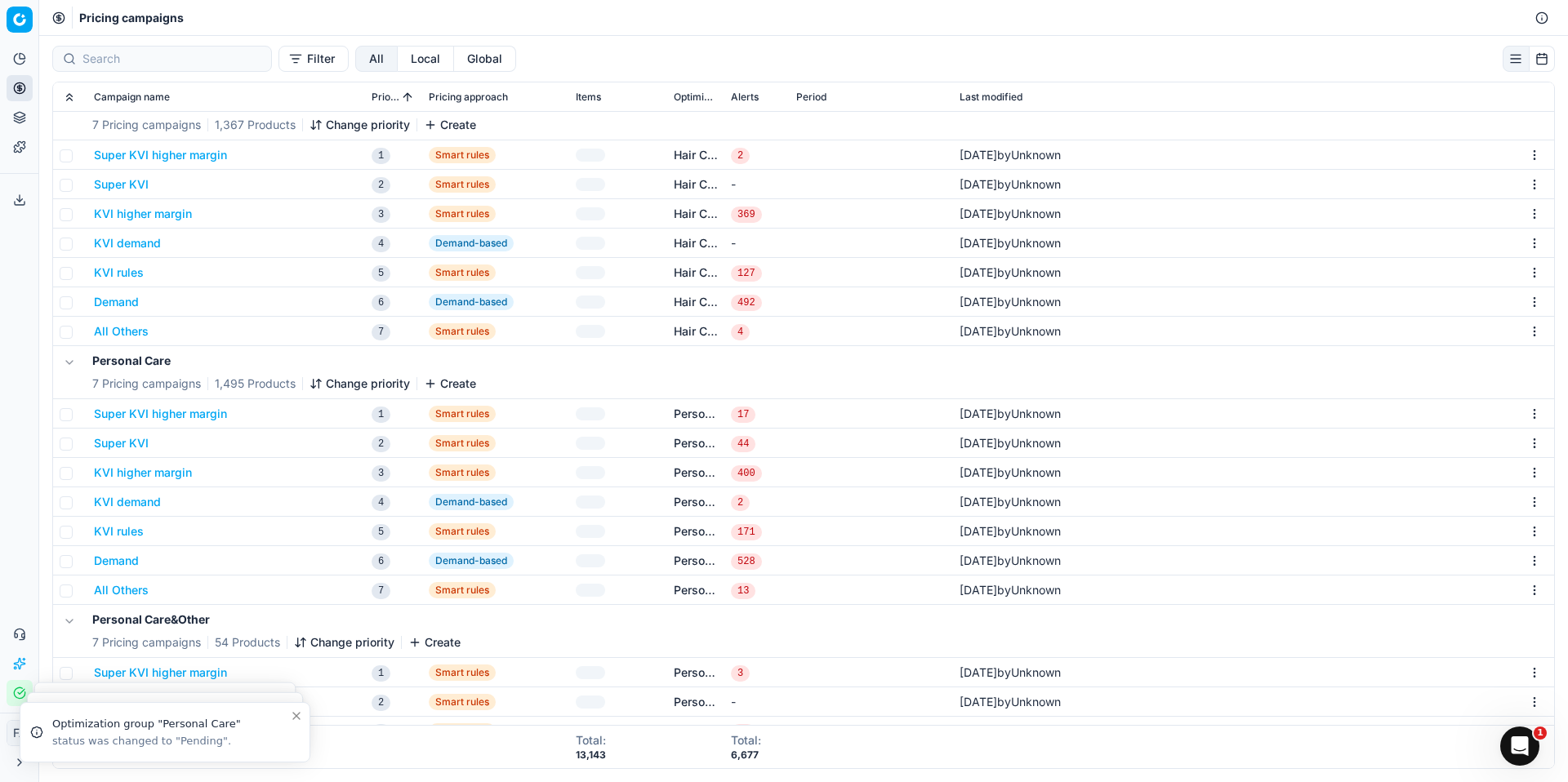
click at [1521, 415] on html "Pricing platform Analytics Pricing Product portfolio Templates Export service 0…" at bounding box center [784, 391] width 1568 height 782
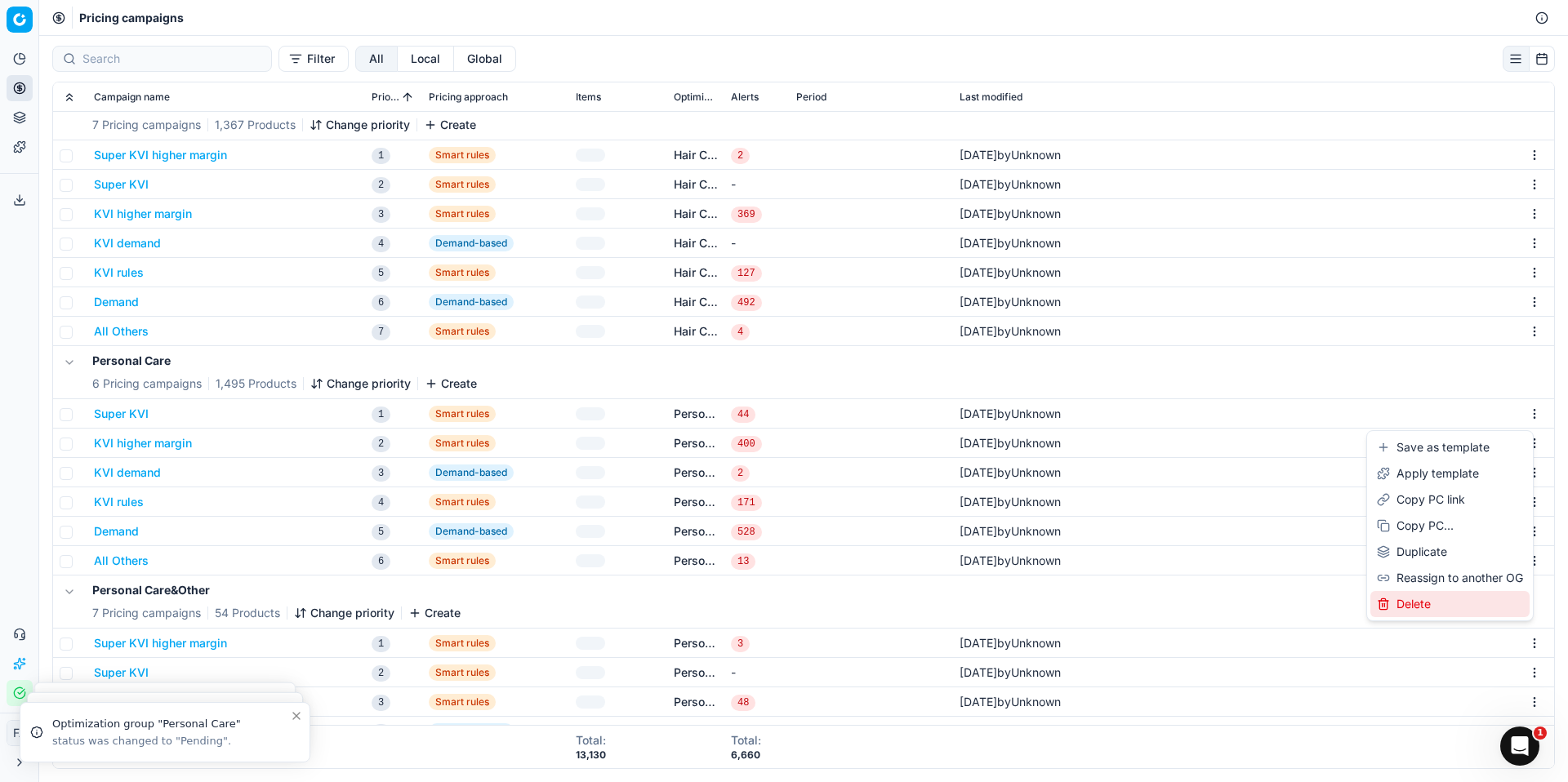
click at [1426, 597] on div "Delete" at bounding box center [1450, 604] width 160 height 26
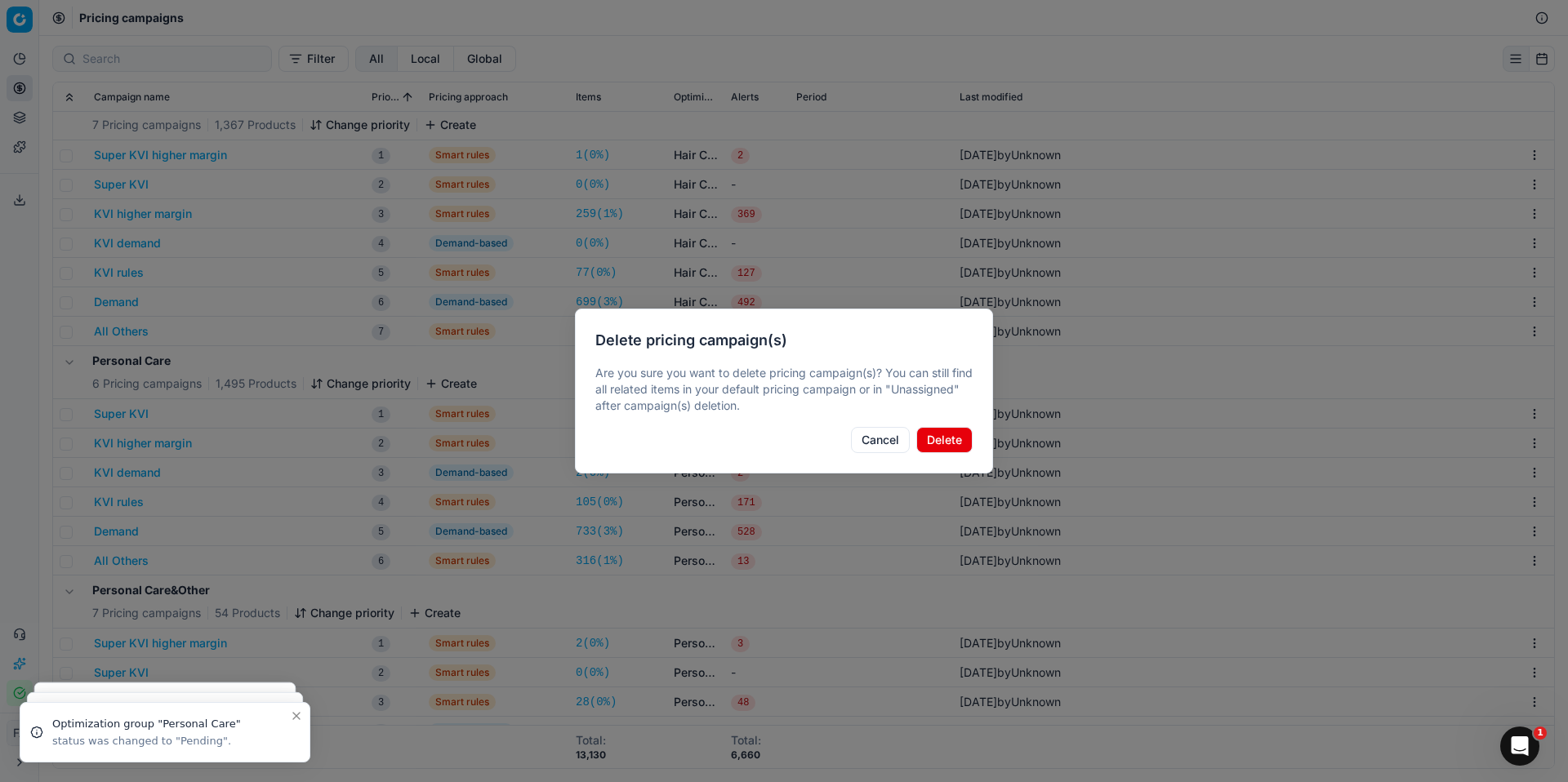
click at [954, 436] on button "Delete" at bounding box center [944, 440] width 56 height 26
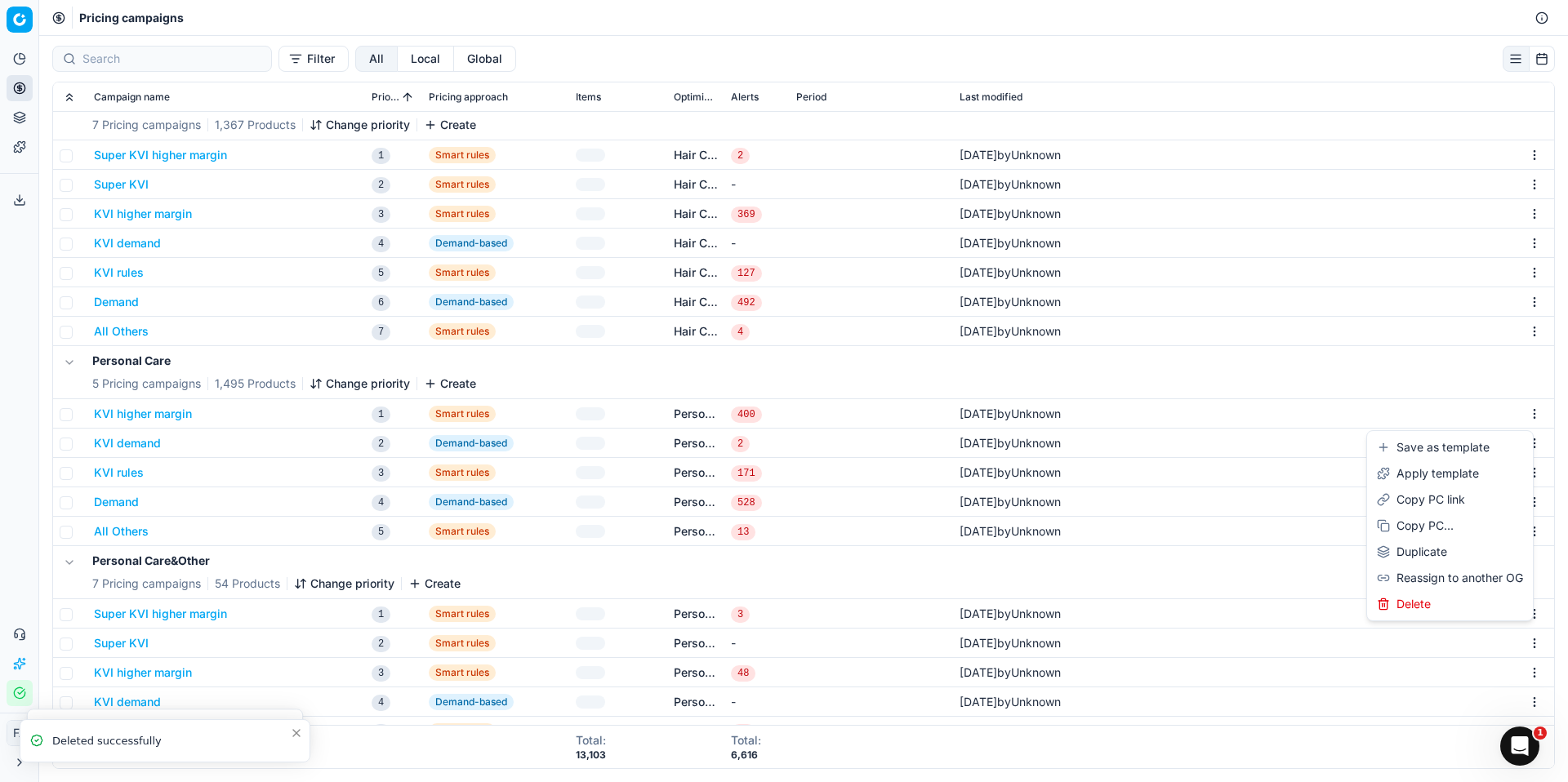
click at [1517, 413] on html "Pricing platform Analytics Pricing Product portfolio Templates Export service 0…" at bounding box center [784, 391] width 1568 height 782
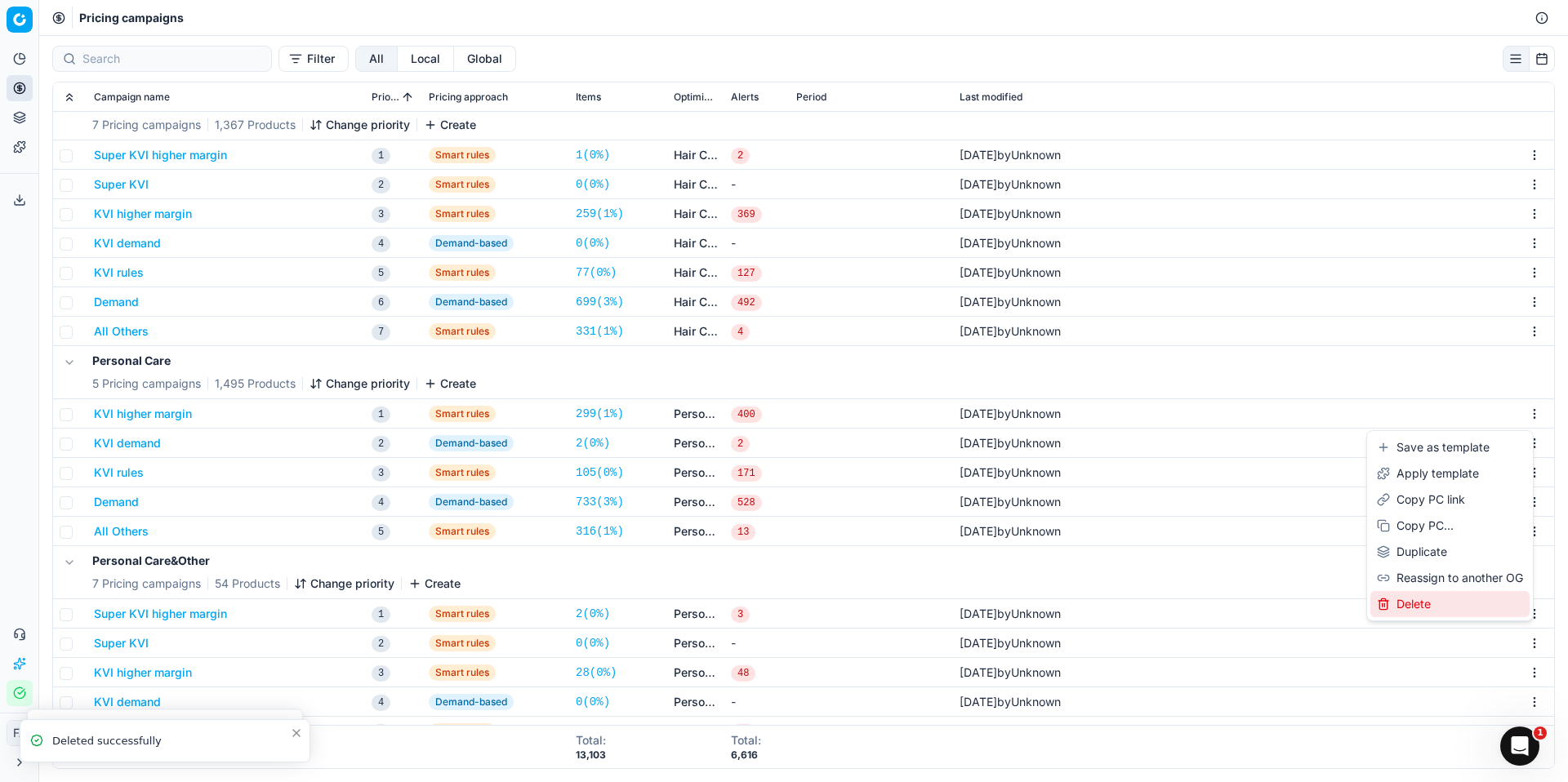
click at [1432, 607] on div "Delete" at bounding box center [1450, 604] width 160 height 26
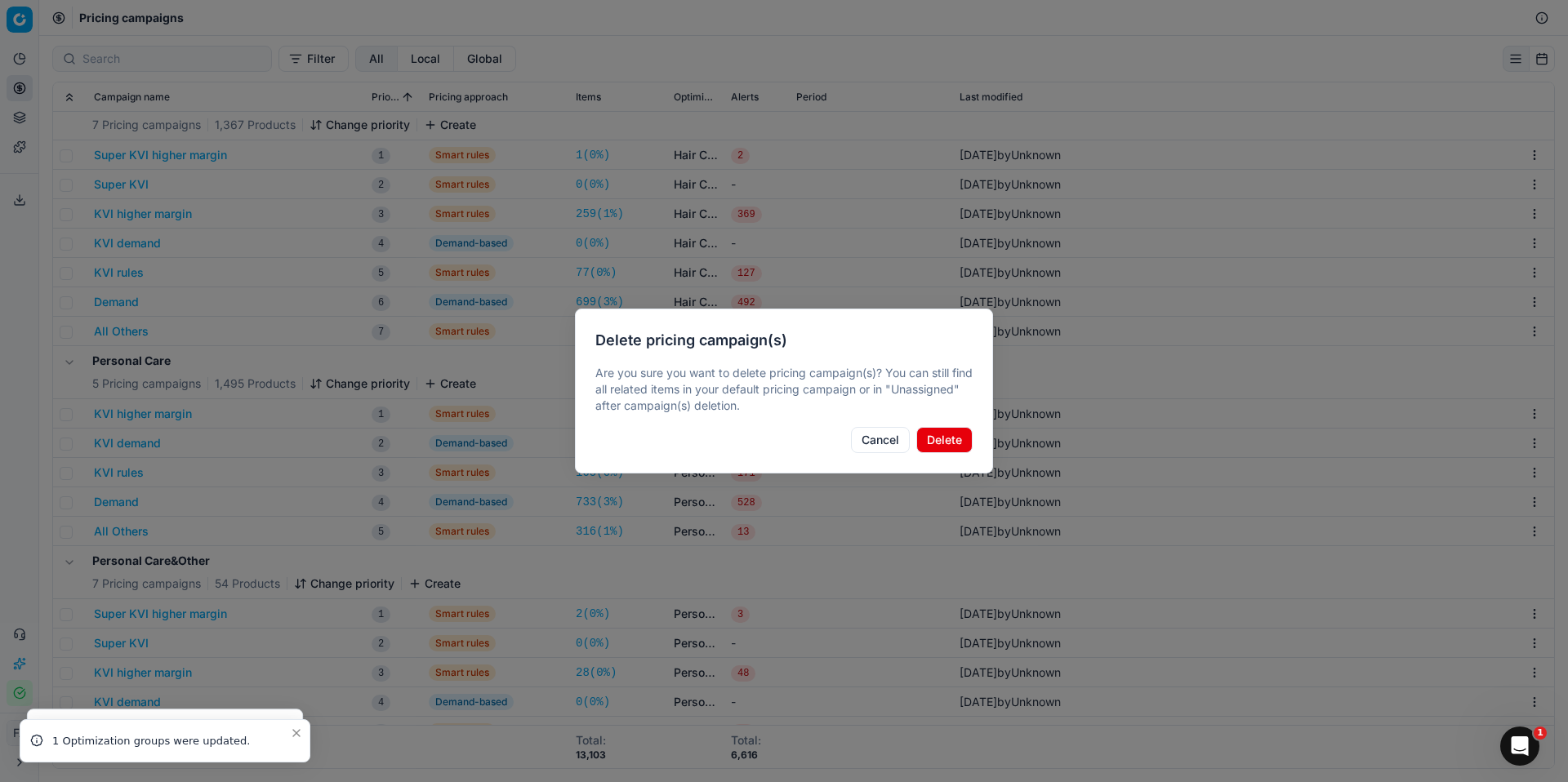
click at [961, 436] on button "Delete" at bounding box center [944, 440] width 56 height 26
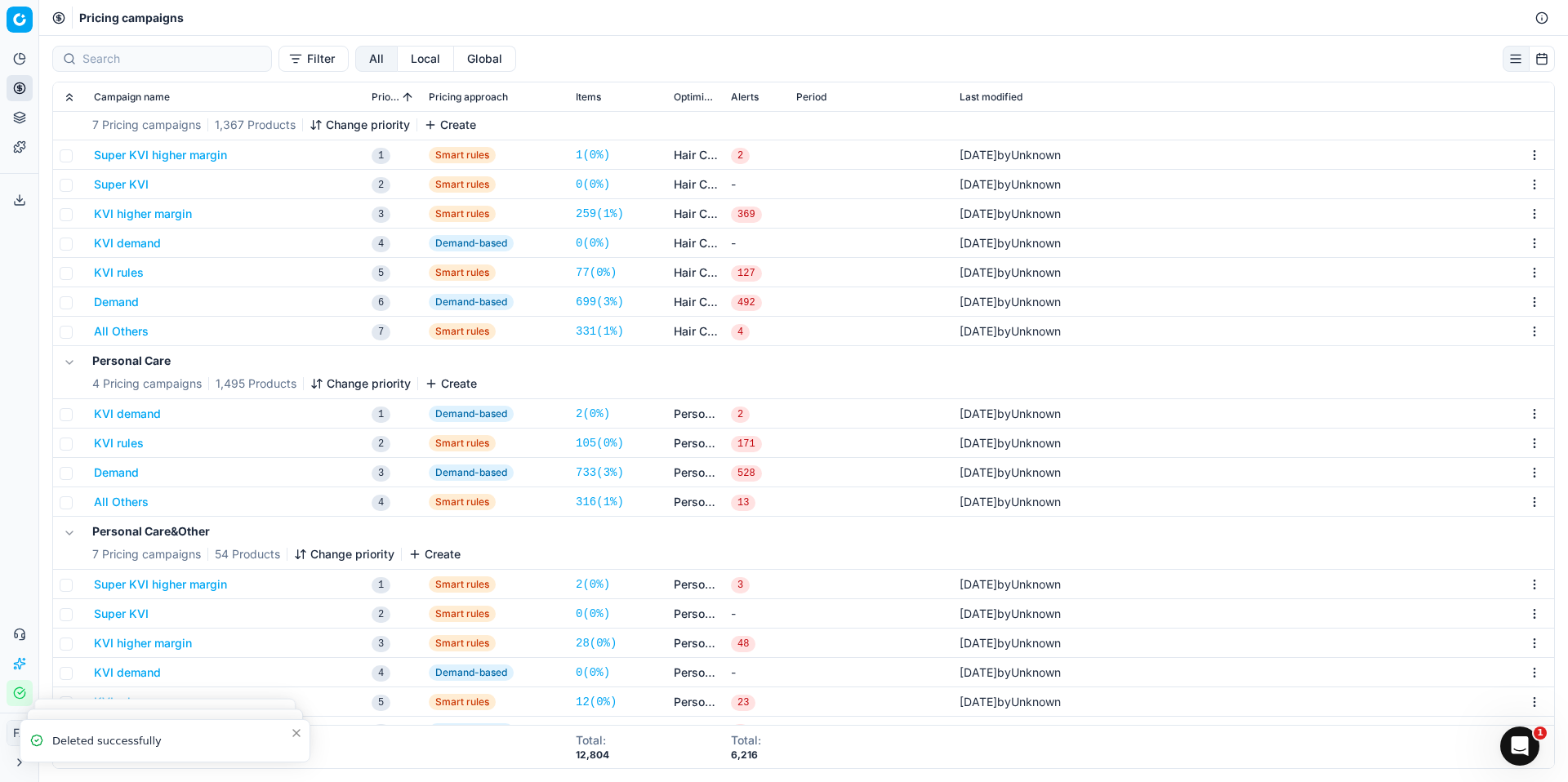
click at [1524, 412] on html "Pricing platform Analytics Pricing Product portfolio Templates Export service 0…" at bounding box center [784, 391] width 1568 height 782
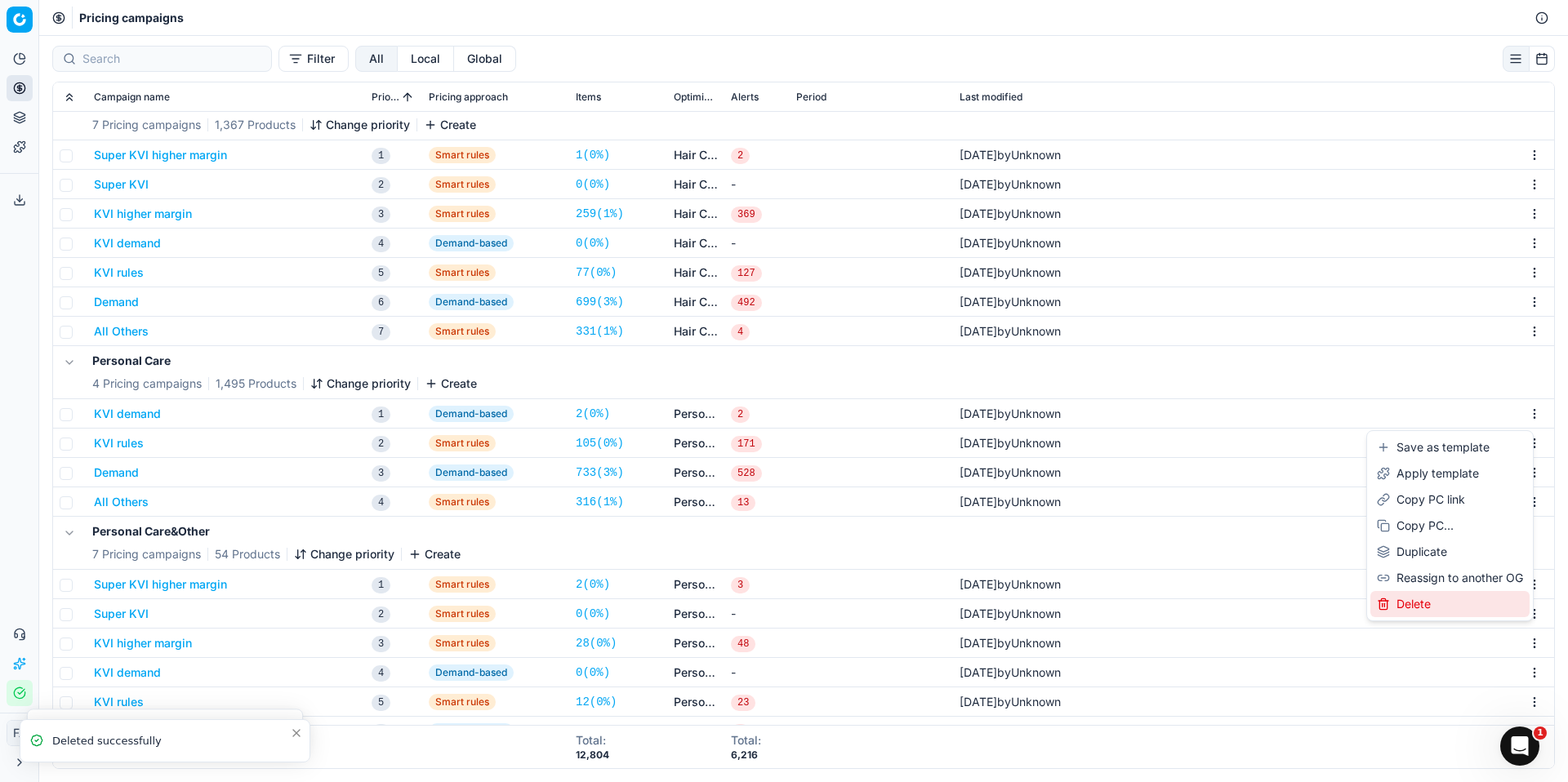
click at [1404, 598] on div "Delete" at bounding box center [1450, 604] width 160 height 26
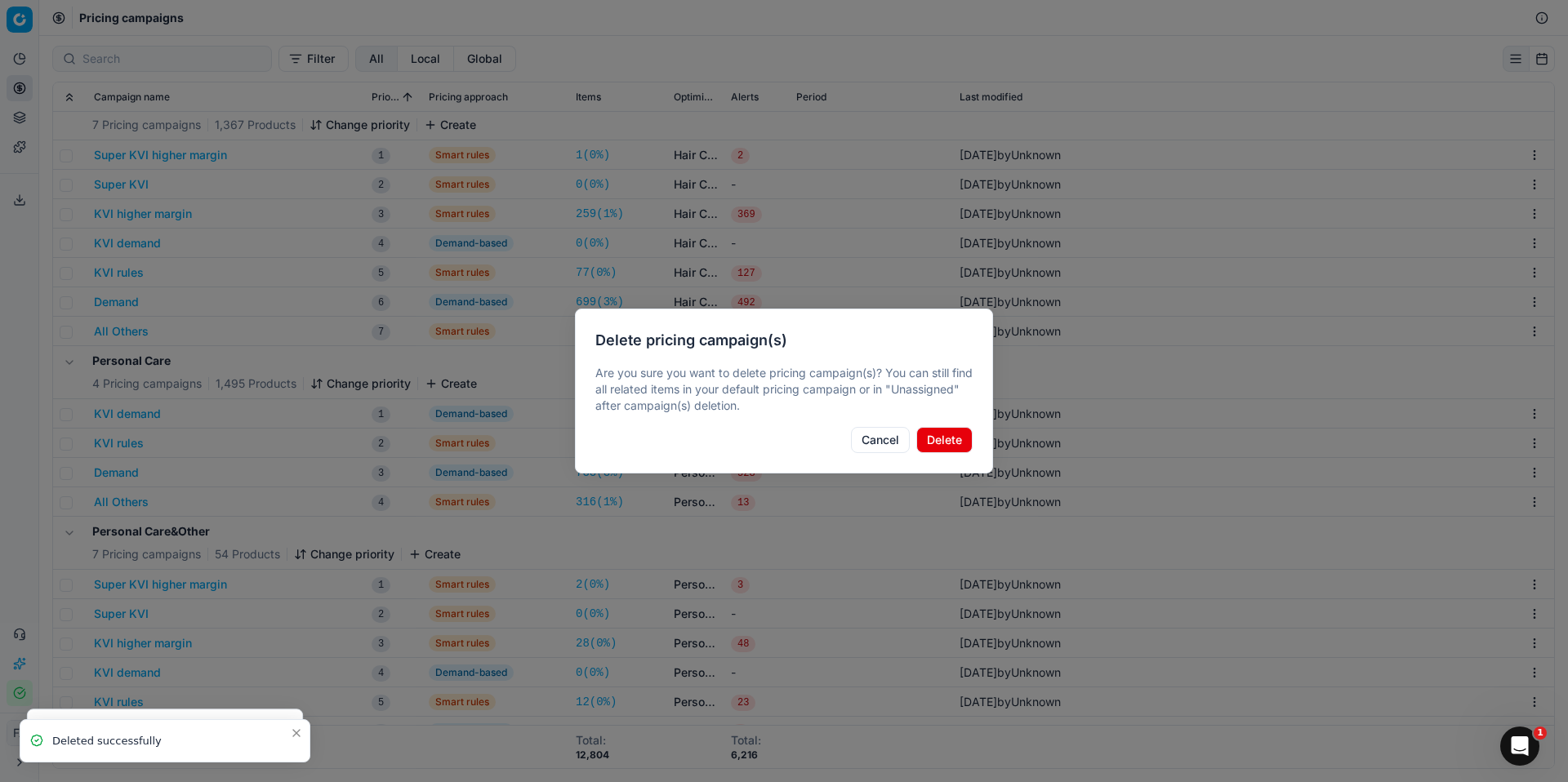
click at [955, 444] on button "Delete" at bounding box center [944, 440] width 56 height 26
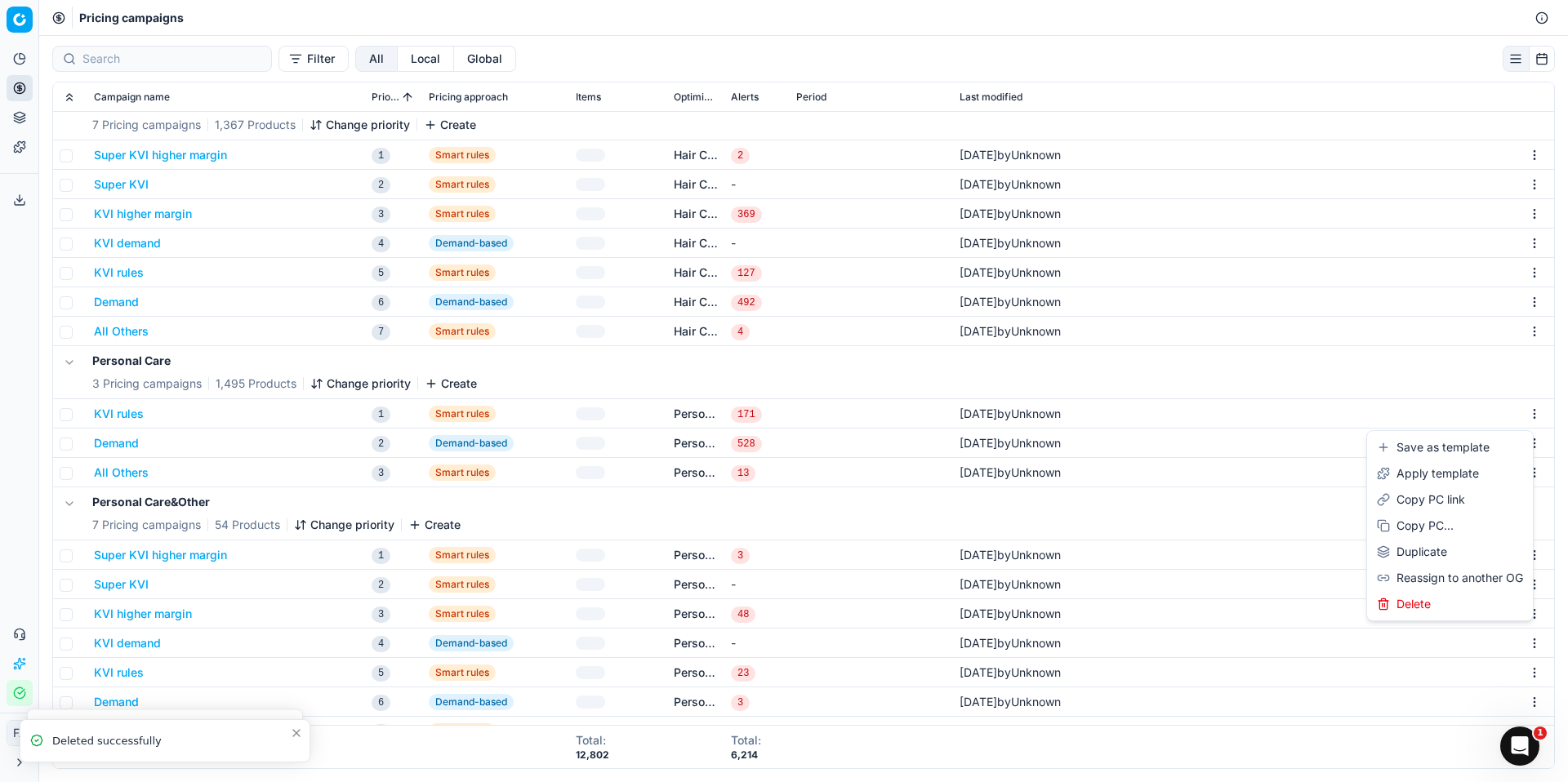
click at [1522, 409] on html "Pricing platform Analytics Pricing Product portfolio Templates Export service 0…" at bounding box center [784, 391] width 1568 height 782
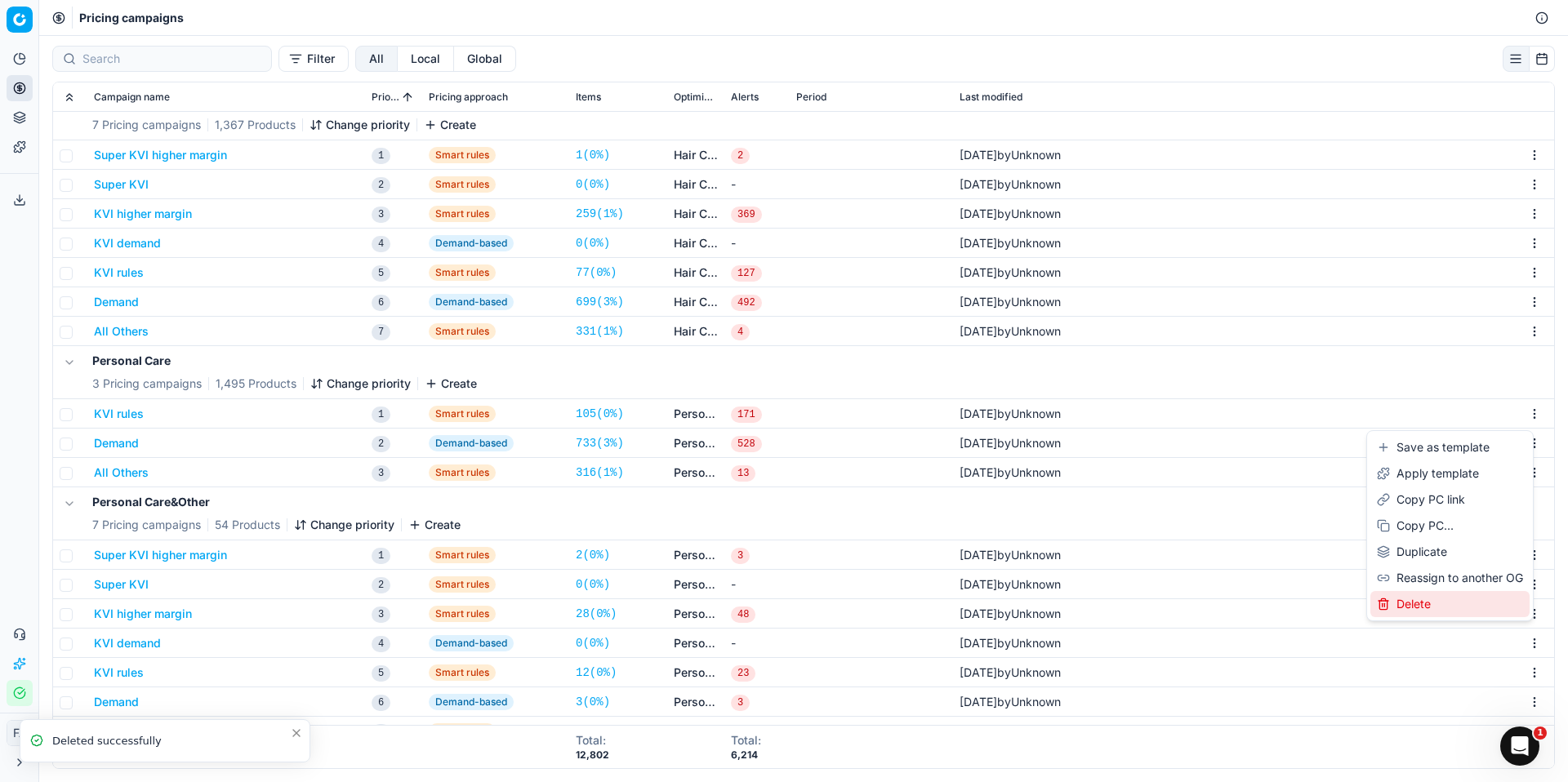
click at [1432, 606] on div "Delete" at bounding box center [1450, 604] width 160 height 26
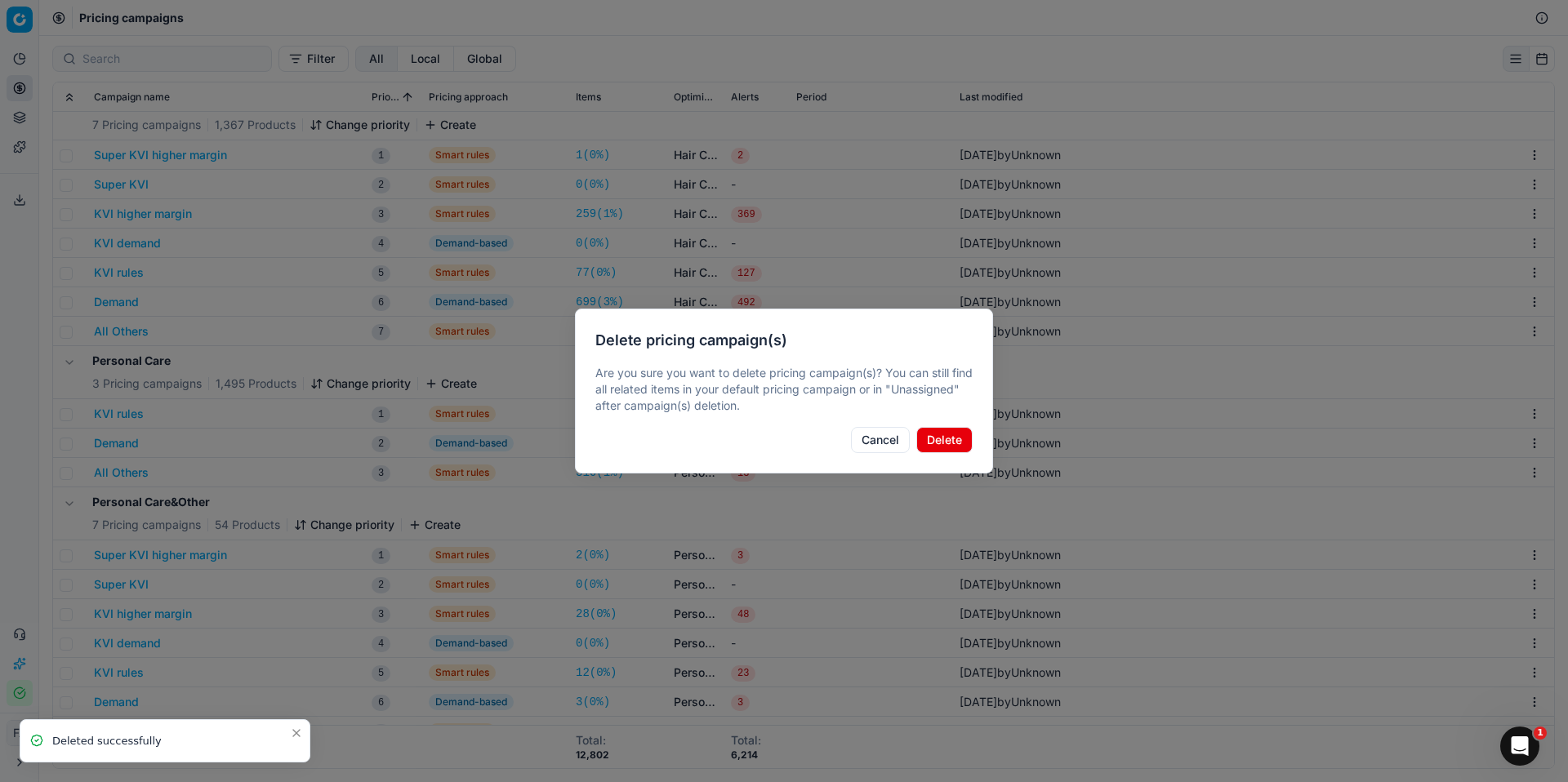
click at [945, 434] on button "Delete" at bounding box center [944, 440] width 56 height 26
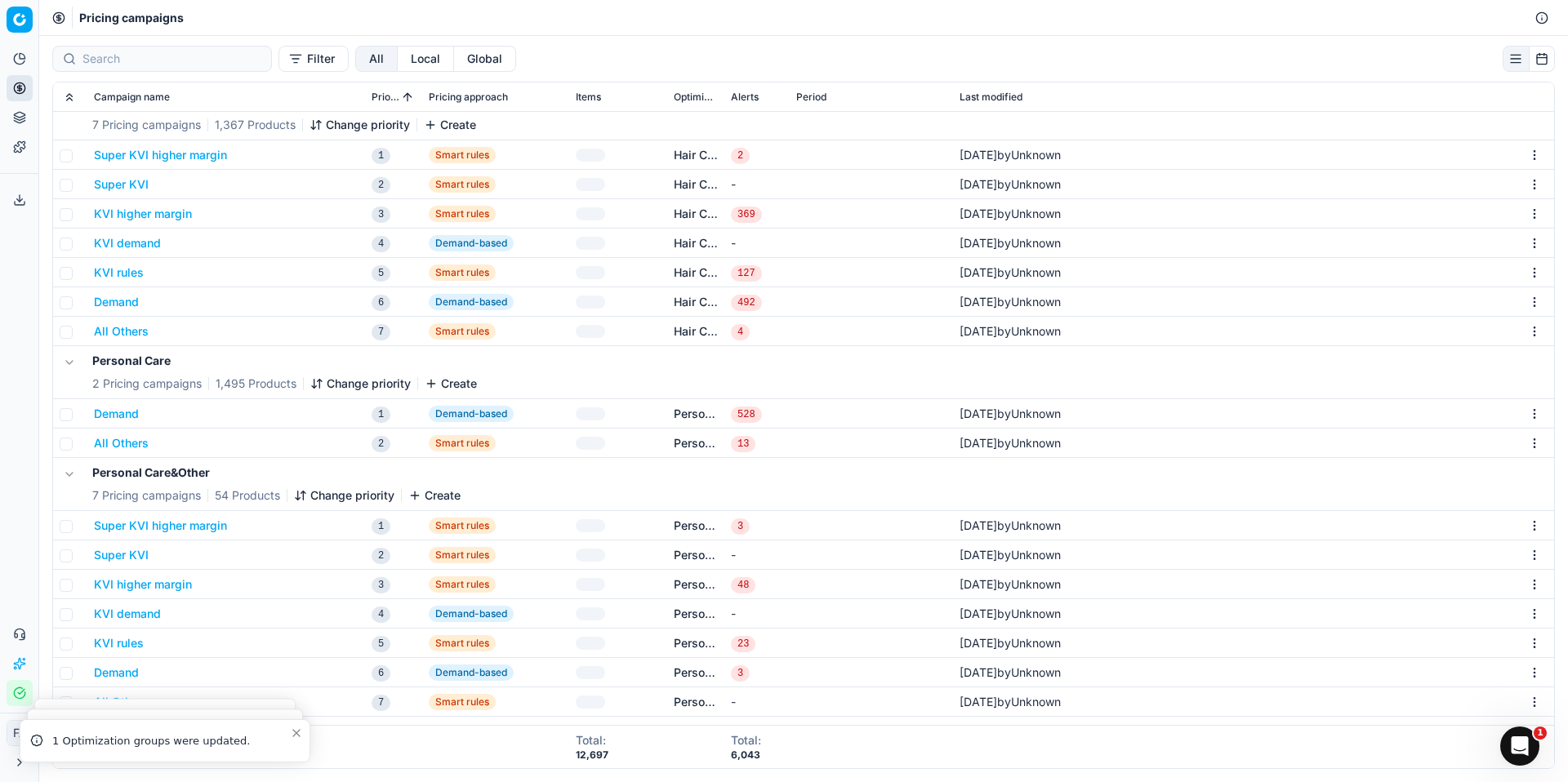
click at [1526, 416] on html "Pricing platform Analytics Pricing Product portfolio Templates Export service 0…" at bounding box center [784, 391] width 1568 height 782
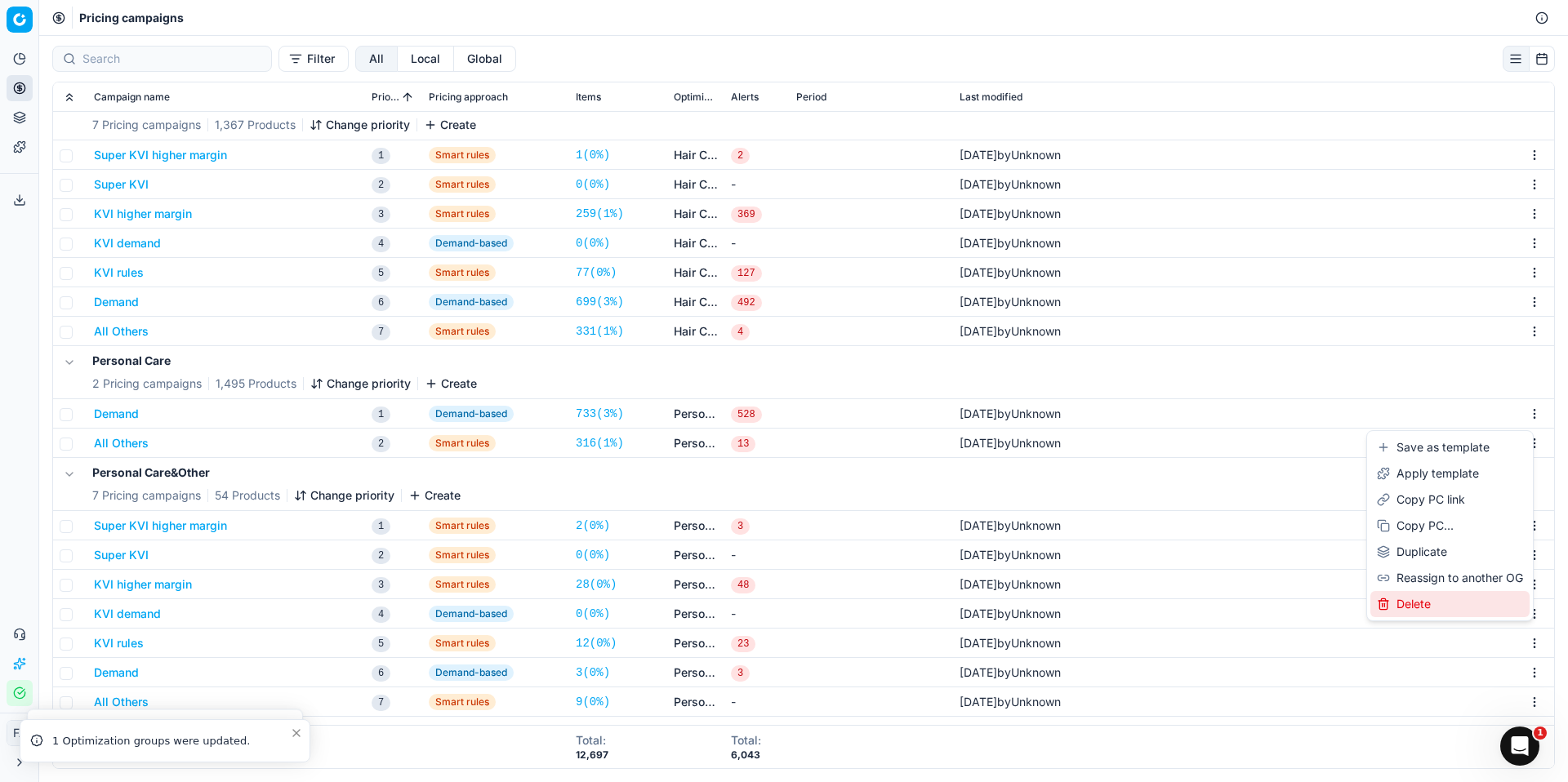
click at [1436, 605] on div "Delete" at bounding box center [1450, 604] width 160 height 26
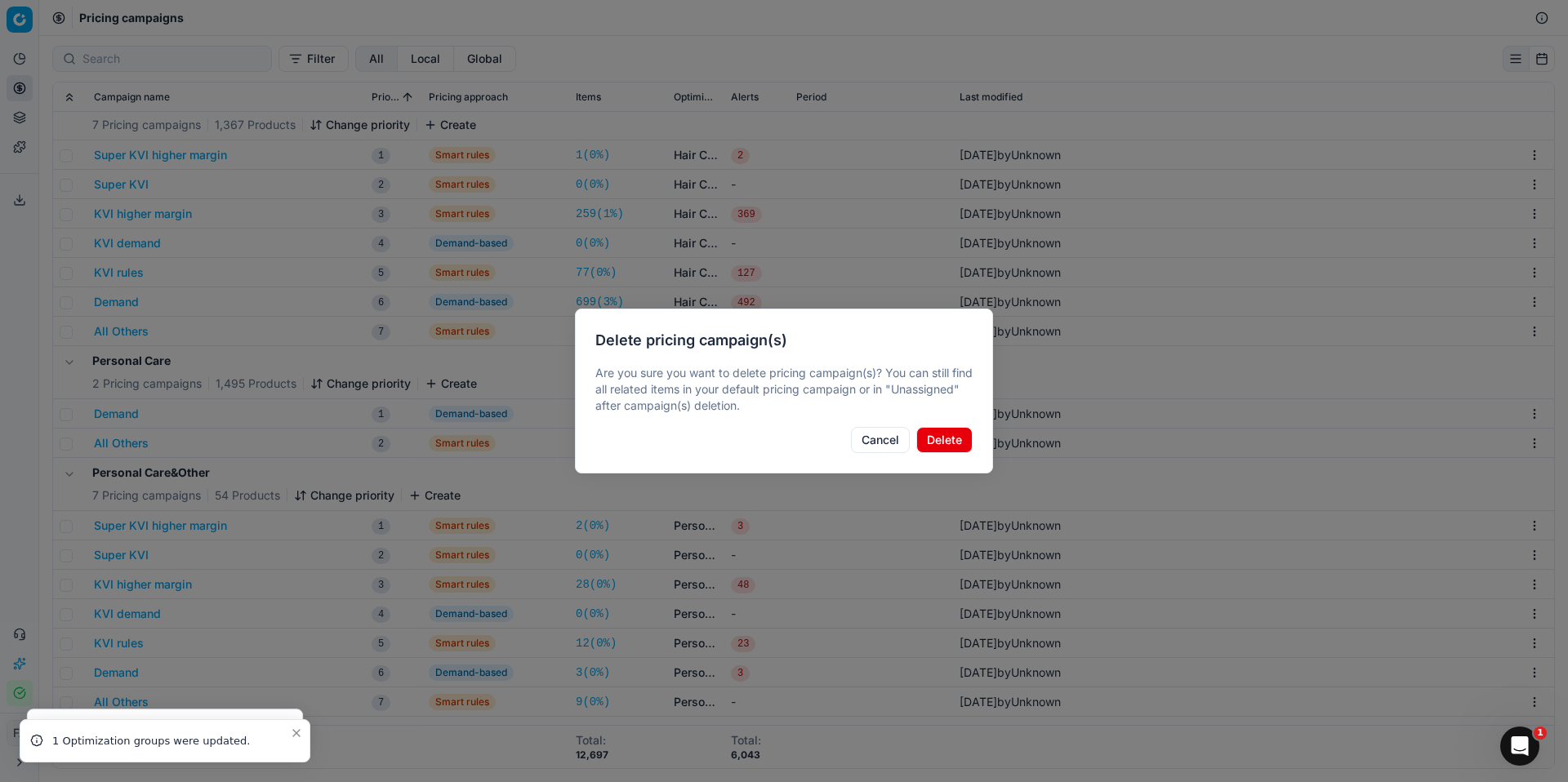
click at [950, 437] on button "Delete" at bounding box center [944, 440] width 56 height 26
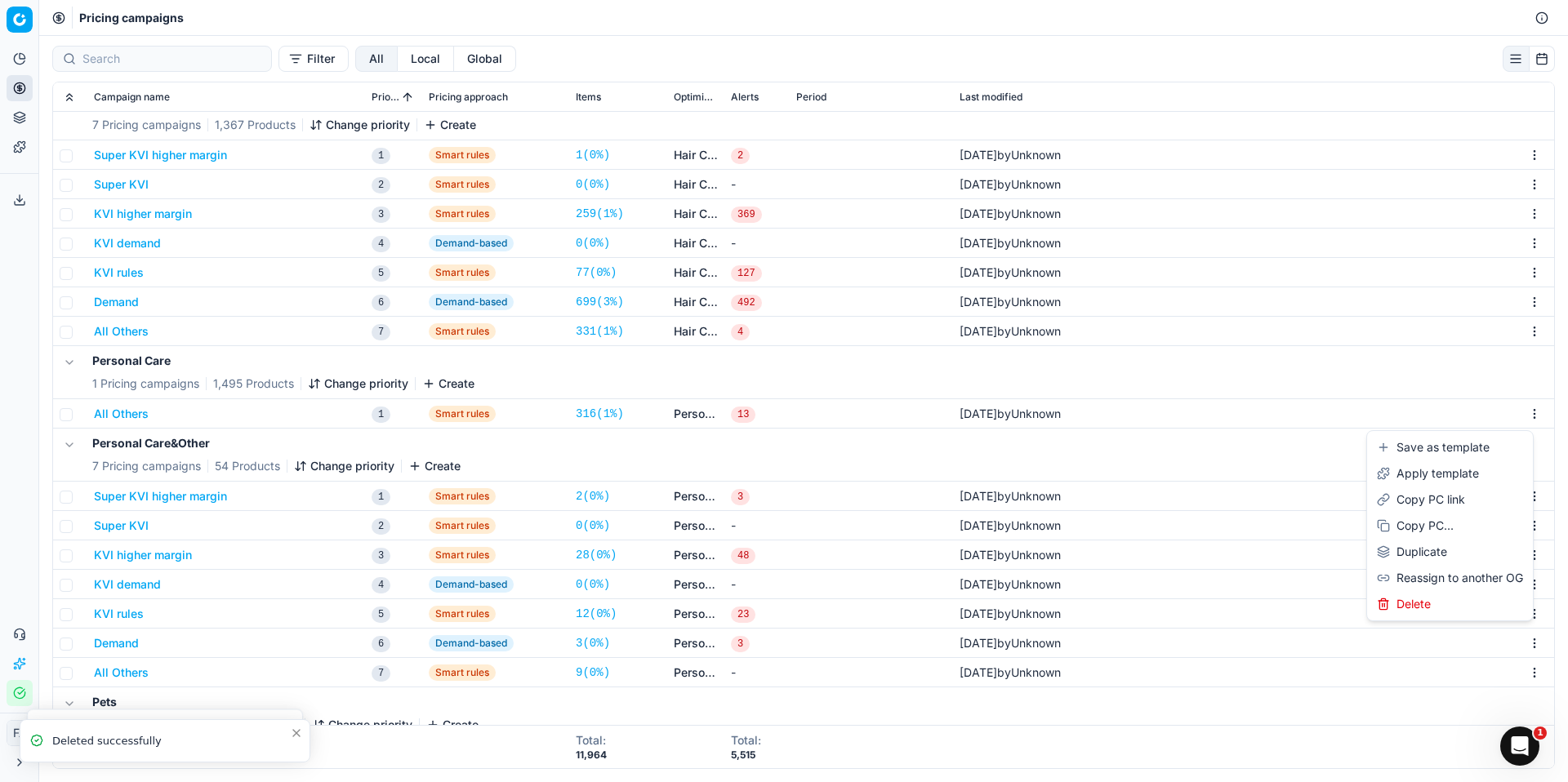
click at [1523, 419] on html "Pricing platform Analytics Pricing Product portfolio Templates Export service 0…" at bounding box center [784, 391] width 1568 height 782
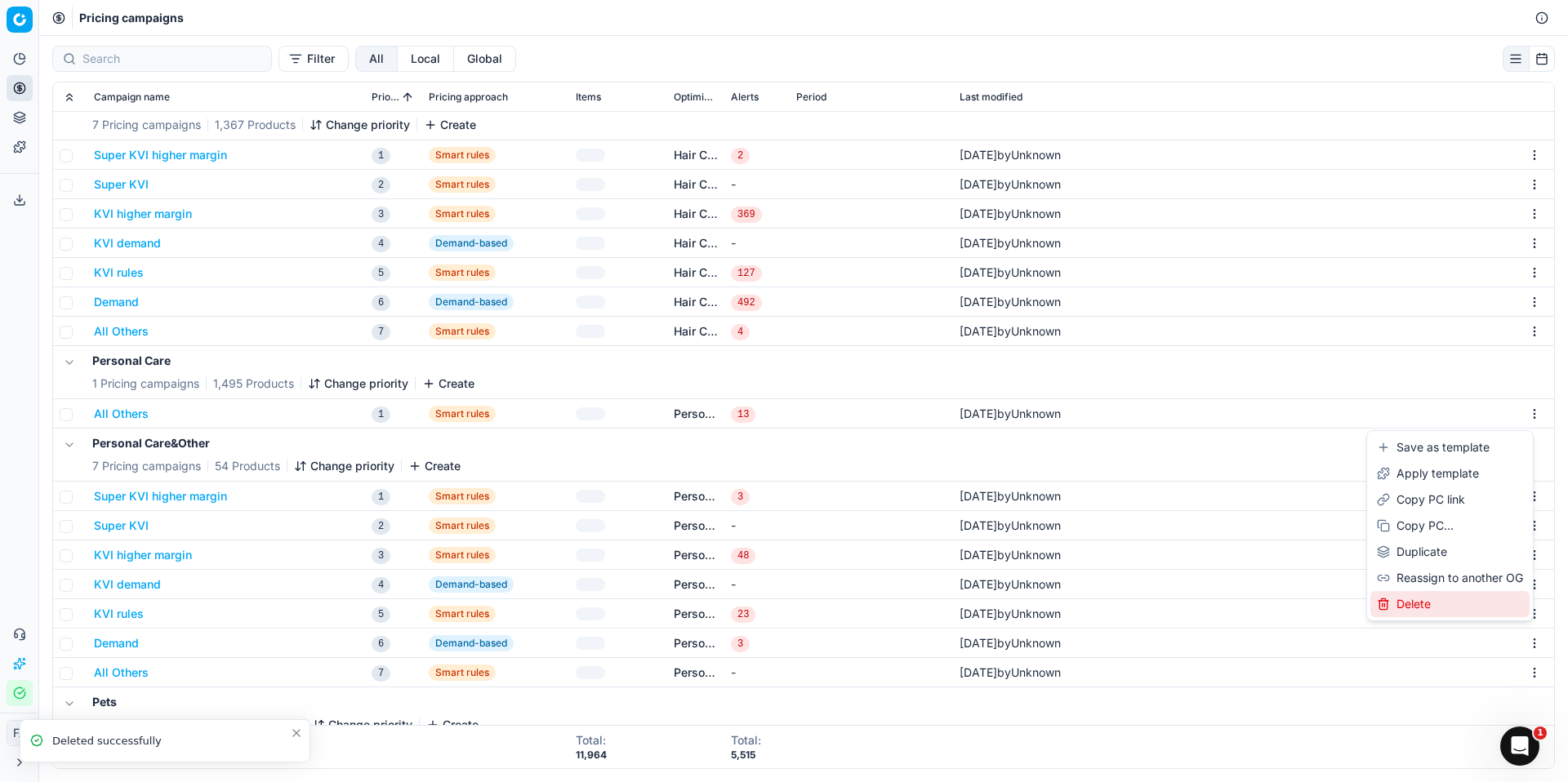
click at [1441, 598] on div "Delete" at bounding box center [1450, 604] width 160 height 26
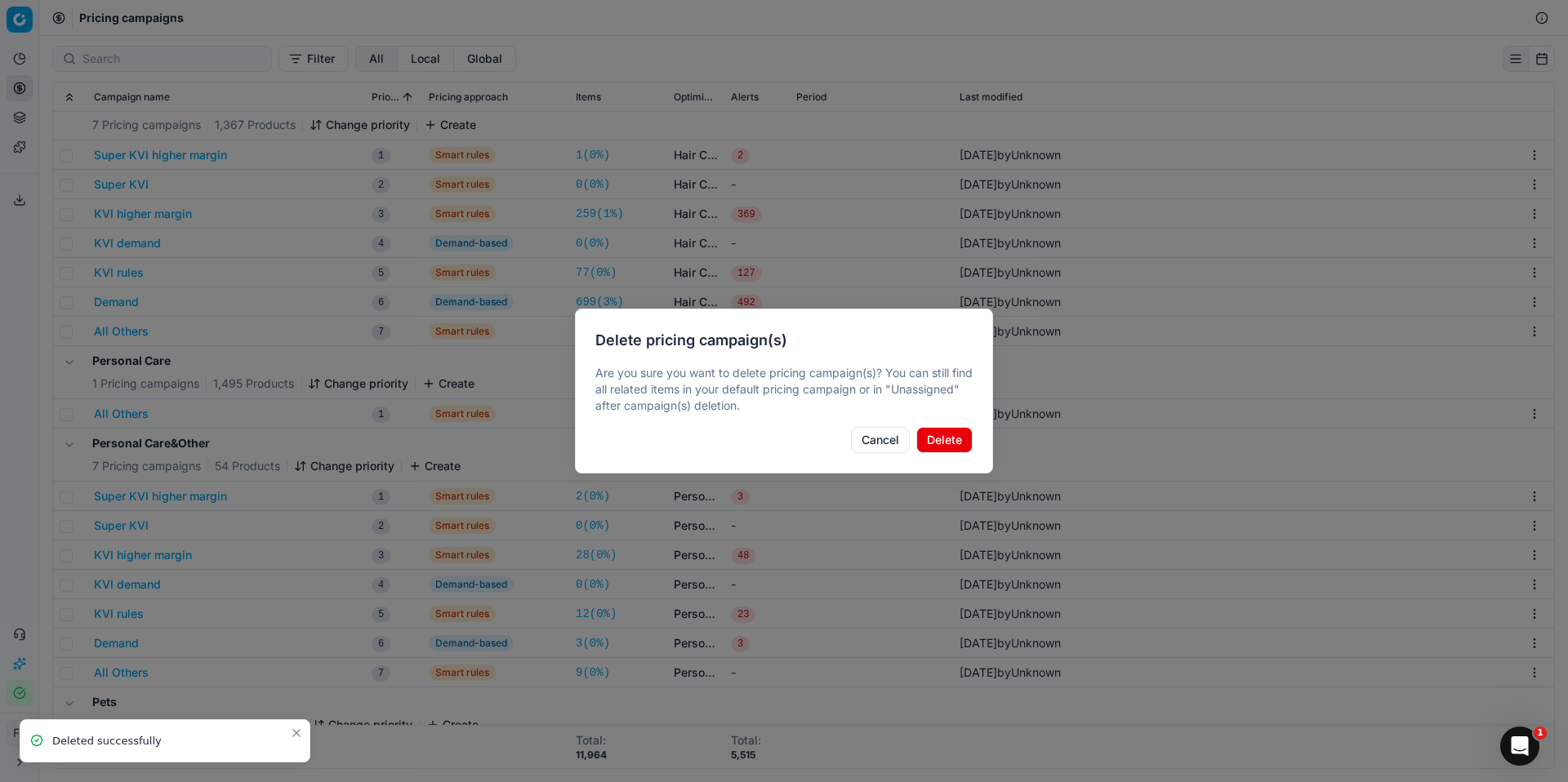
click at [941, 448] on button "Delete" at bounding box center [944, 440] width 56 height 26
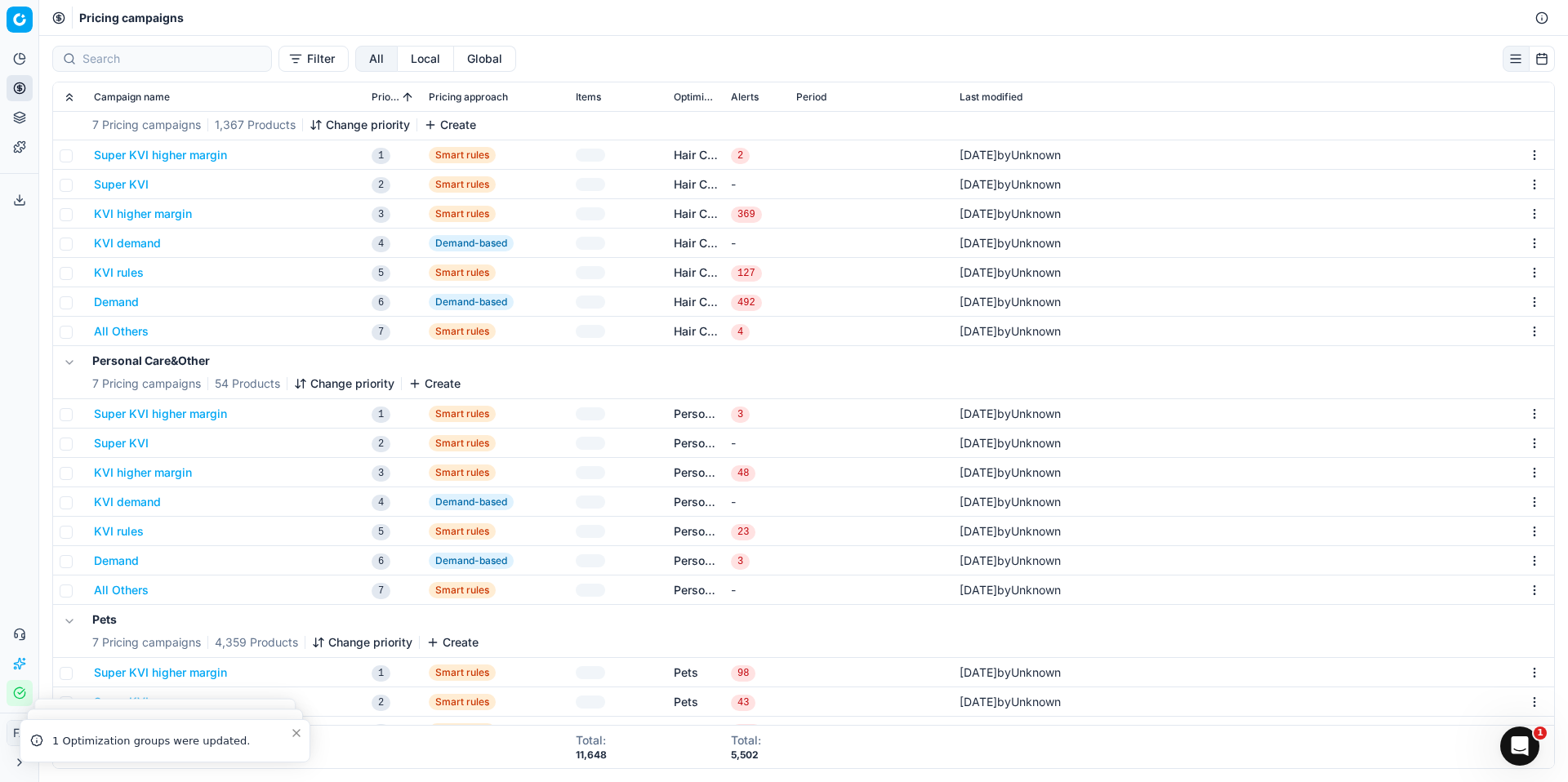
click at [1525, 416] on html "Pricing platform Analytics Pricing Product portfolio Templates Export service 0…" at bounding box center [784, 391] width 1568 height 782
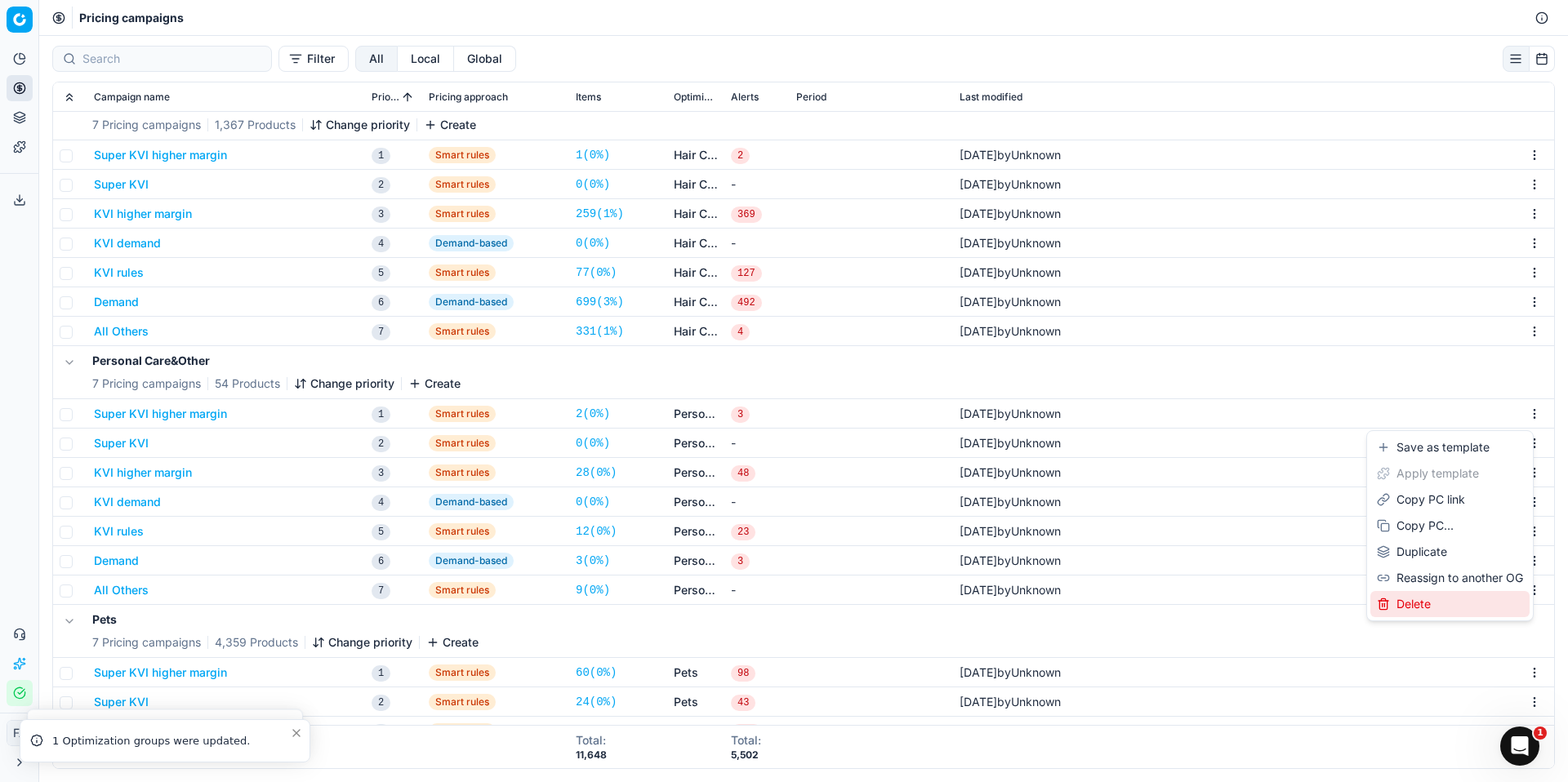
click at [1440, 601] on div "Delete" at bounding box center [1450, 604] width 160 height 26
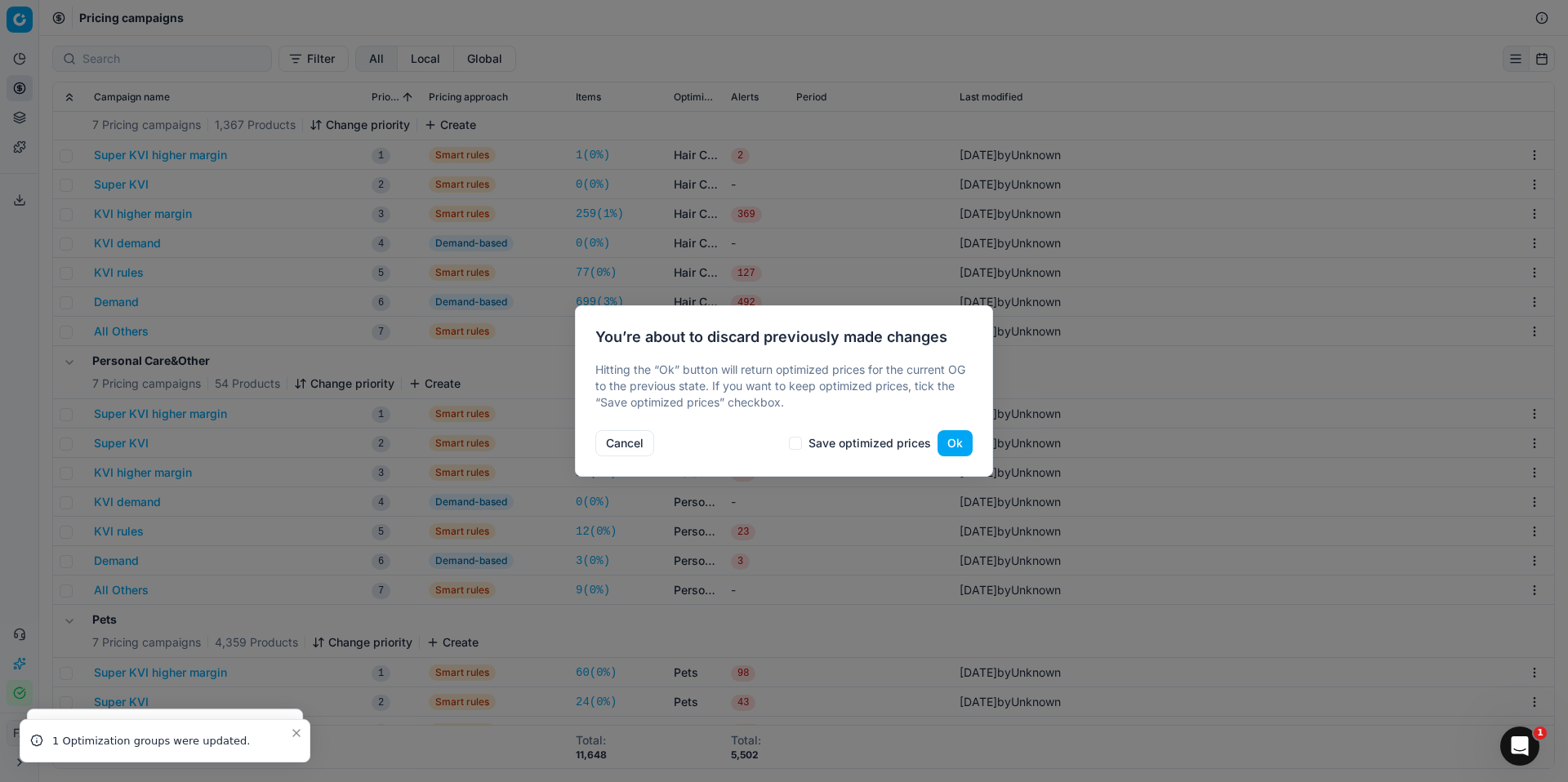
click at [988, 438] on div "You’re about to discard previously made changes Hitting the “Ok” button will re…" at bounding box center [784, 391] width 418 height 171
click at [967, 438] on button "Ok" at bounding box center [955, 443] width 35 height 26
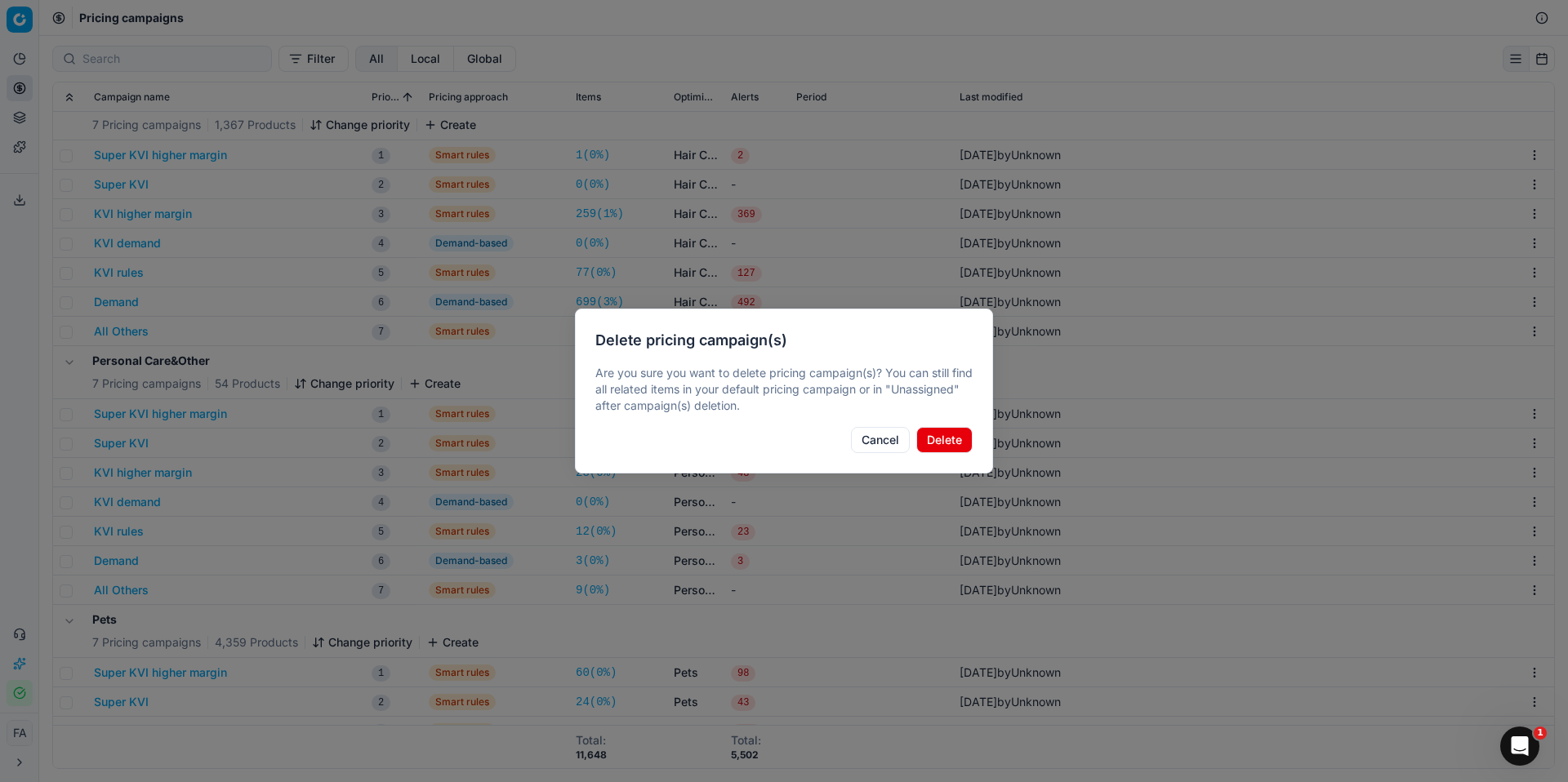
click at [957, 444] on button "Delete" at bounding box center [944, 440] width 56 height 26
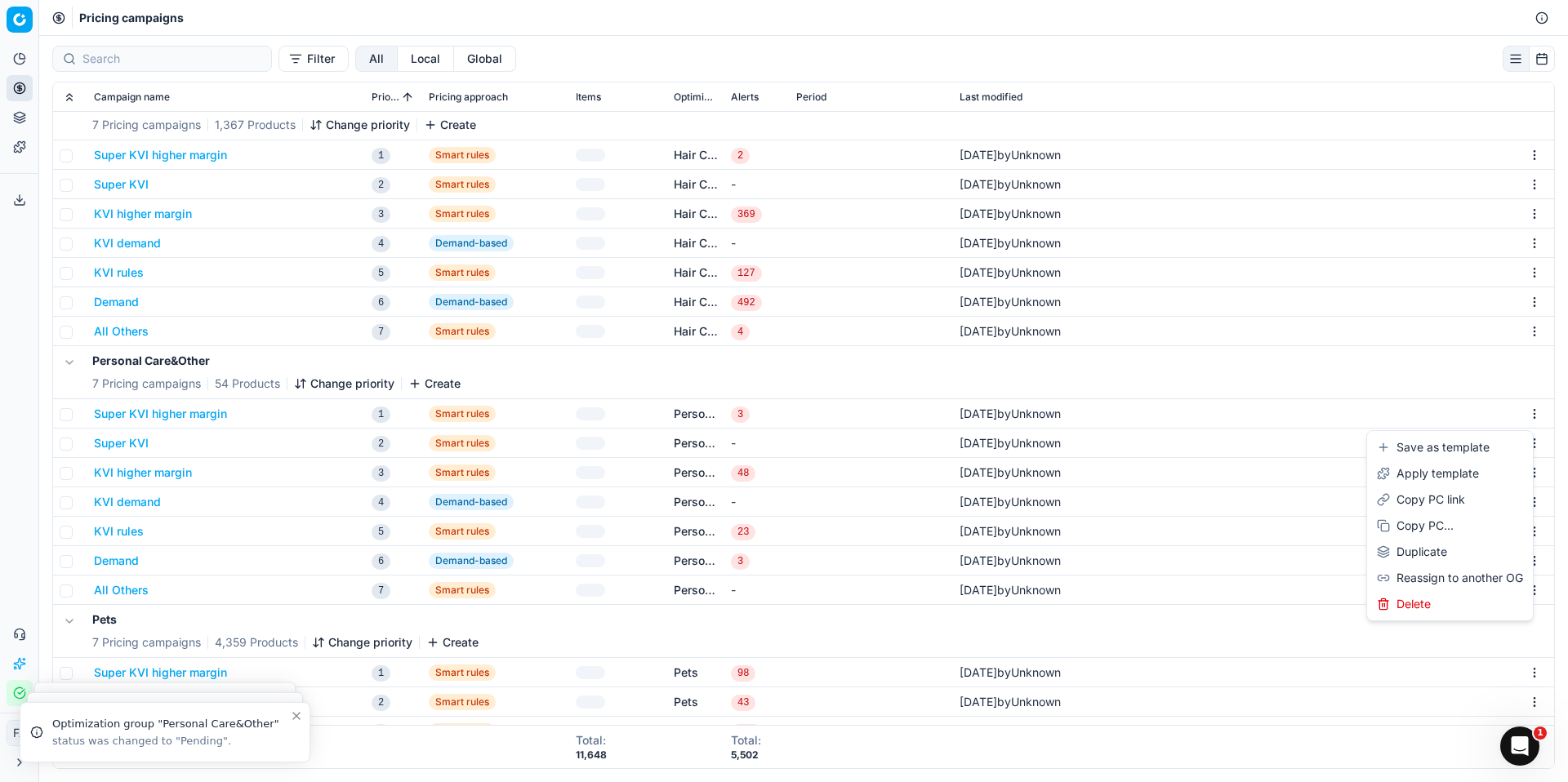
click at [1520, 416] on html "Pricing platform Analytics Pricing Product portfolio Templates Export service 0…" at bounding box center [784, 391] width 1568 height 782
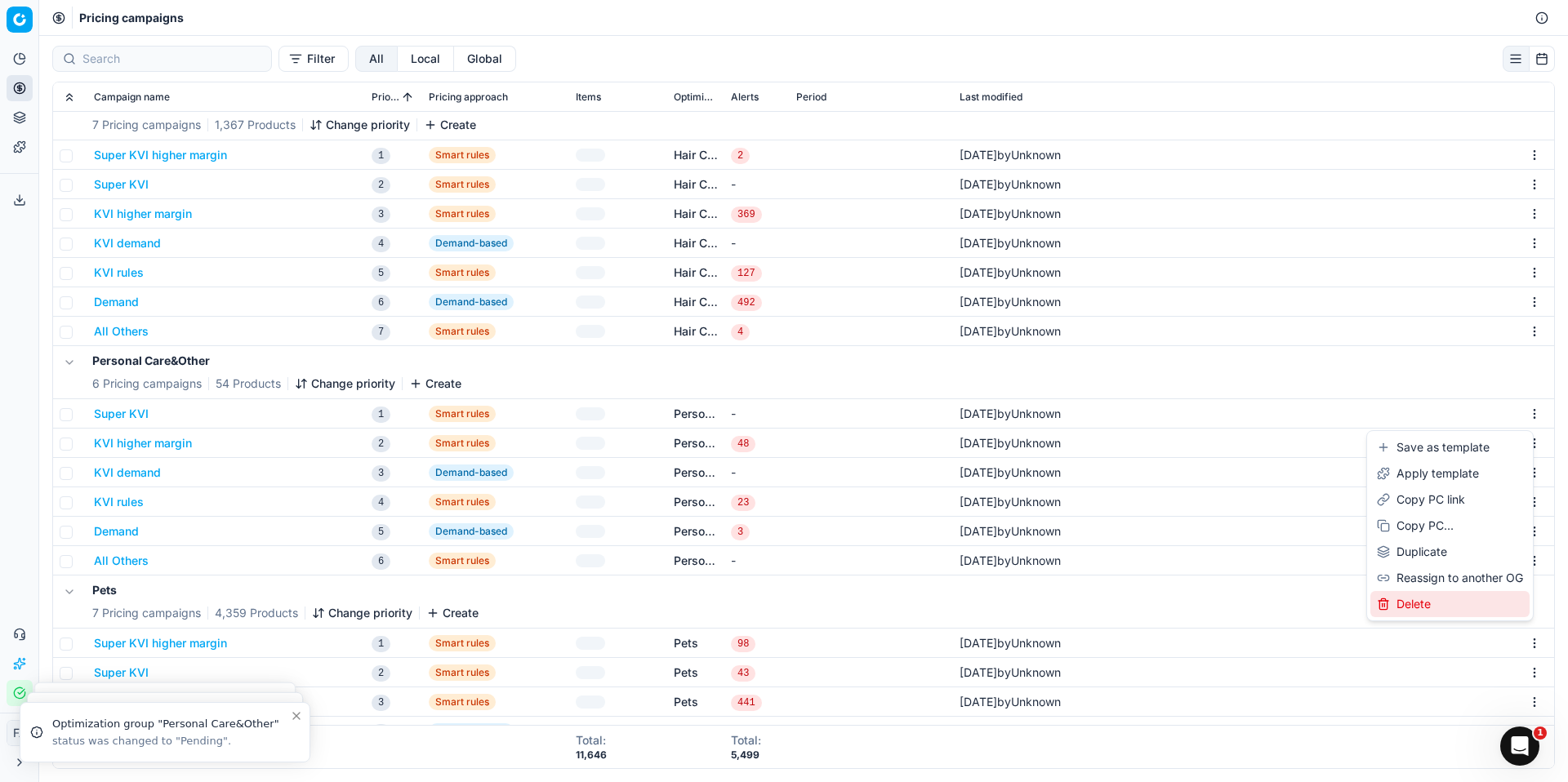
click at [1441, 613] on div "Delete" at bounding box center [1450, 604] width 160 height 26
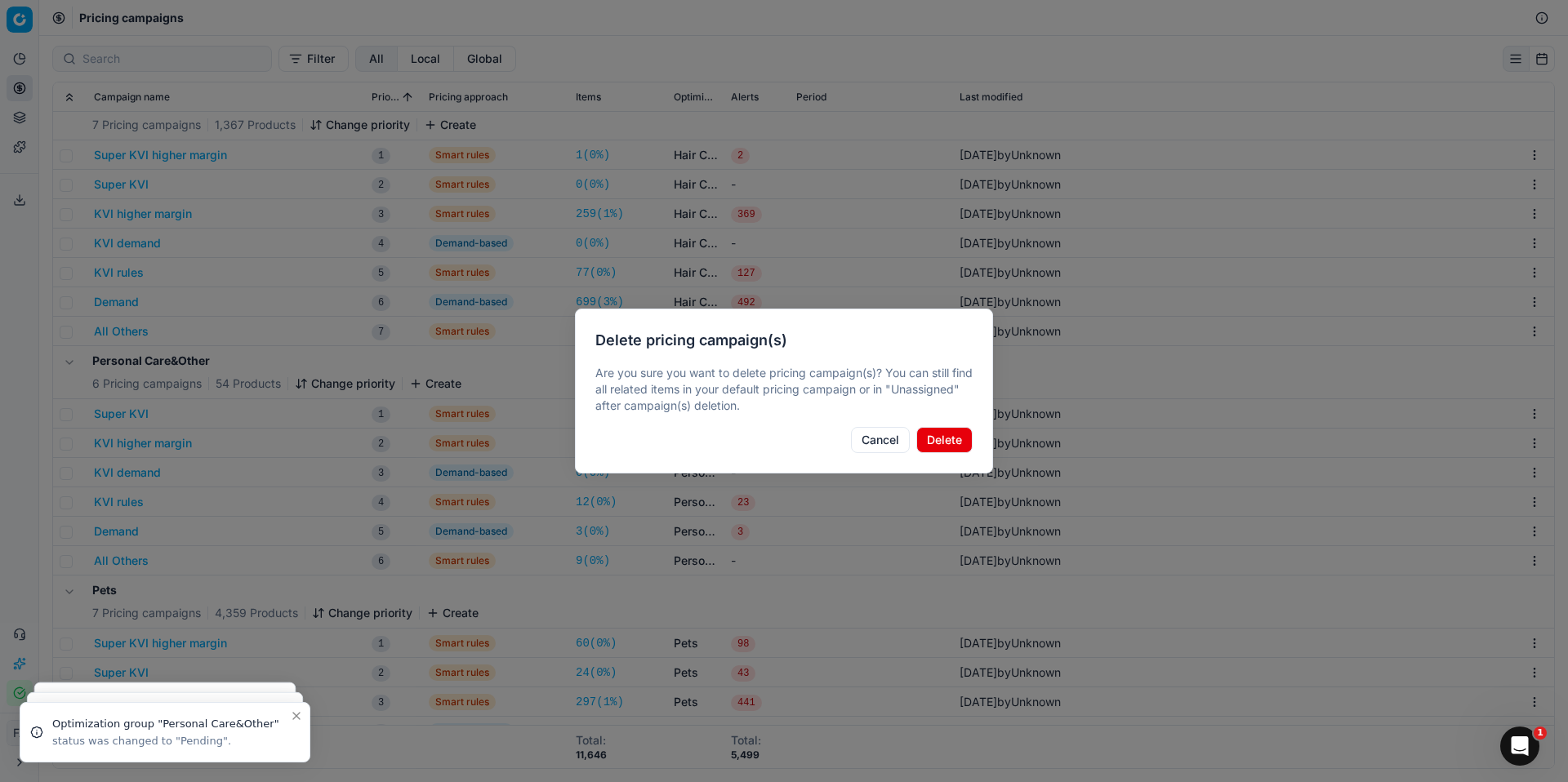
click at [950, 444] on button "Delete" at bounding box center [944, 440] width 56 height 26
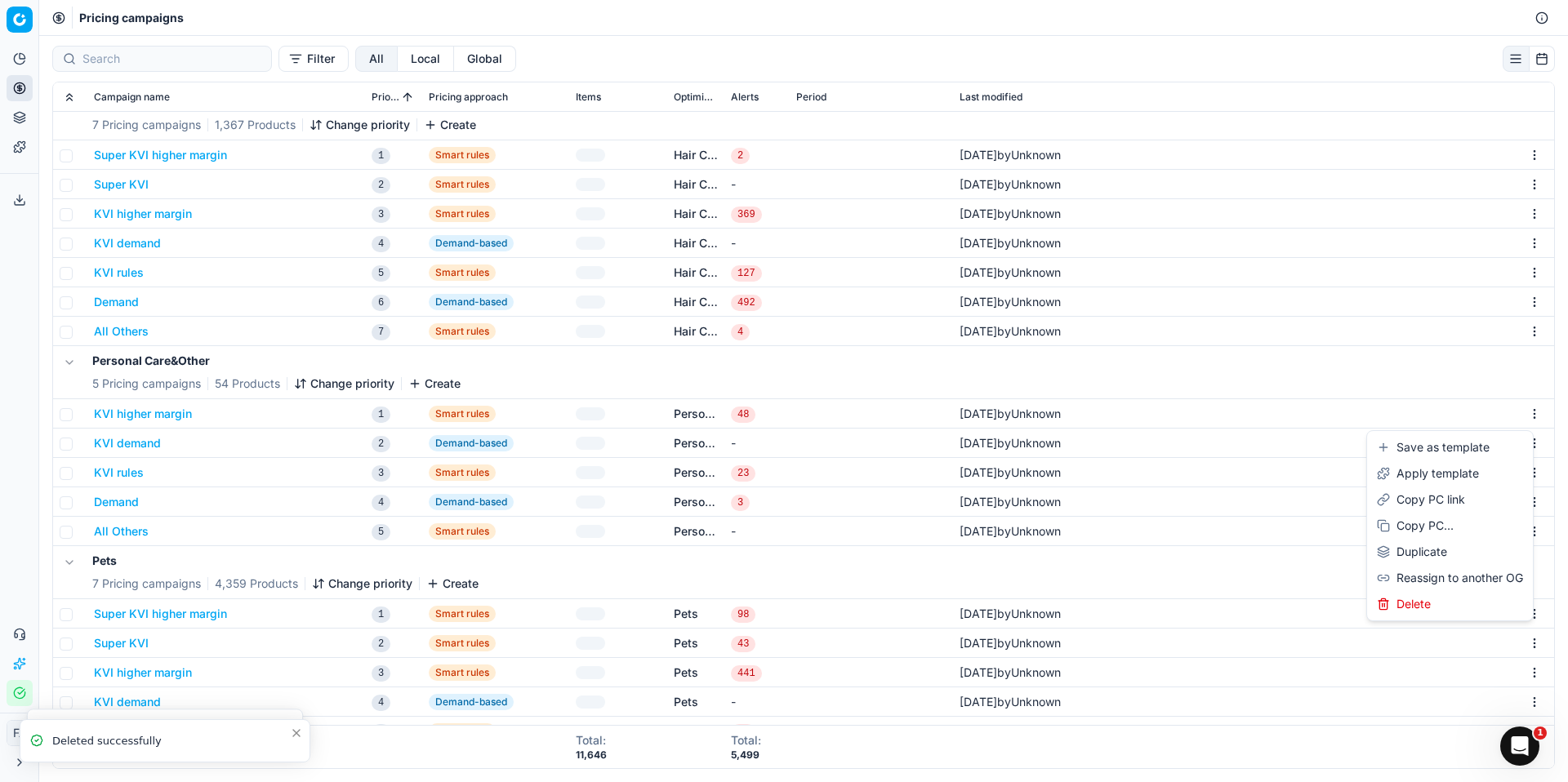
click at [1525, 414] on html "Pricing platform Analytics Pricing Product portfolio Templates Export service 0…" at bounding box center [784, 391] width 1568 height 782
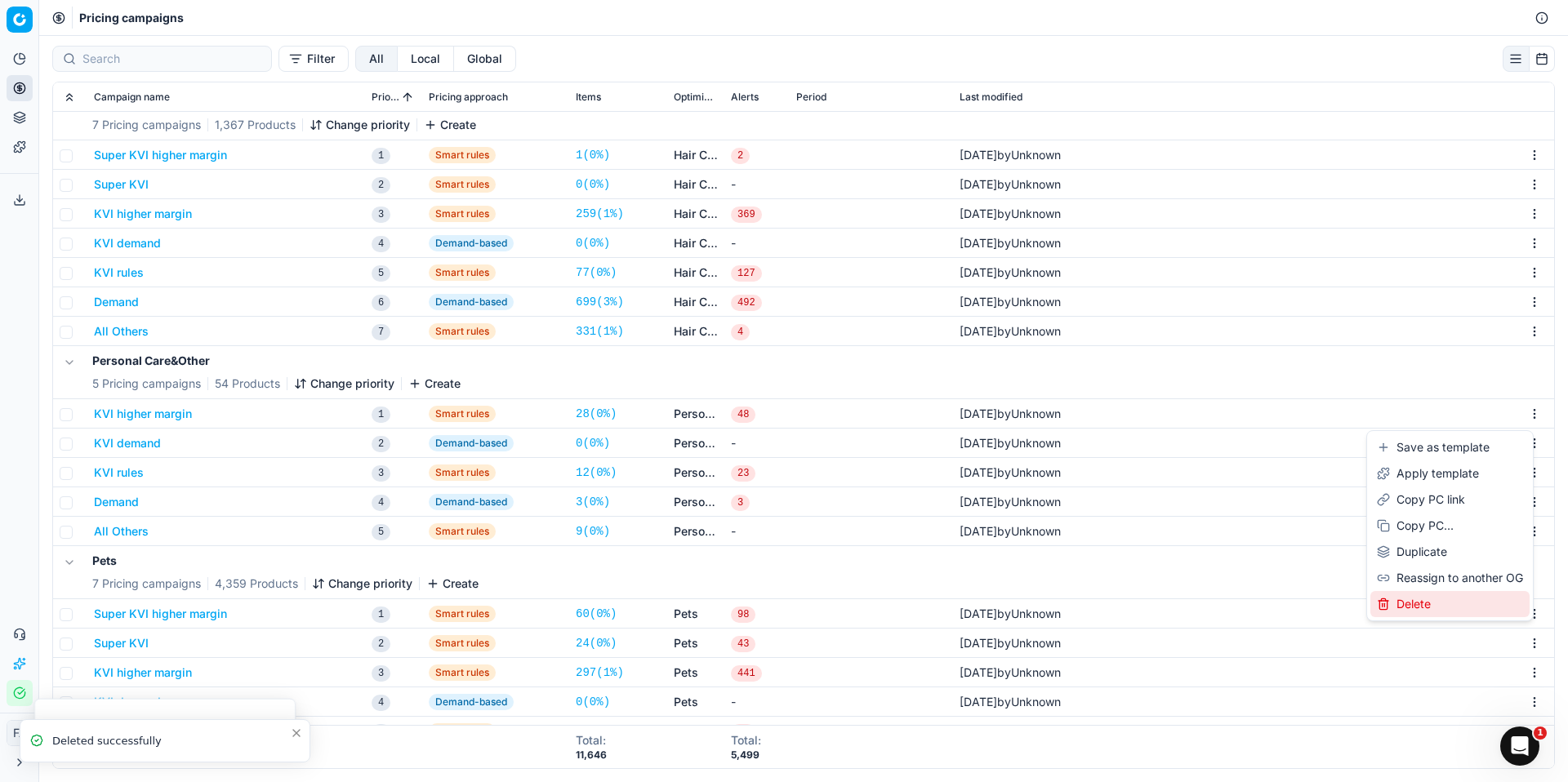
click at [1427, 603] on div "Delete" at bounding box center [1450, 604] width 160 height 26
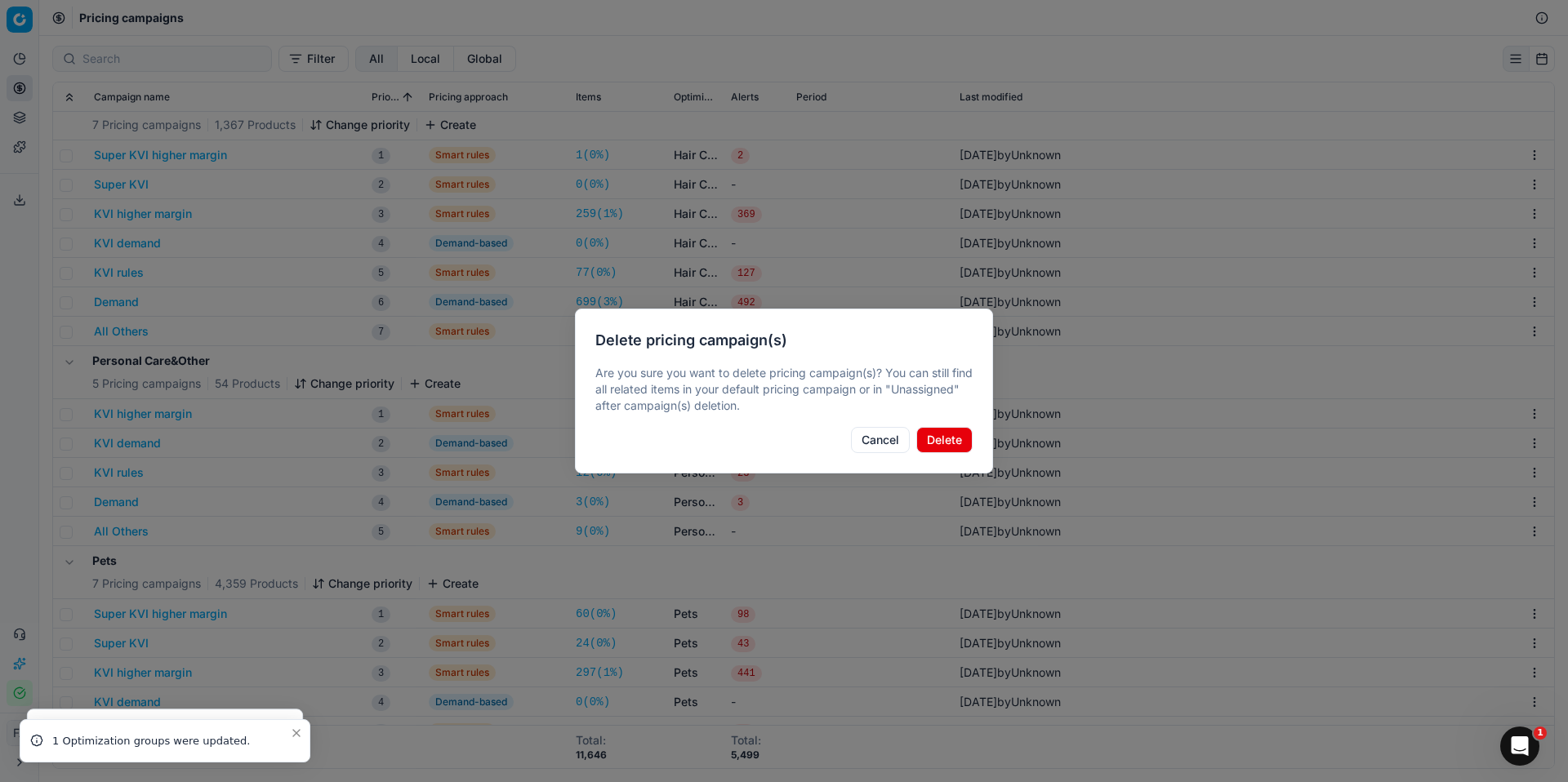
click at [967, 446] on button "Delete" at bounding box center [944, 440] width 56 height 26
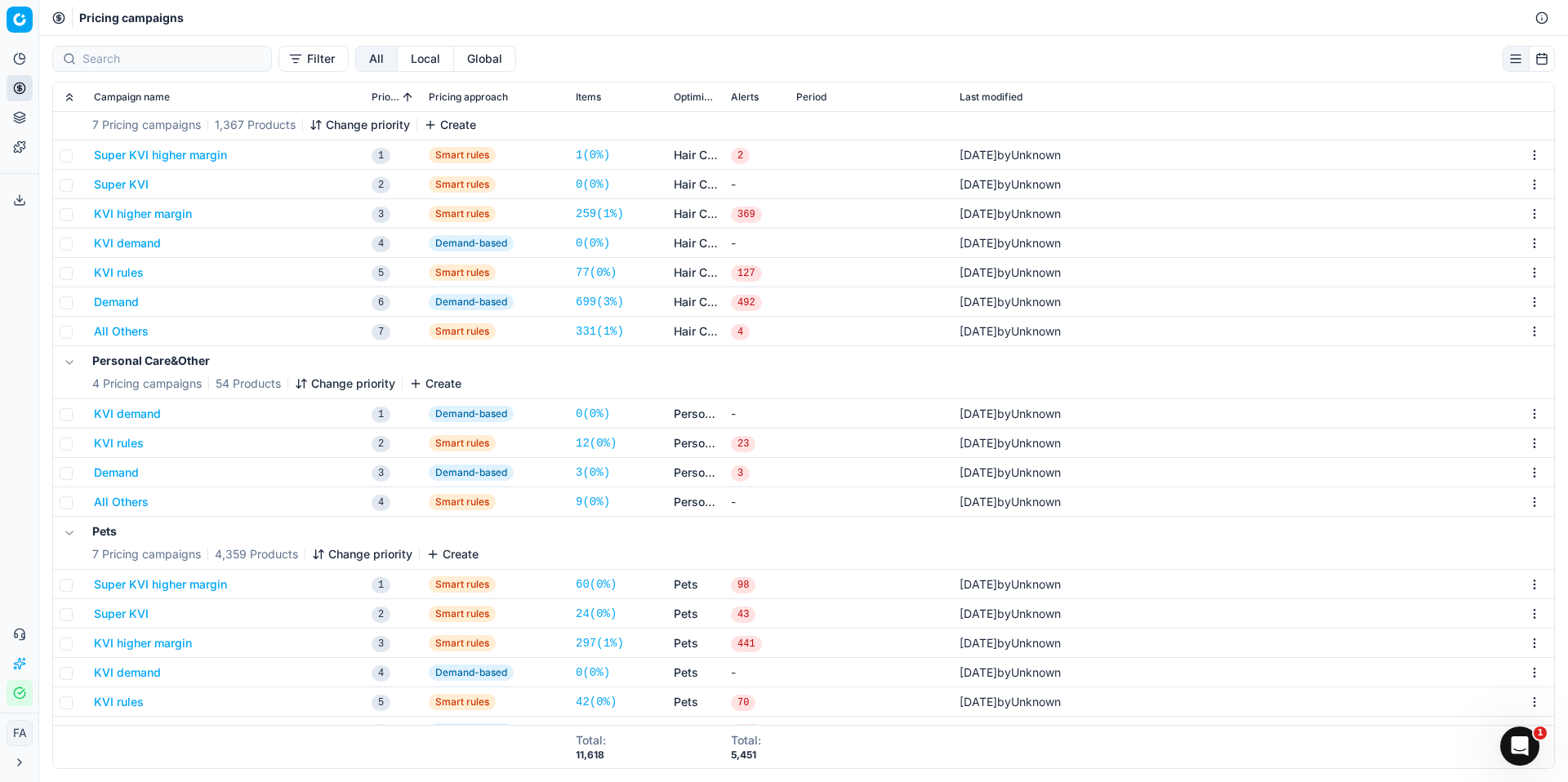
click at [1526, 413] on html "Pricing platform Analytics Pricing Product portfolio Templates Export service 0…" at bounding box center [784, 391] width 1568 height 782
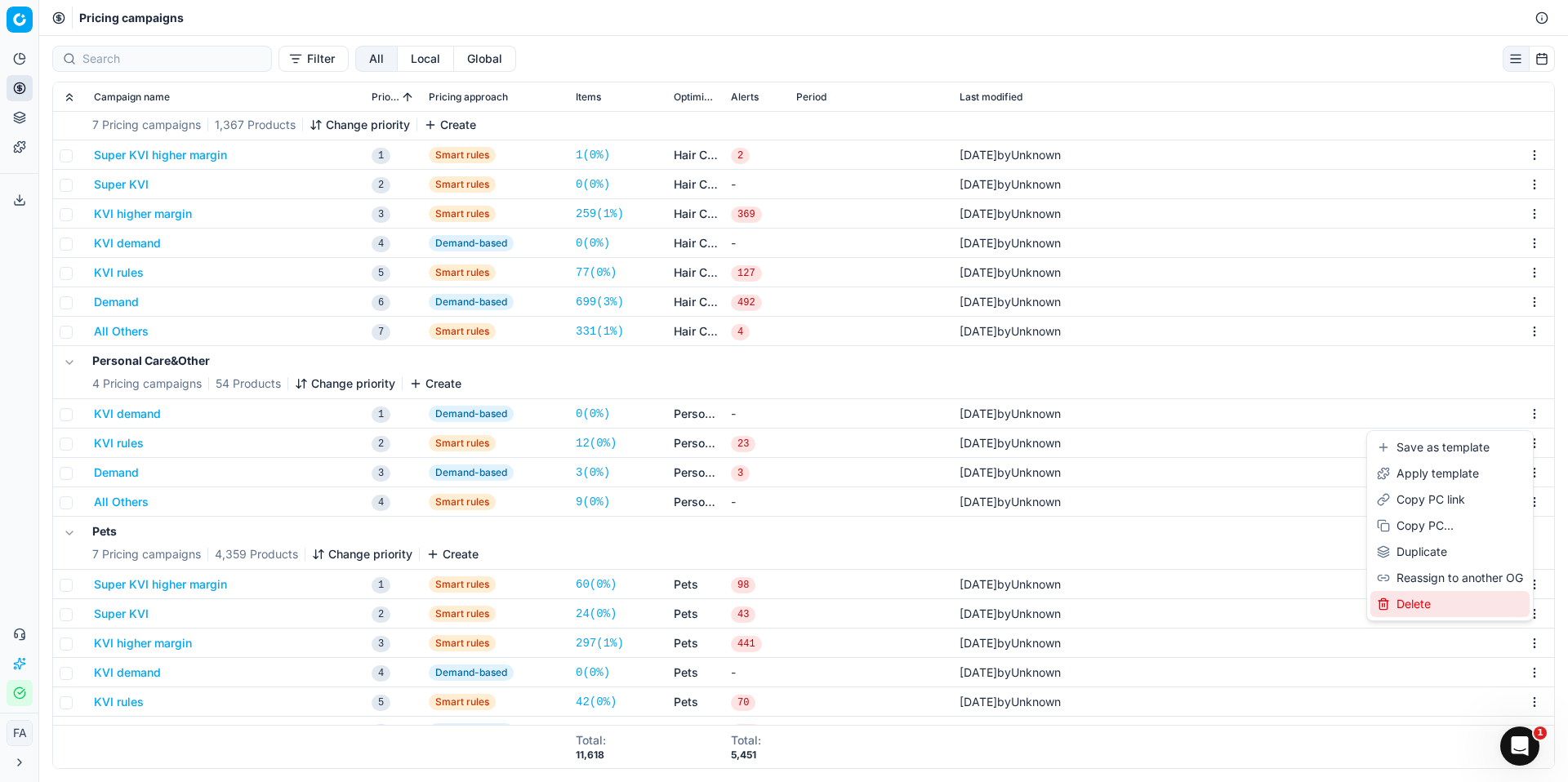
click at [1463, 609] on div "Delete" at bounding box center [1450, 604] width 160 height 26
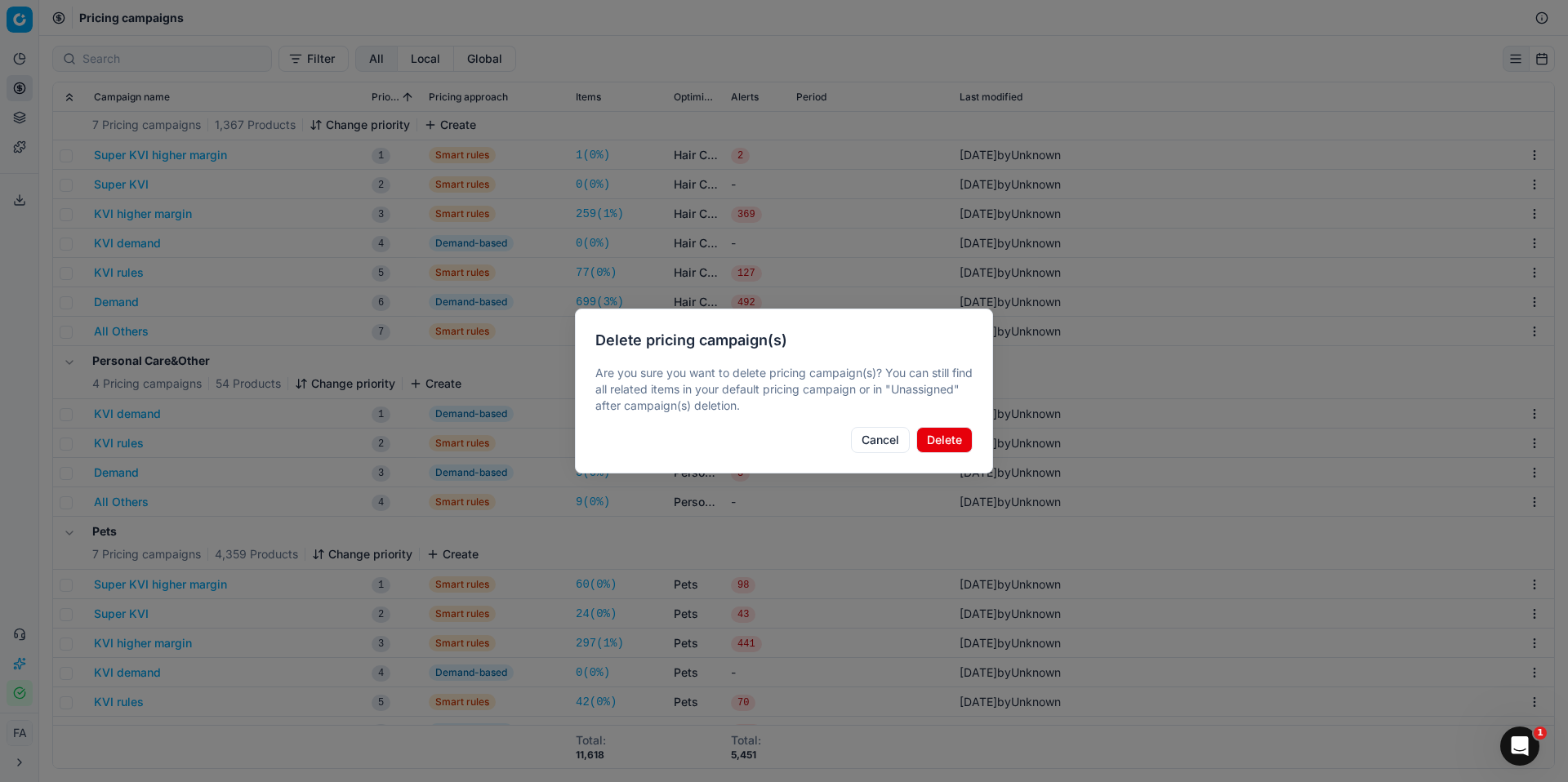
click at [935, 430] on button "Delete" at bounding box center [944, 440] width 56 height 26
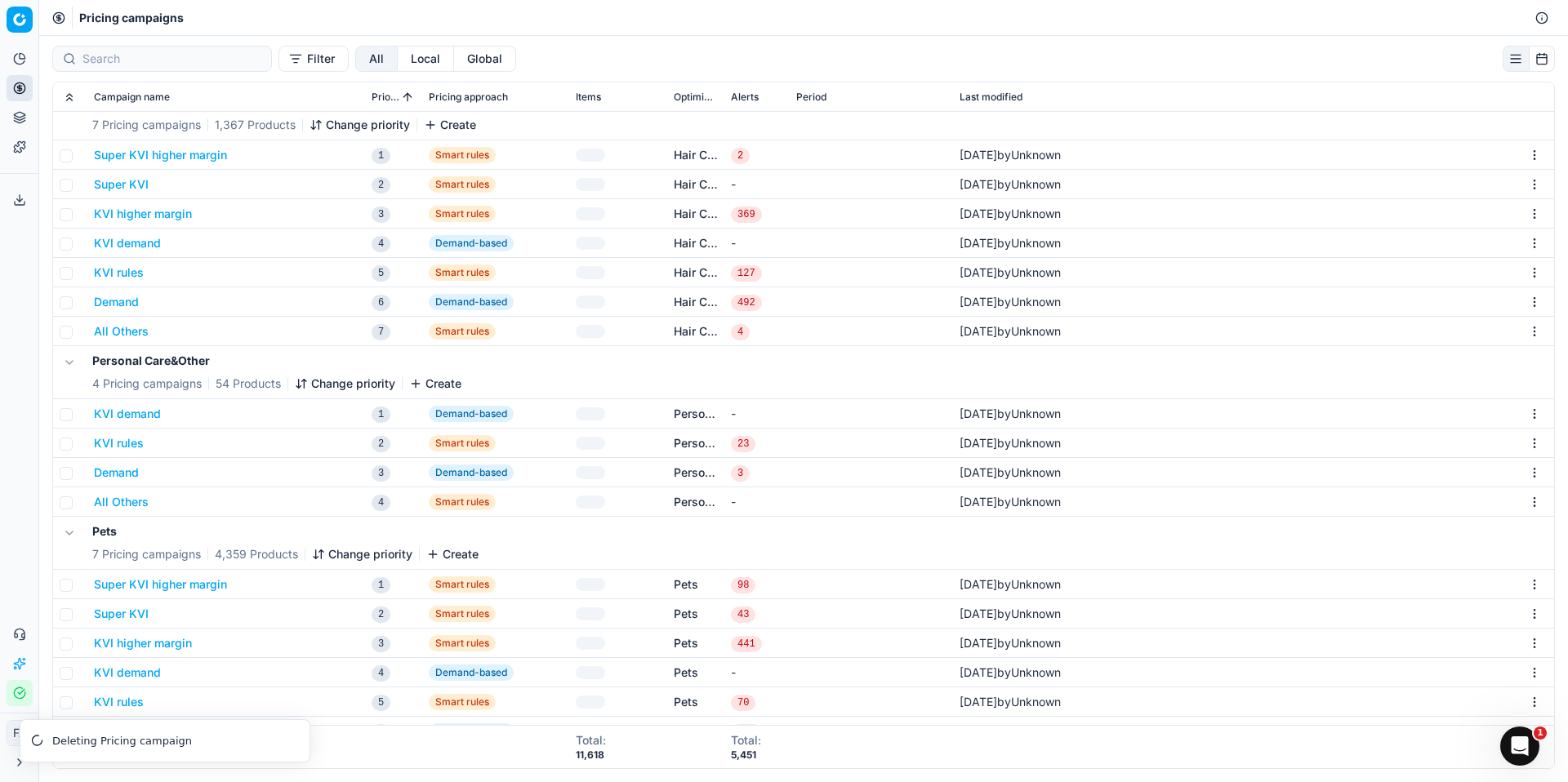
click at [1524, 411] on html "Pricing platform Analytics Pricing Product portfolio Templates Export service 0…" at bounding box center [784, 391] width 1568 height 782
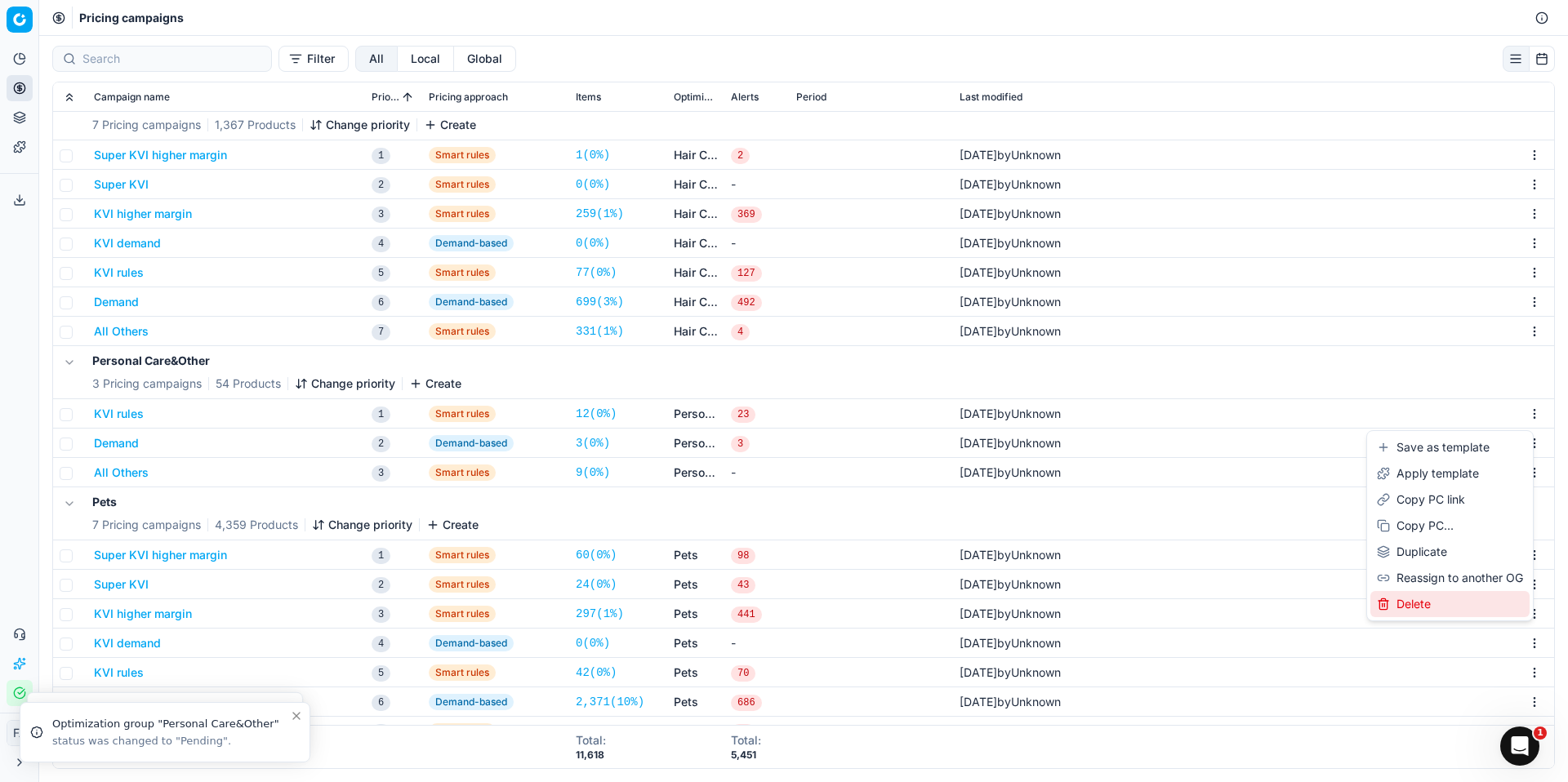
click at [1439, 603] on div "Delete" at bounding box center [1450, 604] width 160 height 26
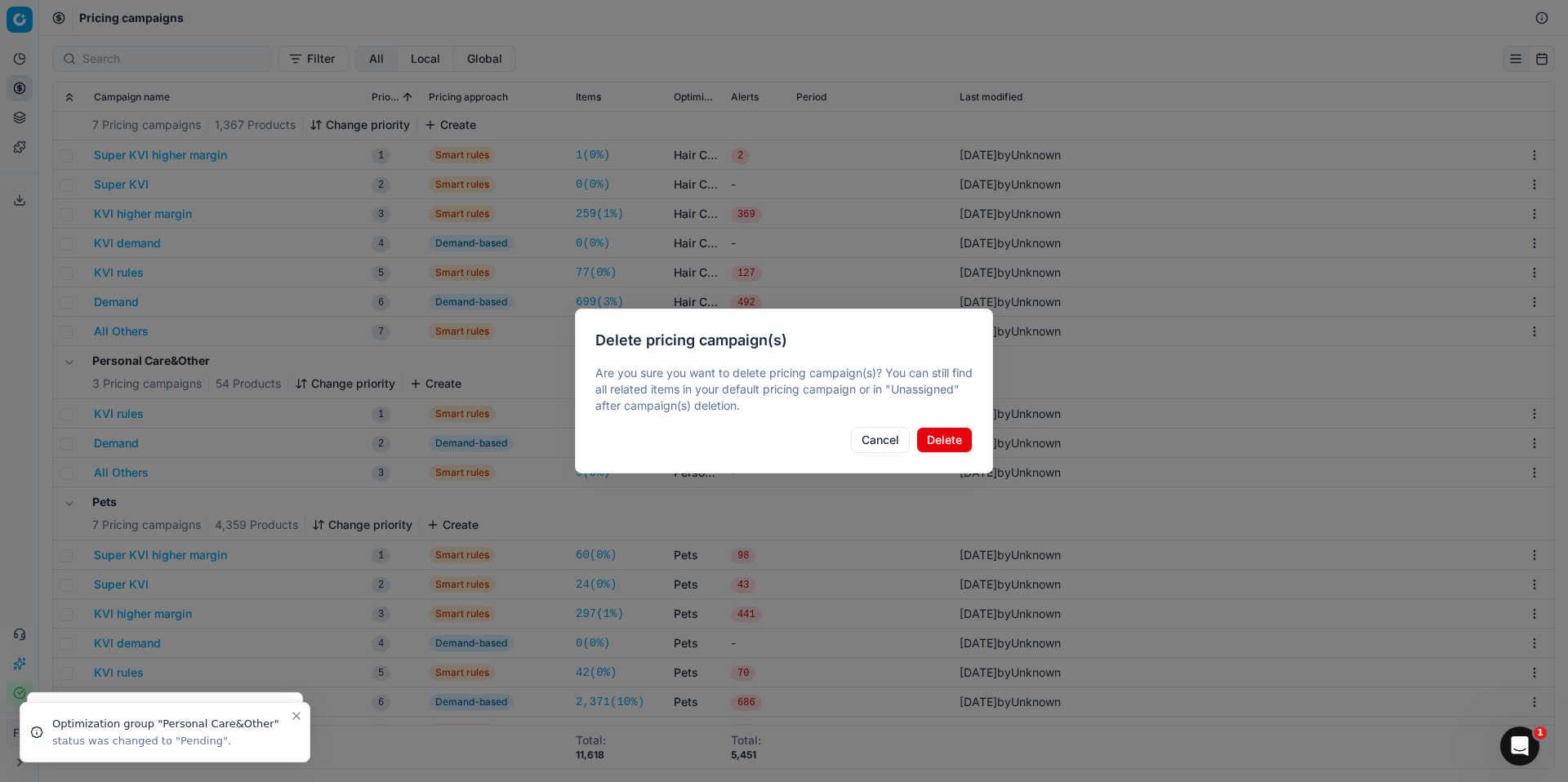
click at [919, 430] on button "Delete" at bounding box center [944, 440] width 56 height 26
click at [954, 430] on td "29/08/2025 by Unknown" at bounding box center [1254, 443] width 602 height 30
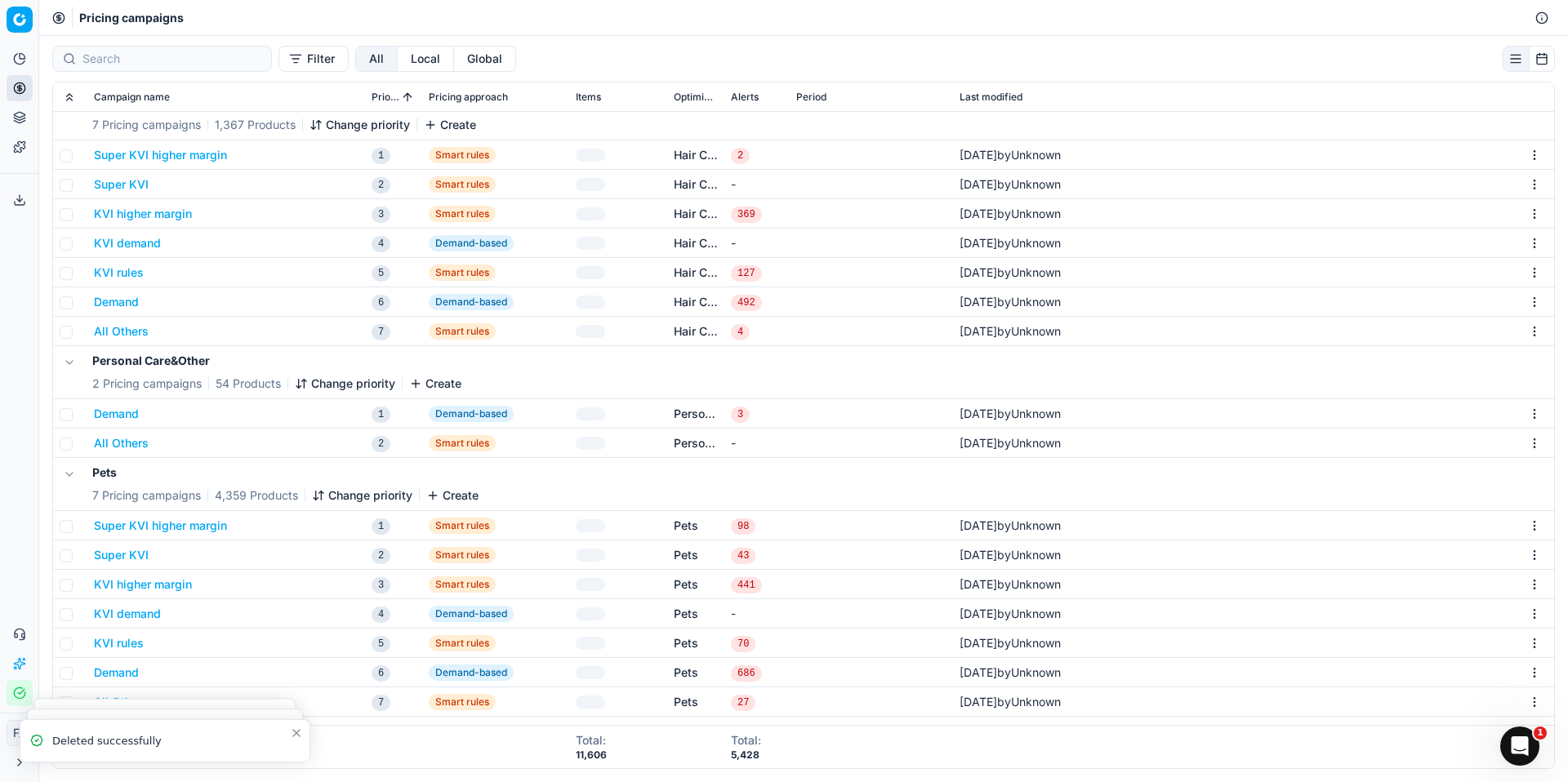
click at [1526, 415] on html "Pricing platform Analytics Pricing Product portfolio Templates Export service 0…" at bounding box center [784, 391] width 1568 height 782
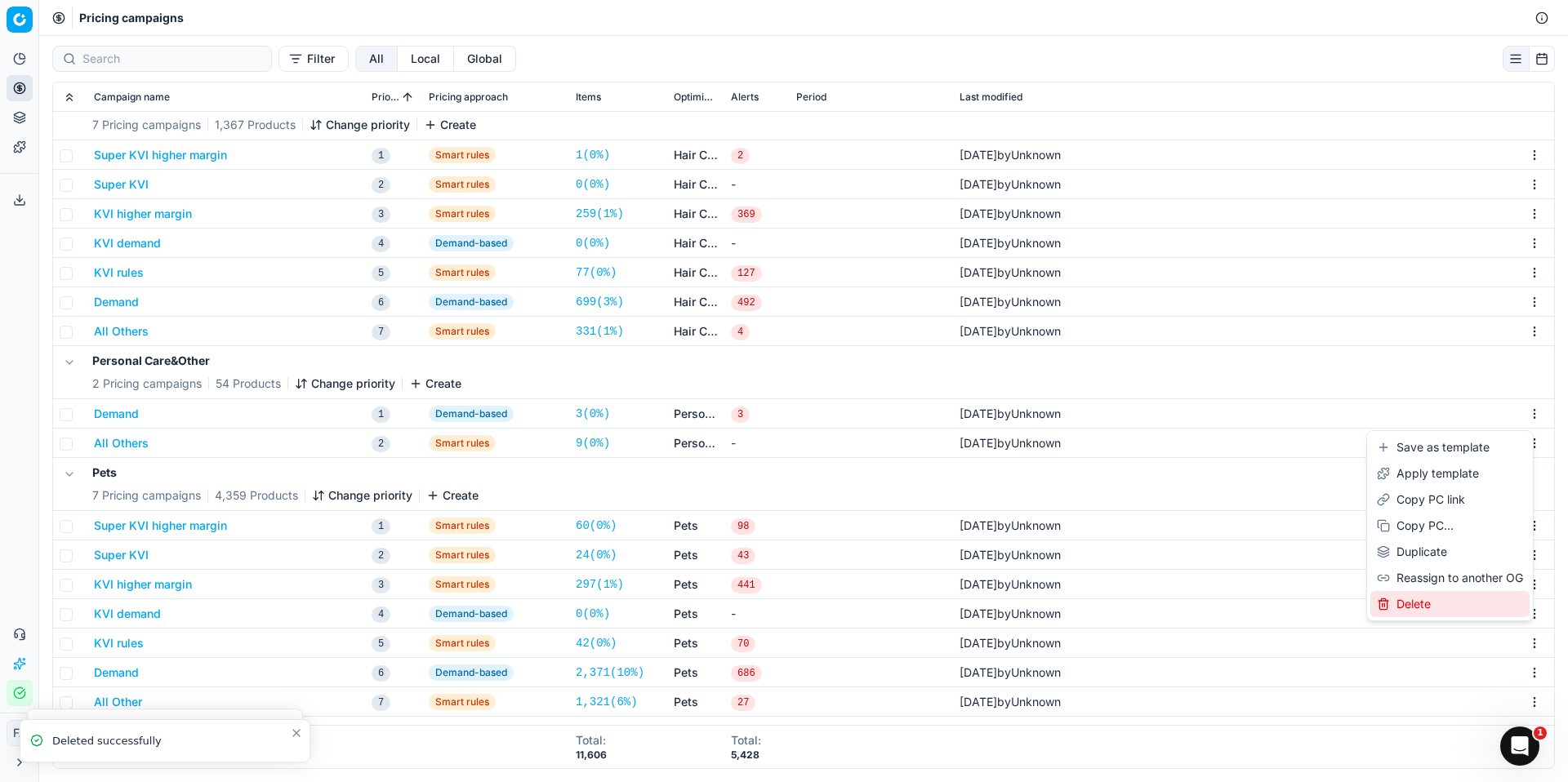
click at [1439, 599] on div "Delete" at bounding box center [1450, 604] width 160 height 26
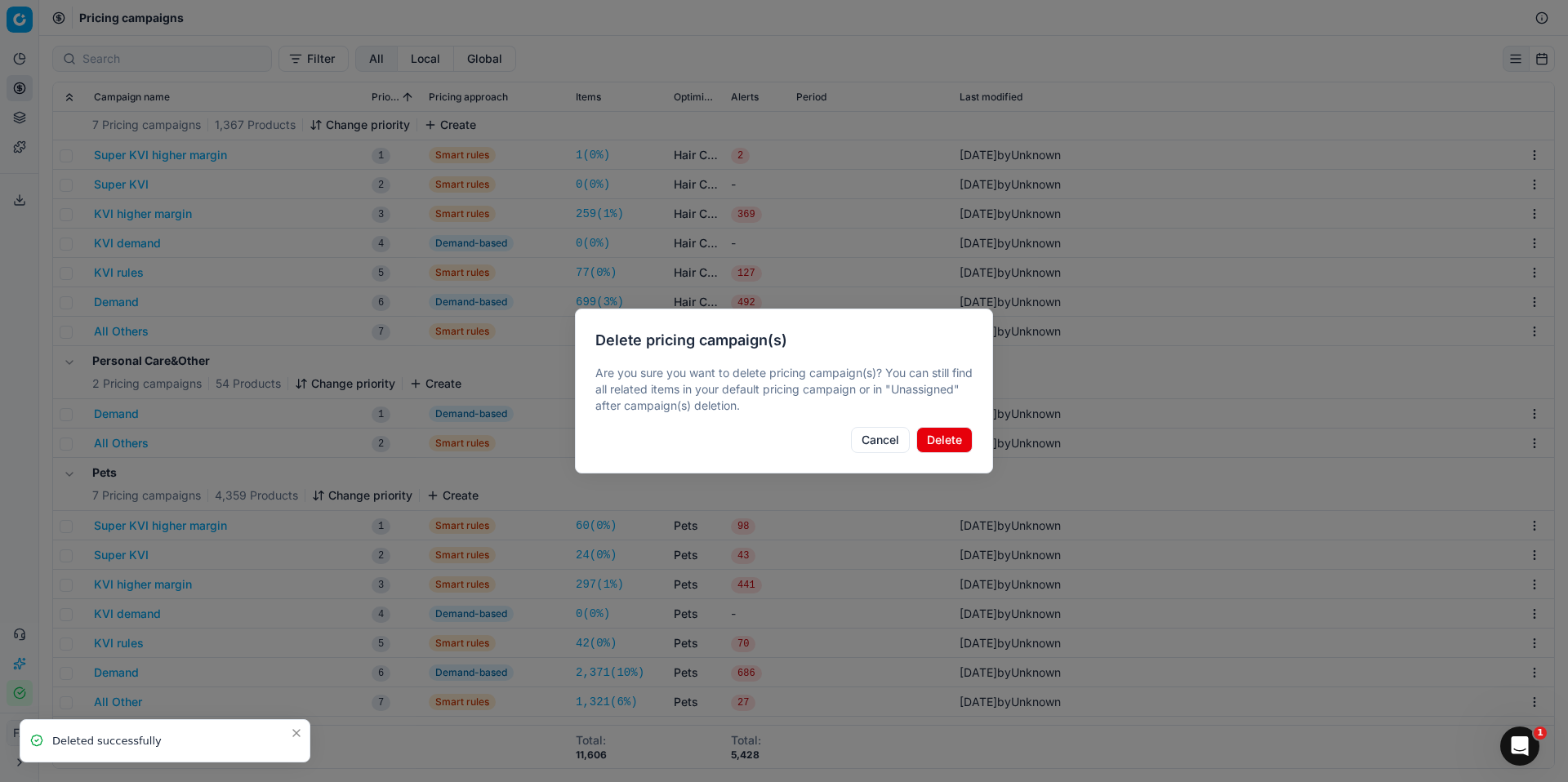
click at [932, 433] on button "Delete" at bounding box center [944, 440] width 56 height 26
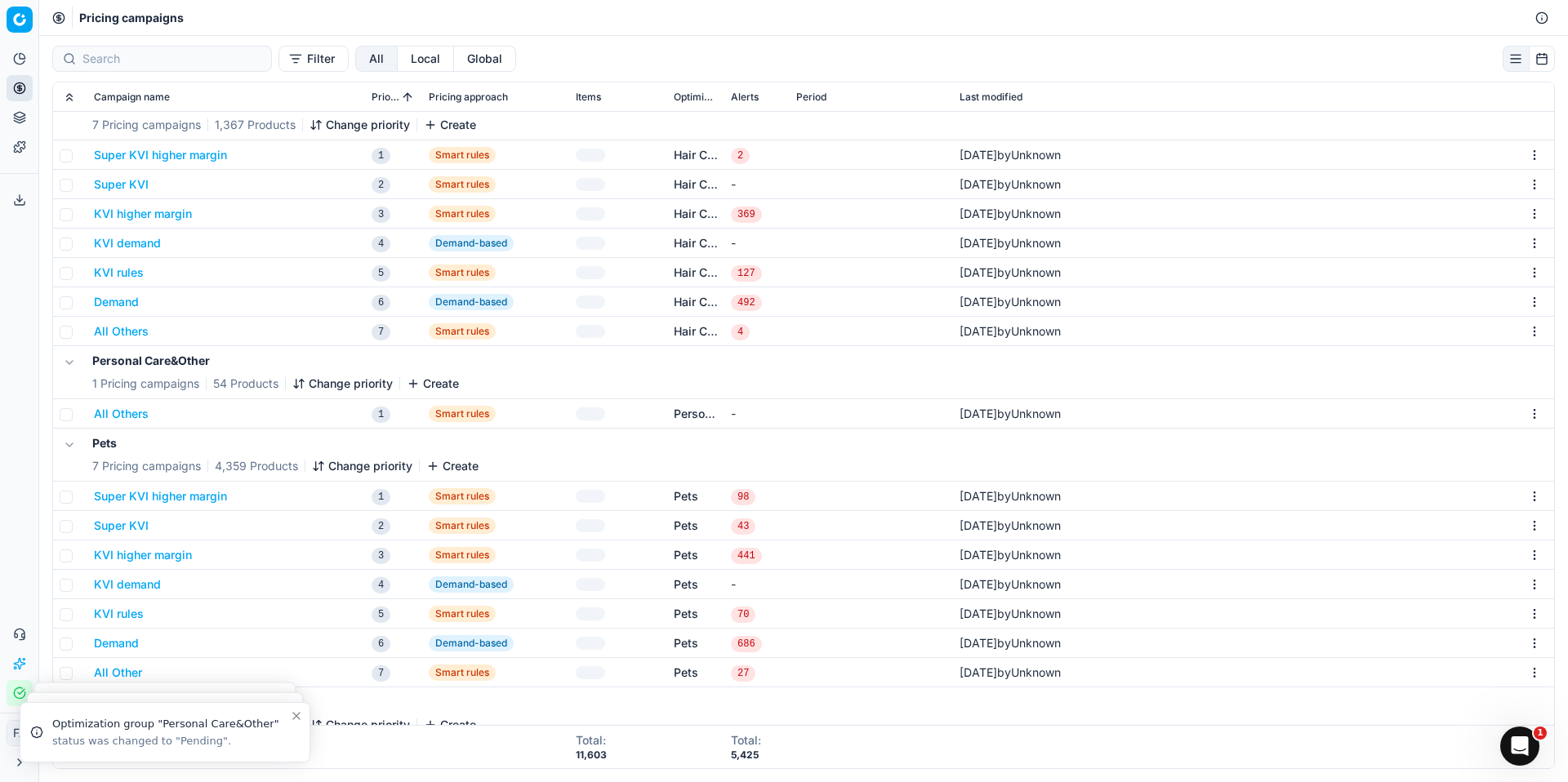
click at [1521, 412] on html "Pricing platform Analytics Pricing Product portfolio Templates Export service 0…" at bounding box center [784, 391] width 1568 height 782
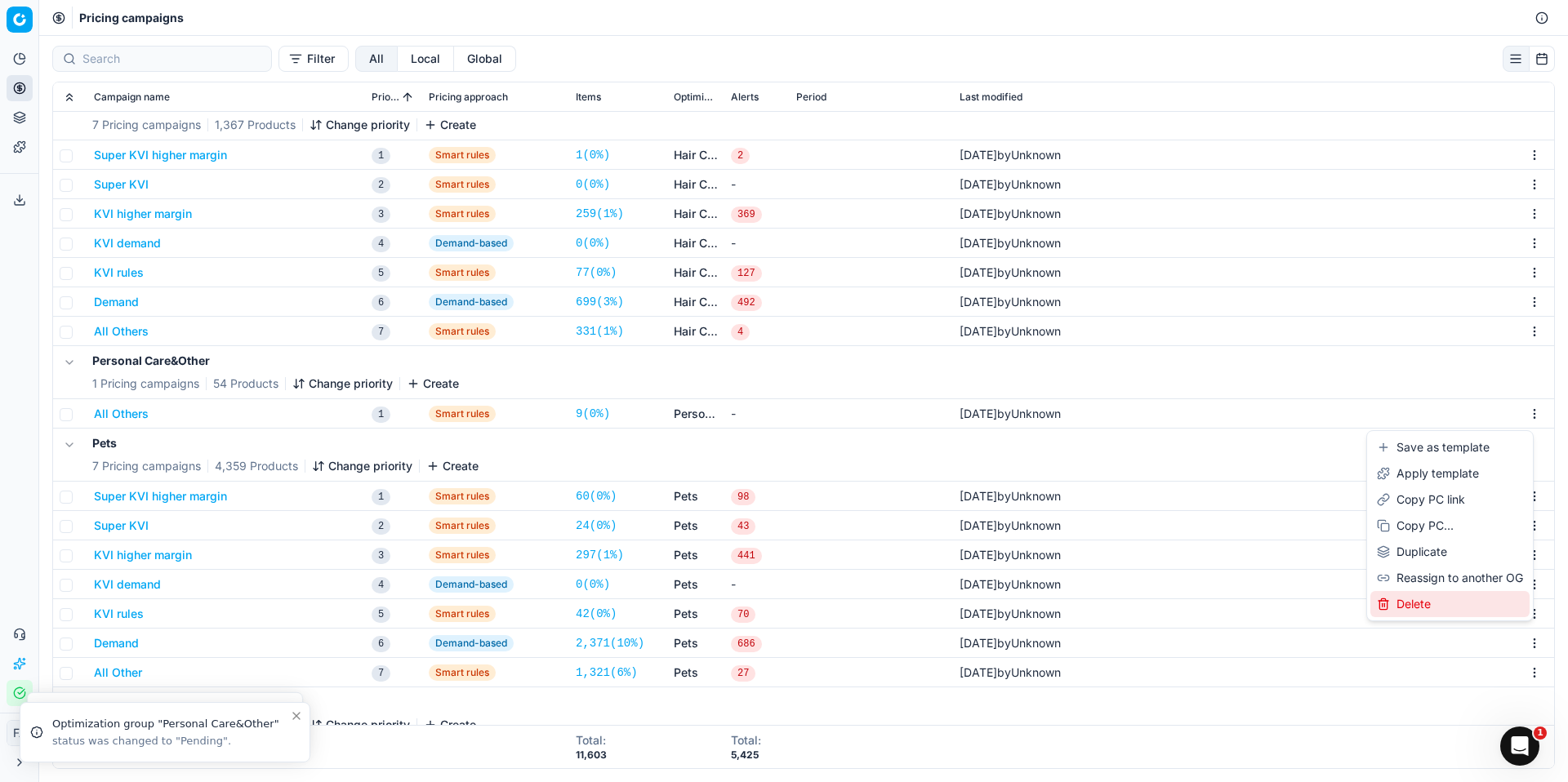
click at [1426, 601] on div "Delete" at bounding box center [1450, 604] width 160 height 26
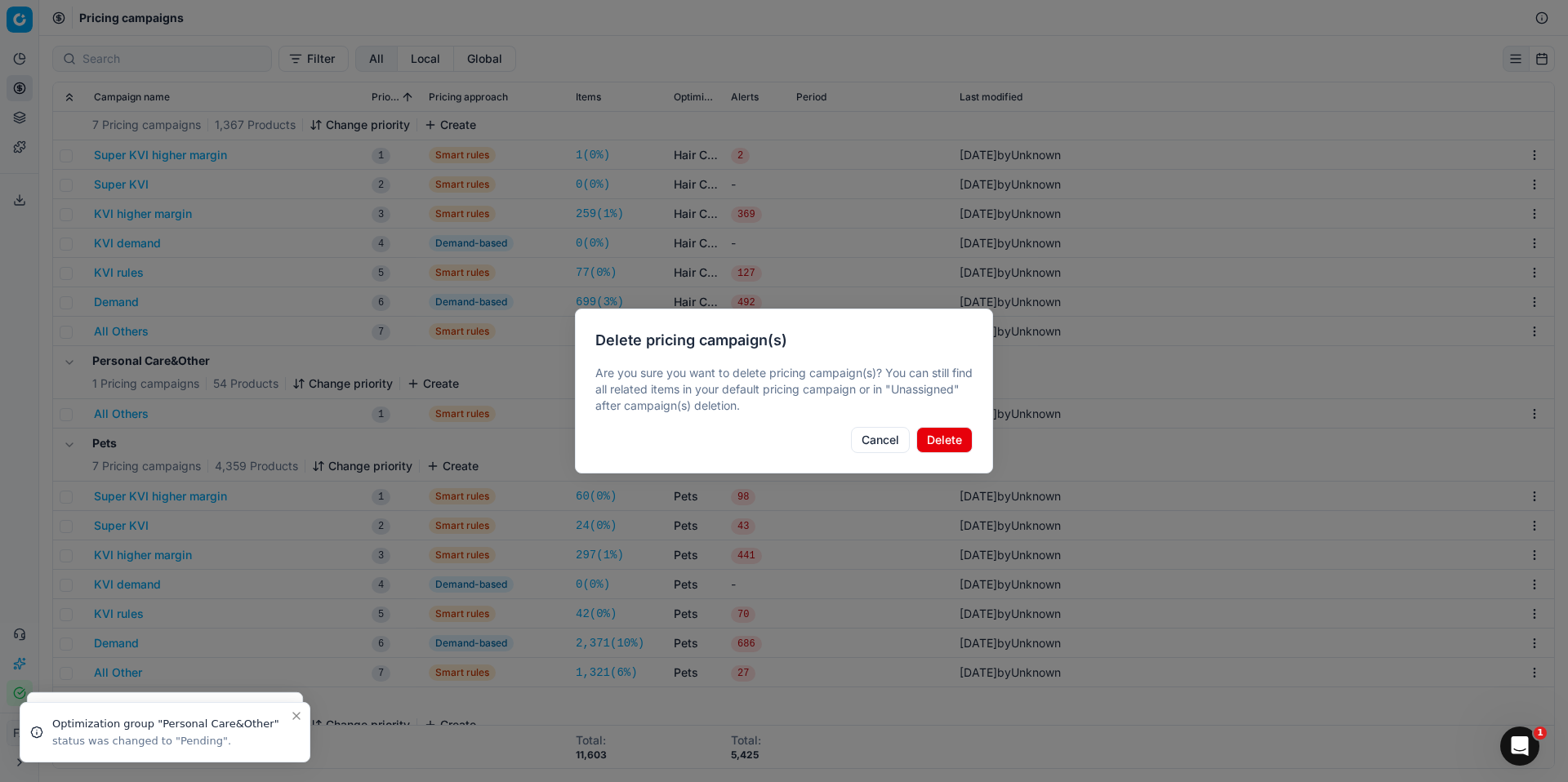
click at [941, 431] on button "Delete" at bounding box center [944, 440] width 56 height 26
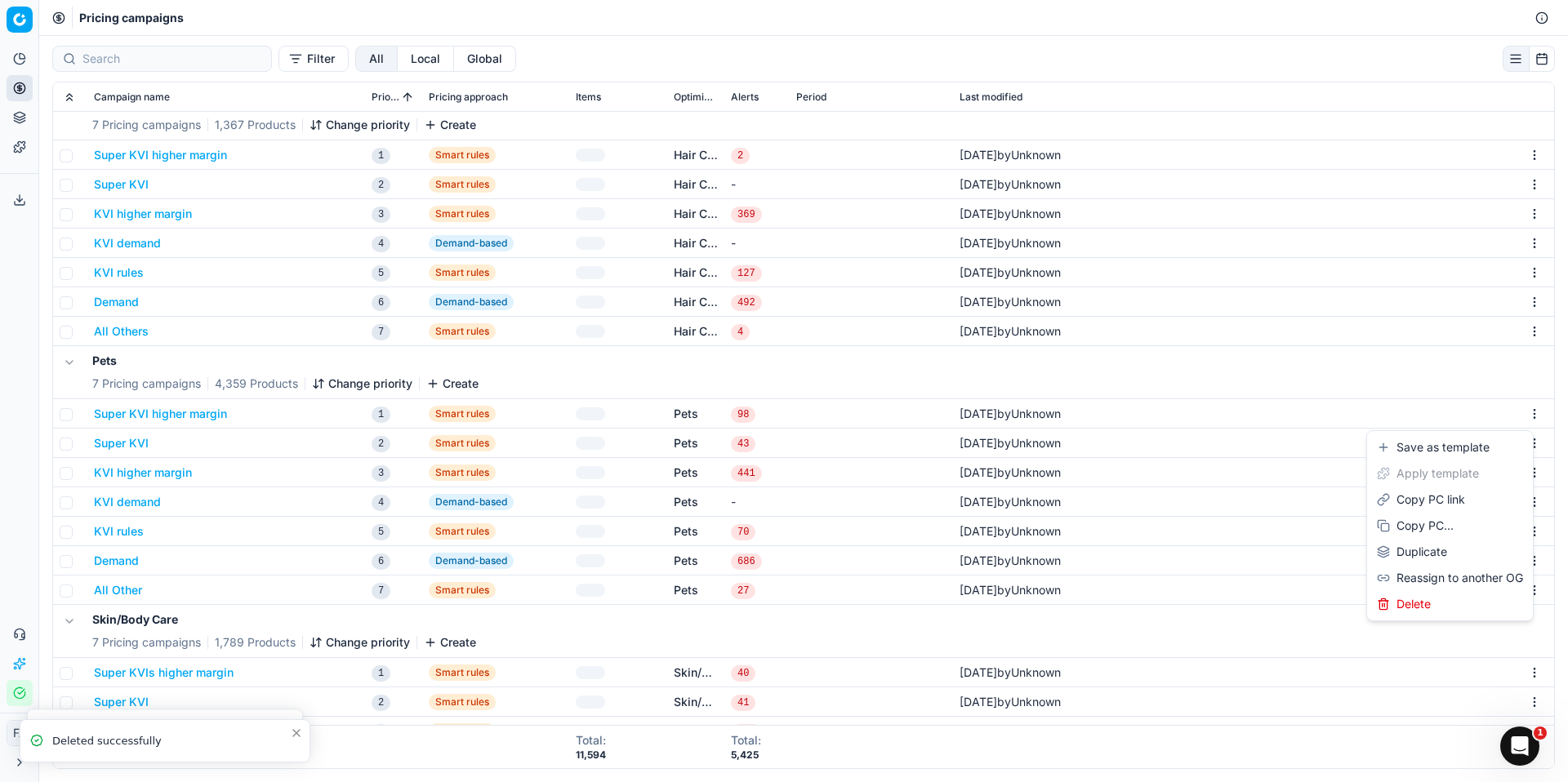
click at [1524, 407] on html "Pricing platform Analytics Pricing Product portfolio Templates Export service 0…" at bounding box center [784, 391] width 1568 height 782
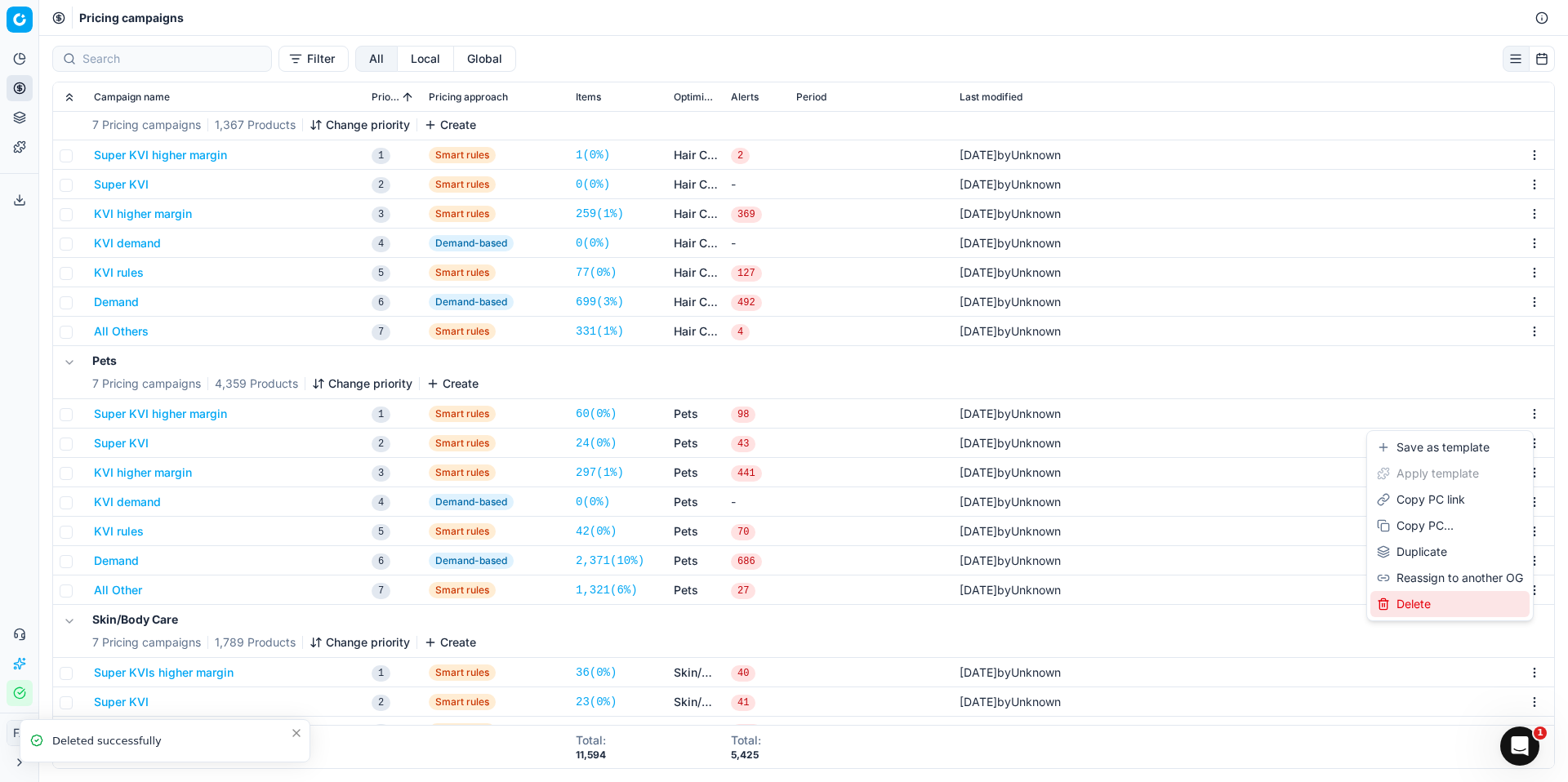
click at [1444, 597] on div "Delete" at bounding box center [1450, 604] width 160 height 26
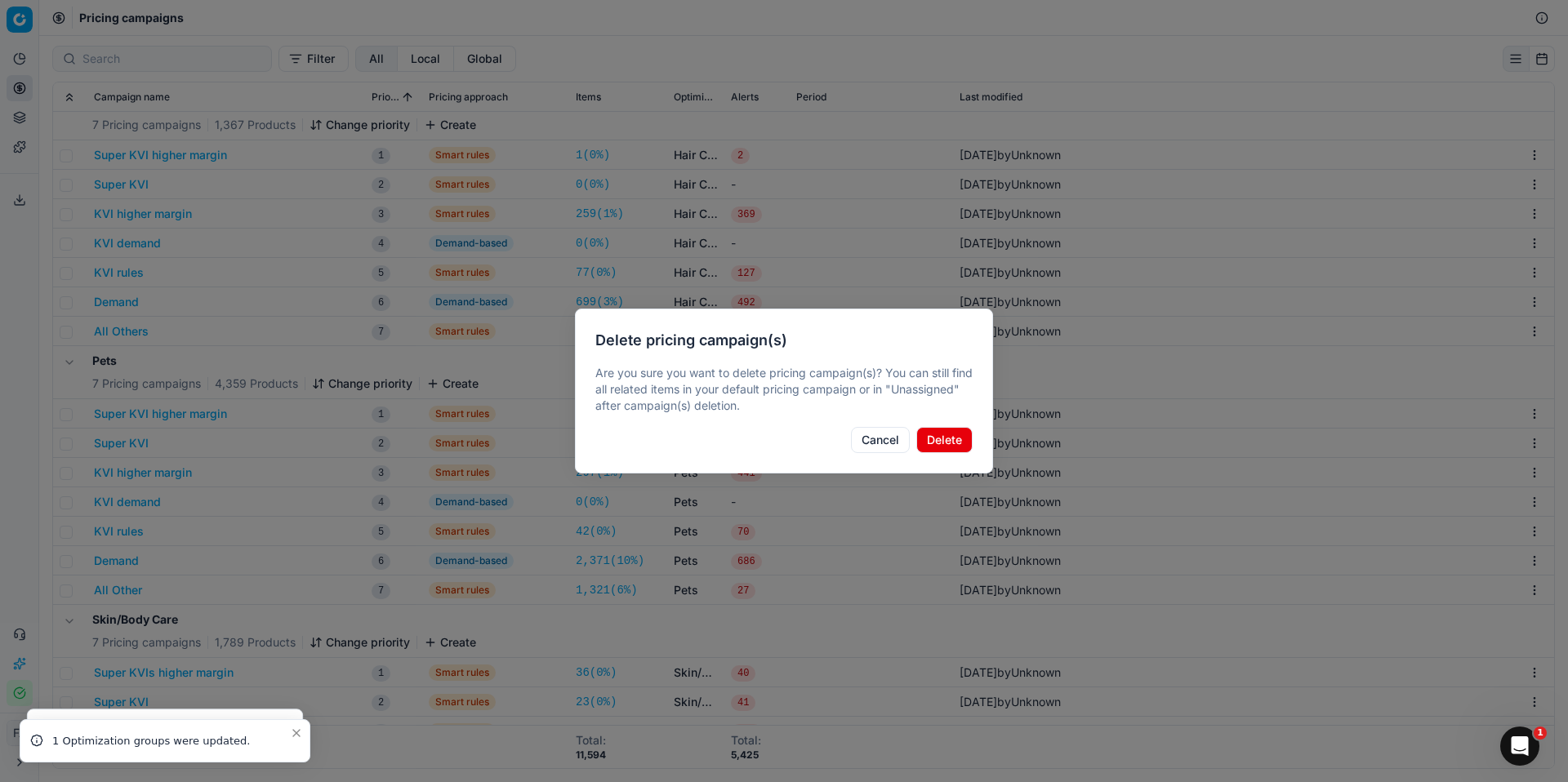
click at [956, 439] on button "Delete" at bounding box center [944, 440] width 56 height 26
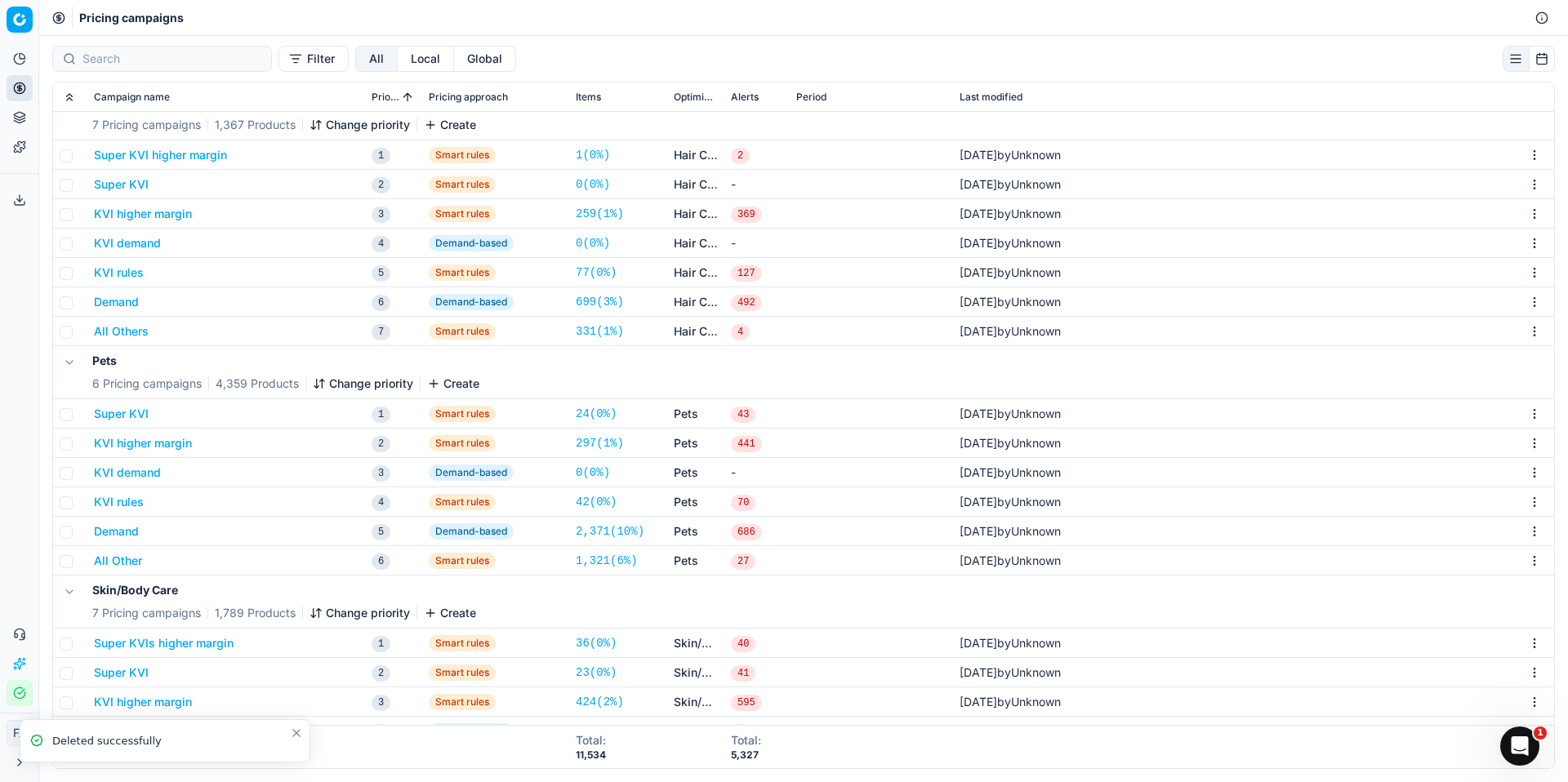
click at [1518, 413] on html "Pricing platform Analytics Pricing Product portfolio Templates Export service 0…" at bounding box center [784, 391] width 1568 height 782
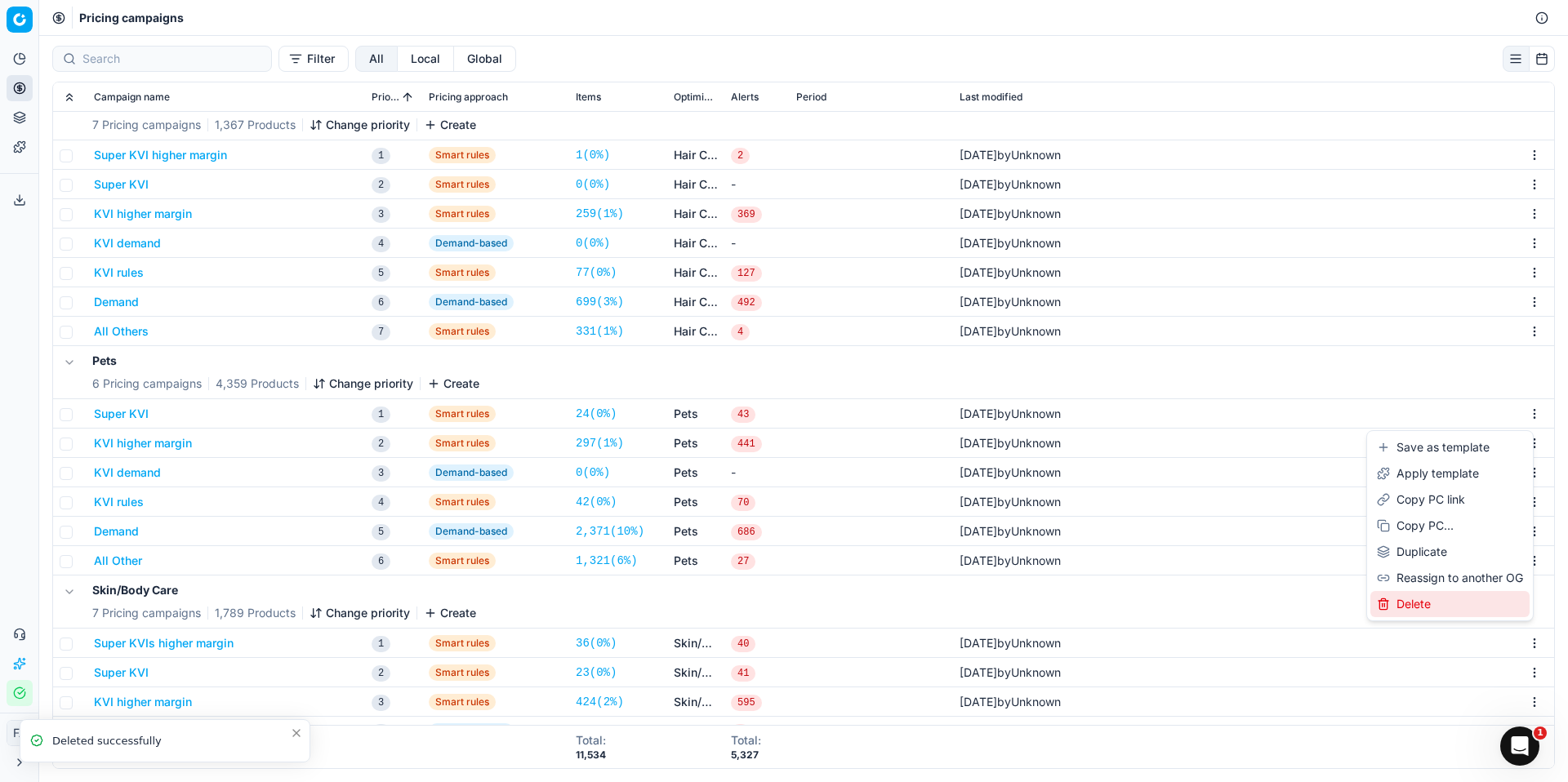
click at [1440, 606] on div "Delete" at bounding box center [1450, 604] width 160 height 26
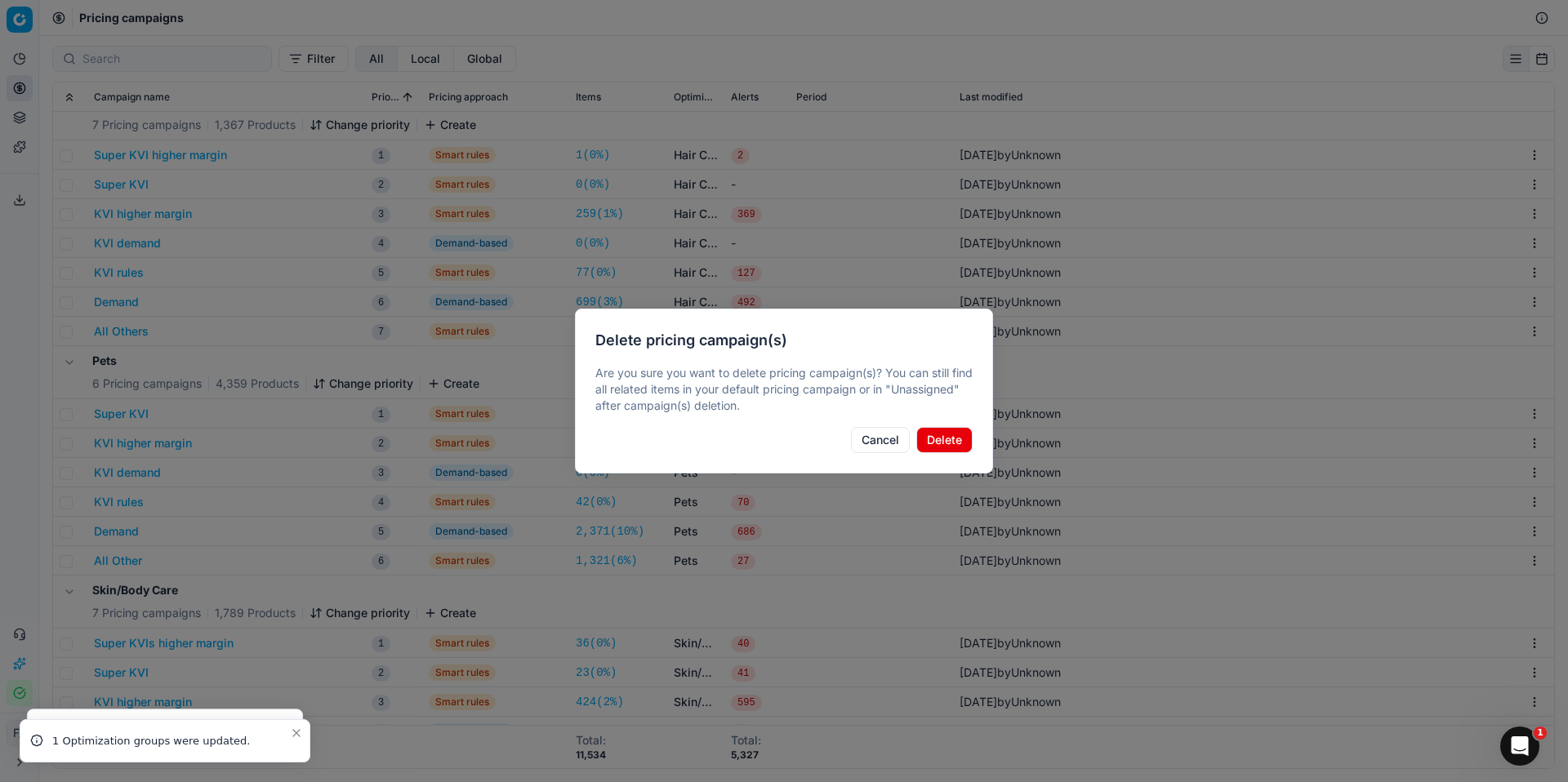
click at [954, 433] on button "Delete" at bounding box center [944, 440] width 56 height 26
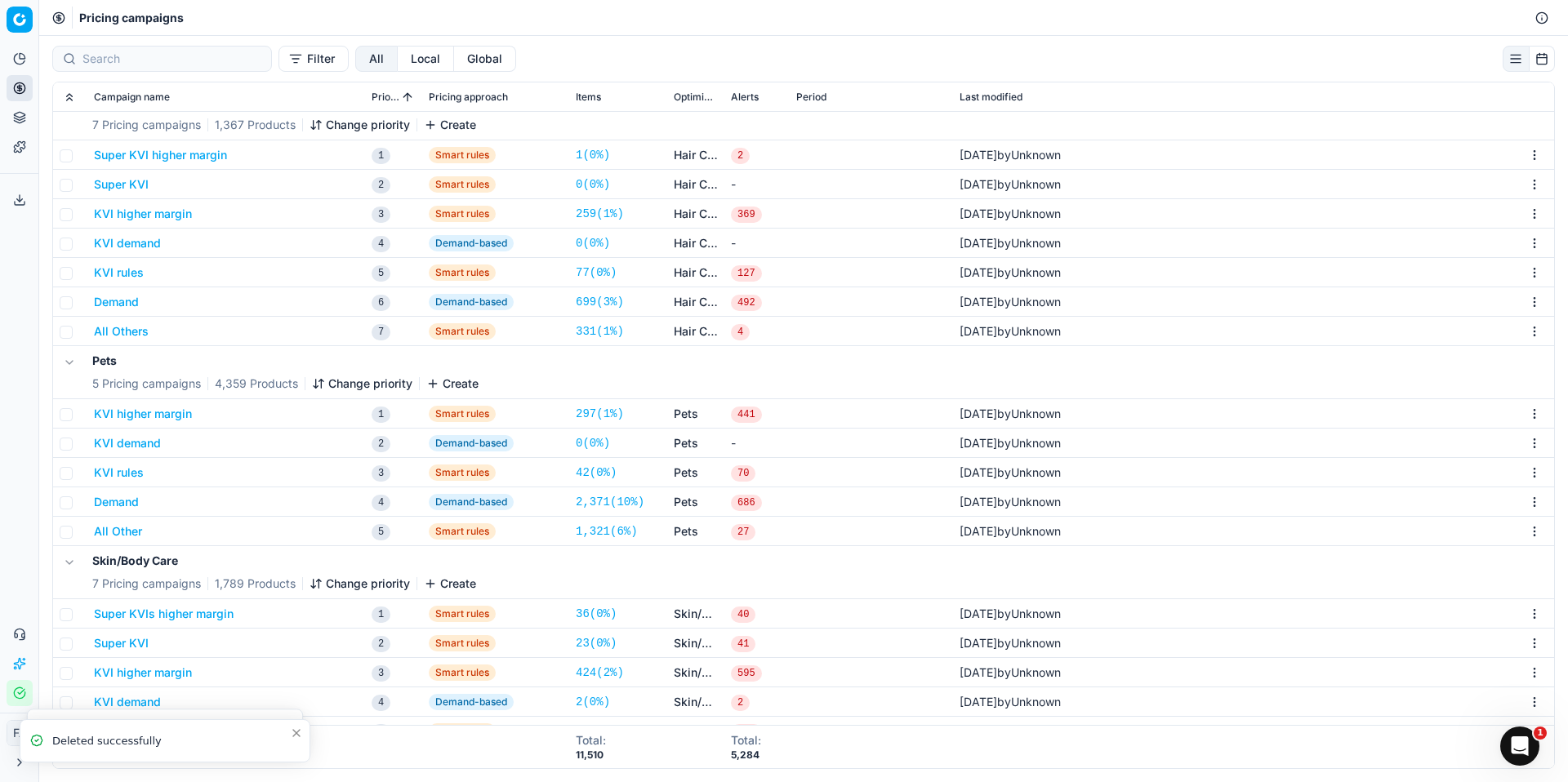
click at [1520, 416] on html "Pricing platform Analytics Pricing Product portfolio Templates Export service 0…" at bounding box center [784, 391] width 1568 height 782
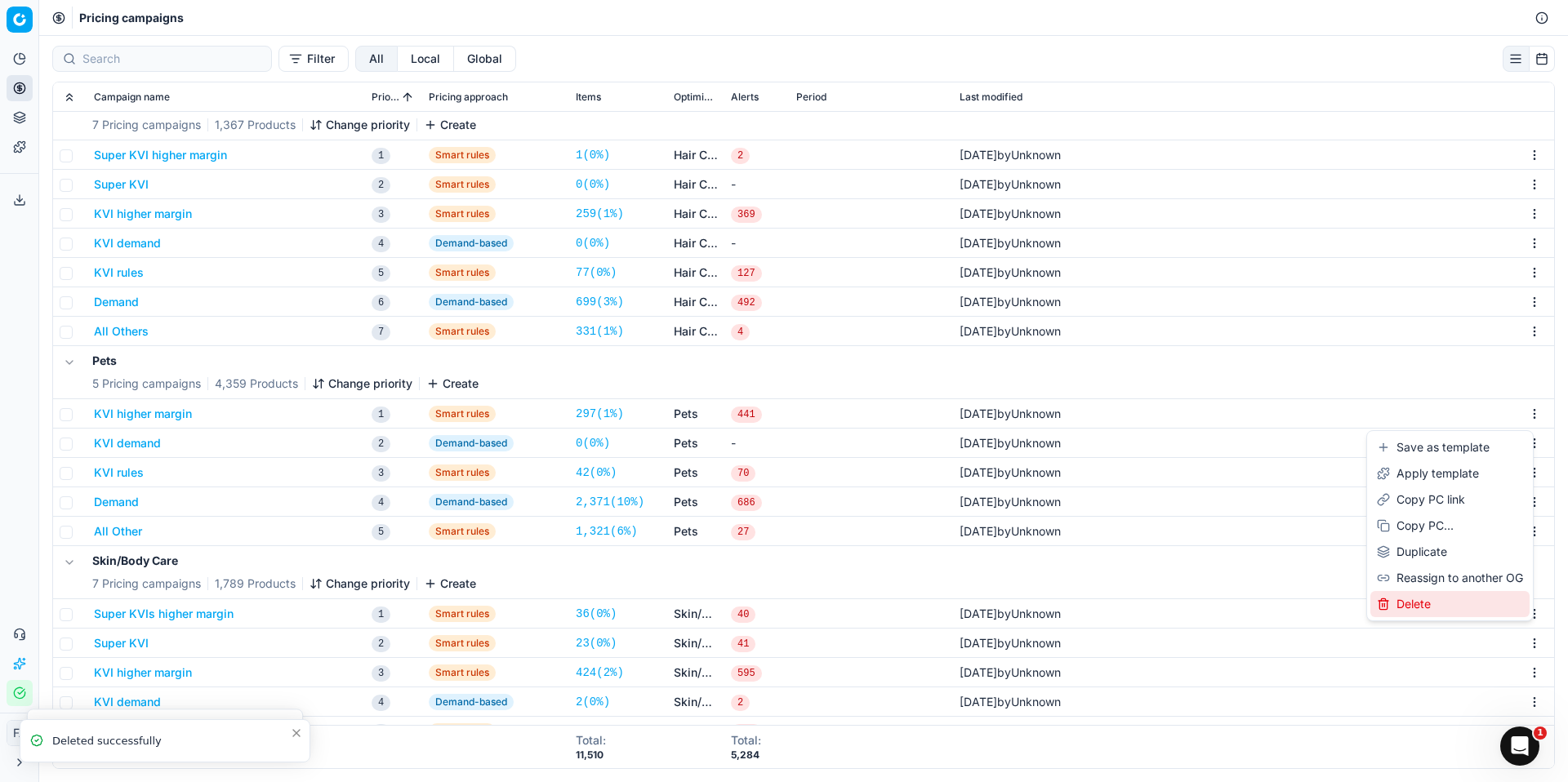
click at [1419, 603] on div "Delete" at bounding box center [1450, 604] width 160 height 26
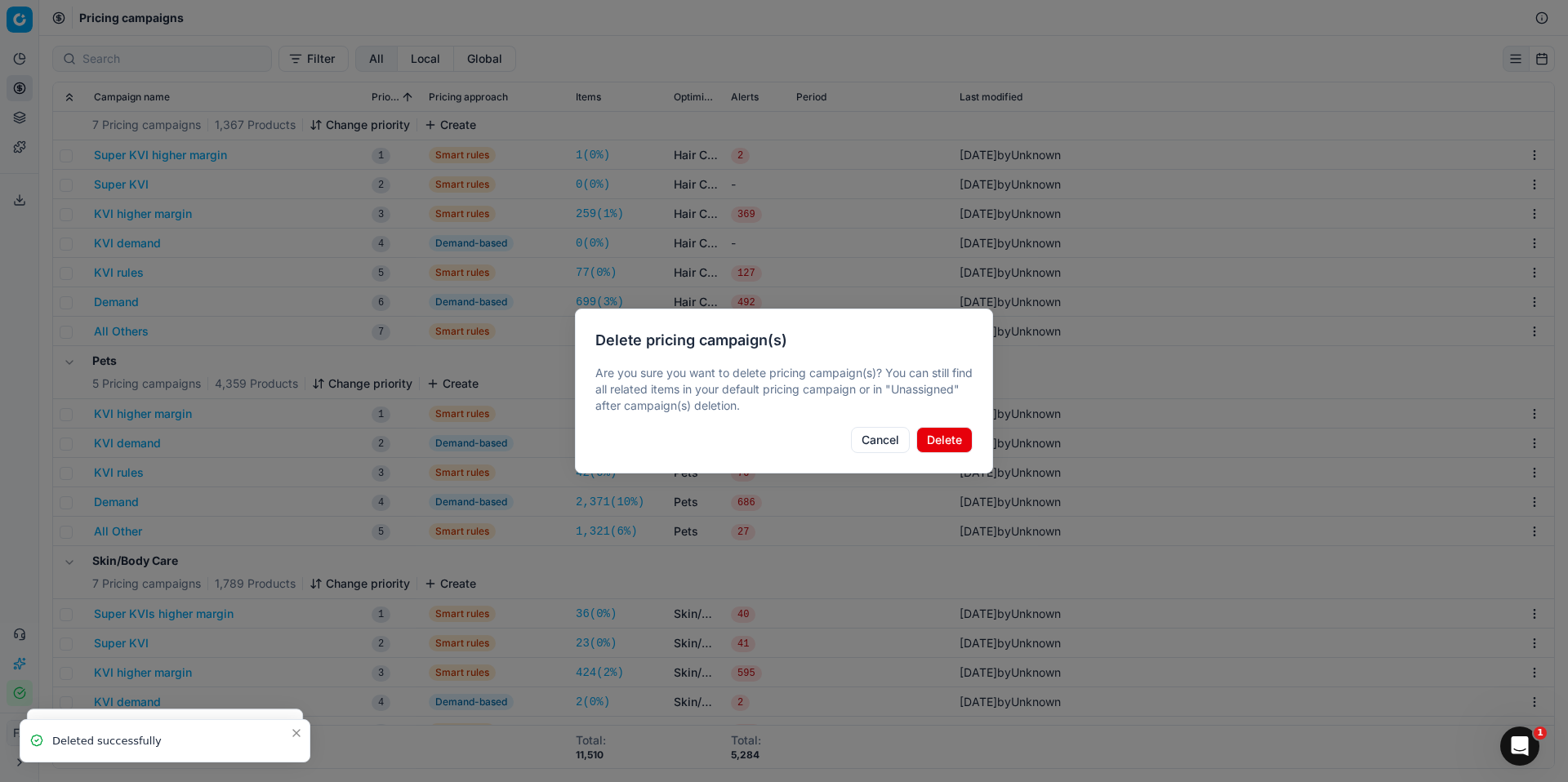
click at [948, 447] on button "Delete" at bounding box center [944, 440] width 56 height 26
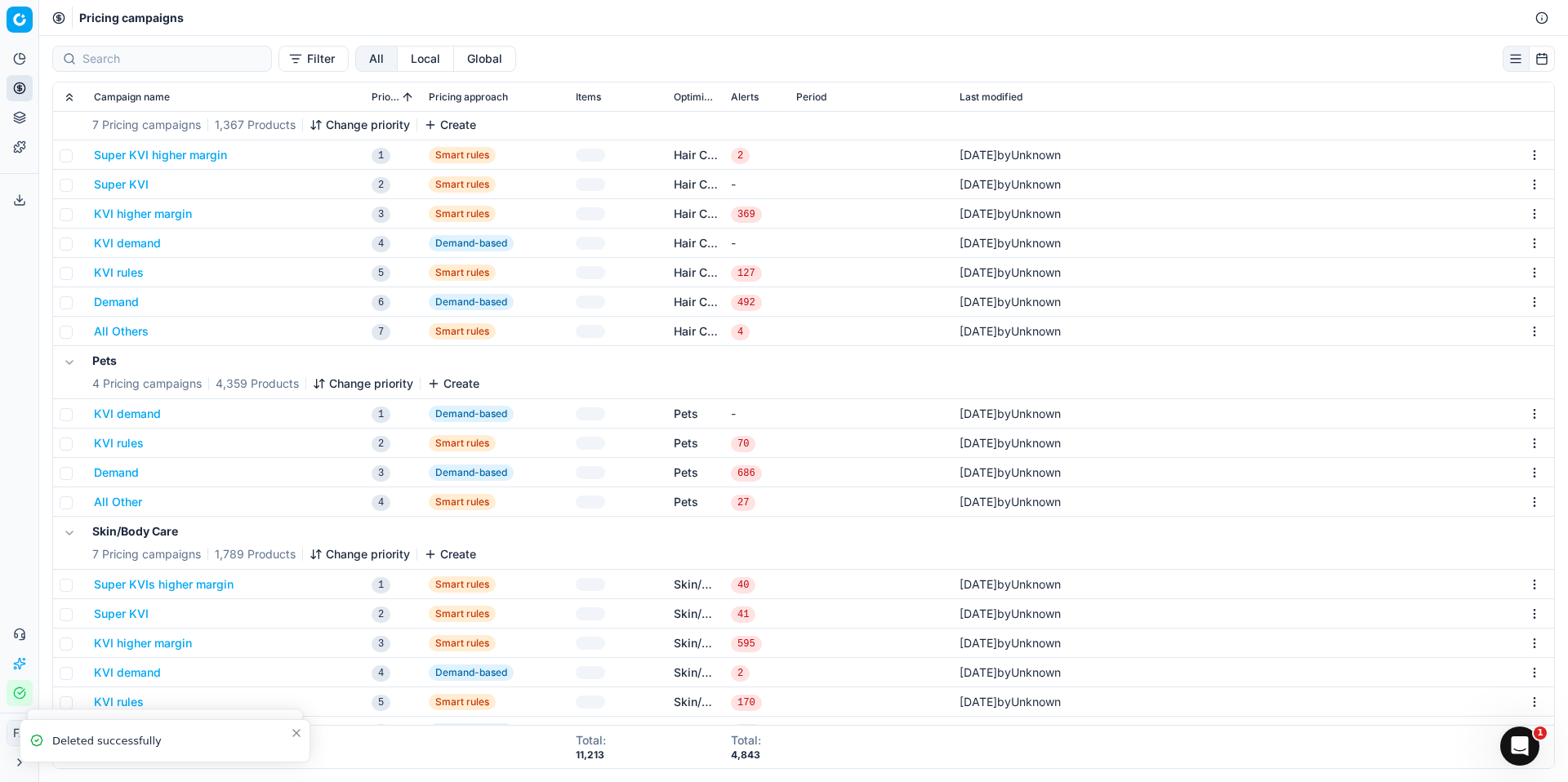
click at [1519, 413] on html "Pricing platform Analytics Pricing Product portfolio Templates Export service 0…" at bounding box center [784, 391] width 1568 height 782
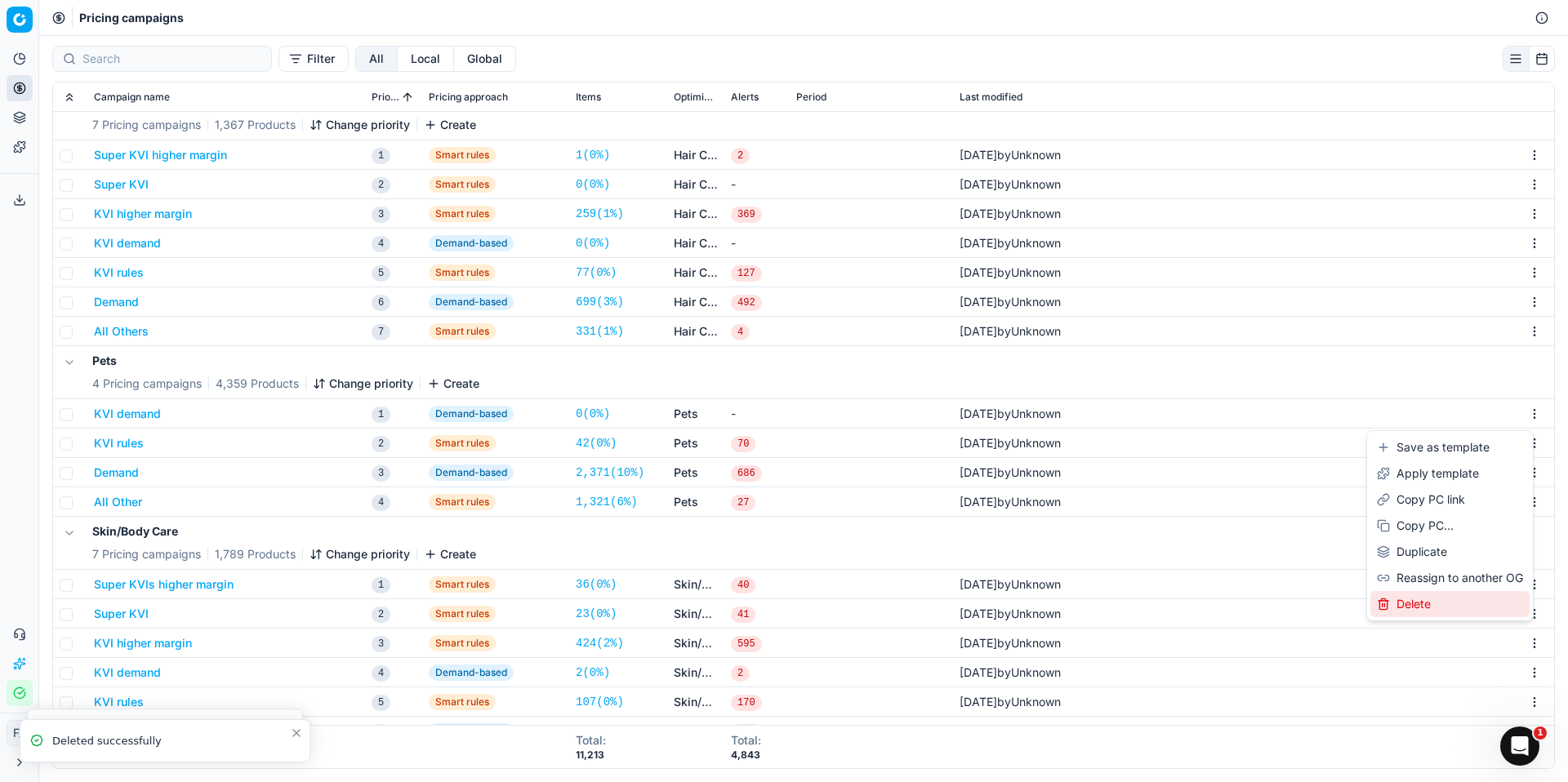
click at [1424, 602] on div "Delete" at bounding box center [1450, 604] width 160 height 26
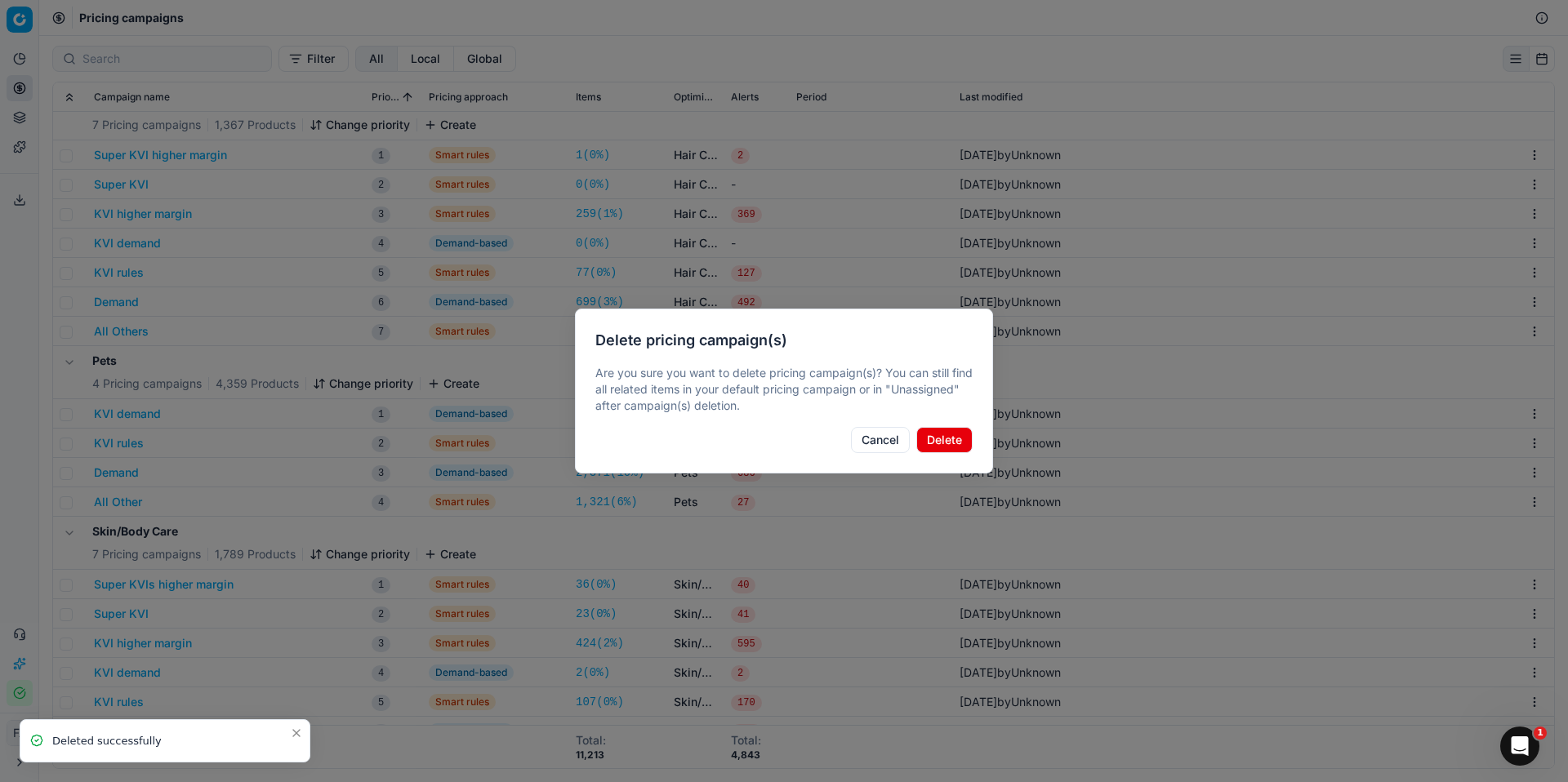
click at [951, 432] on button "Delete" at bounding box center [944, 440] width 56 height 26
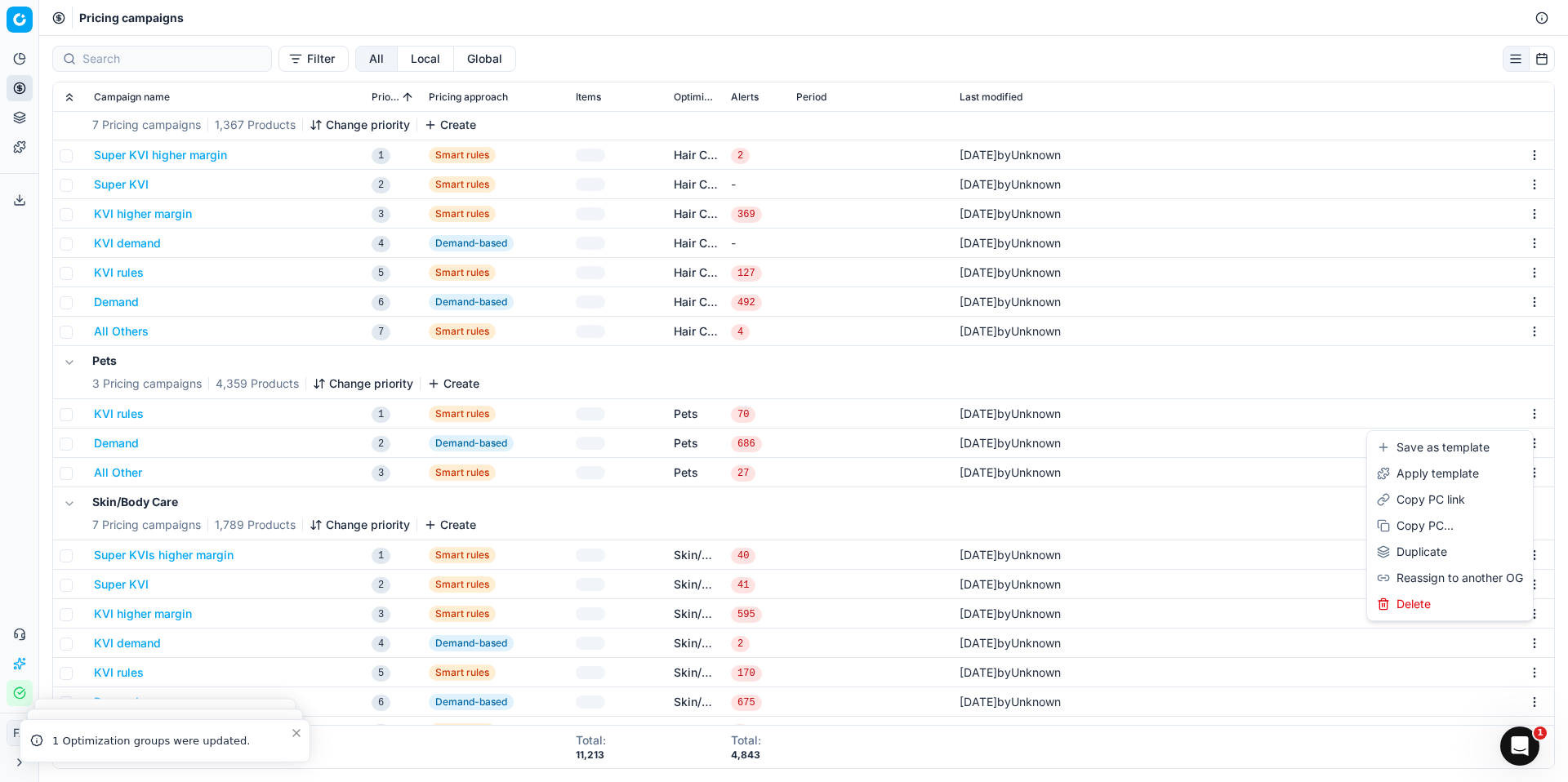
click at [1518, 405] on html "Pricing platform Analytics Pricing Product portfolio Templates Export service 0…" at bounding box center [784, 391] width 1568 height 782
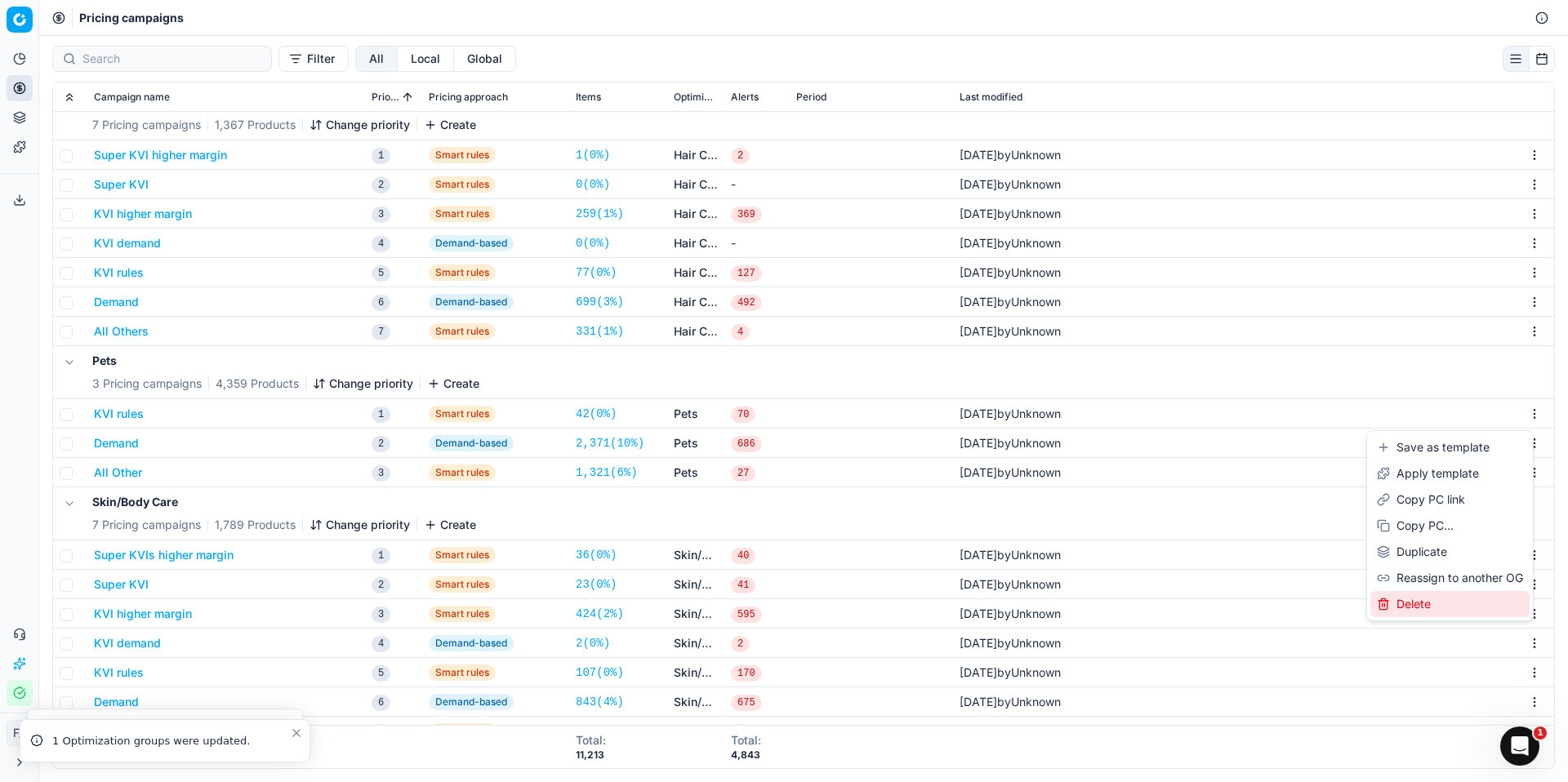
click at [1440, 600] on div "Delete" at bounding box center [1450, 604] width 160 height 26
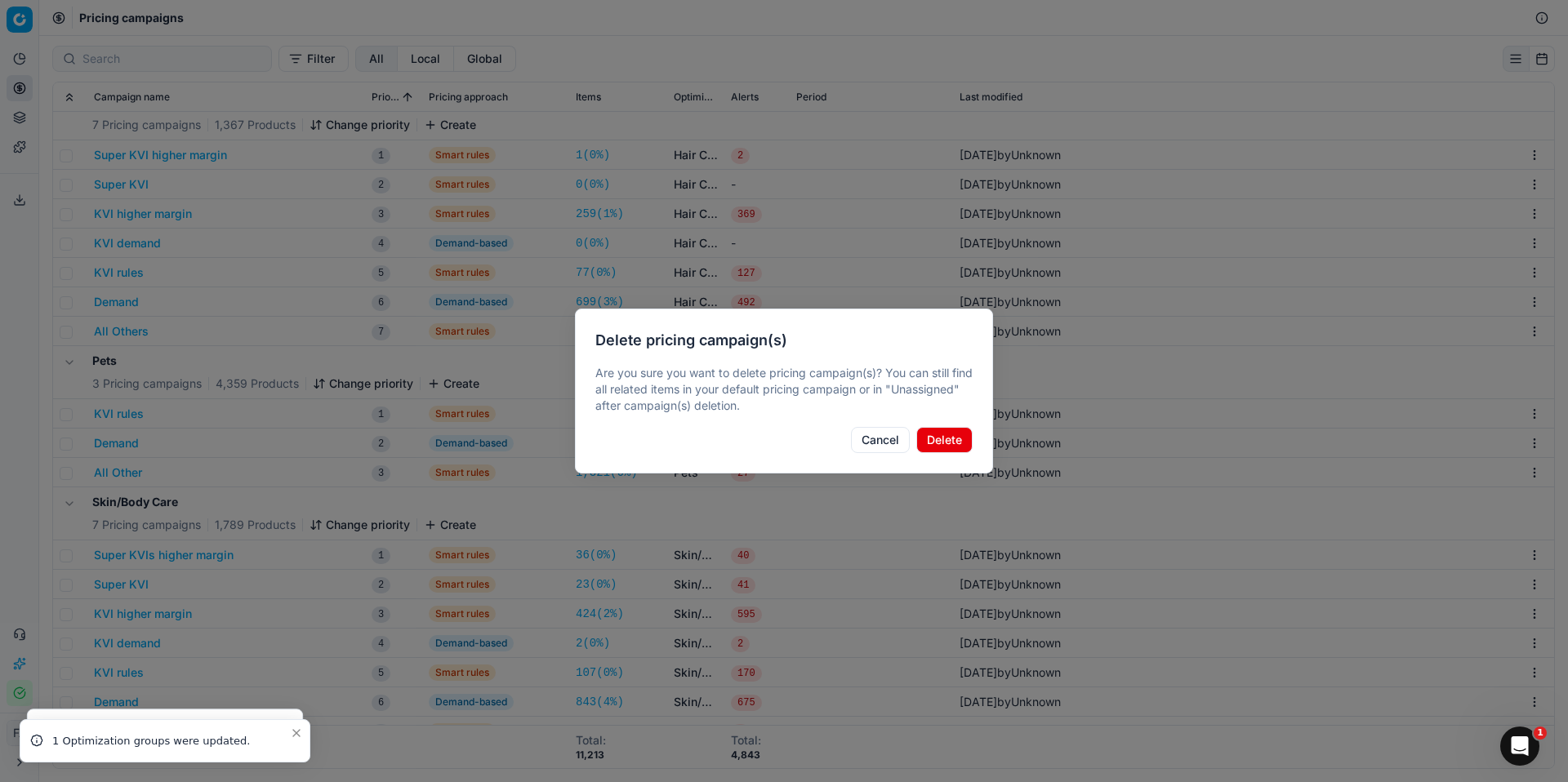
click at [941, 438] on button "Delete" at bounding box center [944, 440] width 56 height 26
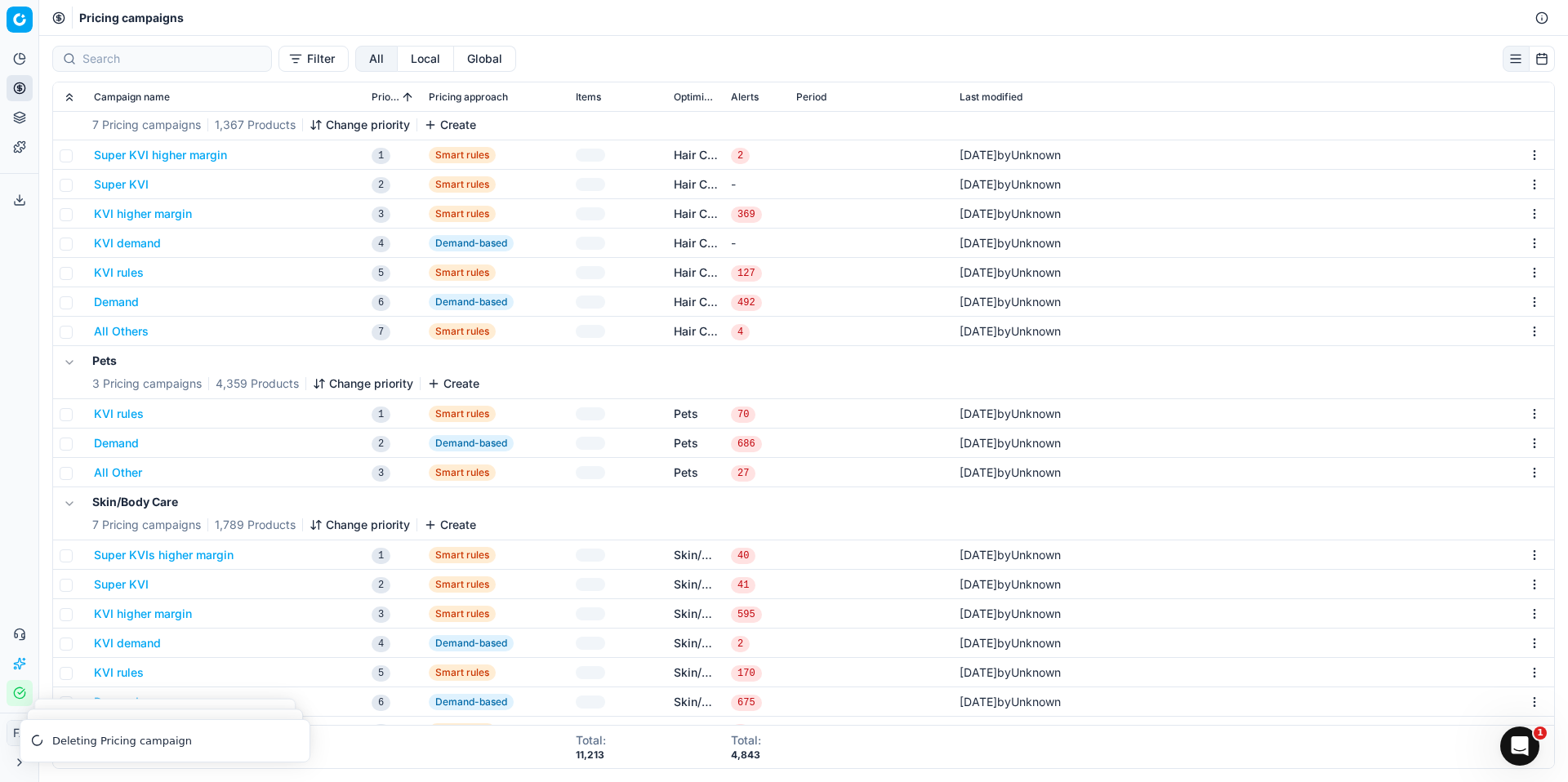
scroll to position [383, 0]
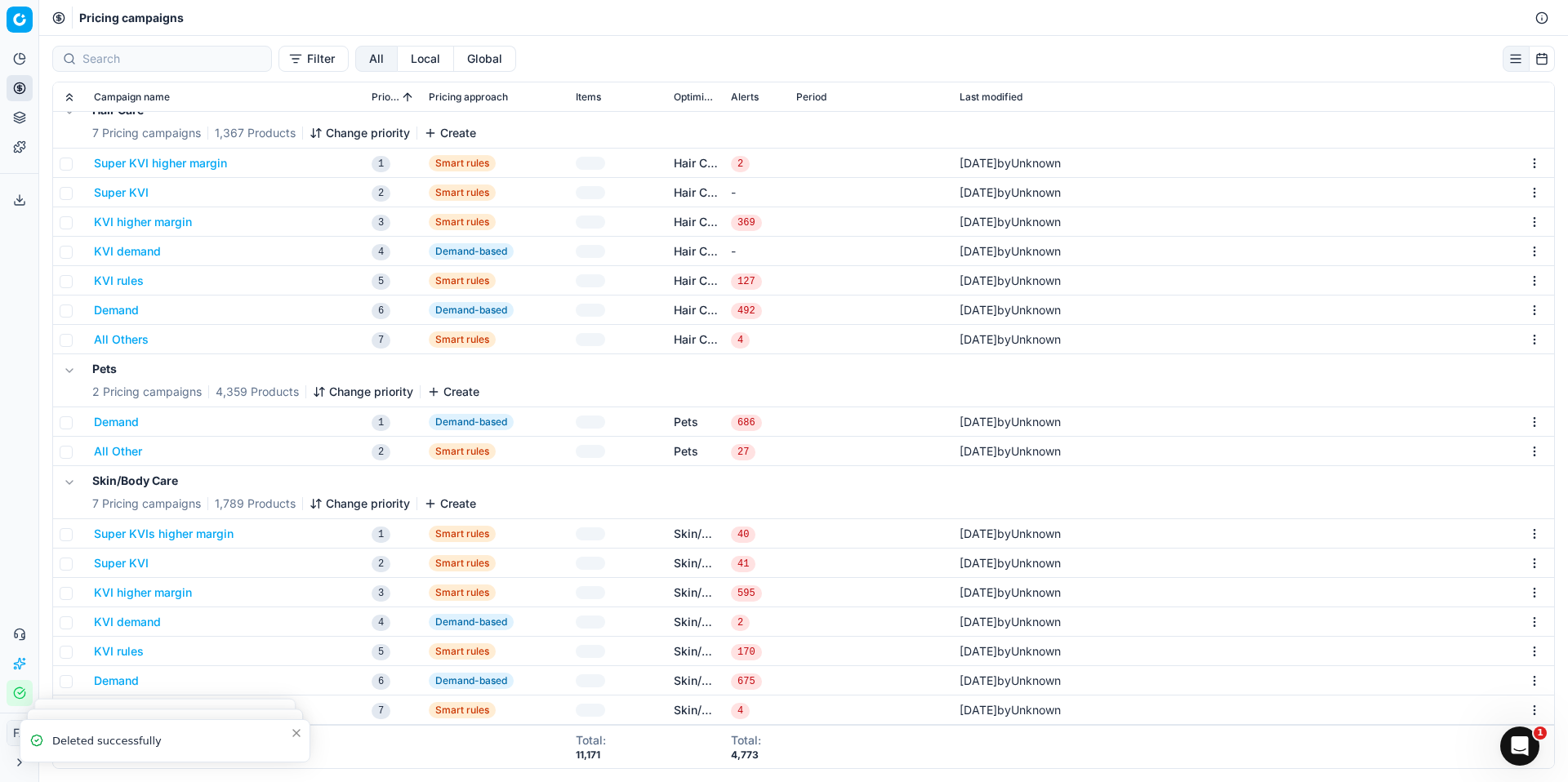
click at [1524, 422] on html "Pricing platform Analytics Pricing Product portfolio Templates Export service 0…" at bounding box center [784, 391] width 1568 height 782
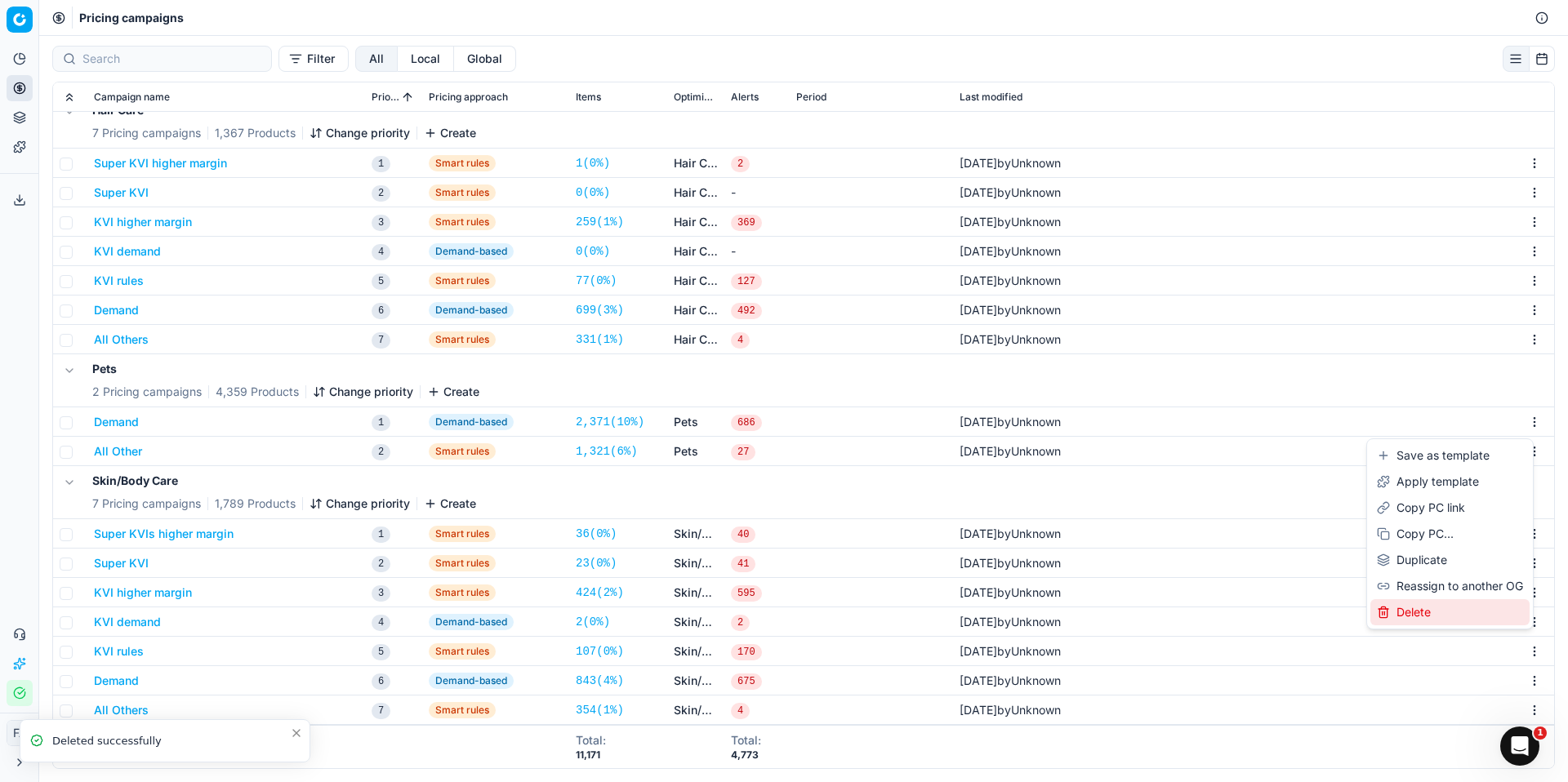
click at [1427, 608] on div "Delete" at bounding box center [1450, 612] width 160 height 26
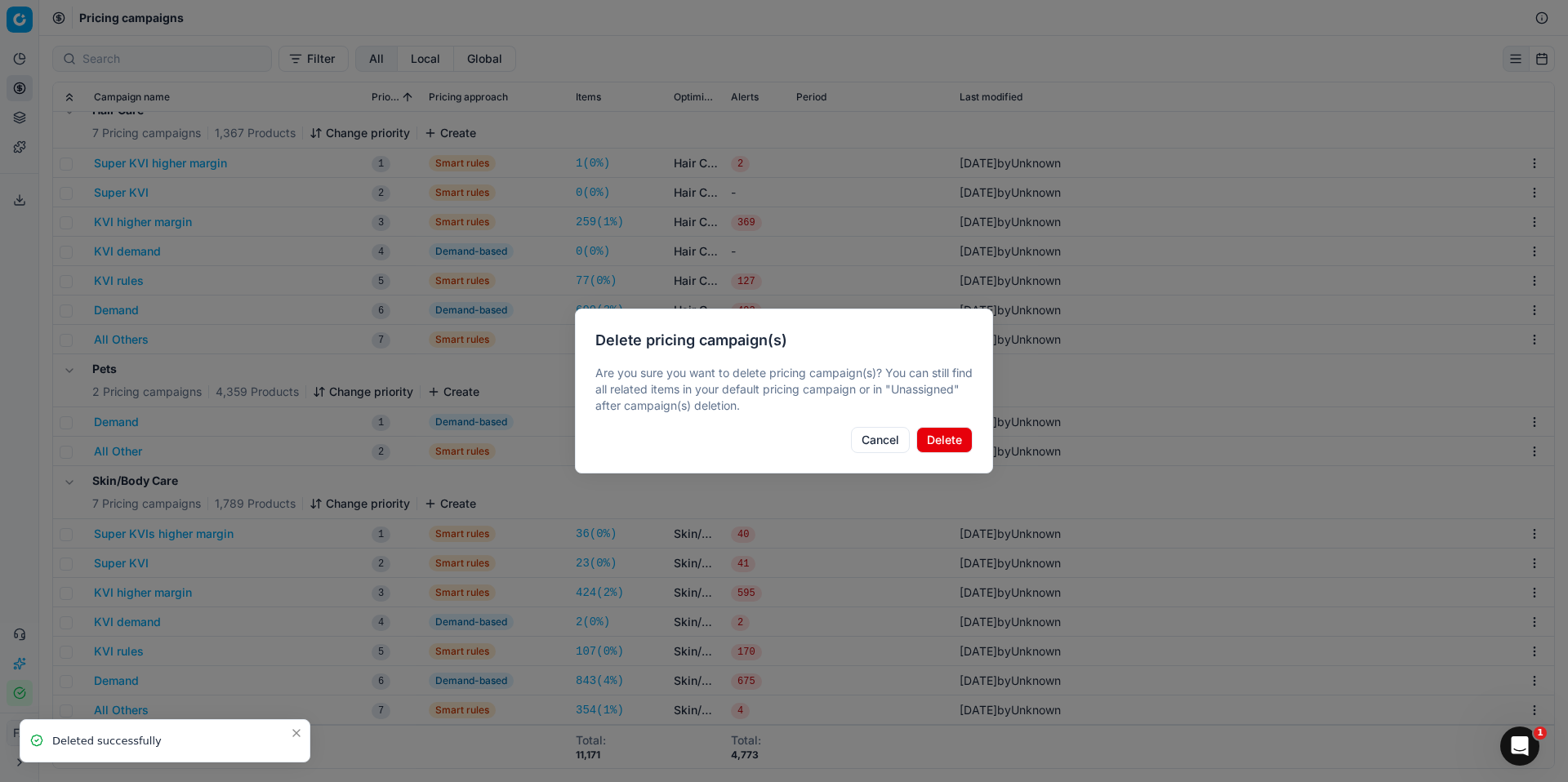
click at [956, 445] on button "Delete" at bounding box center [944, 440] width 56 height 26
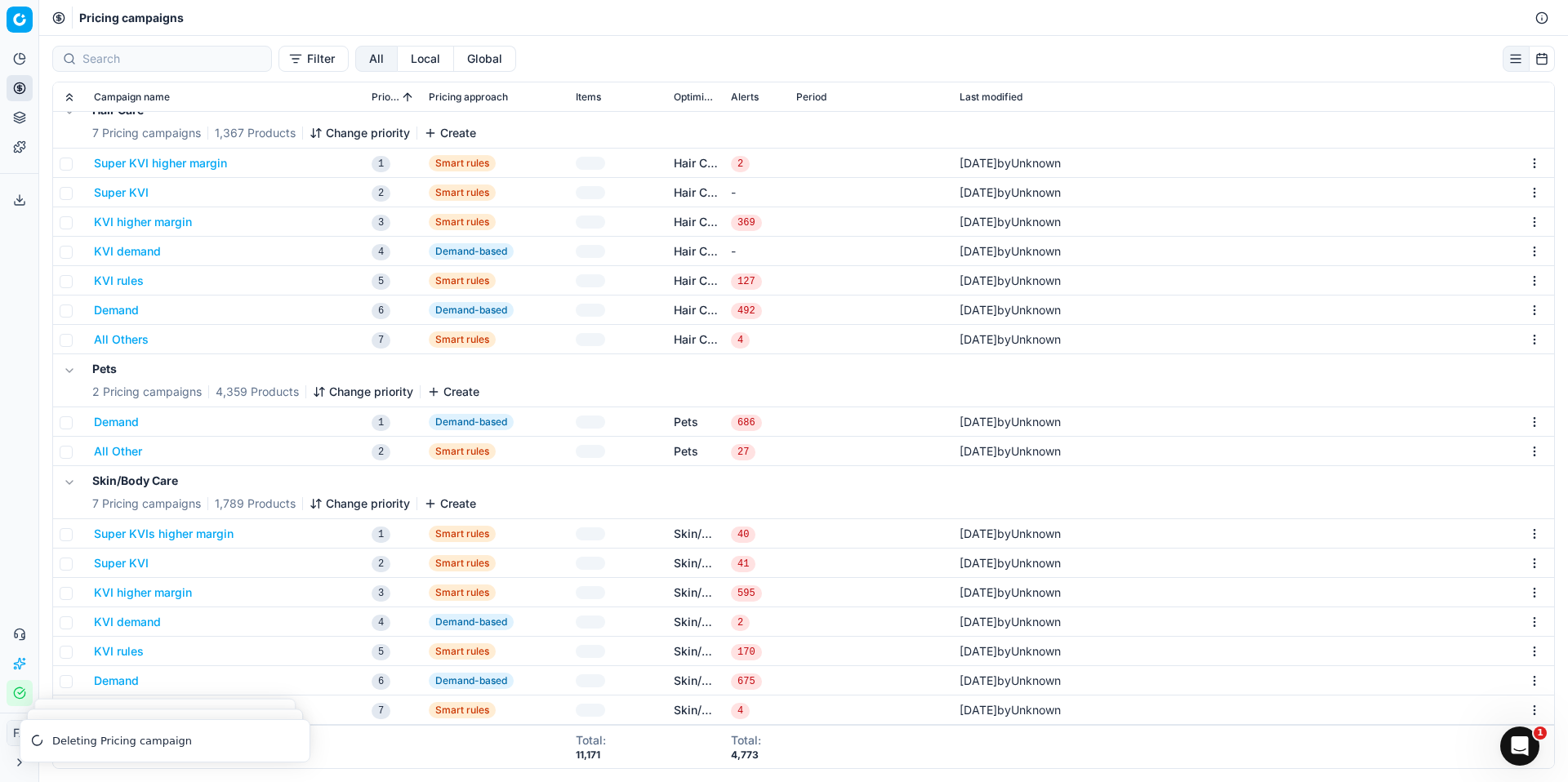
scroll to position [353, 0]
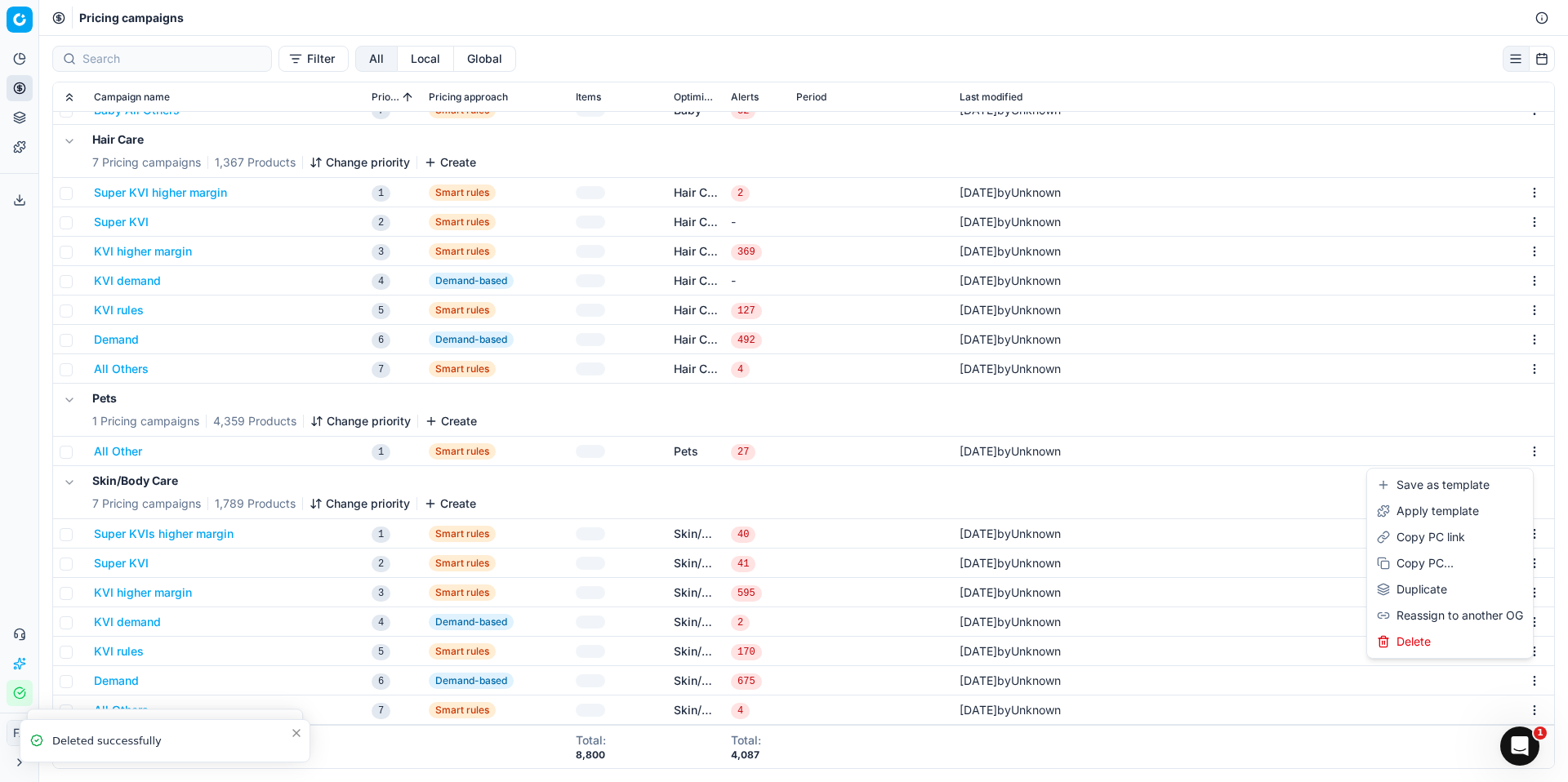
click at [1520, 450] on html "Pricing platform Analytics Pricing Product portfolio Templates Export service 0…" at bounding box center [784, 391] width 1568 height 782
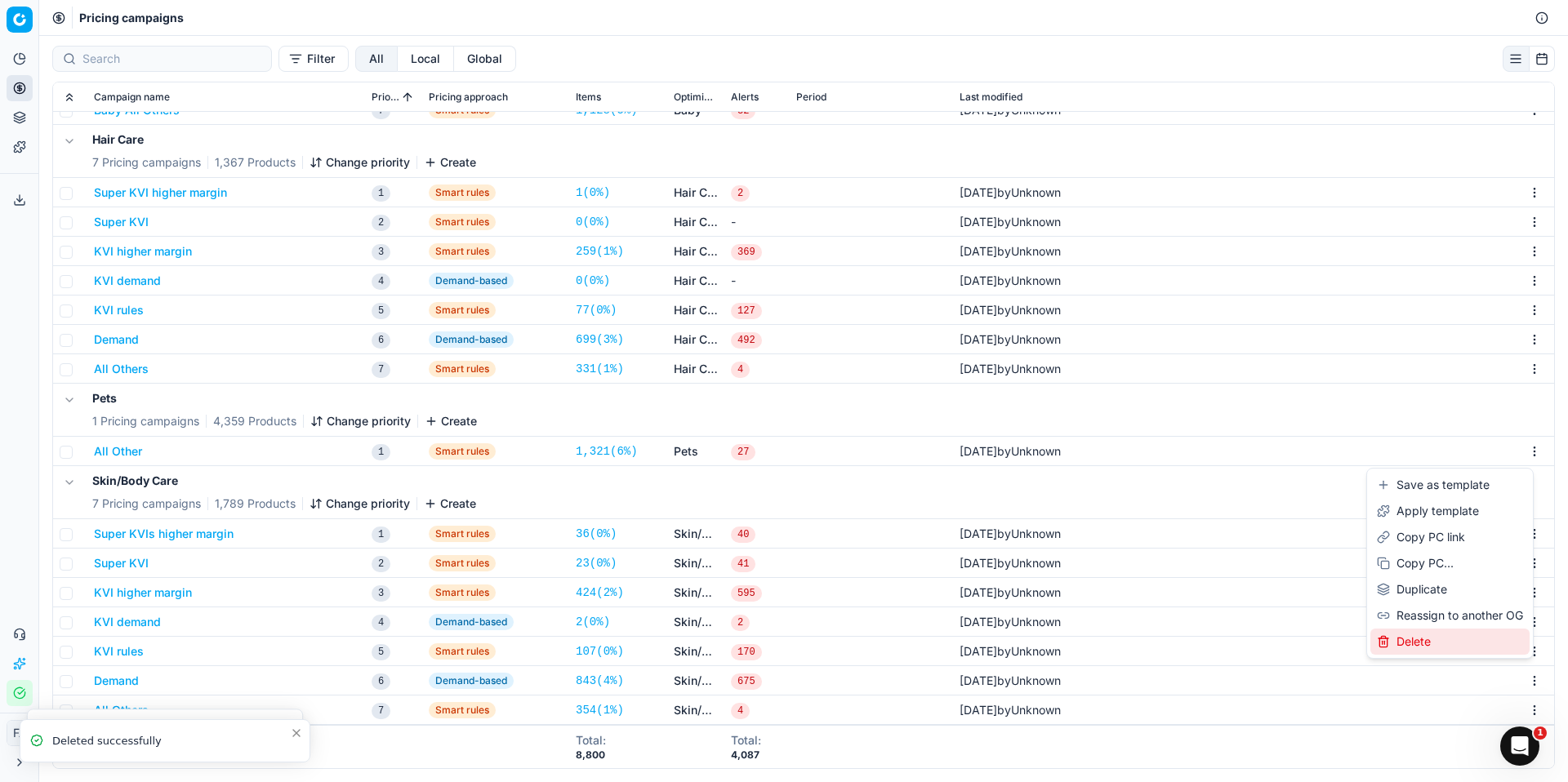
click at [1453, 639] on div "Delete" at bounding box center [1450, 641] width 160 height 26
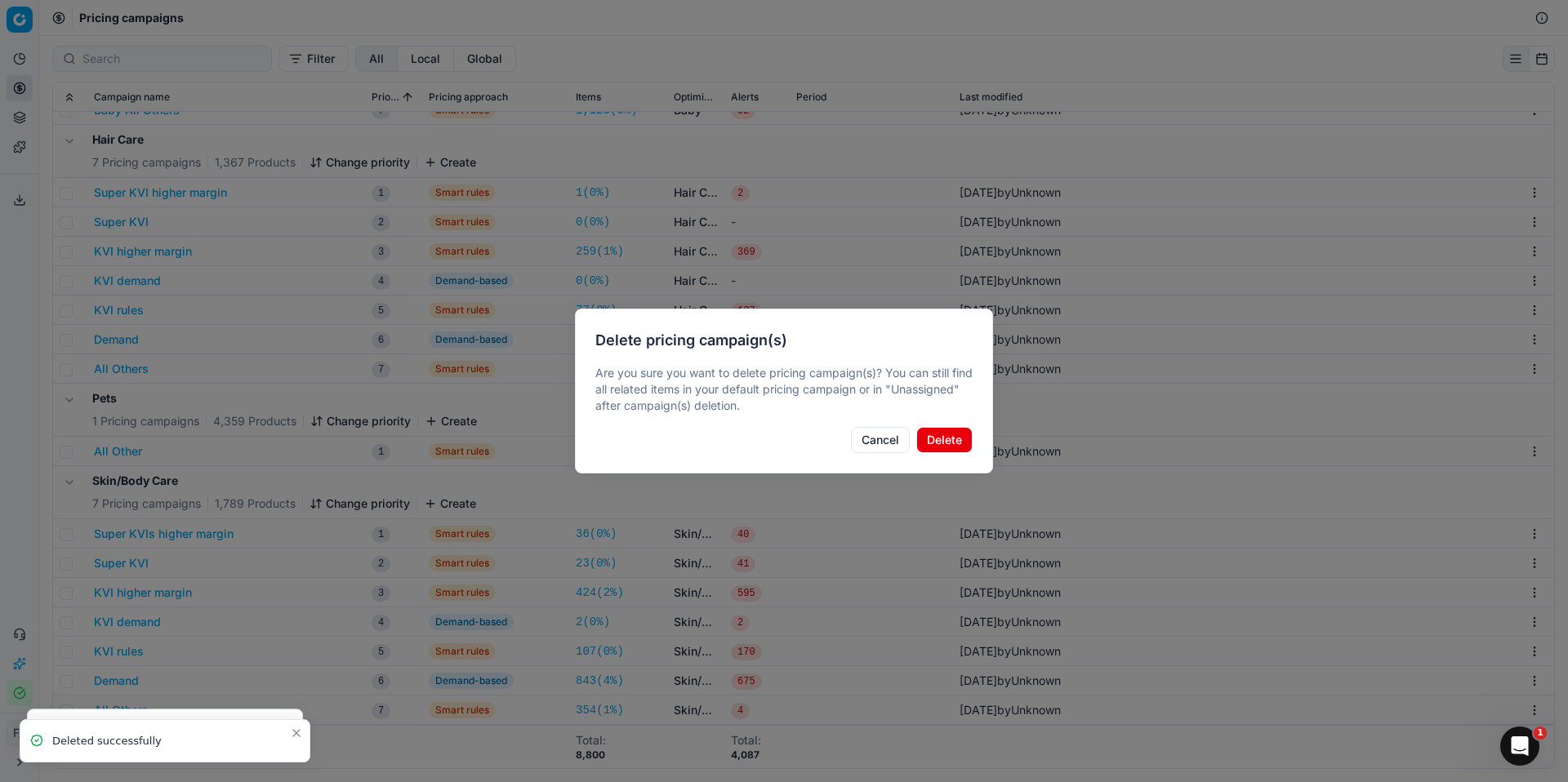
click at [932, 439] on button "Delete" at bounding box center [944, 440] width 56 height 26
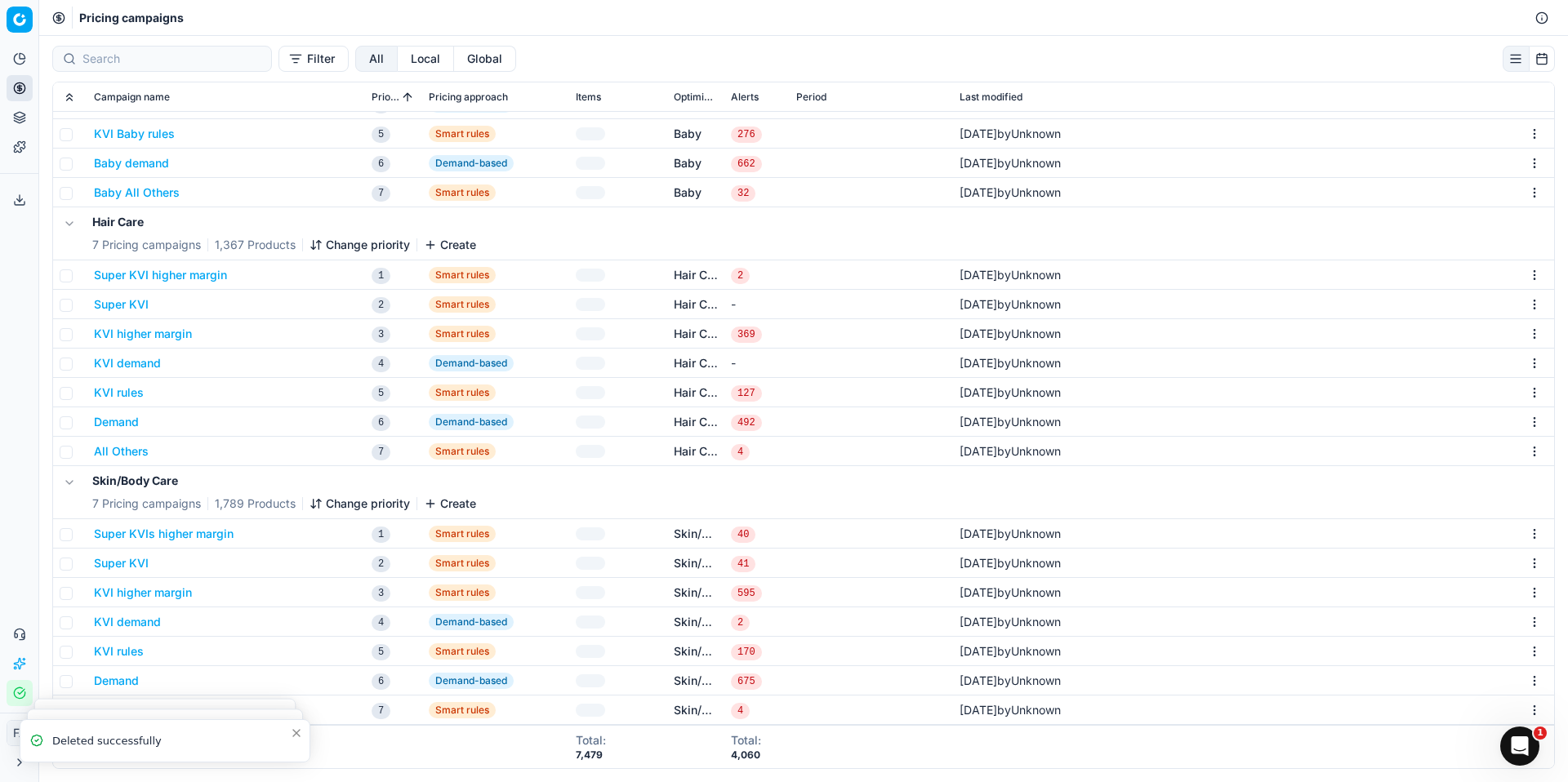
scroll to position [271, 0]
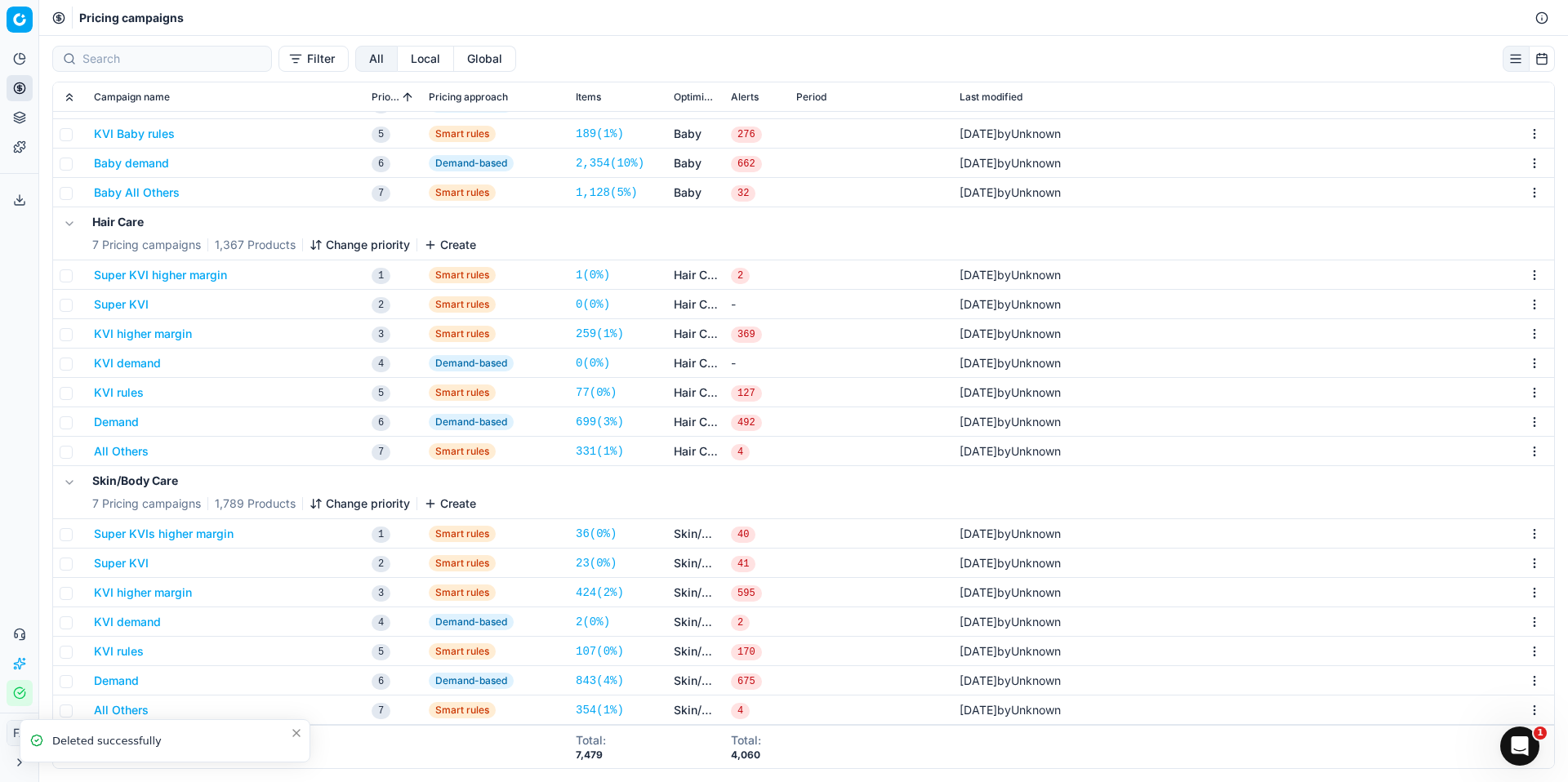
click at [1523, 533] on html "Pricing platform Analytics Pricing Product portfolio Templates Export service 0…" at bounding box center [784, 391] width 1568 height 782
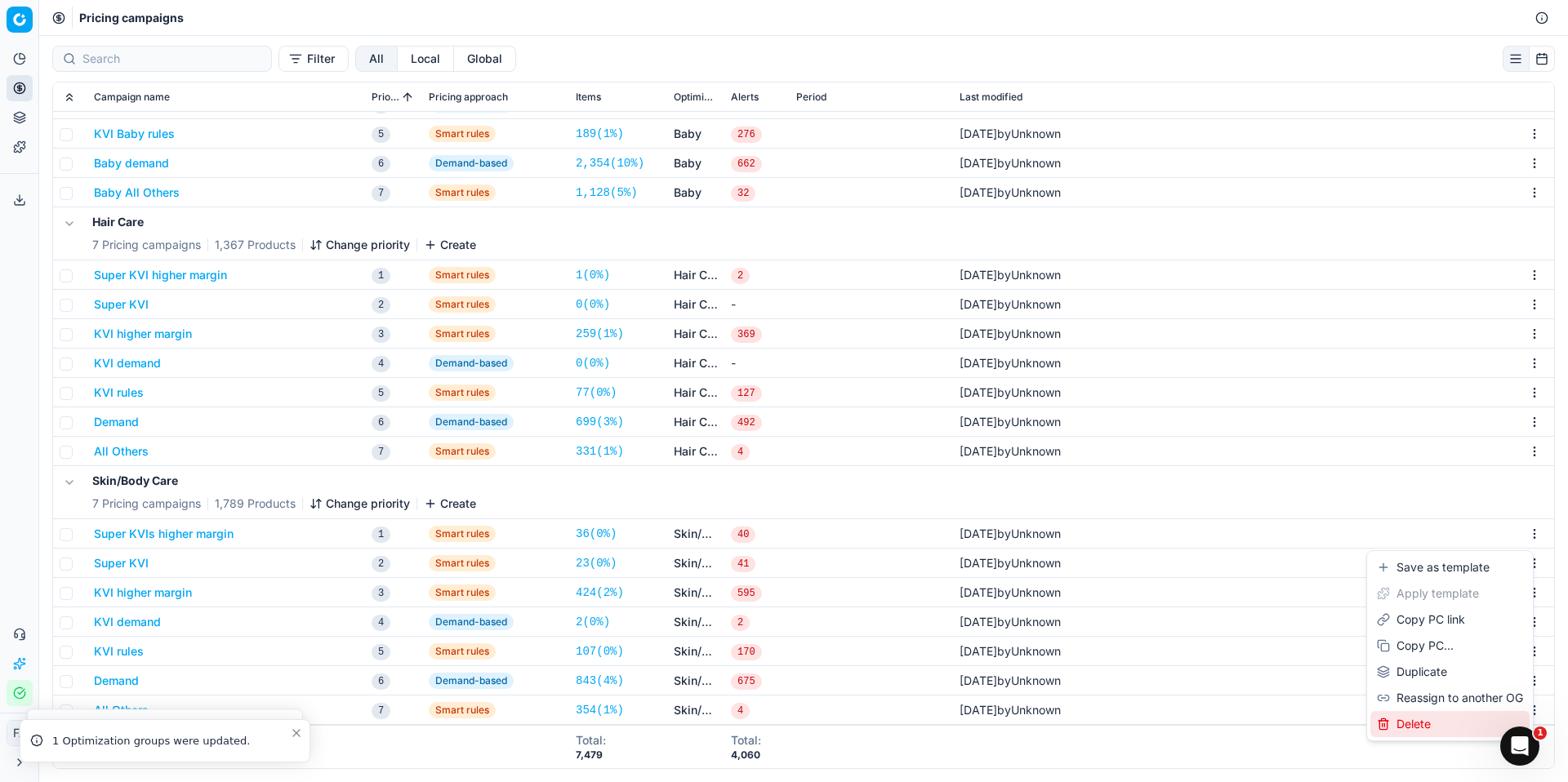
click at [1429, 719] on div "Delete" at bounding box center [1450, 724] width 160 height 26
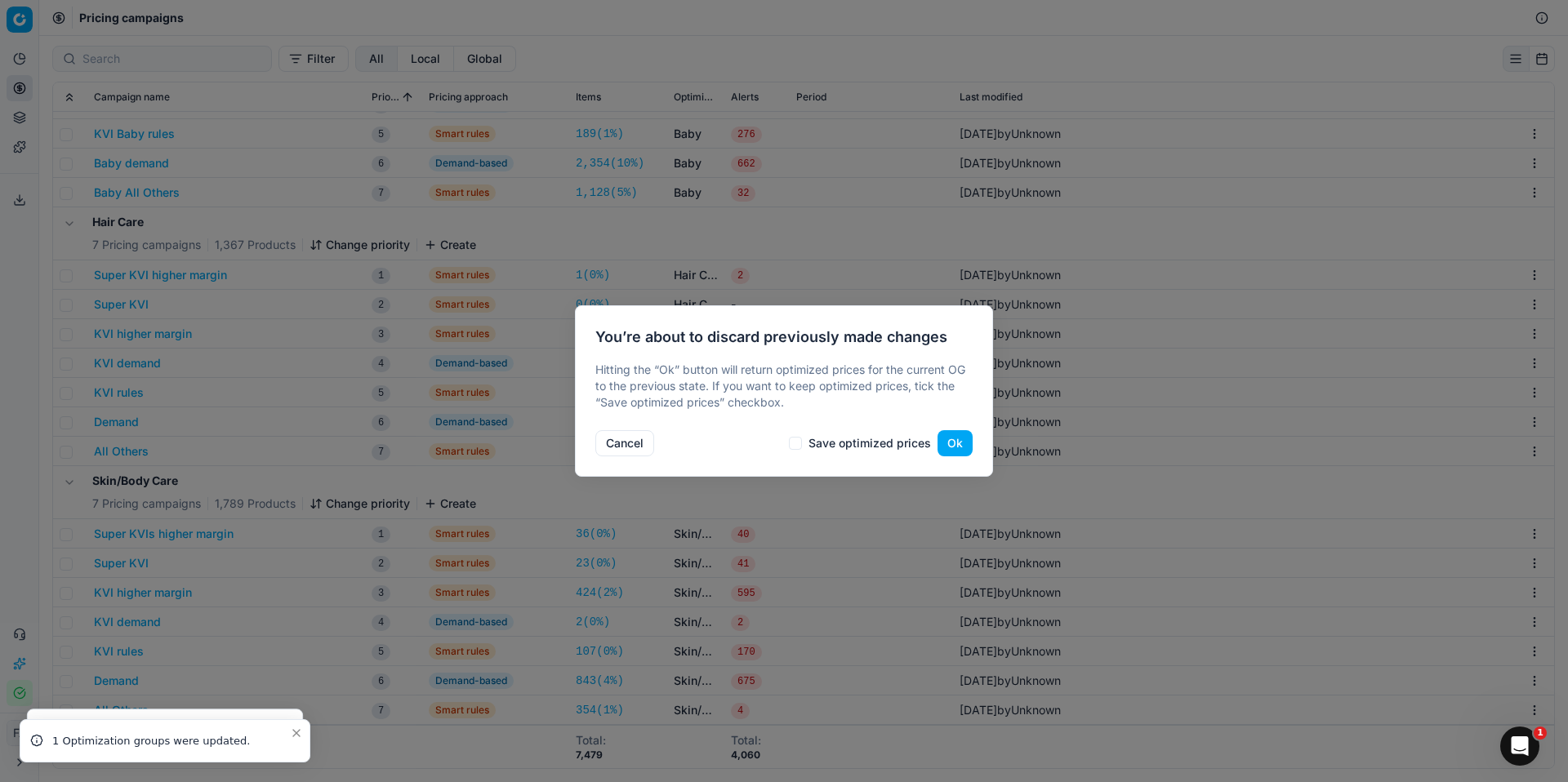
click at [955, 438] on button "Ok" at bounding box center [955, 443] width 35 height 26
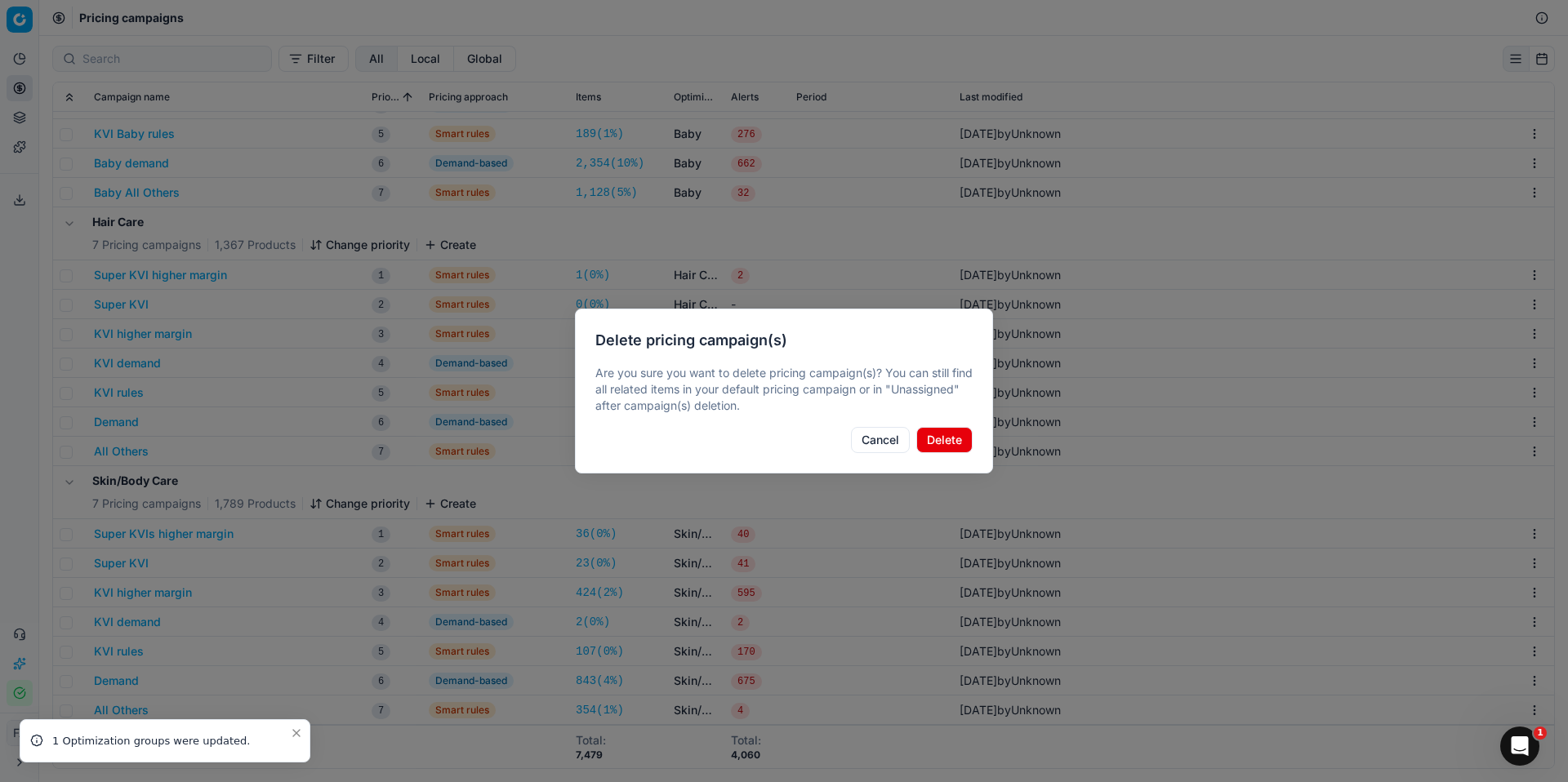
click at [951, 442] on button "Delete" at bounding box center [944, 440] width 56 height 26
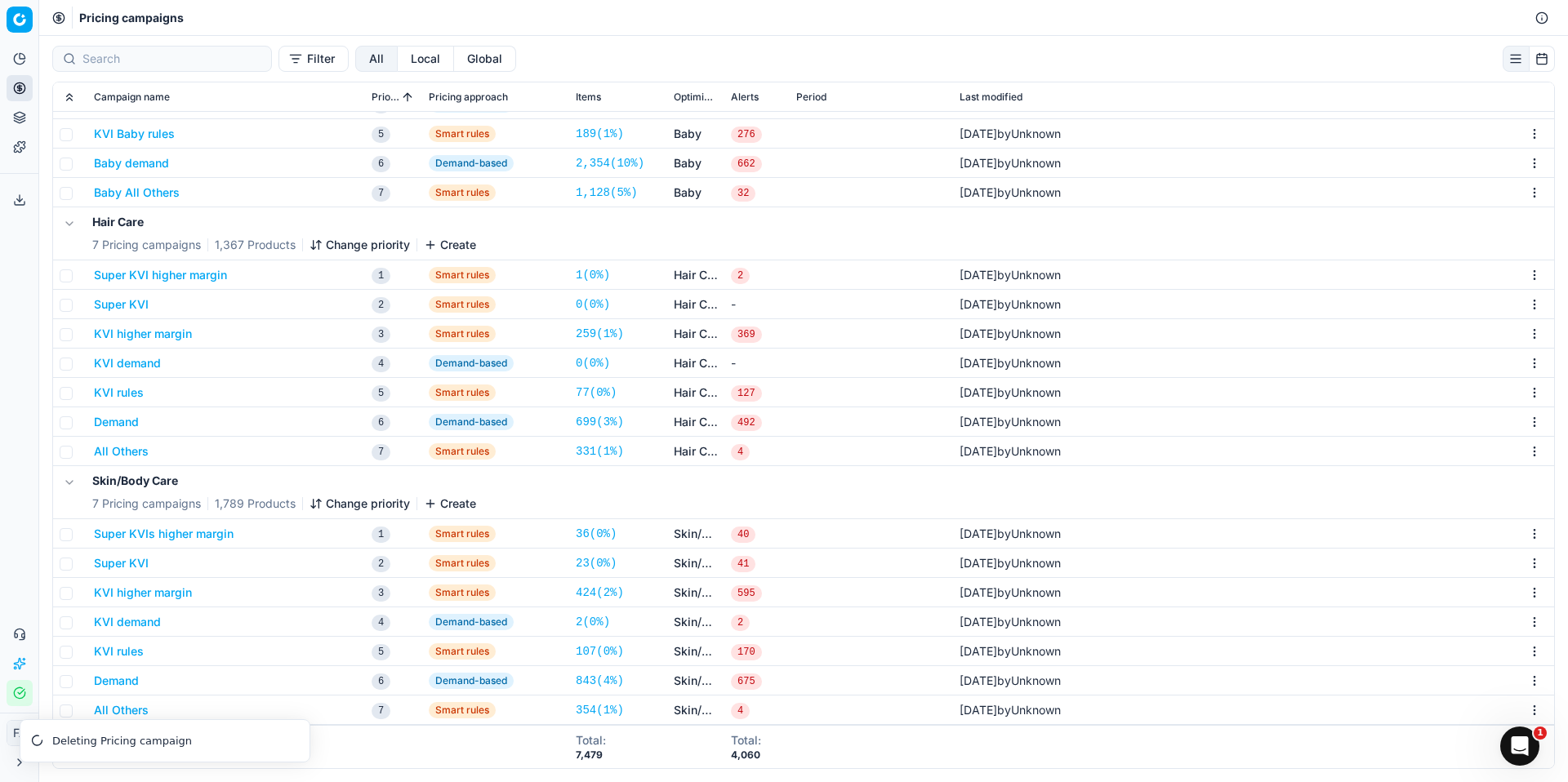
click at [1524, 535] on html "Pricing platform Analytics Pricing Product portfolio Templates Export service 0…" at bounding box center [784, 391] width 1568 height 782
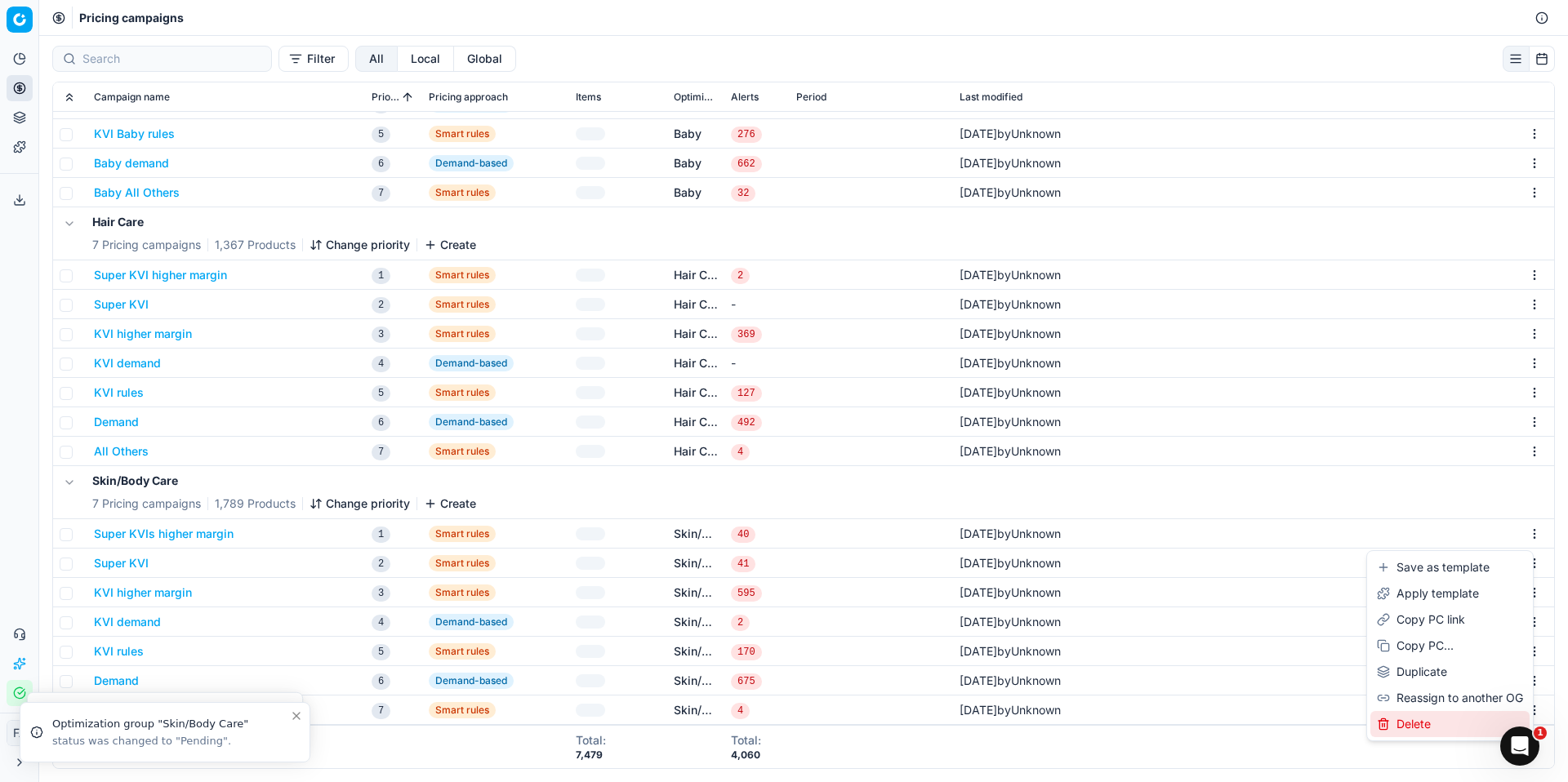
click at [1440, 722] on div "Delete" at bounding box center [1450, 724] width 160 height 26
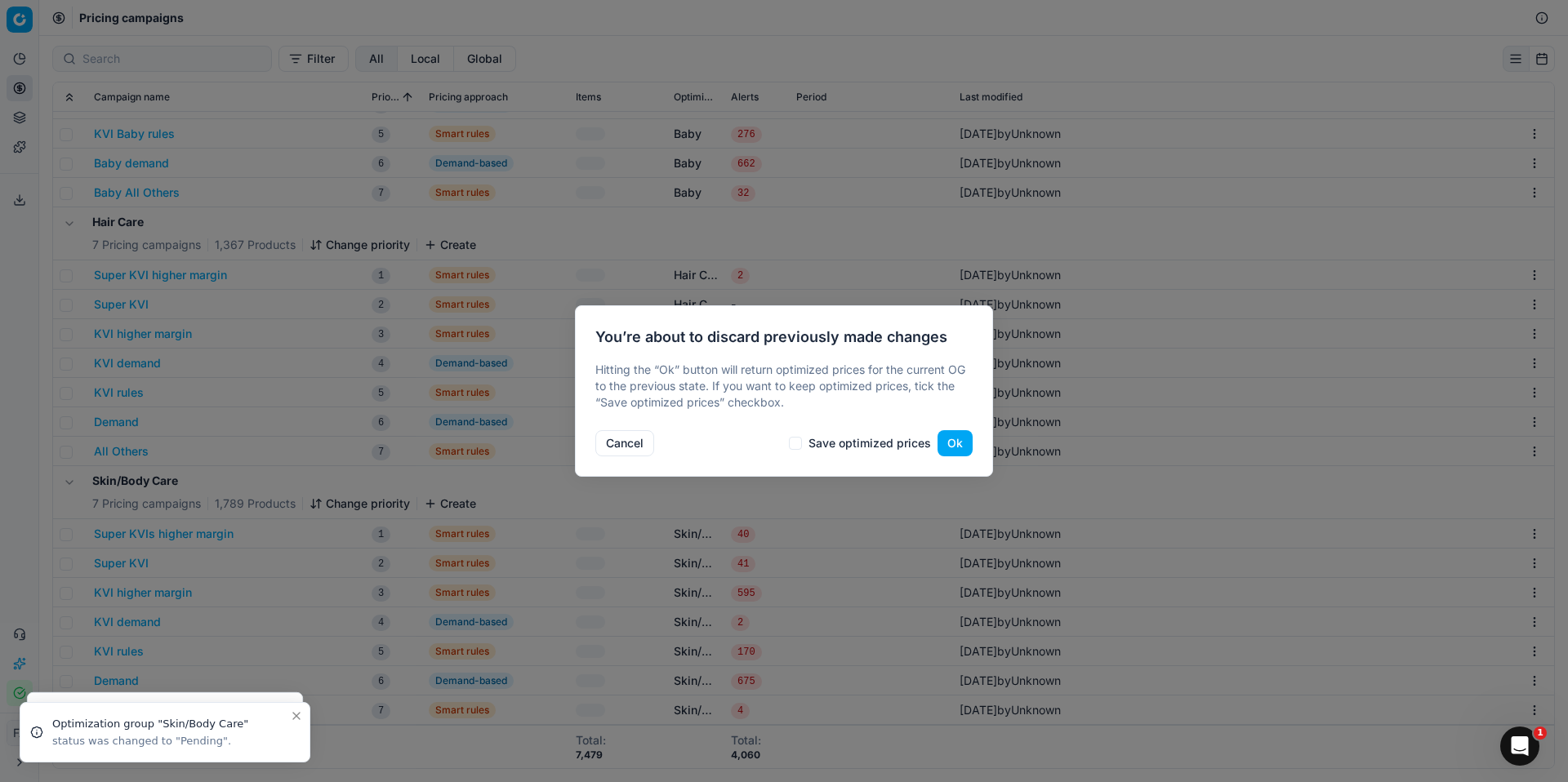
scroll to position [229, 0]
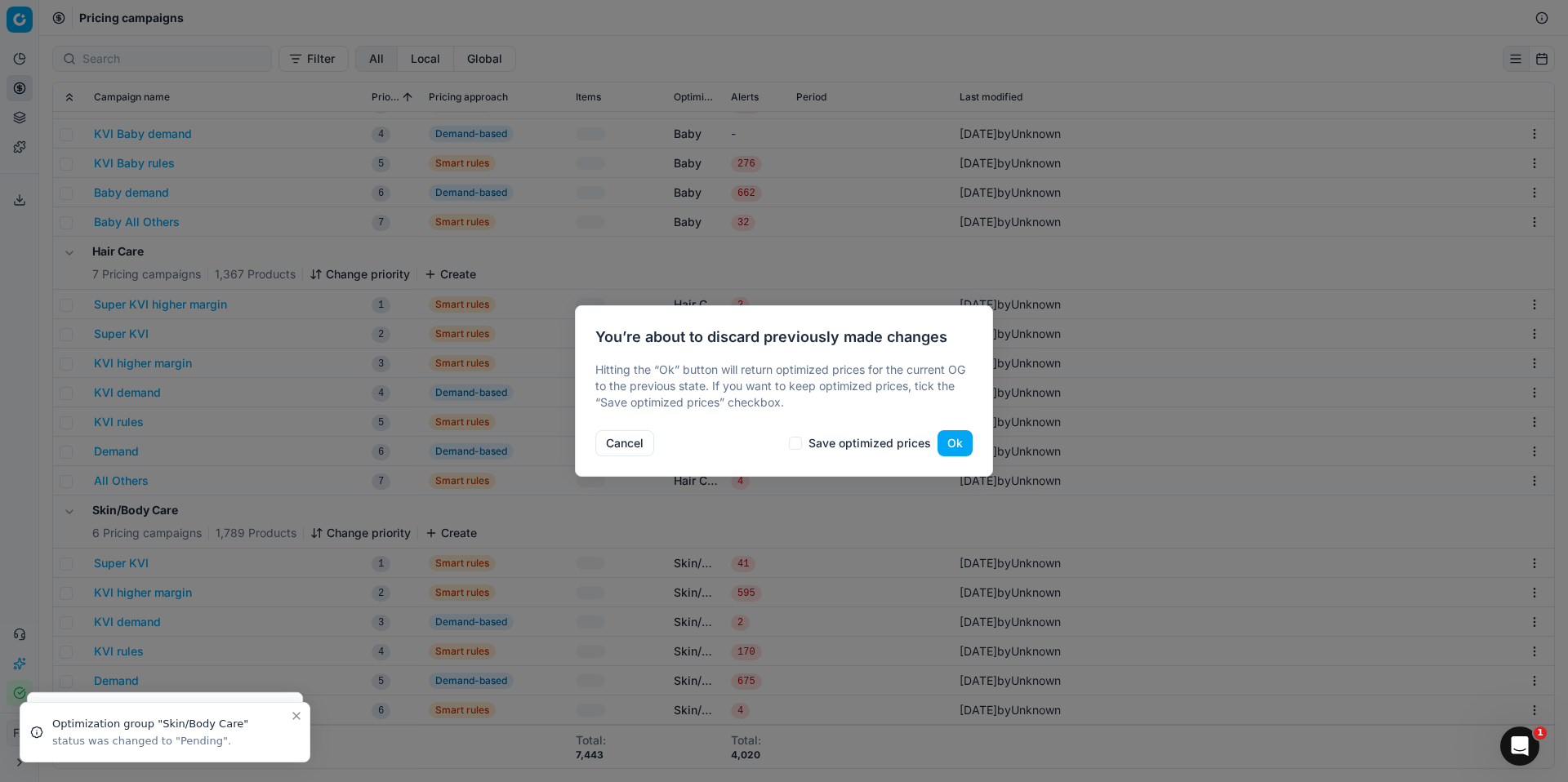
click at [970, 447] on button "Ok" at bounding box center [955, 443] width 35 height 26
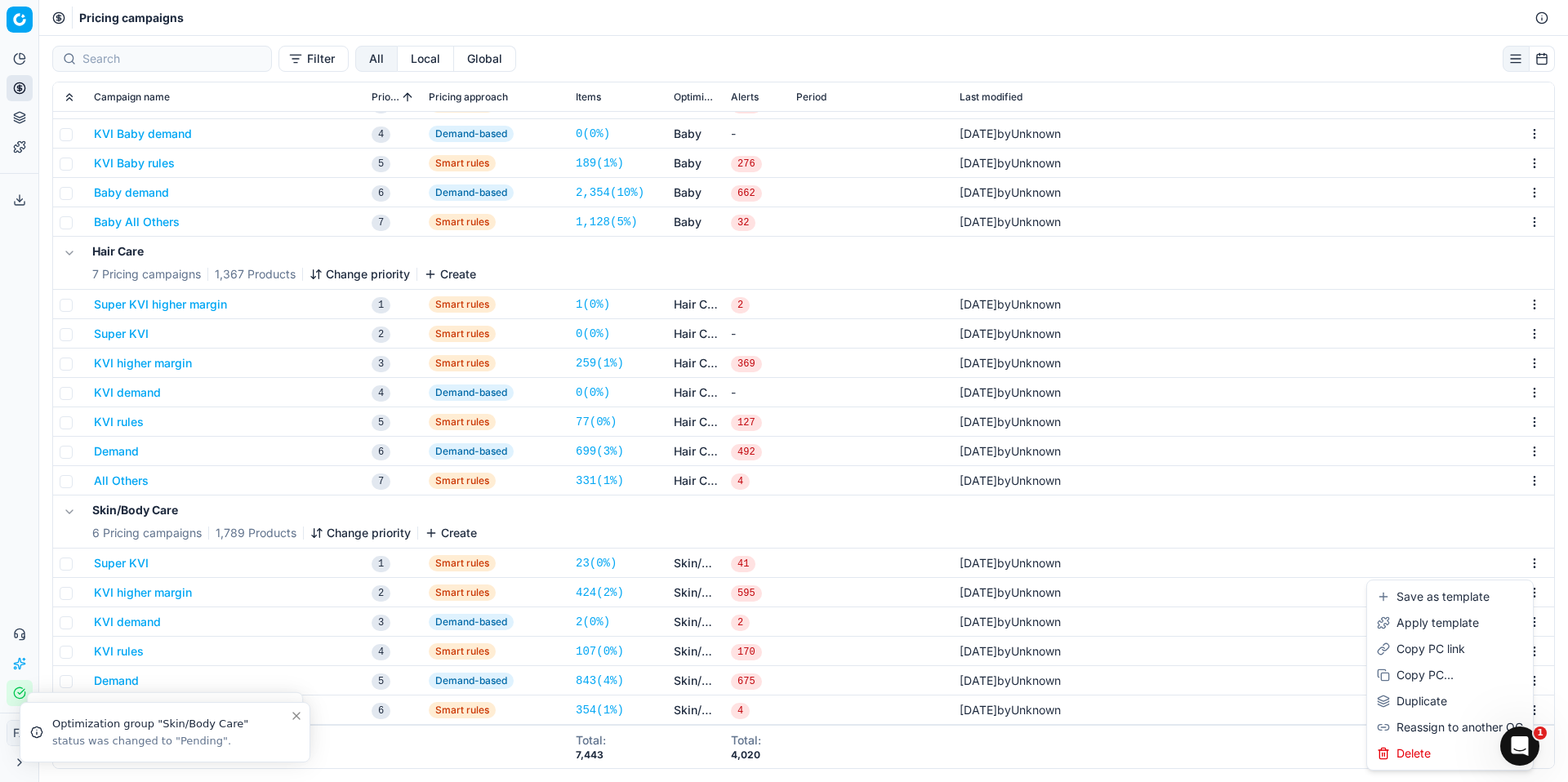
click at [1522, 557] on html "Pricing platform Analytics Pricing Product portfolio Templates Export service 0…" at bounding box center [784, 391] width 1568 height 782
click at [1438, 753] on div "Delete" at bounding box center [1450, 753] width 160 height 26
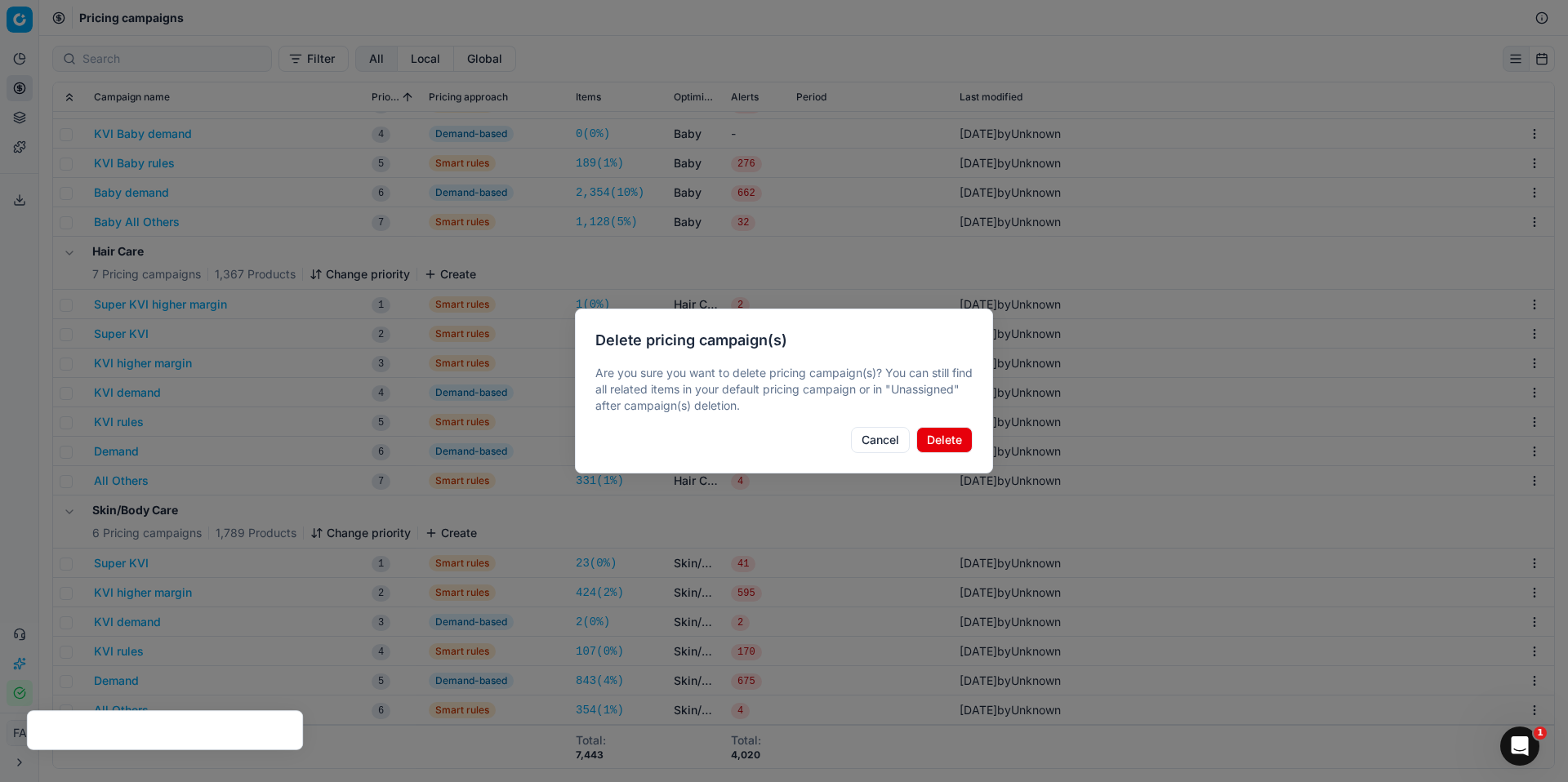
click at [955, 448] on button "Delete" at bounding box center [944, 440] width 56 height 26
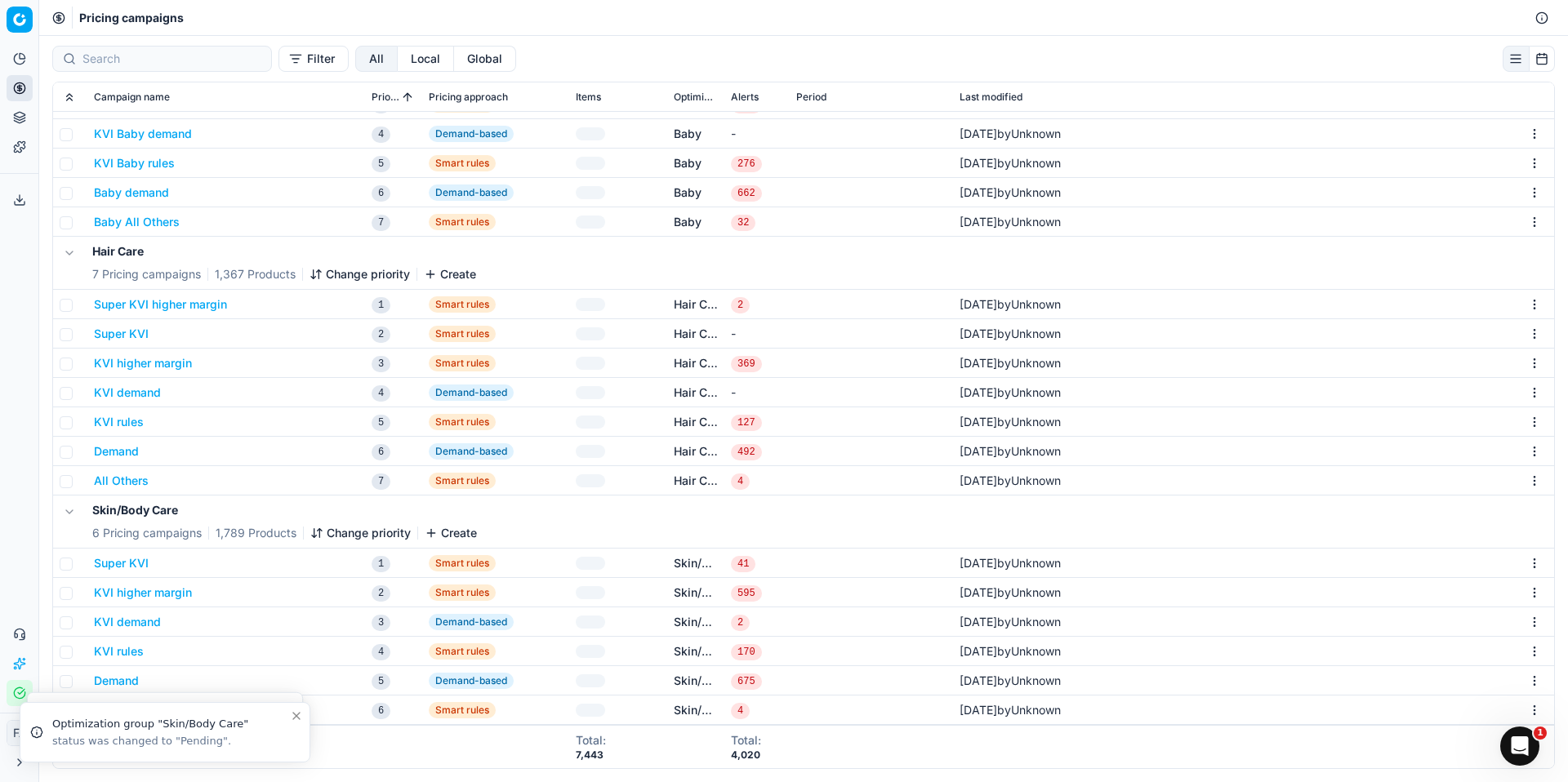
scroll to position [199, 0]
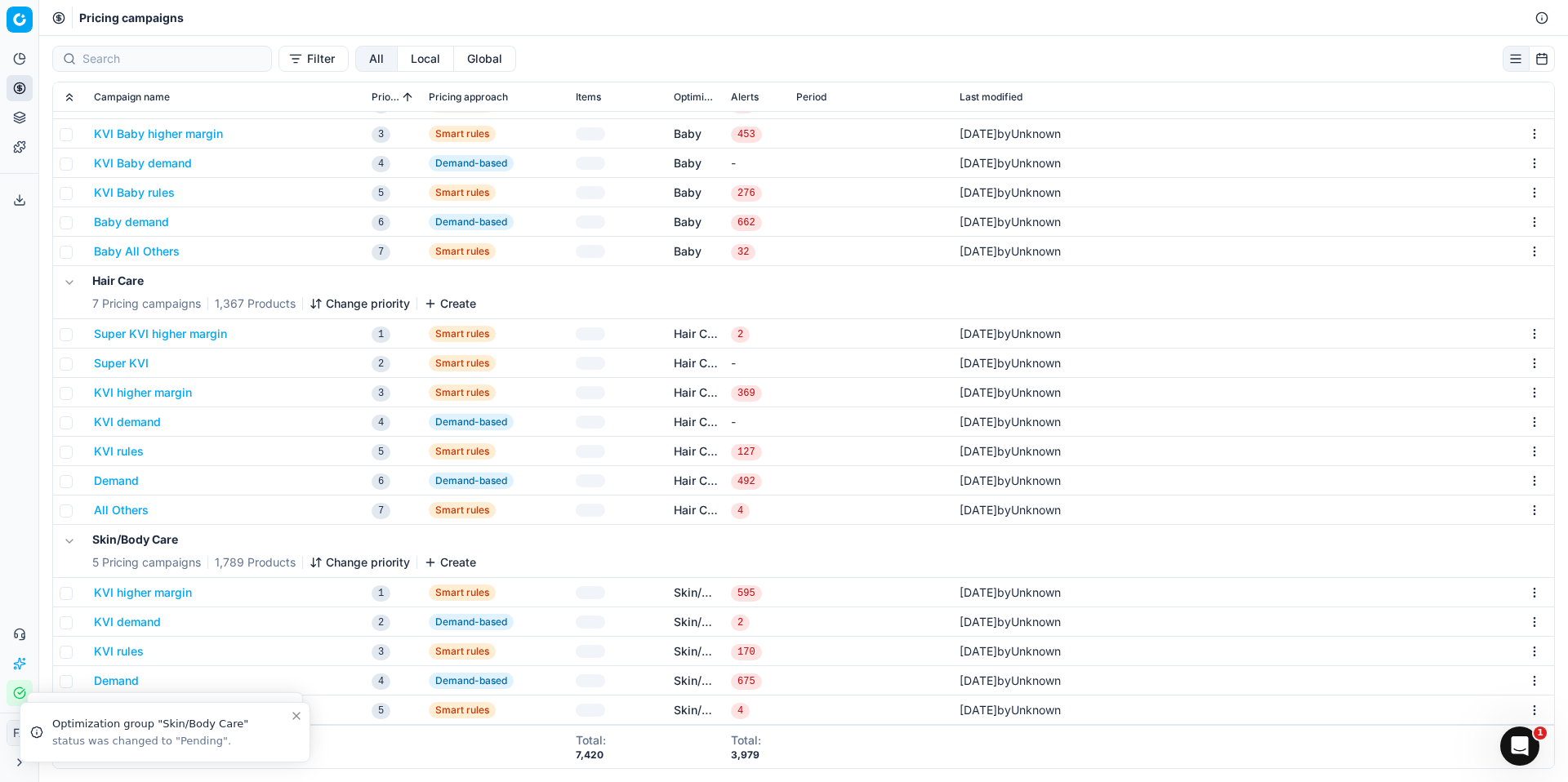
click at [1524, 587] on html "Pricing platform Analytics Pricing Product portfolio Templates Export service 0…" at bounding box center [784, 391] width 1568 height 782
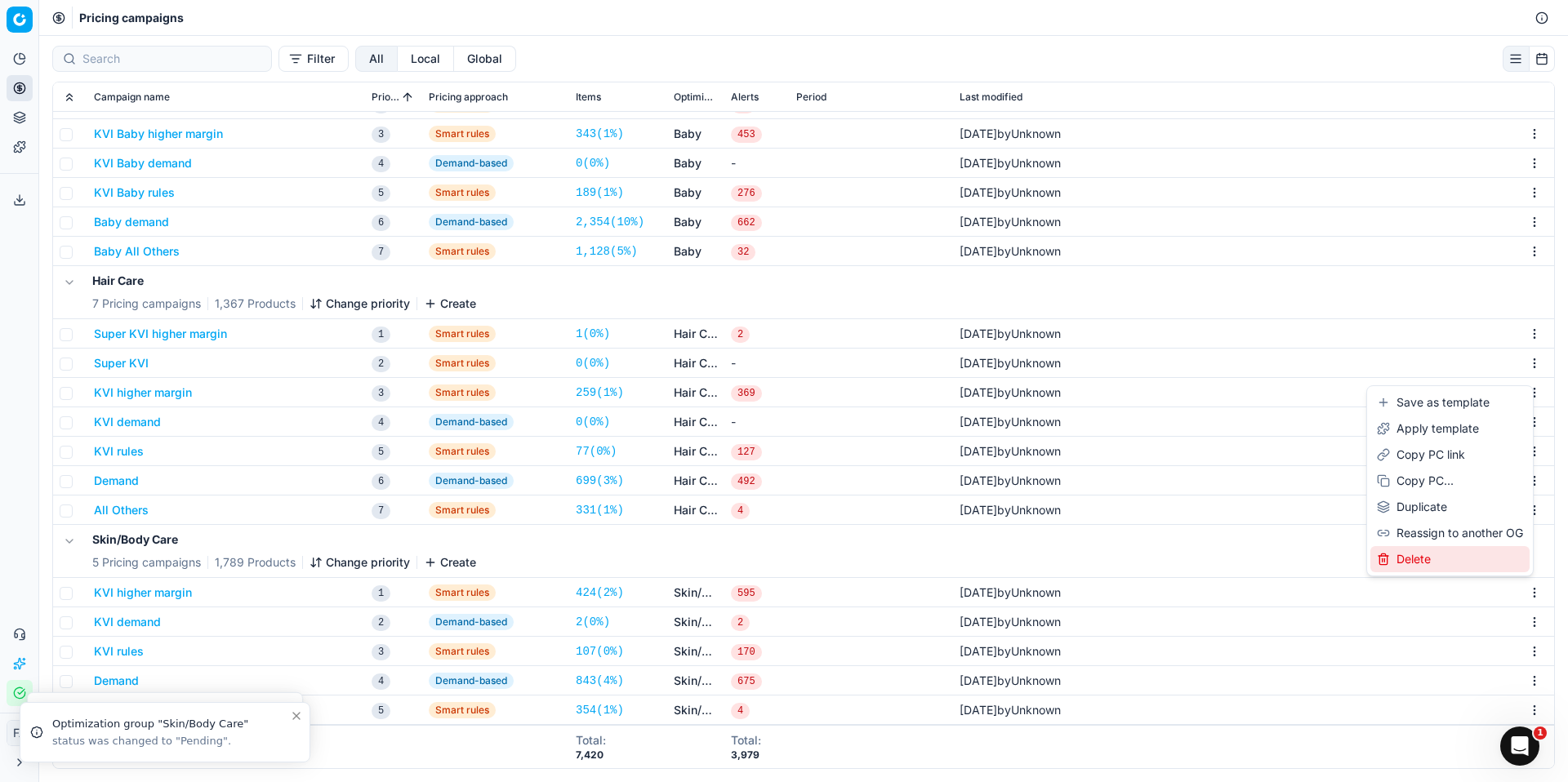
click at [1436, 560] on div "Delete" at bounding box center [1450, 559] width 160 height 26
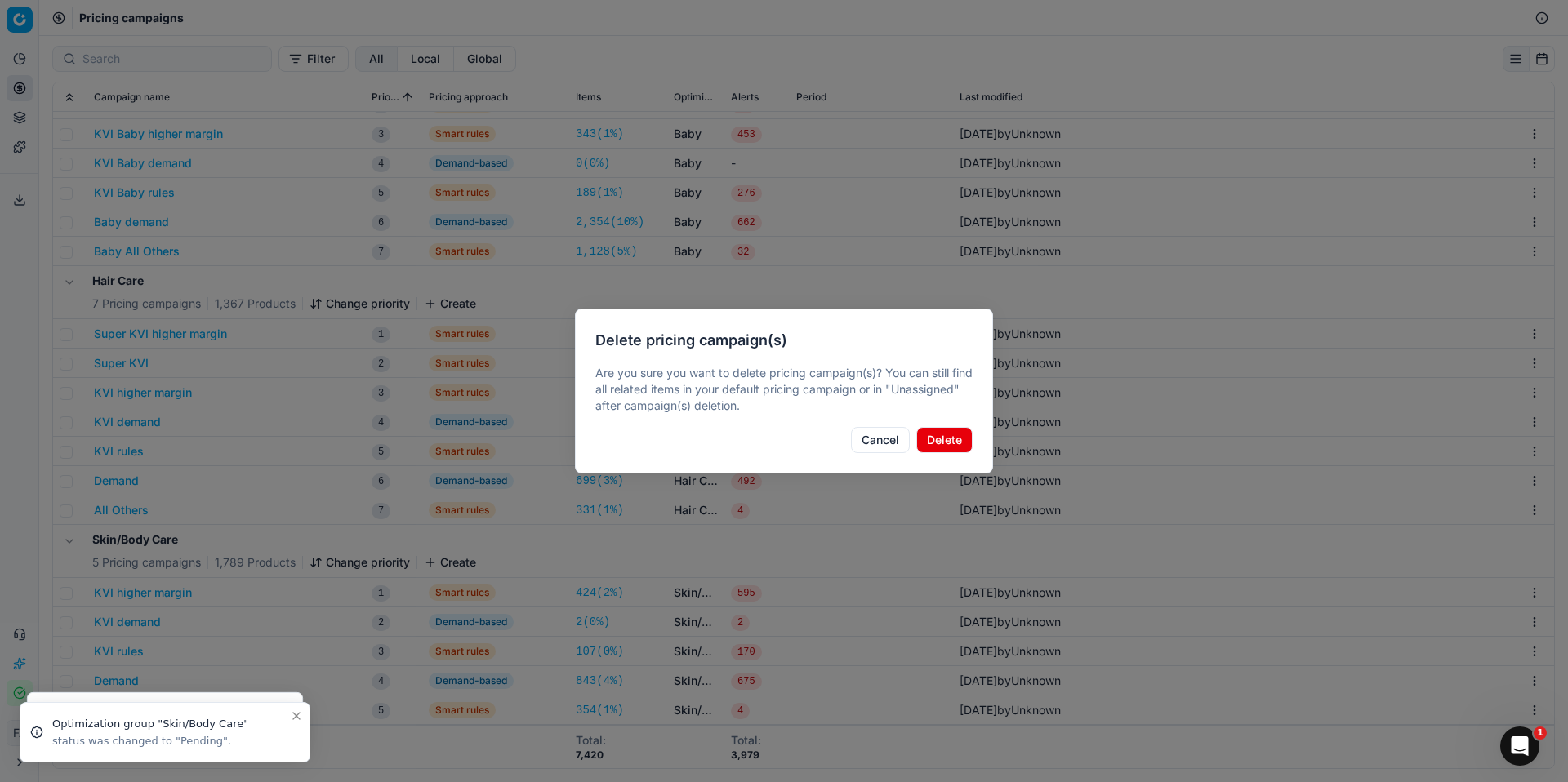
click at [943, 439] on button "Delete" at bounding box center [944, 440] width 56 height 26
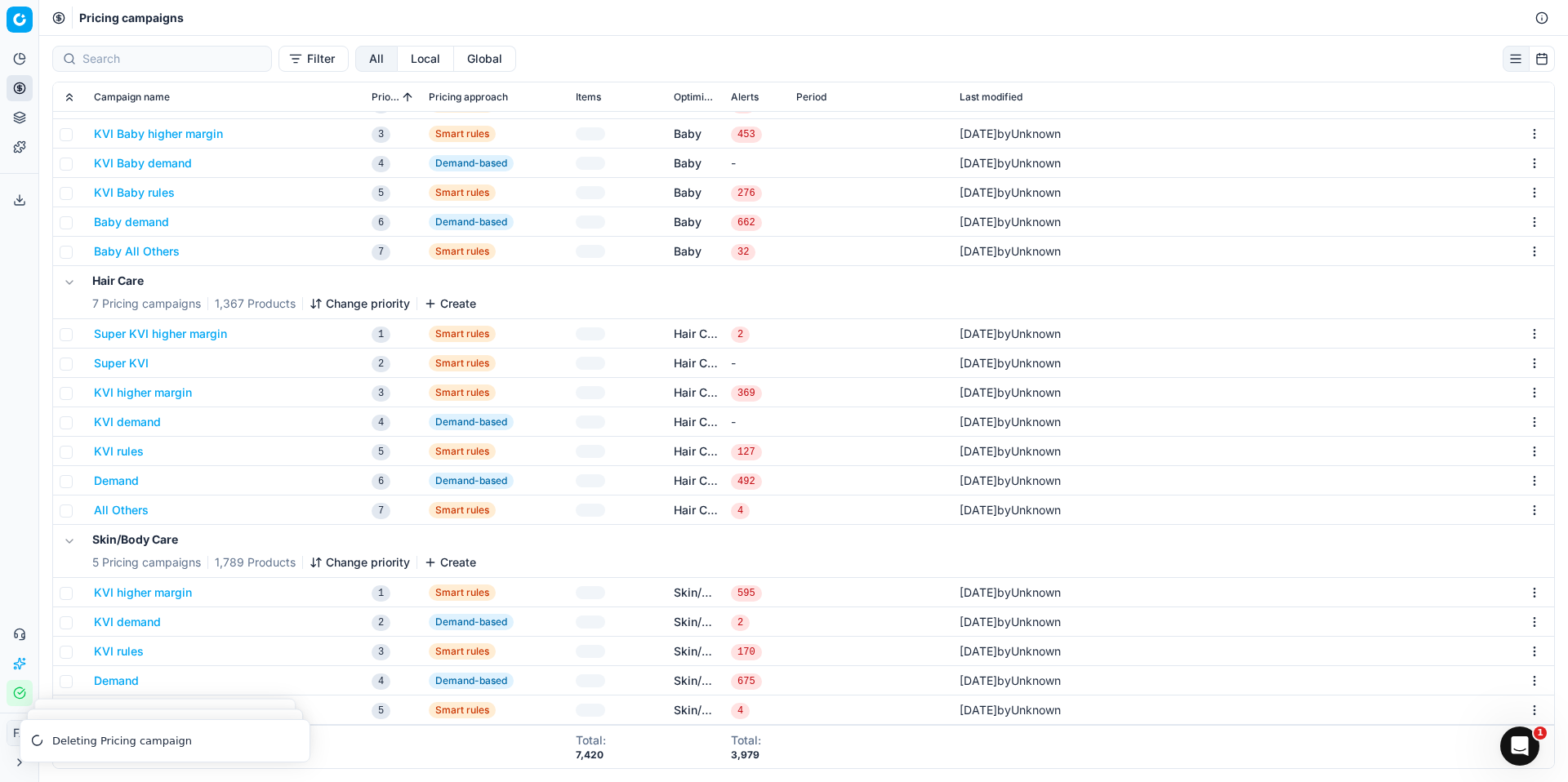
scroll to position [158, 0]
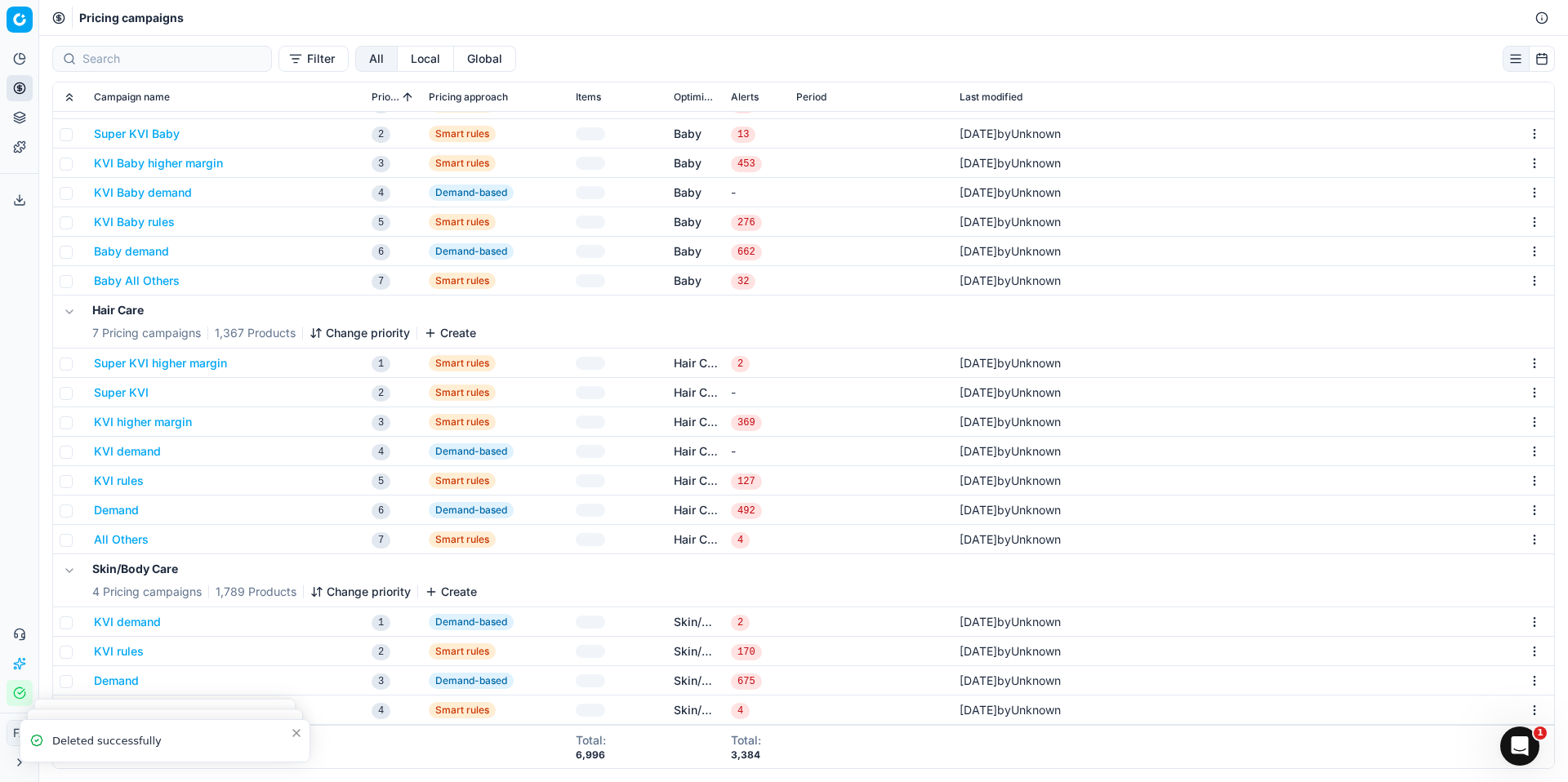
click at [1525, 634] on td "29/08/2025 by Unknown" at bounding box center [1254, 622] width 602 height 30
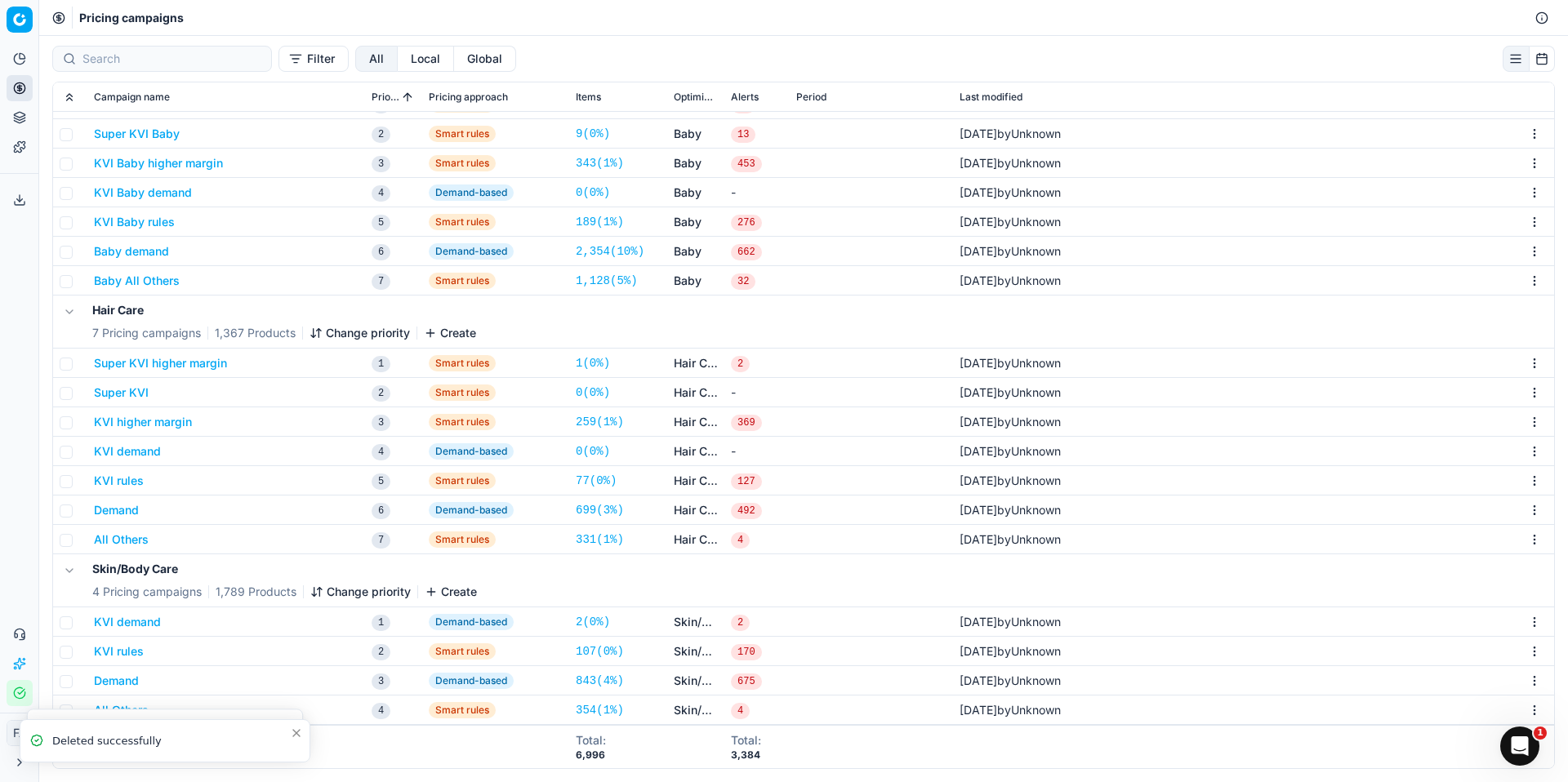
click at [1525, 621] on html "Pricing platform Analytics Pricing Product portfolio Templates Export service 0…" at bounding box center [784, 391] width 1568 height 782
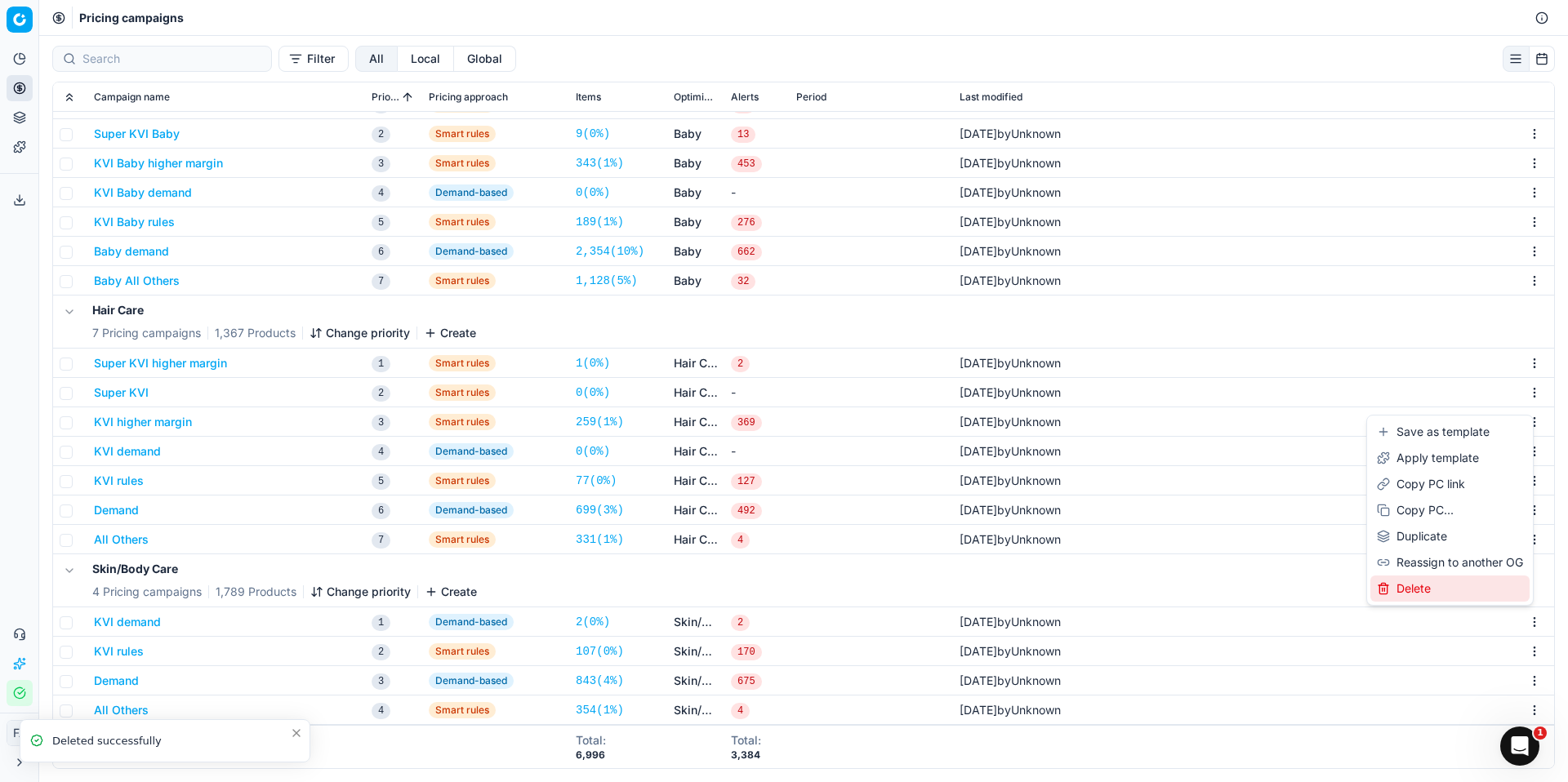
click at [1398, 589] on div "Delete" at bounding box center [1450, 589] width 160 height 26
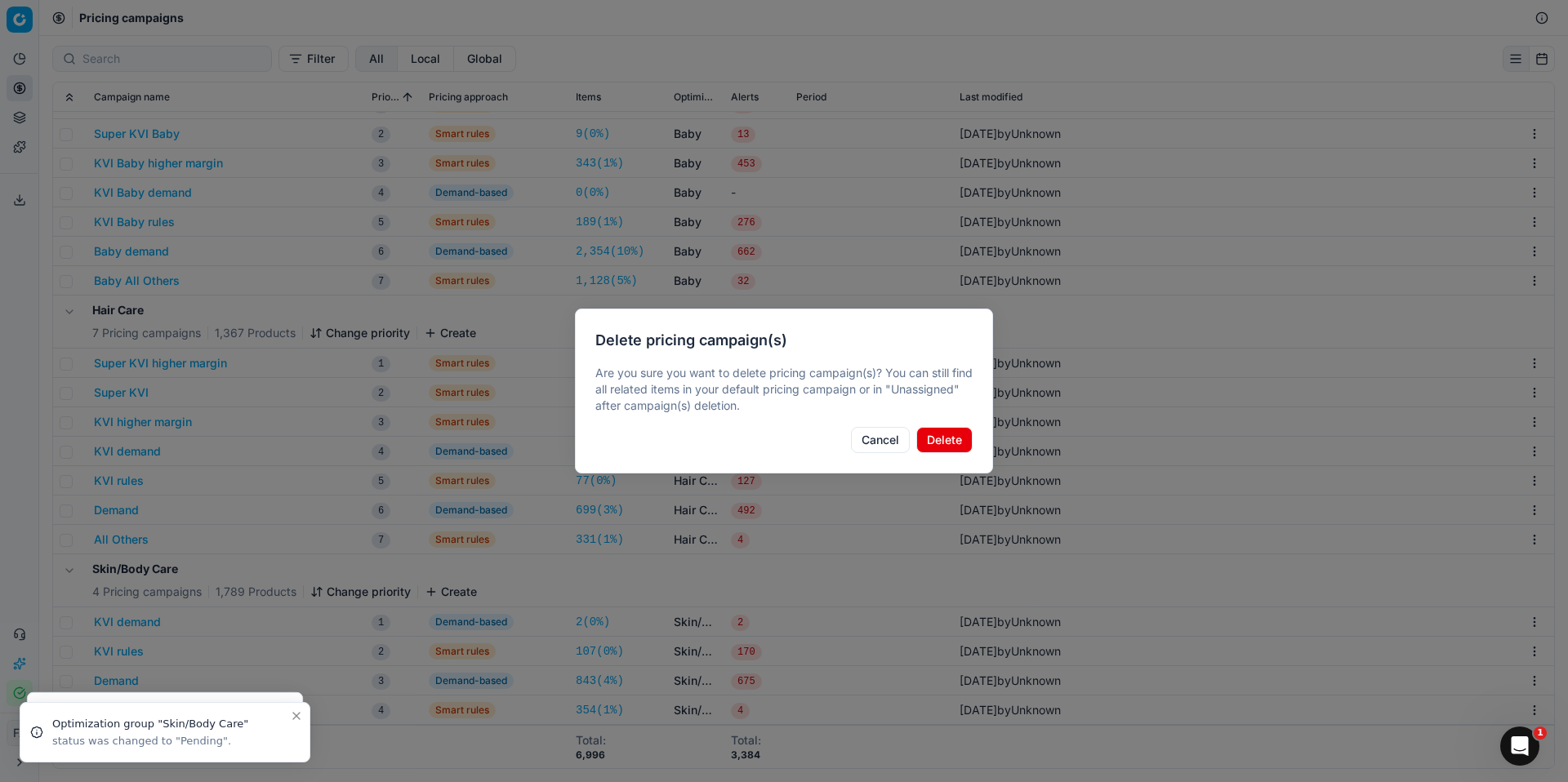
click at [944, 441] on button "Delete" at bounding box center [944, 440] width 56 height 26
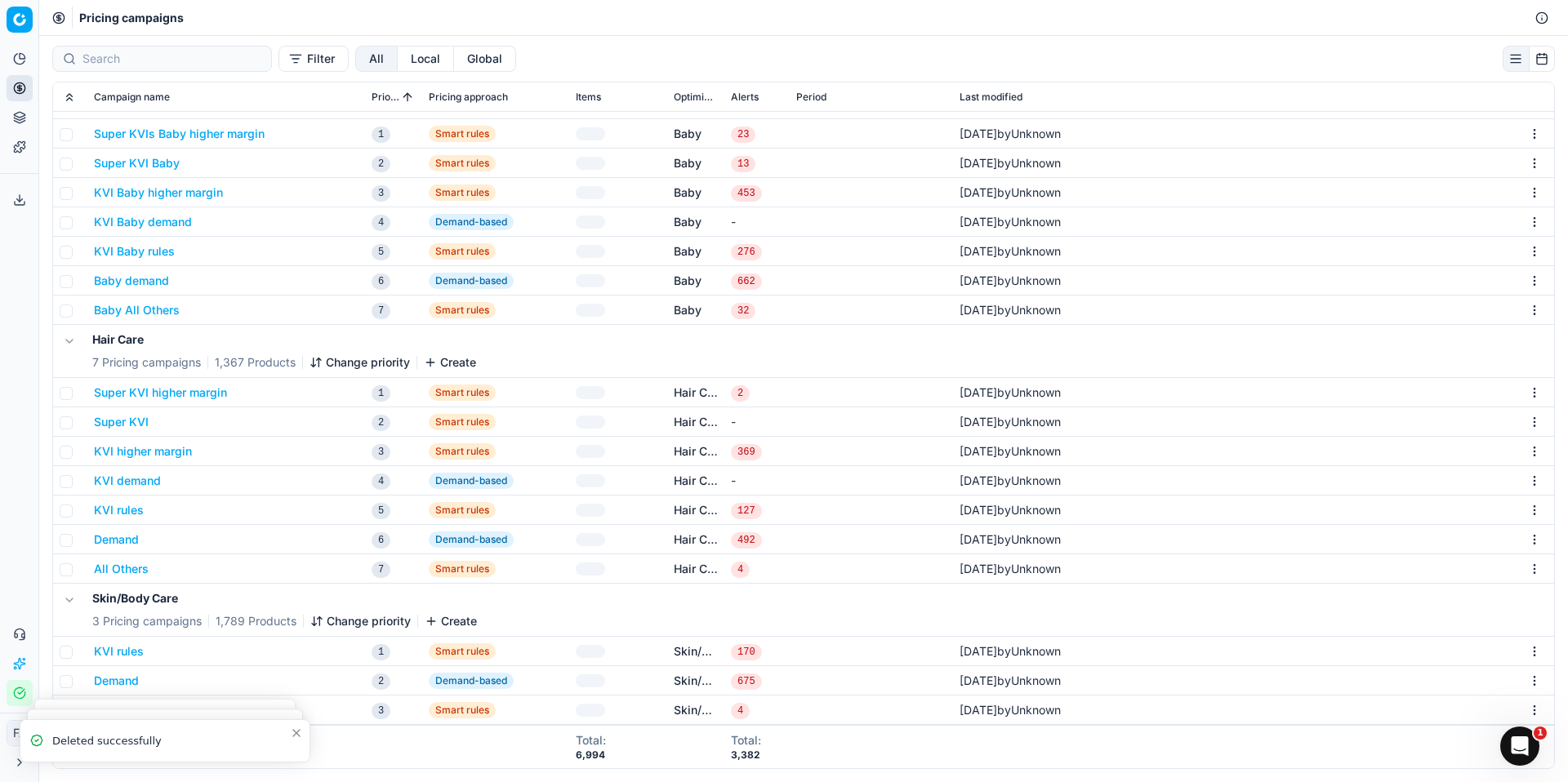
scroll to position [128, 0]
click at [1524, 660] on html "Pricing platform Analytics Pricing Product portfolio Templates Export service 0…" at bounding box center [784, 391] width 1568 height 782
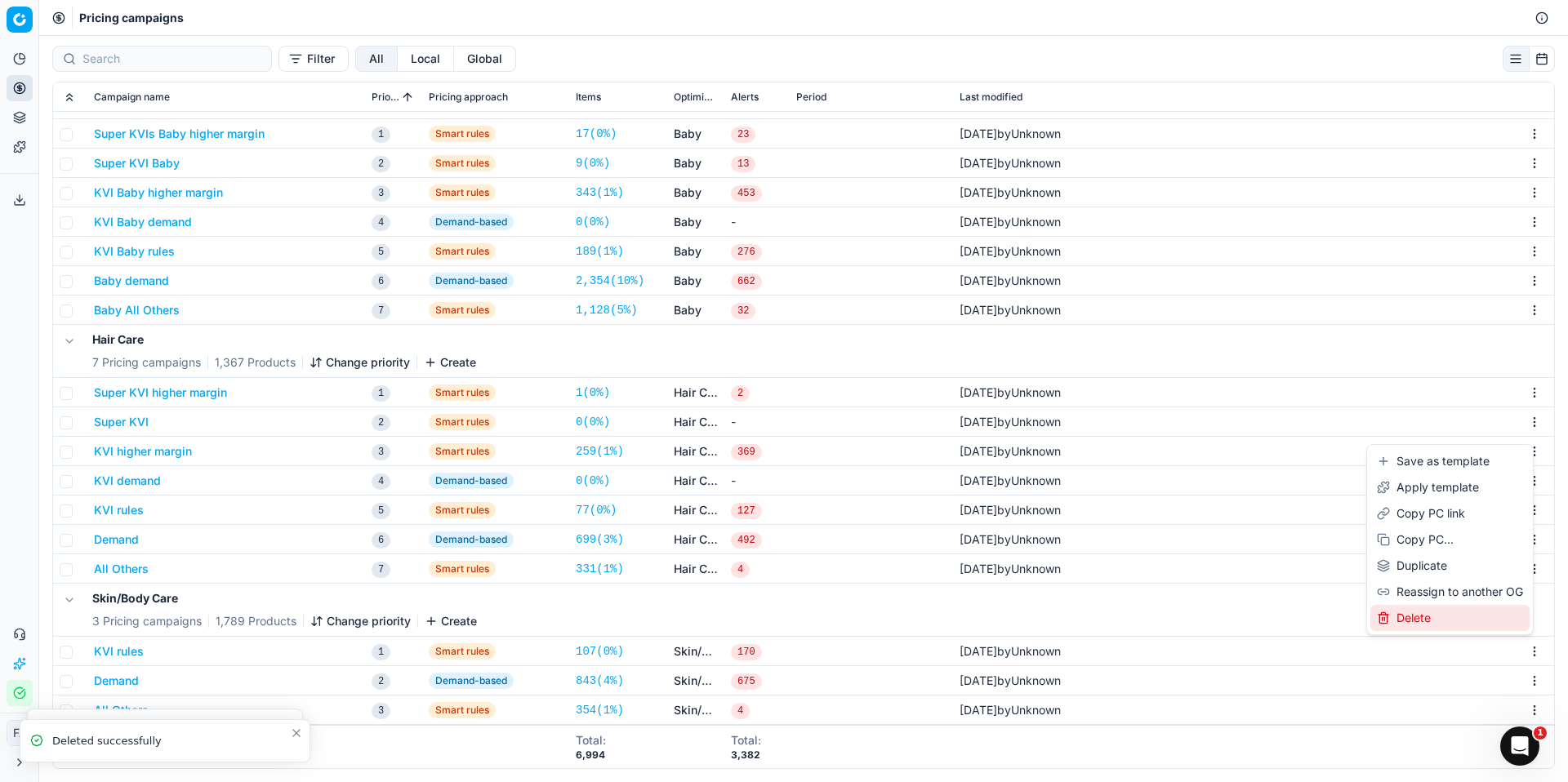
click at [1433, 622] on div "Delete" at bounding box center [1450, 617] width 160 height 26
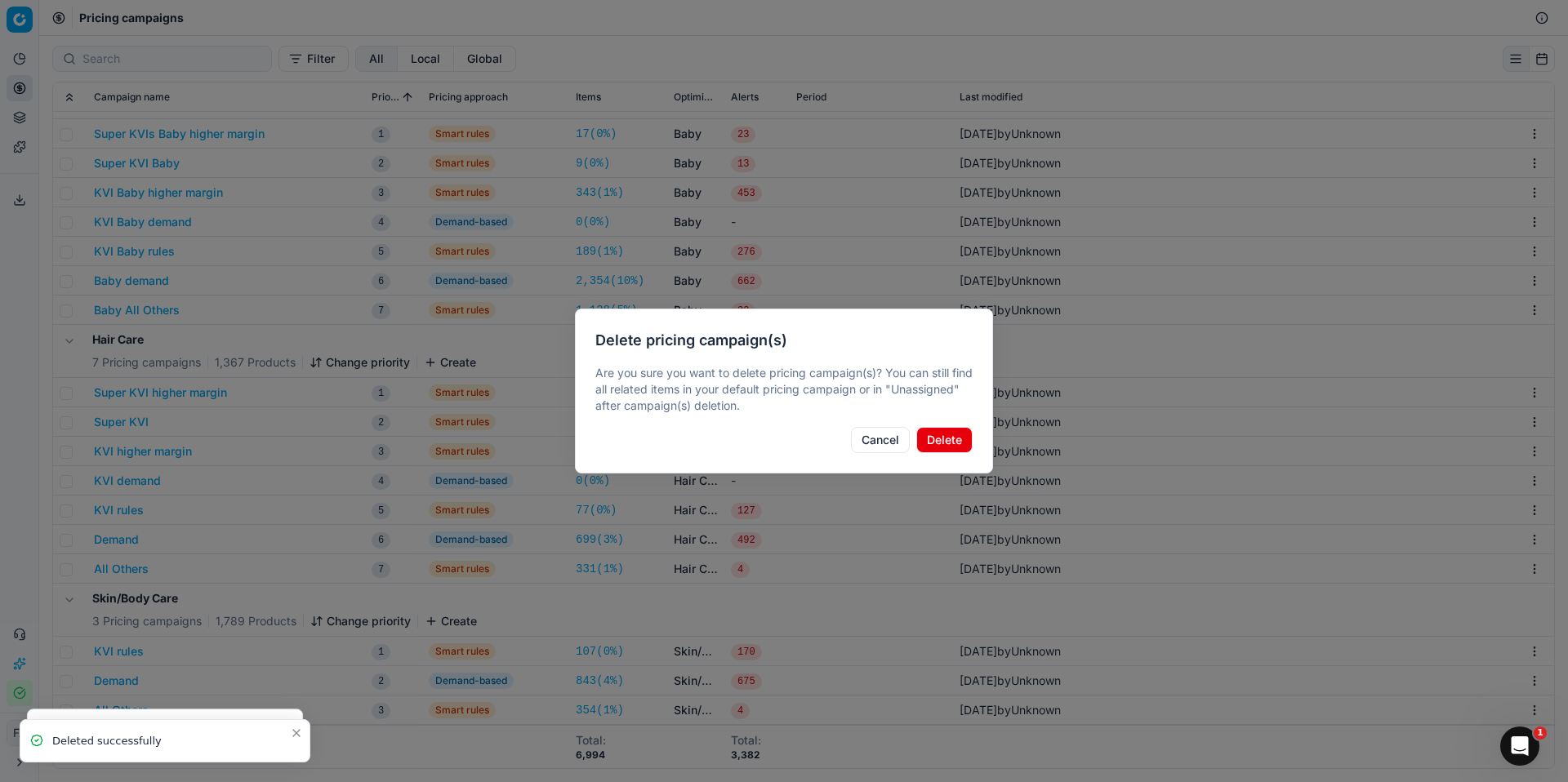
click at [963, 440] on button "Delete" at bounding box center [944, 440] width 56 height 26
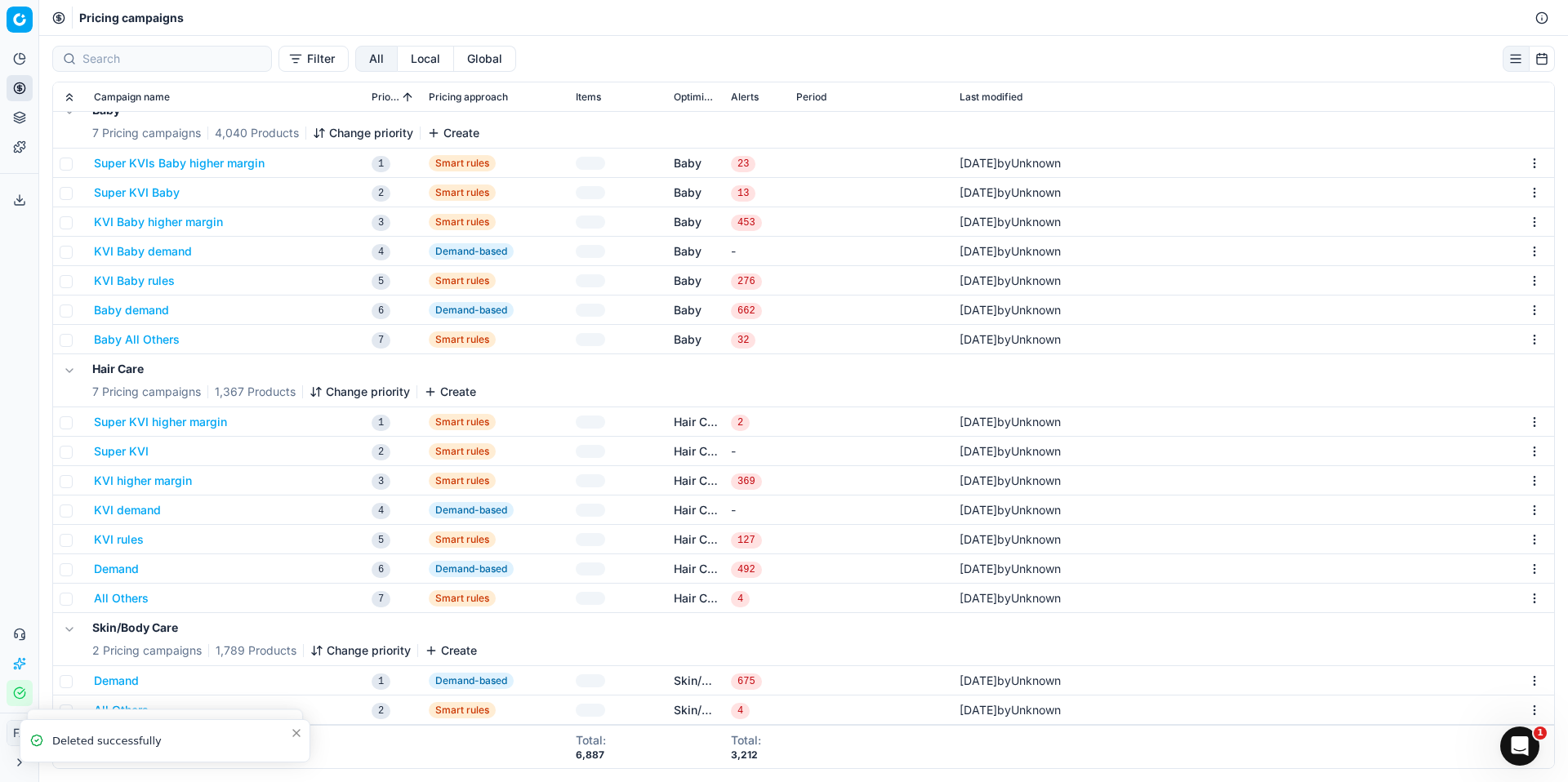
scroll to position [98, 0]
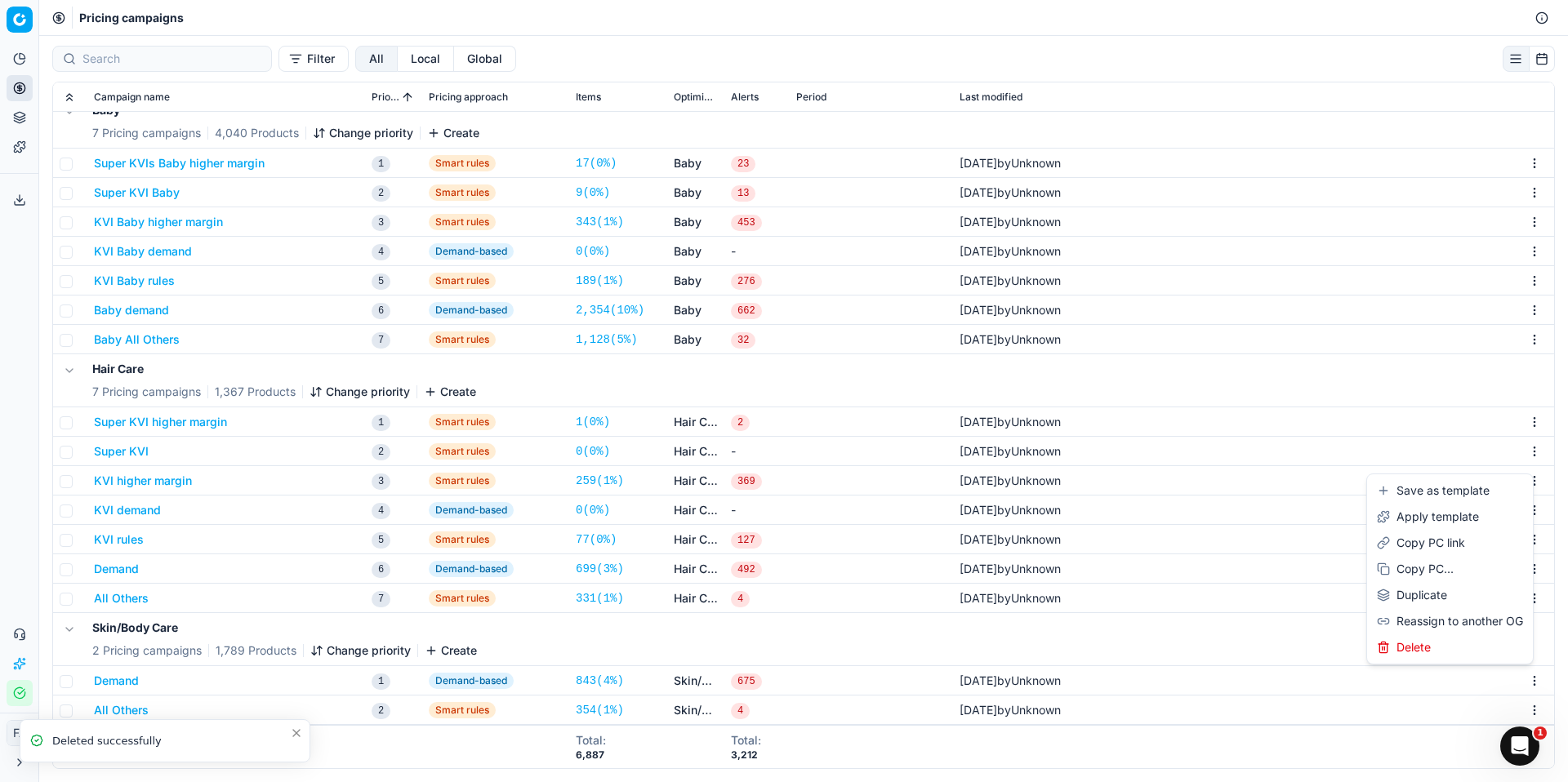
click at [1528, 673] on html "Pricing platform Analytics Pricing Product portfolio Templates Export service 0…" at bounding box center [784, 391] width 1568 height 782
click at [1450, 637] on div "Delete" at bounding box center [1450, 647] width 160 height 26
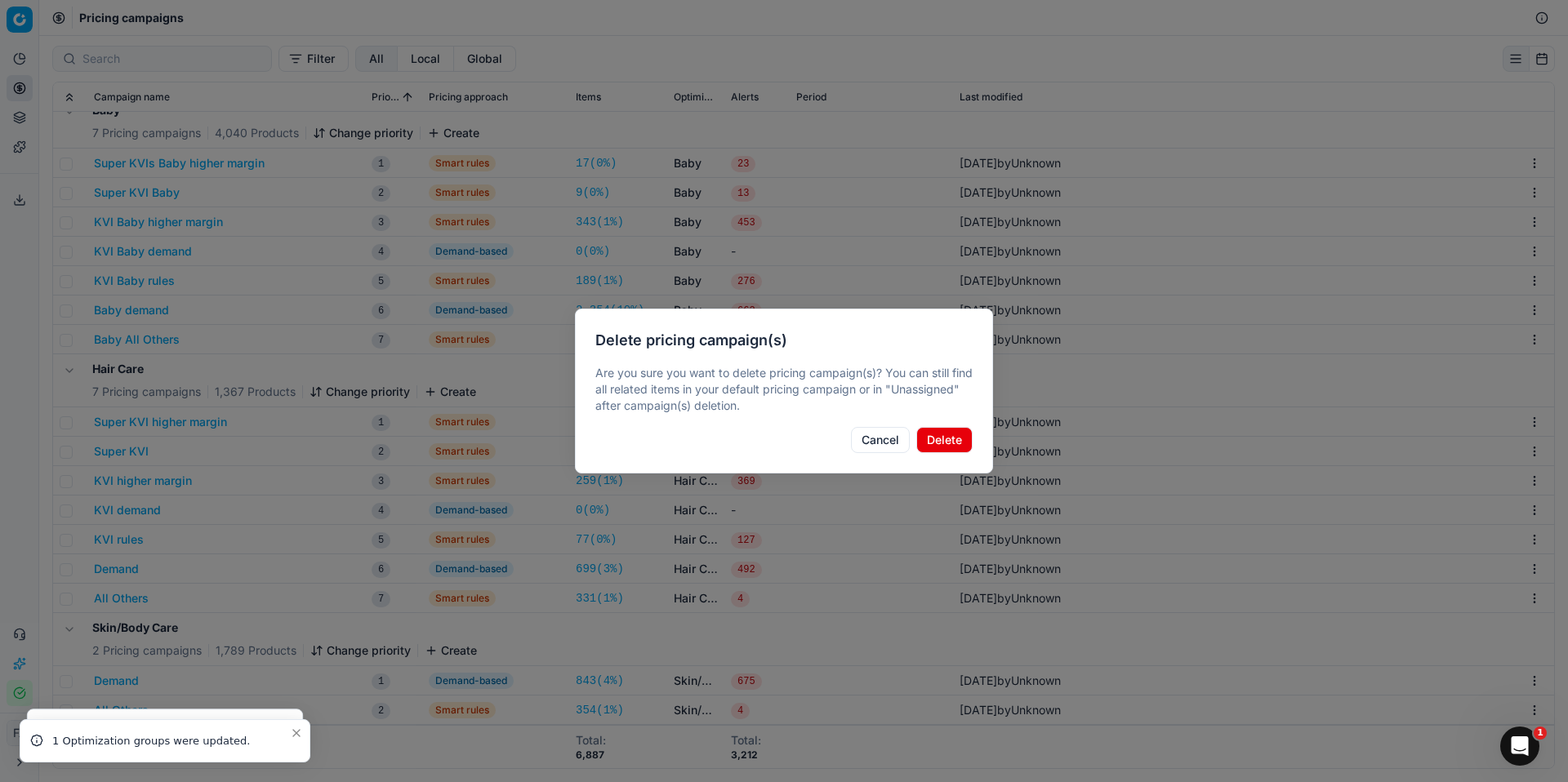
click at [949, 434] on button "Delete" at bounding box center [944, 440] width 56 height 26
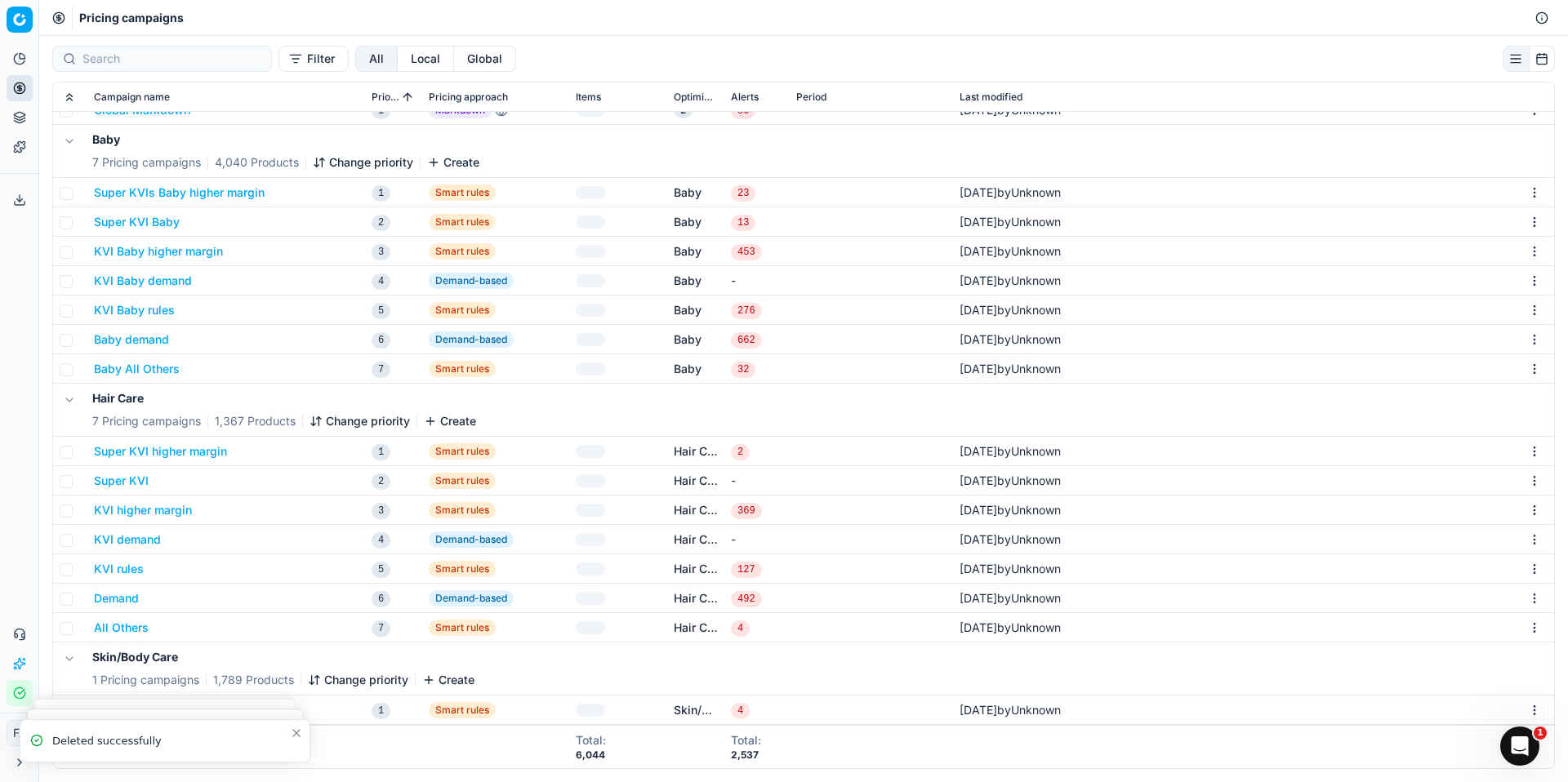
scroll to position [70, 0]
click at [1524, 712] on html "Pricing platform Analytics Pricing Product portfolio Templates Export service 0…" at bounding box center [784, 391] width 1568 height 782
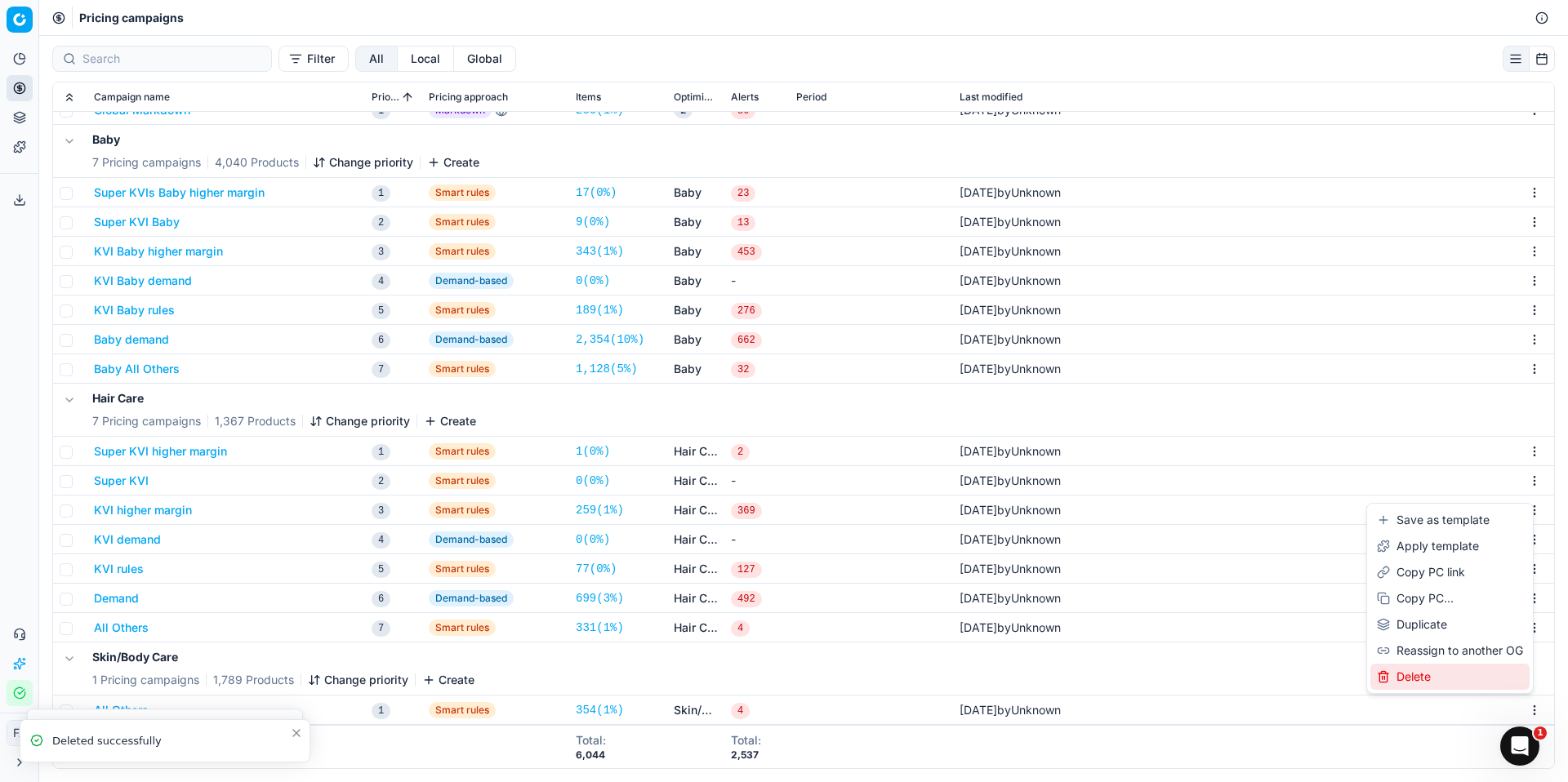
click at [1446, 676] on div "Delete" at bounding box center [1450, 677] width 160 height 26
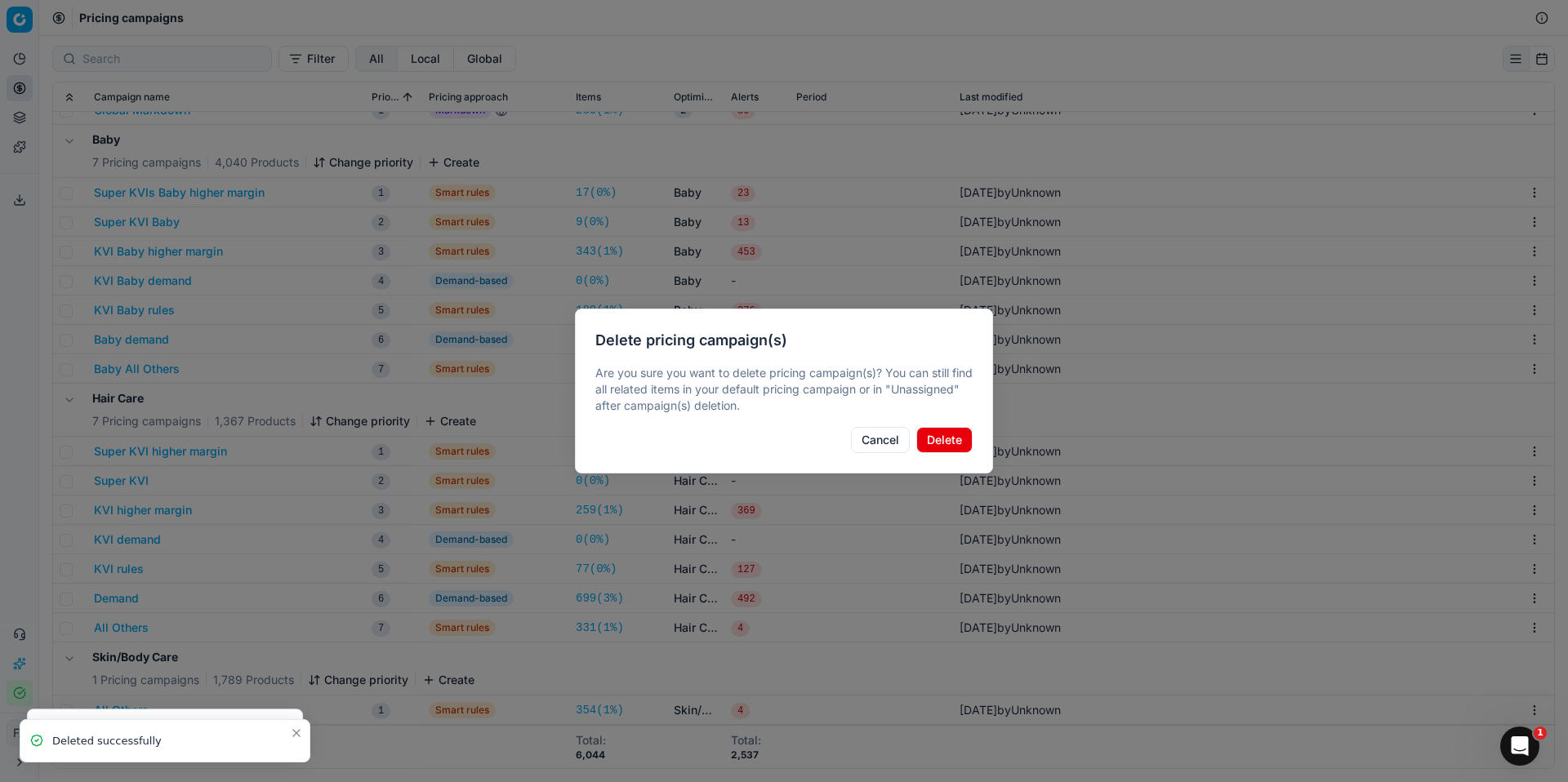
click at [964, 446] on button "Delete" at bounding box center [944, 440] width 56 height 26
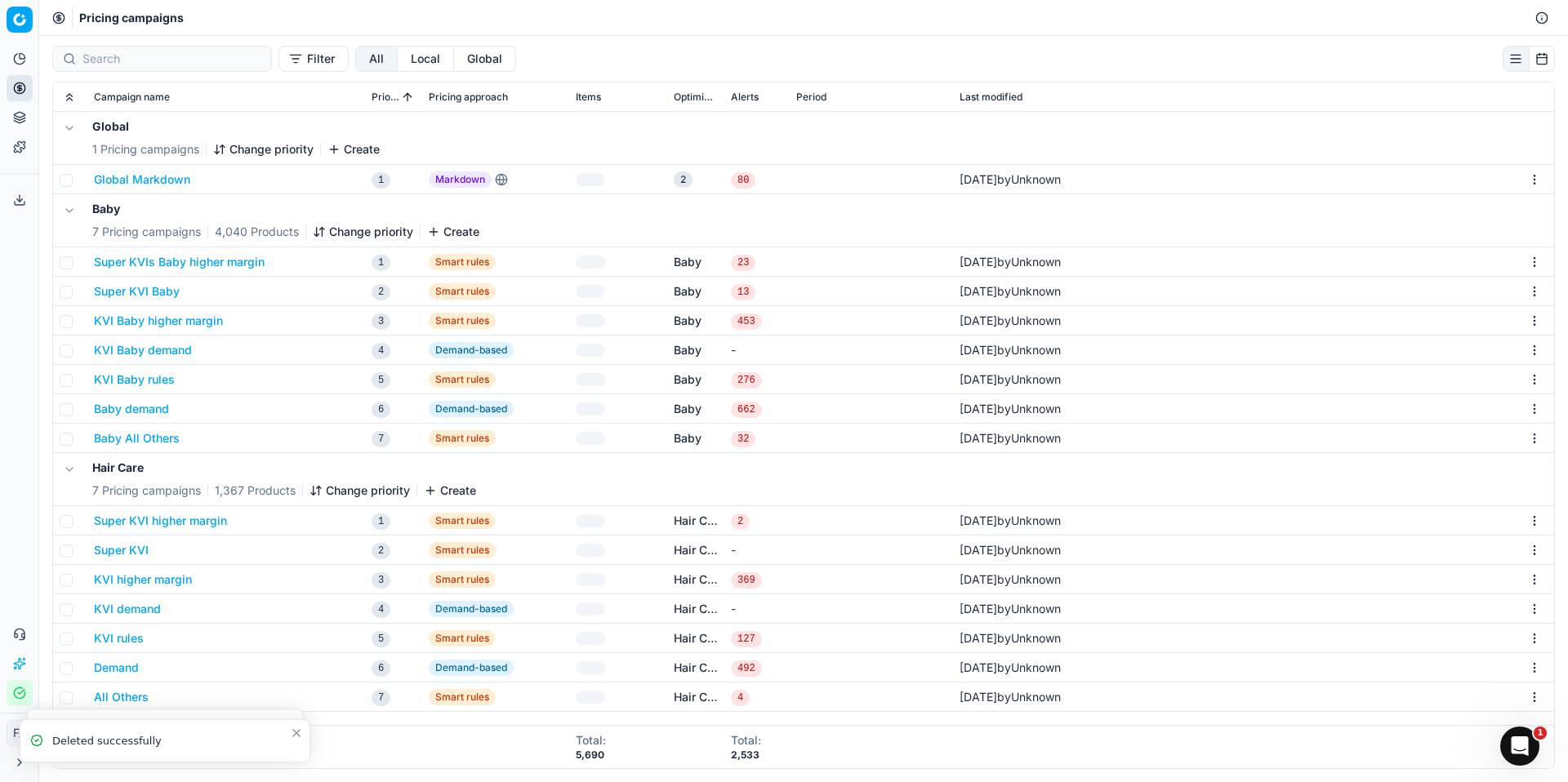
scroll to position [0, 0]
click at [1529, 522] on html "Pricing platform Analytics Pricing Product portfolio Templates Export service 0…" at bounding box center [784, 391] width 1568 height 782
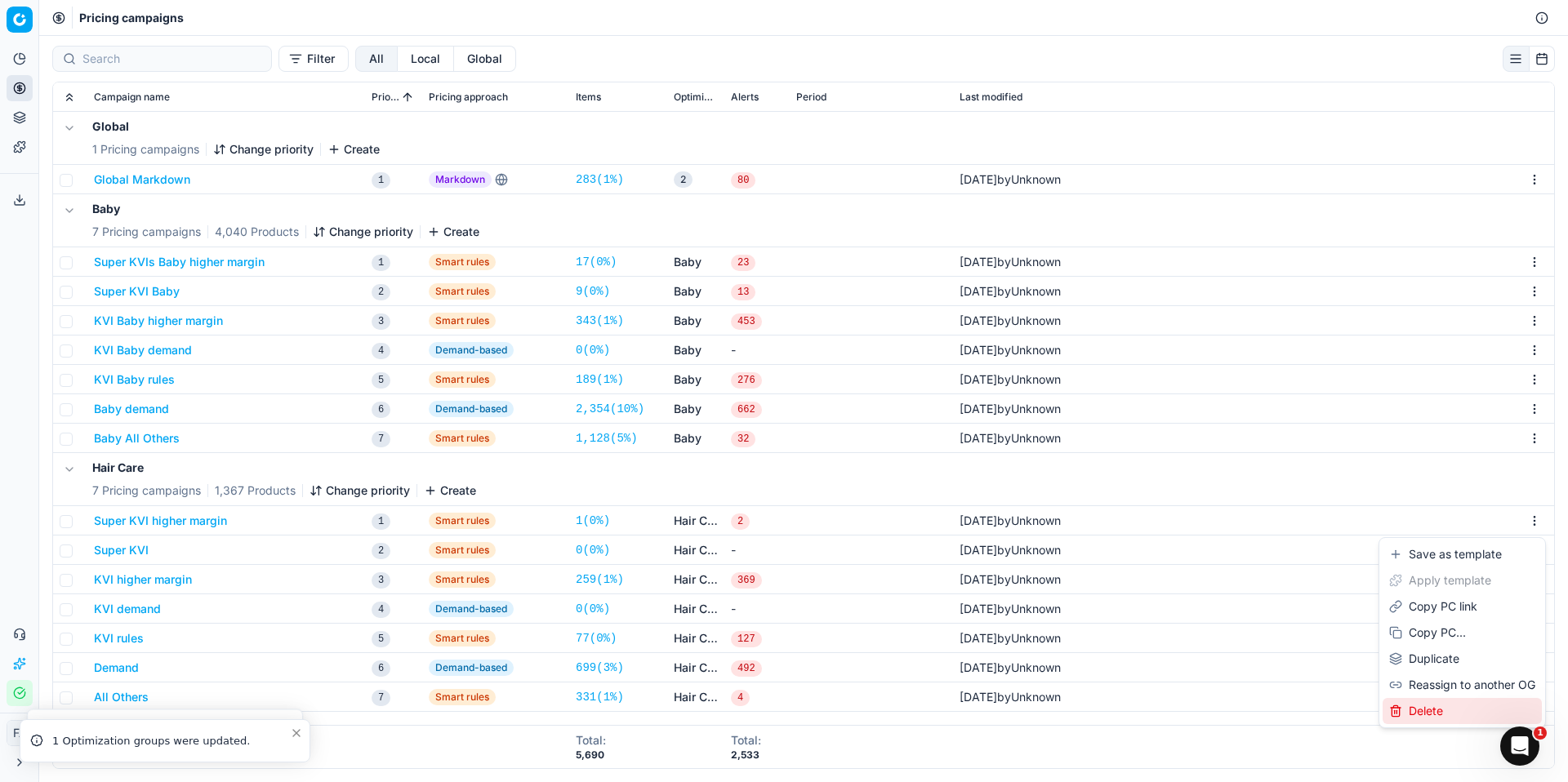
click at [1464, 707] on div "Delete" at bounding box center [1463, 711] width 160 height 26
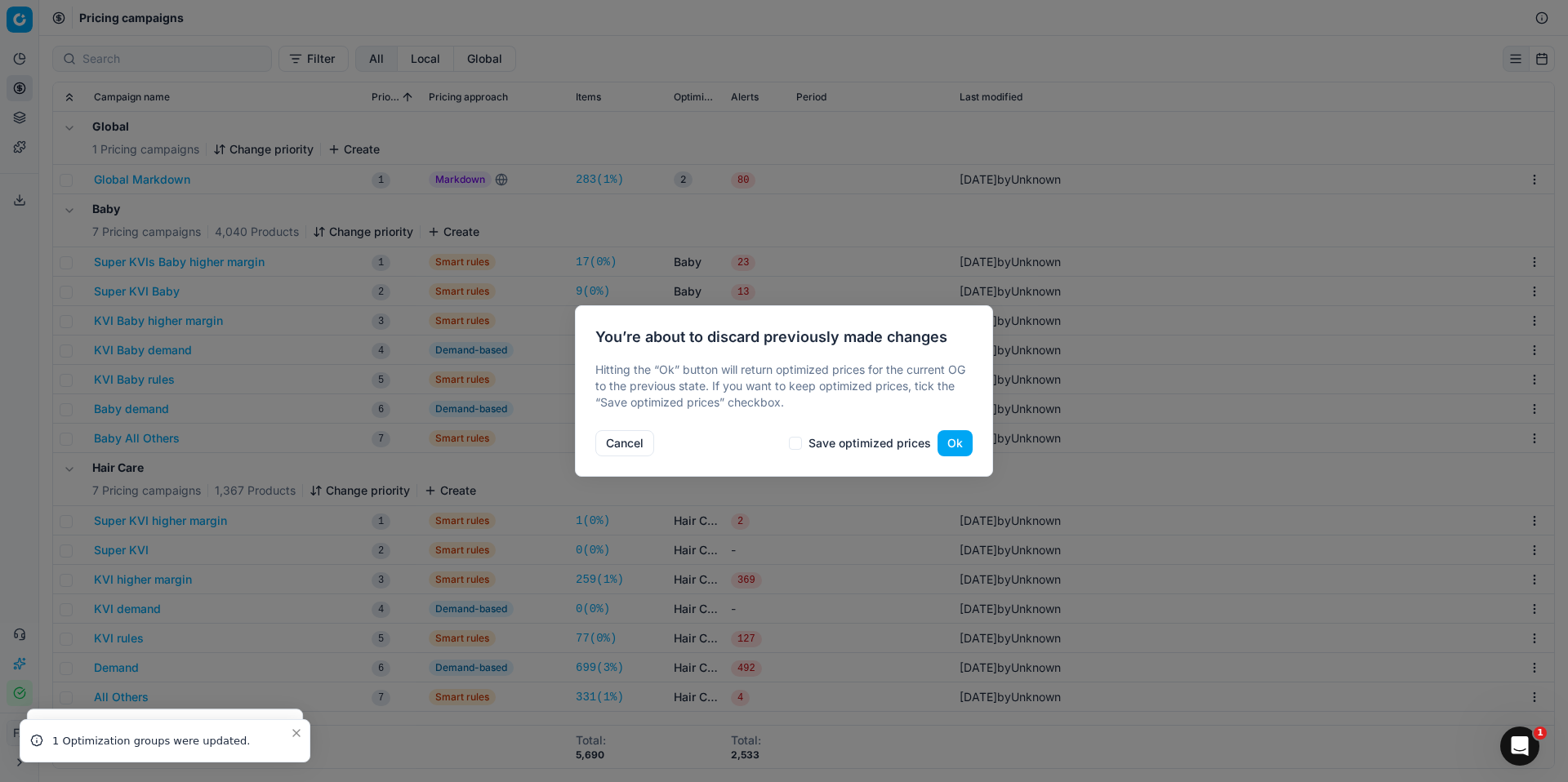
click at [961, 445] on button "Ok" at bounding box center [955, 443] width 35 height 26
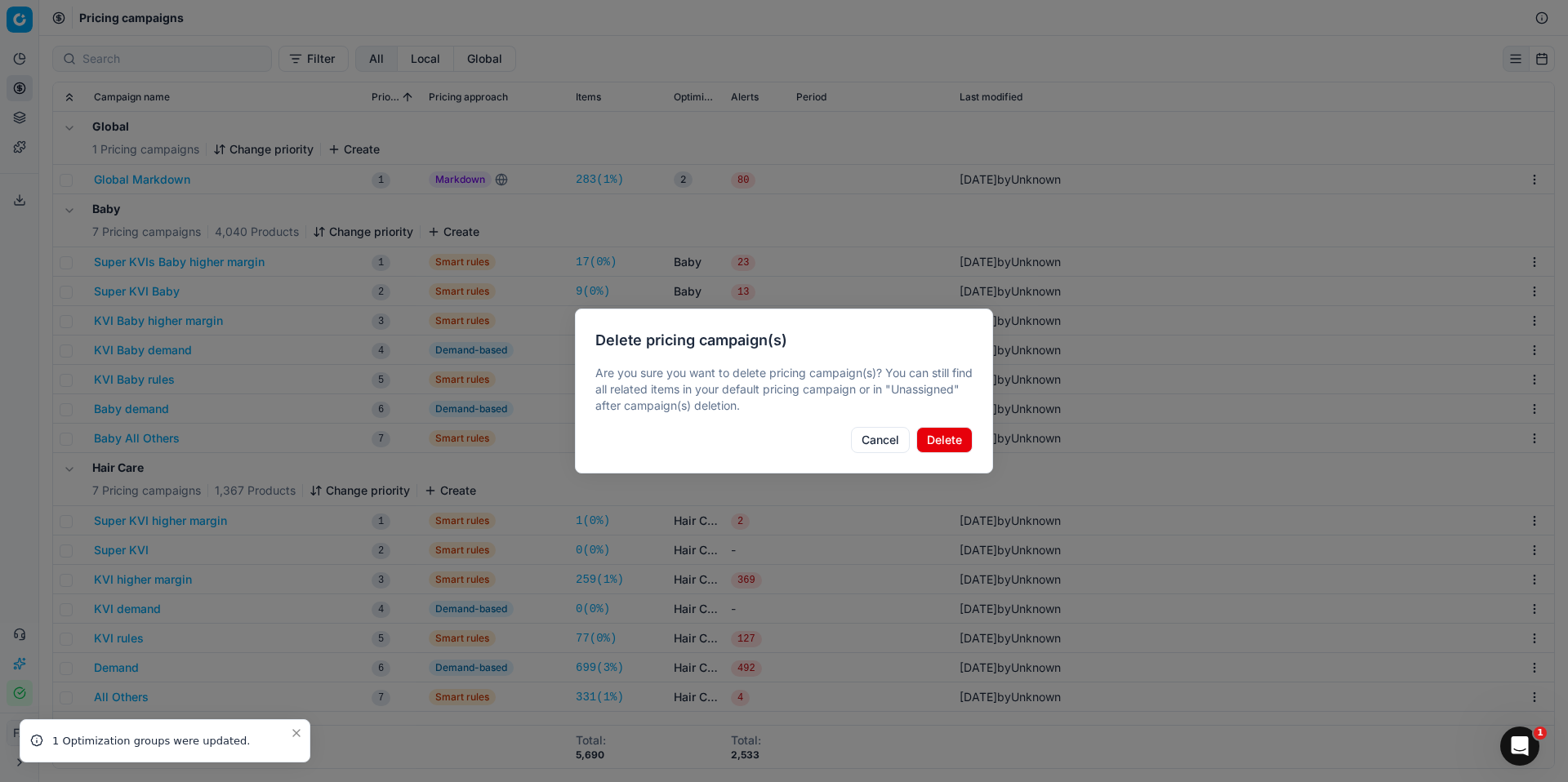
click at [929, 438] on button "Delete" at bounding box center [944, 440] width 56 height 26
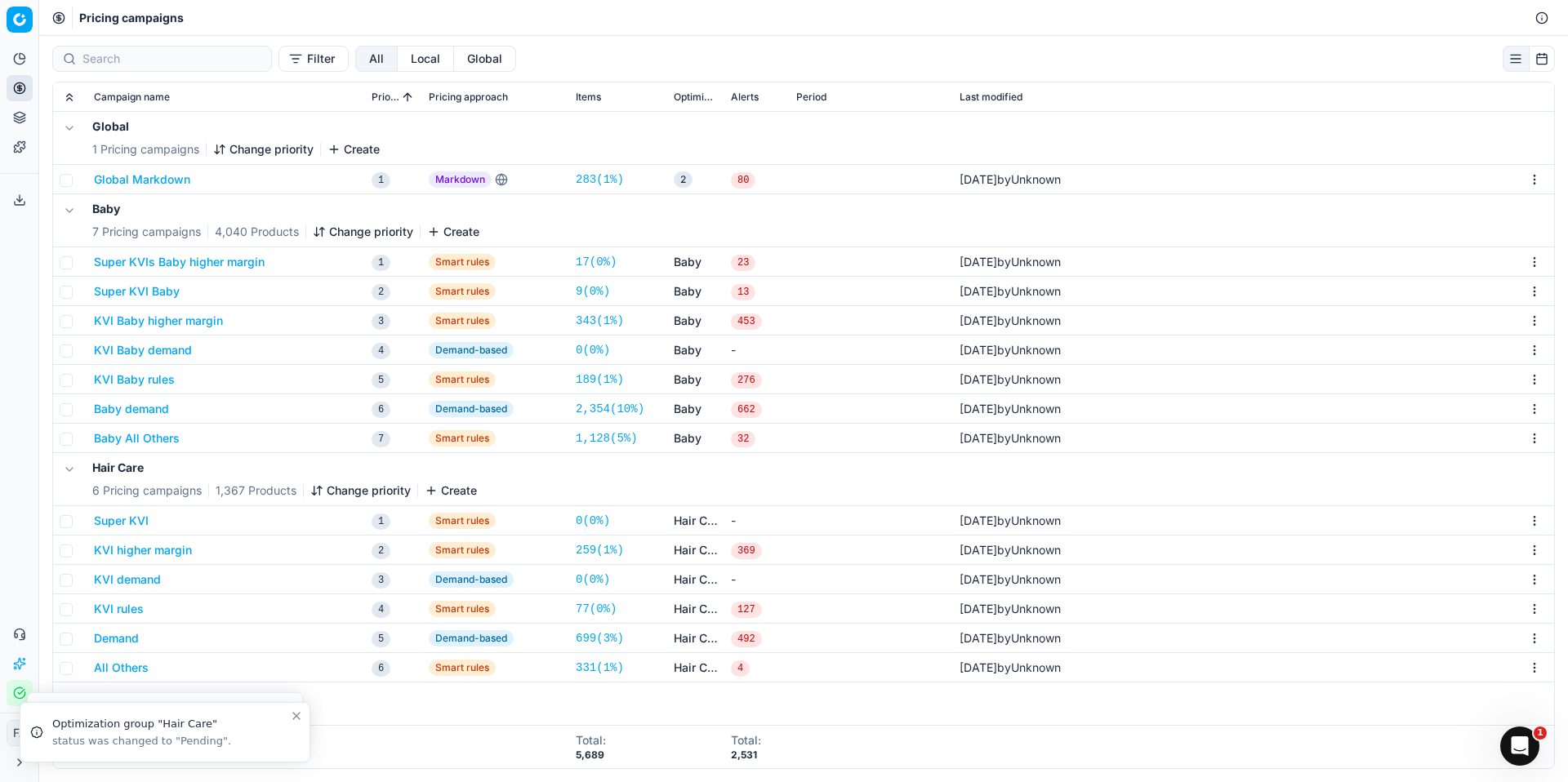
click at [1537, 523] on html "Pricing platform Analytics Pricing Product portfolio Templates Export service 0…" at bounding box center [784, 391] width 1568 height 782
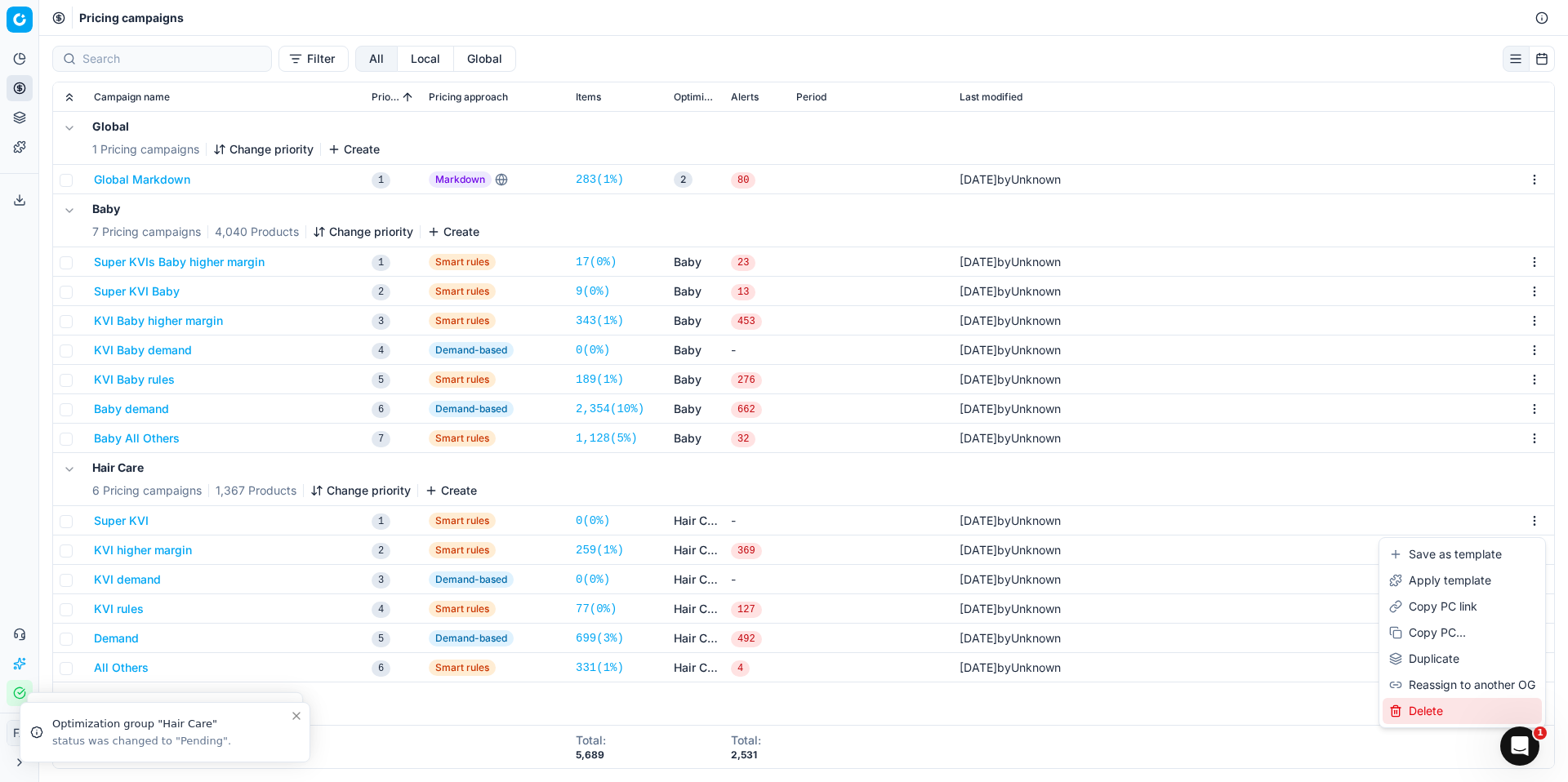
click at [1436, 713] on div "Delete" at bounding box center [1463, 711] width 160 height 26
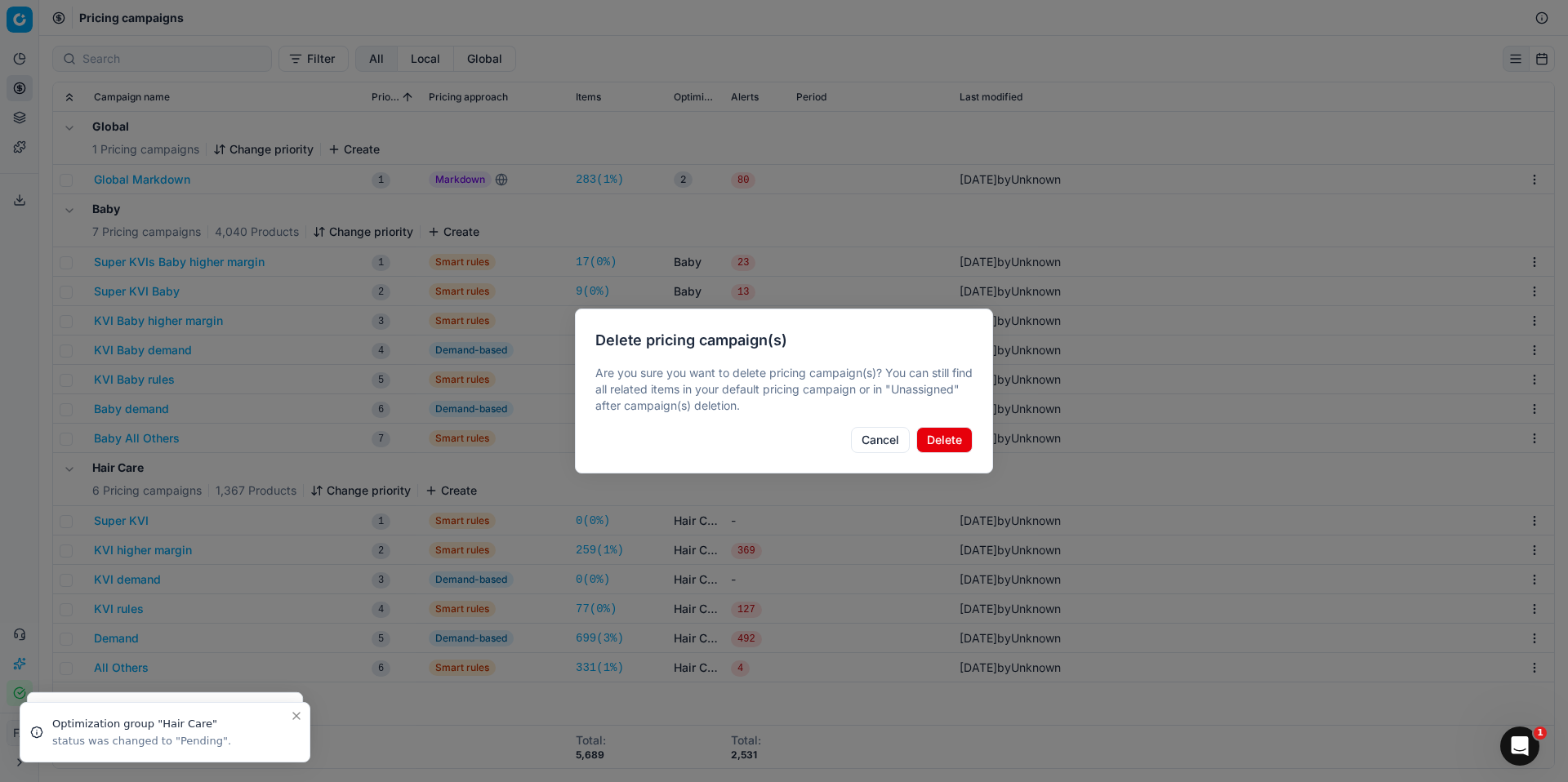
click at [954, 432] on button "Delete" at bounding box center [944, 440] width 56 height 26
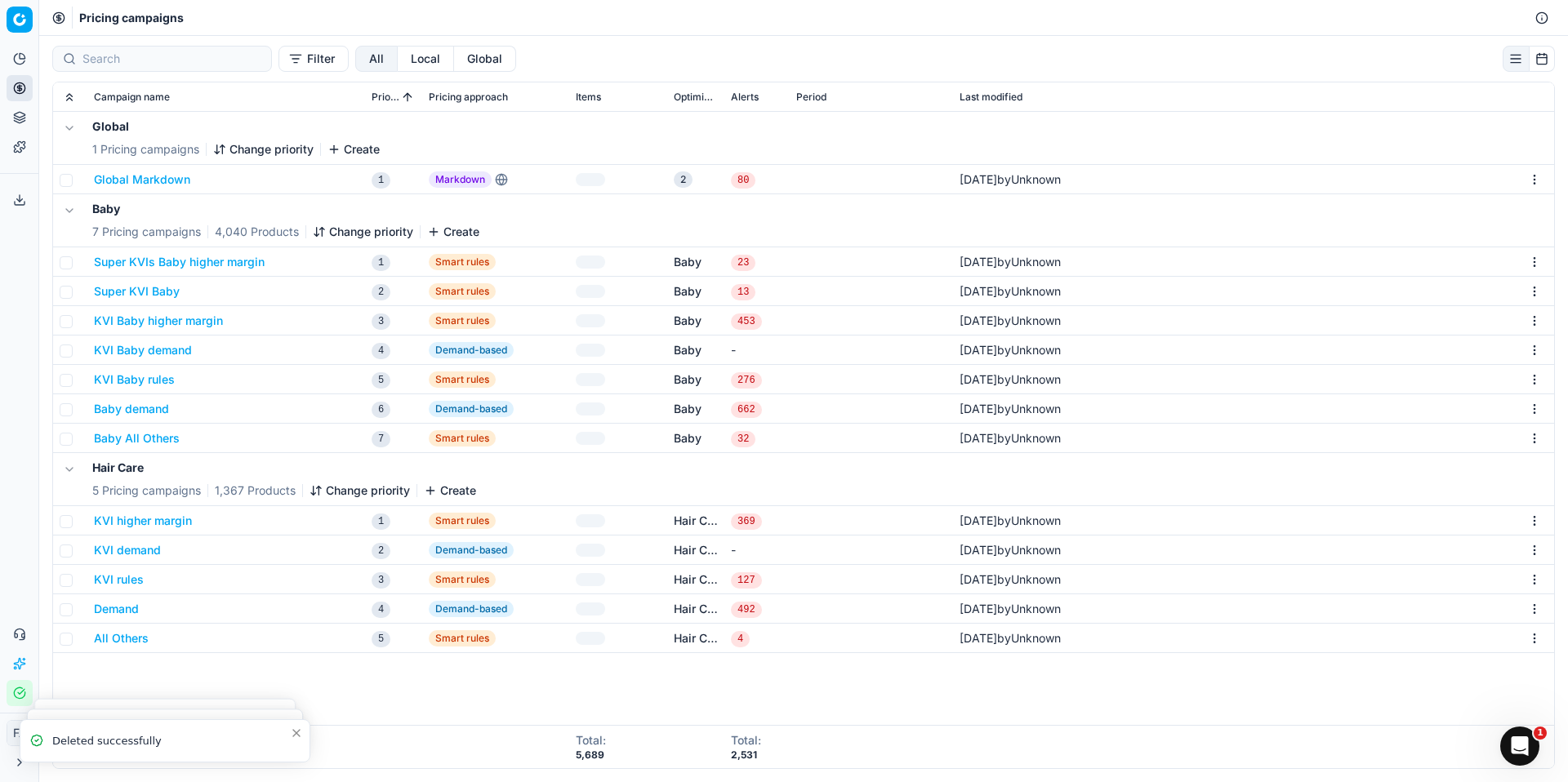
click at [1533, 517] on html "Pricing platform Analytics Pricing Product portfolio Templates Export service 0…" at bounding box center [784, 391] width 1568 height 782
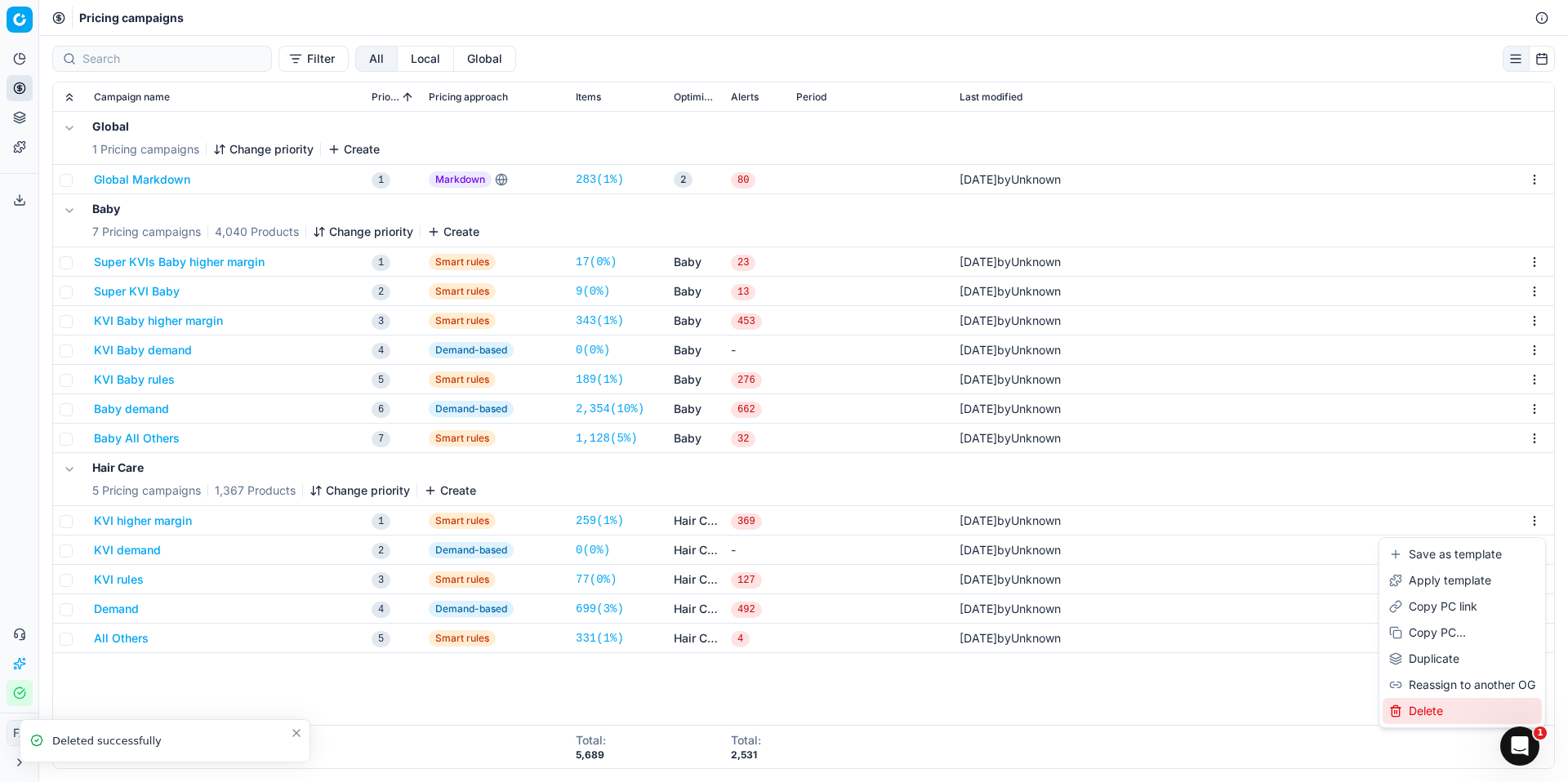
click at [1467, 707] on div "Delete" at bounding box center [1463, 711] width 160 height 26
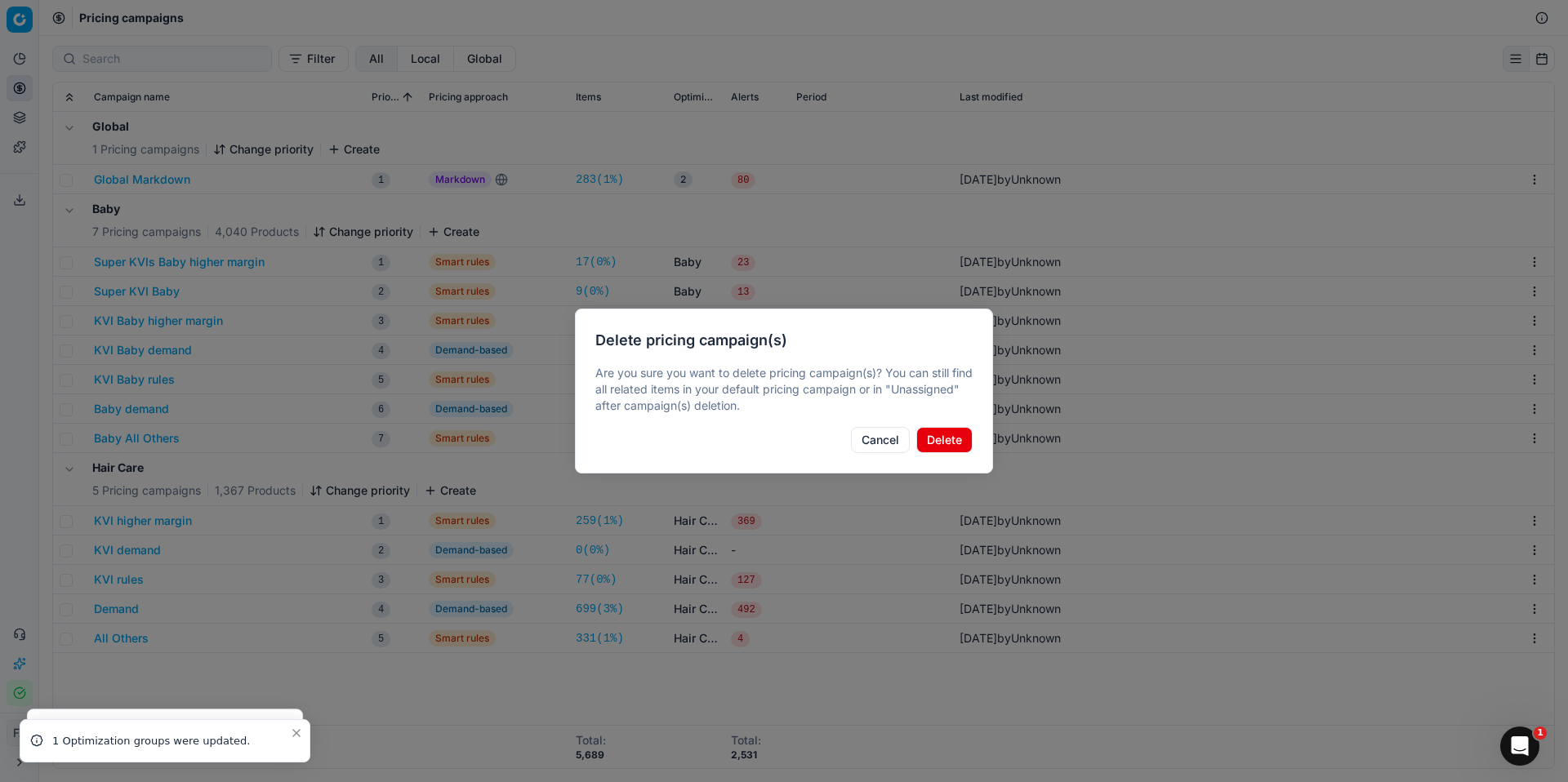
click at [971, 448] on button "Delete" at bounding box center [944, 440] width 56 height 26
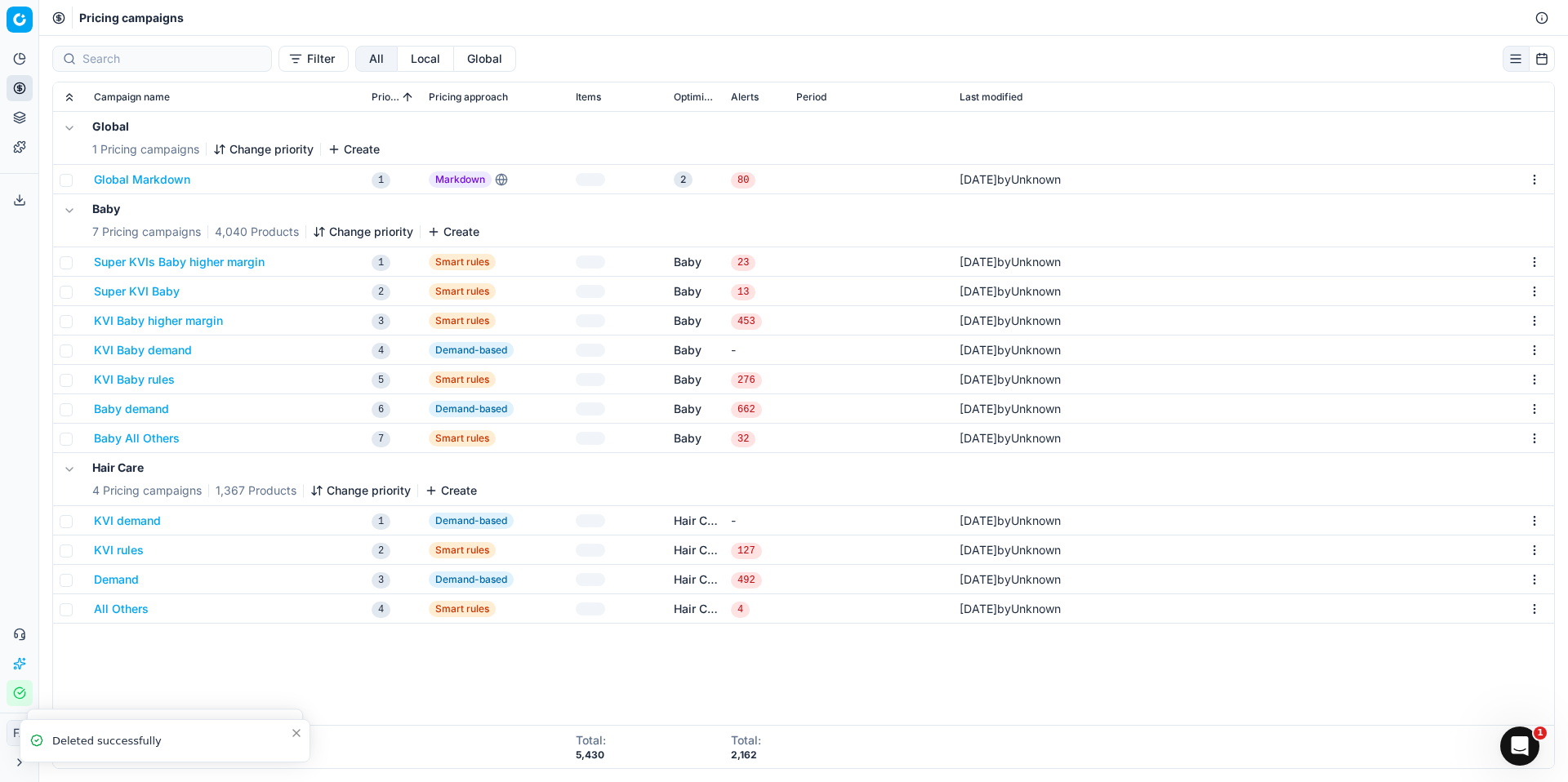
click at [1538, 522] on html "Pricing platform Analytics Pricing Product portfolio Templates Export service 0…" at bounding box center [784, 391] width 1568 height 782
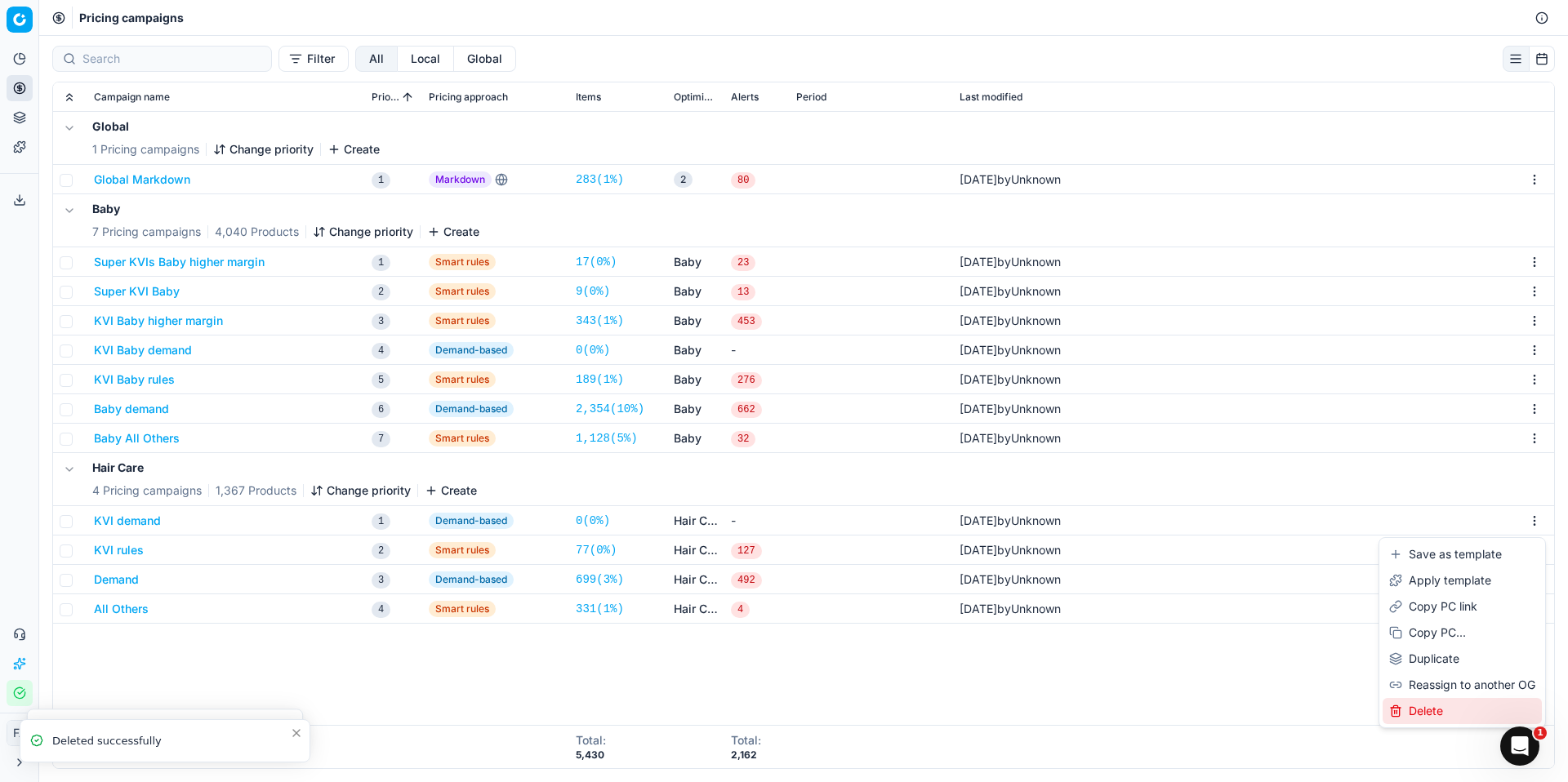
click at [1440, 699] on div "Delete" at bounding box center [1463, 711] width 160 height 26
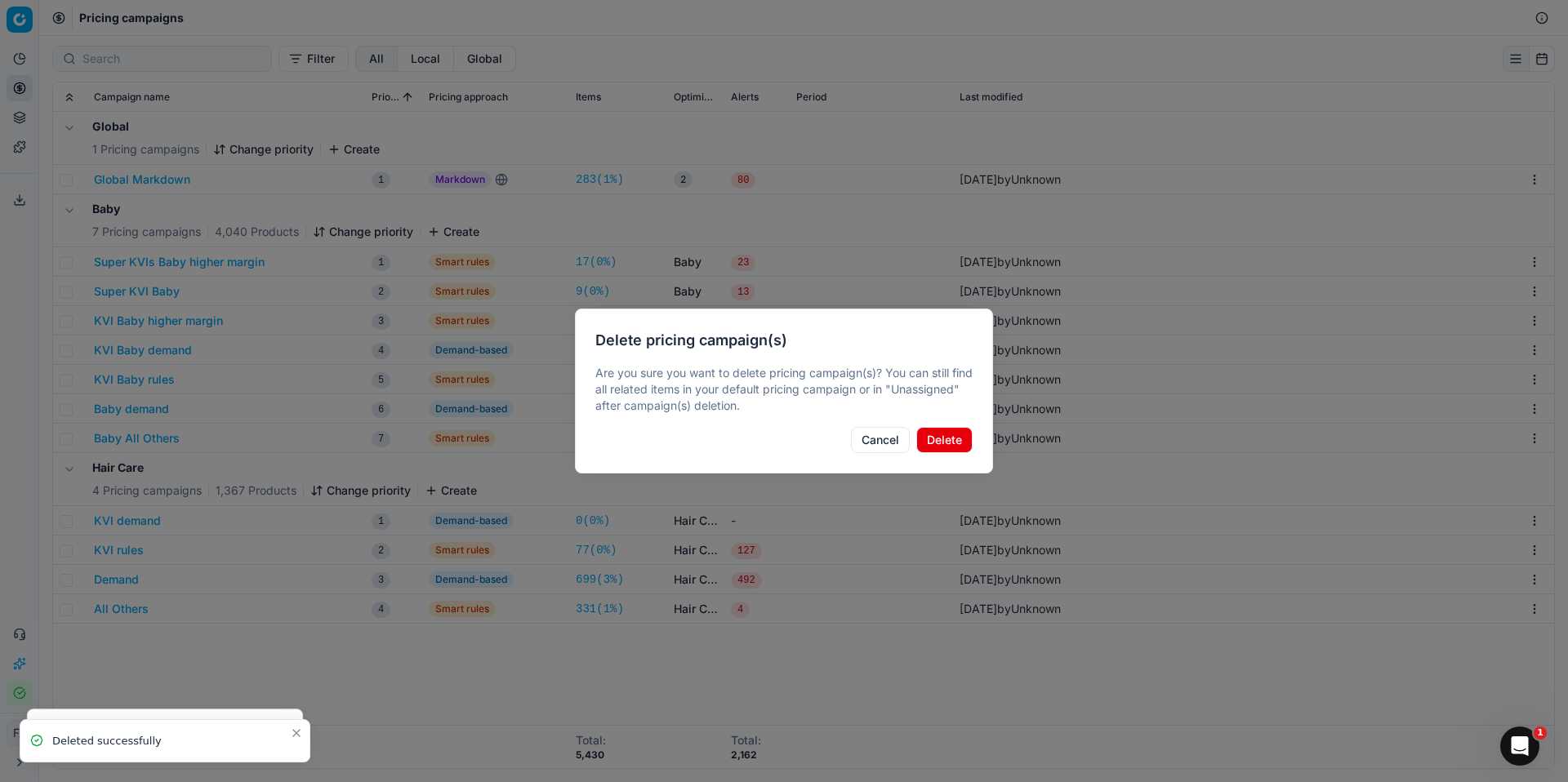
click at [947, 433] on button "Delete" at bounding box center [944, 440] width 56 height 26
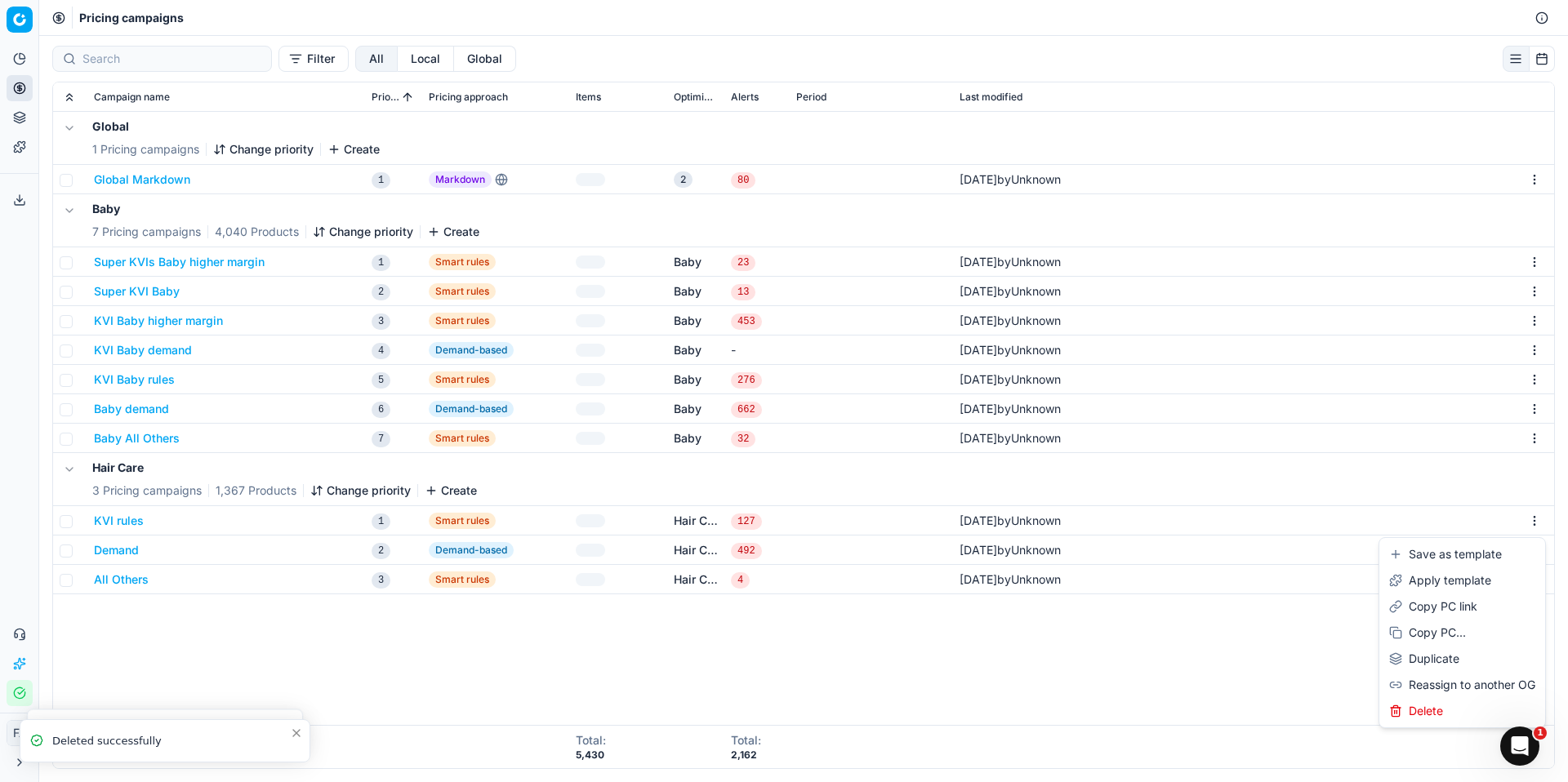
click at [1532, 522] on html "Pricing platform Analytics Pricing Product portfolio Templates Export service 0…" at bounding box center [784, 391] width 1568 height 782
click at [1477, 712] on div "Delete" at bounding box center [1463, 711] width 160 height 26
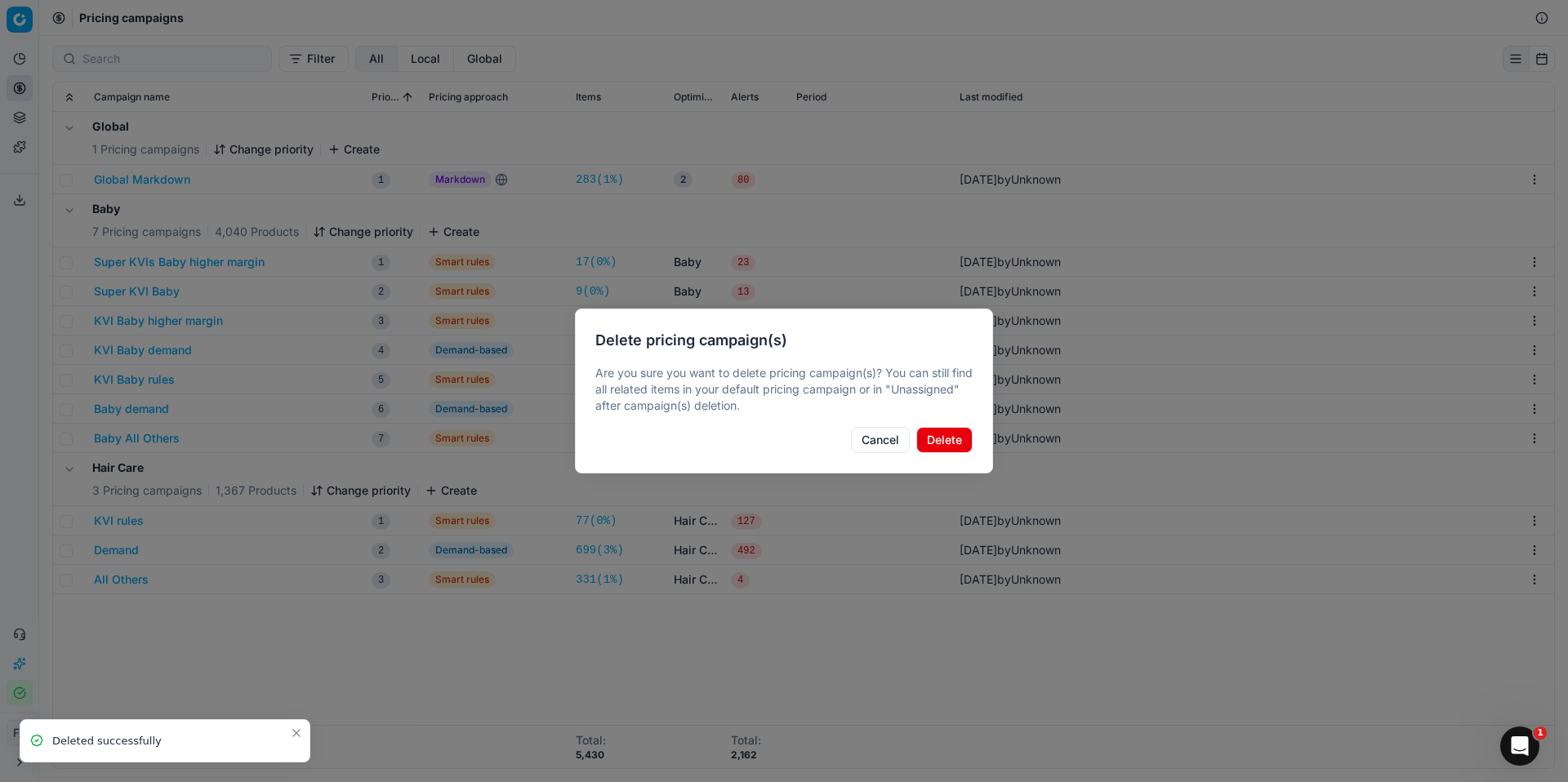
click at [938, 439] on button "Delete" at bounding box center [944, 440] width 56 height 26
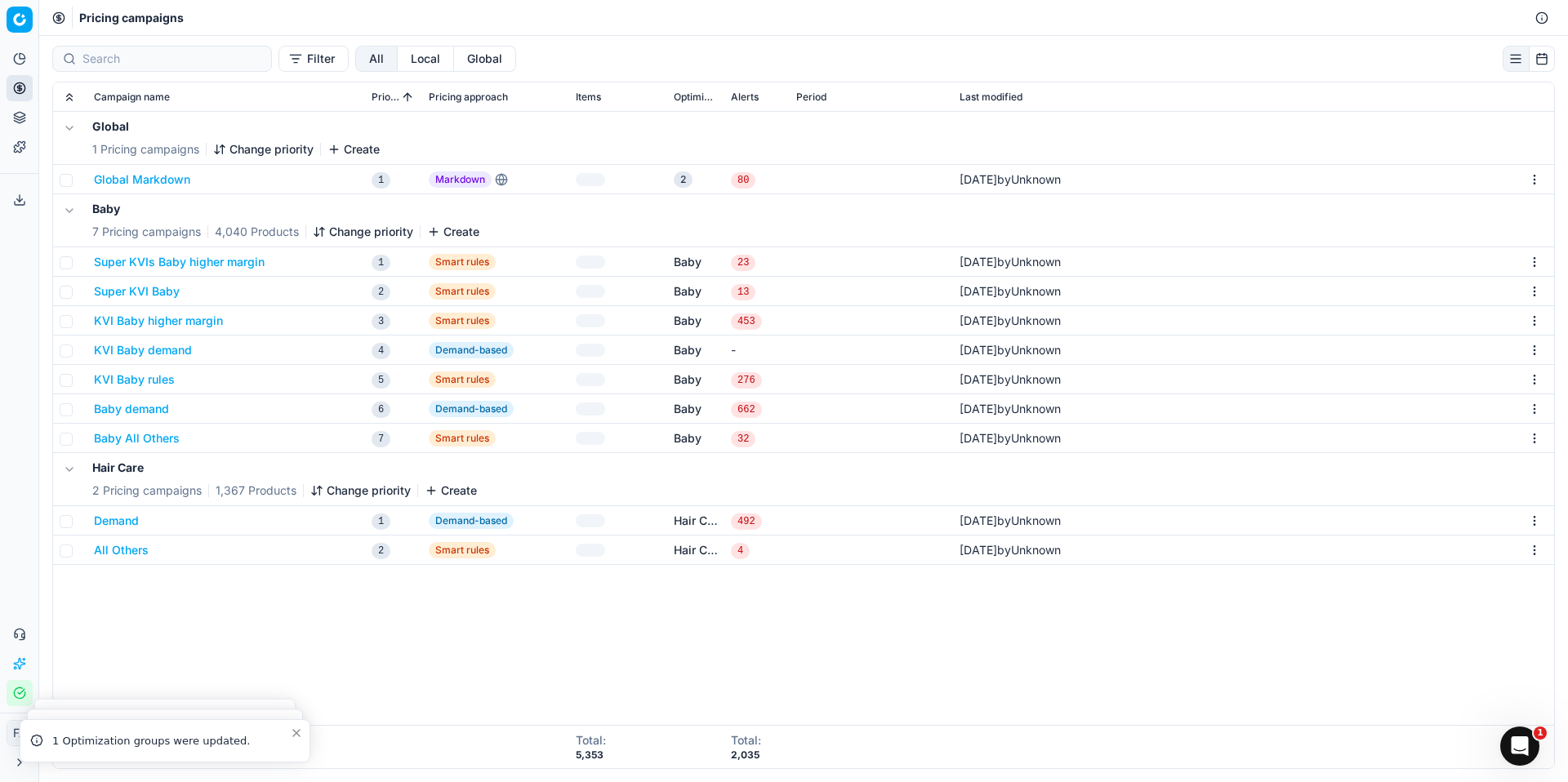
click at [1540, 519] on html "Pricing platform Analytics Pricing Product portfolio Templates Export service 0…" at bounding box center [784, 391] width 1568 height 782
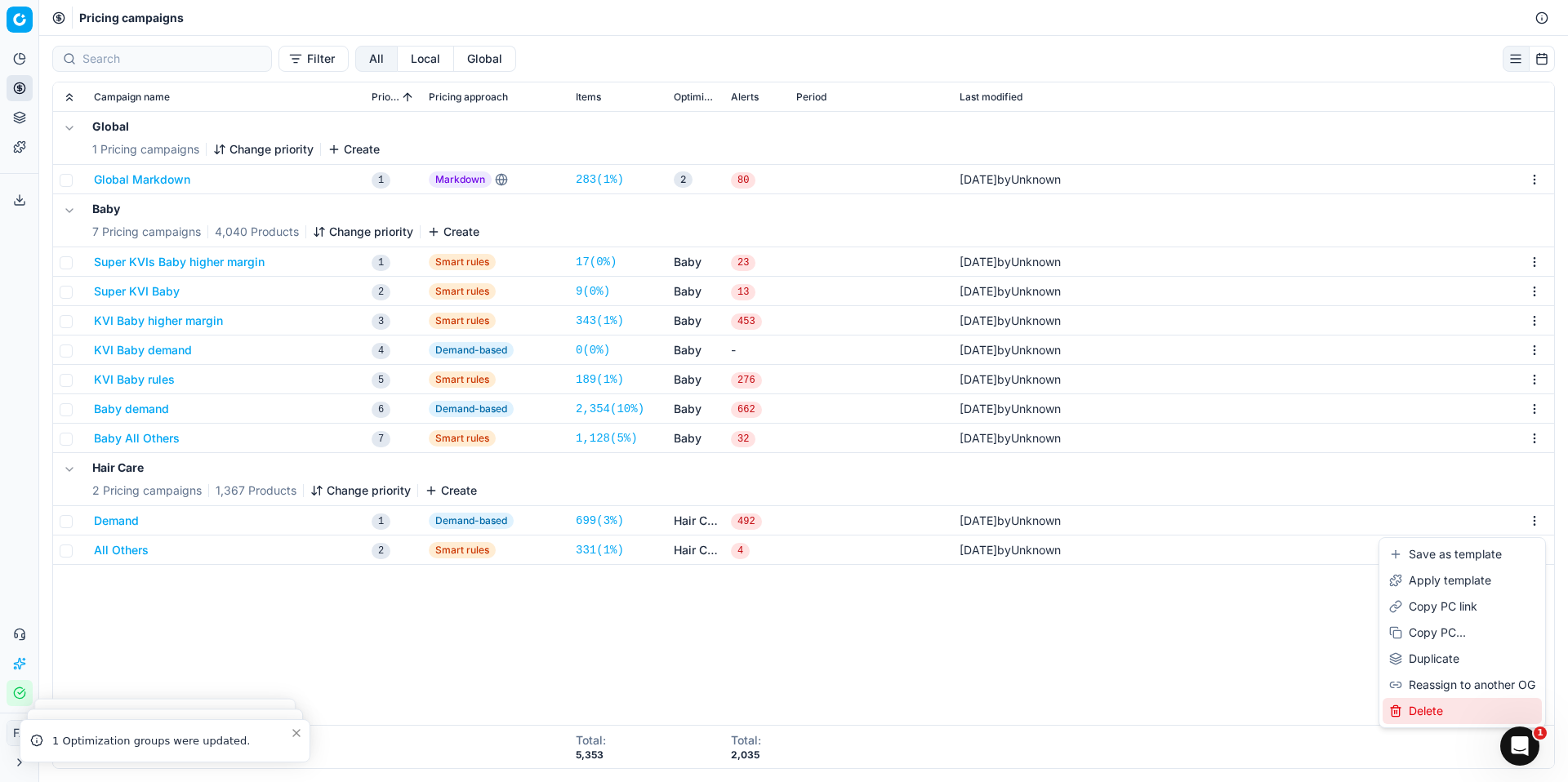
click at [1470, 709] on div "Delete" at bounding box center [1463, 711] width 160 height 26
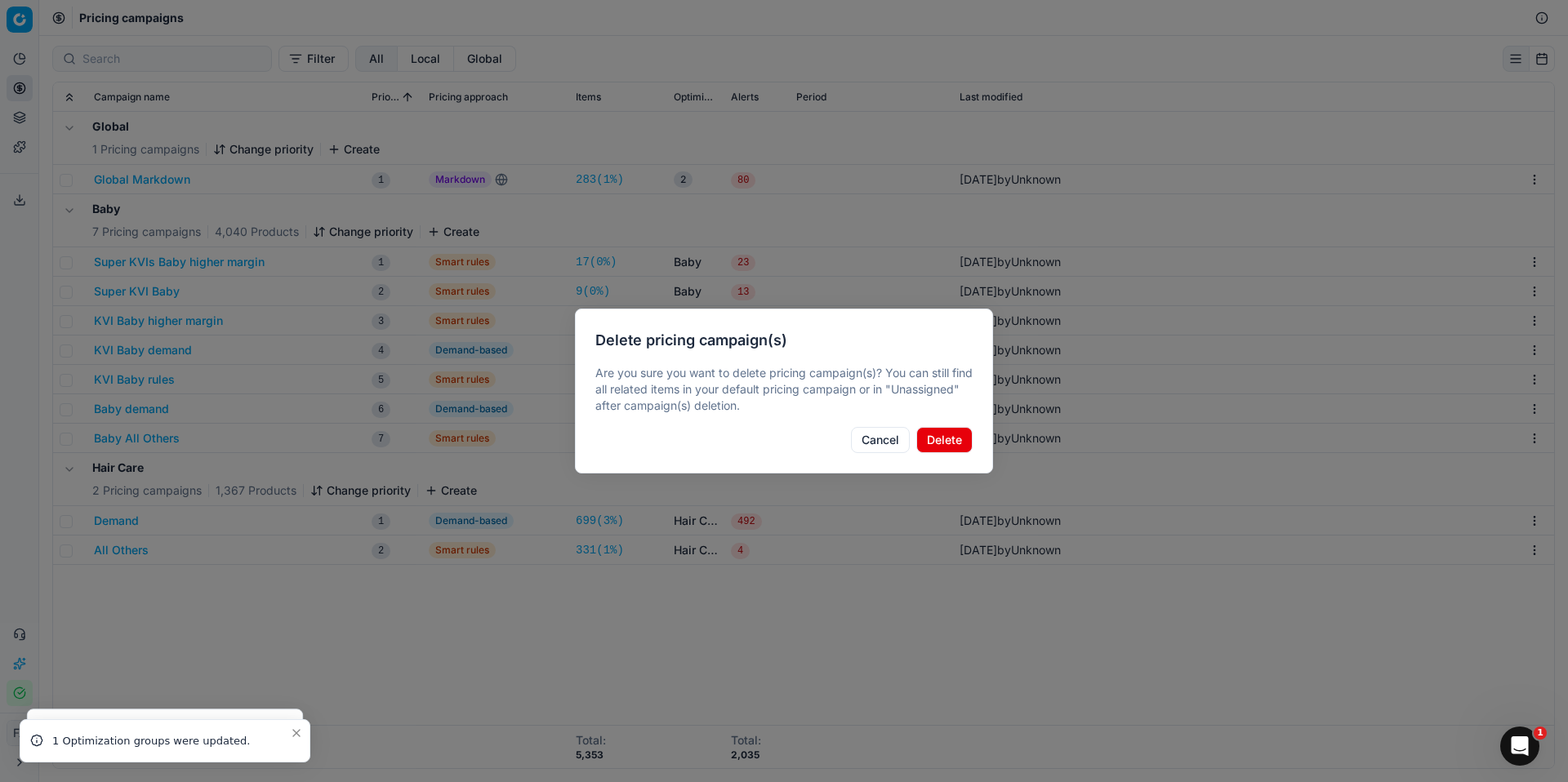
click at [938, 440] on button "Delete" at bounding box center [944, 440] width 56 height 26
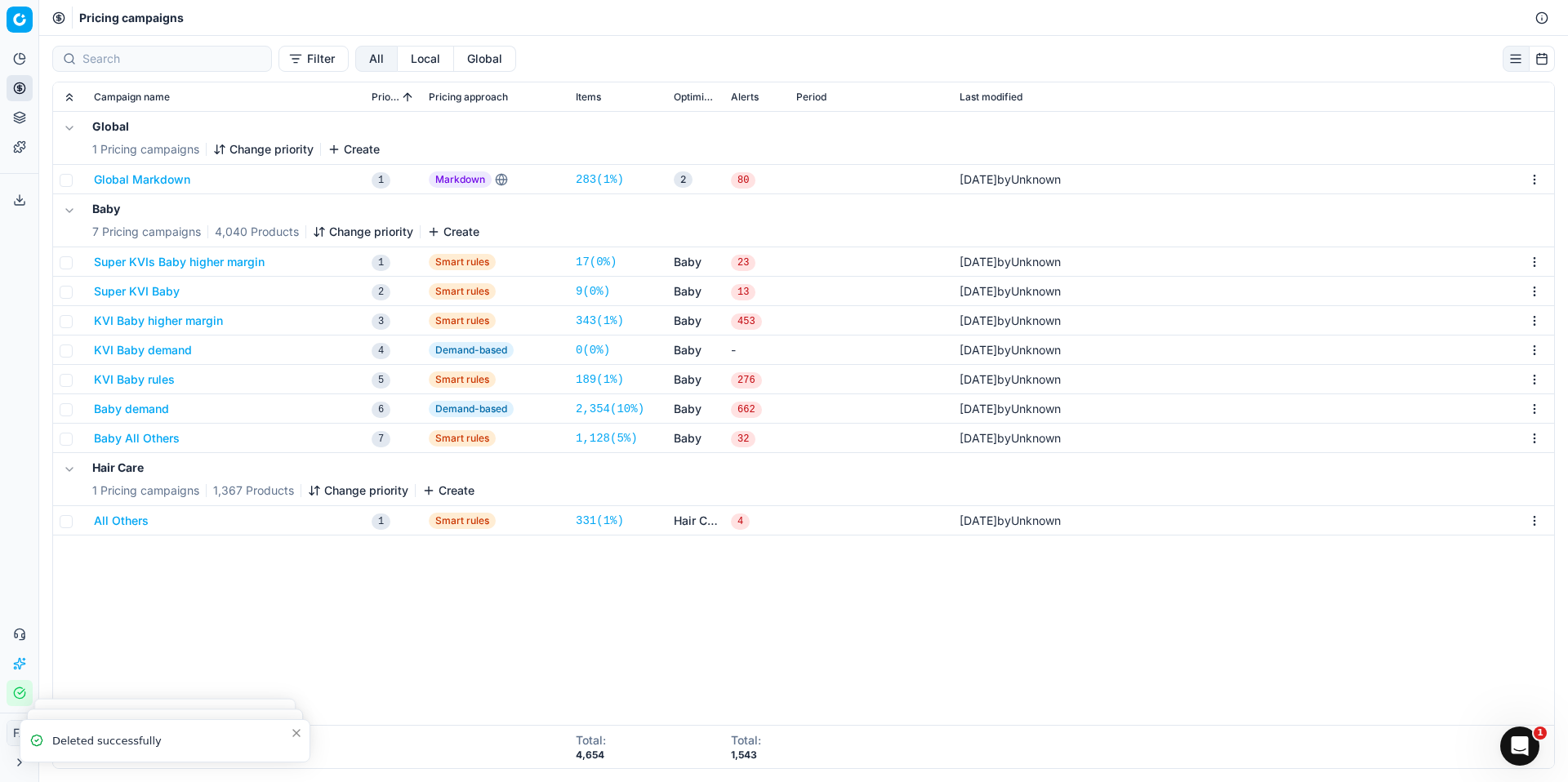
click at [1542, 522] on html "Pricing platform Analytics Pricing Product portfolio Templates Export service 0…" at bounding box center [784, 391] width 1568 height 782
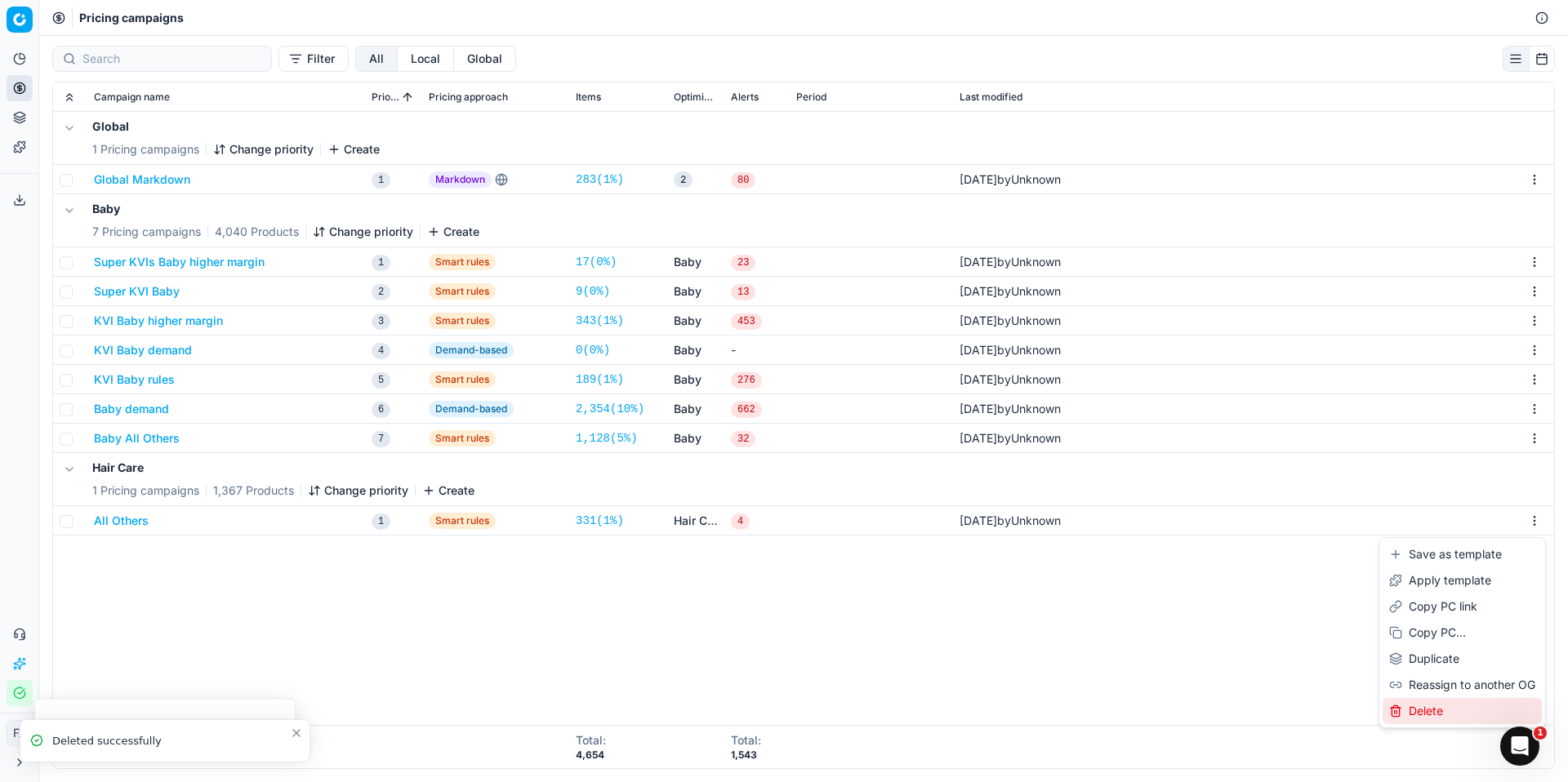
click at [1452, 701] on div "Delete" at bounding box center [1463, 711] width 160 height 26
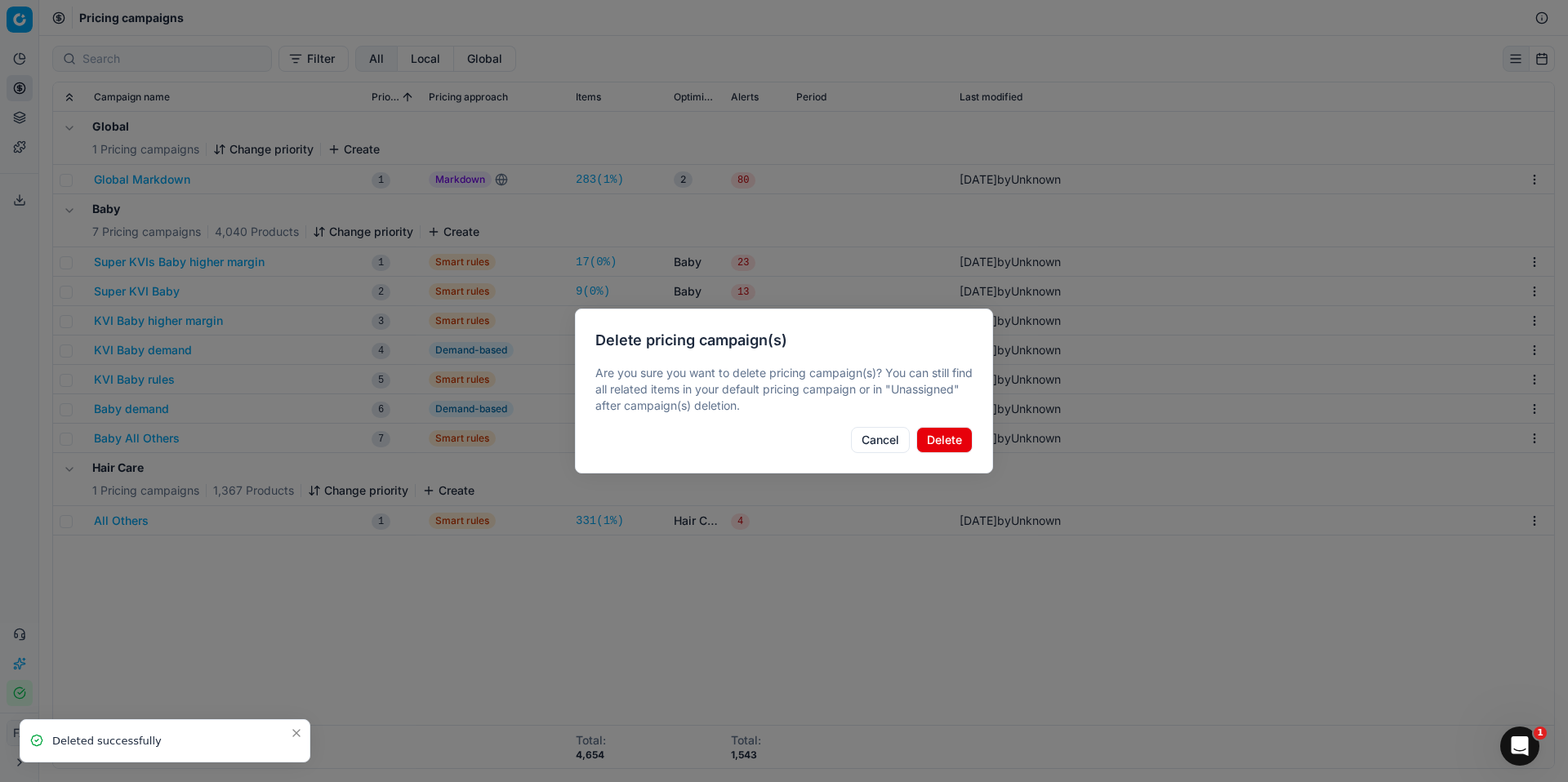
click at [944, 439] on button "Delete" at bounding box center [944, 440] width 56 height 26
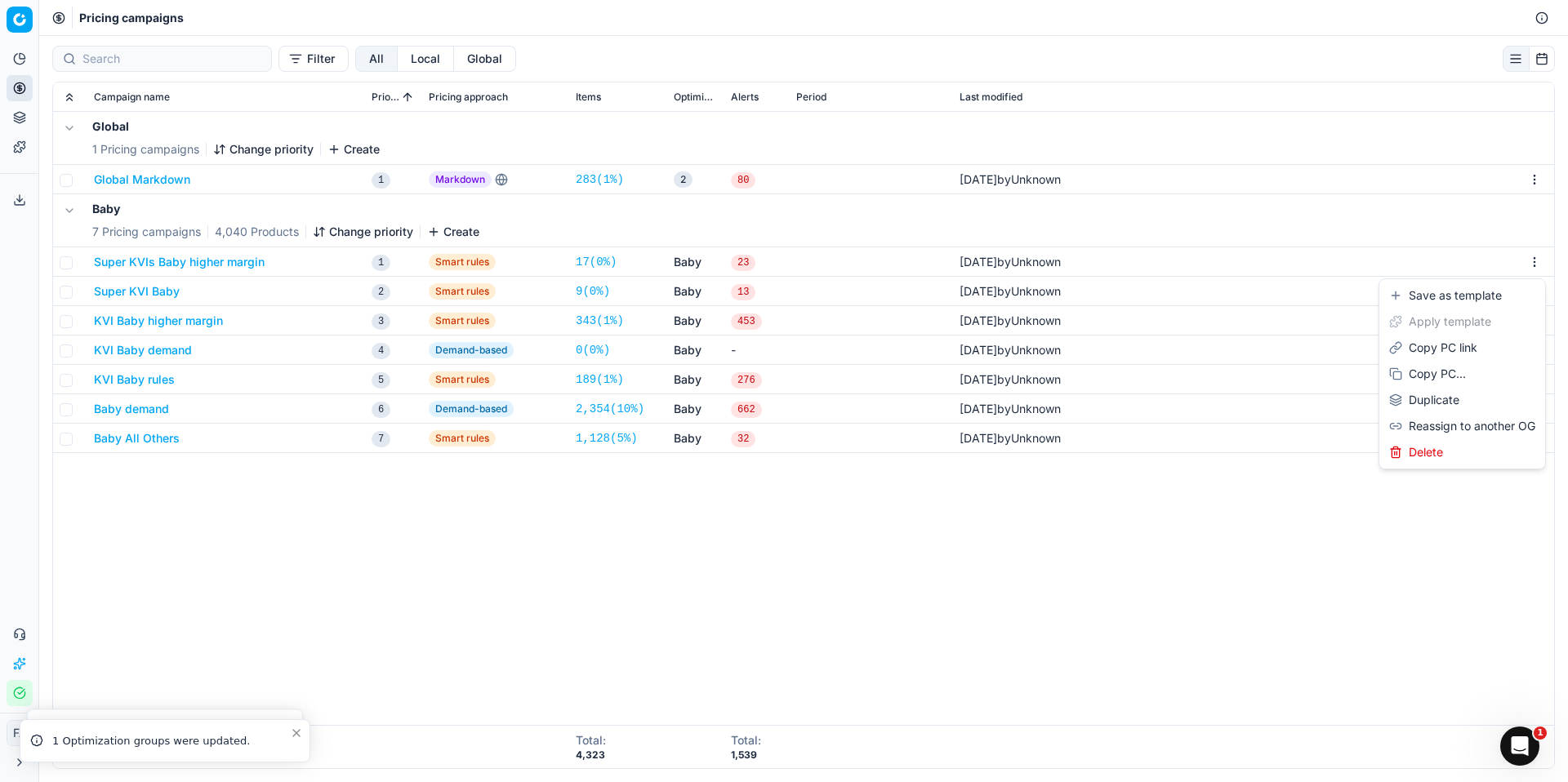
click at [1537, 262] on html "Pricing platform Analytics Pricing Product portfolio Templates Export service 0…" at bounding box center [784, 391] width 1568 height 782
click at [1467, 449] on div "Delete" at bounding box center [1463, 452] width 160 height 26
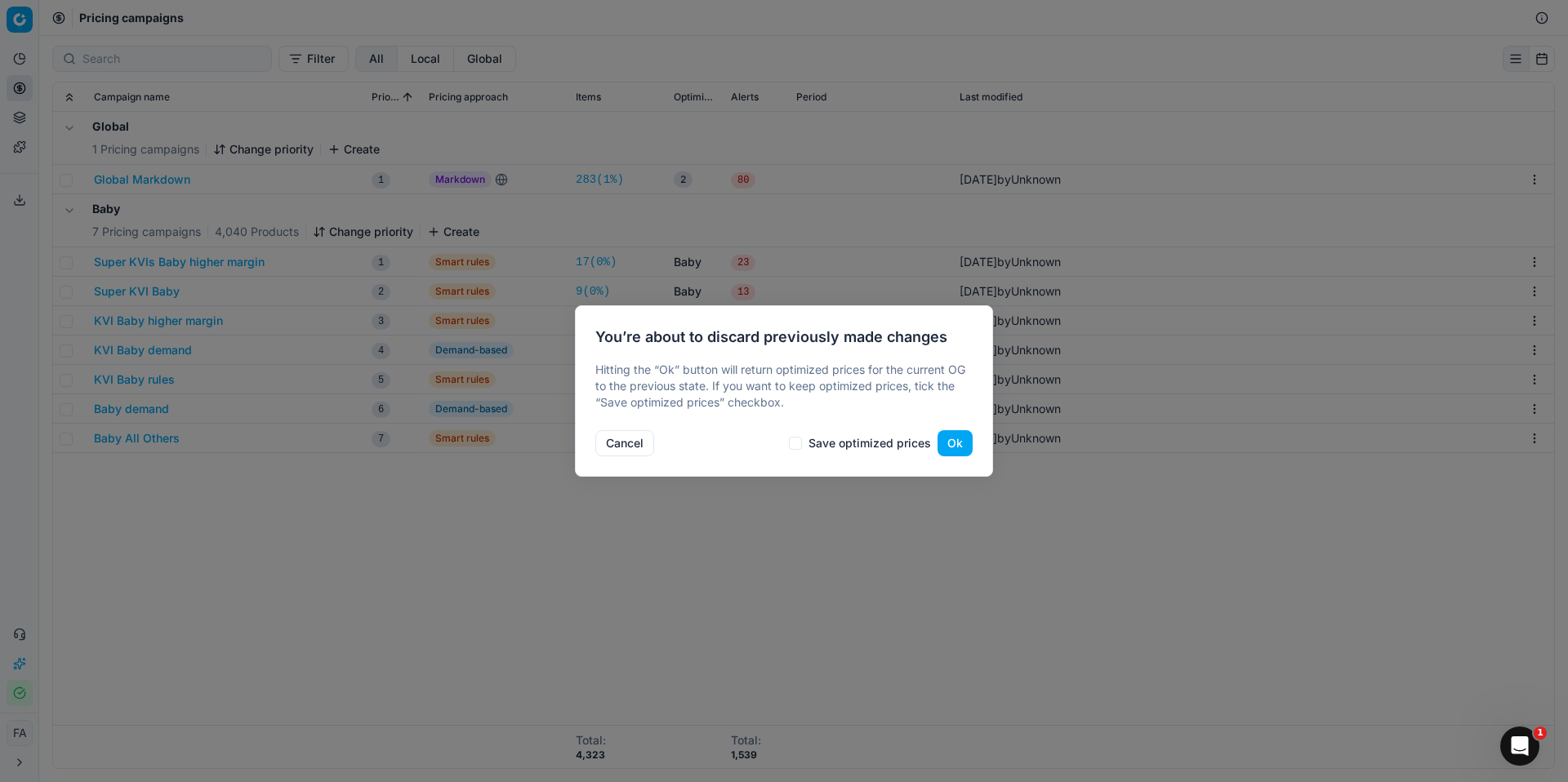
click at [949, 441] on button "Ok" at bounding box center [955, 443] width 35 height 26
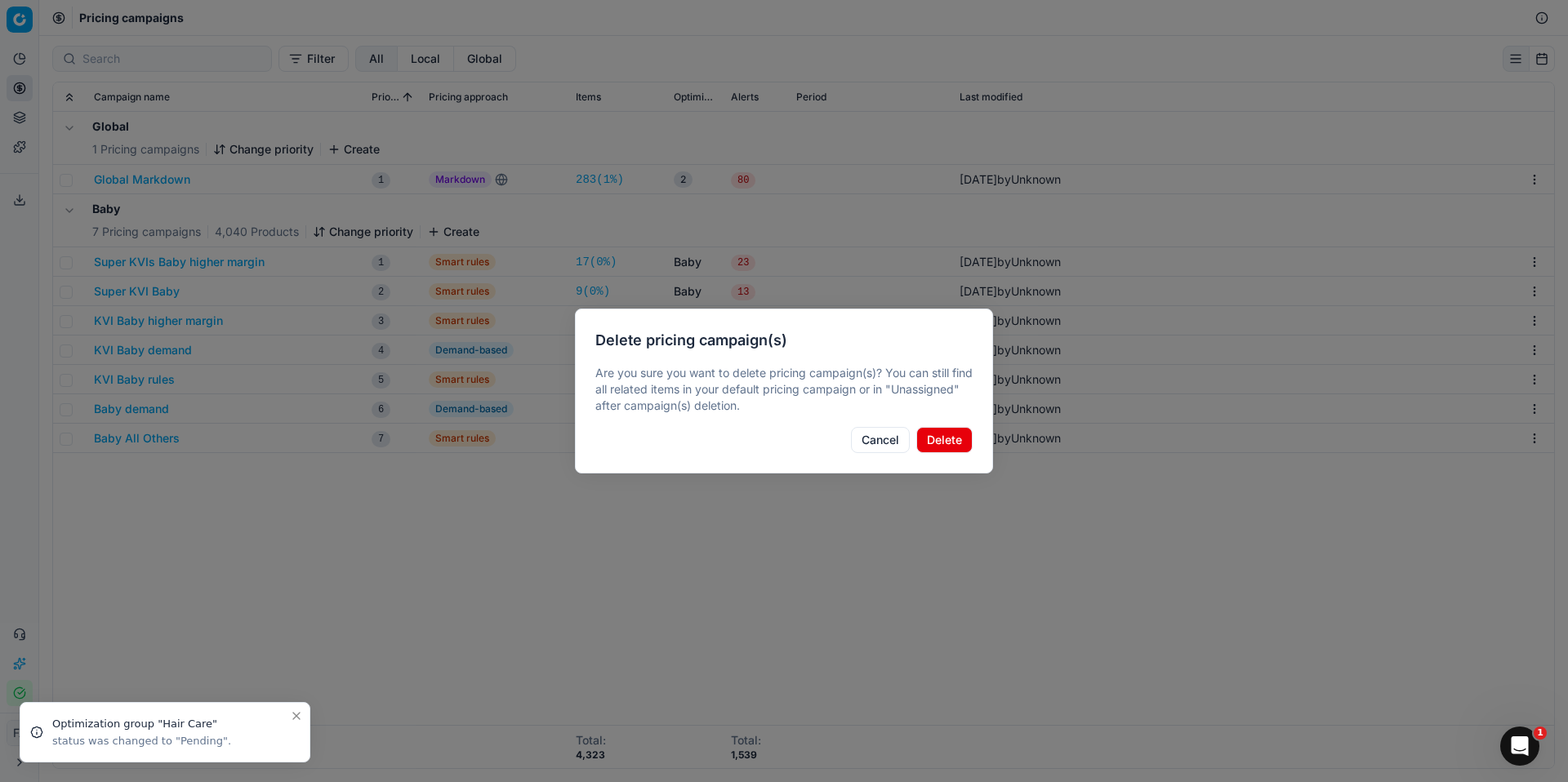
click at [949, 441] on button "Delete" at bounding box center [944, 440] width 56 height 26
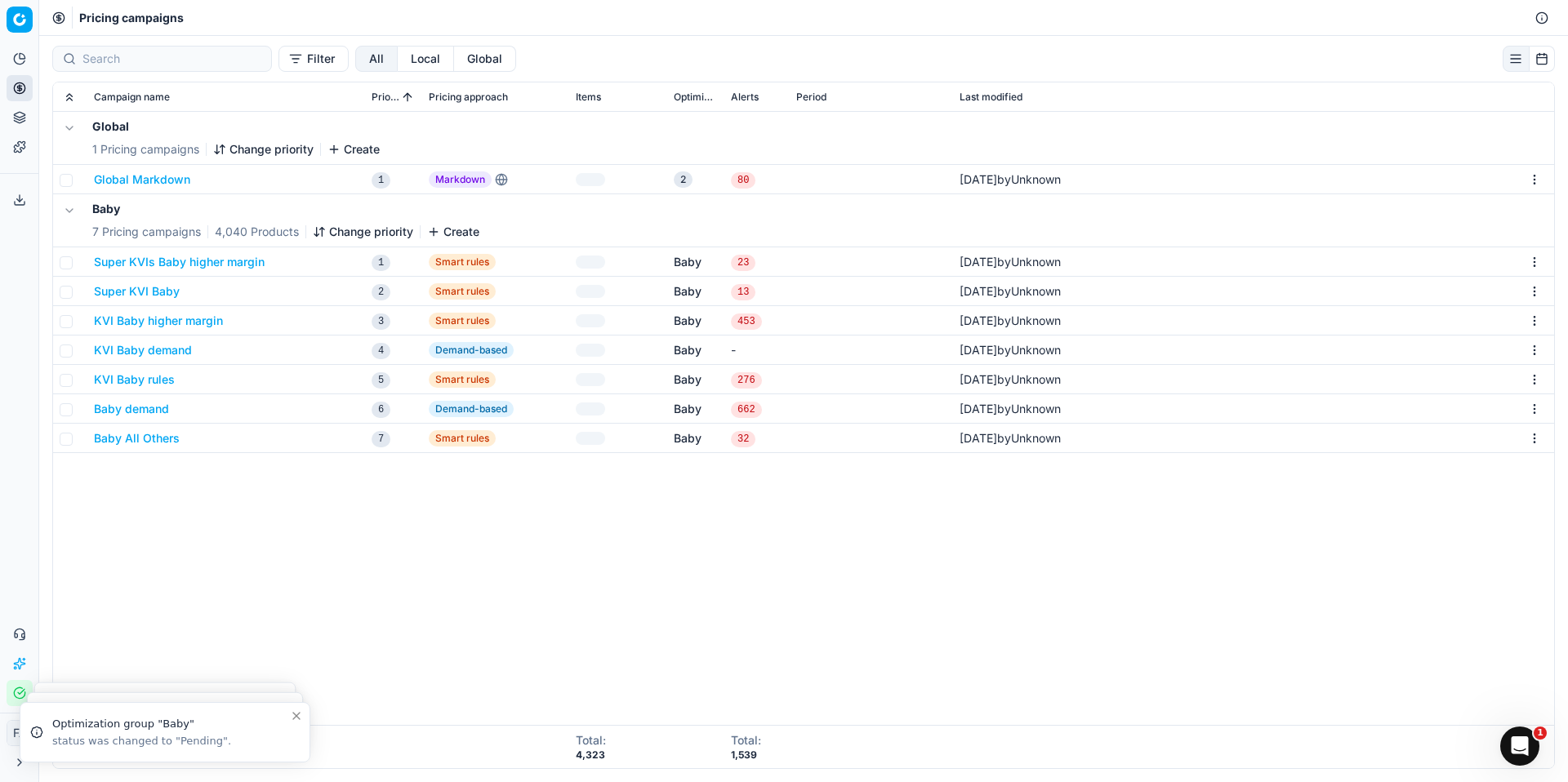
click at [1539, 265] on html "Pricing platform Analytics Pricing Product portfolio Templates Export service 0…" at bounding box center [784, 391] width 1568 height 782
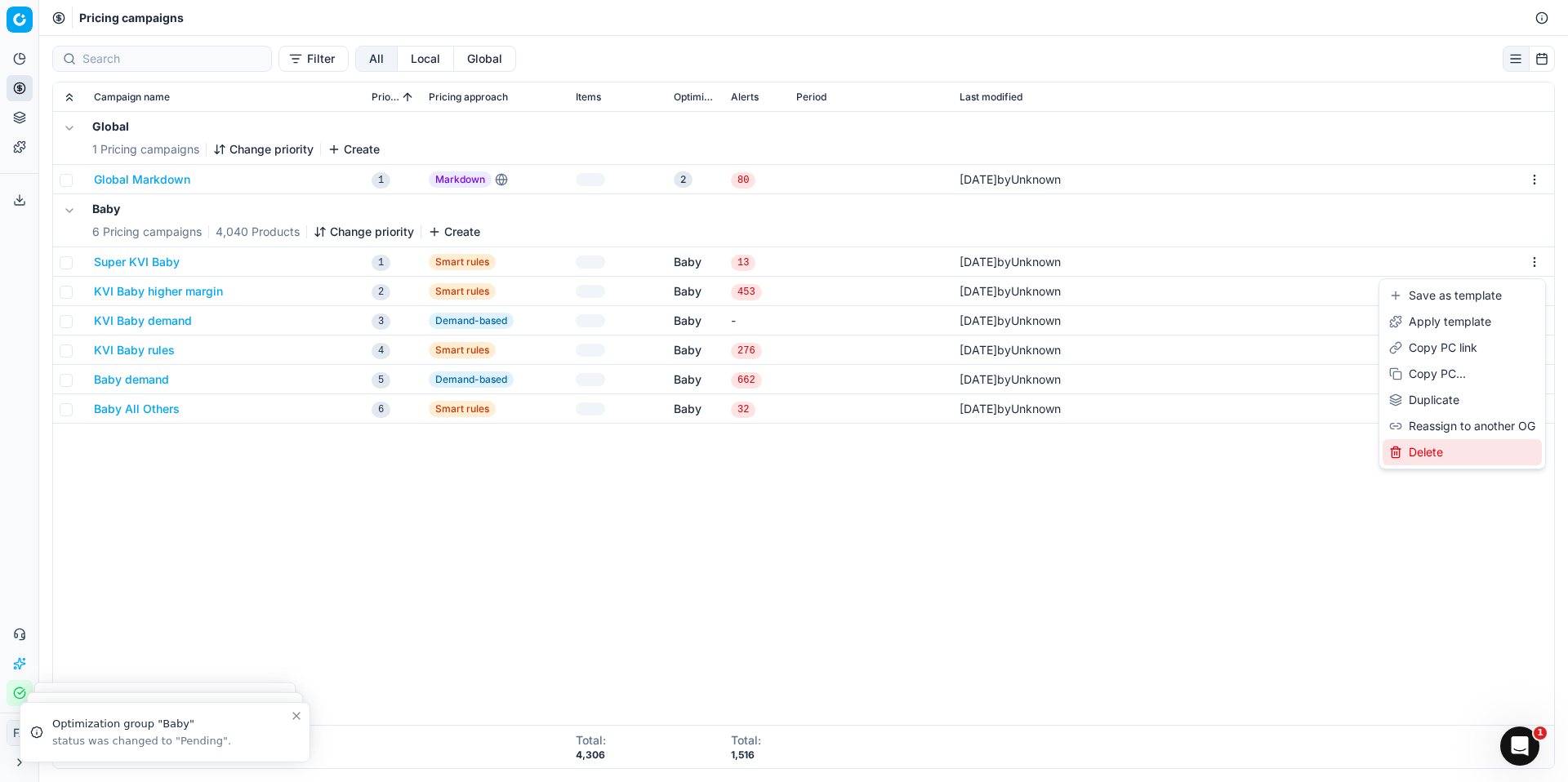
click at [1487, 450] on div "Delete" at bounding box center [1463, 452] width 160 height 26
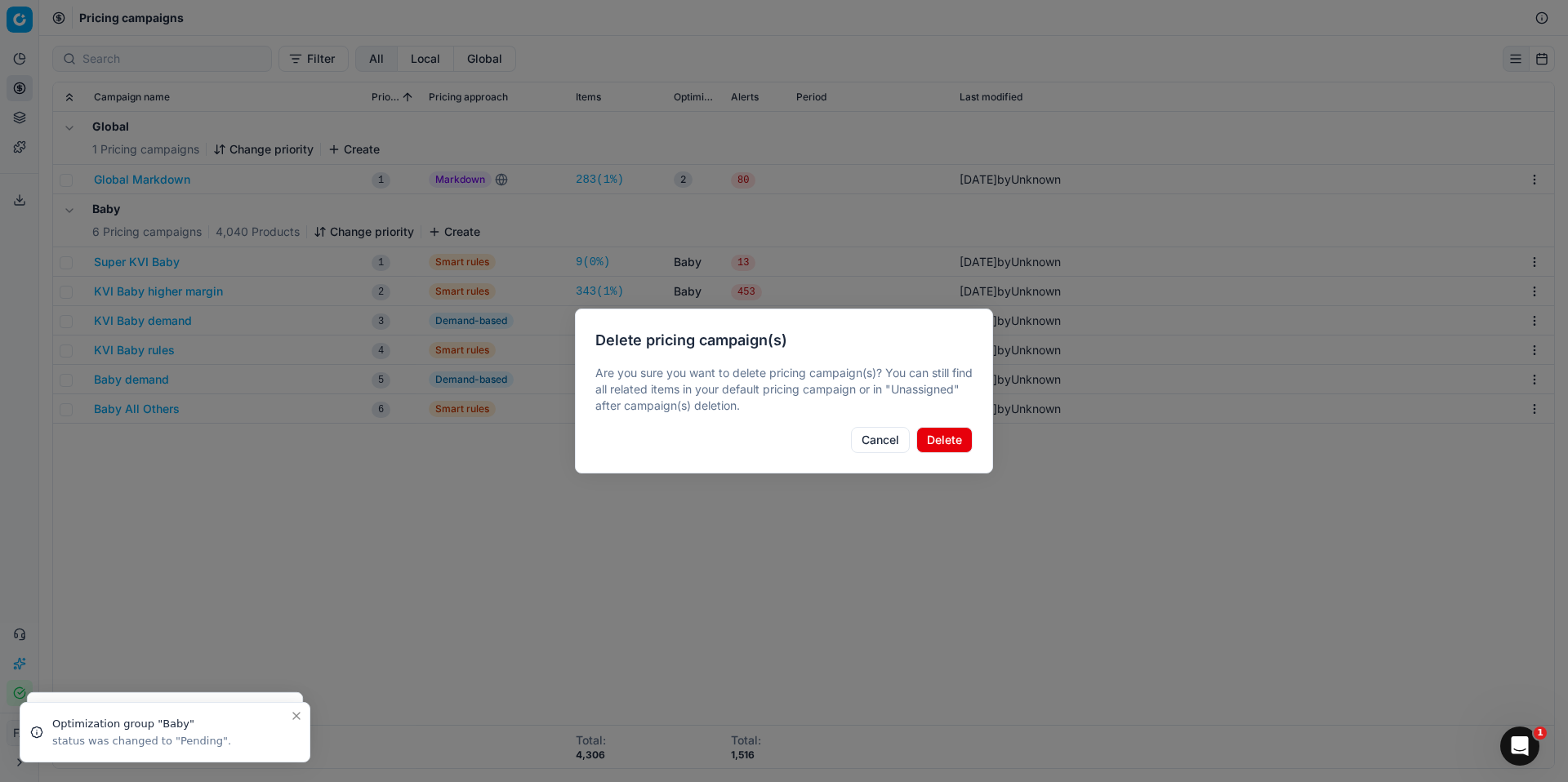
click at [964, 438] on button "Delete" at bounding box center [944, 440] width 56 height 26
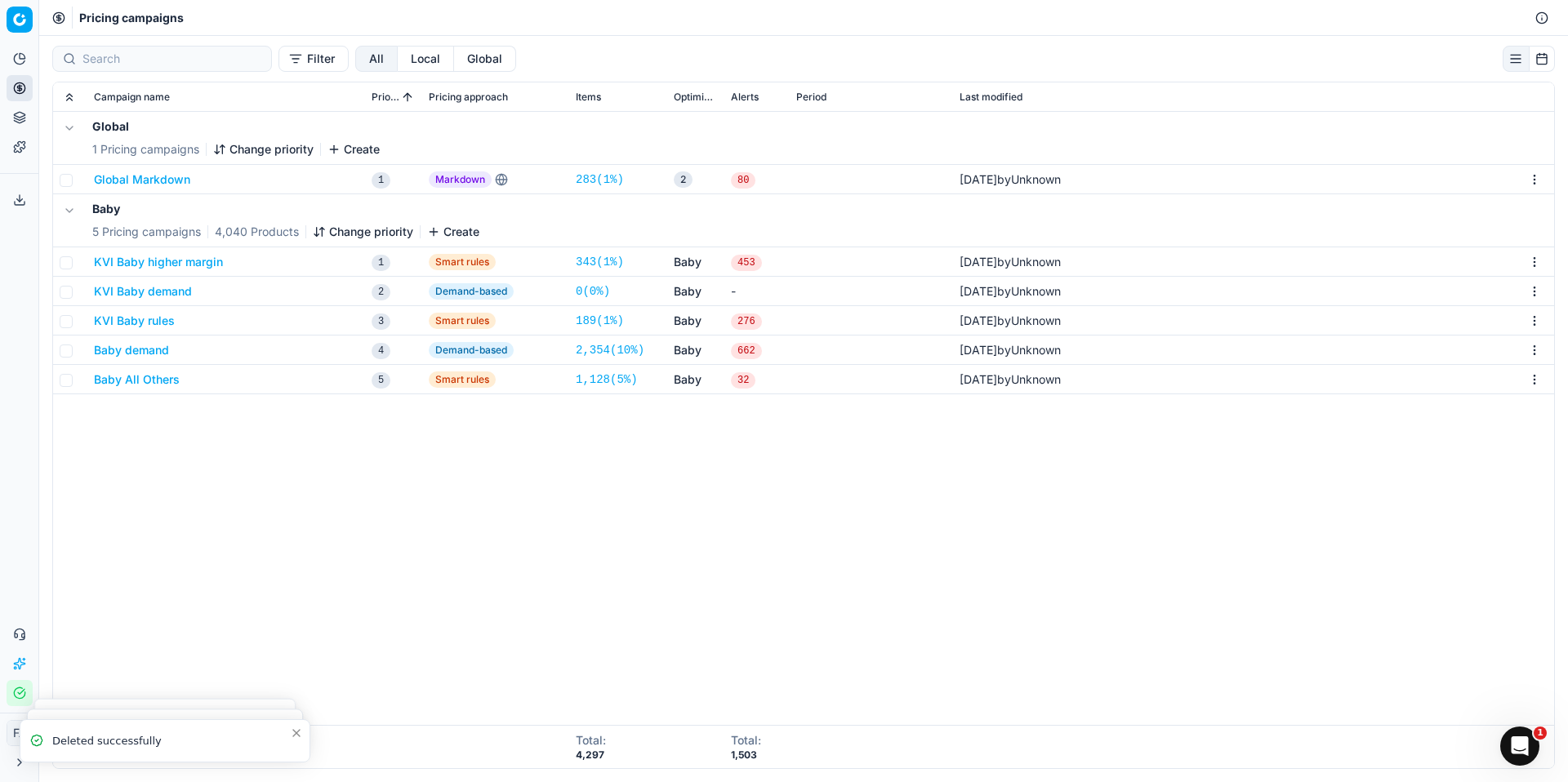
click at [1535, 262] on html "Pricing platform Analytics Pricing Product portfolio Templates Export service 0…" at bounding box center [784, 391] width 1568 height 782
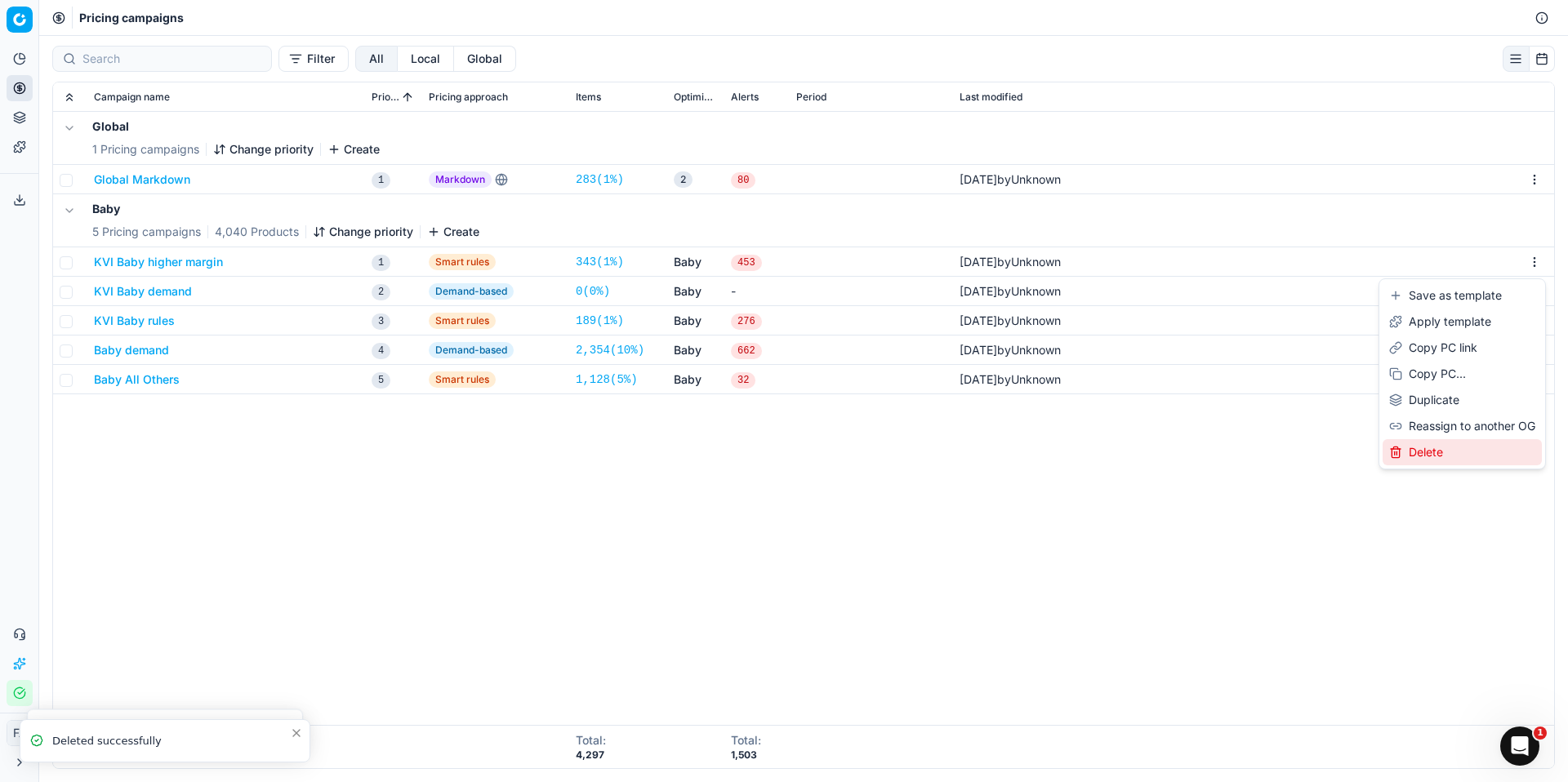
click at [1467, 455] on div "Delete" at bounding box center [1463, 452] width 160 height 26
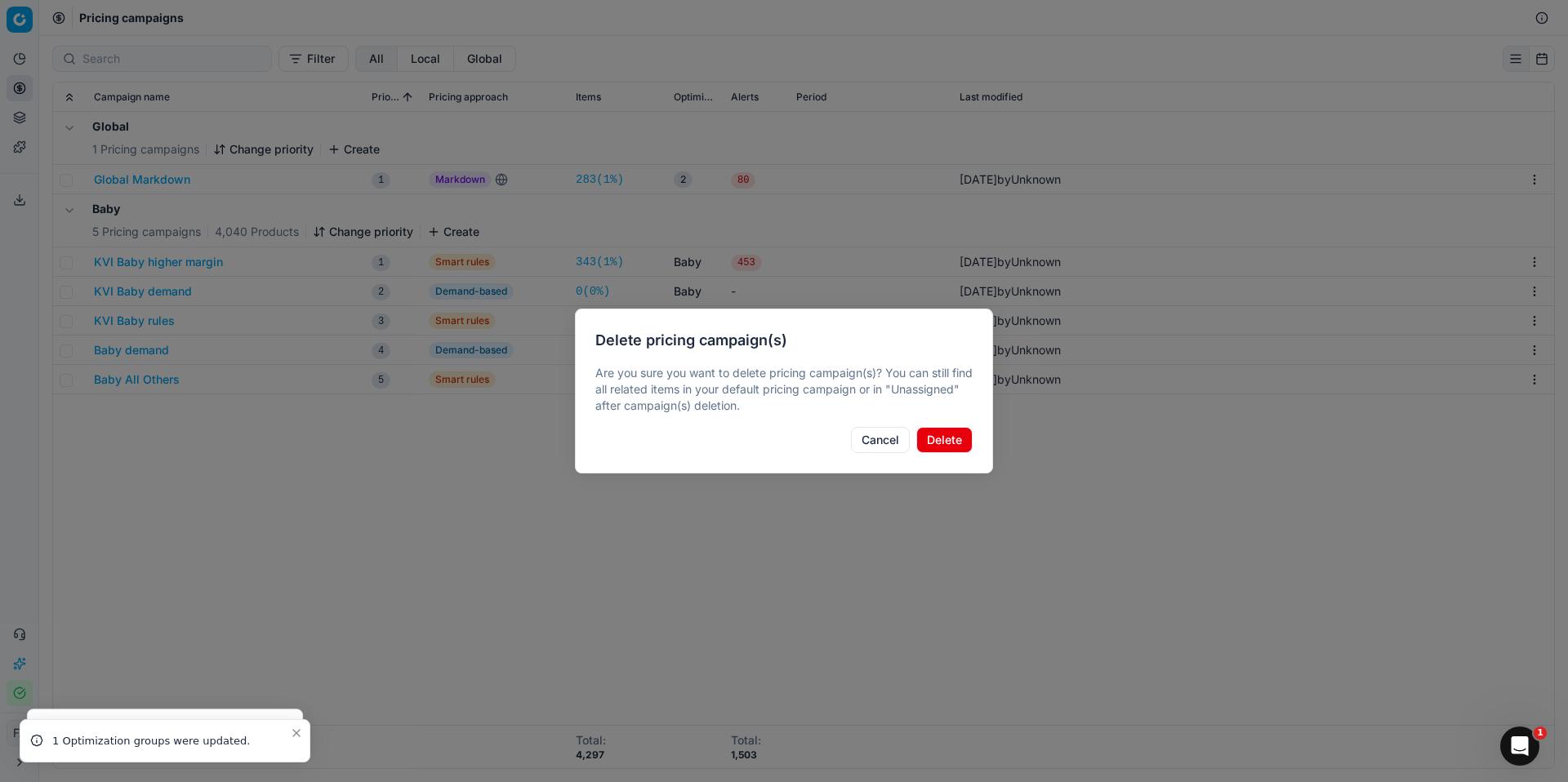
click at [958, 438] on button "Delete" at bounding box center [944, 440] width 56 height 26
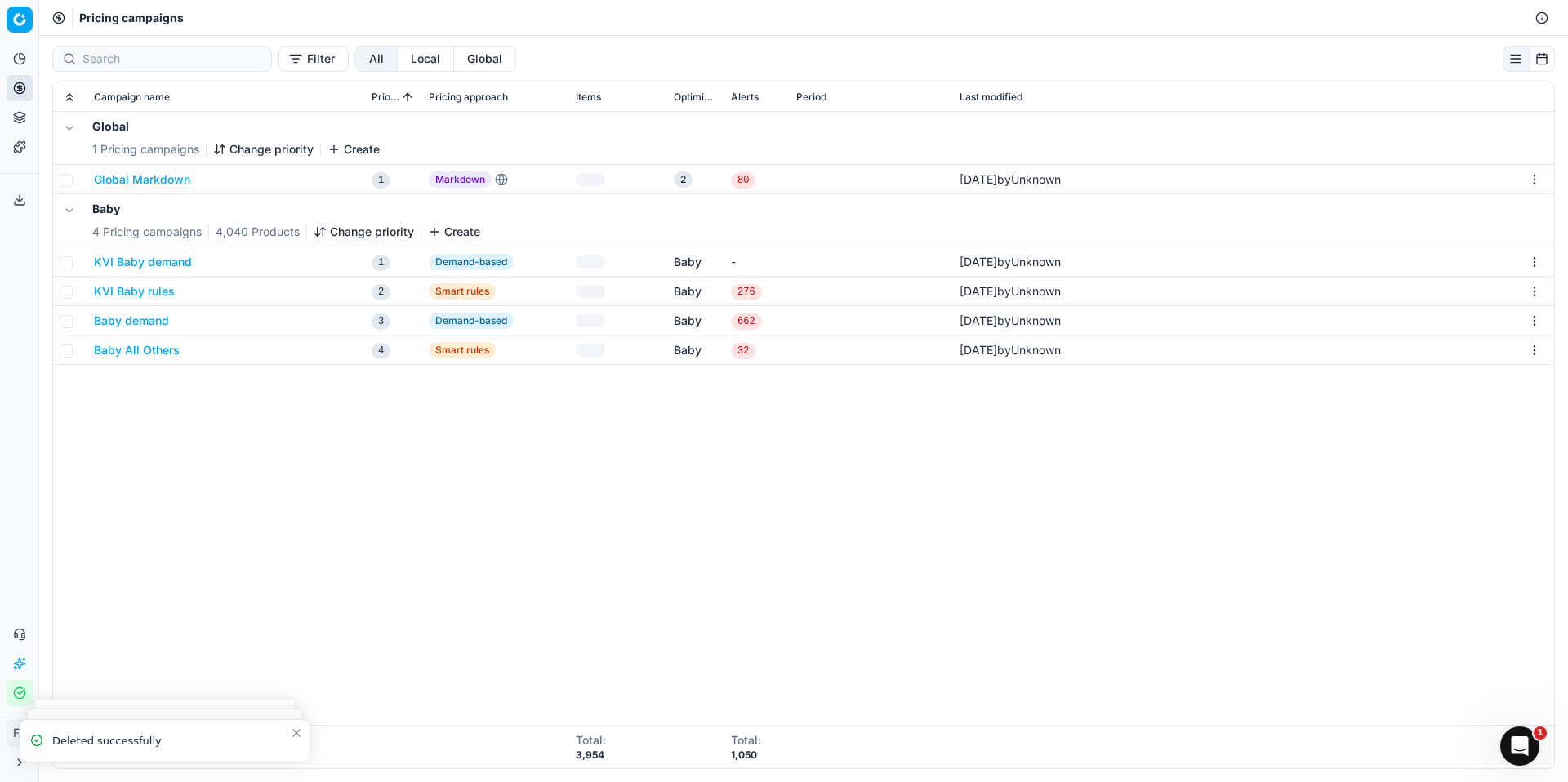
click at [1537, 258] on html "Pricing platform Analytics Pricing Product portfolio Templates Export service 0…" at bounding box center [784, 391] width 1568 height 782
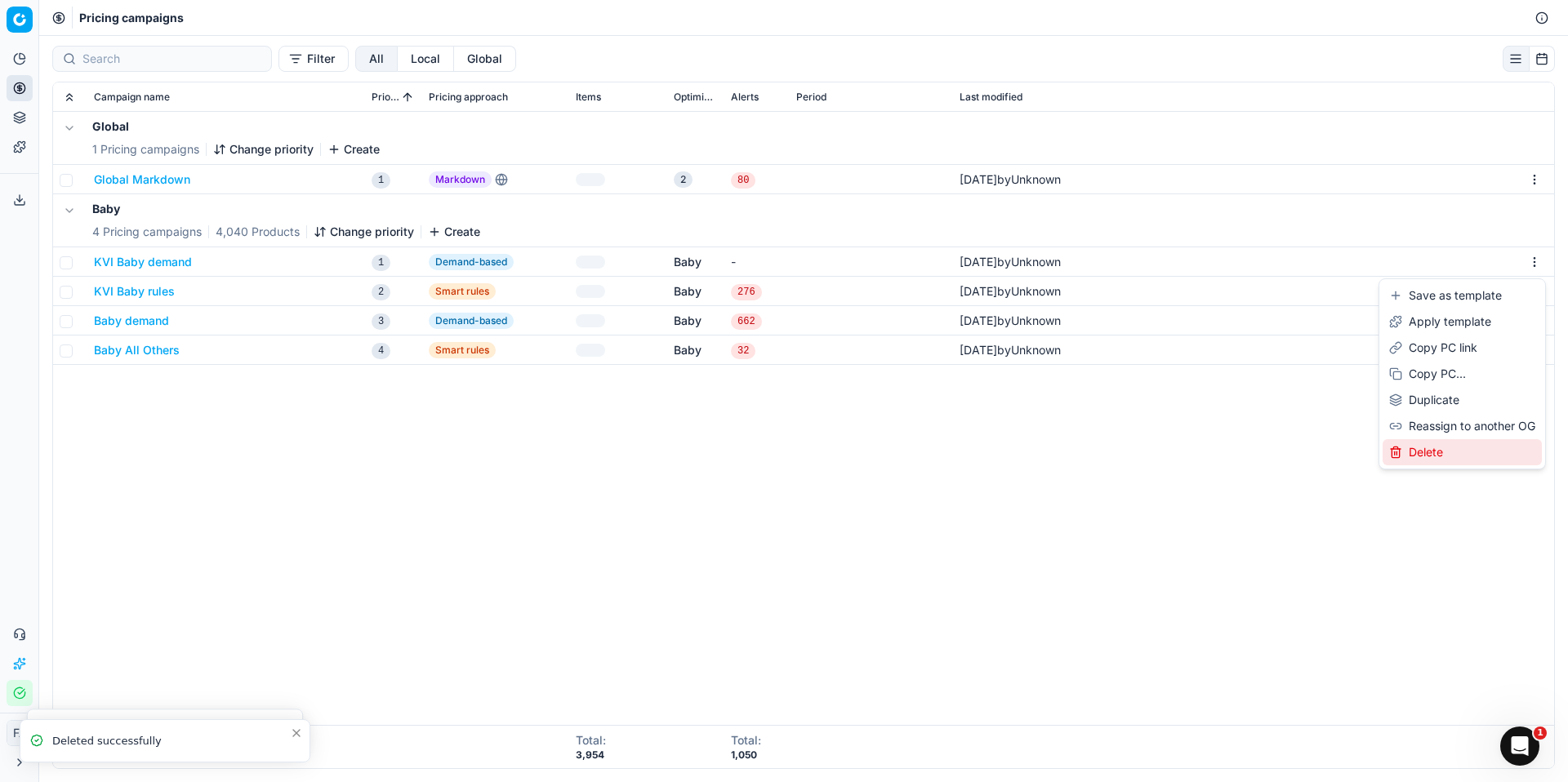
click at [1468, 445] on div "Delete" at bounding box center [1463, 452] width 160 height 26
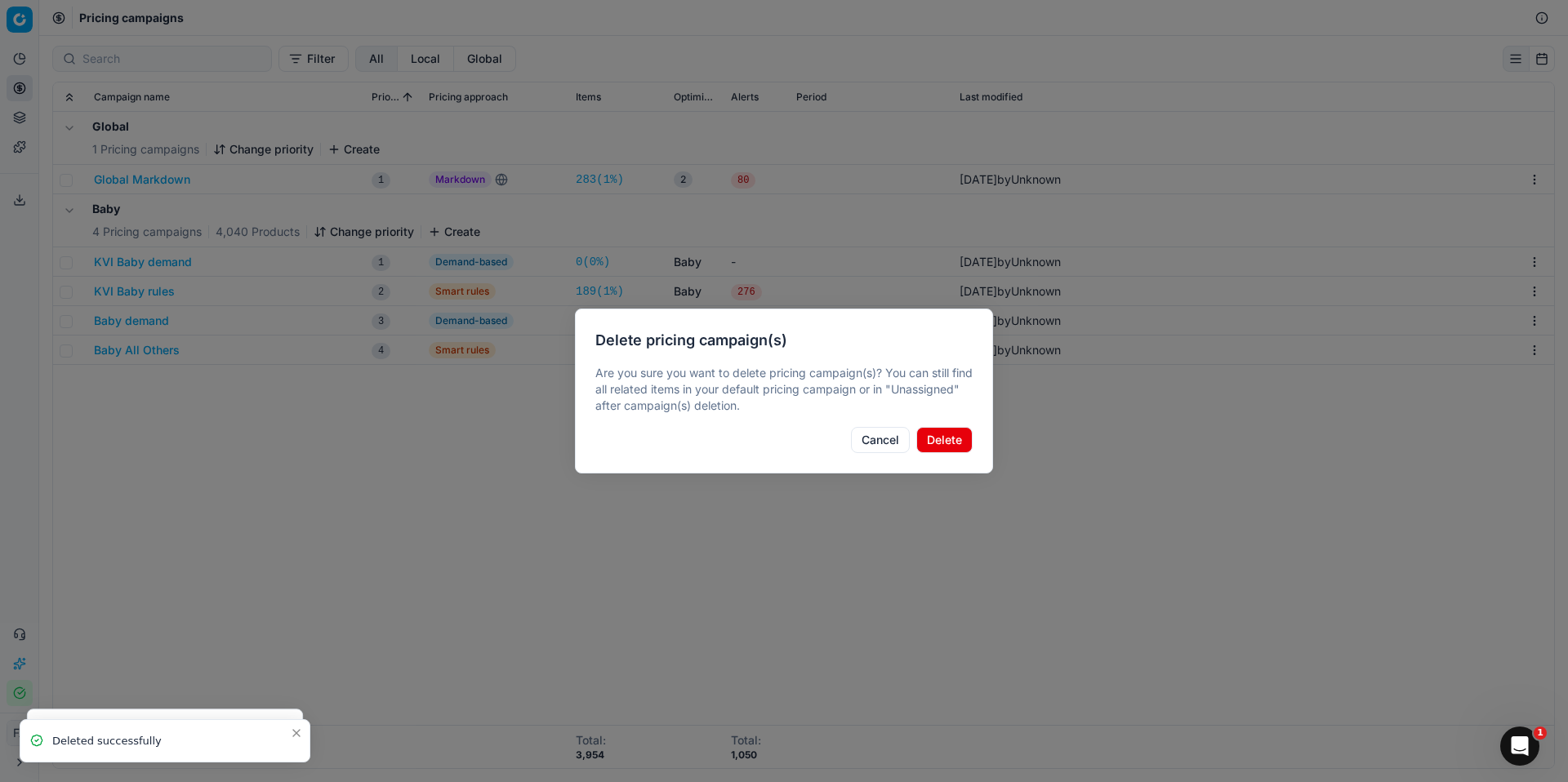
click at [959, 433] on button "Delete" at bounding box center [944, 440] width 56 height 26
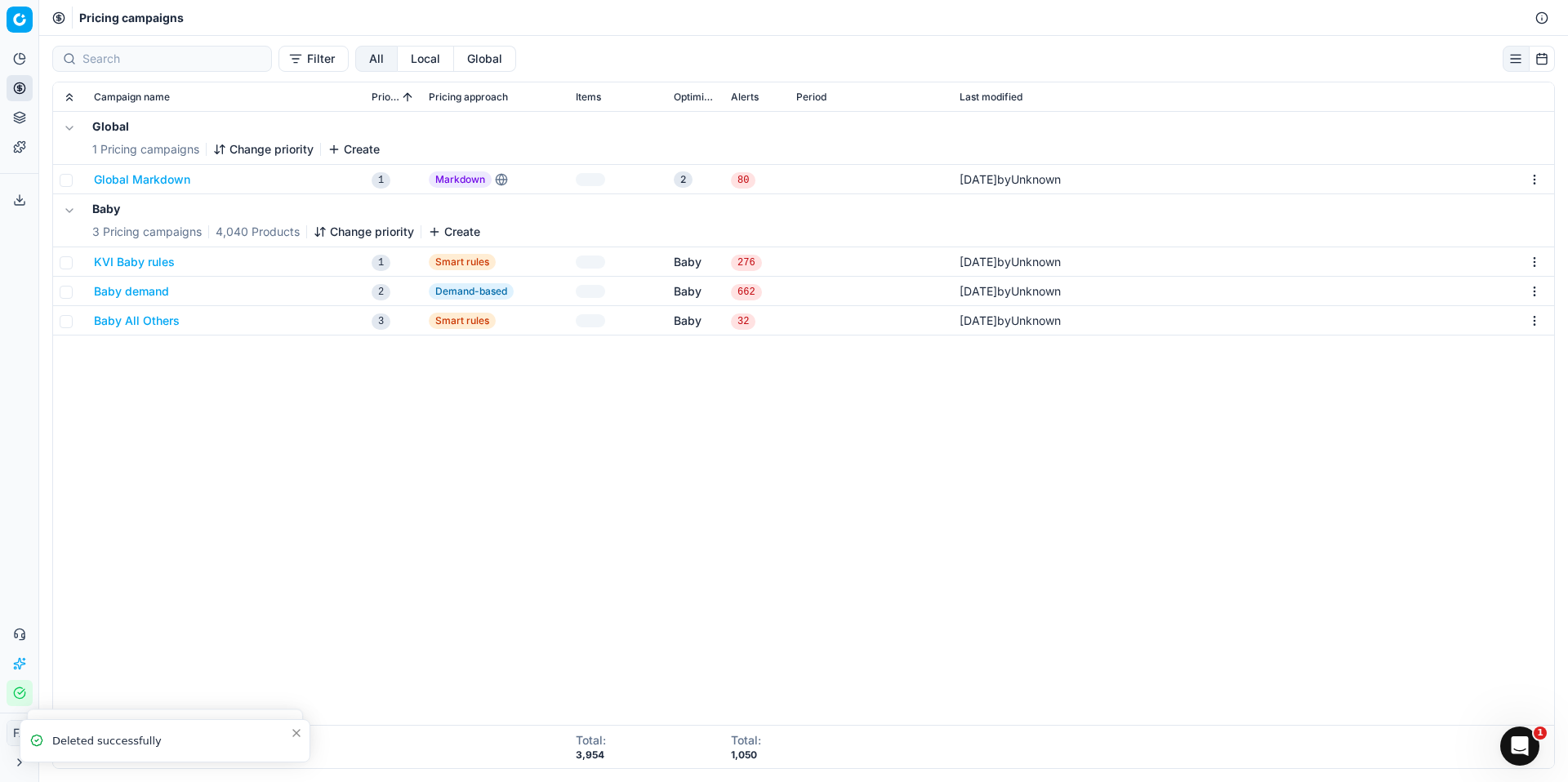
click at [1540, 263] on html "Pricing platform Analytics Pricing Product portfolio Templates Export service 0…" at bounding box center [784, 391] width 1568 height 782
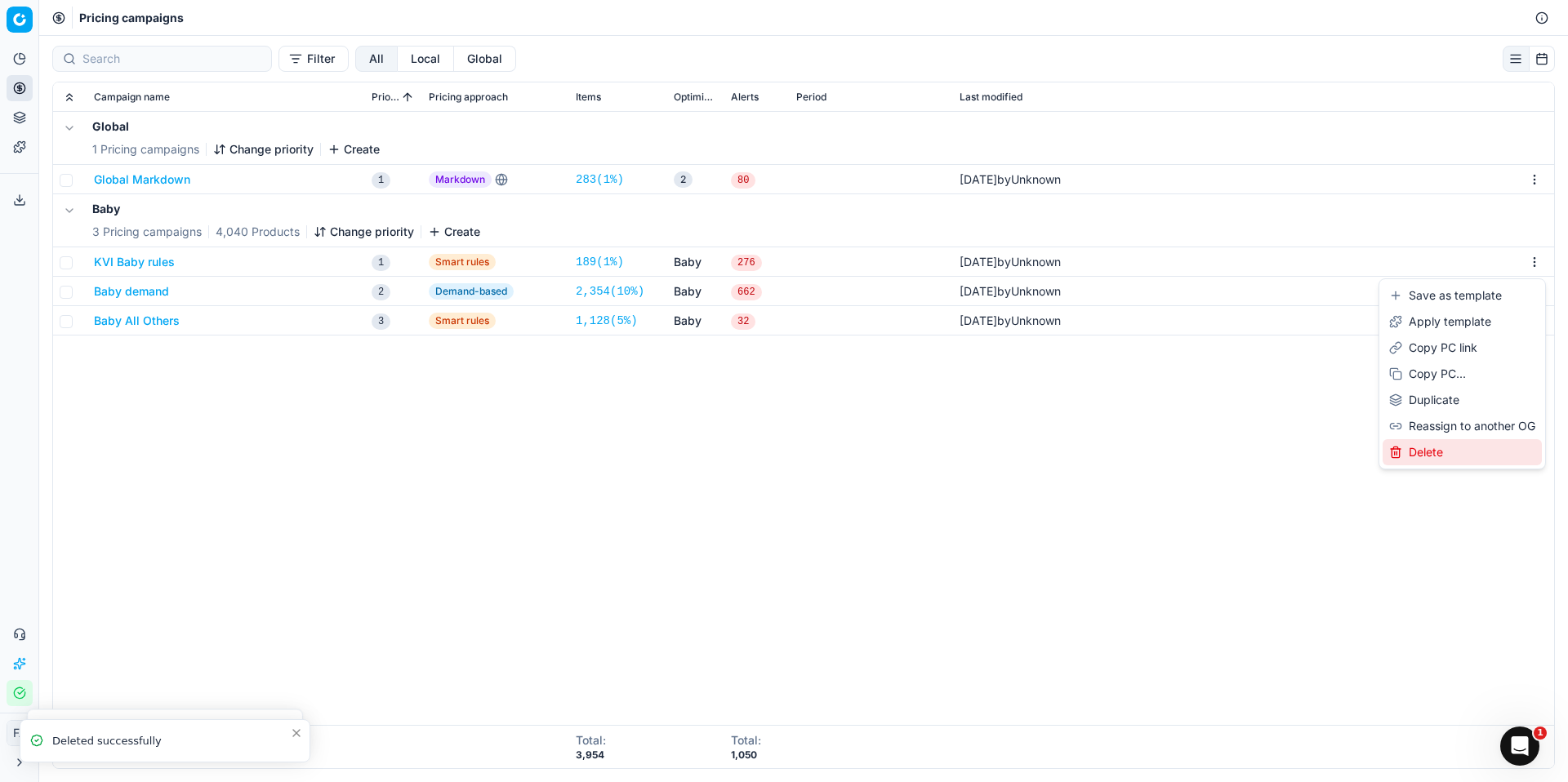
click at [1457, 457] on div "Delete" at bounding box center [1463, 452] width 160 height 26
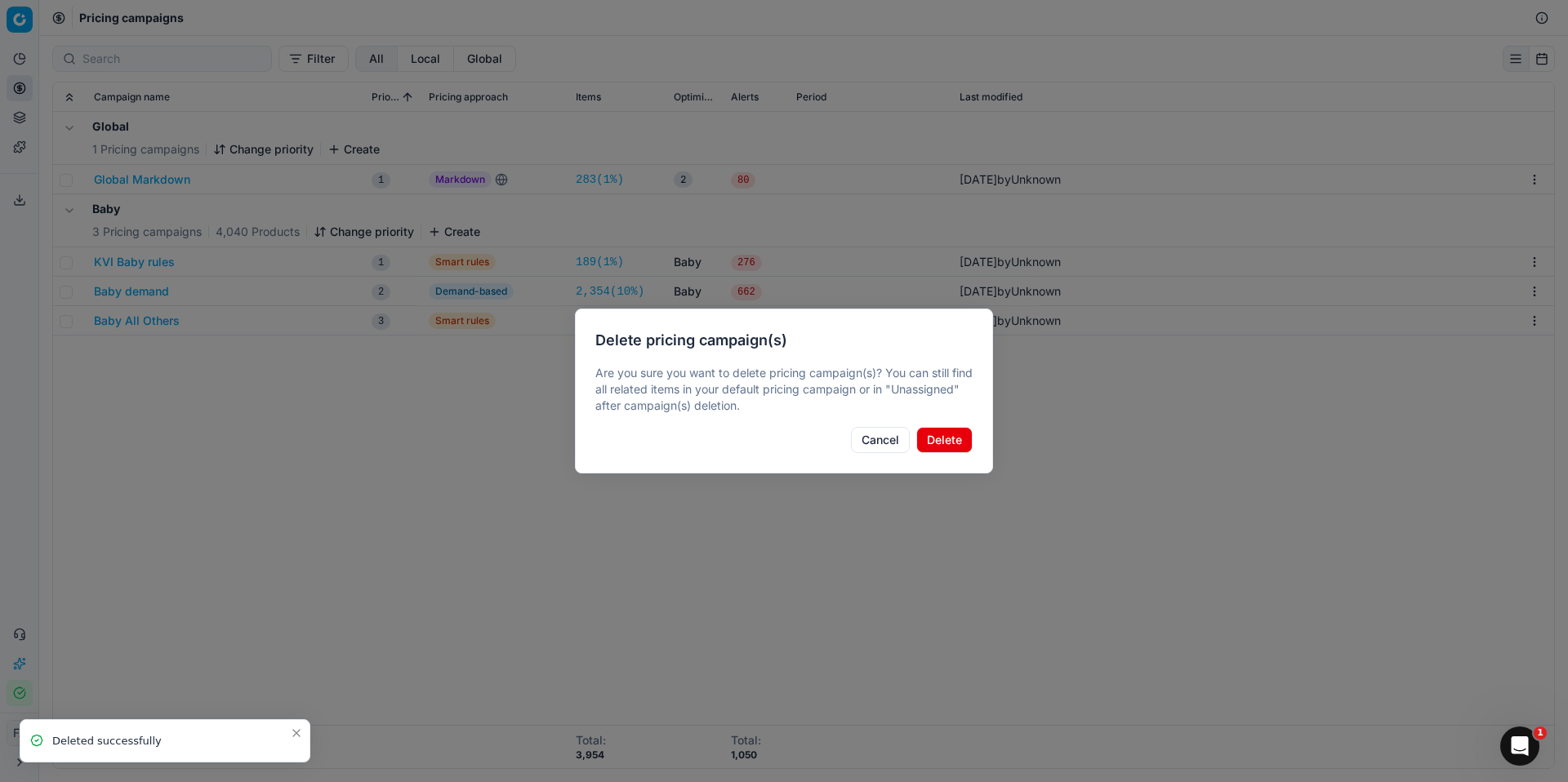
click at [950, 444] on button "Delete" at bounding box center [944, 440] width 56 height 26
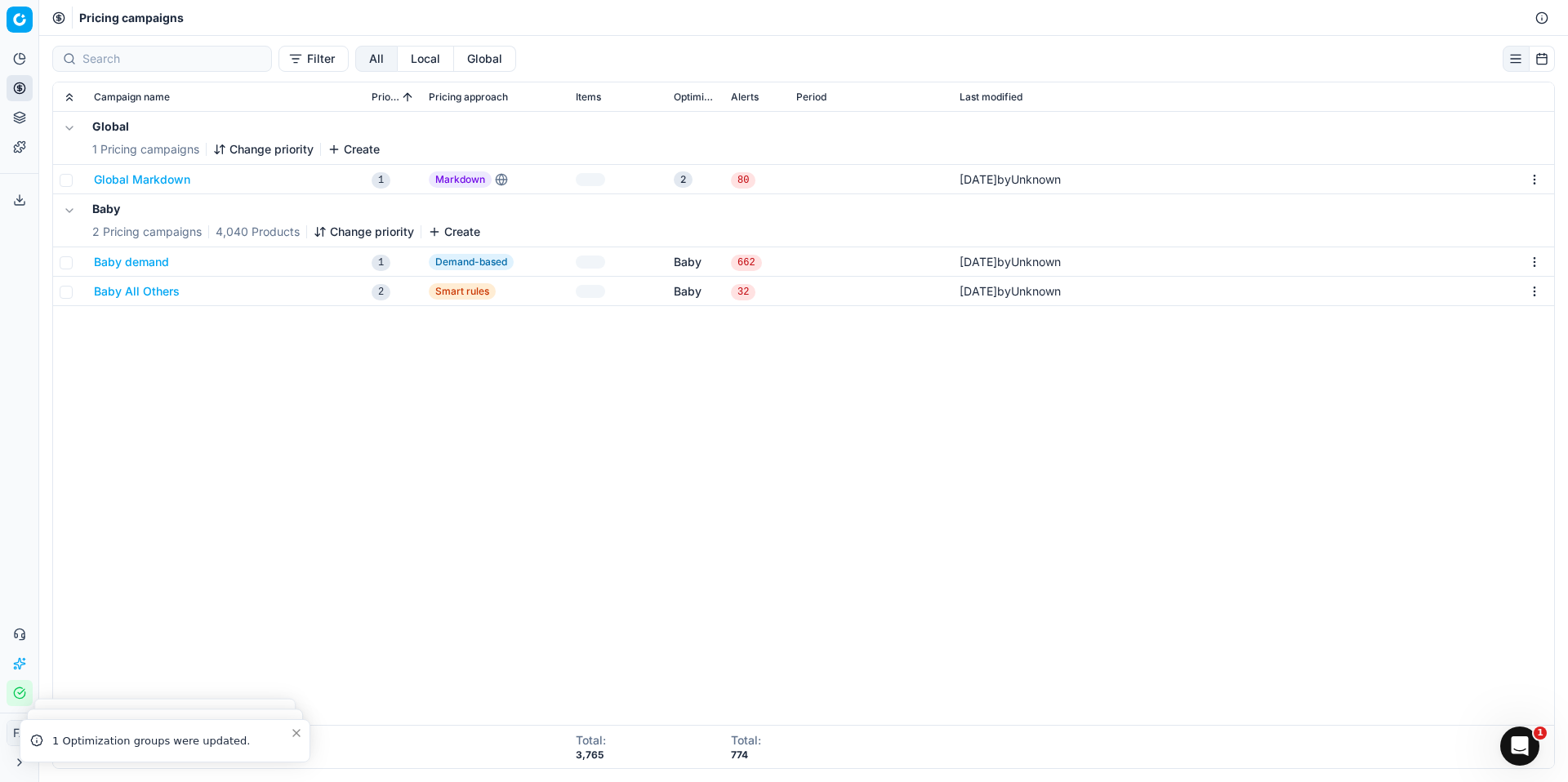
click at [1534, 259] on html "Pricing platform Analytics Pricing Product portfolio Templates Export service 0…" at bounding box center [784, 391] width 1568 height 782
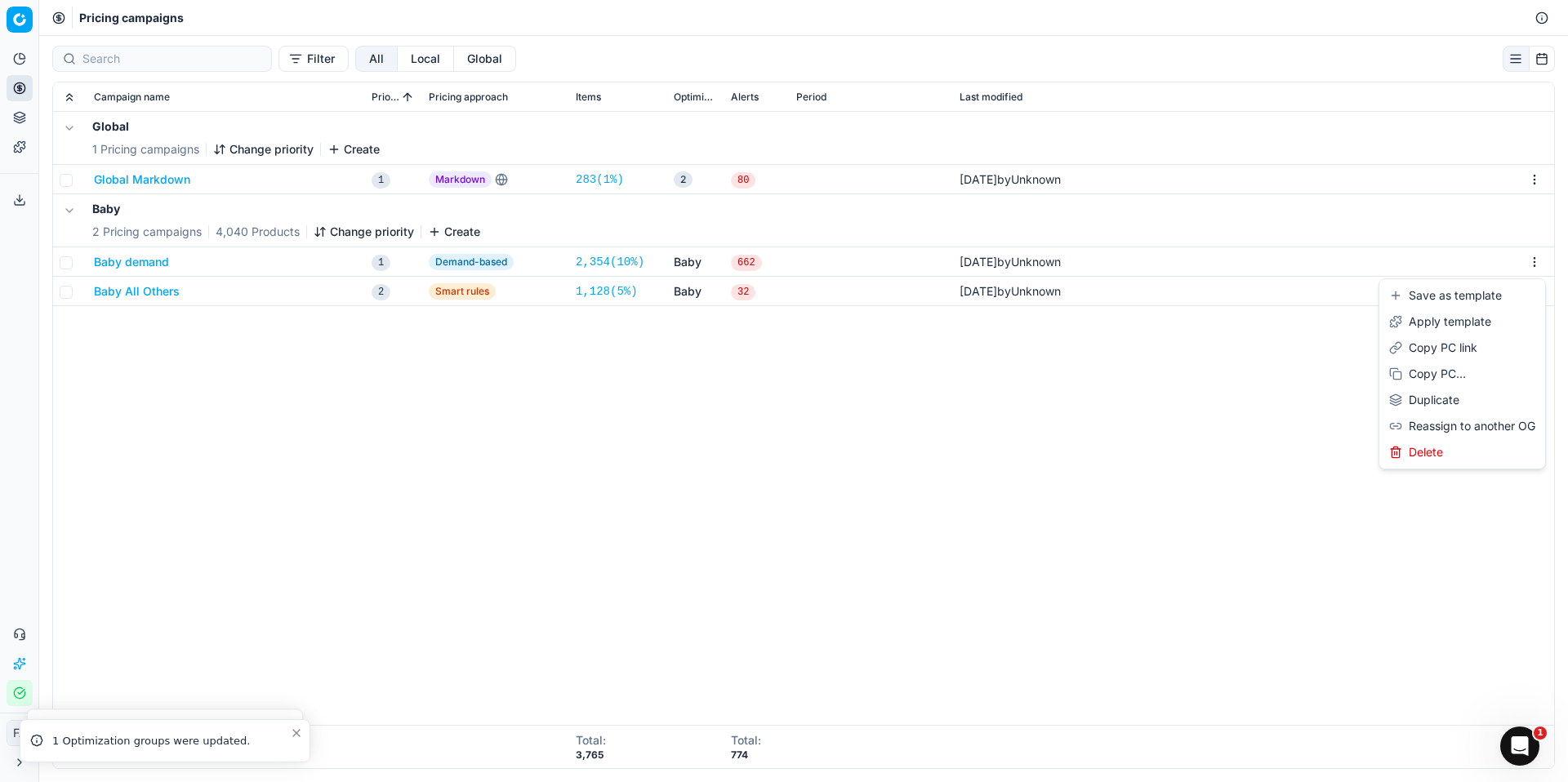
drag, startPoint x: 1453, startPoint y: 436, endPoint x: 1453, endPoint y: 447, distance: 11.0
click at [1453, 447] on div "Save as template Apply template Copy PC link Copy PC... Duplicate Reassign to a…" at bounding box center [1462, 373] width 167 height 191
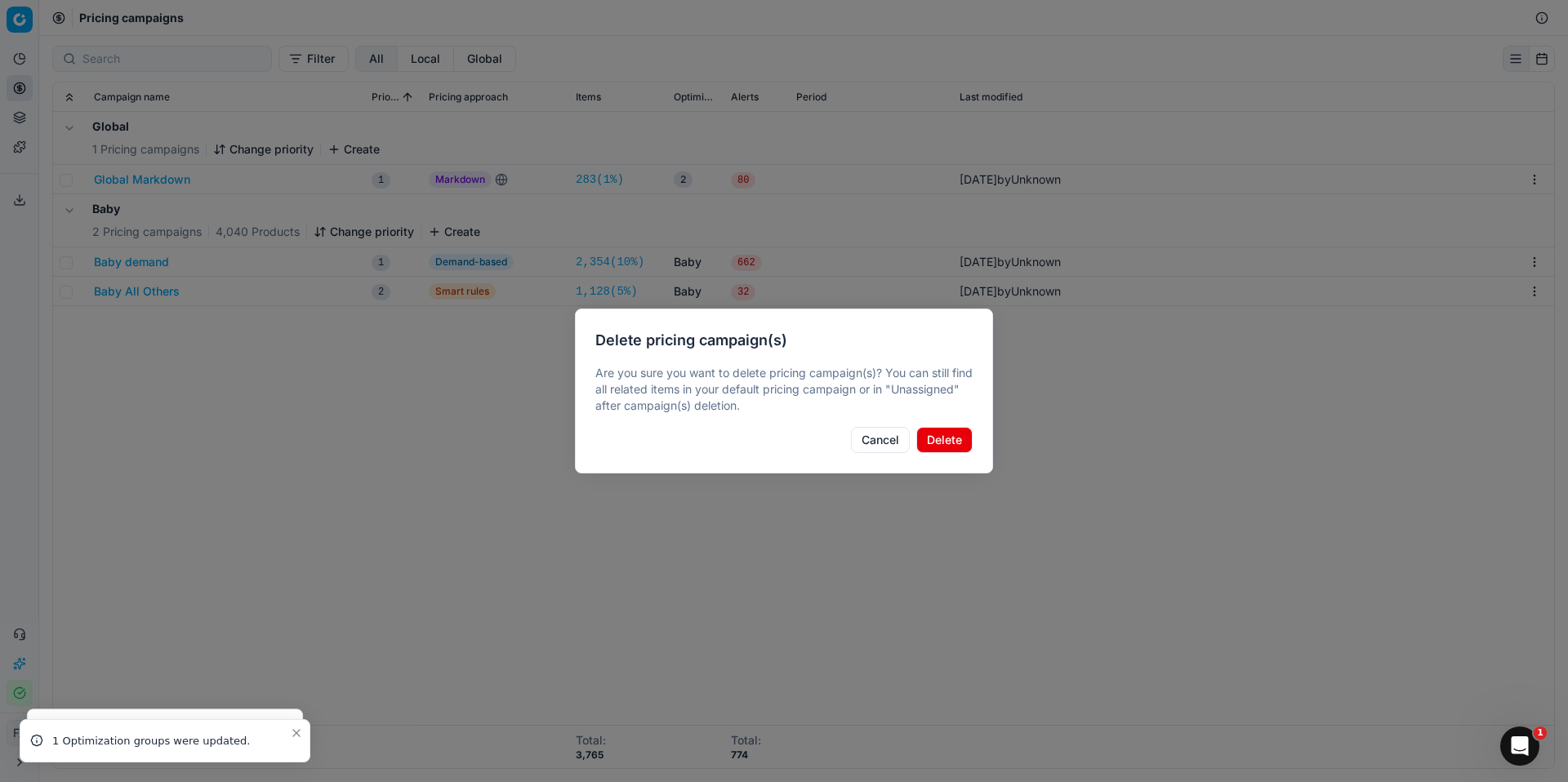
click at [955, 439] on button "Delete" at bounding box center [944, 440] width 56 height 26
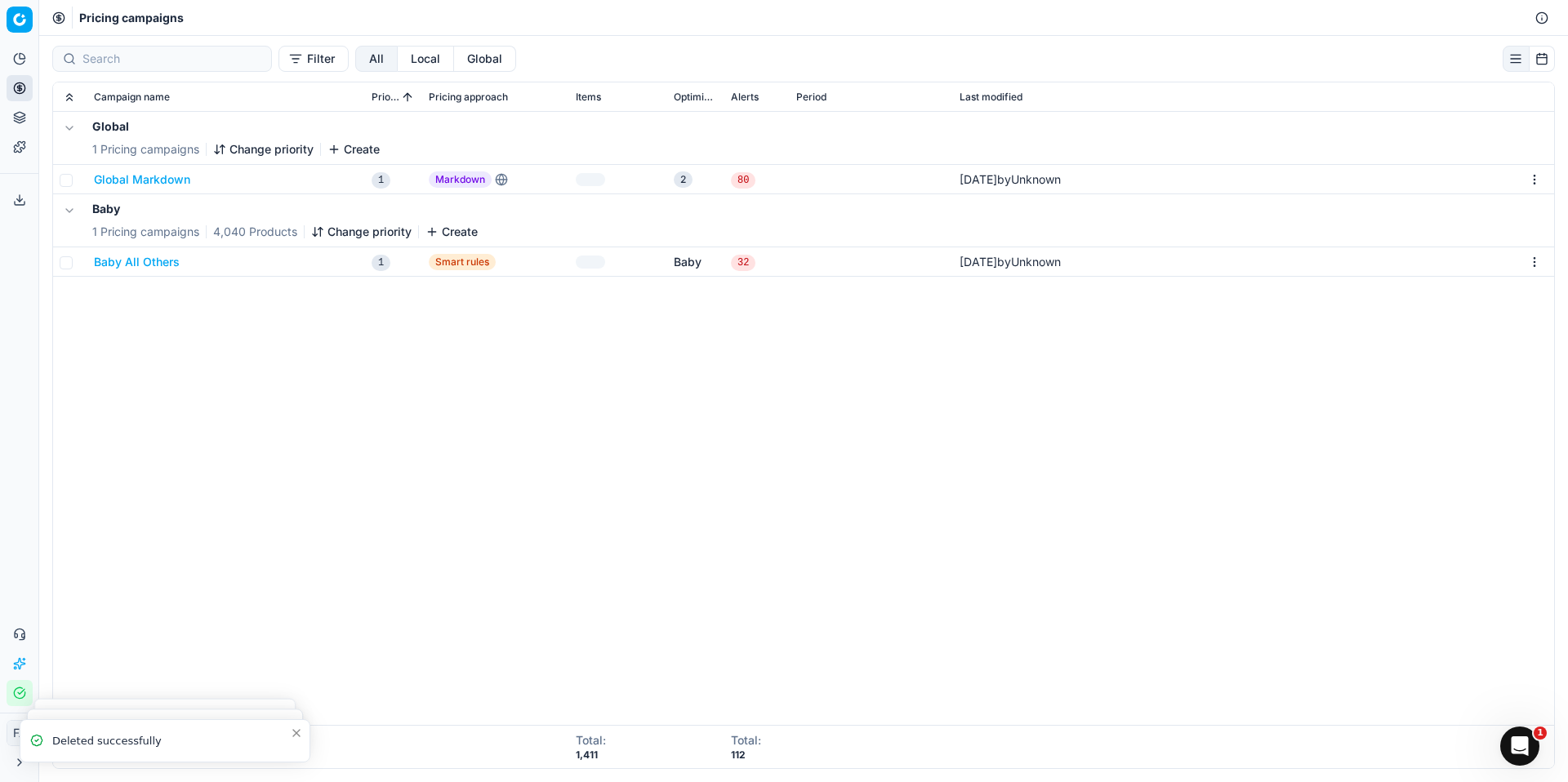
click at [1527, 257] on html "Pricing platform Analytics Pricing Product portfolio Templates Export service 0…" at bounding box center [784, 391] width 1568 height 782
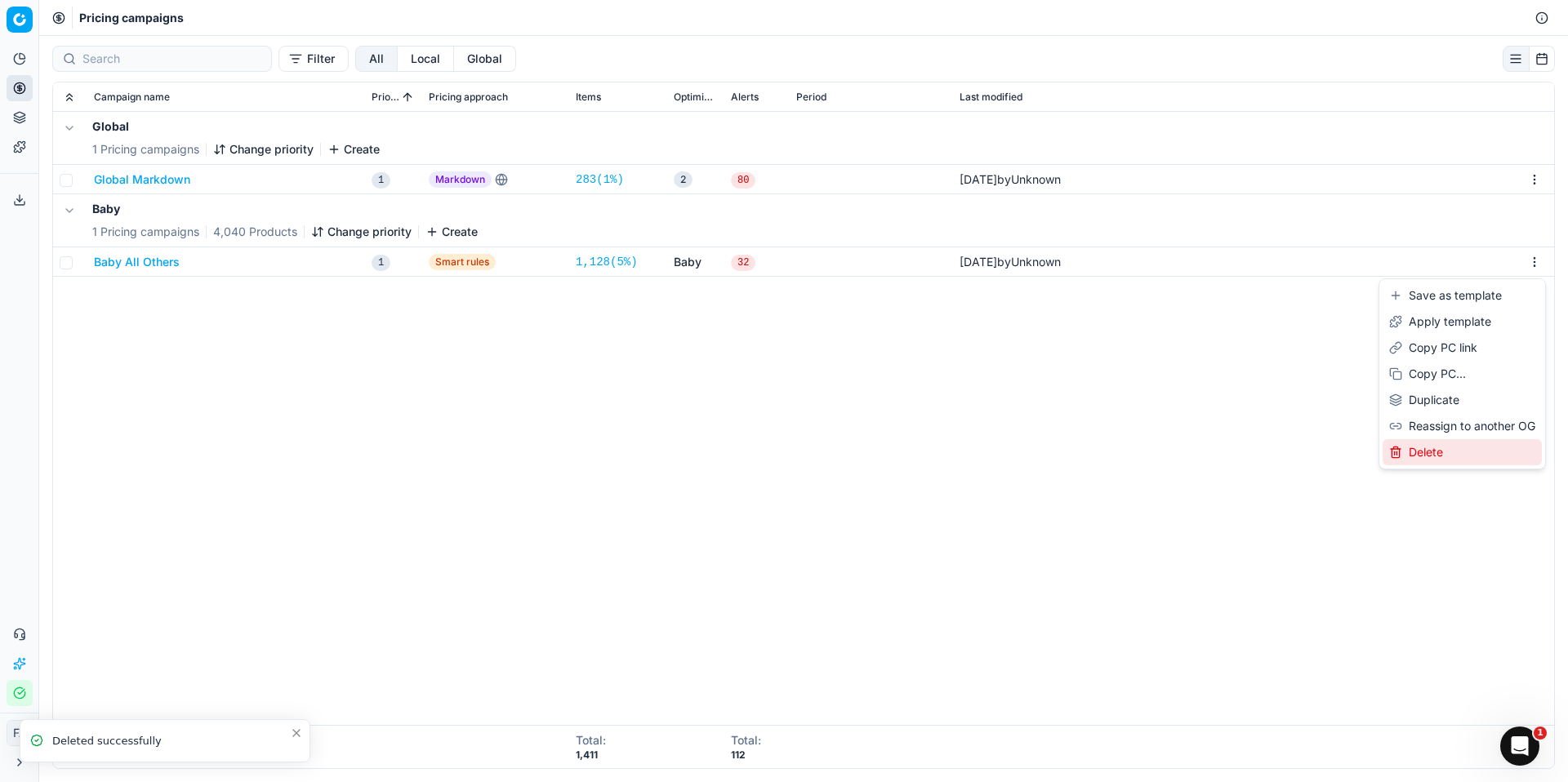
click at [1476, 450] on div "Delete" at bounding box center [1463, 452] width 160 height 26
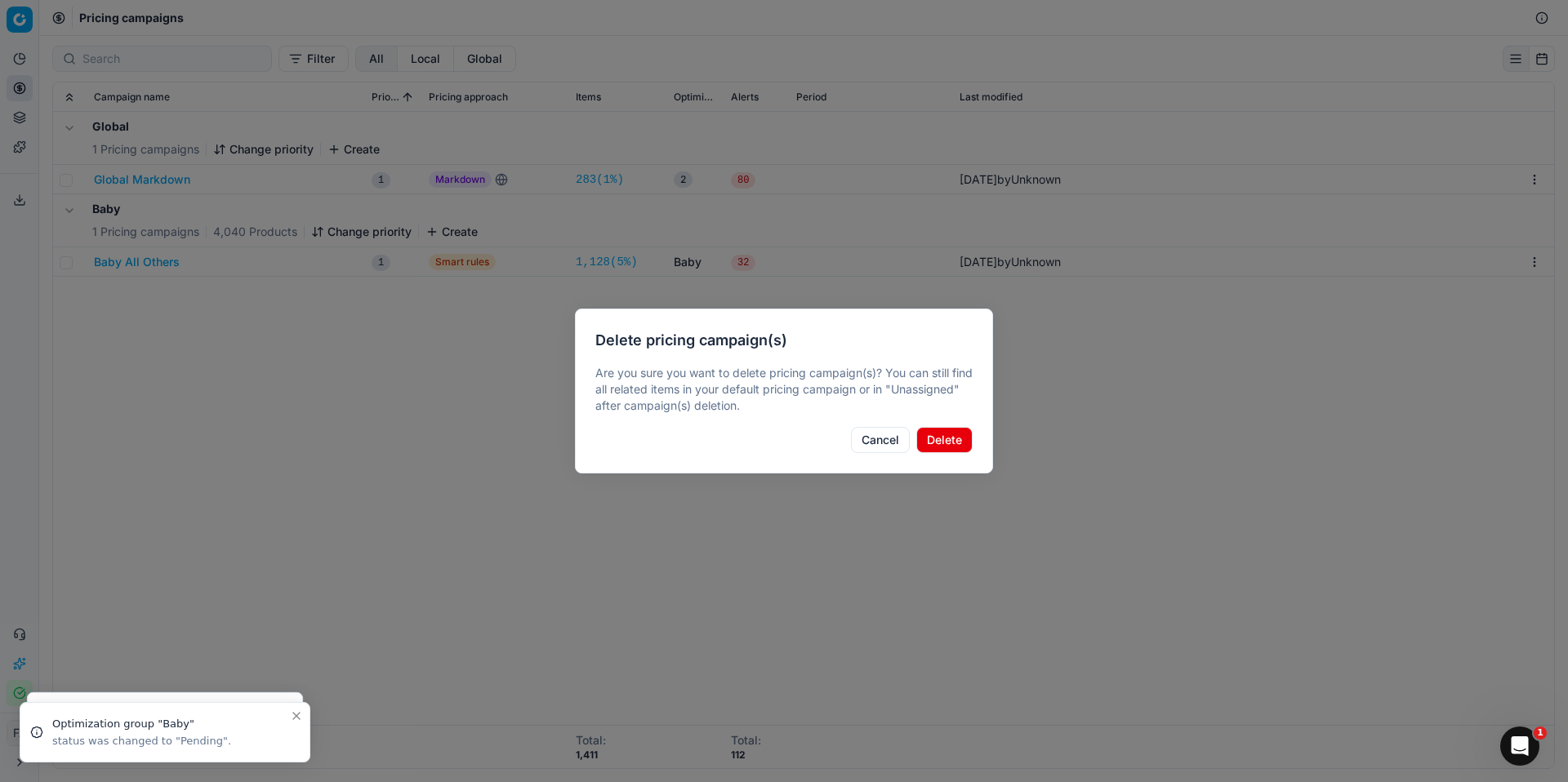
click at [935, 439] on button "Delete" at bounding box center [944, 440] width 56 height 26
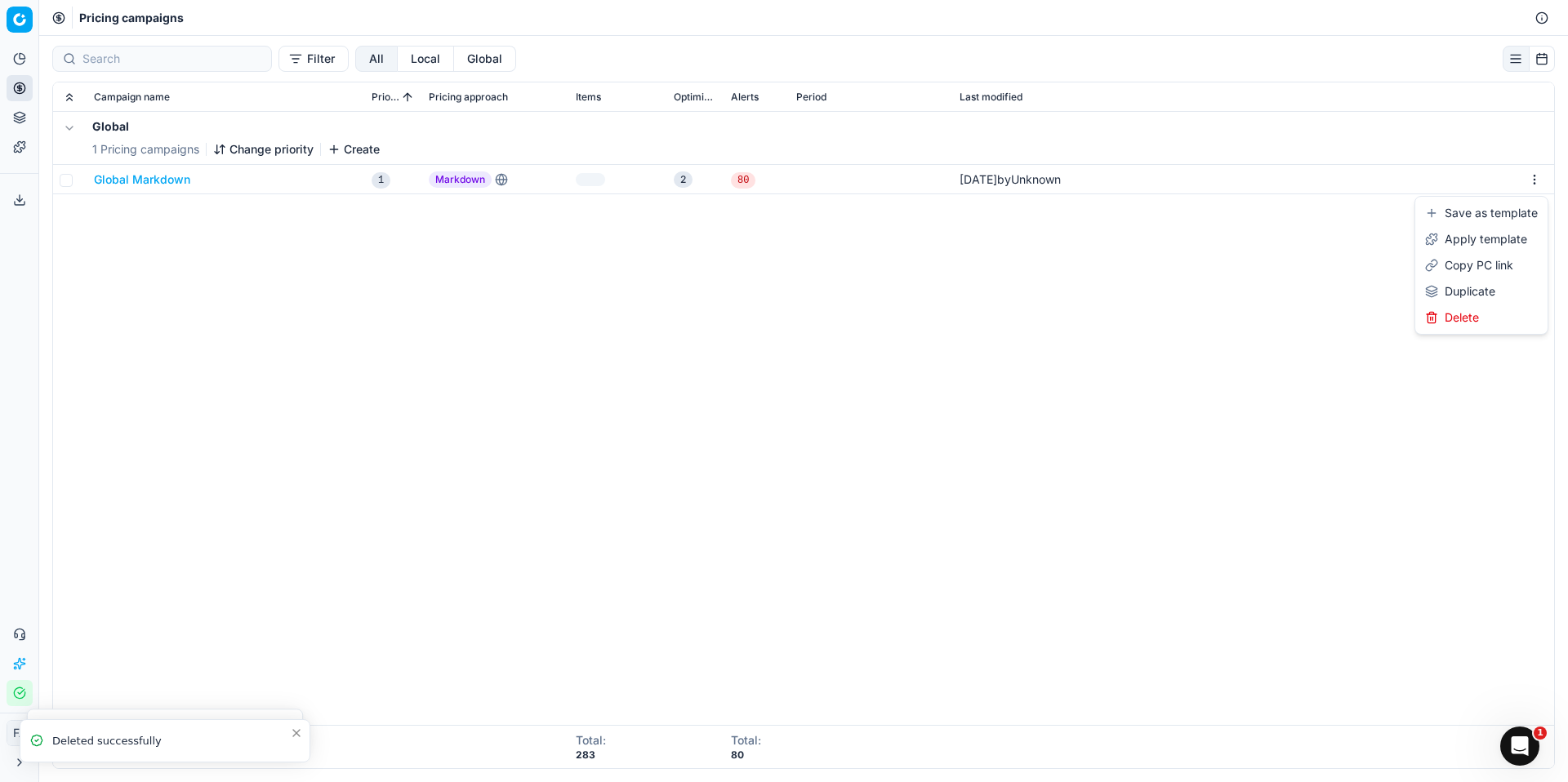
click at [1538, 182] on html "Pricing platform Analytics Pricing Product portfolio Templates Export service 0…" at bounding box center [784, 391] width 1568 height 782
click at [1501, 322] on div "Delete" at bounding box center [1481, 317] width 126 height 26
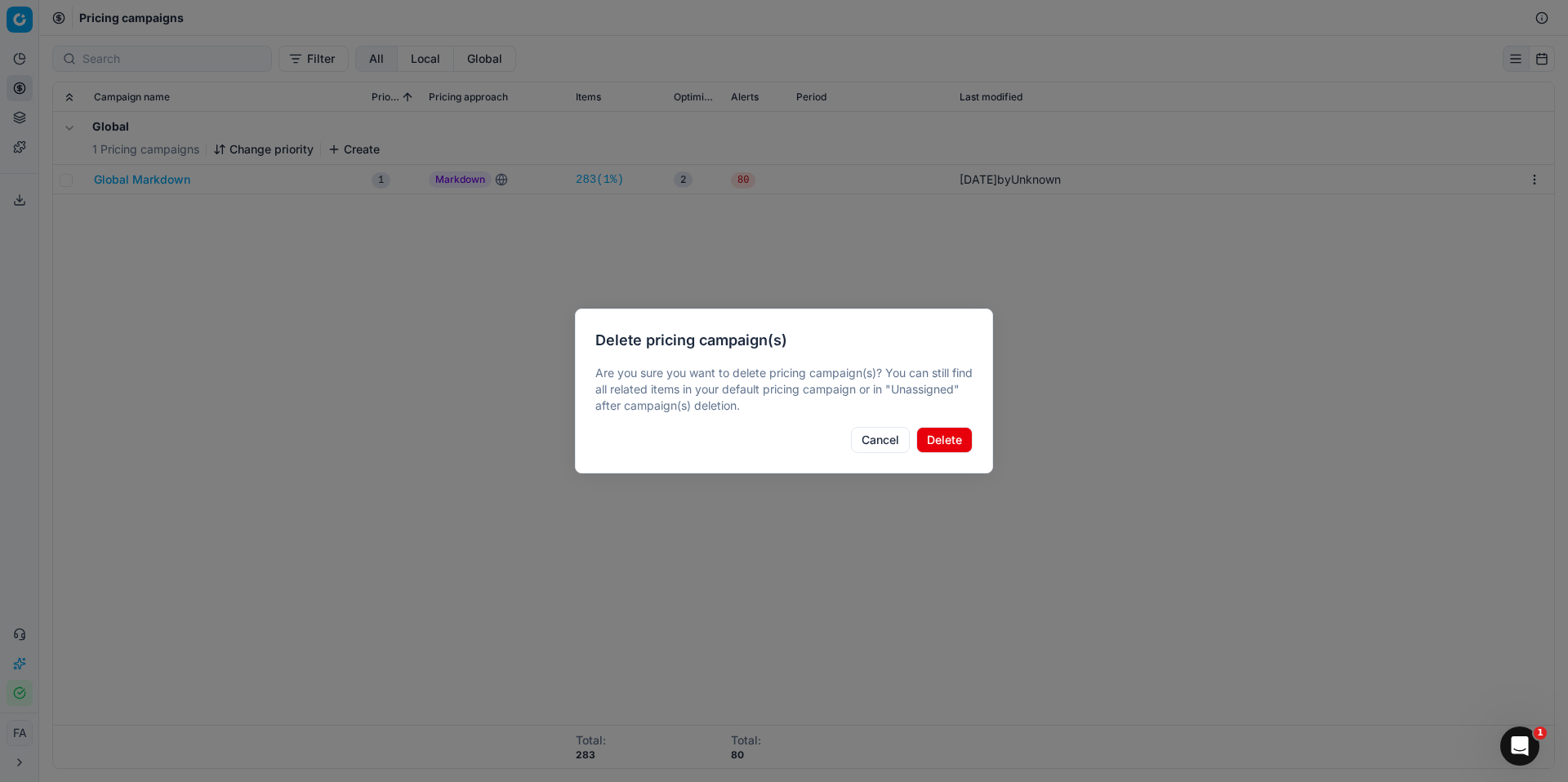
click at [953, 438] on button "Delete" at bounding box center [944, 440] width 56 height 26
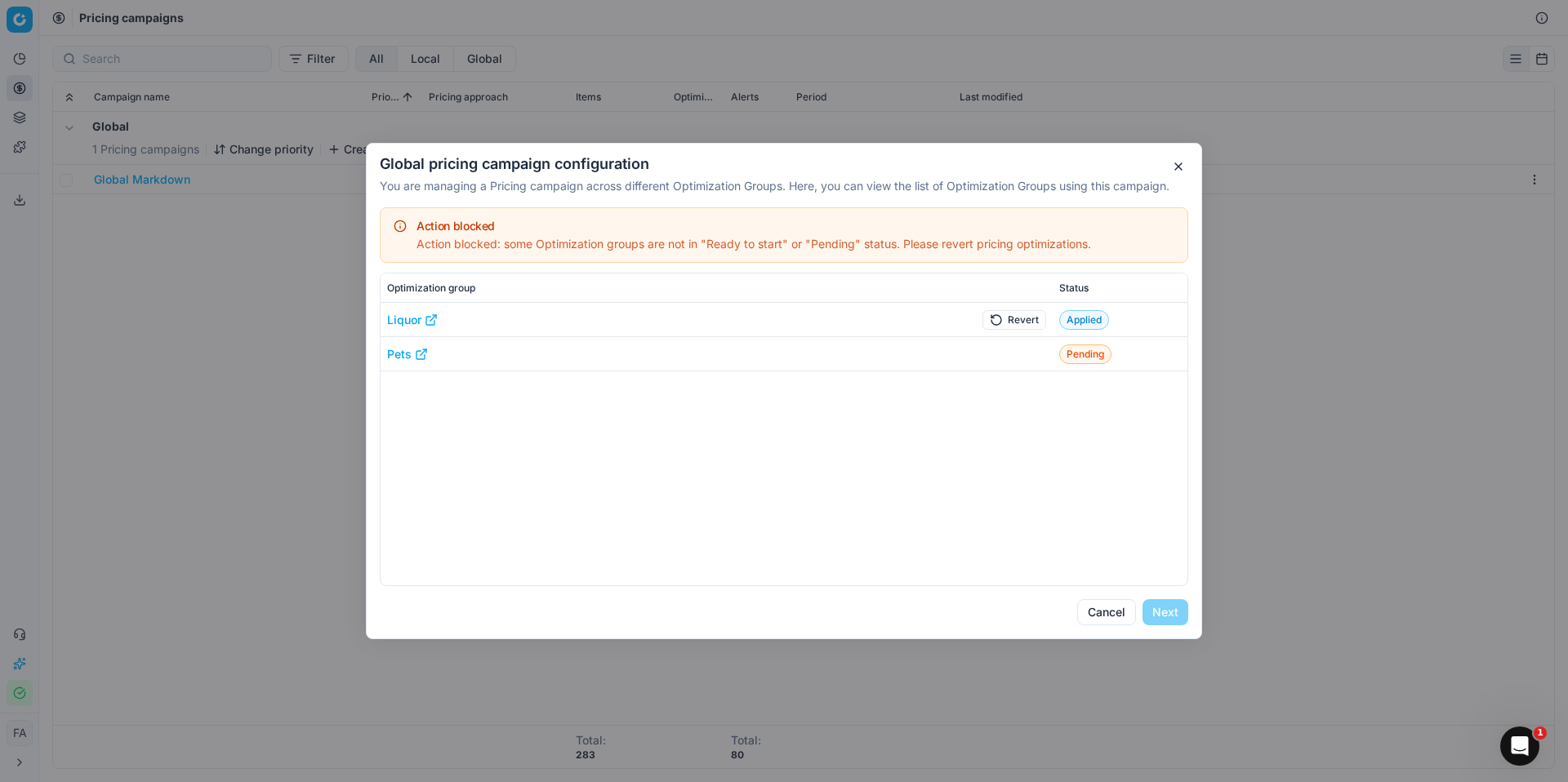
click at [863, 312] on td "Liquor" at bounding box center [665, 320] width 569 height 34
click at [864, 359] on td "Pets" at bounding box center [665, 355] width 569 height 34
click at [1105, 608] on button "Cancel" at bounding box center [1106, 612] width 59 height 26
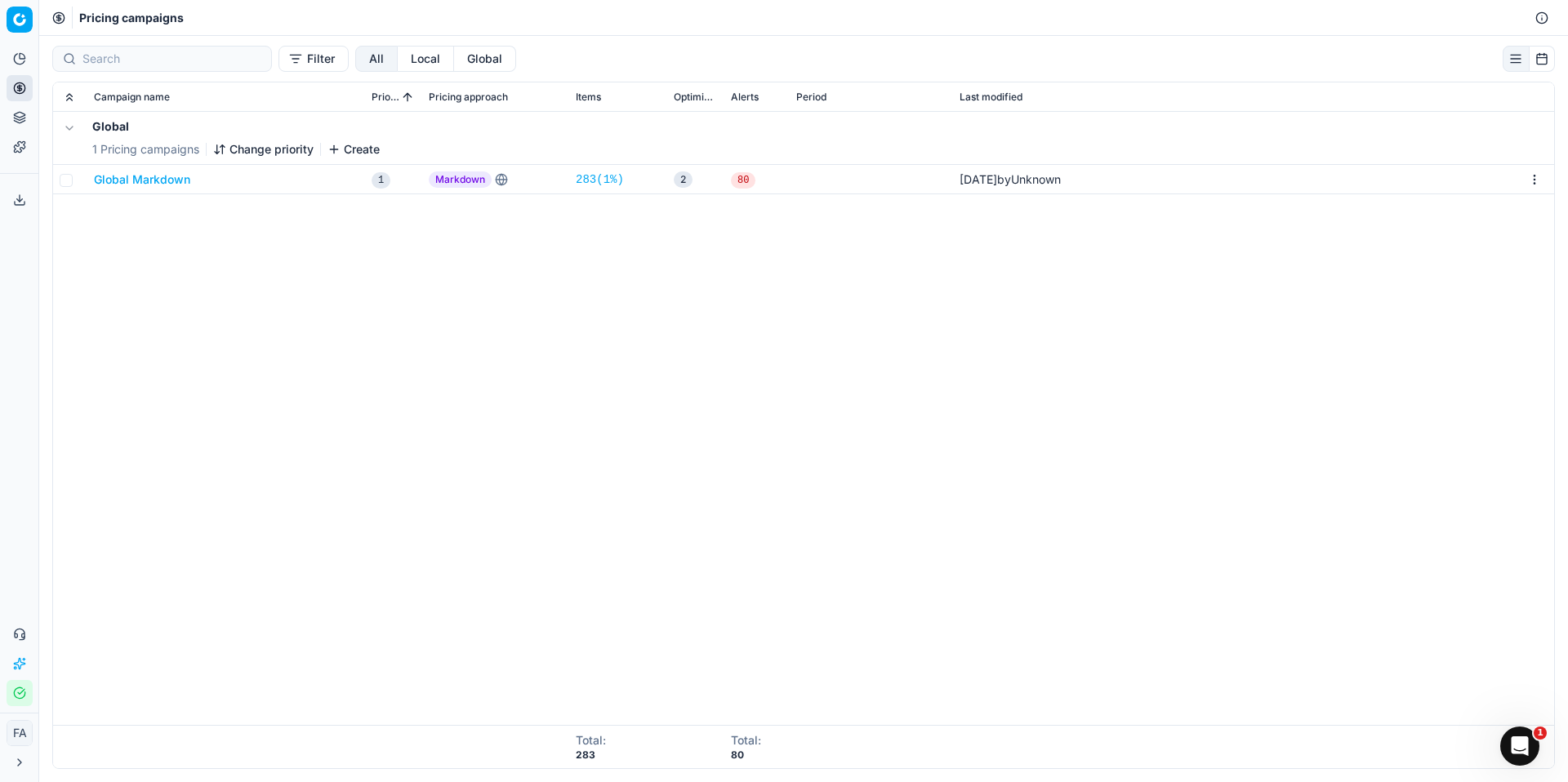
click at [74, 183] on td at bounding box center [70, 179] width 34 height 30
click at [67, 182] on input "checkbox" at bounding box center [65, 180] width 13 height 13
checkbox input "true"
click at [1055, 181] on div "03/10/2025 by Unknown" at bounding box center [1010, 179] width 101 height 16
click at [1543, 181] on html "Pricing platform Analytics Pricing Product portfolio Templates Export service 0…" at bounding box center [784, 391] width 1568 height 782
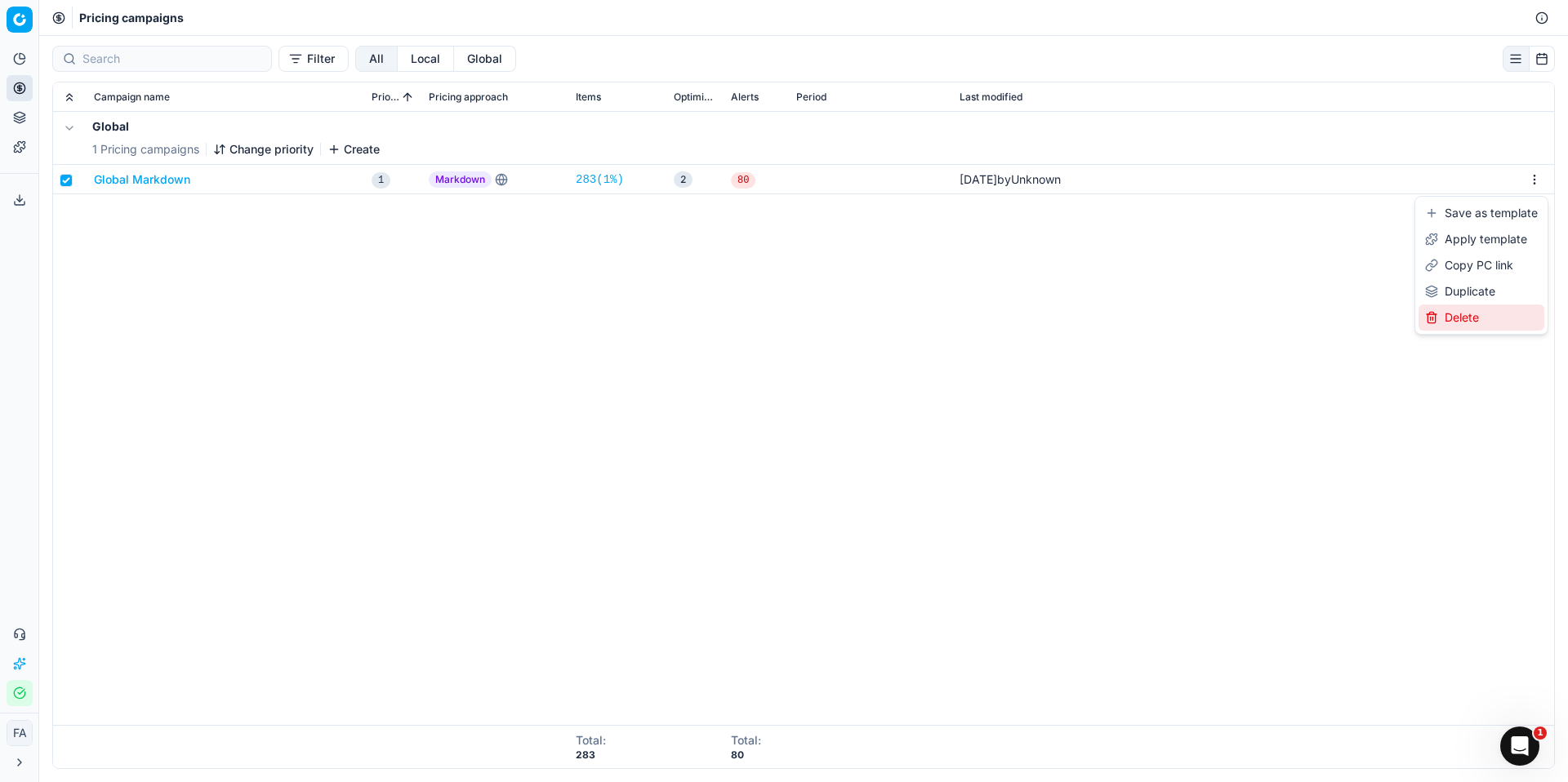
click at [1504, 316] on div "Delete" at bounding box center [1481, 317] width 126 height 26
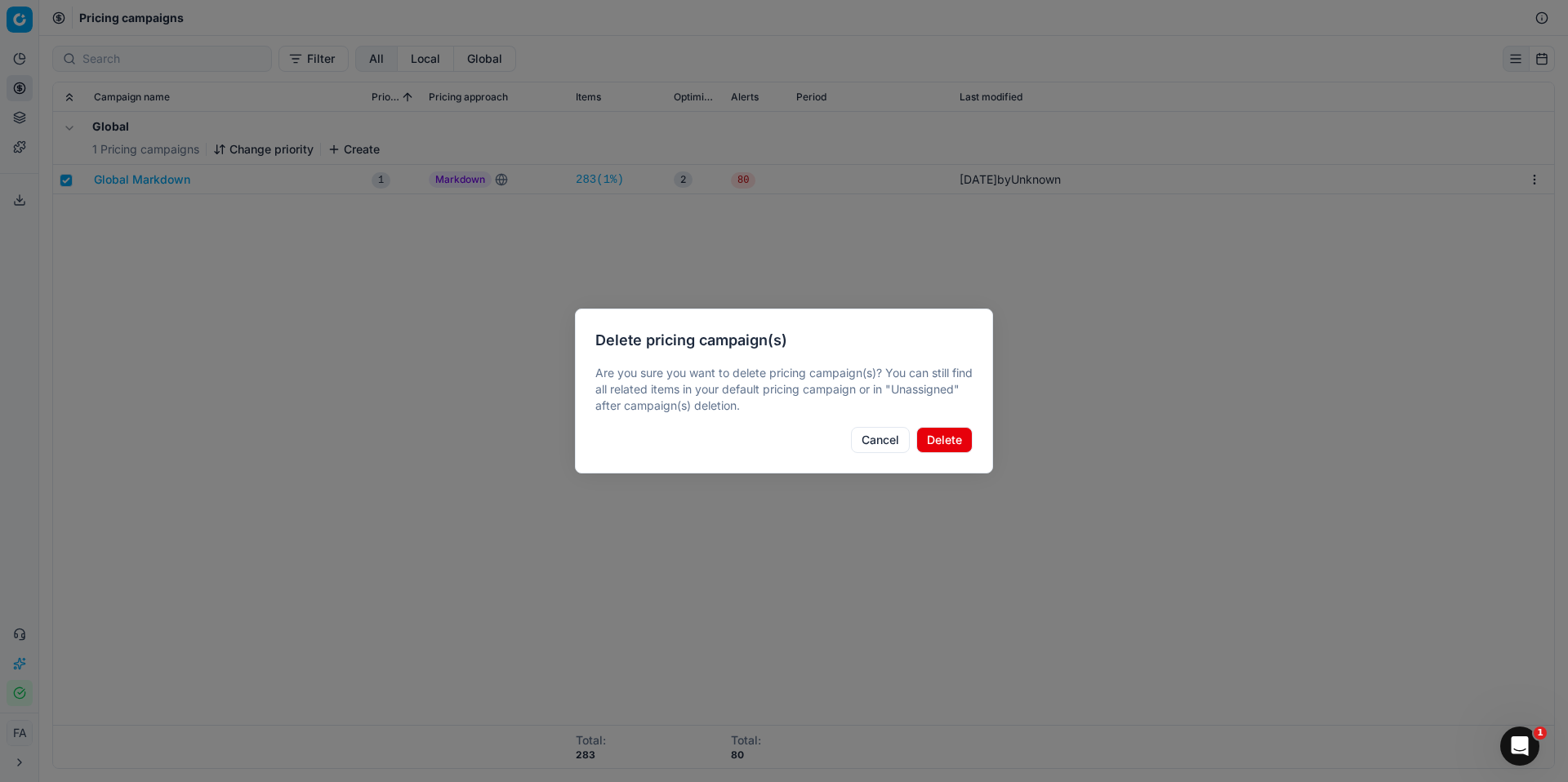
click at [938, 446] on button "Delete" at bounding box center [944, 440] width 56 height 26
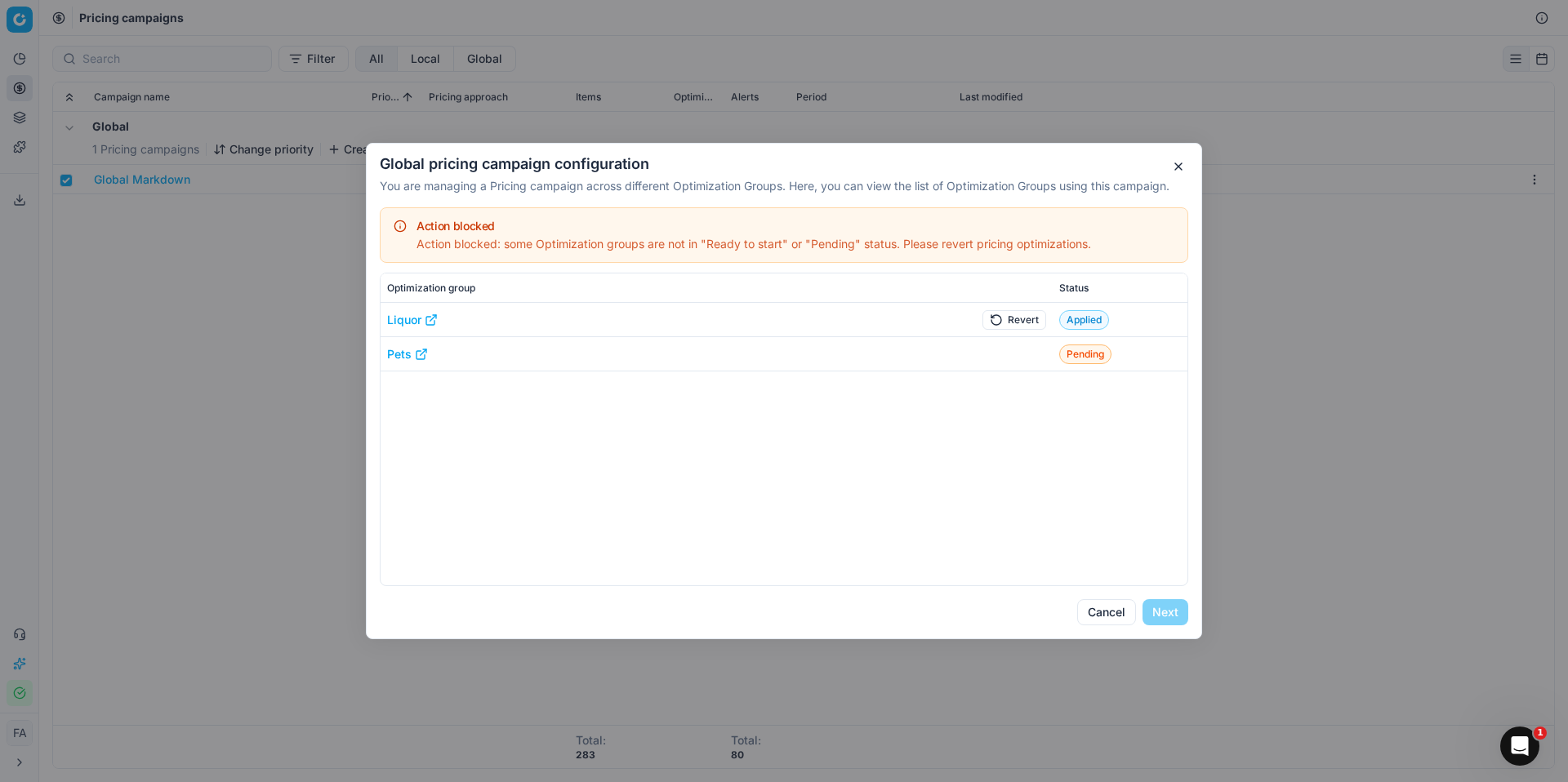
click at [1041, 355] on td at bounding box center [1002, 355] width 104 height 34
click at [1063, 348] on span "Pending" at bounding box center [1086, 354] width 53 height 20
click at [1064, 348] on span "Pending" at bounding box center [1086, 354] width 53 height 20
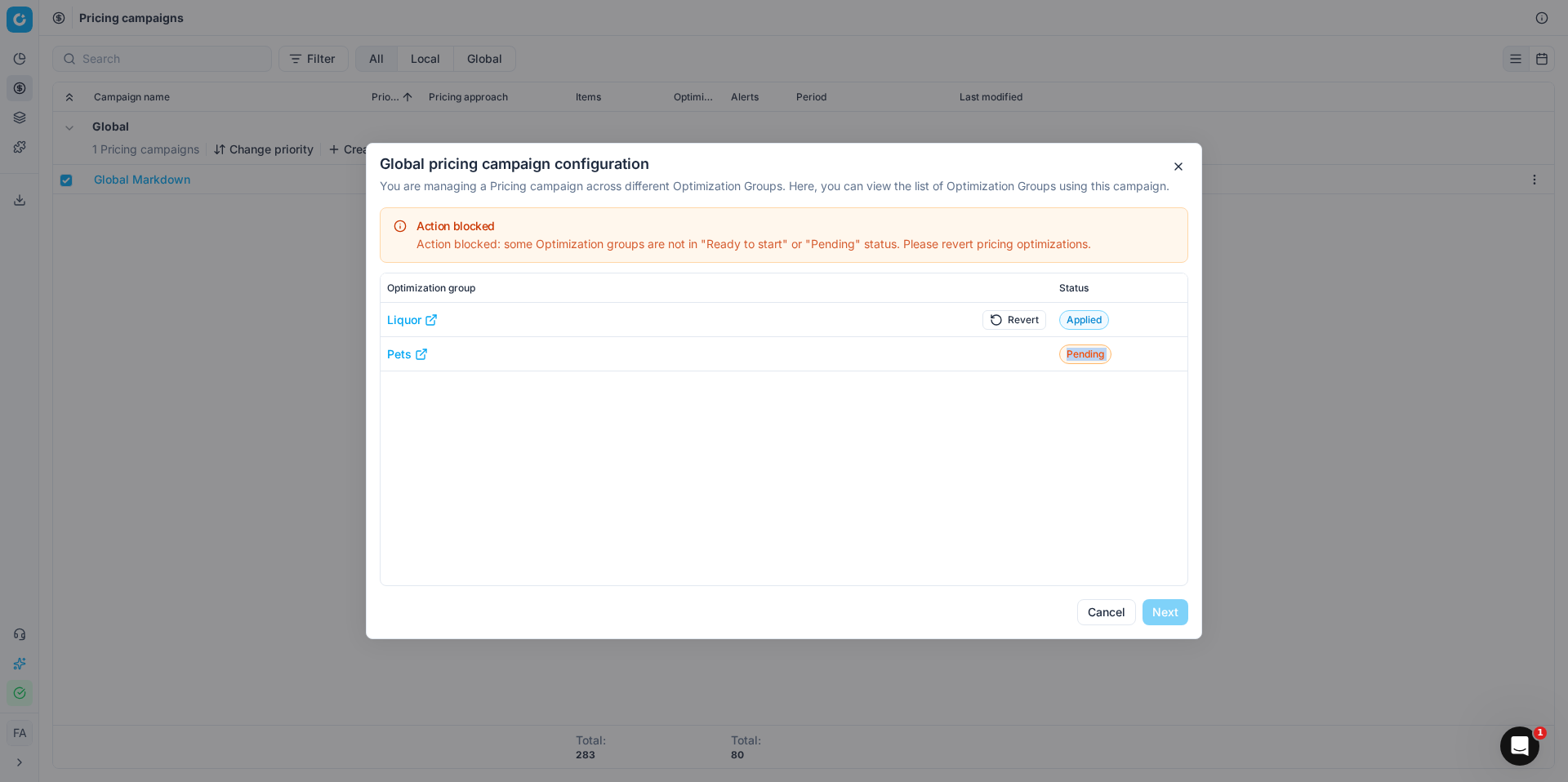
click at [1064, 348] on span "Pending" at bounding box center [1086, 354] width 53 height 20
click at [428, 361] on td "Pets" at bounding box center [665, 355] width 569 height 34
click at [402, 355] on link "Pets" at bounding box center [407, 354] width 41 height 16
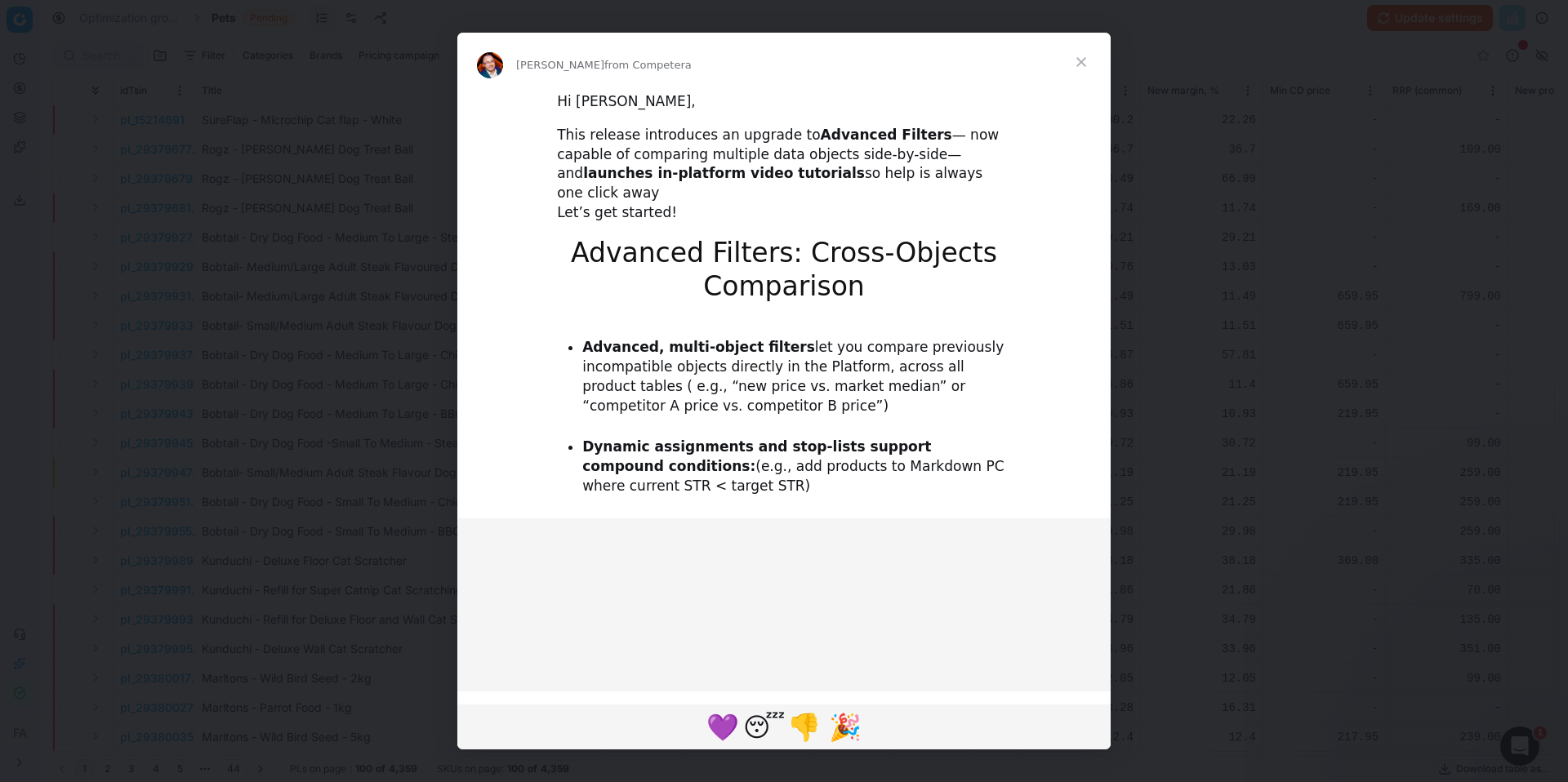
click at [1079, 59] on span "Close" at bounding box center [1081, 62] width 59 height 59
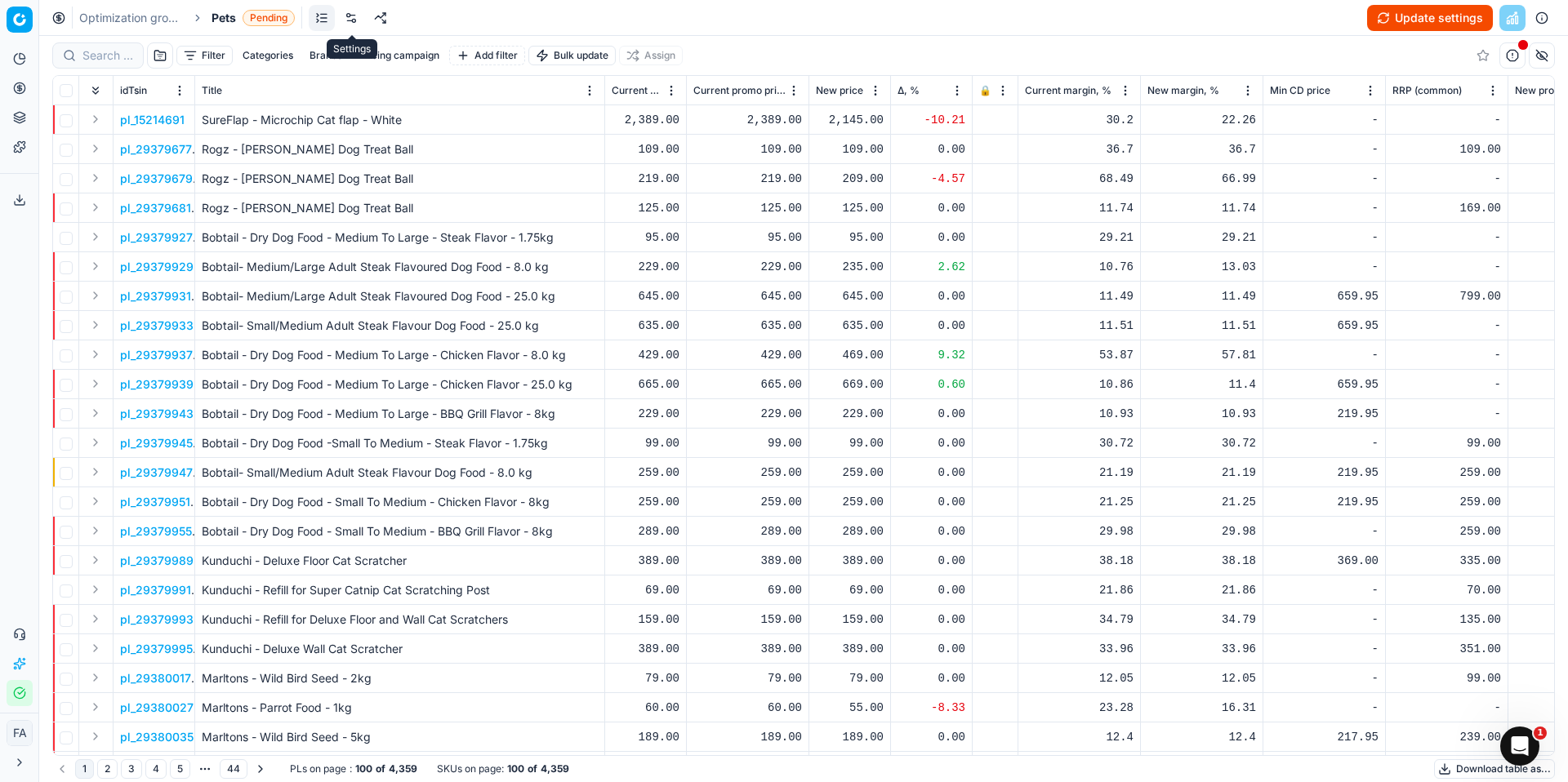
click at [355, 17] on link at bounding box center [351, 18] width 26 height 26
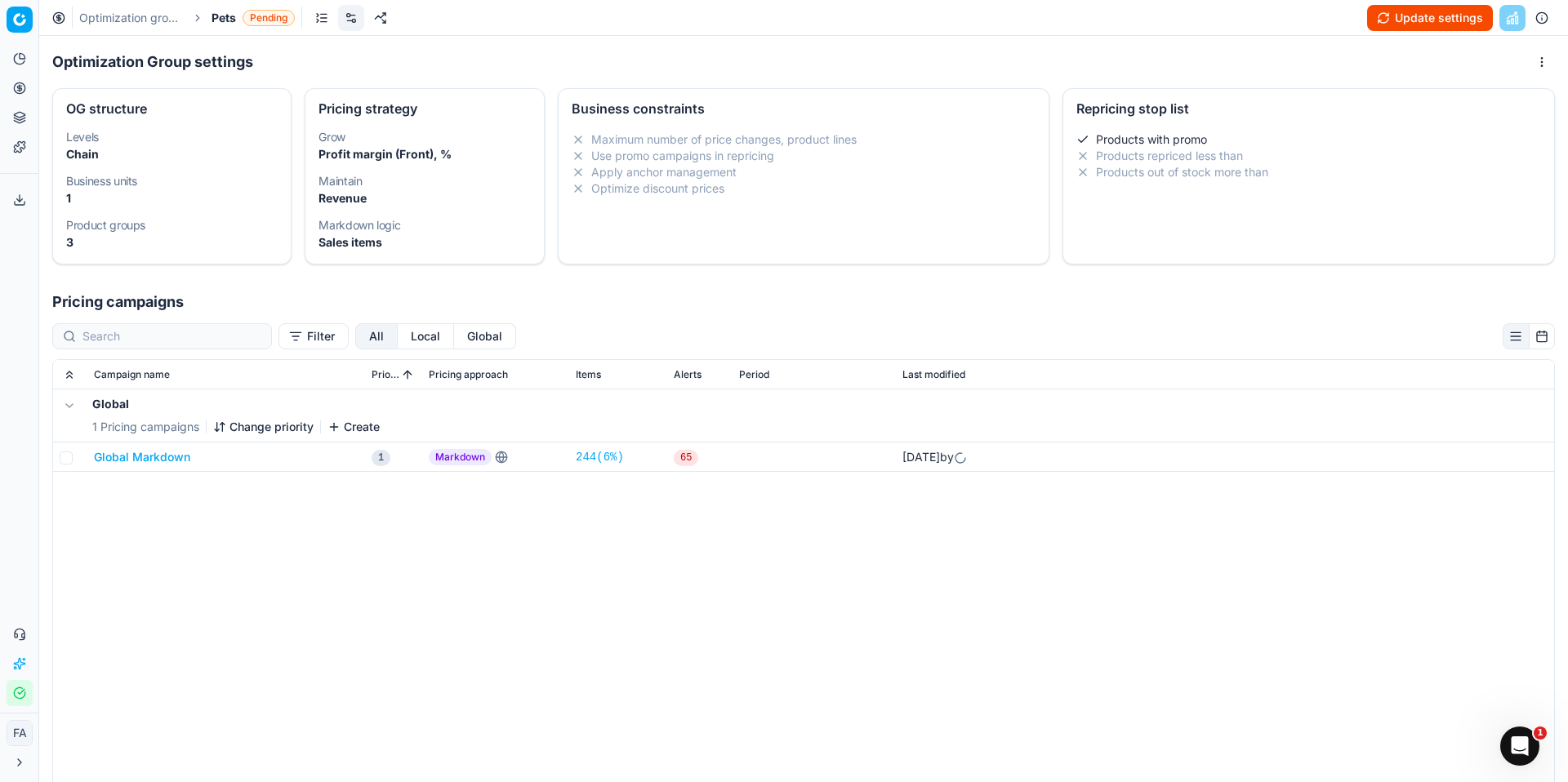
click at [109, 459] on button "Global Markdown" at bounding box center [143, 457] width 97 height 16
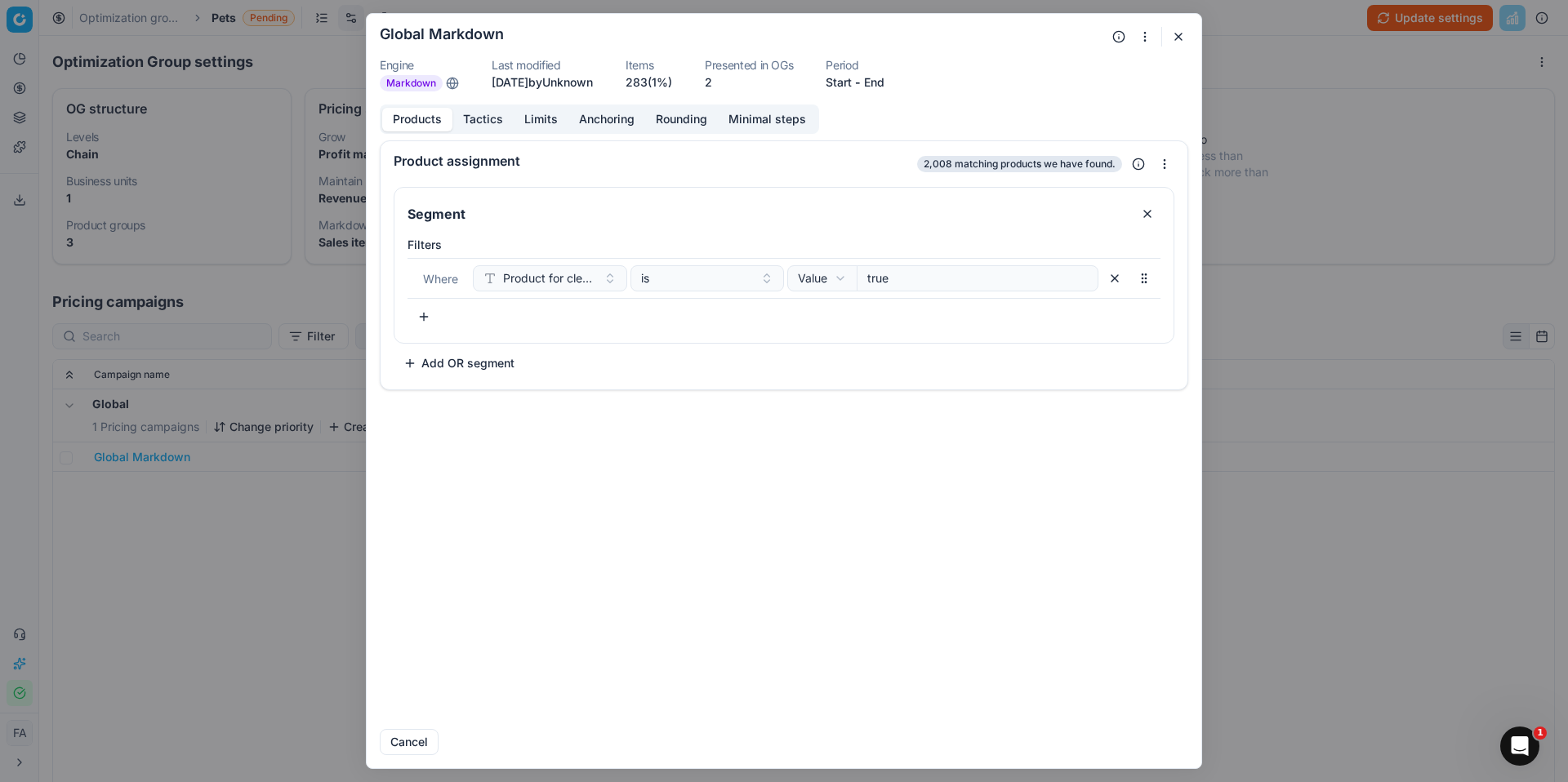
click at [1181, 41] on button "button" at bounding box center [1179, 36] width 20 height 20
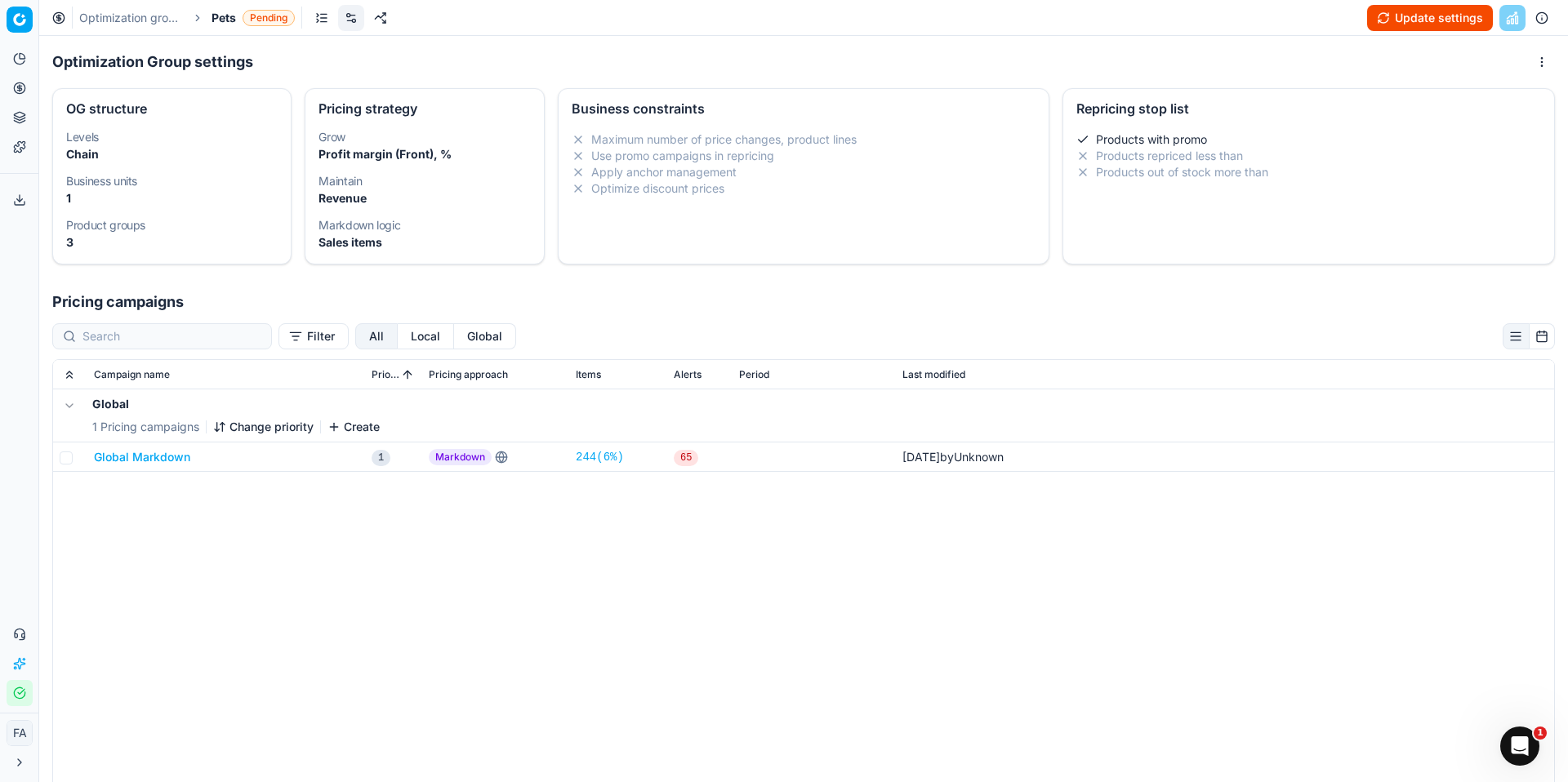
click at [149, 450] on button "Global Markdown" at bounding box center [143, 457] width 97 height 16
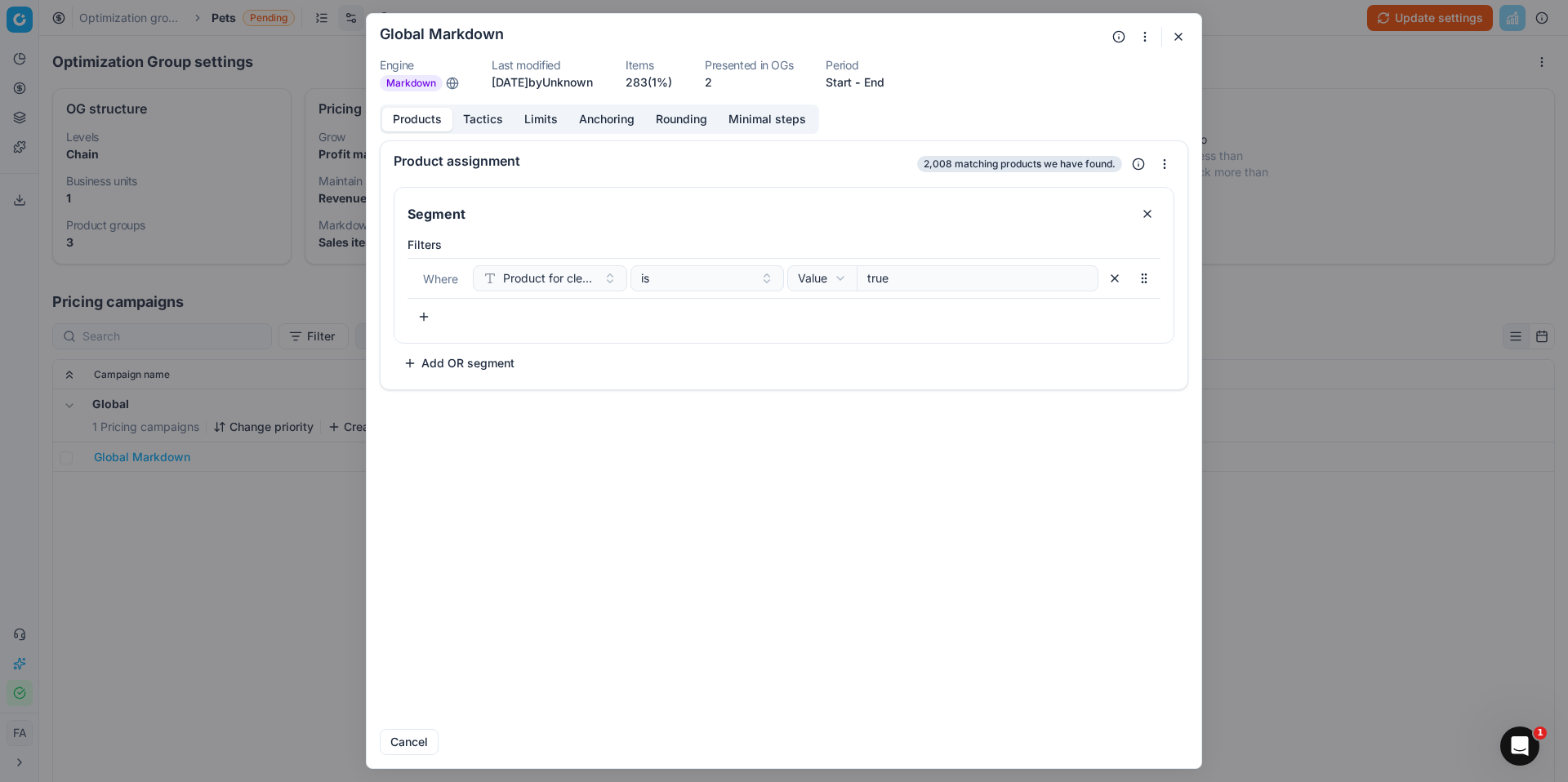
click at [1161, 160] on button "button" at bounding box center [1164, 164] width 20 height 20
click at [1137, 129] on div "Products Tactics Limits Anchoring Rounding Minimal steps Product assignment 2,0…" at bounding box center [784, 410] width 835 height 612
click at [1173, 36] on button "button" at bounding box center [1179, 36] width 20 height 20
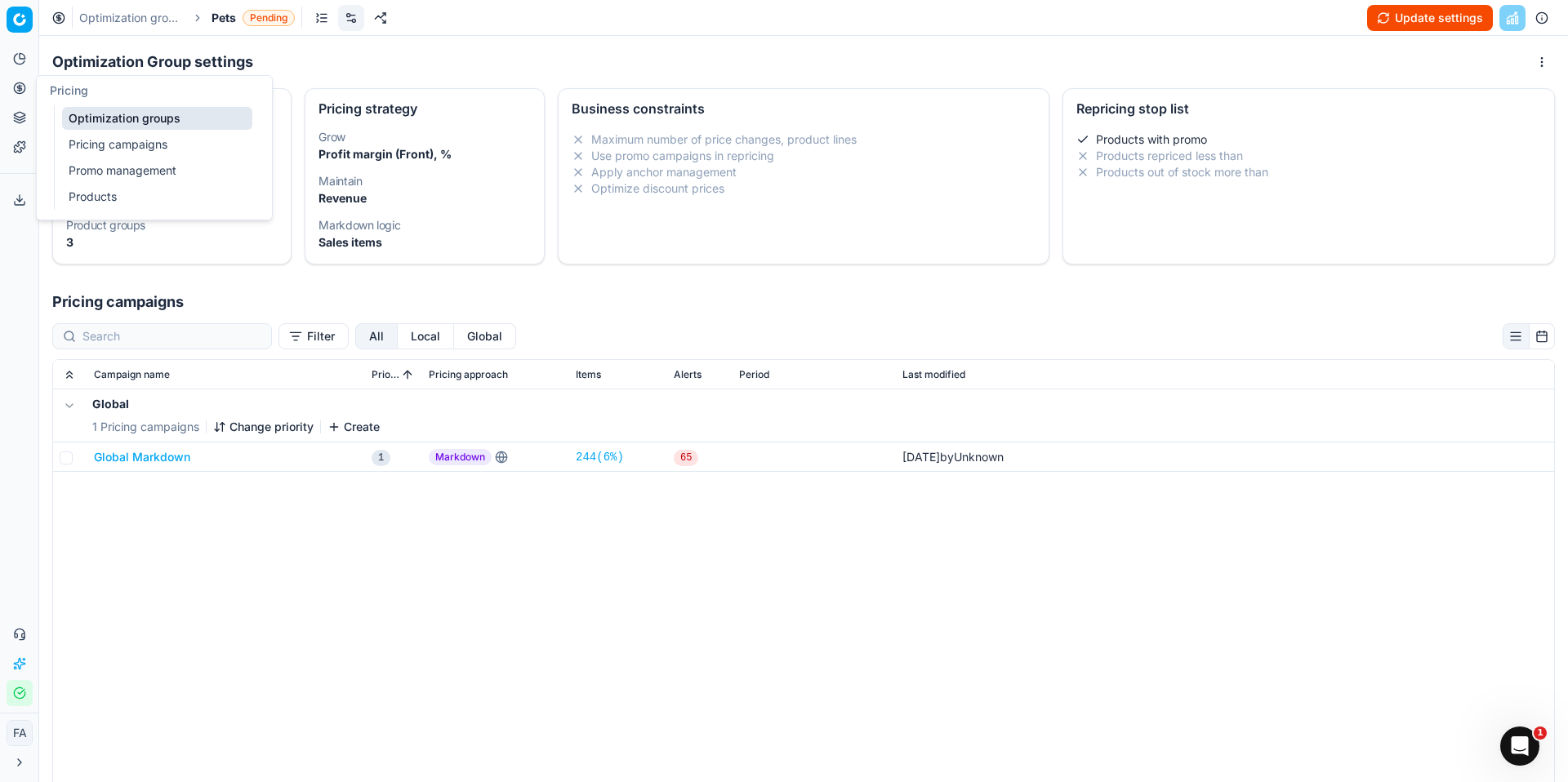
click at [131, 149] on link "Pricing campaigns" at bounding box center [157, 144] width 190 height 23
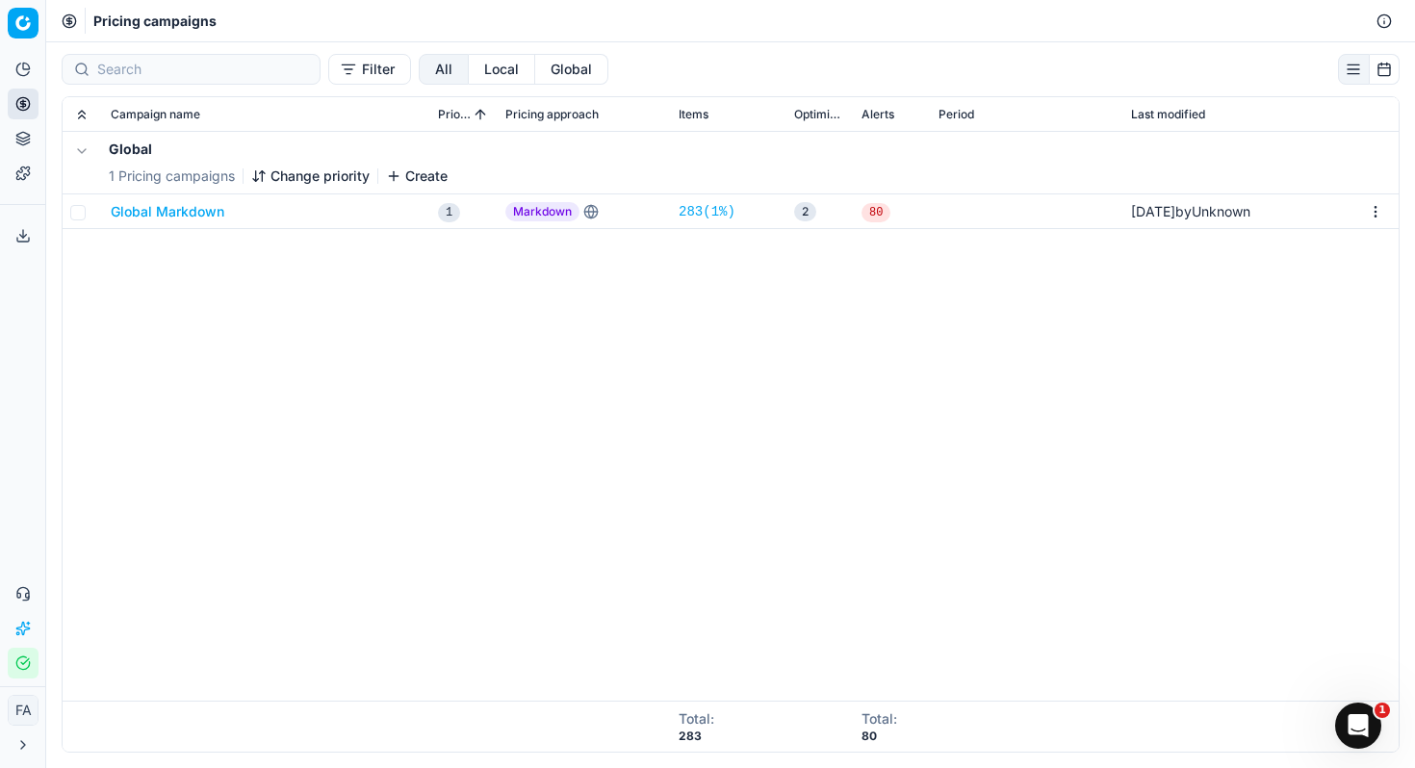
click at [146, 212] on button "Global Markdown" at bounding box center [168, 211] width 114 height 19
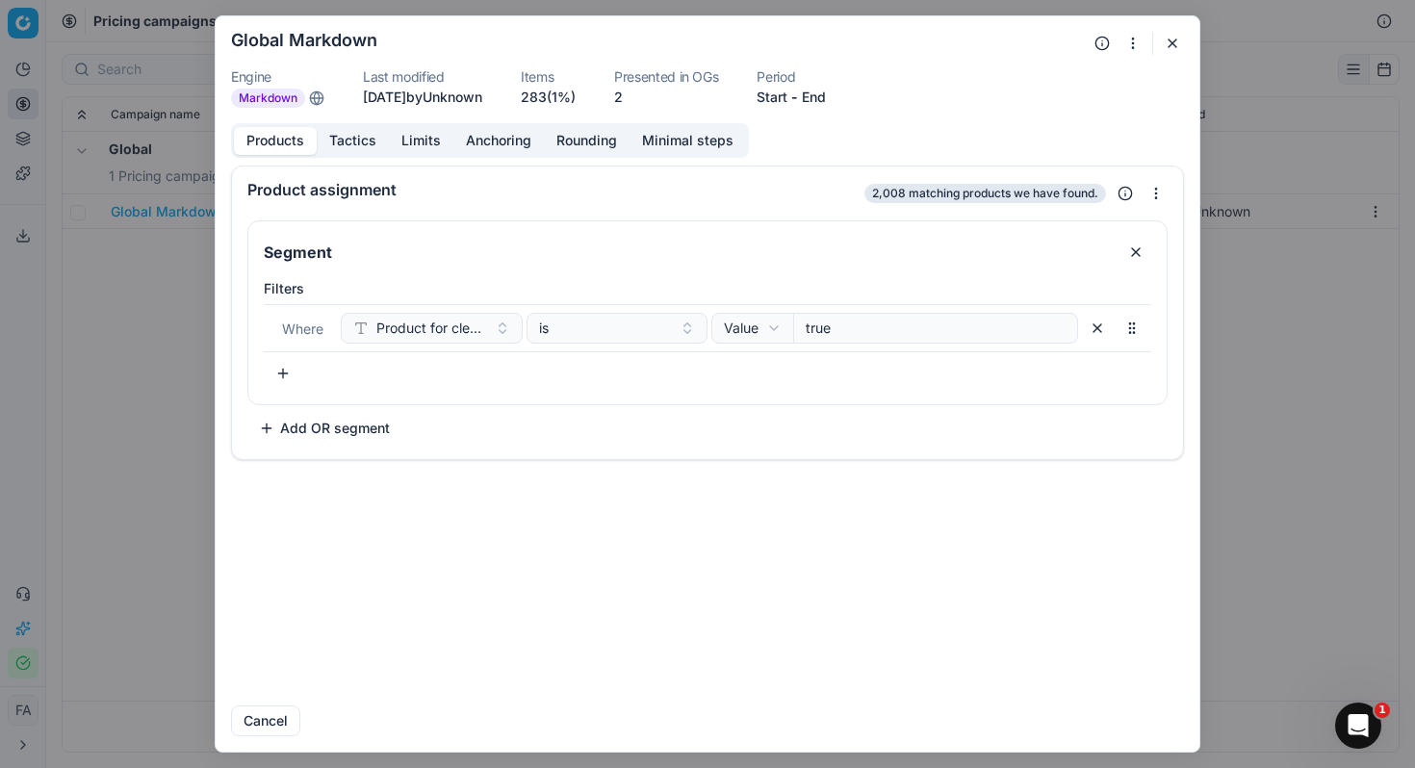
click at [1176, 44] on button "button" at bounding box center [1172, 43] width 23 height 23
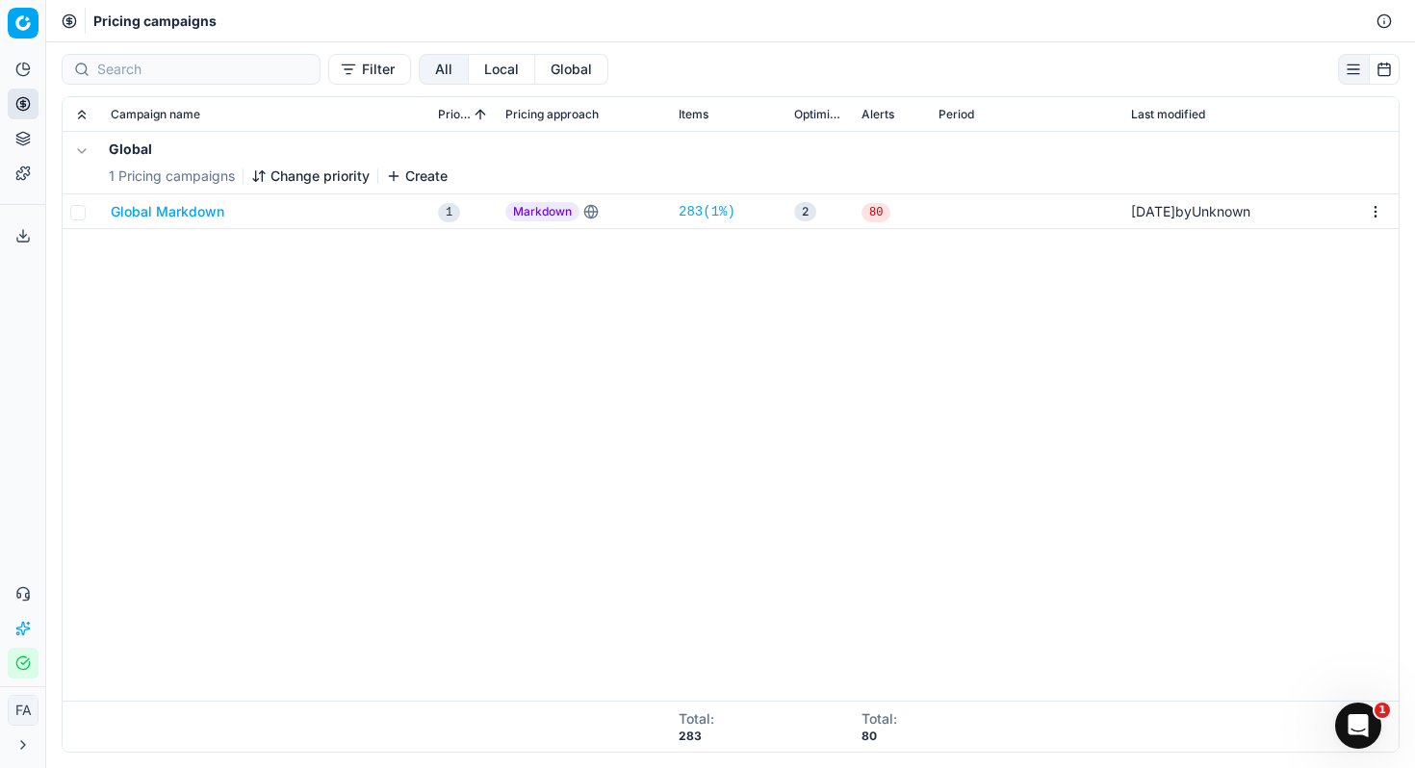
click at [194, 214] on button "Global Markdown" at bounding box center [168, 211] width 114 height 19
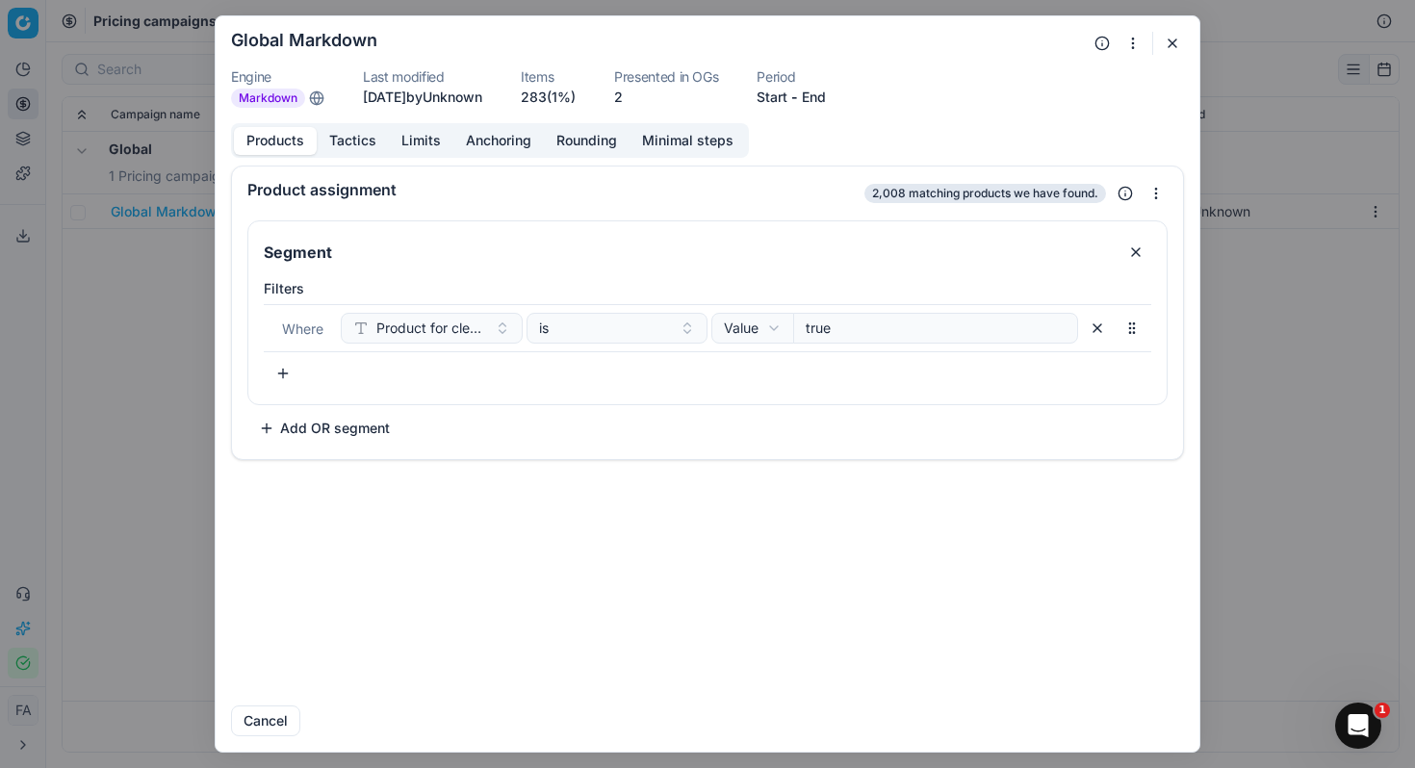
click at [1168, 53] on button "button" at bounding box center [1172, 43] width 23 height 23
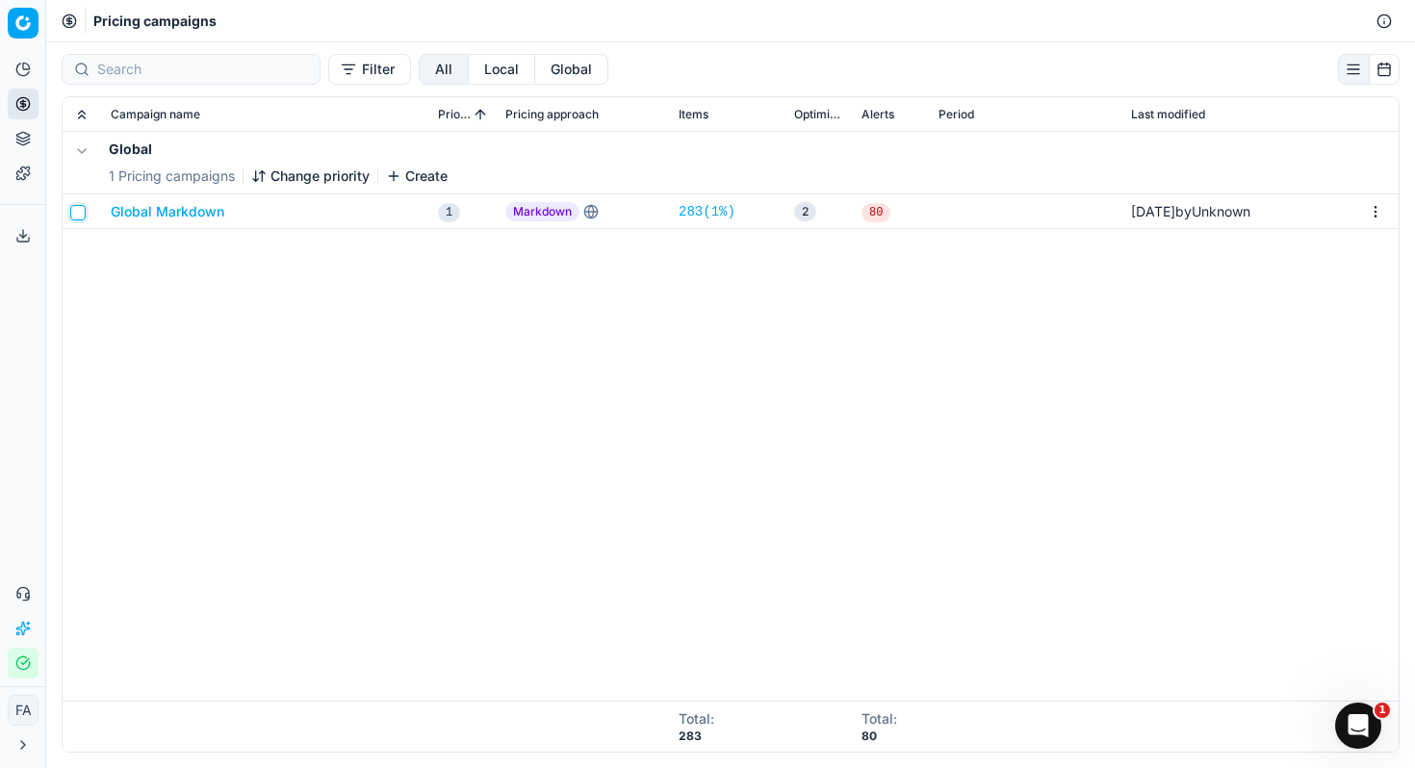
click at [81, 210] on input "checkbox" at bounding box center [77, 212] width 15 height 15
checkbox input "true"
click at [1381, 212] on html "Pricing platform Analytics Pricing Product portfolio Templates Export service 0…" at bounding box center [707, 384] width 1415 height 768
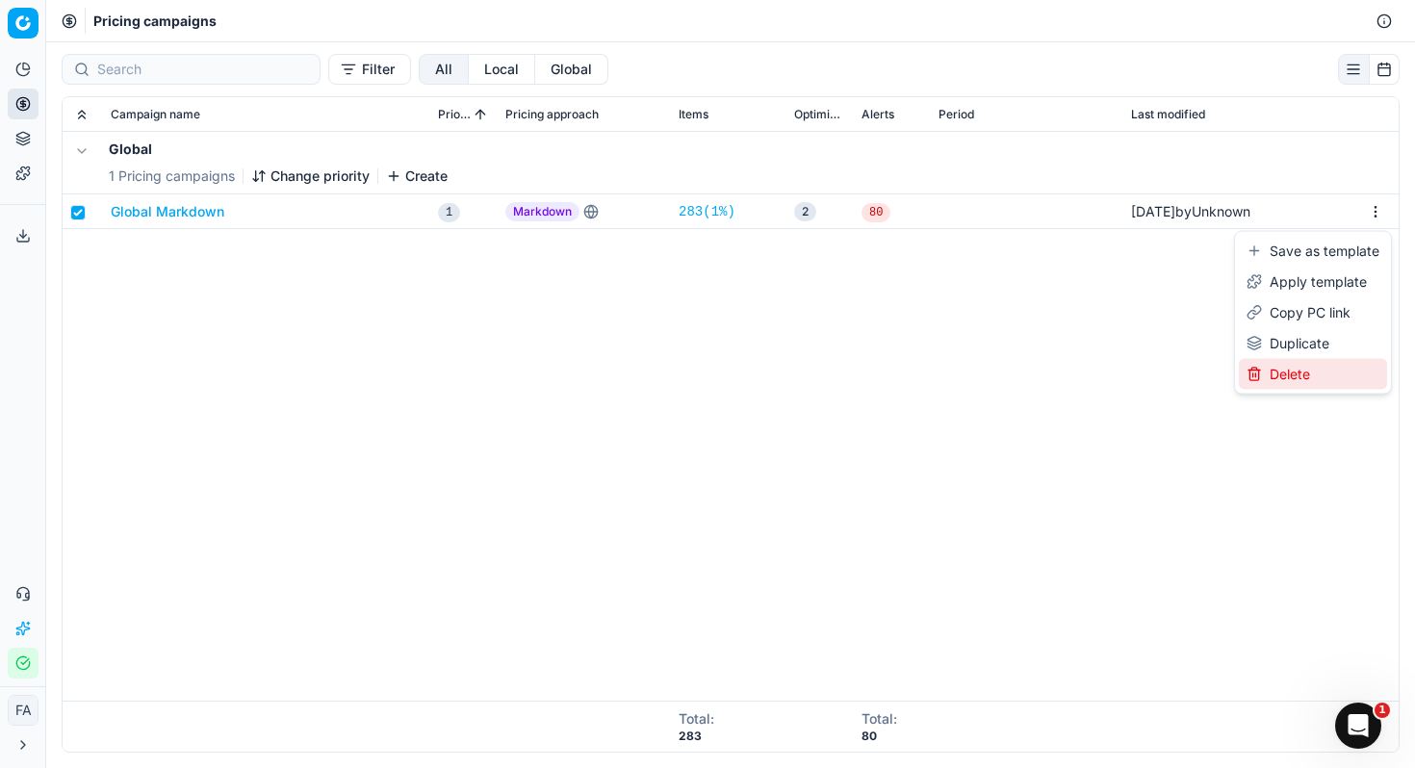
click at [1327, 366] on div "Delete" at bounding box center [1313, 374] width 148 height 31
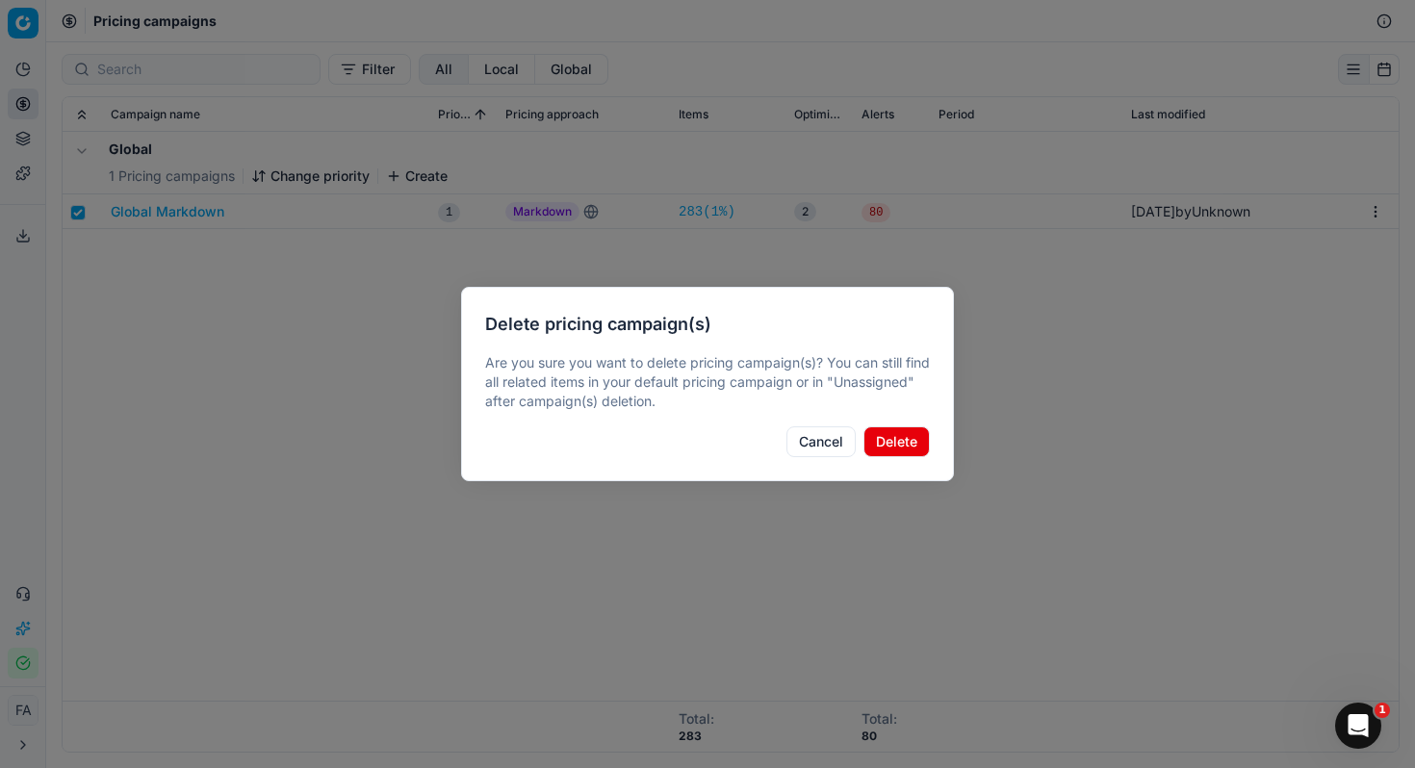
click at [900, 441] on button "Delete" at bounding box center [897, 441] width 66 height 31
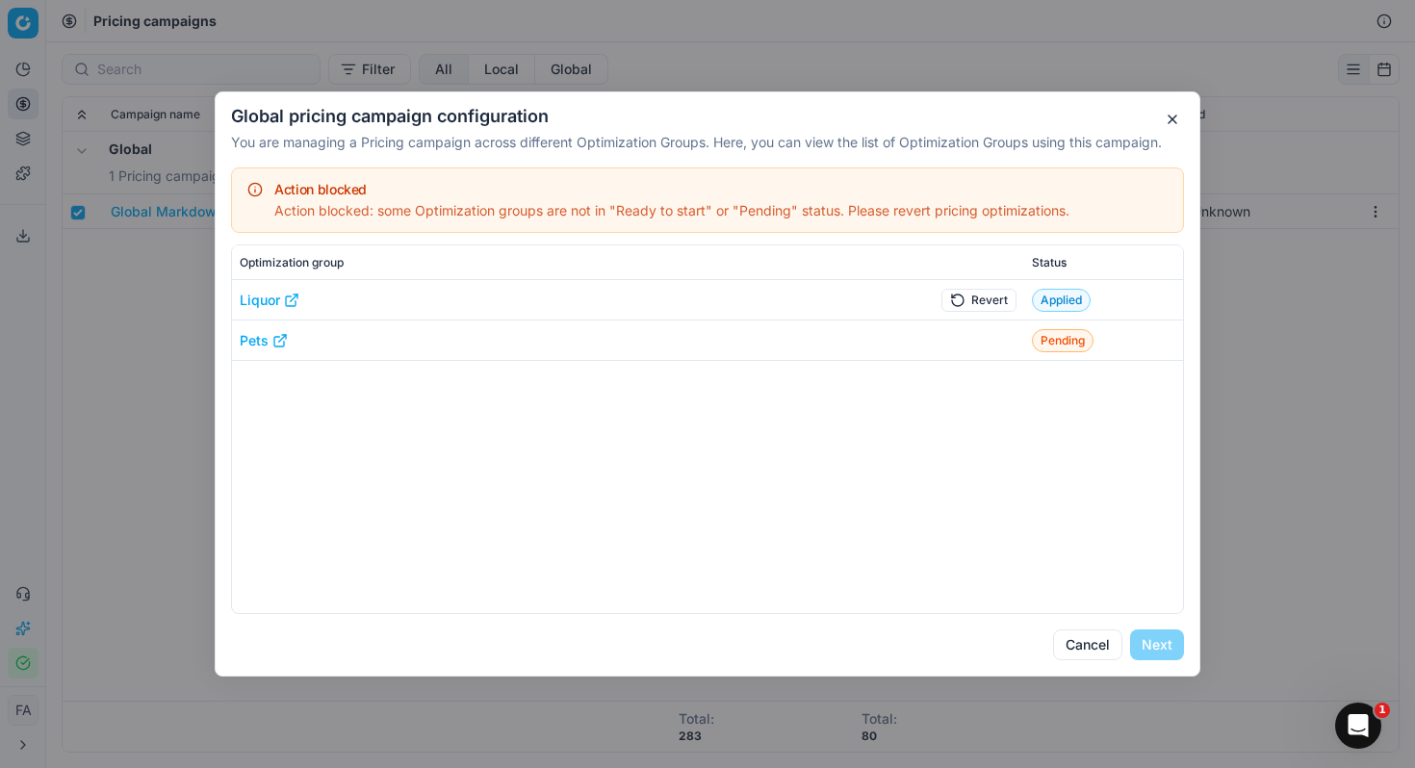
click at [263, 297] on link "Liquor" at bounding box center [270, 300] width 60 height 19
